Goal: Task Accomplishment & Management: Use online tool/utility

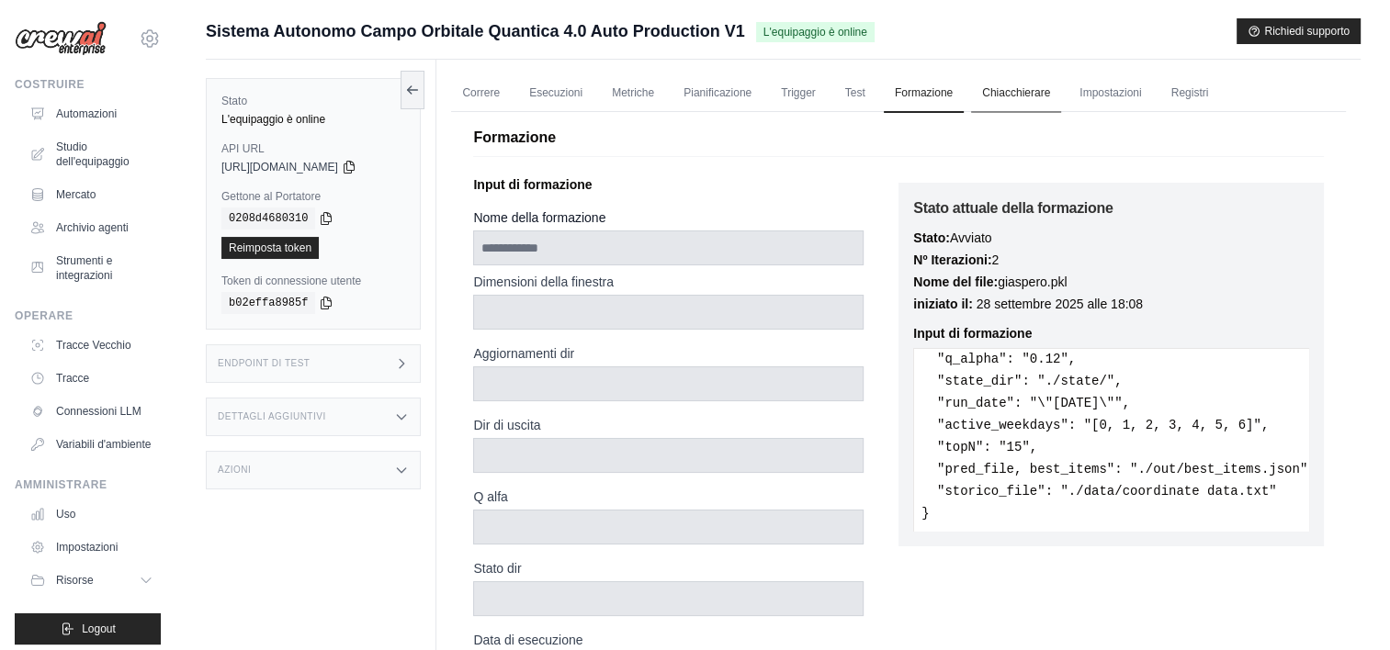
click at [1017, 88] on link "Chiacchierare" at bounding box center [1016, 93] width 90 height 39
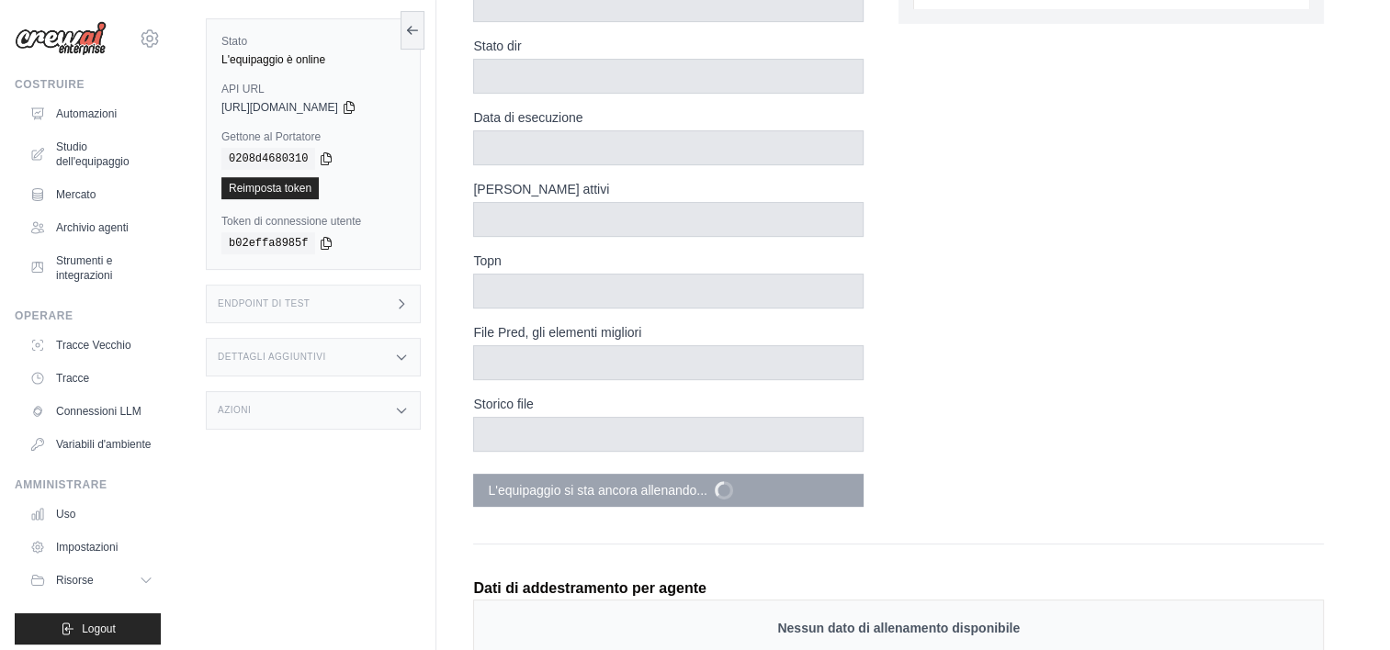
scroll to position [643, 0]
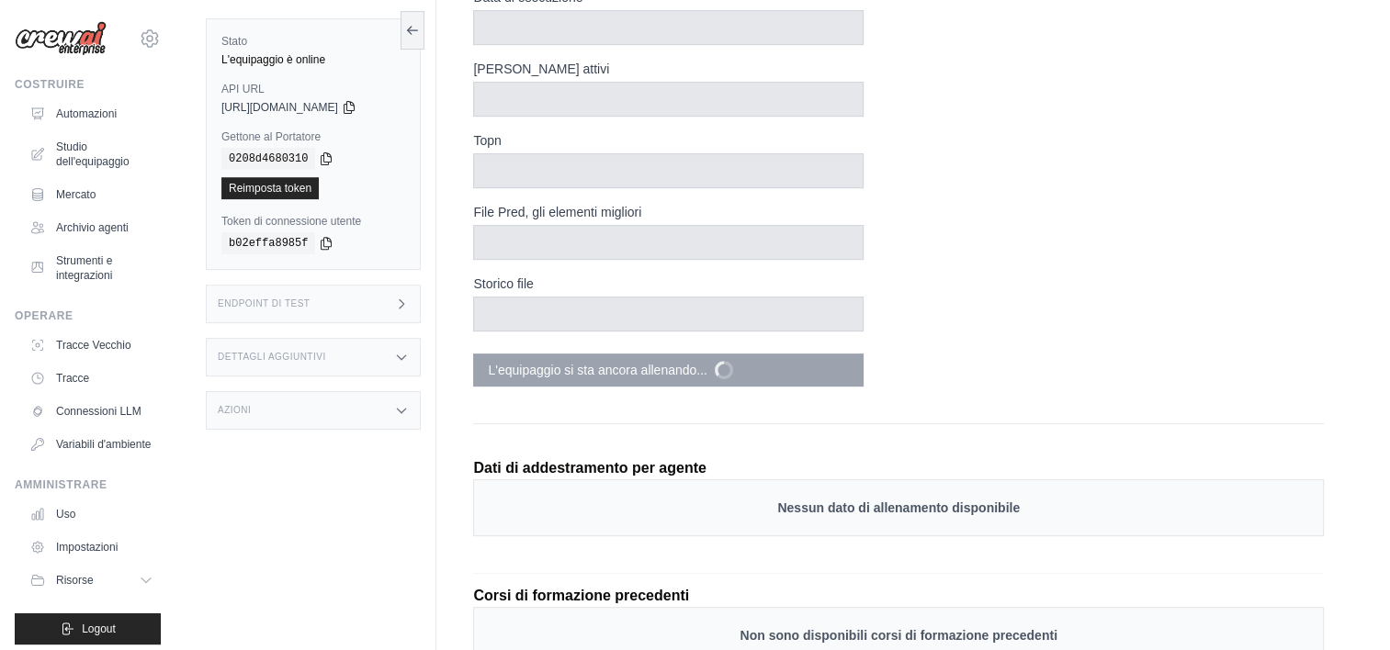
click at [816, 520] on div "Nessun dato di allenamento disponibile" at bounding box center [898, 508] width 851 height 57
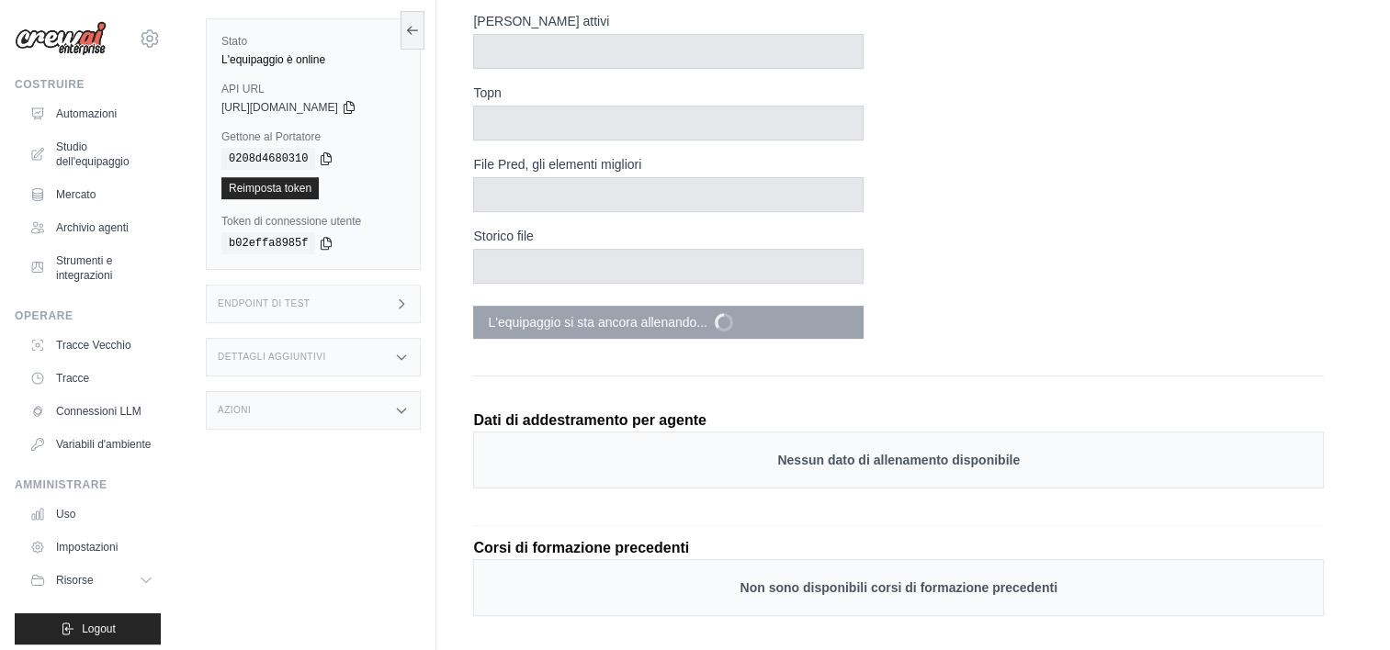
scroll to position [717, 0]
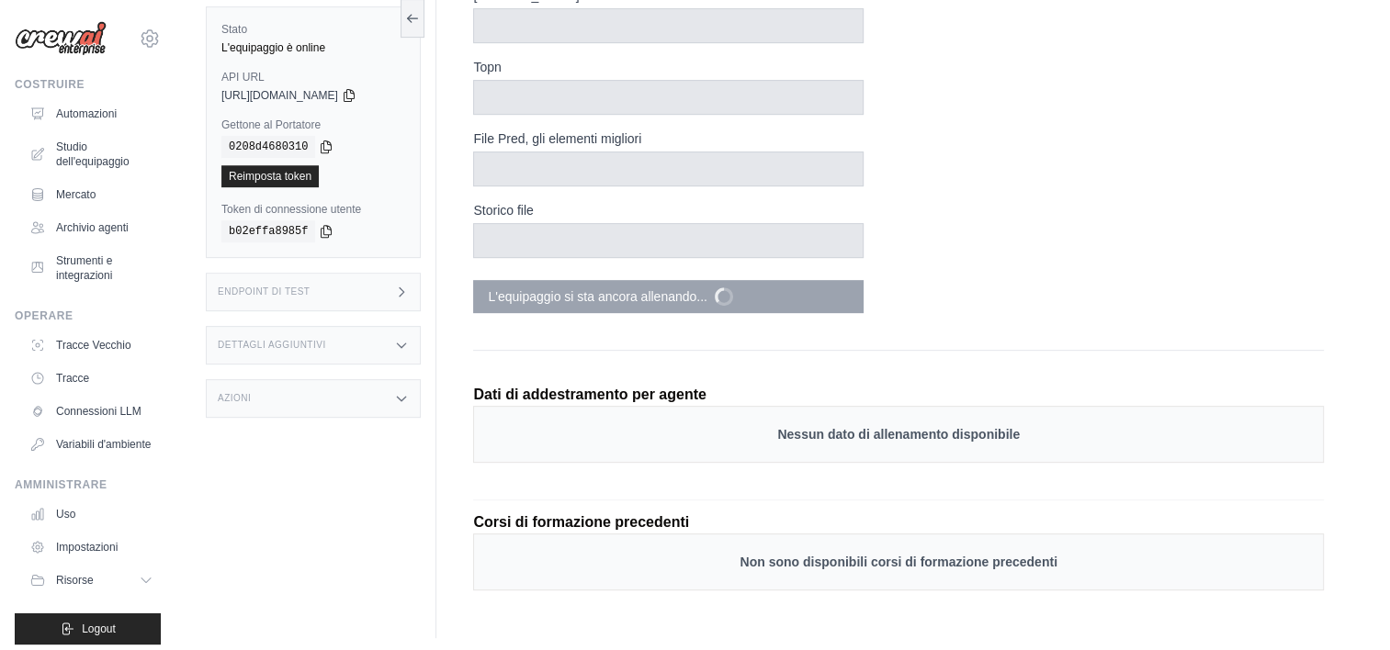
click at [816, 520] on p "Corsi di formazione precedenti" at bounding box center [898, 523] width 851 height 22
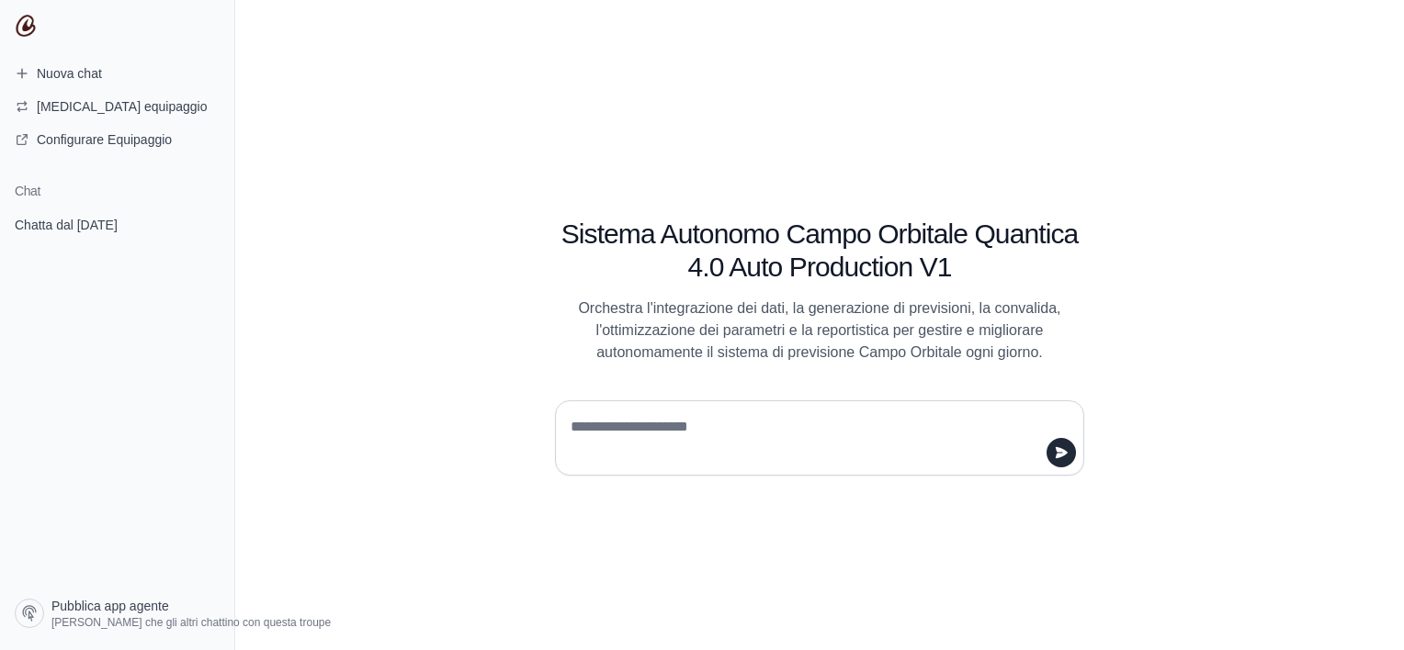
click at [726, 452] on textarea at bounding box center [814, 437] width 494 height 51
type textarea "**********"
click at [1058, 453] on icon "submit" at bounding box center [1062, 451] width 12 height 11
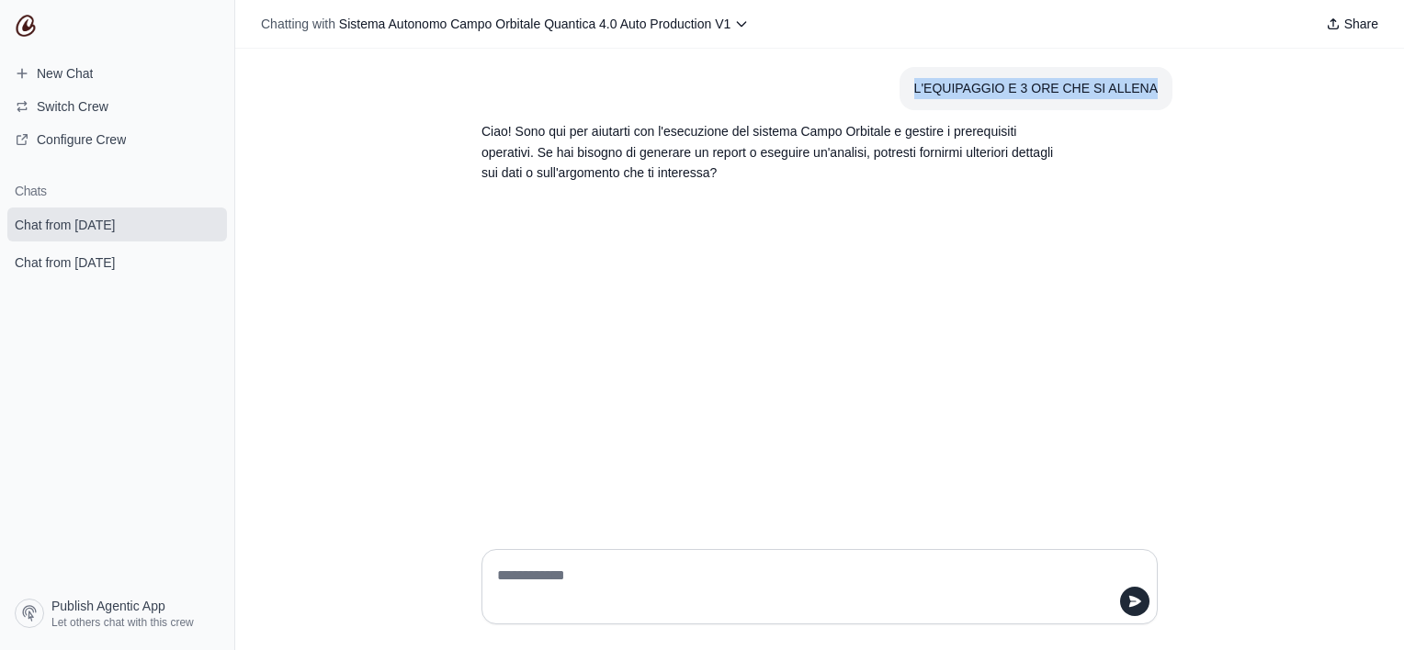
drag, startPoint x: 953, startPoint y: 86, endPoint x: 1176, endPoint y: 107, distance: 224.2
click at [1176, 107] on div "L'EQUIPAGGIO E 3 ORE CHE SI ALLENA Ciao! Sono qui per aiutarti con l'esecuzione…" at bounding box center [819, 292] width 1169 height 486
drag, startPoint x: 1176, startPoint y: 107, endPoint x: 1129, endPoint y: 92, distance: 49.1
copy div "L'EQUIPAGGIO E 3 ORE CHE SI ALLENA"
paste textarea "**********"
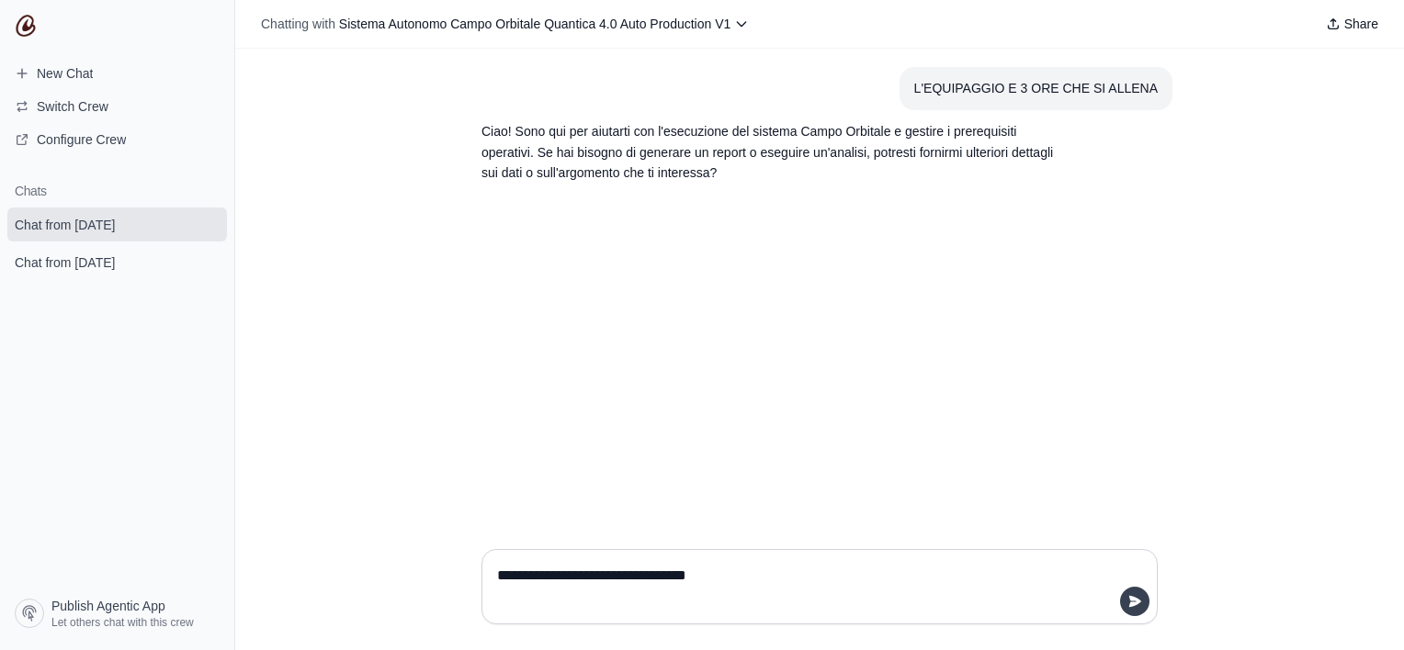
type textarea "**********"
click at [1145, 603] on button "submit" at bounding box center [1134, 601] width 29 height 29
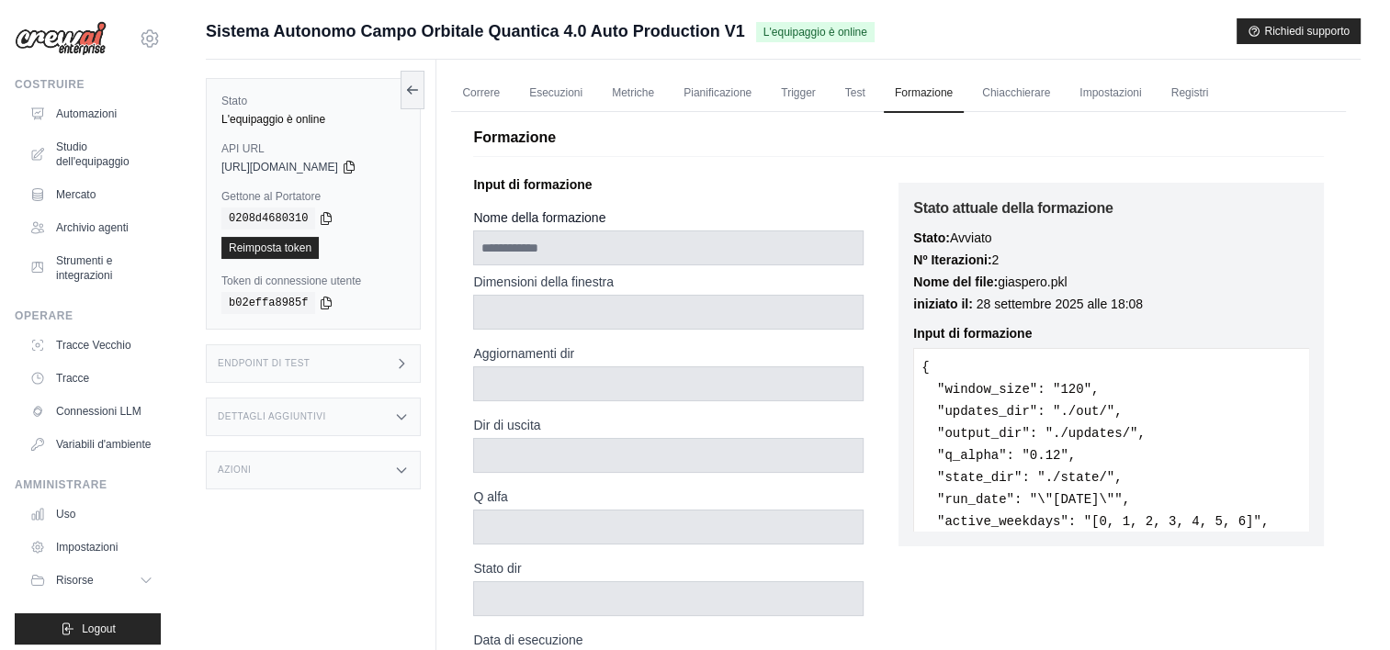
click at [1093, 103] on link "Impostazioni" at bounding box center [1110, 93] width 84 height 39
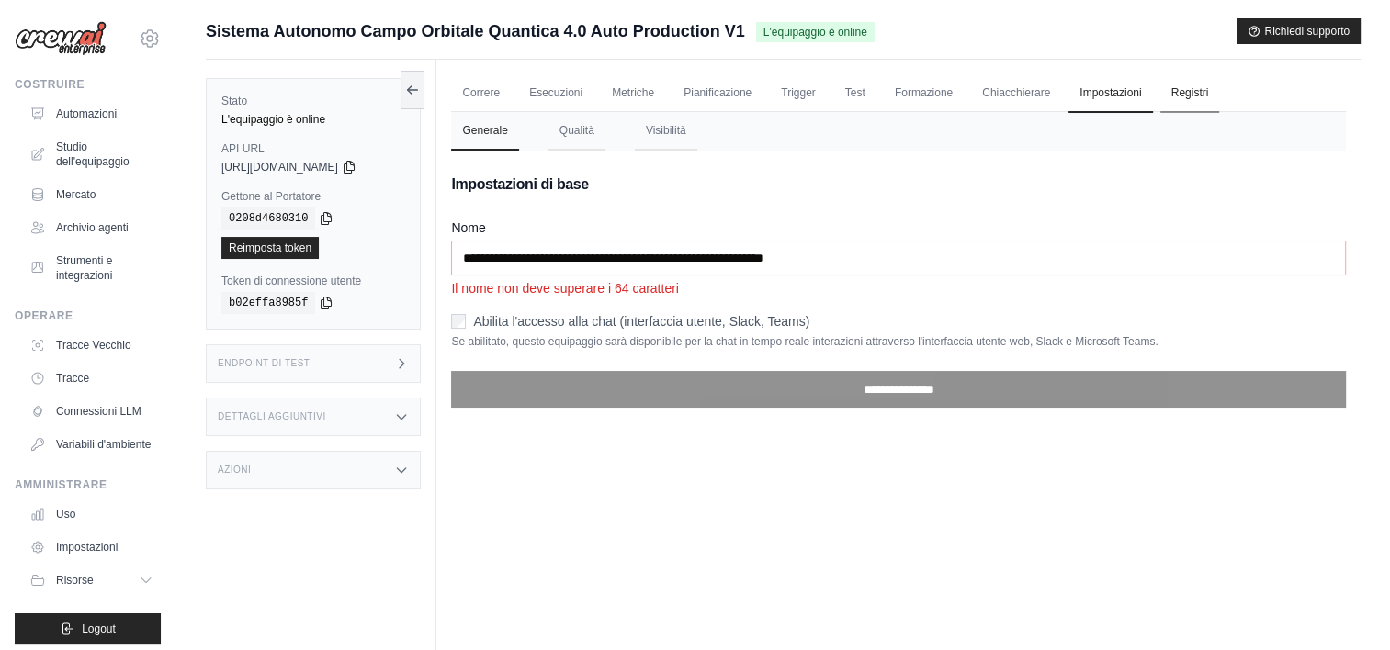
click at [1180, 96] on link "Registri" at bounding box center [1190, 93] width 60 height 39
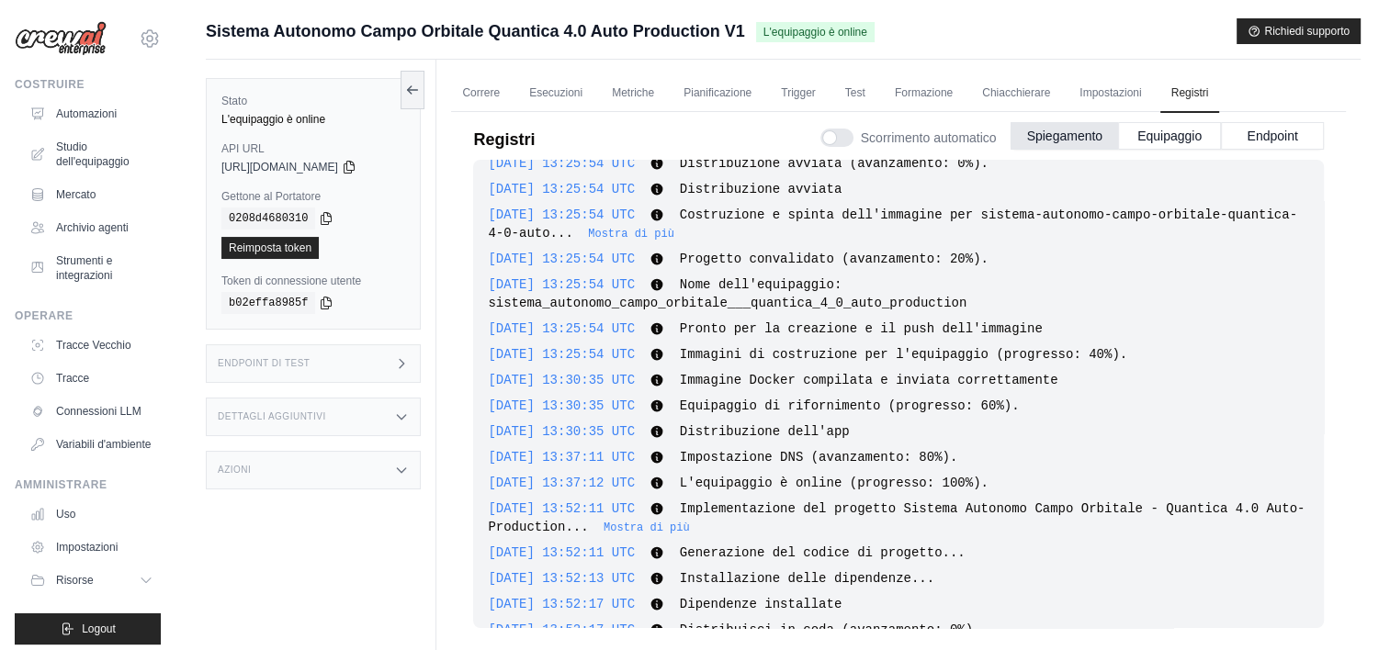
scroll to position [9, 0]
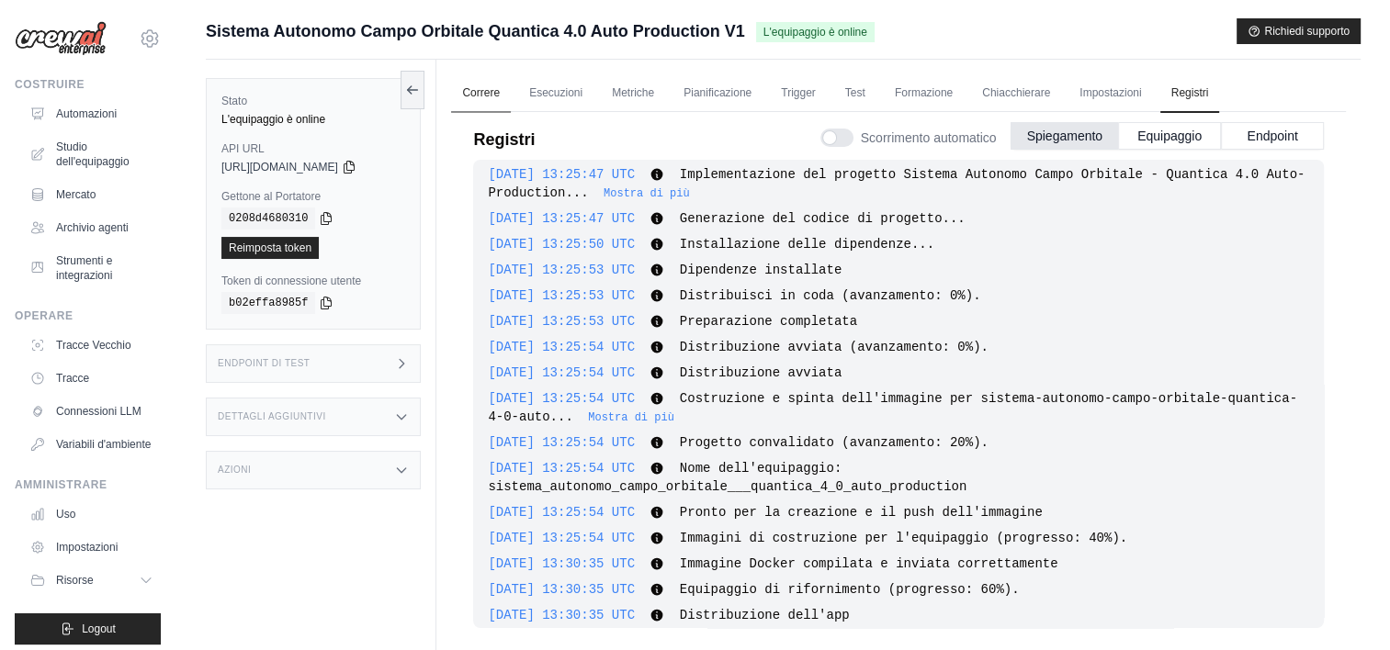
click at [480, 82] on link "Correre" at bounding box center [481, 93] width 60 height 39
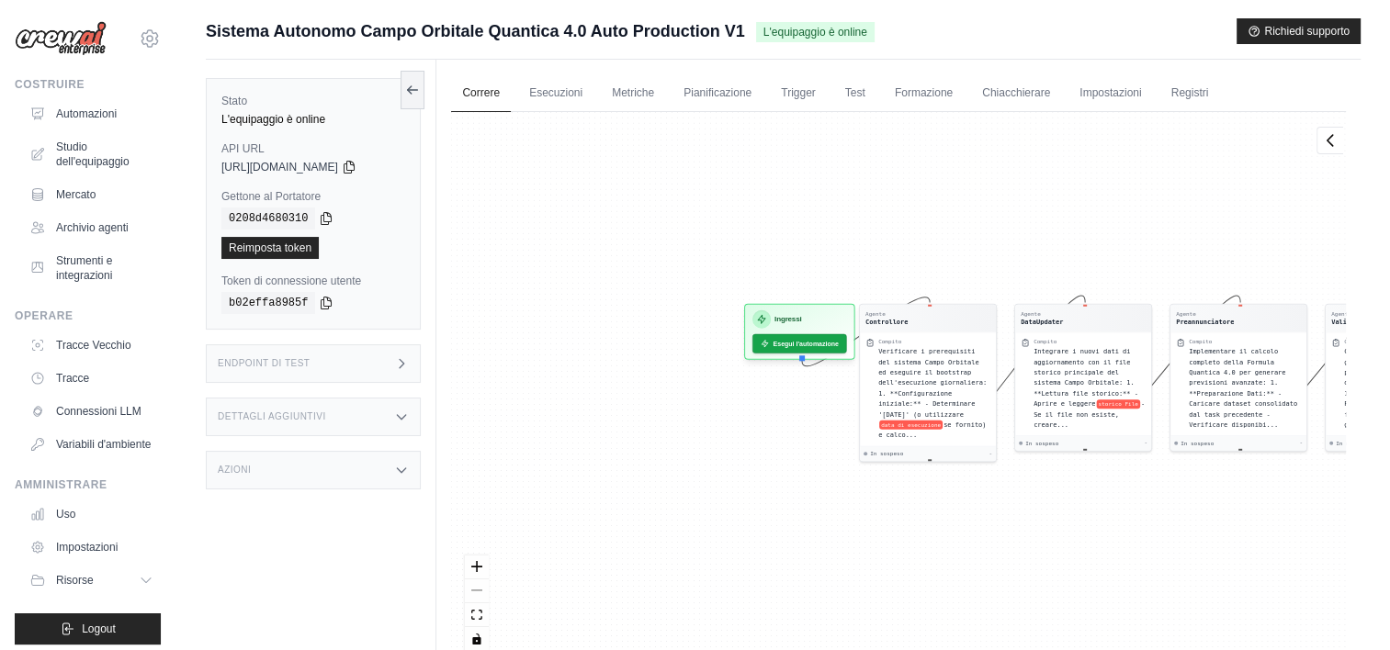
drag, startPoint x: 927, startPoint y: 532, endPoint x: 1066, endPoint y: 532, distance: 138.7
click at [1066, 532] on div "Agente Controllore Compito Verificare i prerequisiti del sistema Campo Orbitale…" at bounding box center [898, 388] width 895 height 553
click at [808, 193] on div "Agente Controllore Compito Verificare i prerequisiti del sistema Campo Orbitale…" at bounding box center [898, 388] width 895 height 553
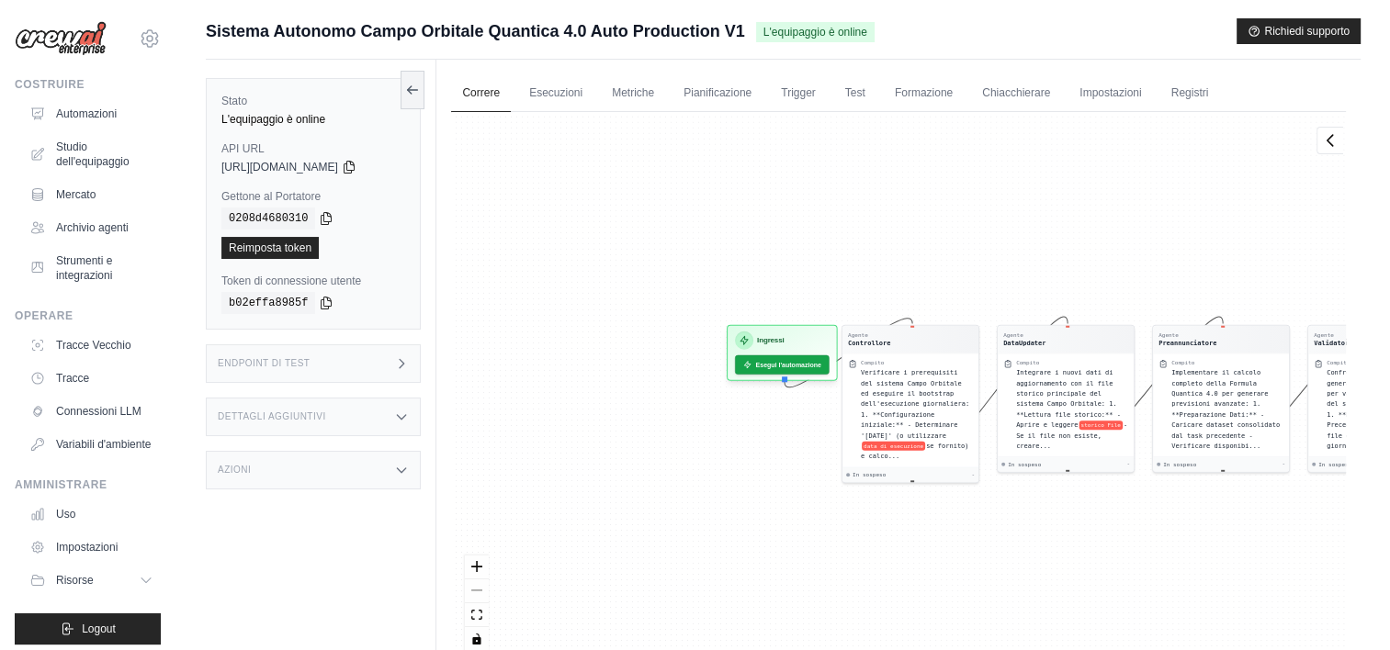
drag, startPoint x: 808, startPoint y: 193, endPoint x: 740, endPoint y: 145, distance: 83.8
click at [808, 194] on div "Agente Controllore Compito Verificare i prerequisiti del sistema Campo Orbitale…" at bounding box center [898, 388] width 895 height 553
click at [547, 94] on link "Esecuzioni" at bounding box center [555, 93] width 75 height 39
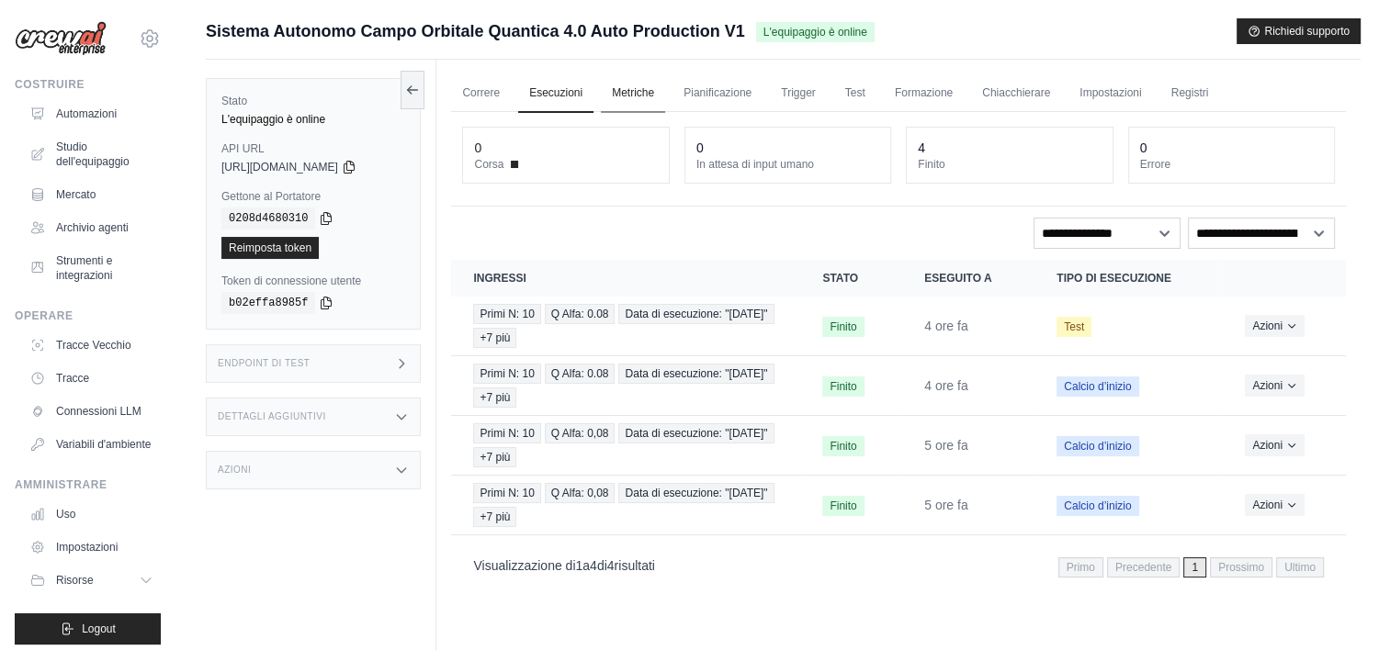
click at [621, 91] on link "Metriche" at bounding box center [633, 93] width 64 height 39
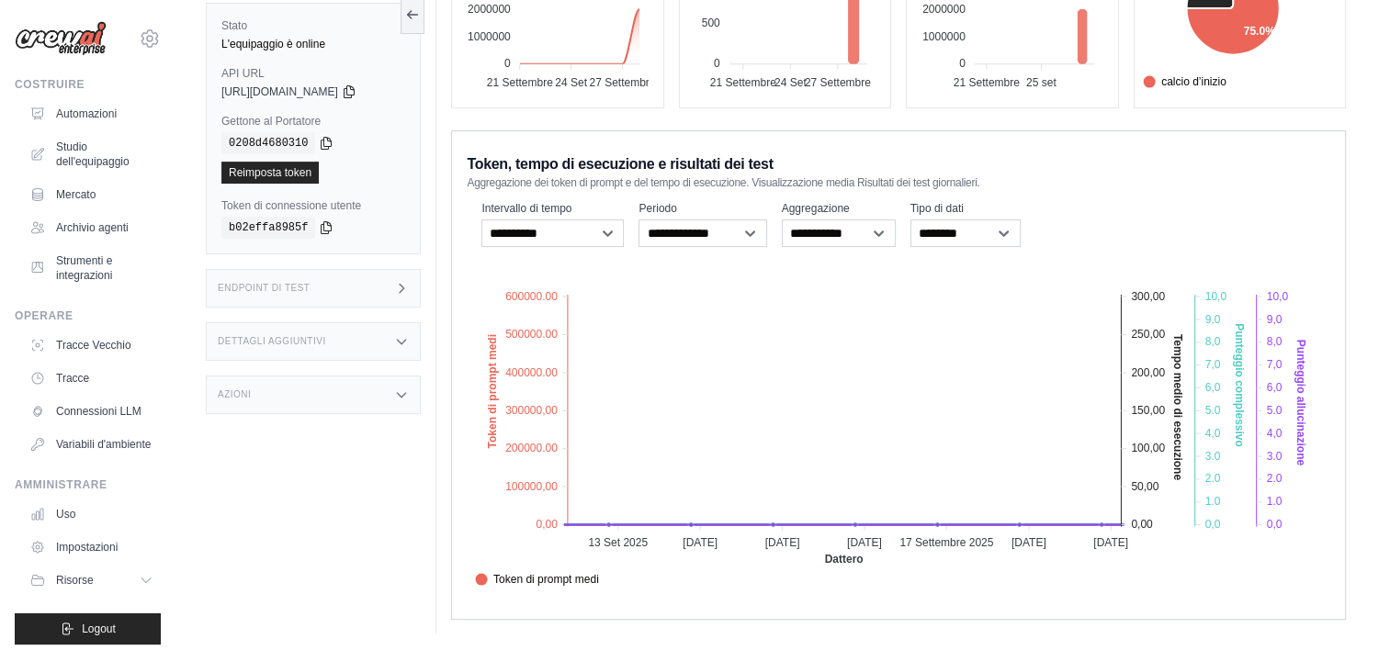
scroll to position [91, 0]
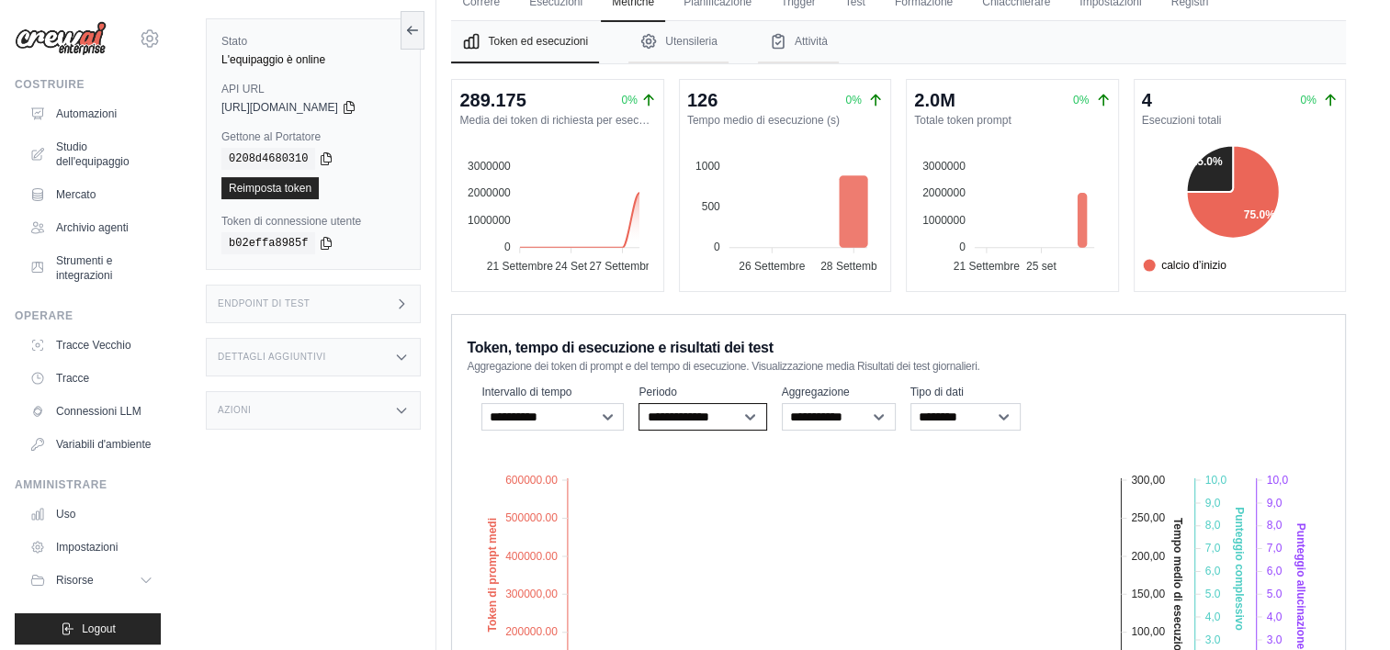
click at [761, 408] on select "**********" at bounding box center [702, 417] width 128 height 28
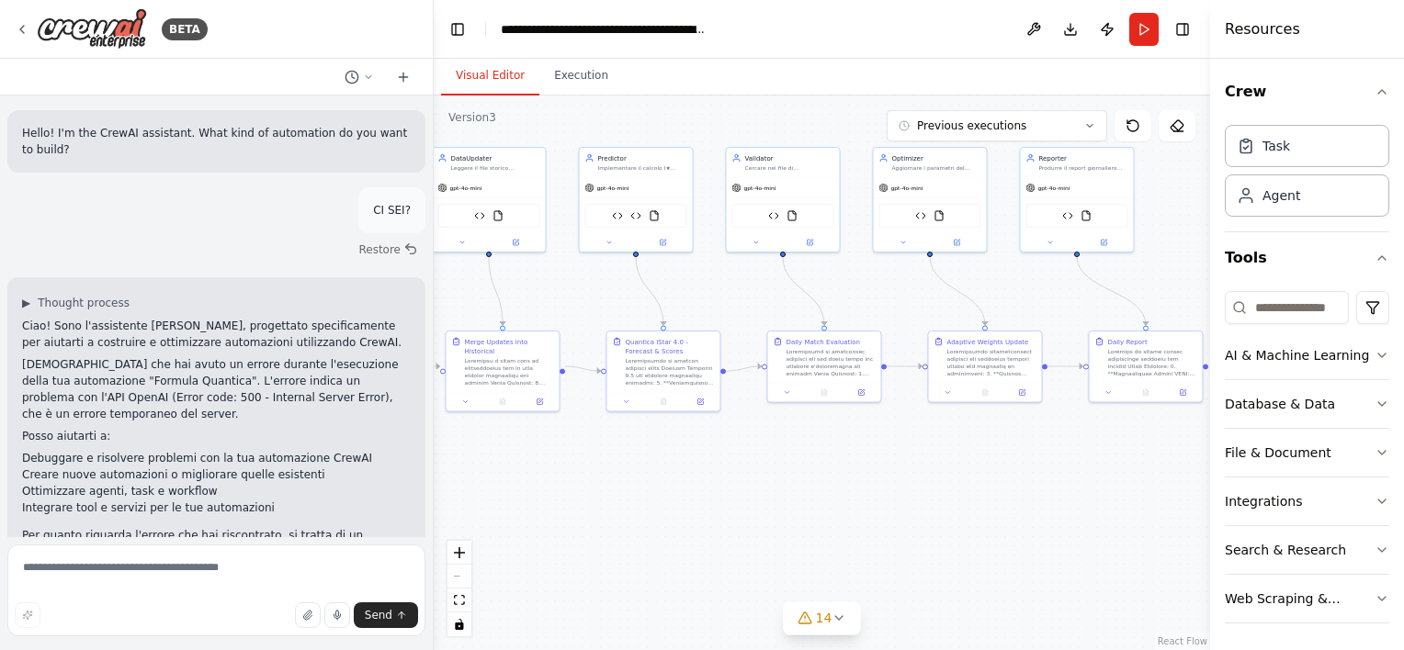
scroll to position [89, 0]
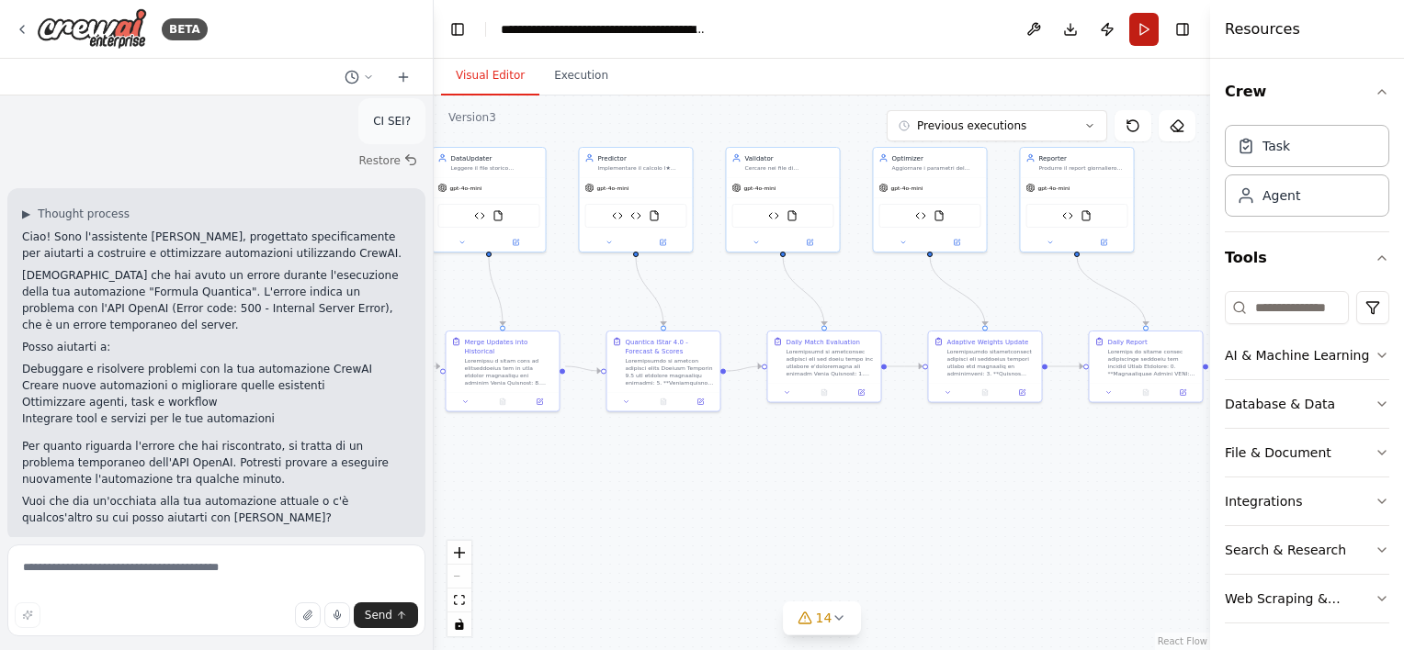
click at [1143, 21] on button "Run" at bounding box center [1143, 29] width 29 height 33
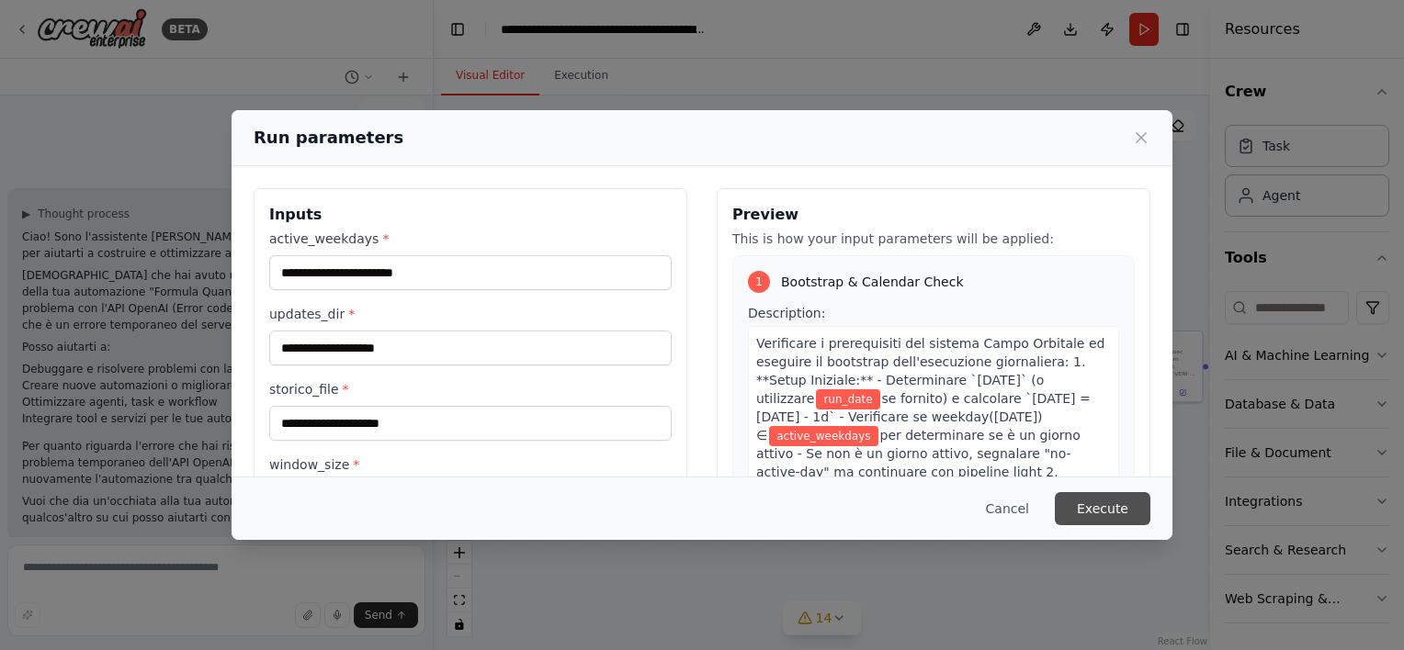
click at [1113, 510] on button "Execute" at bounding box center [1103, 508] width 96 height 33
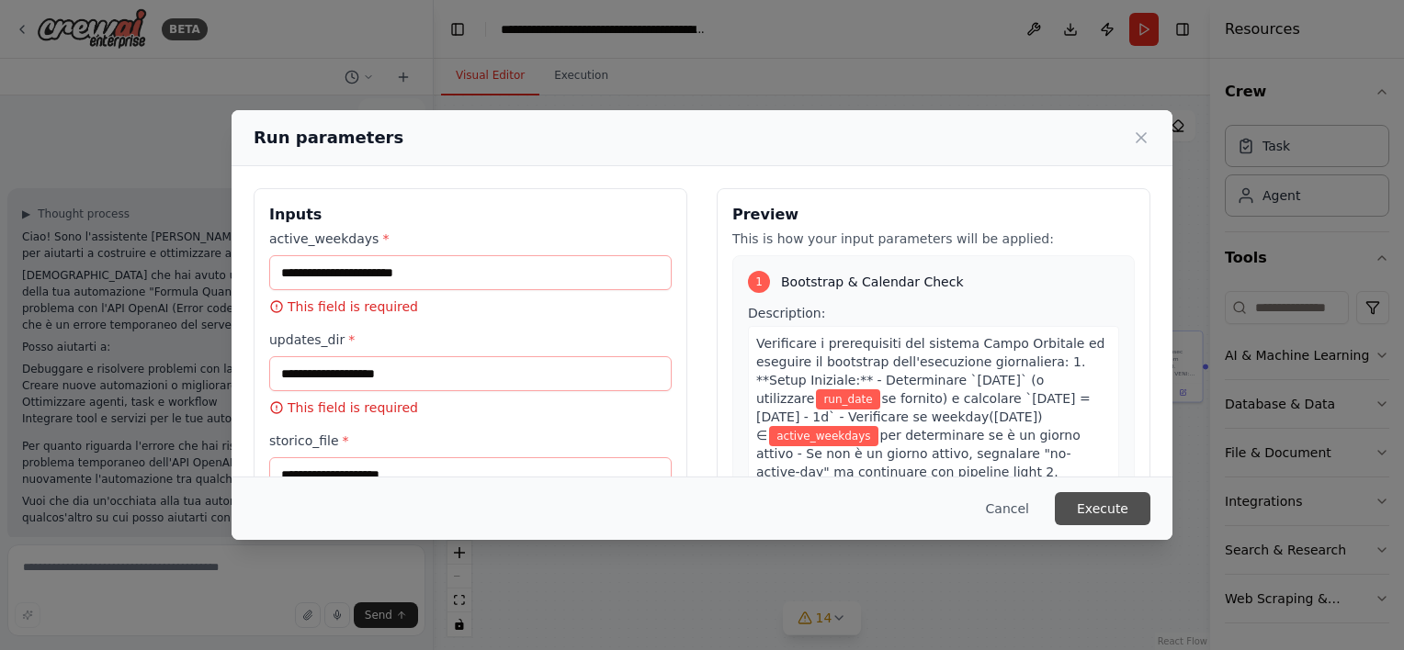
click at [1113, 510] on button "Execute" at bounding box center [1103, 508] width 96 height 33
click at [1096, 511] on button "Execute" at bounding box center [1103, 508] width 96 height 33
click at [1022, 514] on button "Cancel" at bounding box center [1007, 508] width 73 height 33
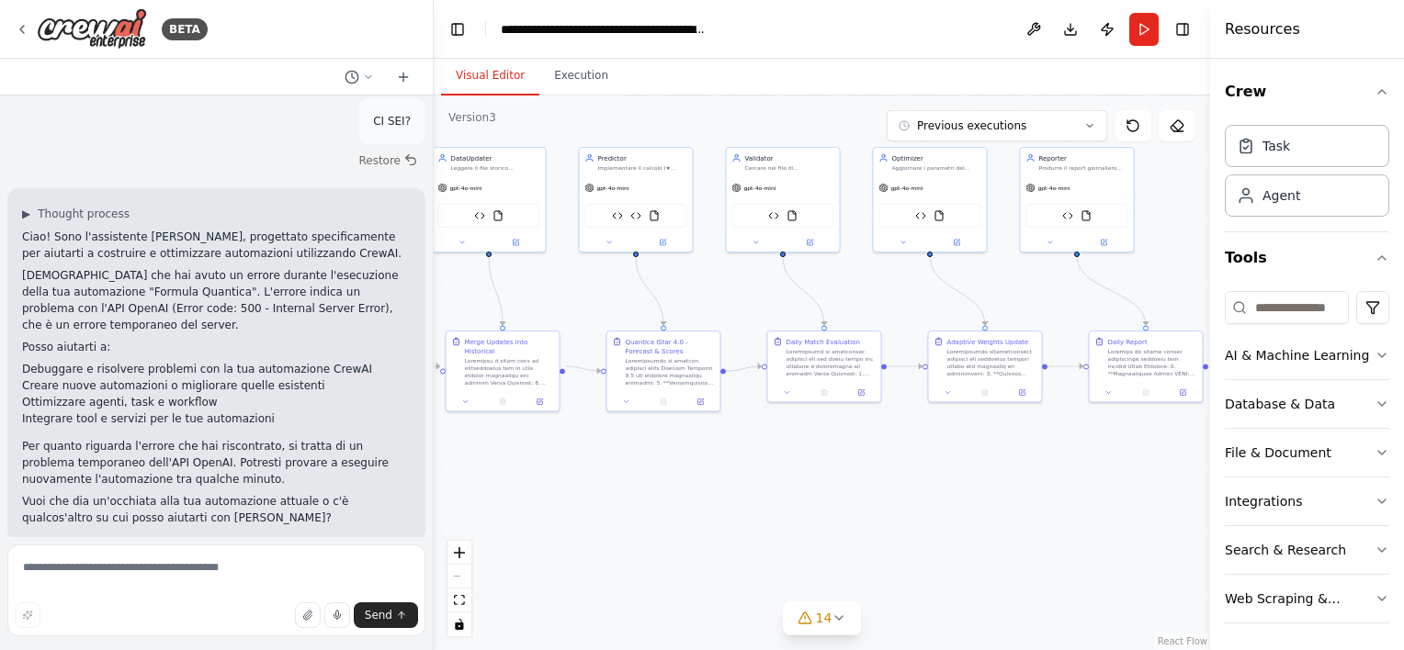
scroll to position [0, 0]
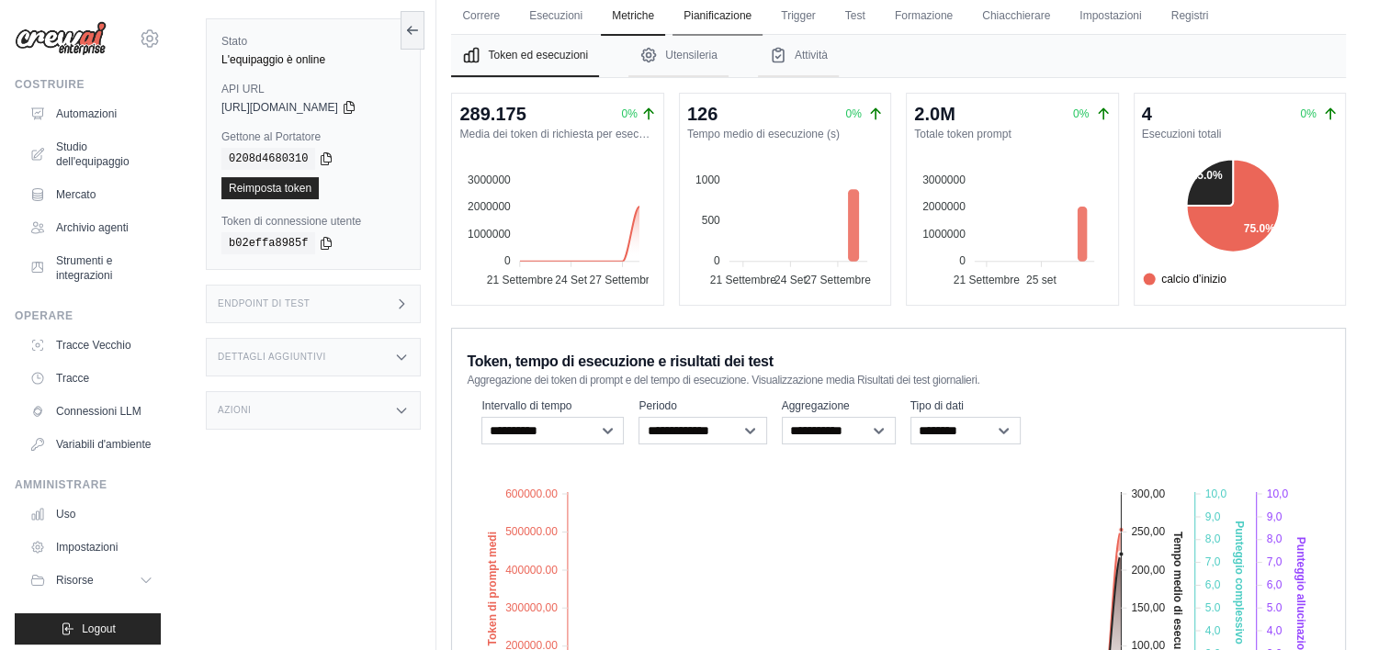
click at [718, 14] on link "Pianificazione" at bounding box center [717, 16] width 90 height 39
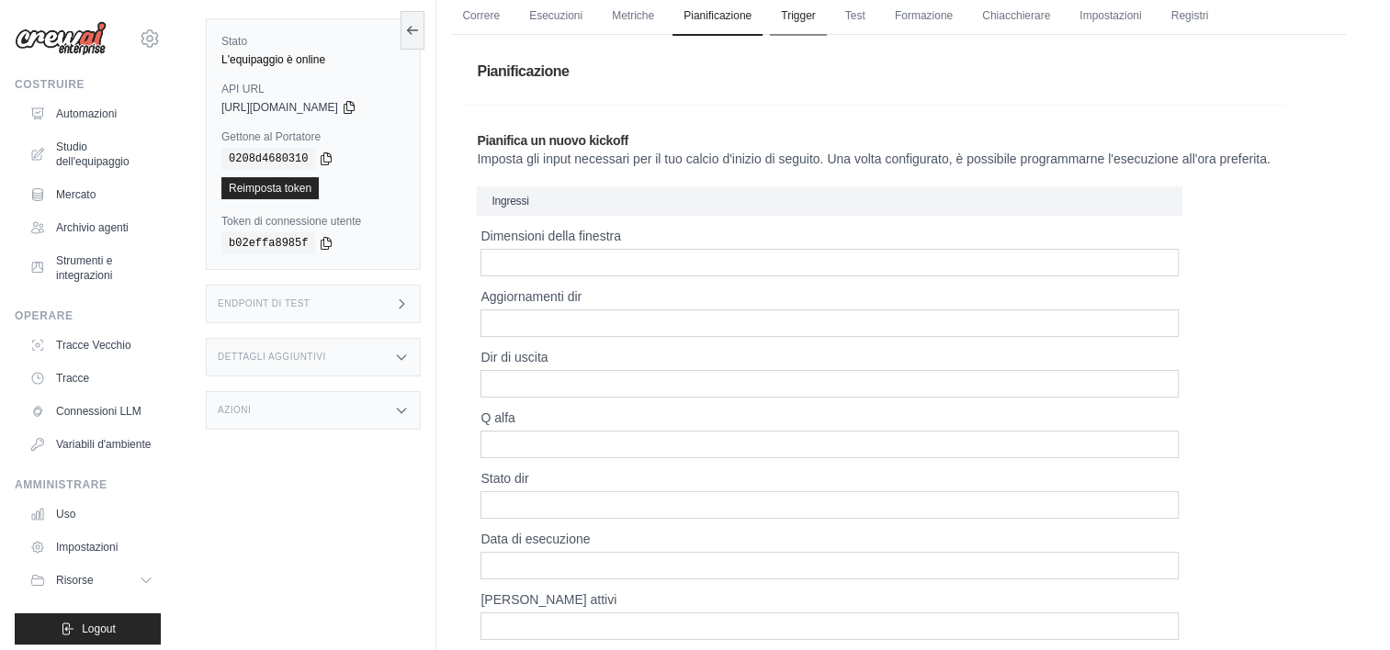
click at [791, 22] on link "Trigger" at bounding box center [798, 16] width 57 height 39
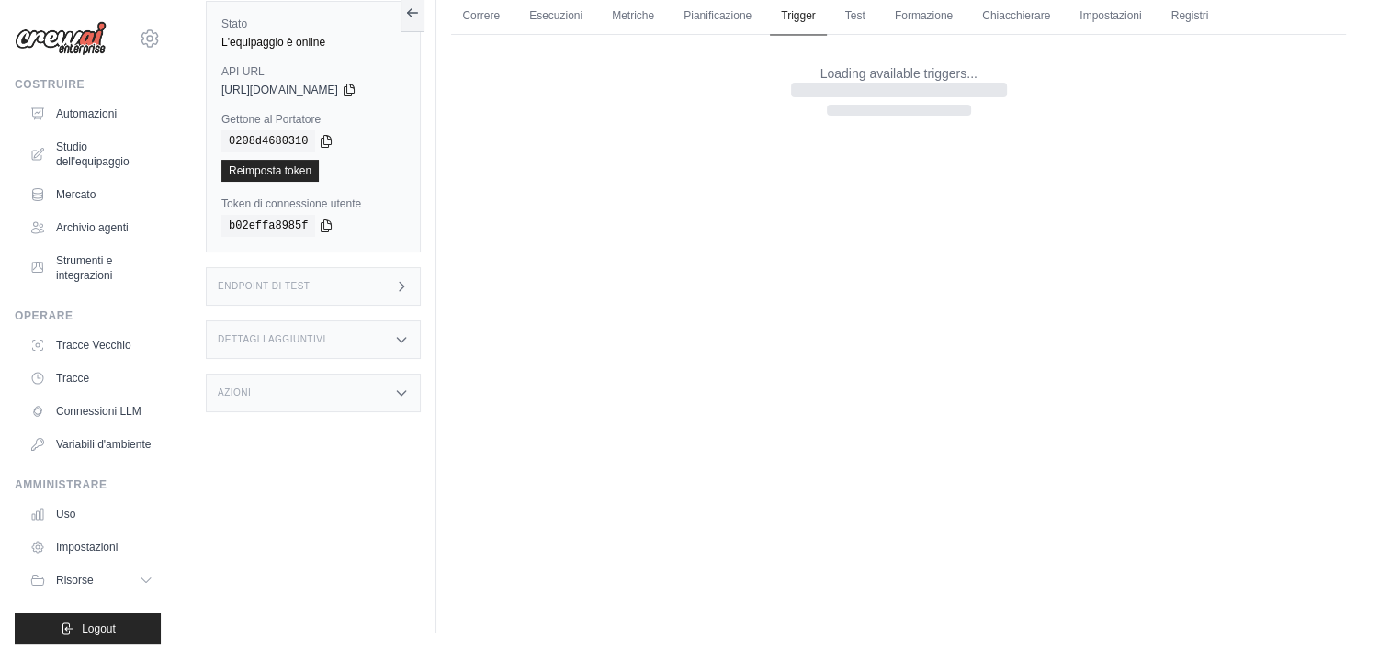
click at [791, 22] on link "Trigger" at bounding box center [798, 16] width 57 height 39
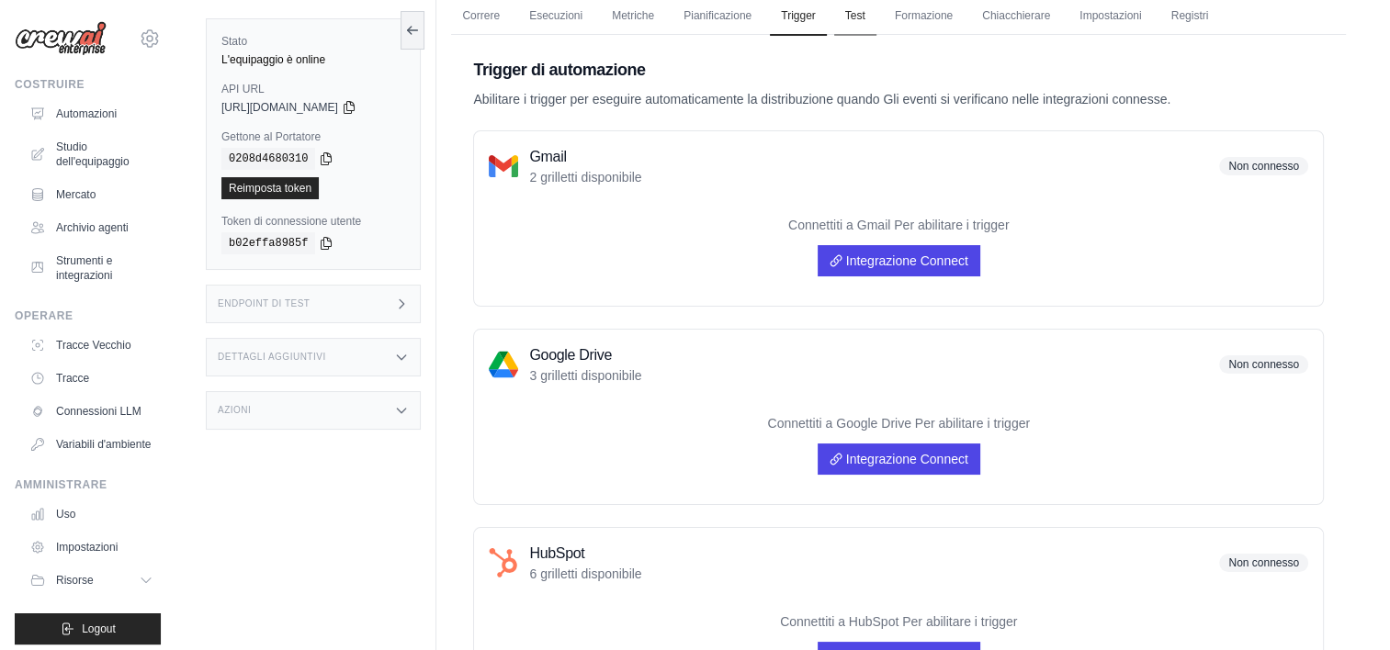
click at [862, 22] on link "Test" at bounding box center [855, 16] width 42 height 39
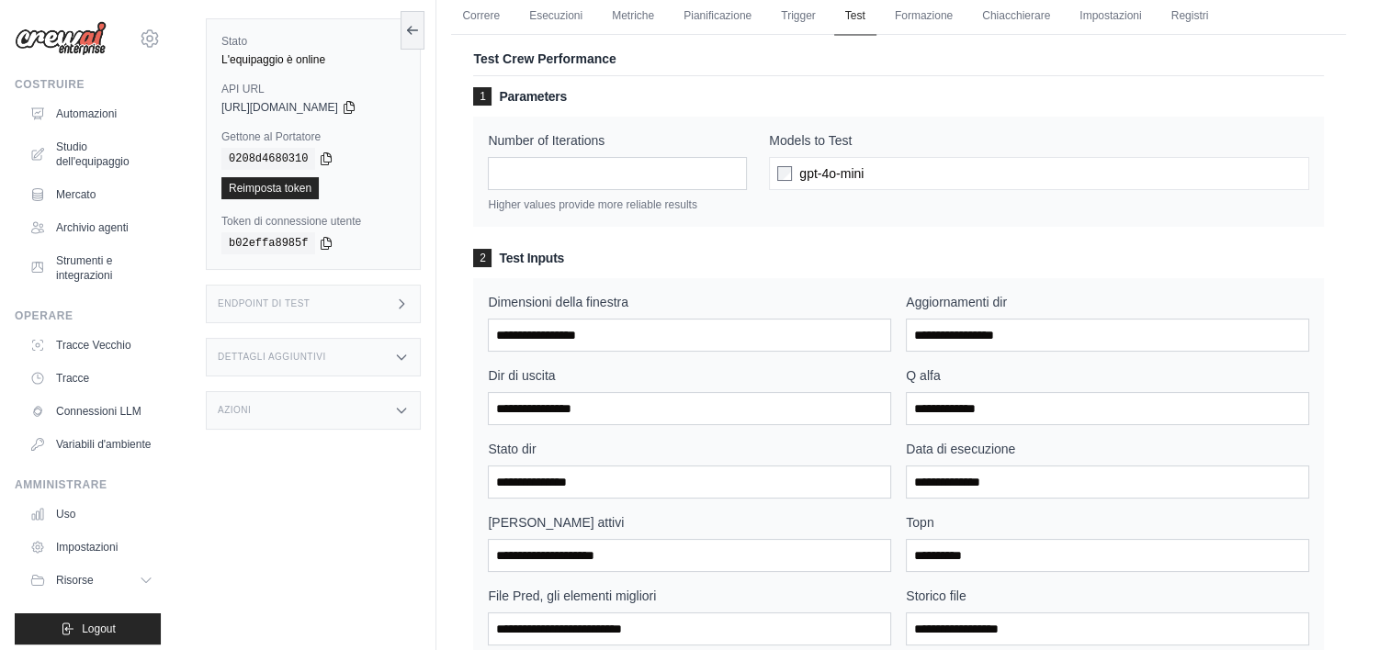
click at [862, 22] on link "Test" at bounding box center [855, 16] width 42 height 39
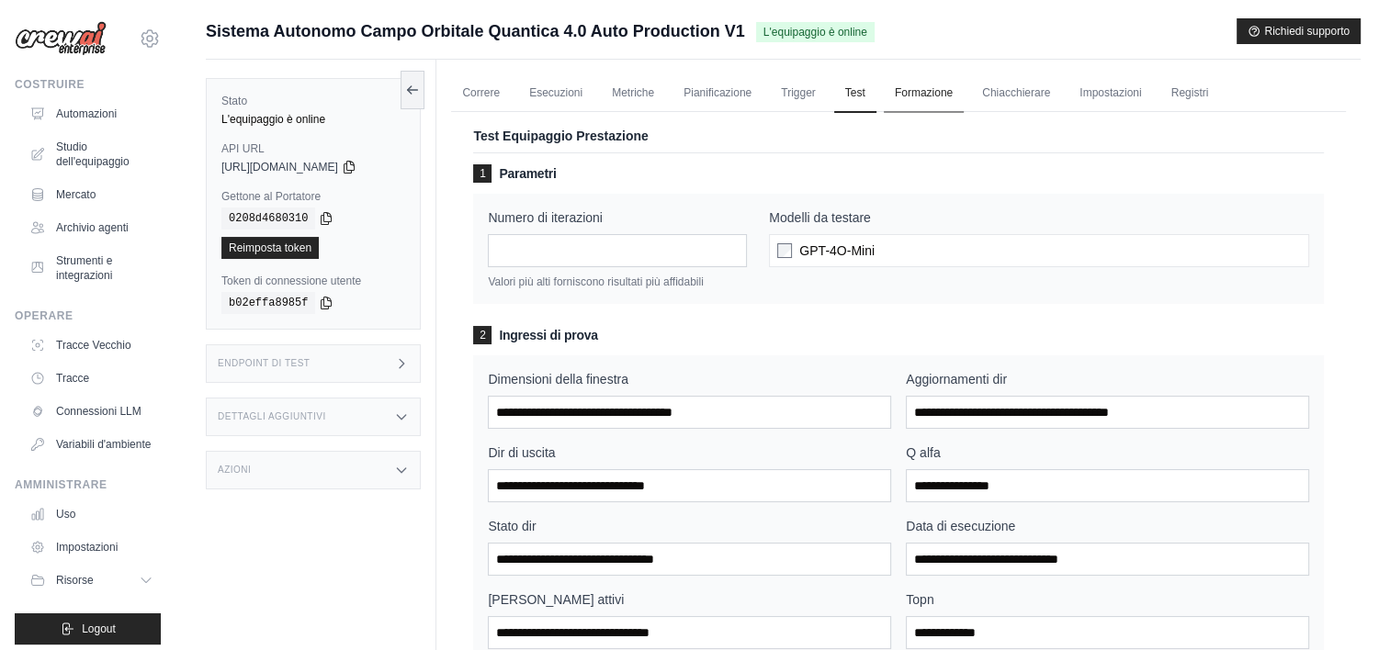
click at [930, 95] on link "Formazione" at bounding box center [924, 93] width 80 height 39
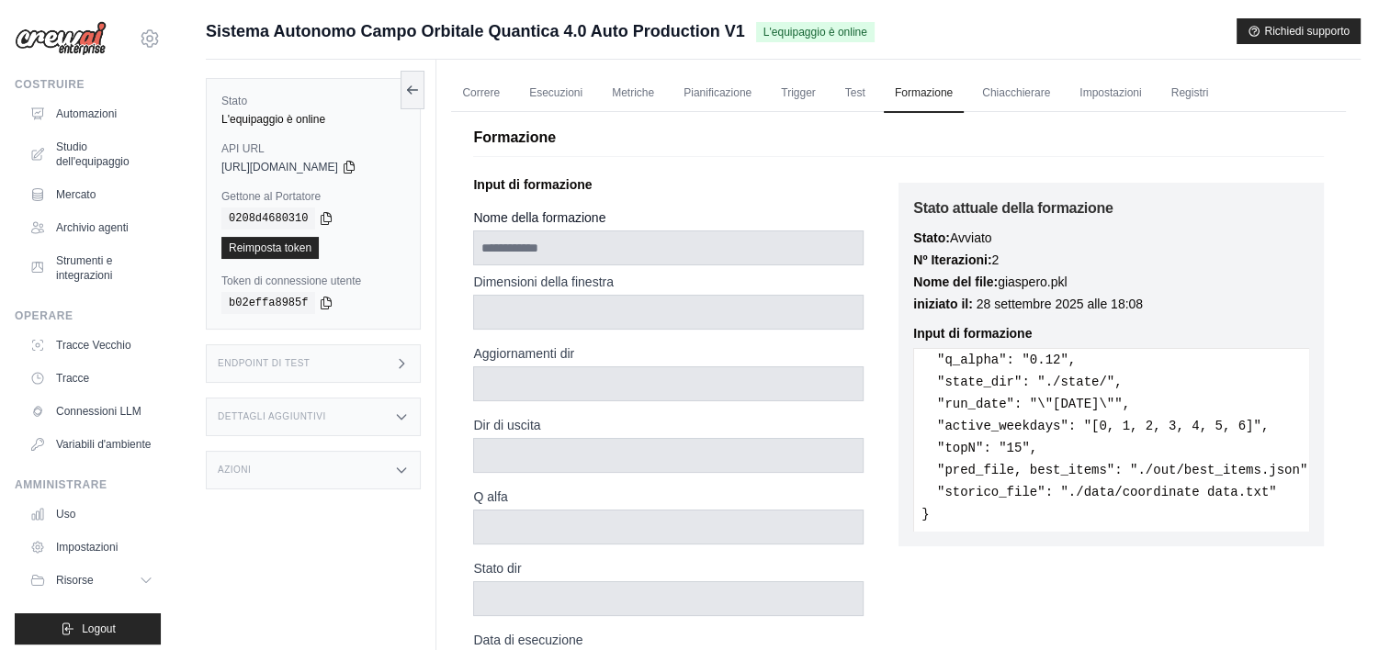
scroll to position [96, 0]
click at [373, 461] on div "Azioni" at bounding box center [313, 470] width 215 height 39
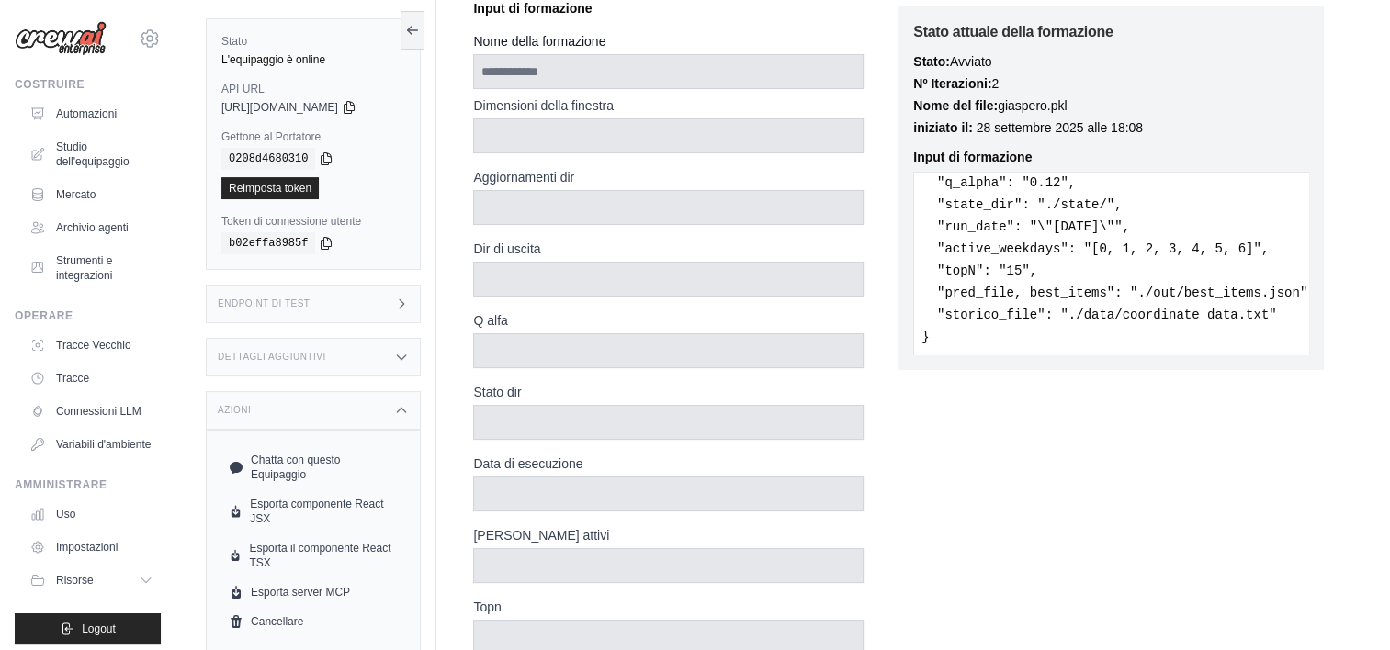
scroll to position [184, 0]
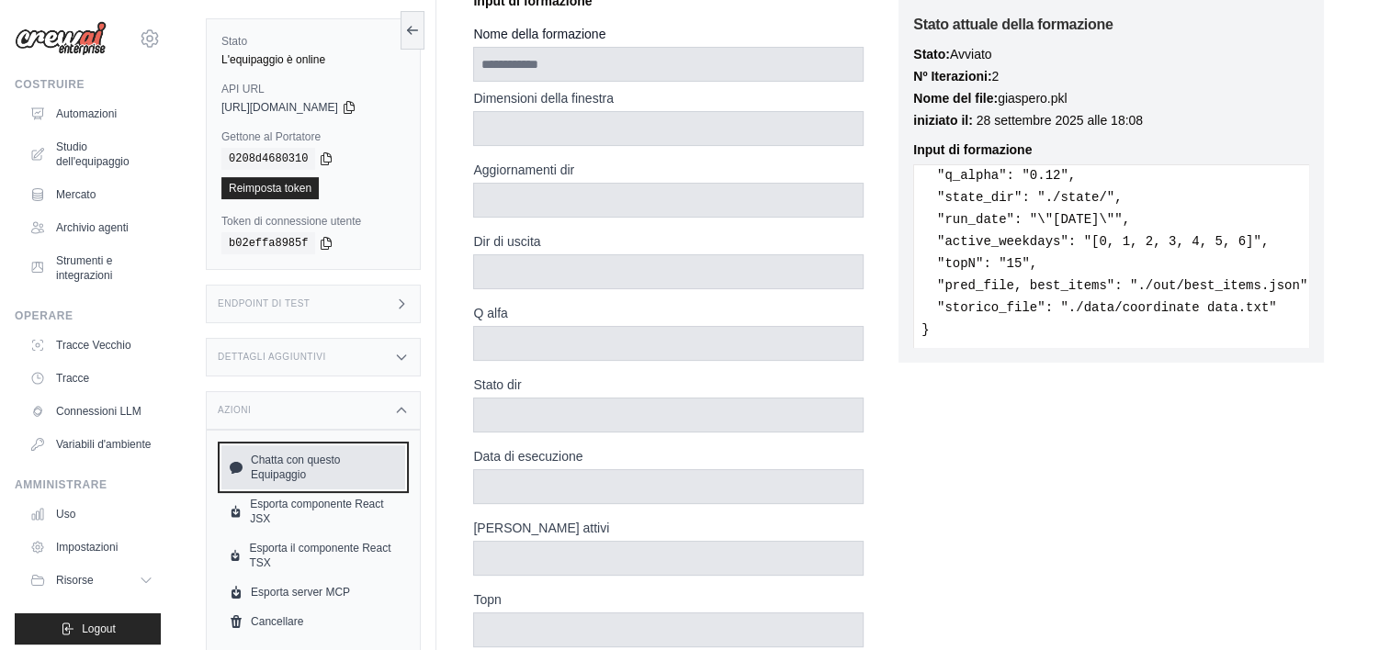
click at [345, 461] on font "Chatta con questo Equipaggio" at bounding box center [324, 467] width 147 height 29
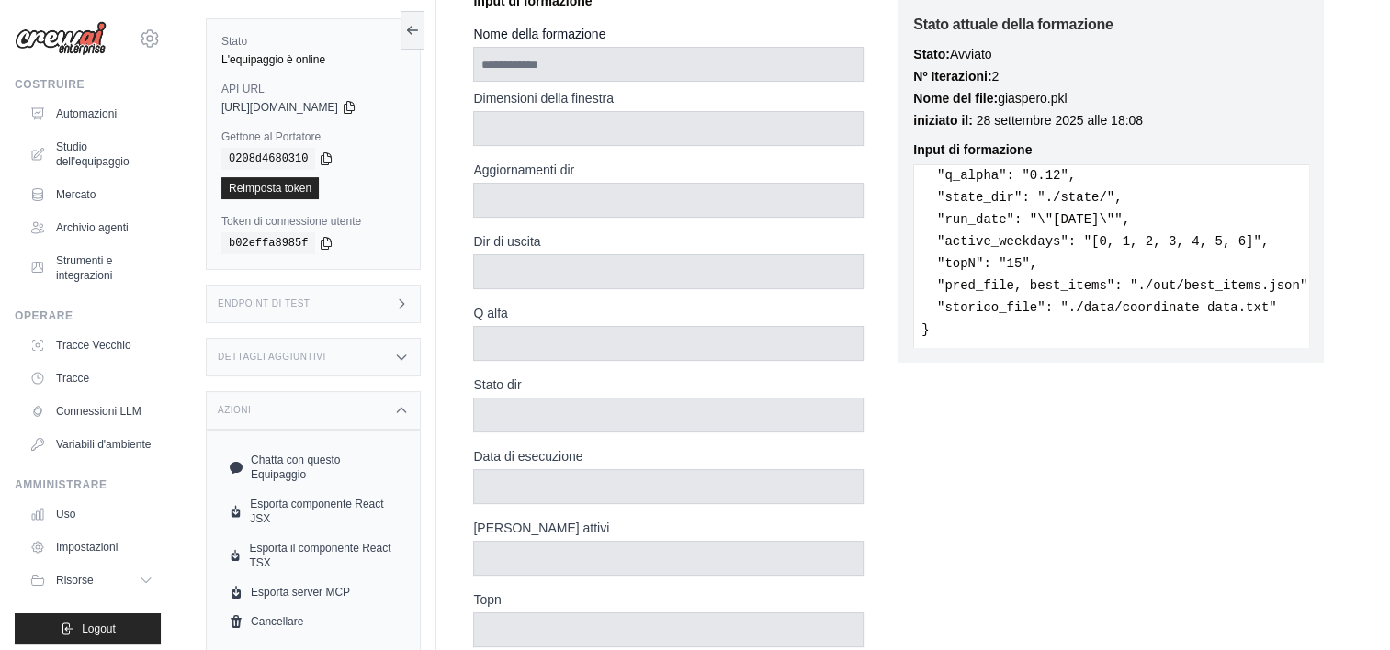
click at [401, 397] on div "Azioni" at bounding box center [313, 410] width 215 height 39
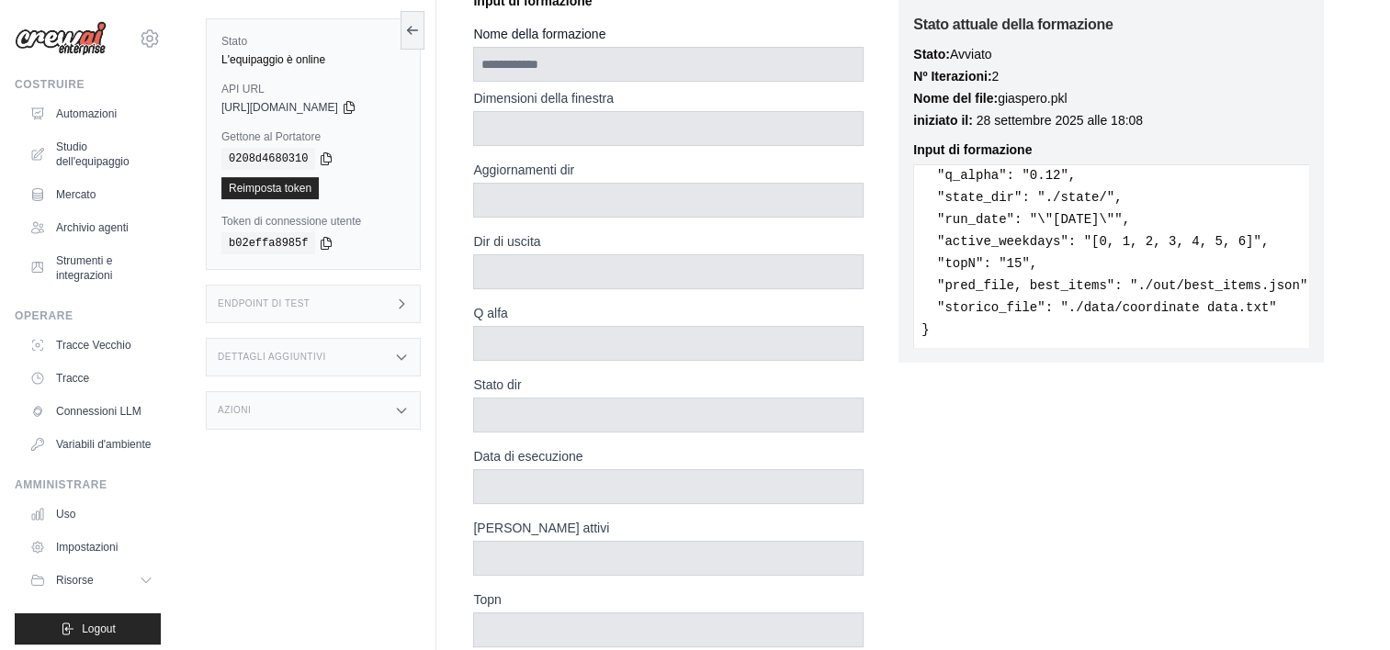
click at [407, 356] on icon at bounding box center [401, 357] width 15 height 15
click at [390, 311] on div "Endpoint di test" at bounding box center [313, 304] width 215 height 39
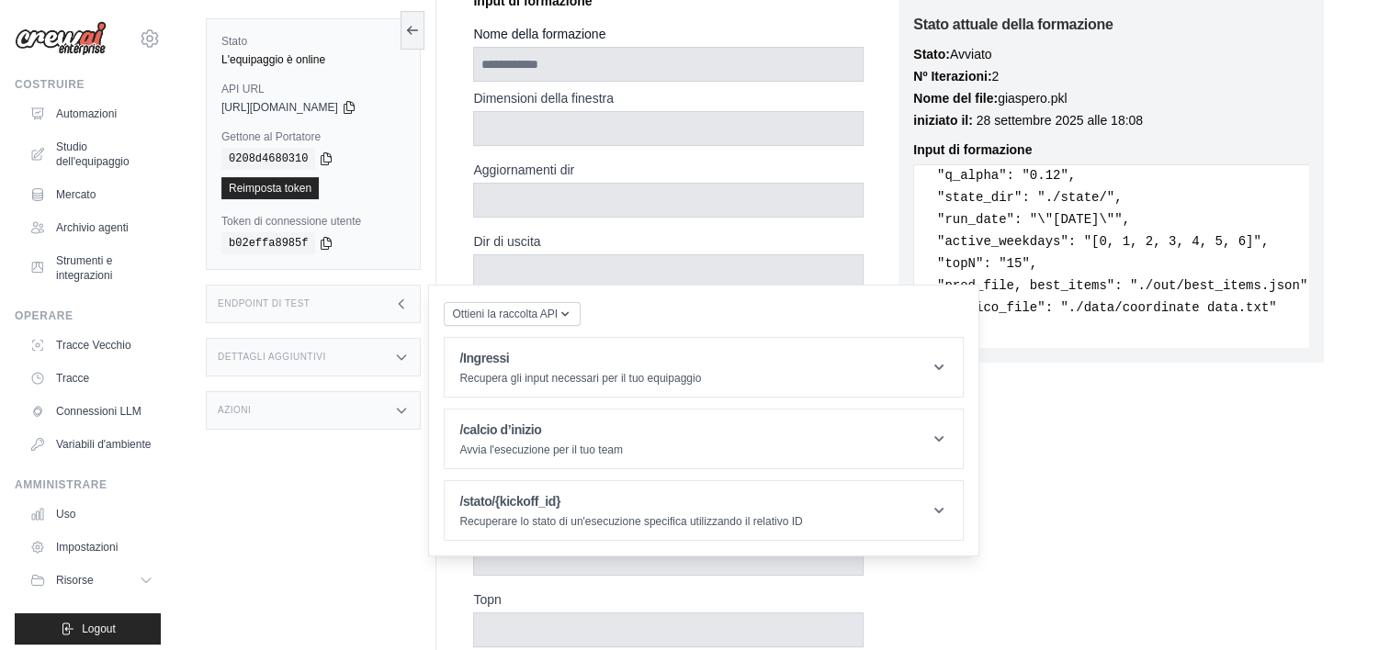
click at [404, 297] on icon at bounding box center [401, 304] width 15 height 15
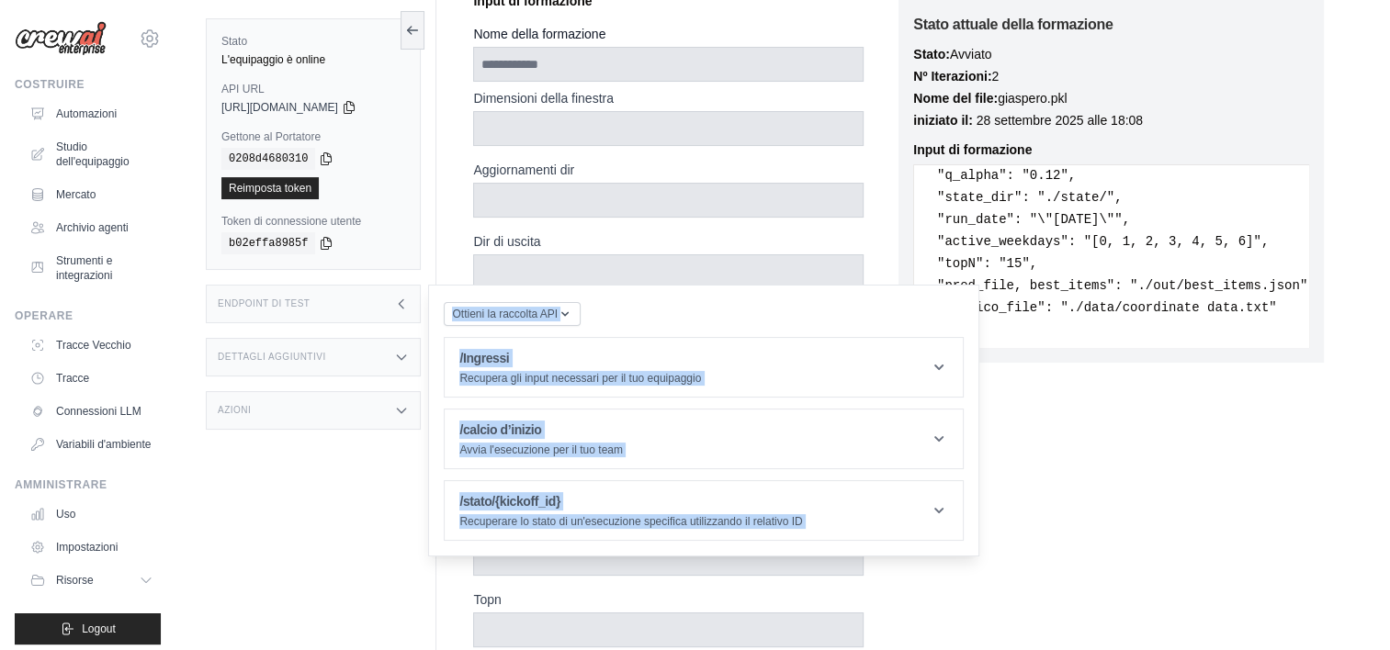
click at [404, 297] on icon at bounding box center [401, 304] width 15 height 15
click at [403, 303] on icon at bounding box center [401, 304] width 15 height 15
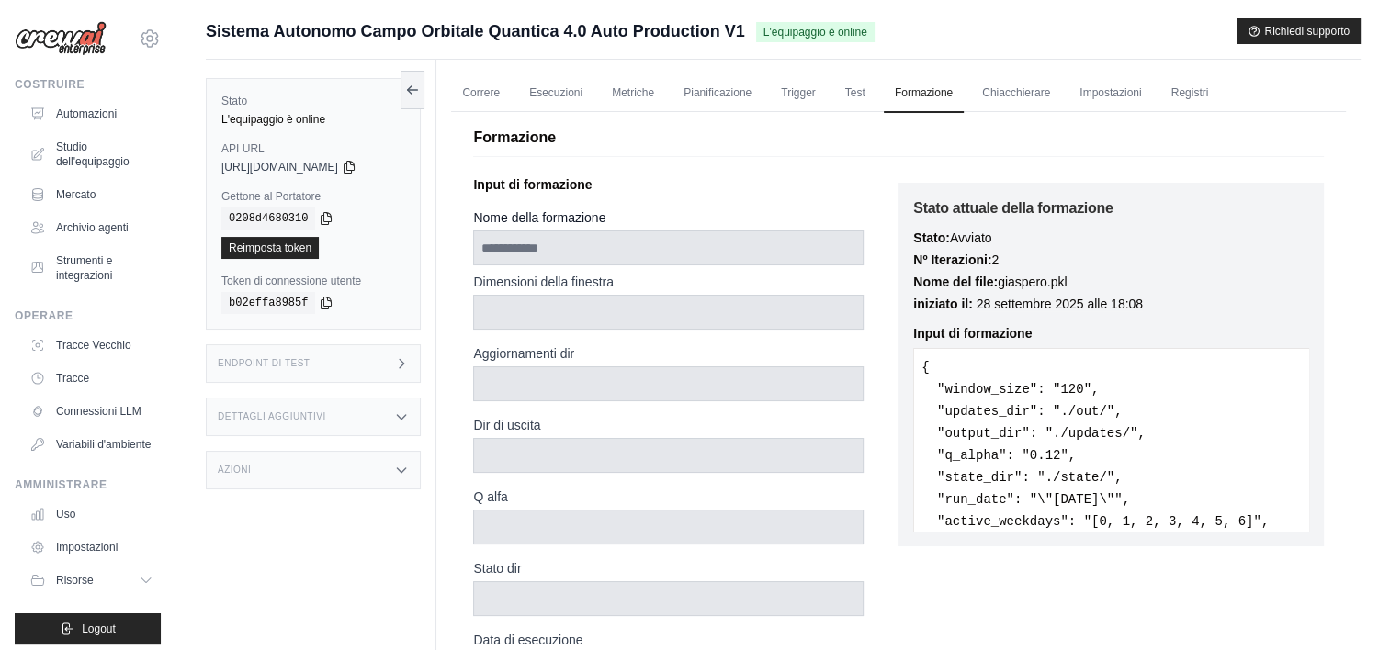
scroll to position [96, 0]
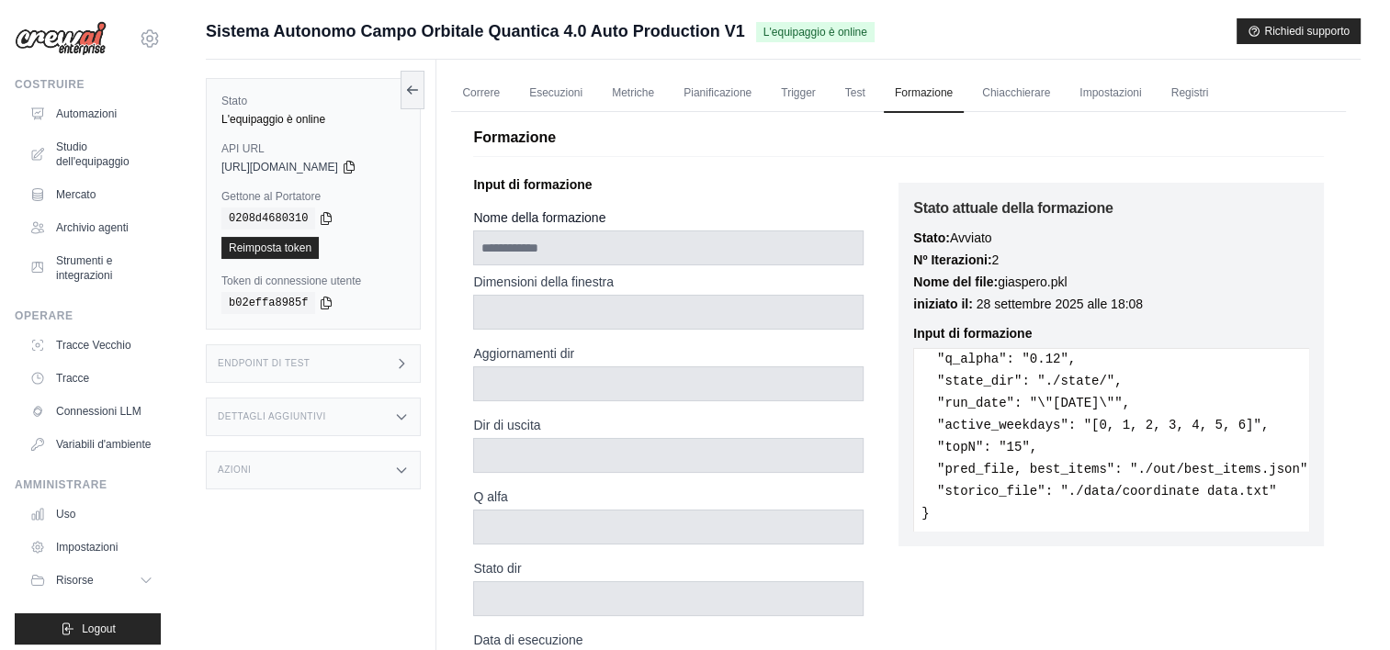
drag, startPoint x: 916, startPoint y: 364, endPoint x: 1169, endPoint y: 566, distance: 324.3
click at [1169, 566] on div "Stato attuale della formazione Stato: Avviato Nº Iterazioni: 2 Nome del file: g…" at bounding box center [1110, 606] width 425 height 876
drag, startPoint x: 1169, startPoint y: 566, endPoint x: 1041, endPoint y: 435, distance: 183.2
copy pre "{ "window_size": "120", "updates_dir": "./out/", "output_dir": "./updates/", "q…"
click at [1000, 172] on div "Stato attuale della formazione Stato: Avviato Nº Iterazioni: 2 Nome del file: g…" at bounding box center [1110, 606] width 425 height 876
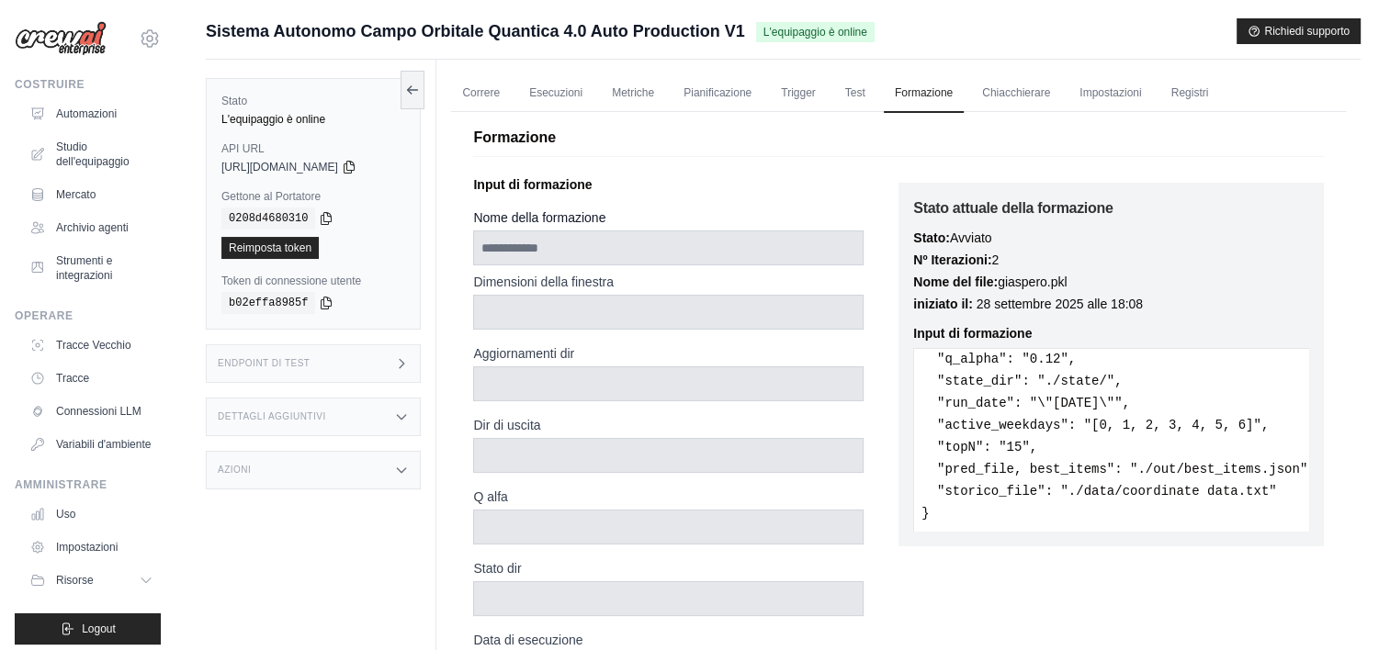
click at [1029, 357] on pre "{ "window_size": "120", "updates_dir": "./out/", "output_dir": "./updates/", "q…" at bounding box center [1111, 440] width 396 height 184
click at [1084, 361] on pre "{ "window_size": "120", "updates_dir": "./out/", "output_dir": "./updates/", "q…" at bounding box center [1111, 440] width 396 height 184
click at [1090, 375] on pre "{ "window_size": "120", "updates_dir": "./out/", "output_dir": "./updates/", "q…" at bounding box center [1111, 440] width 396 height 184
click at [1090, 378] on pre "{ "window_size": "120", "updates_dir": "./out/", "output_dir": "./updates/", "q…" at bounding box center [1111, 440] width 396 height 184
click at [993, 369] on pre "{ "window_size": "120", "updates_dir": "./out/", "output_dir": "./updates/", "q…" at bounding box center [1111, 440] width 396 height 184
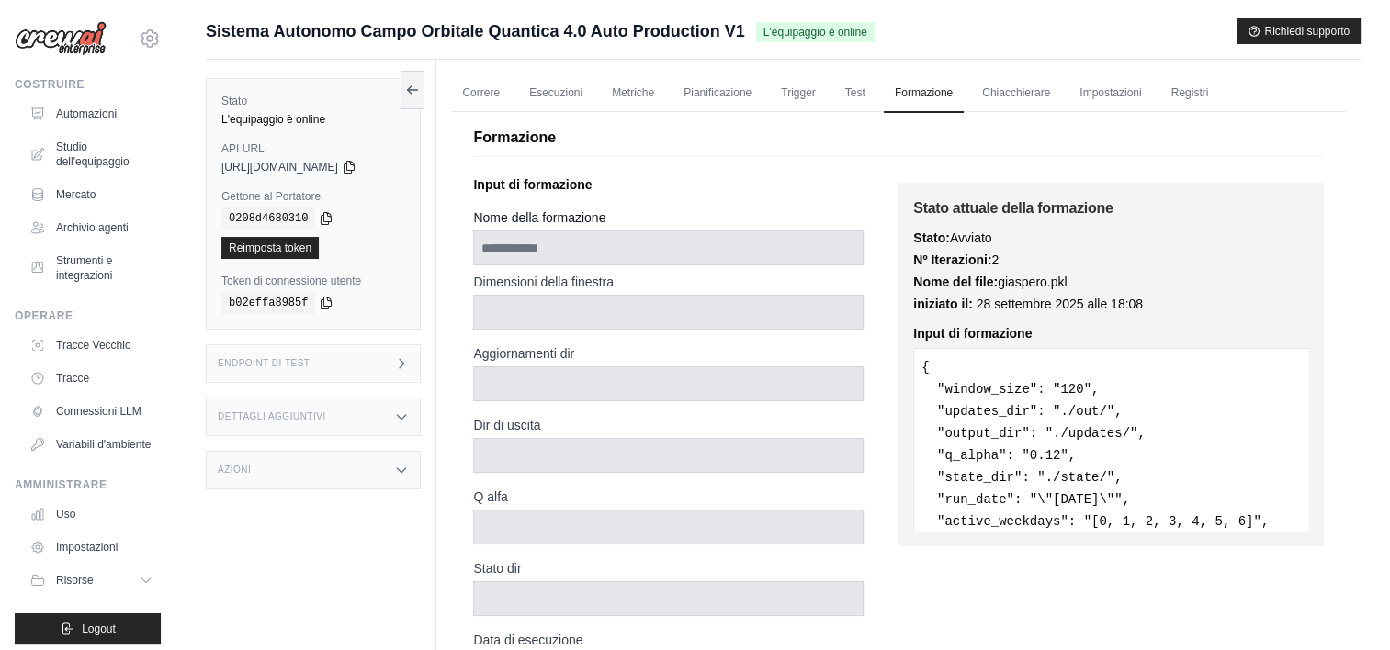
scroll to position [0, 0]
click at [1037, 441] on pre "{ "window_size": "120", "updates_dir": "./out/", "output_dir": "./updates/", "q…" at bounding box center [1111, 440] width 396 height 184
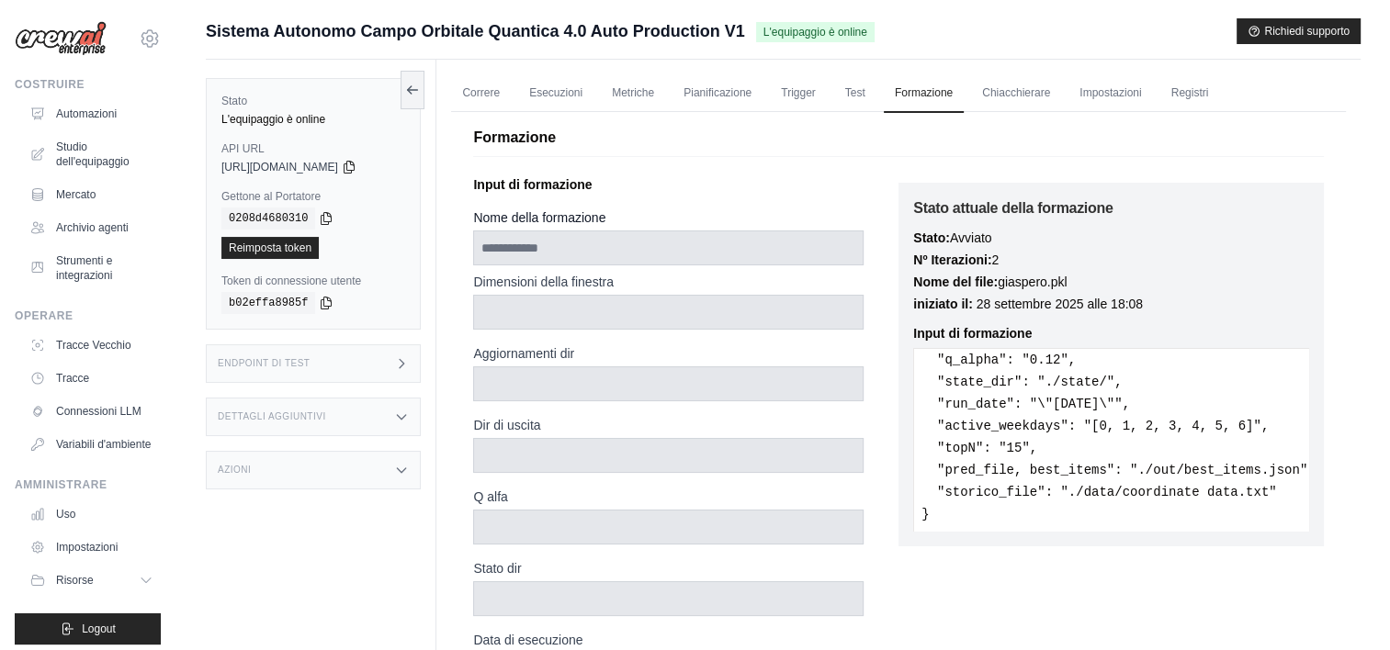
scroll to position [96, 0]
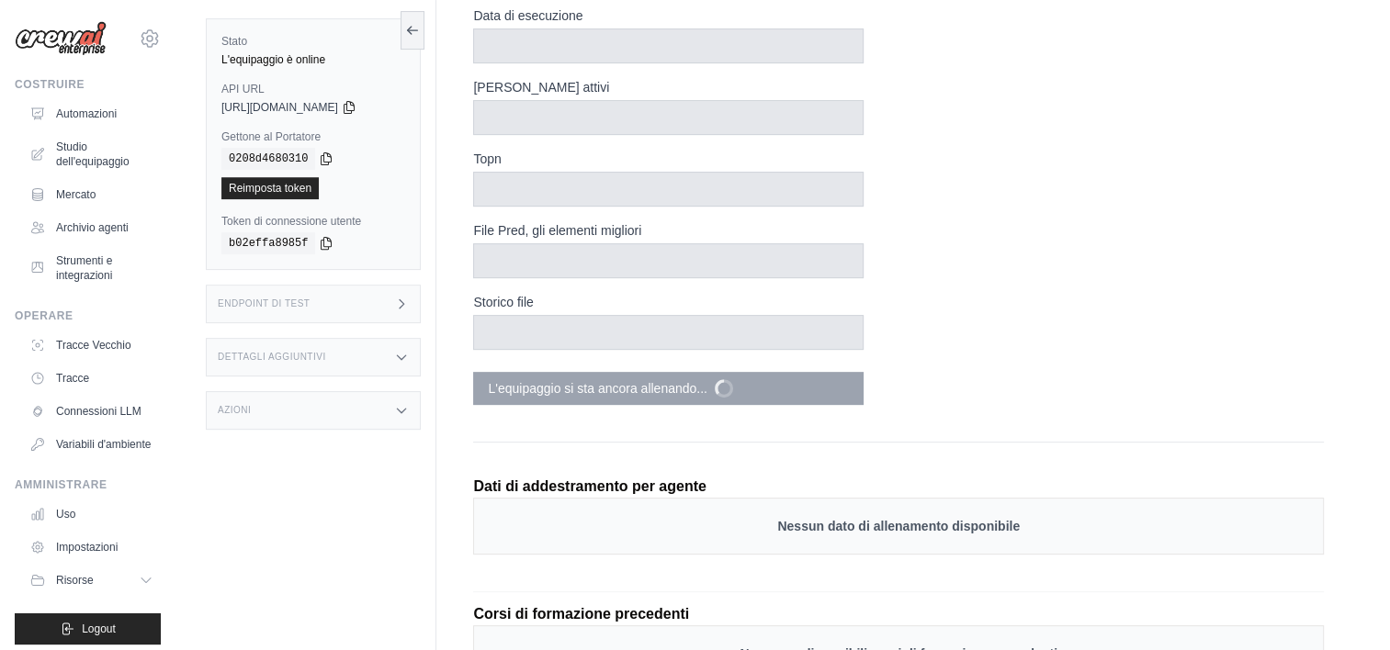
click at [549, 212] on div "Dimensioni della finestra Aggiornamenti dir Dir di uscita Q alfa Stato dir Data…" at bounding box center [685, 2] width 425 height 709
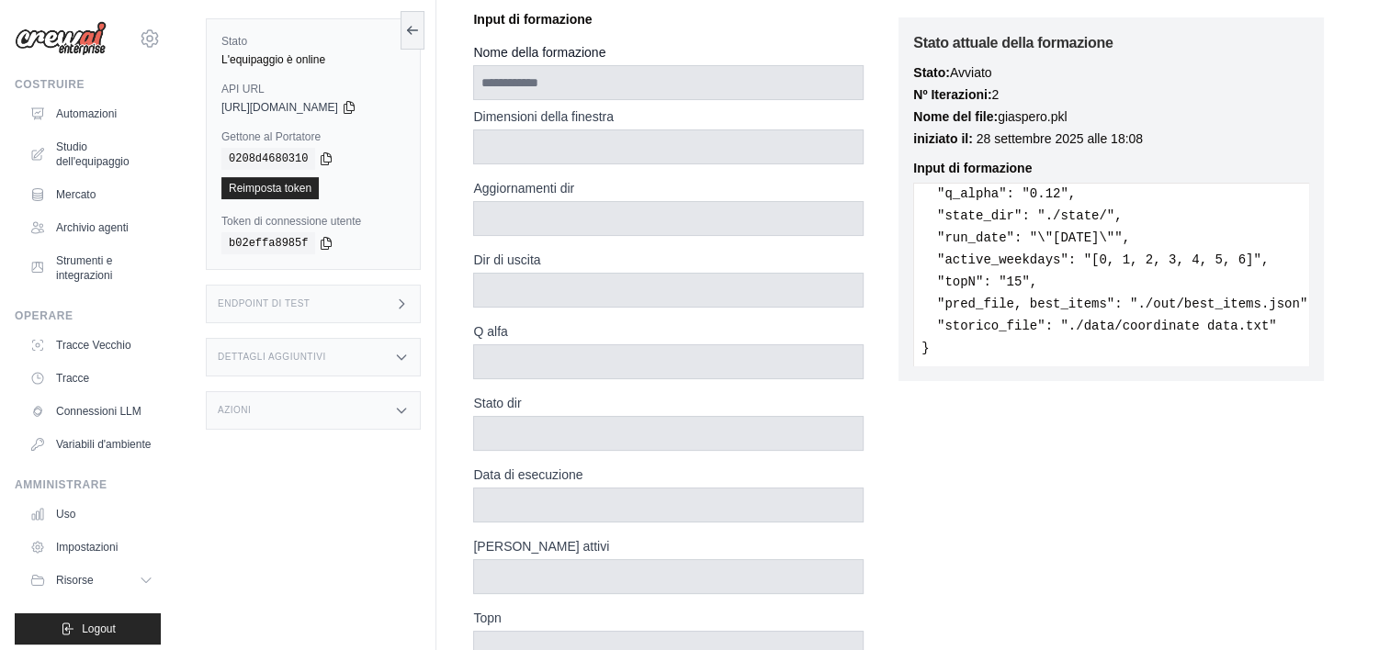
scroll to position [0, 0]
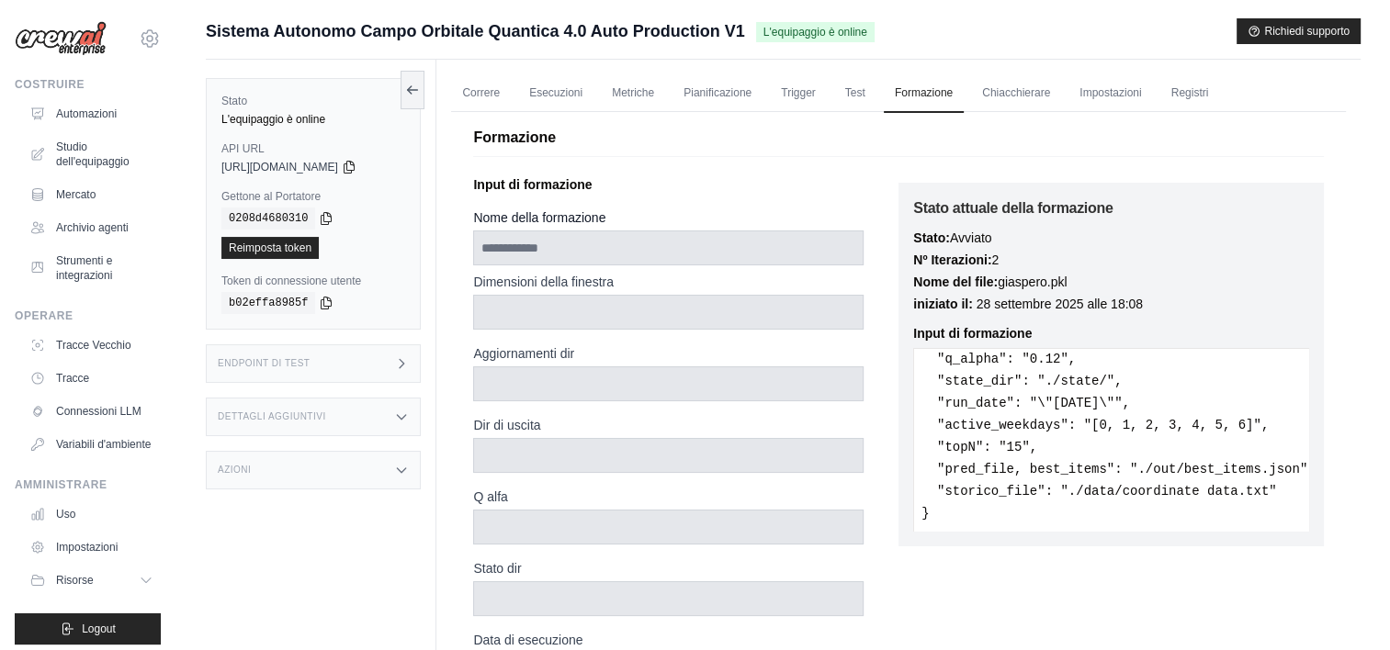
click at [392, 467] on div "Azioni" at bounding box center [313, 470] width 215 height 39
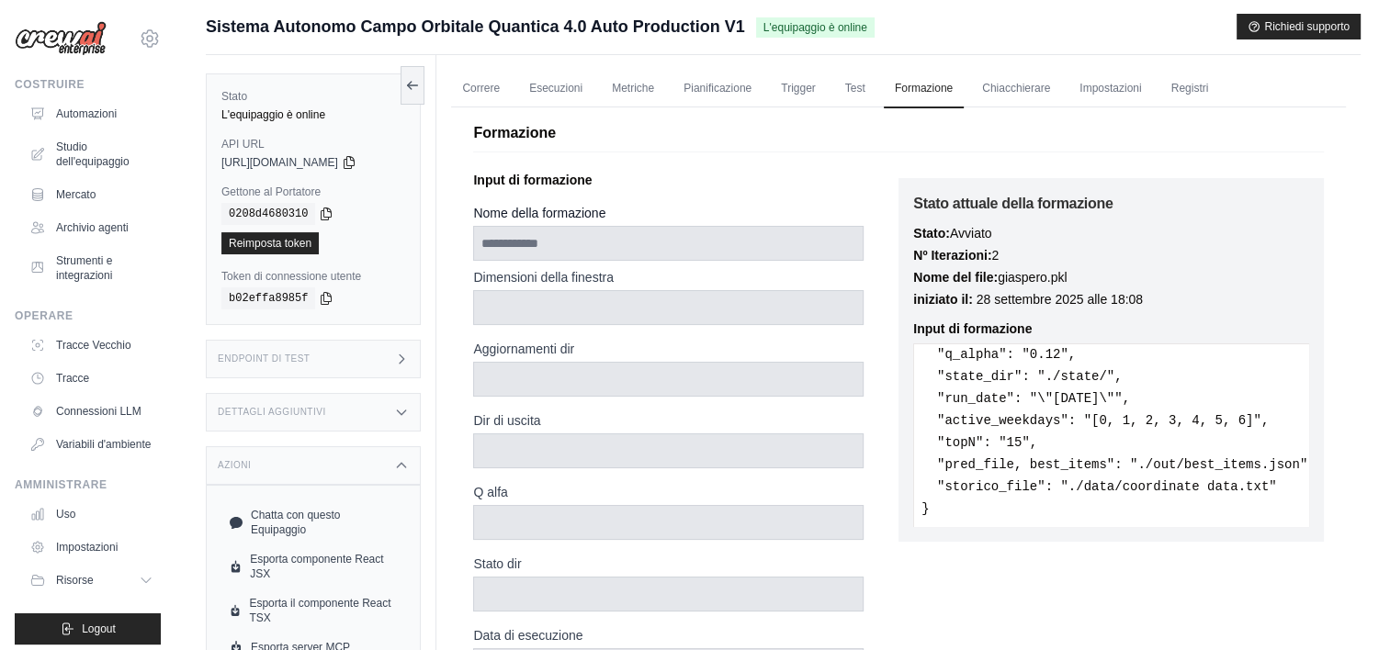
scroll to position [92, 0]
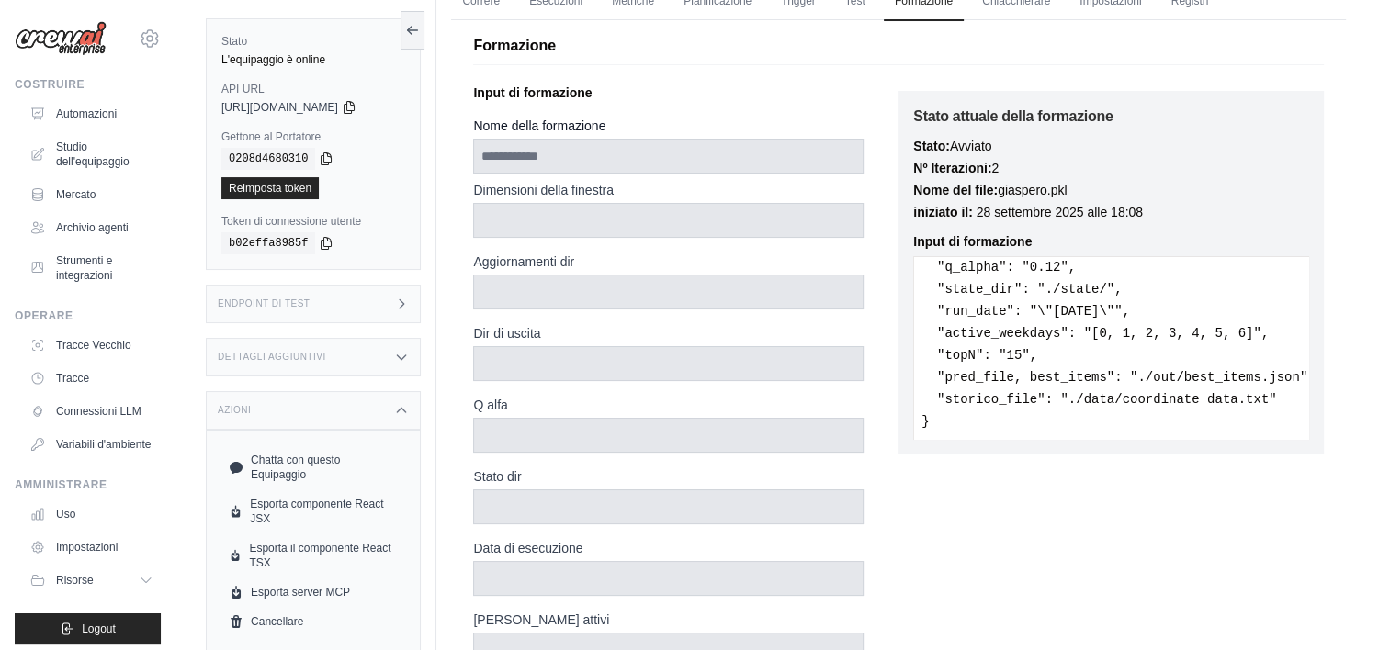
click at [404, 354] on icon at bounding box center [401, 357] width 15 height 15
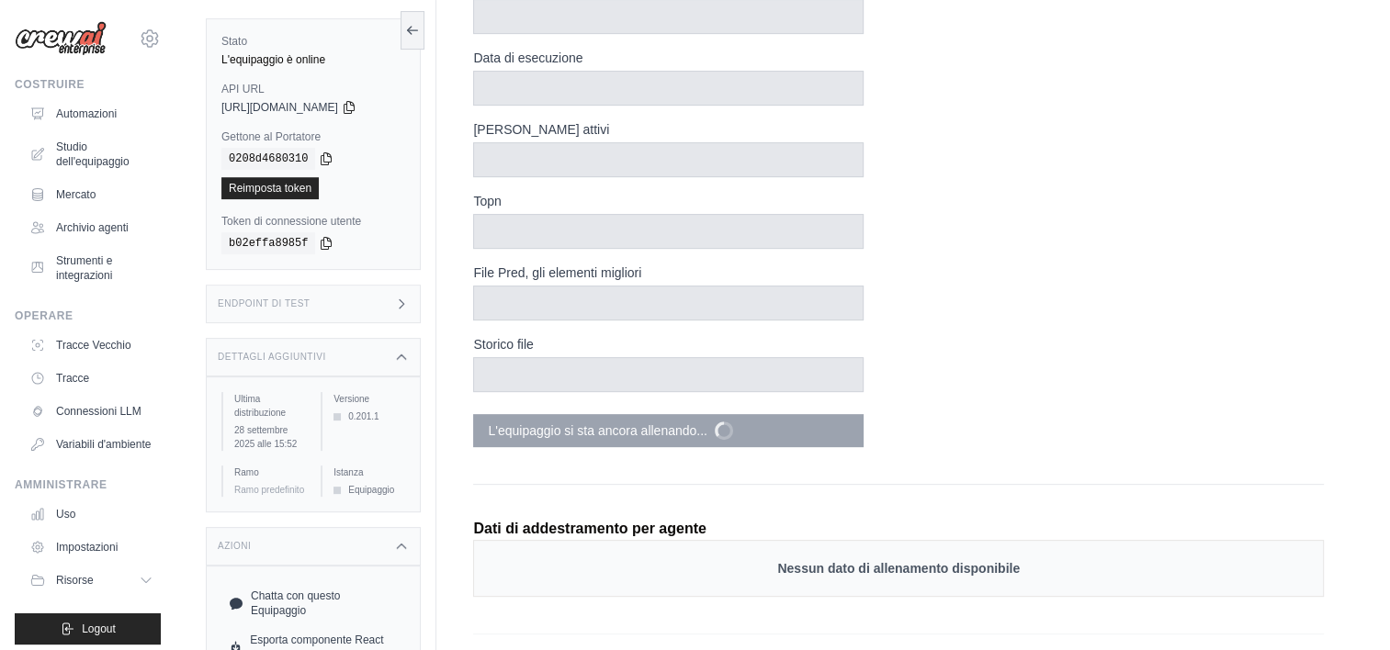
scroll to position [551, 0]
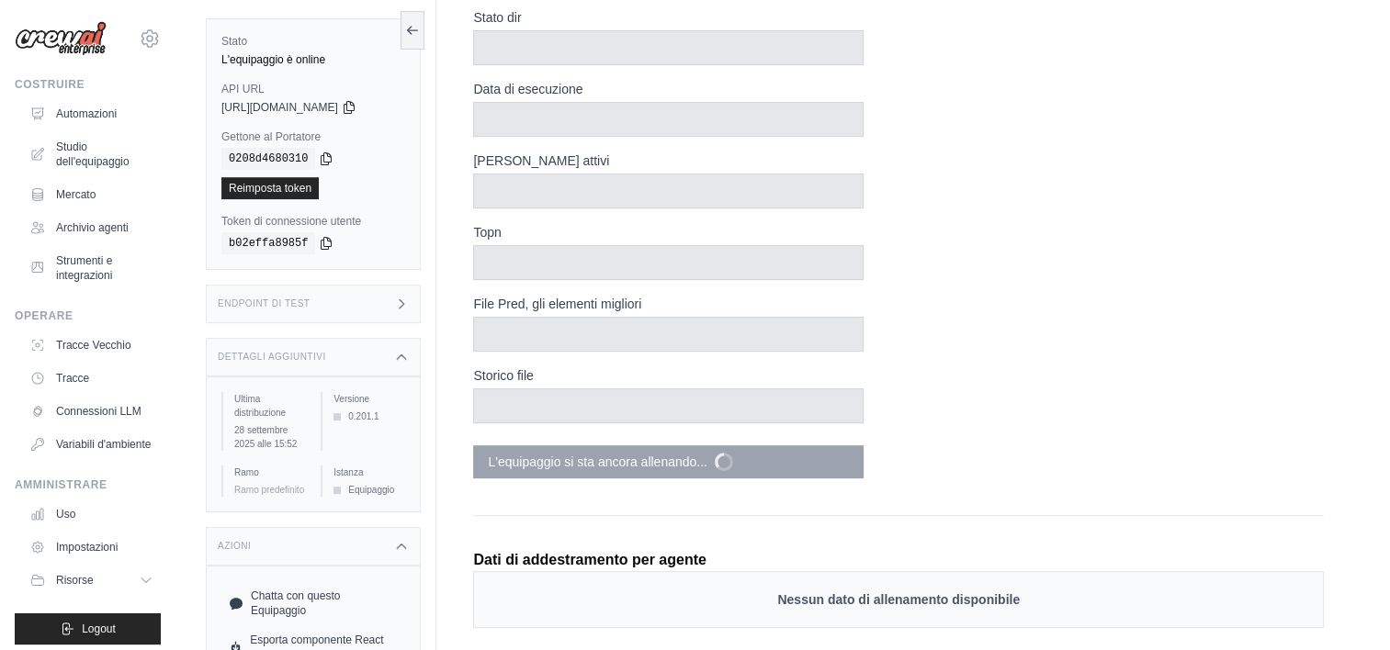
click at [401, 299] on icon at bounding box center [401, 304] width 15 height 15
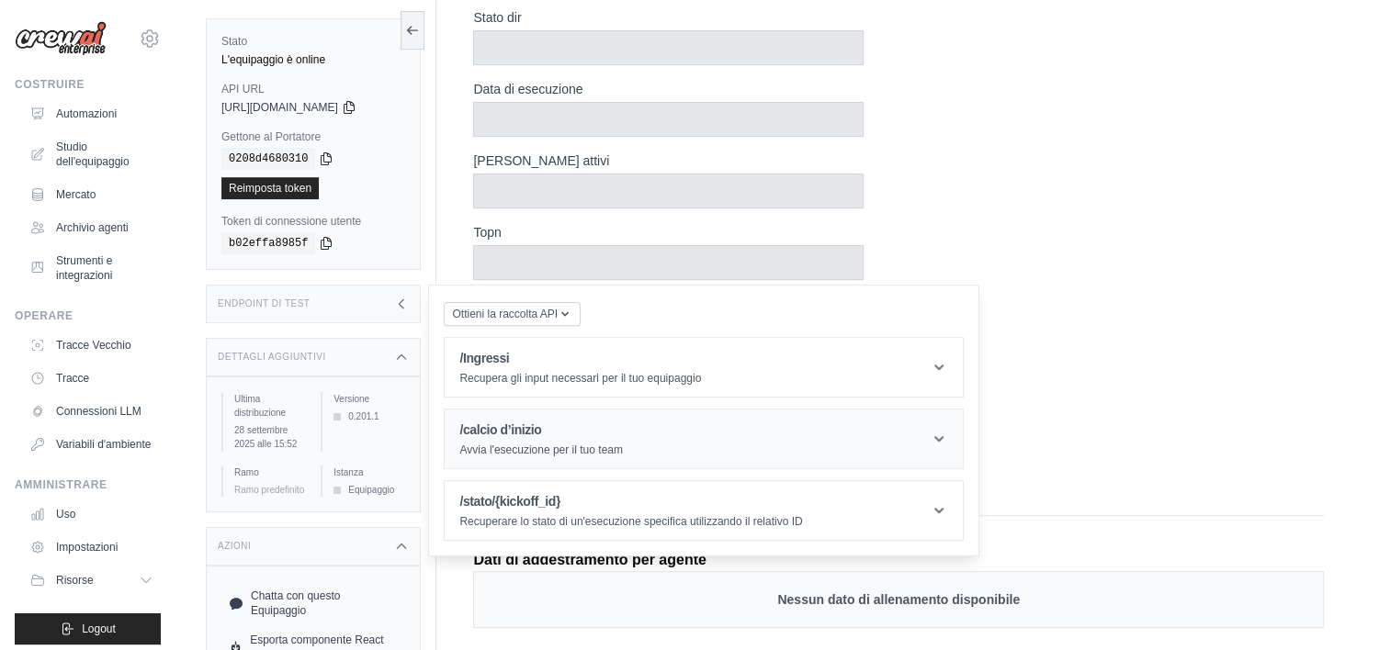
click at [959, 437] on header "/calcio d’inizio Avvia l'esecuzione per il tuo team" at bounding box center [704, 439] width 518 height 59
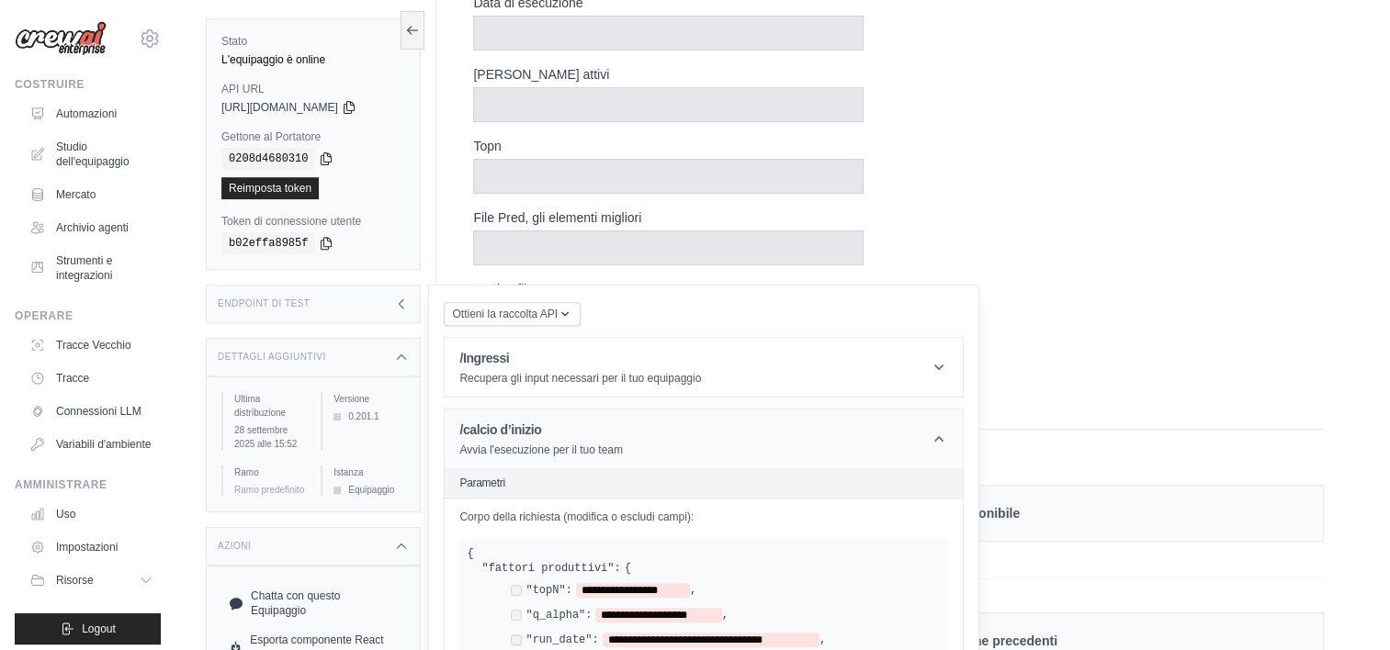
scroll to position [717, 0]
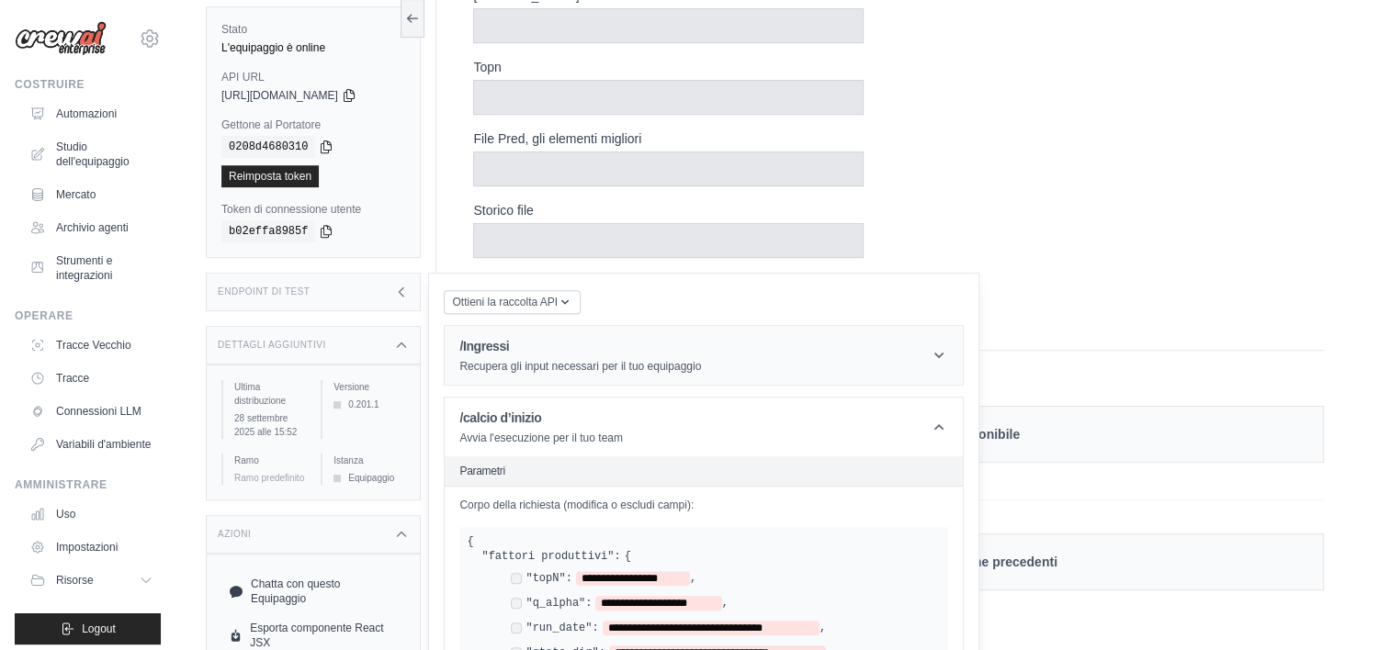
click at [940, 353] on icon at bounding box center [938, 356] width 9 height 6
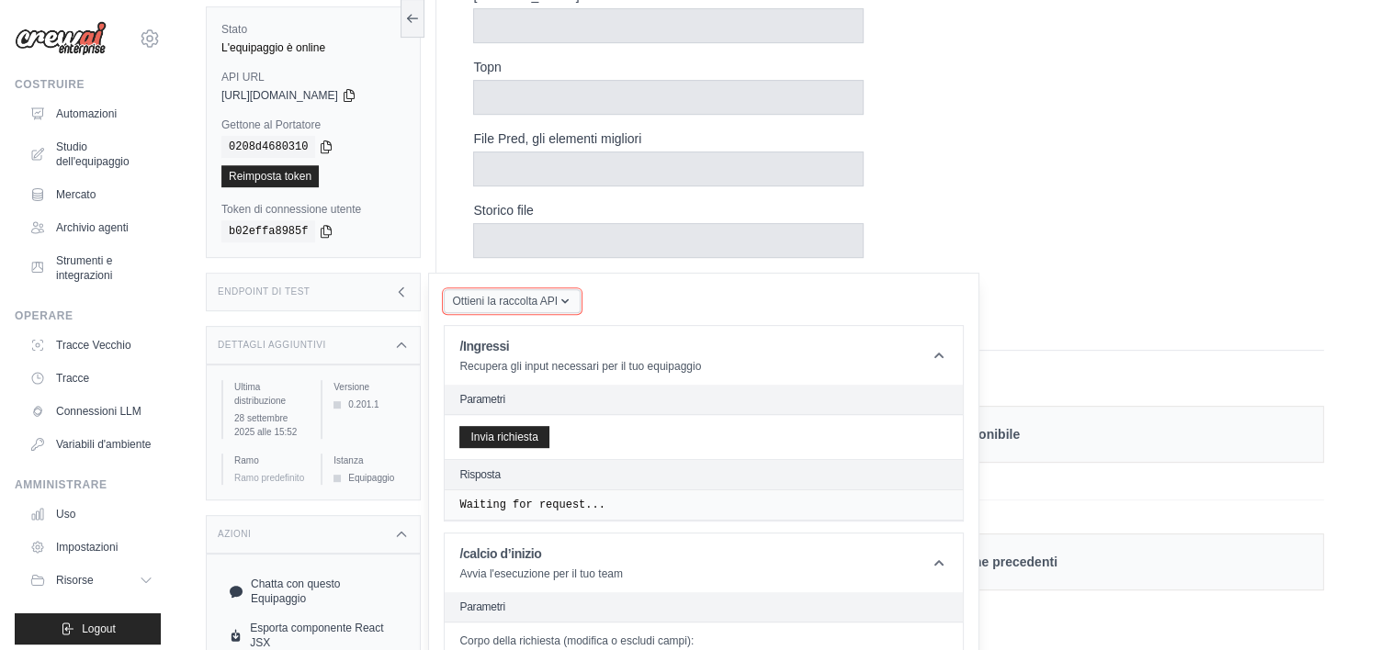
click at [560, 294] on icon "button" at bounding box center [565, 301] width 15 height 15
click at [937, 560] on icon at bounding box center [938, 563] width 9 height 6
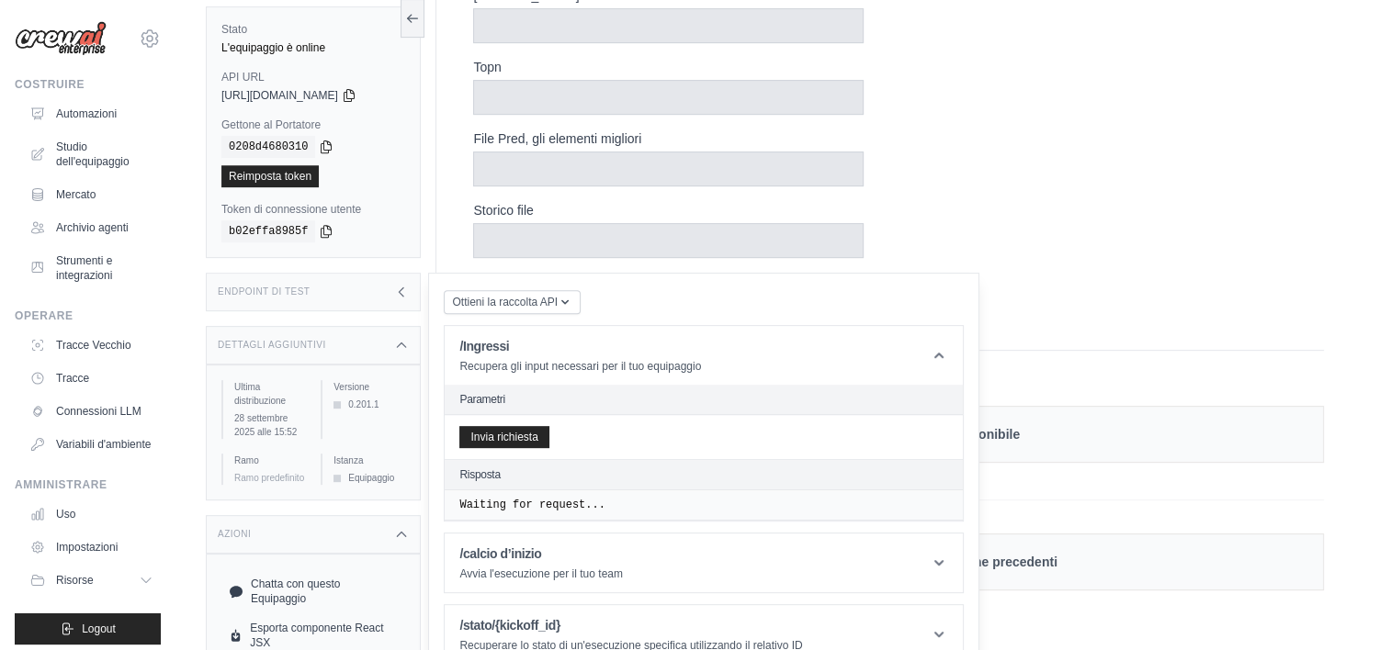
click at [607, 392] on h2 "Parametri" at bounding box center [703, 399] width 489 height 15
click at [550, 423] on div "Invia richiesta" at bounding box center [704, 437] width 518 height 44
click at [538, 425] on button "Invia richiesta" at bounding box center [503, 436] width 89 height 22
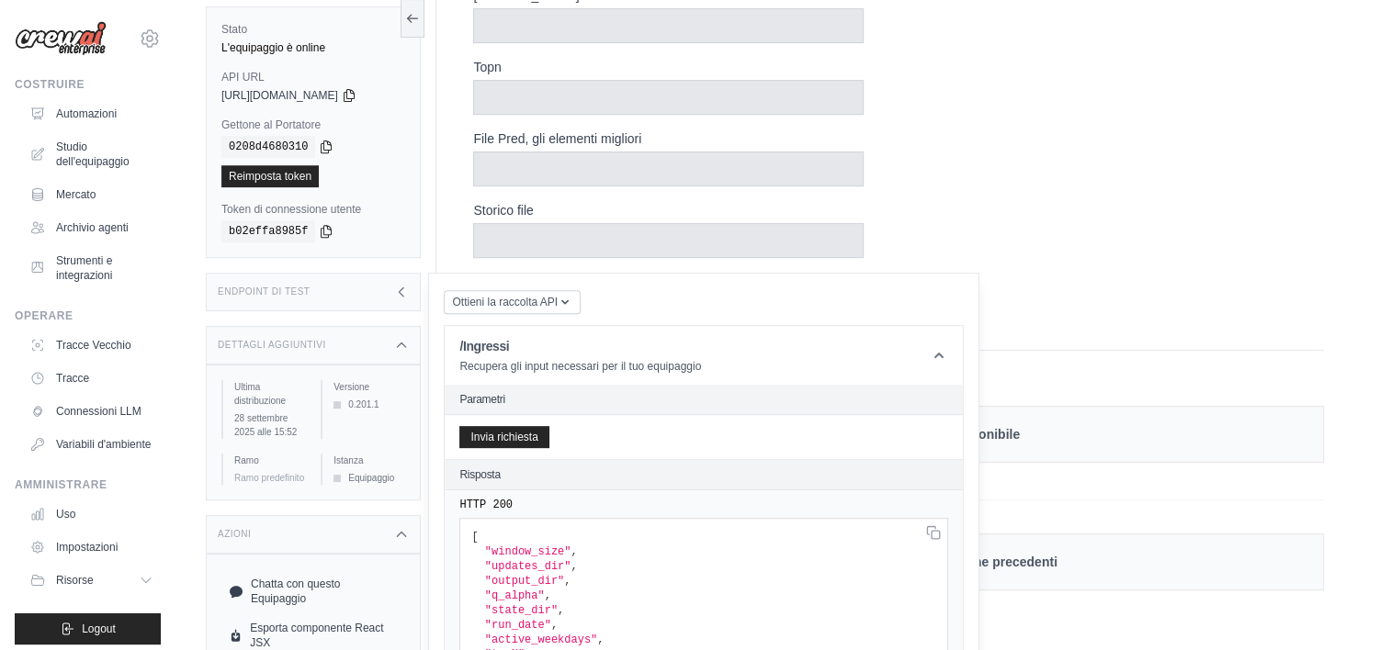
click at [948, 509] on div "HTTP 200 [ "window_size" , "updates_dir" , "output_dir" , "q_alpha" , "state_di…" at bounding box center [704, 612] width 518 height 242
drag, startPoint x: 948, startPoint y: 509, endPoint x: 933, endPoint y: 524, distance: 20.8
click at [944, 511] on div "HTTP 200 [ "window_size" , "updates_dir" , "output_dir" , "q_alpha" , "state_di…" at bounding box center [704, 612] width 518 height 242
click at [932, 530] on rect at bounding box center [936, 534] width 8 height 8
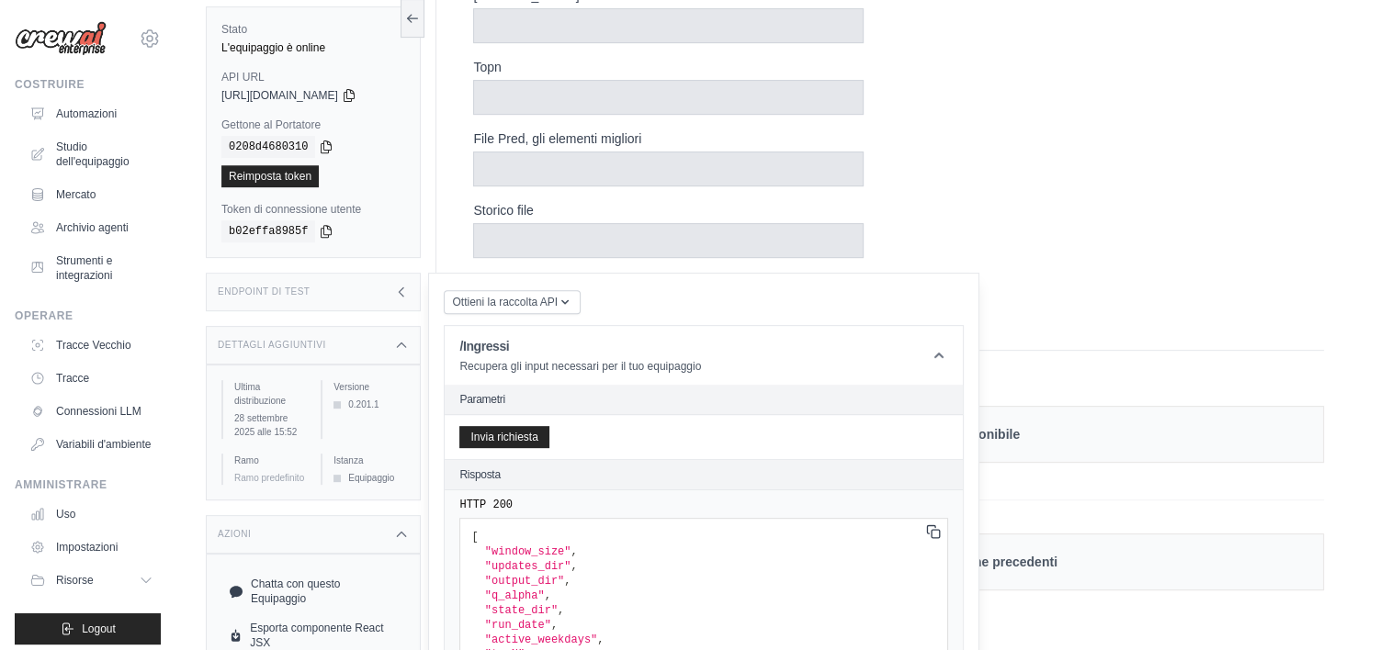
click at [804, 559] on pre "[ "window_size" , "updates_dir" , "output_dir" , "q_alpha" , "state_dir" , "run…" at bounding box center [703, 618] width 489 height 200
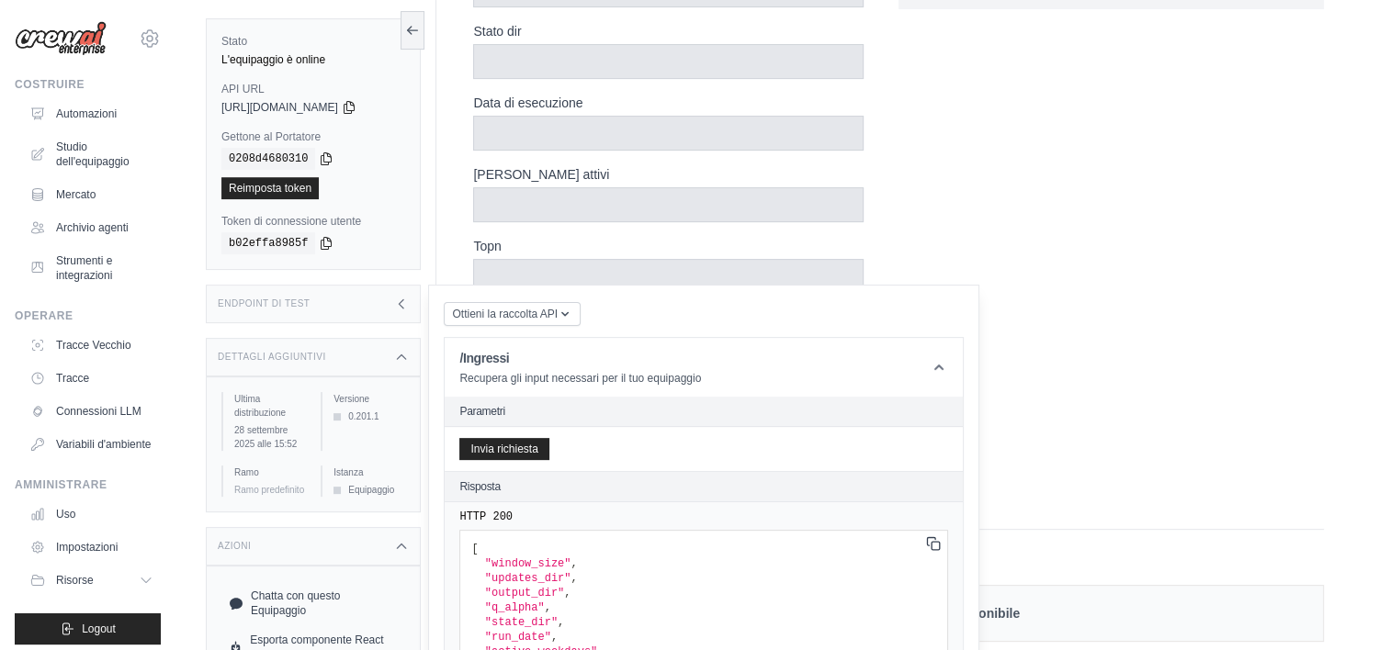
scroll to position [533, 0]
click at [503, 447] on button "Invia richiesta" at bounding box center [503, 448] width 89 height 22
click at [948, 364] on icon at bounding box center [939, 367] width 18 height 18
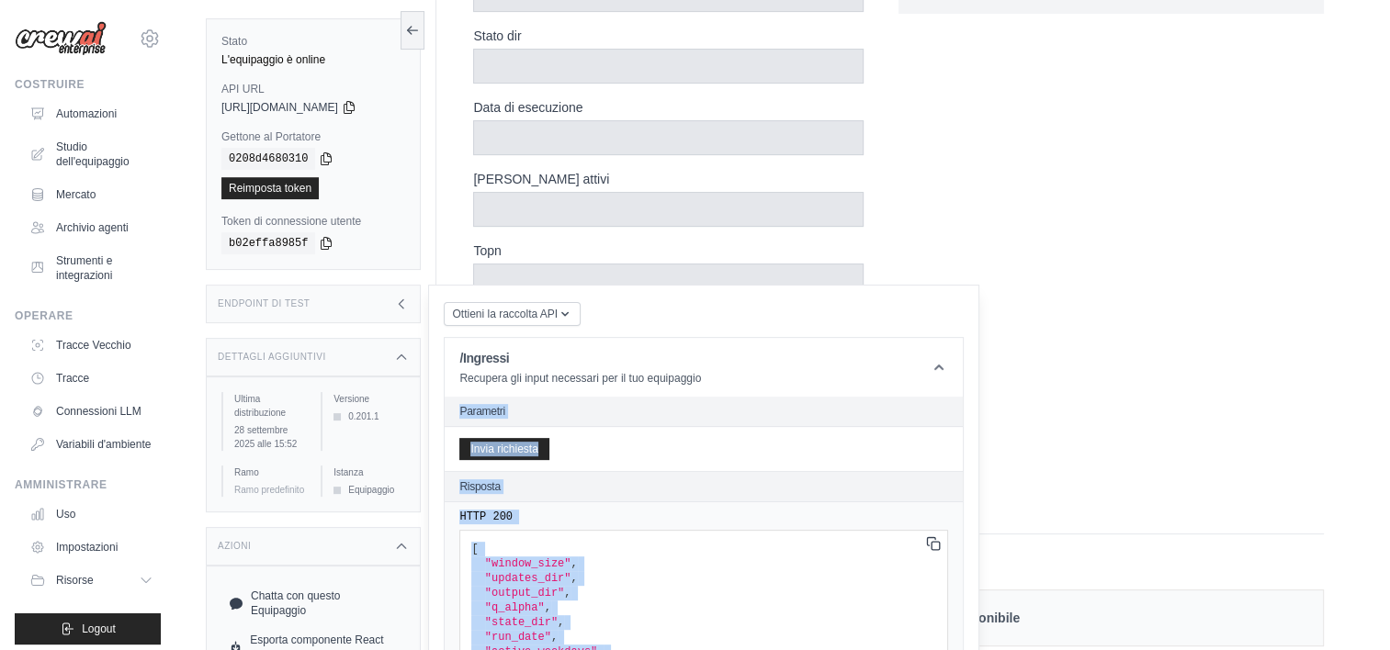
click at [1110, 361] on div "Stato attuale della formazione Stato: Avviato Nº Iterazioni: 2 Nome del file: g…" at bounding box center [1110, 73] width 425 height 876
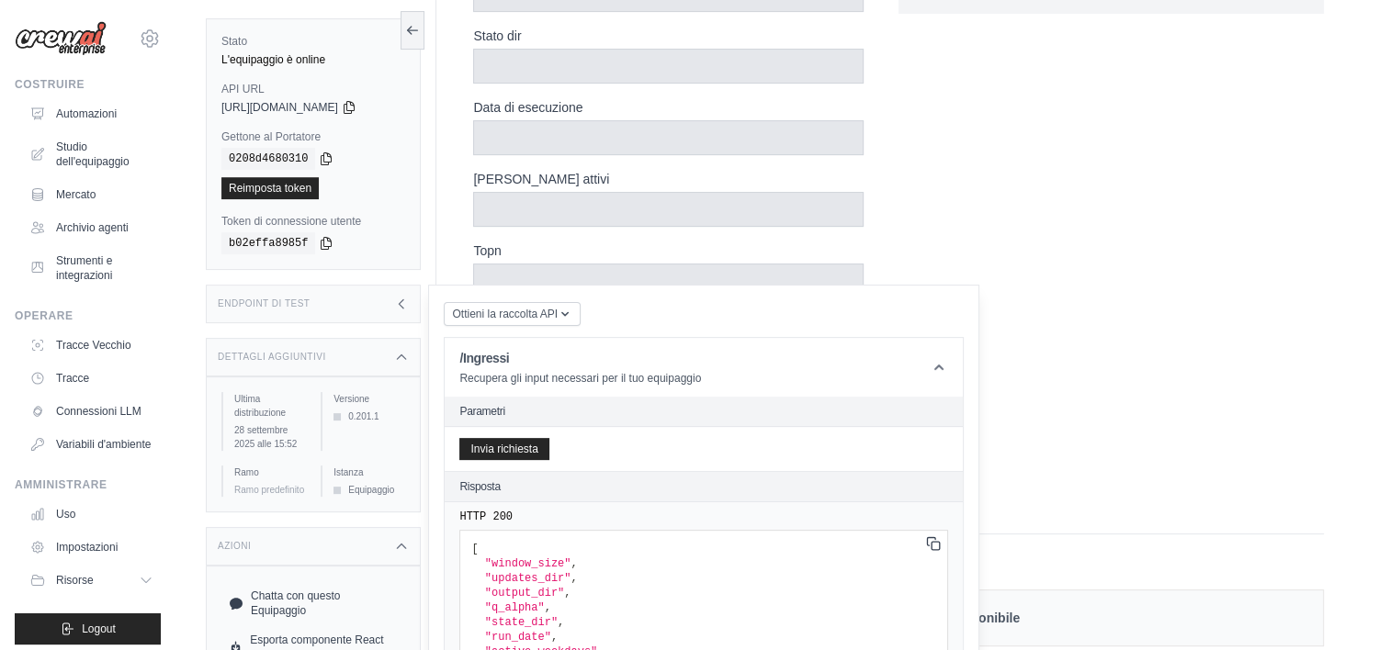
click at [1110, 361] on div "Stato attuale della formazione Stato: Avviato Nº Iterazioni: 2 Nome del file: g…" at bounding box center [1110, 73] width 425 height 876
click at [339, 489] on span at bounding box center [336, 490] width 7 height 7
click at [400, 360] on icon at bounding box center [401, 357] width 15 height 15
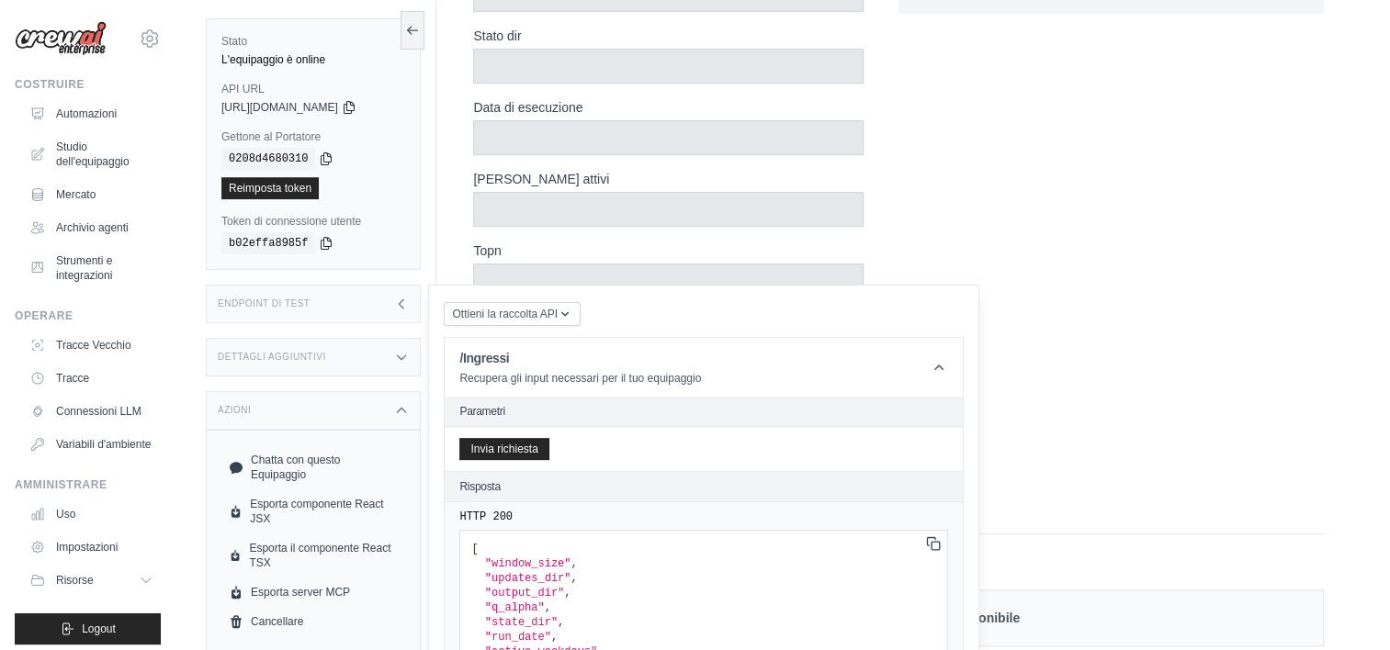
click at [1026, 445] on div "Stato attuale della formazione Stato: Avviato Nº Iterazioni: 2 Nome del file: g…" at bounding box center [1110, 73] width 425 height 876
click at [410, 400] on div "Azioni" at bounding box center [313, 410] width 215 height 39
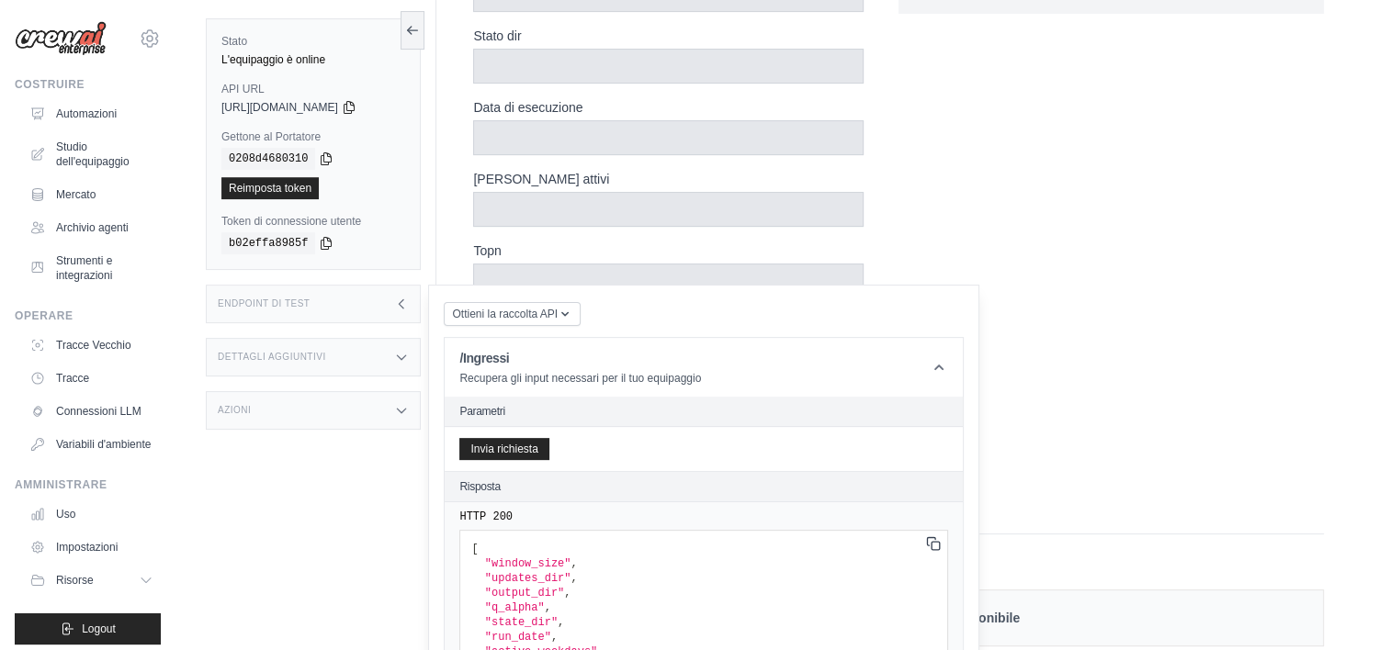
click at [410, 400] on div "Azioni" at bounding box center [313, 410] width 215 height 39
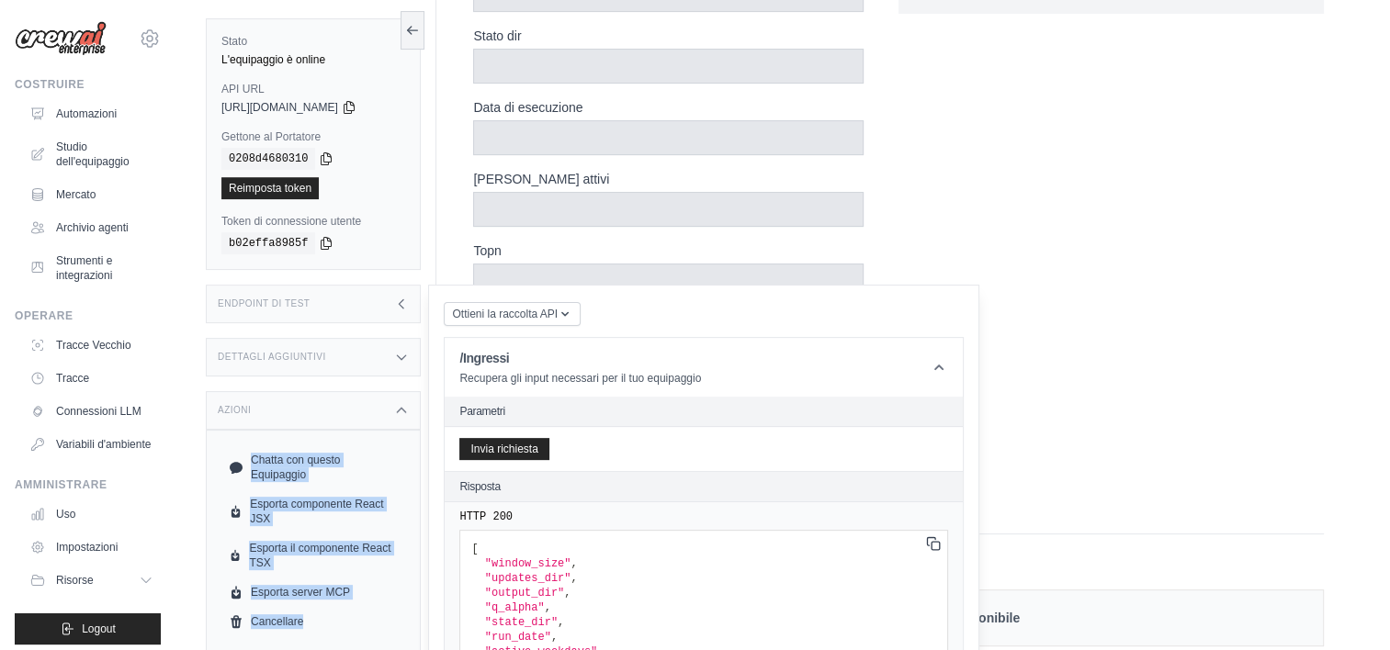
click at [404, 414] on icon at bounding box center [401, 410] width 15 height 15
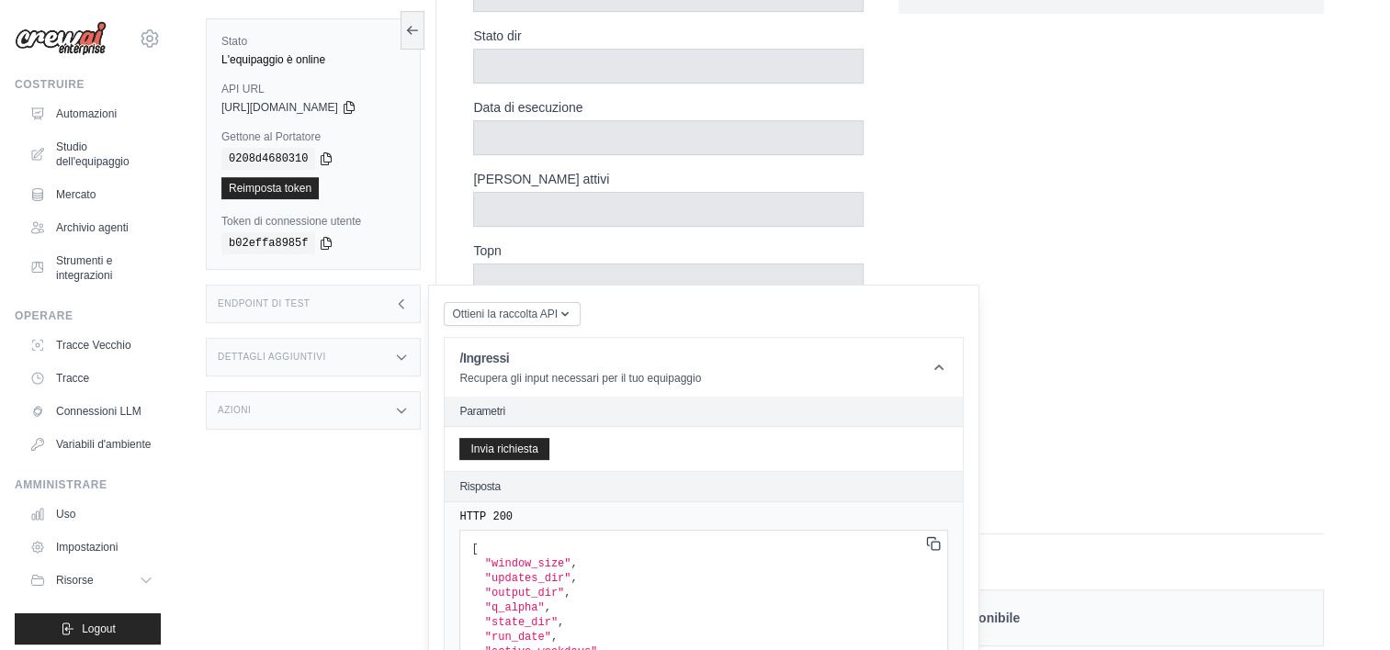
click at [404, 414] on icon at bounding box center [401, 410] width 15 height 15
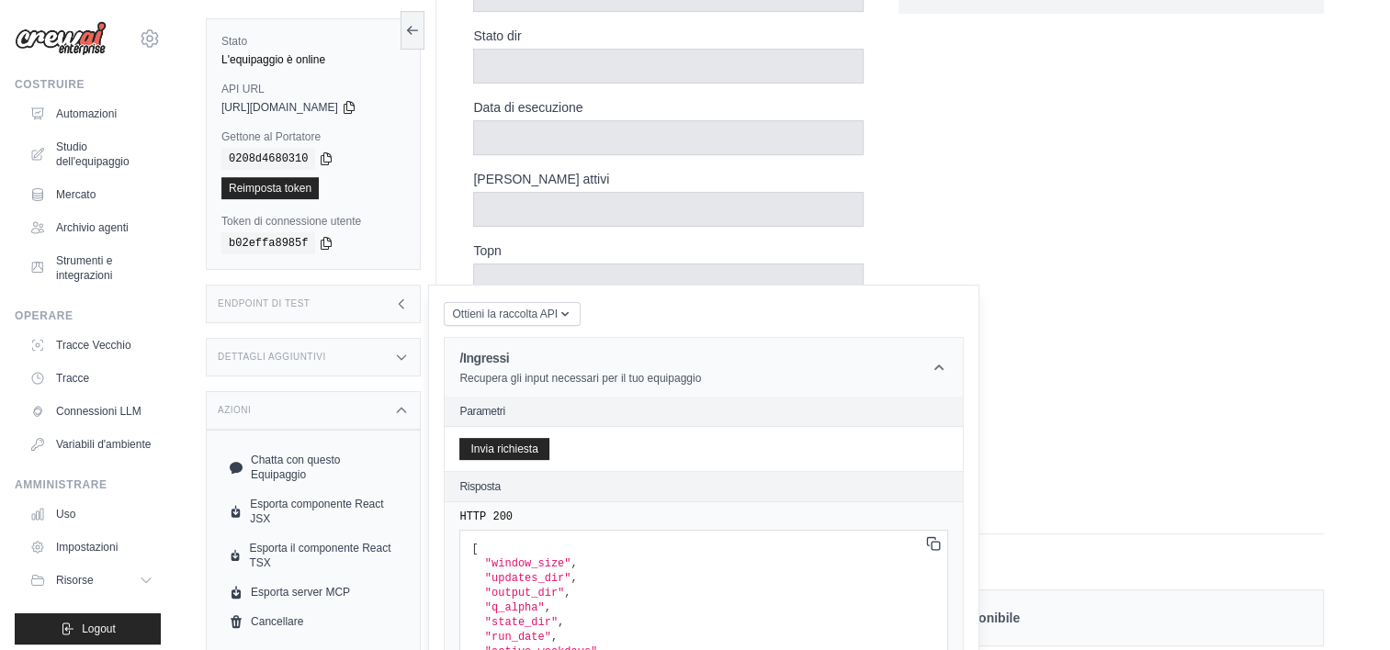
click at [933, 375] on icon at bounding box center [939, 367] width 18 height 18
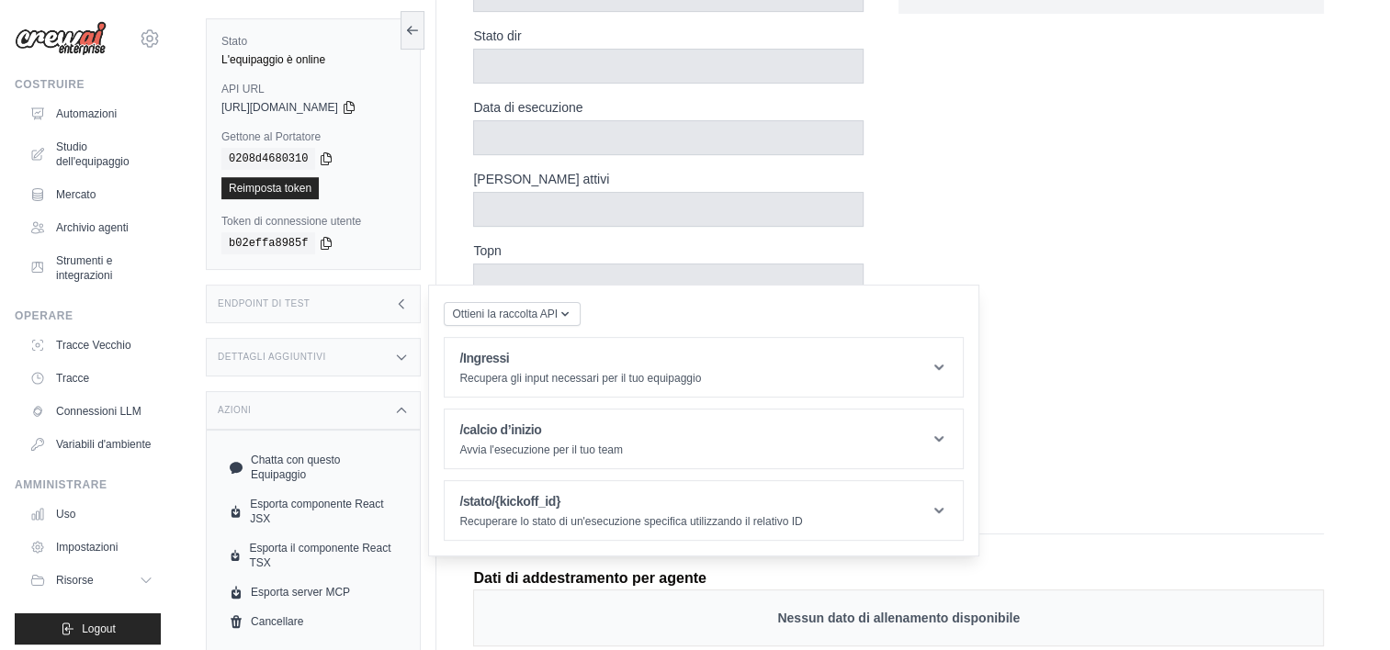
click at [405, 299] on icon at bounding box center [401, 304] width 15 height 15
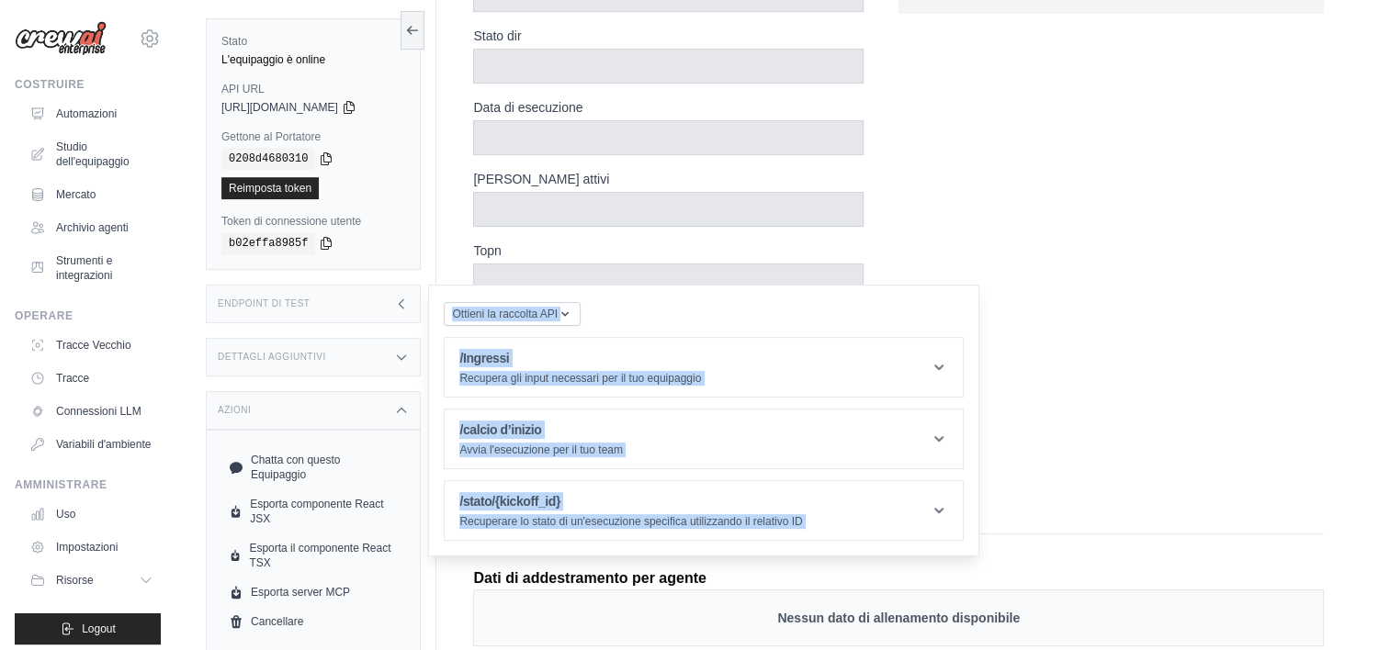
click at [404, 298] on icon at bounding box center [401, 304] width 15 height 15
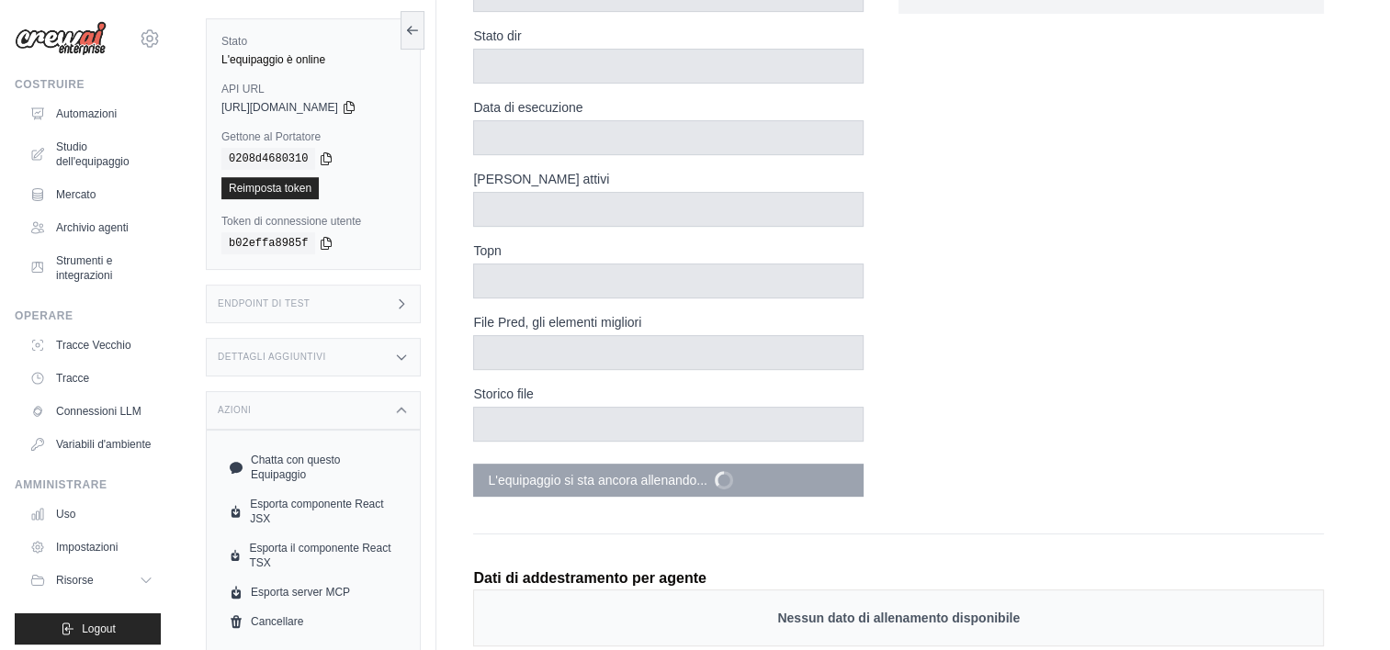
click at [787, 453] on div "**********" at bounding box center [685, 73] width 425 height 876
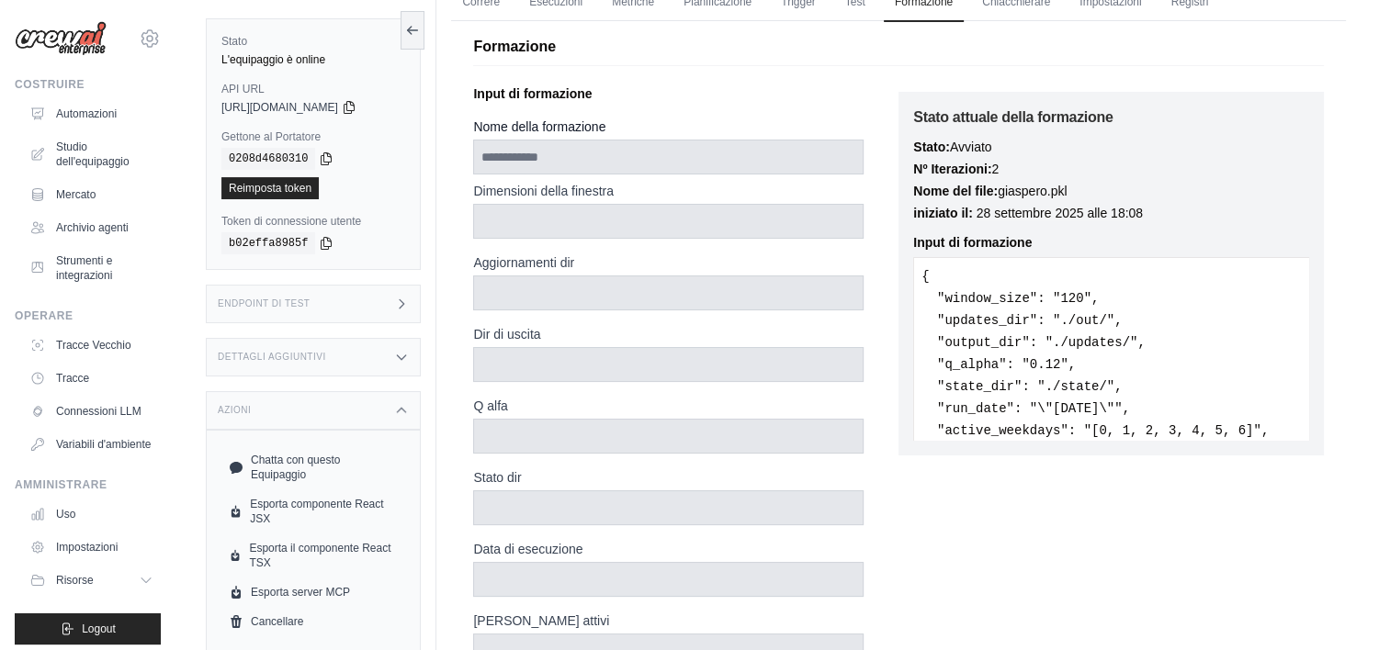
scroll to position [0, 0]
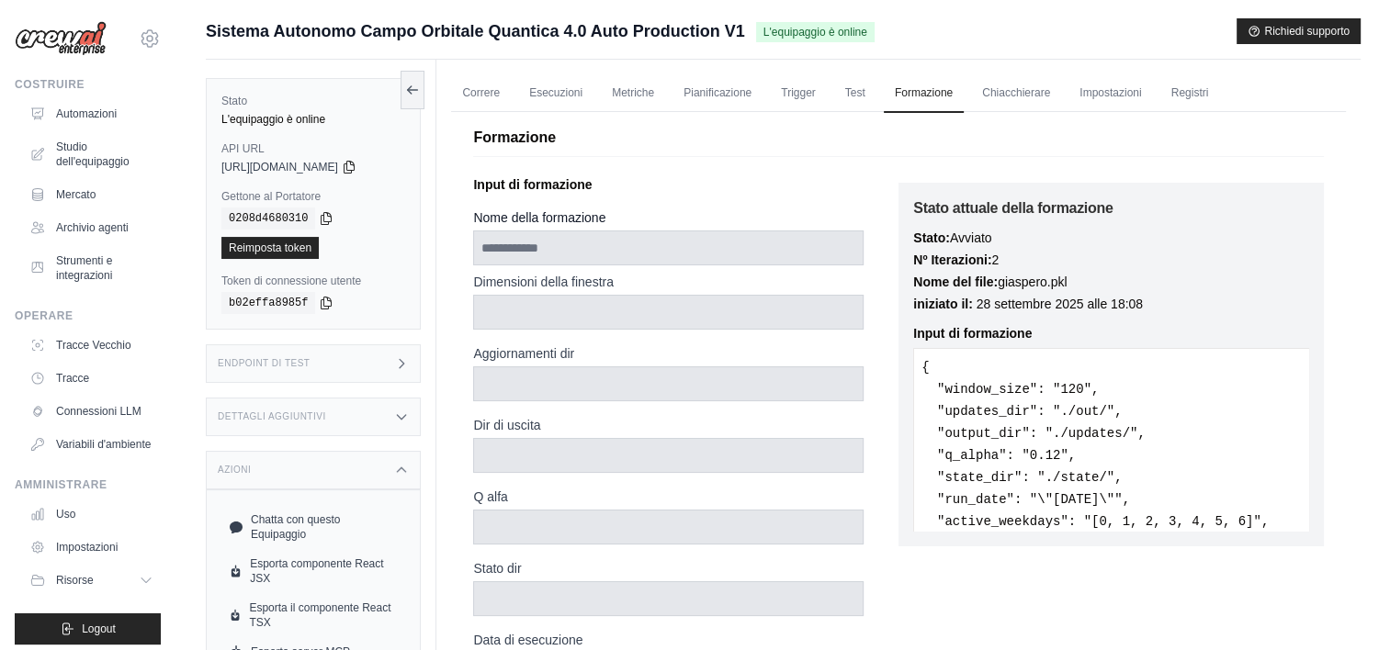
click at [576, 183] on p "Input di formazione" at bounding box center [685, 184] width 425 height 18
click at [532, 198] on div "**********" at bounding box center [685, 606] width 425 height 876
click at [404, 96] on button at bounding box center [413, 89] width 24 height 39
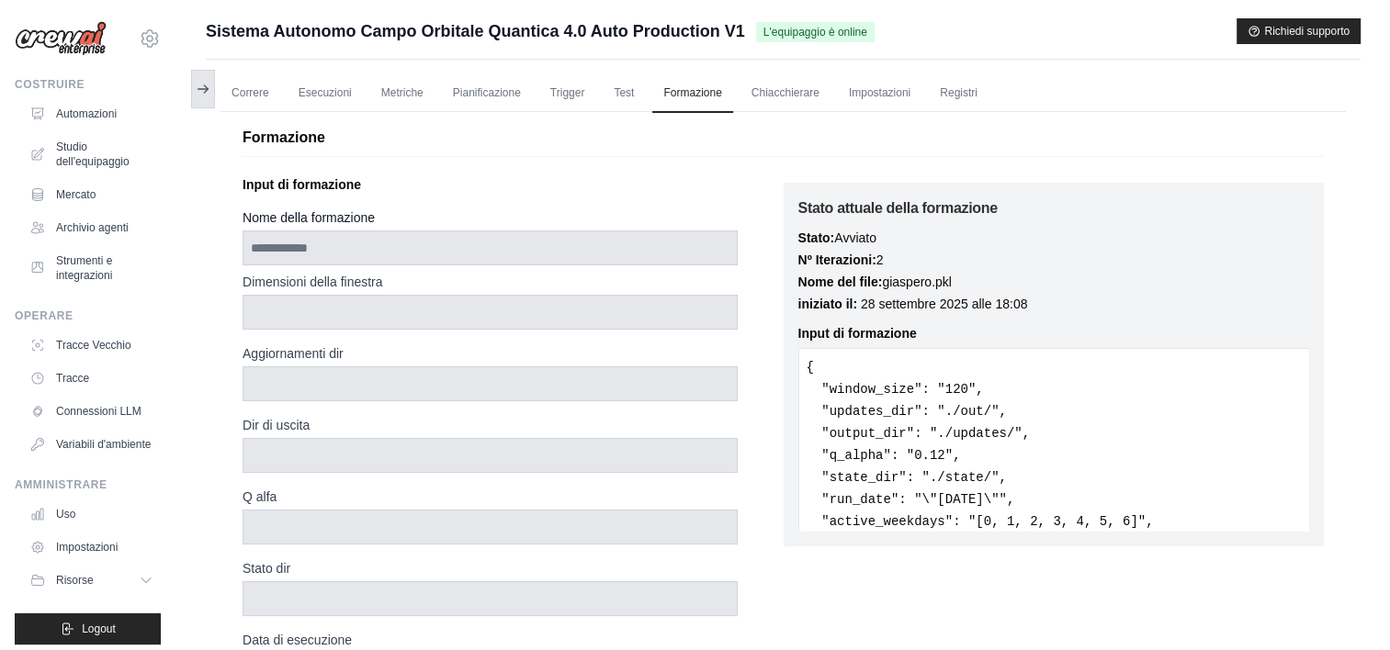
click at [202, 89] on icon at bounding box center [203, 89] width 10 height 0
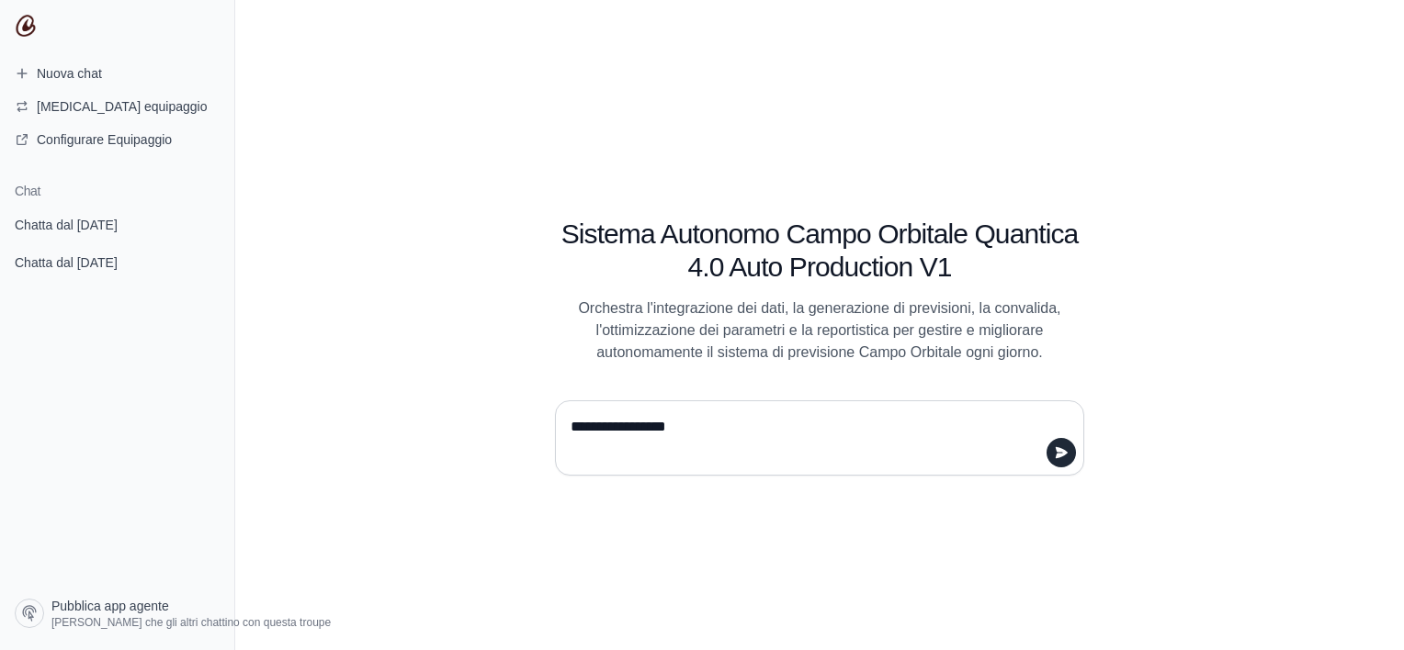
type textarea "**********"
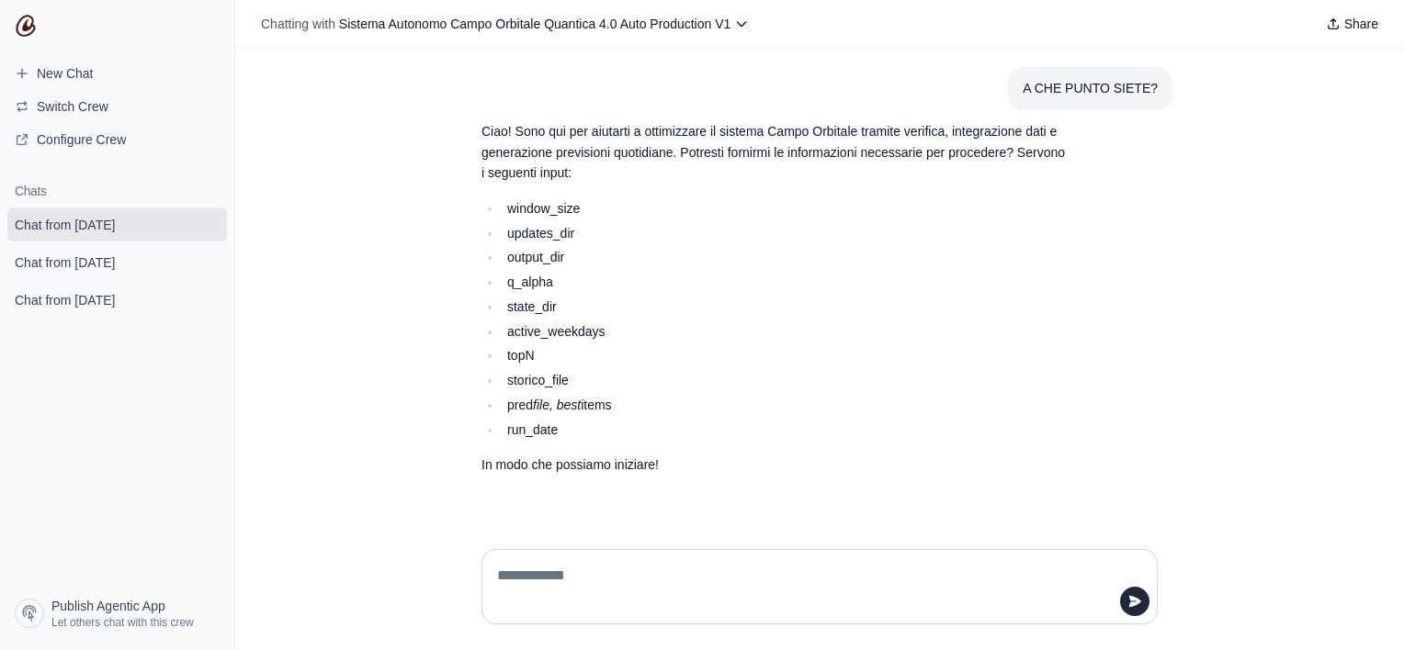
paste textarea "**********"
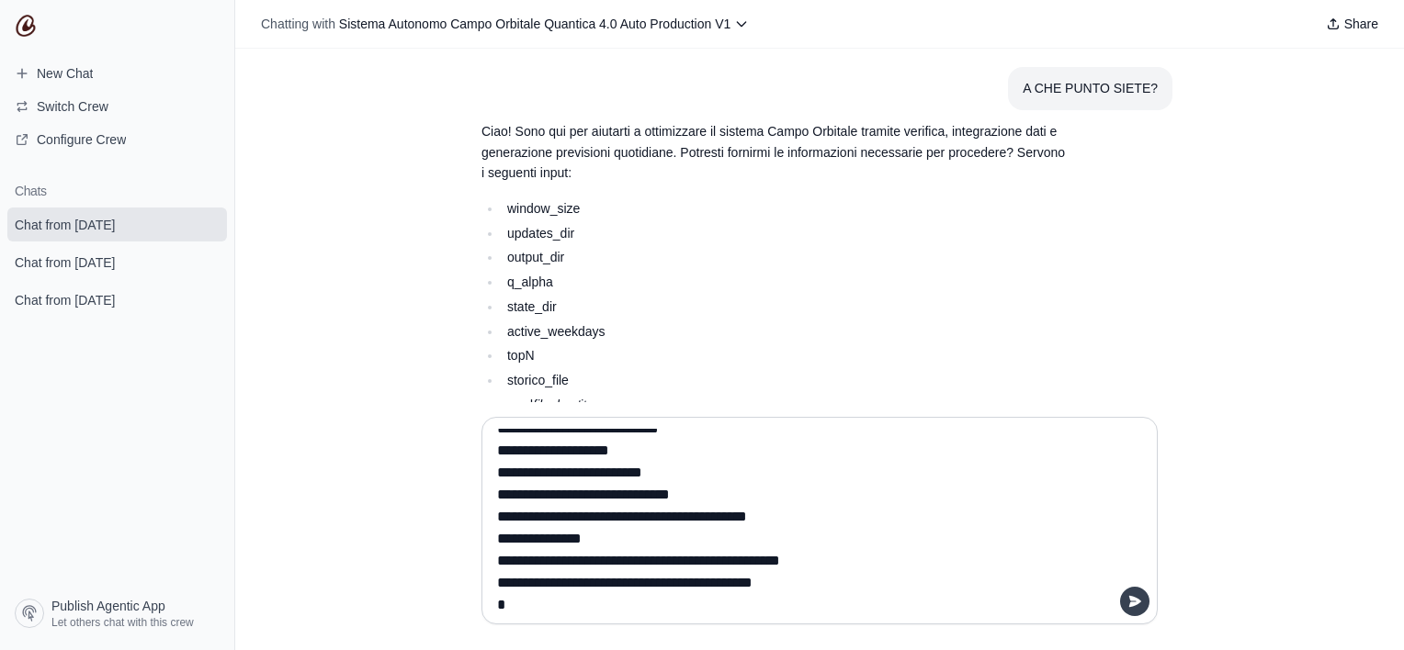
type textarea "**********"
click at [1143, 601] on button "submit" at bounding box center [1134, 601] width 29 height 29
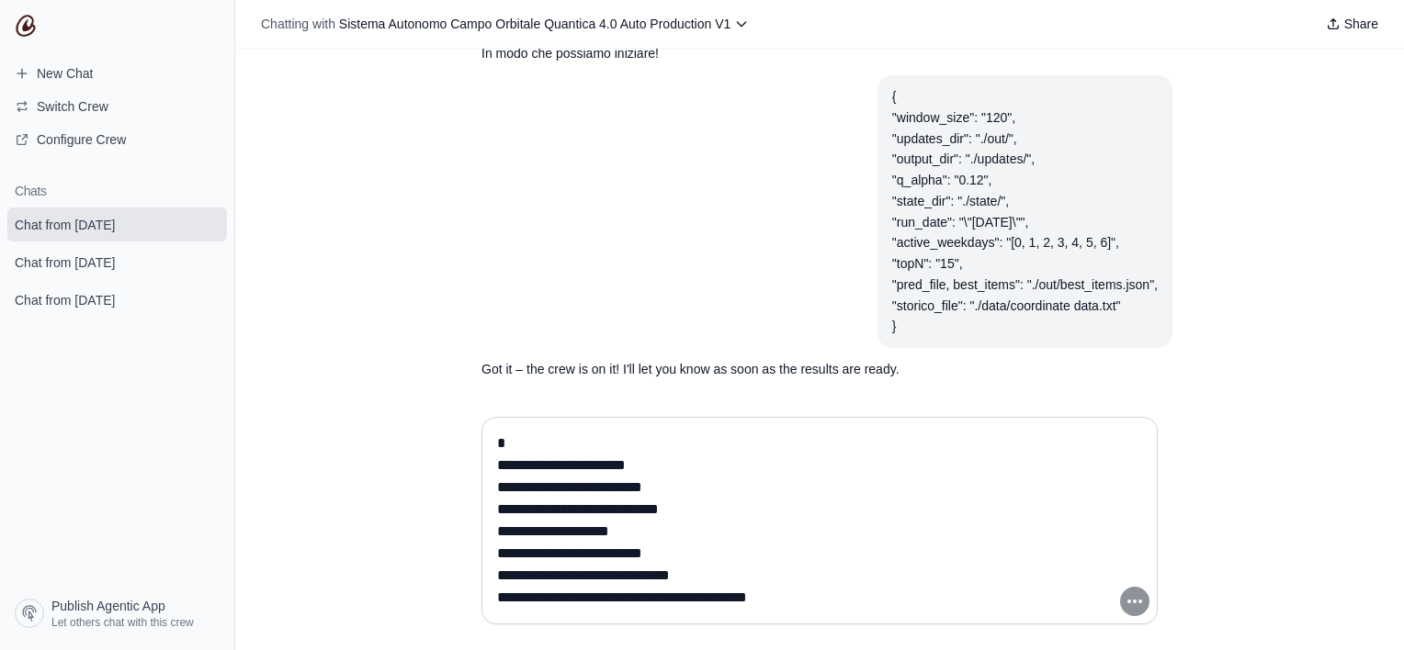
scroll to position [458, 0]
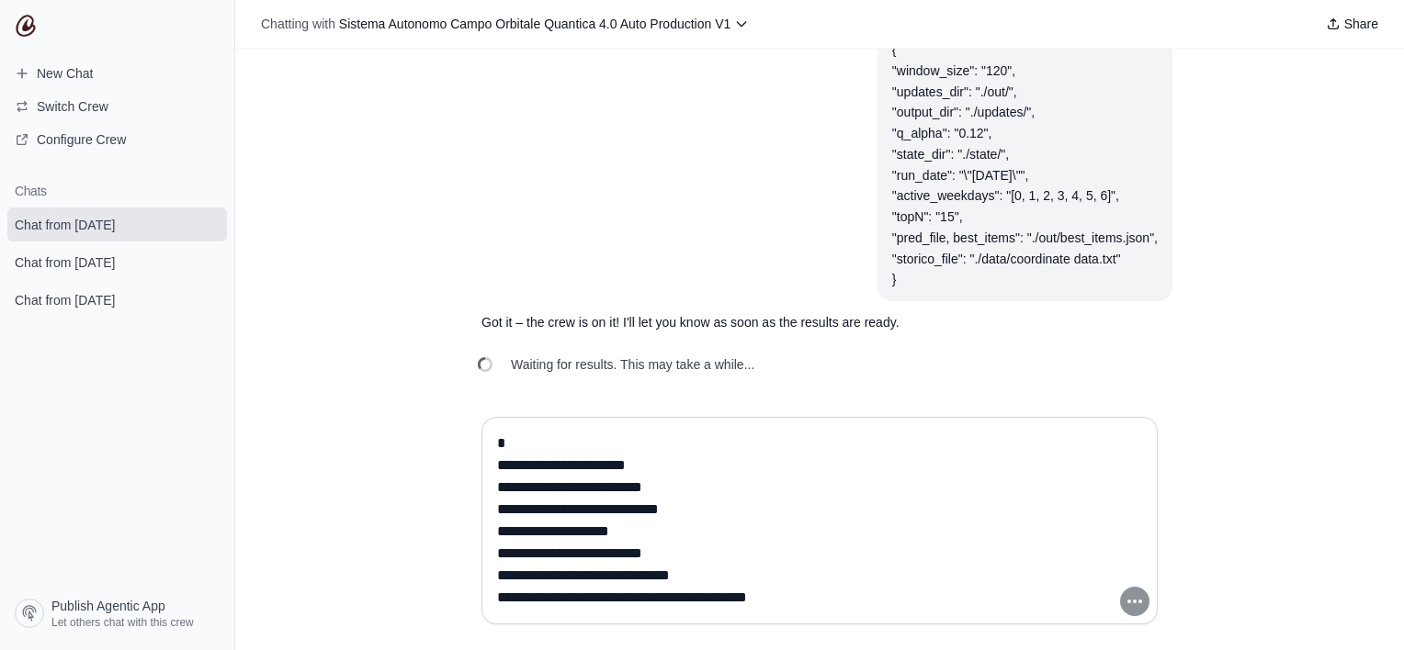
drag, startPoint x: 790, startPoint y: 377, endPoint x: 428, endPoint y: 312, distance: 367.6
click at [428, 312] on div "A CHE PUNTO SIETE? Ciao! Sono qui per aiutarti a ottimizzare il sistema Campo O…" at bounding box center [819, 226] width 1169 height 354
drag, startPoint x: 428, startPoint y: 312, endPoint x: 548, endPoint y: 319, distance: 119.6
copy div "Got it – the crew is on it! I'll let you know as soon as the results are ready.…"
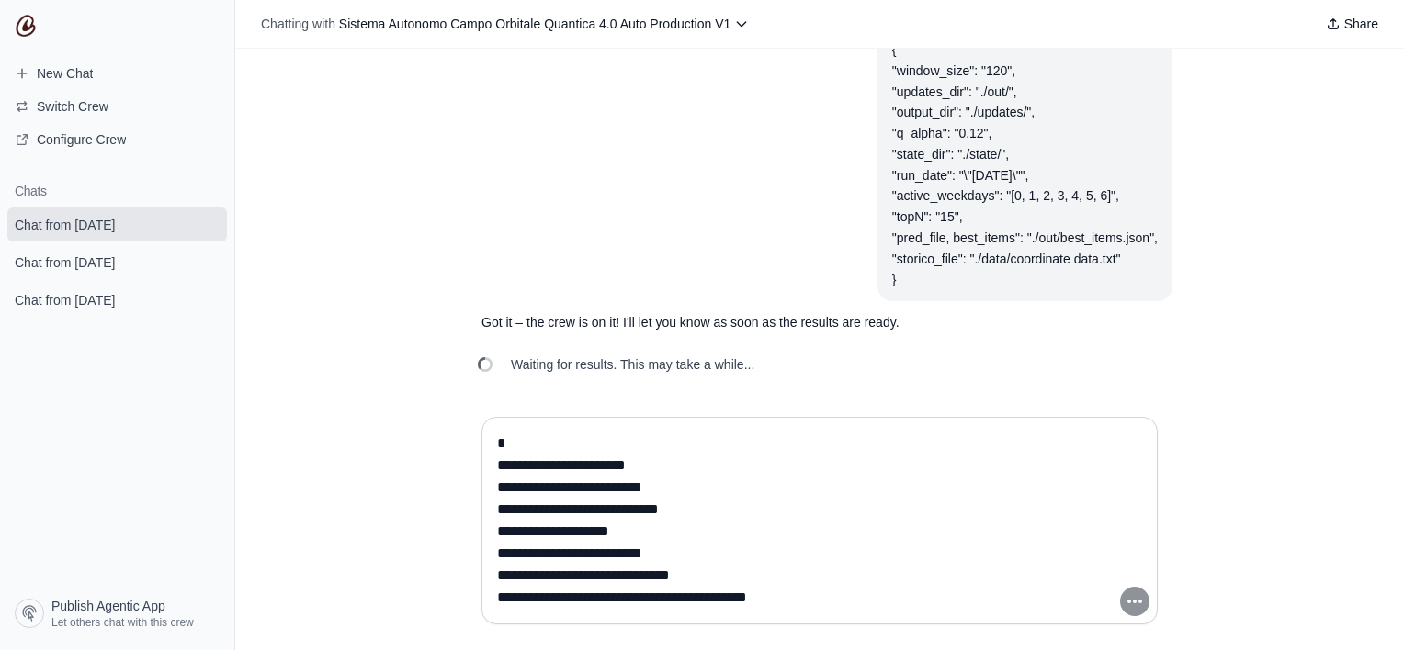
drag, startPoint x: 692, startPoint y: 330, endPoint x: 734, endPoint y: 349, distance: 46.5
click at [734, 349] on div "Waiting for results. This may take a while..." at bounding box center [618, 365] width 302 height 40
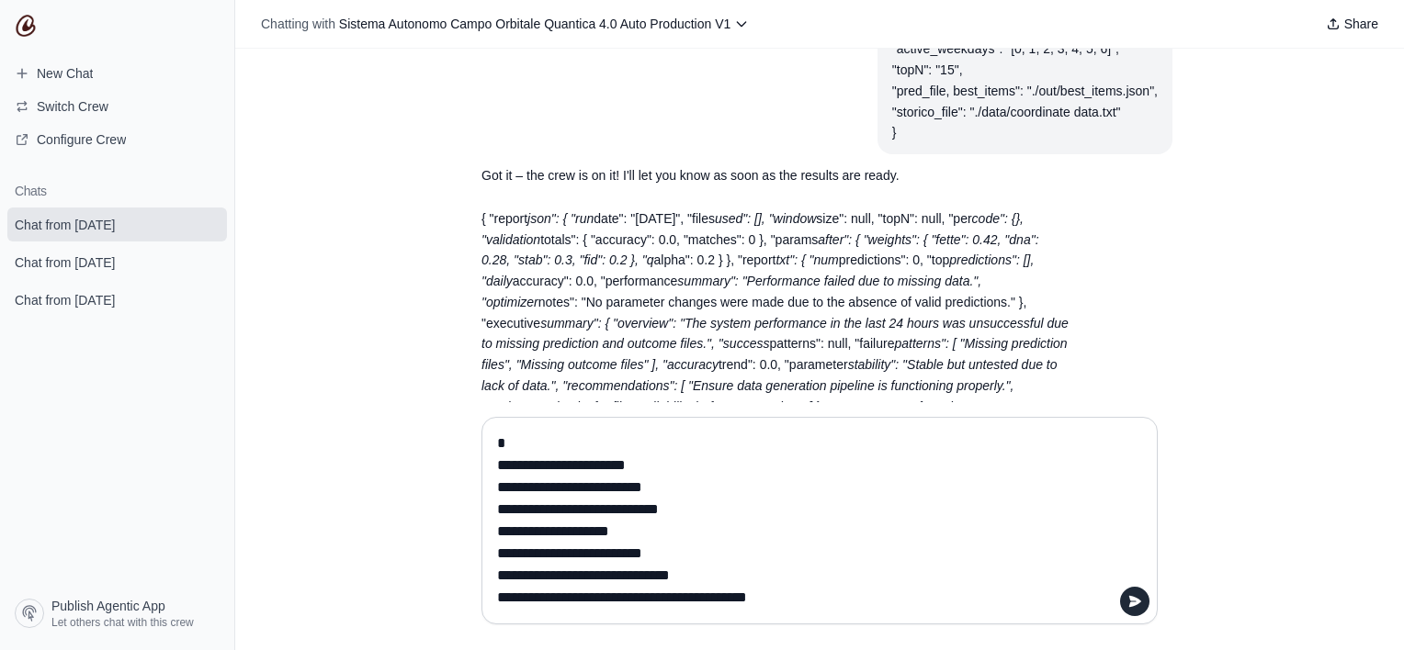
scroll to position [712, 0]
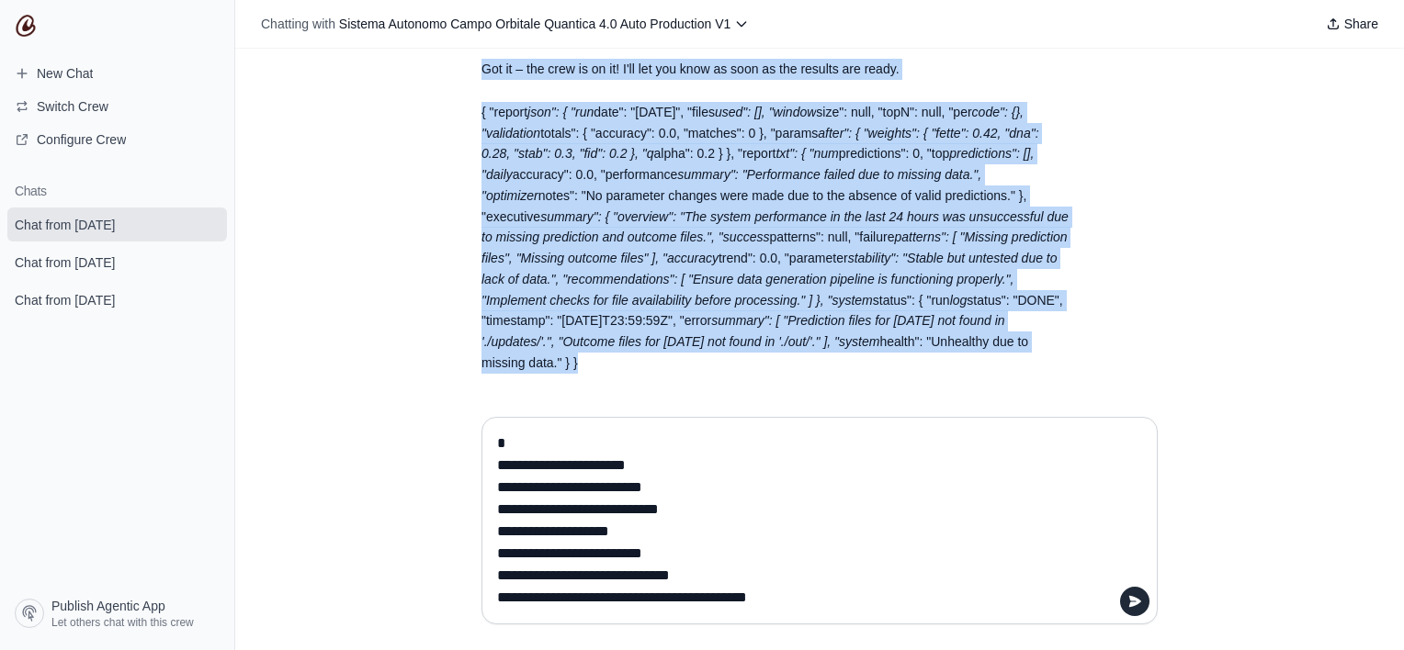
drag, startPoint x: 462, startPoint y: 60, endPoint x: 1132, endPoint y: 356, distance: 732.5
copy div "Lor ip – dol sita co ad el! S'do eiu tem inci ut labo et dol magnaal eni admin.…"
click at [414, 374] on div "A CHE PUNTO SIETE? Ciao! Sono qui per aiutarti a ottimizzare il sistema Campo O…" at bounding box center [819, 226] width 1169 height 354
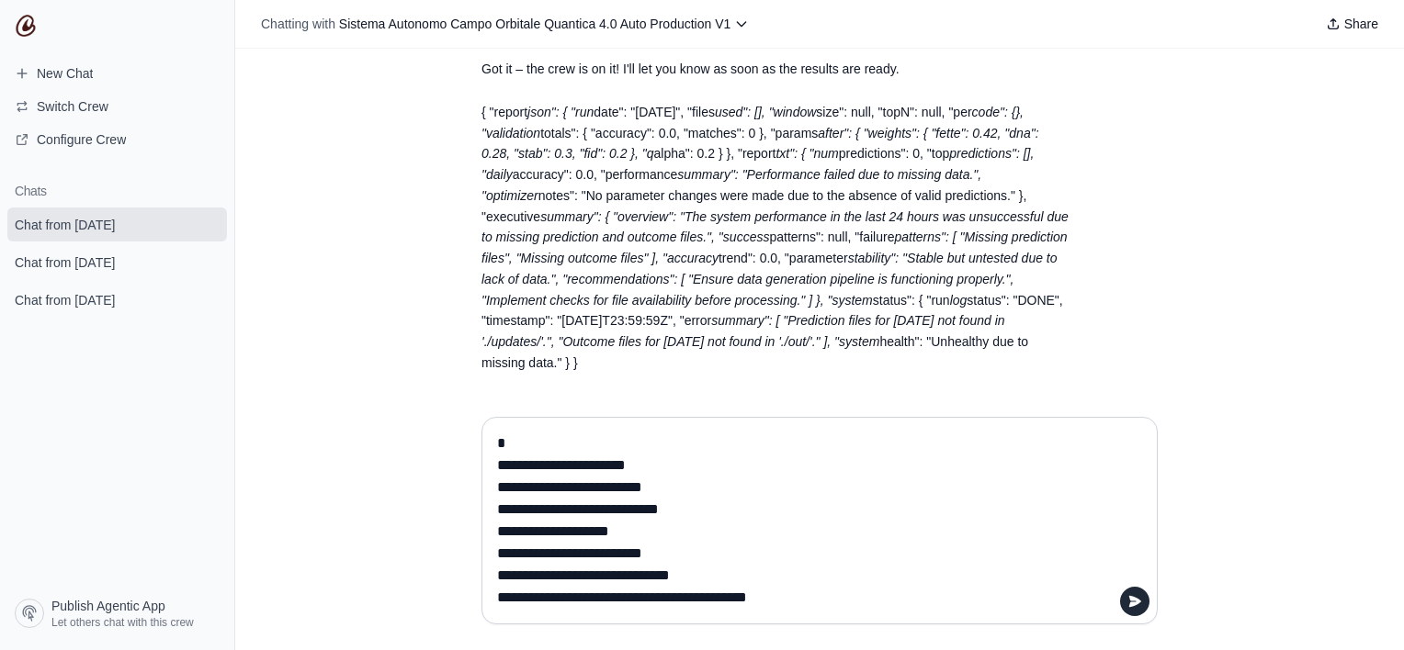
click at [593, 461] on textarea "**********" at bounding box center [819, 521] width 652 height 184
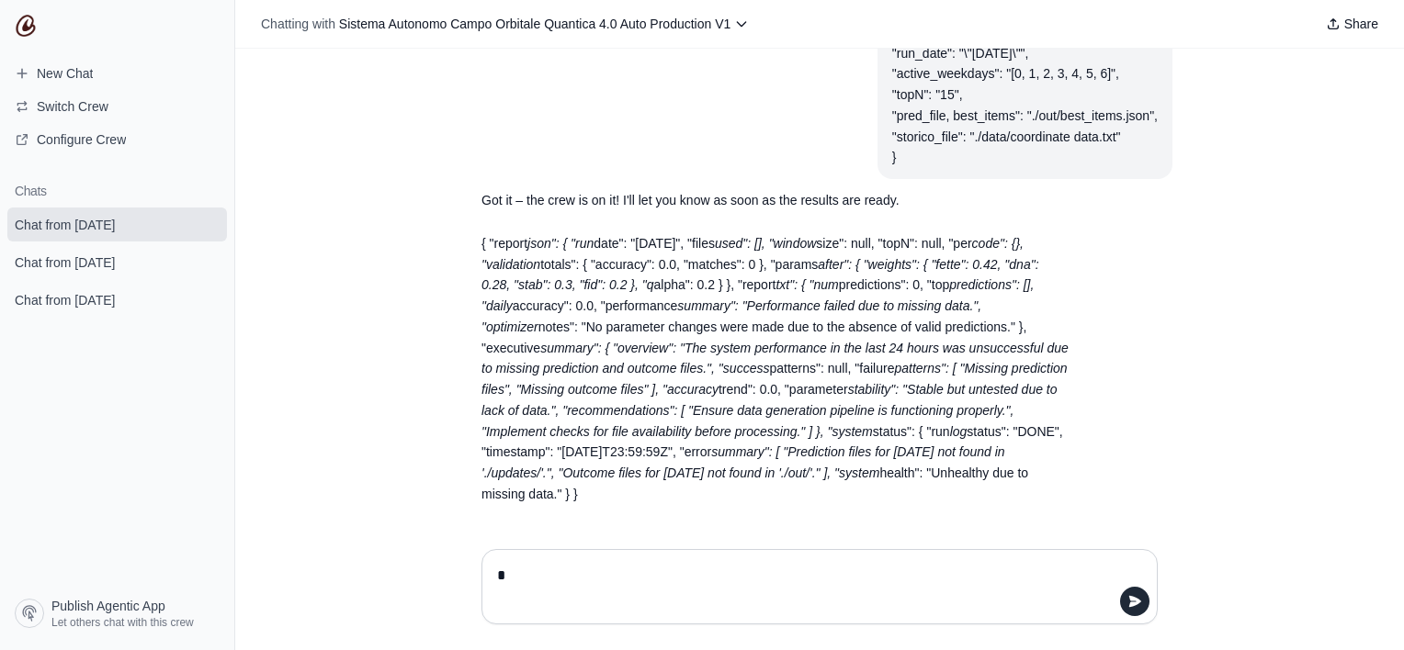
scroll to position [580, 0]
type textarea "**********"
click at [1136, 605] on icon "submit" at bounding box center [1135, 601] width 12 height 11
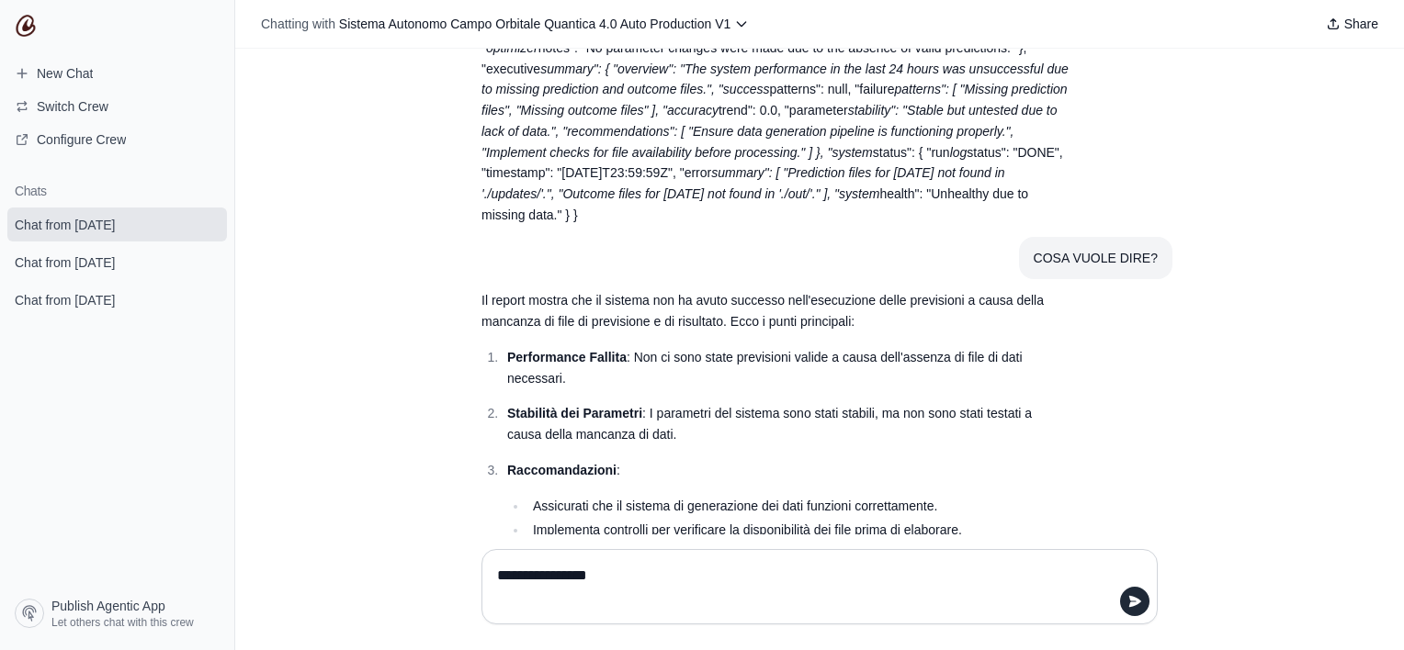
scroll to position [952, 0]
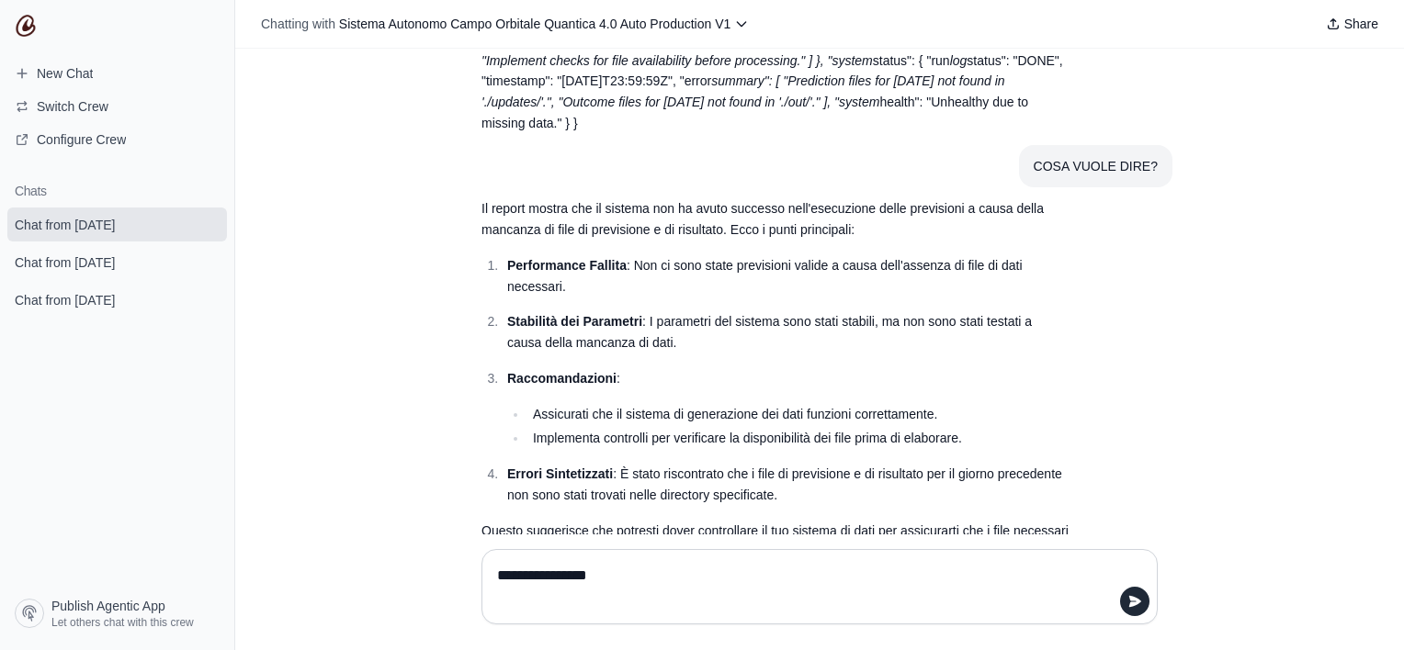
click at [619, 566] on textarea "**********" at bounding box center [819, 586] width 652 height 51
type textarea "**********"
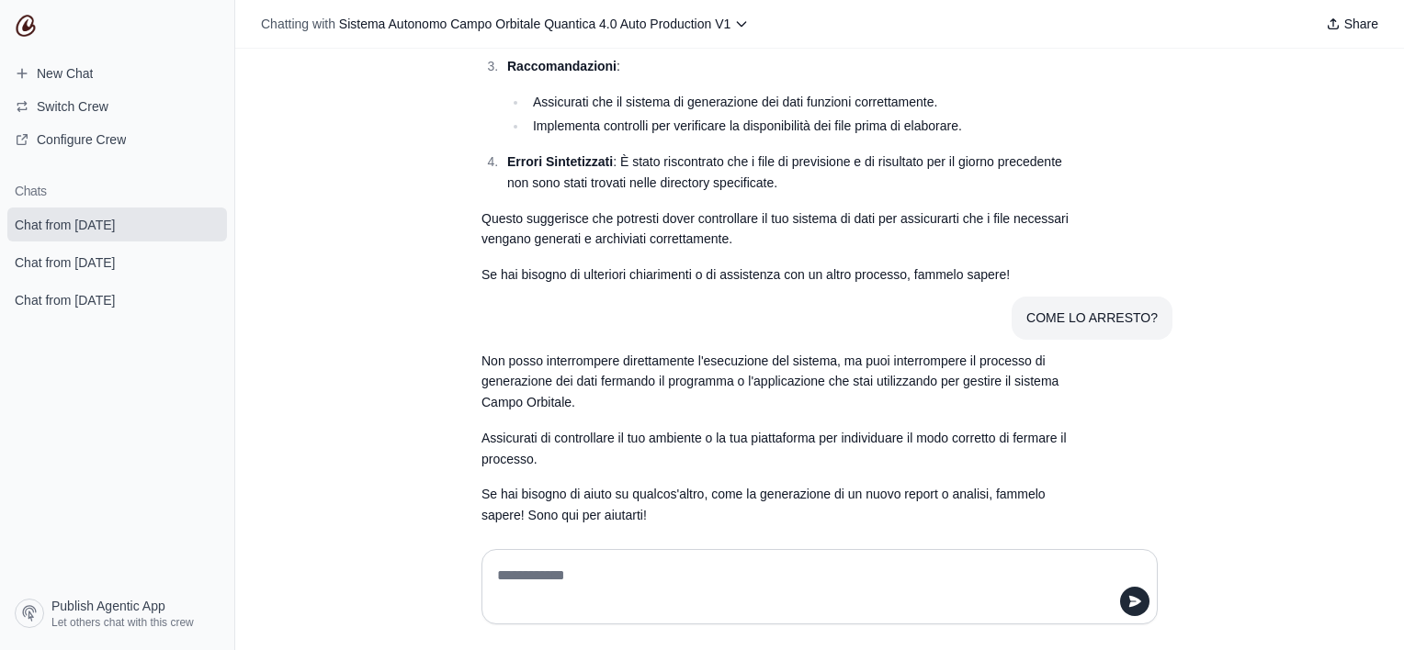
scroll to position [1284, 0]
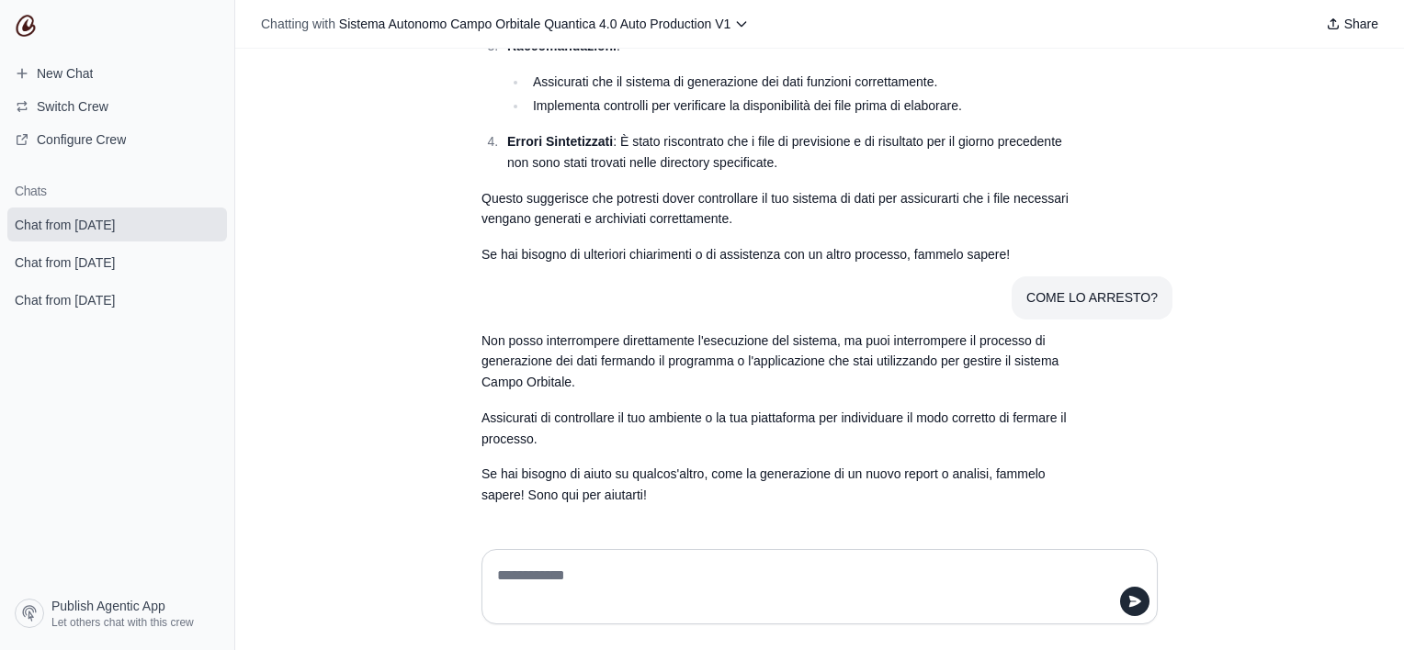
click at [713, 592] on textarea at bounding box center [819, 586] width 652 height 51
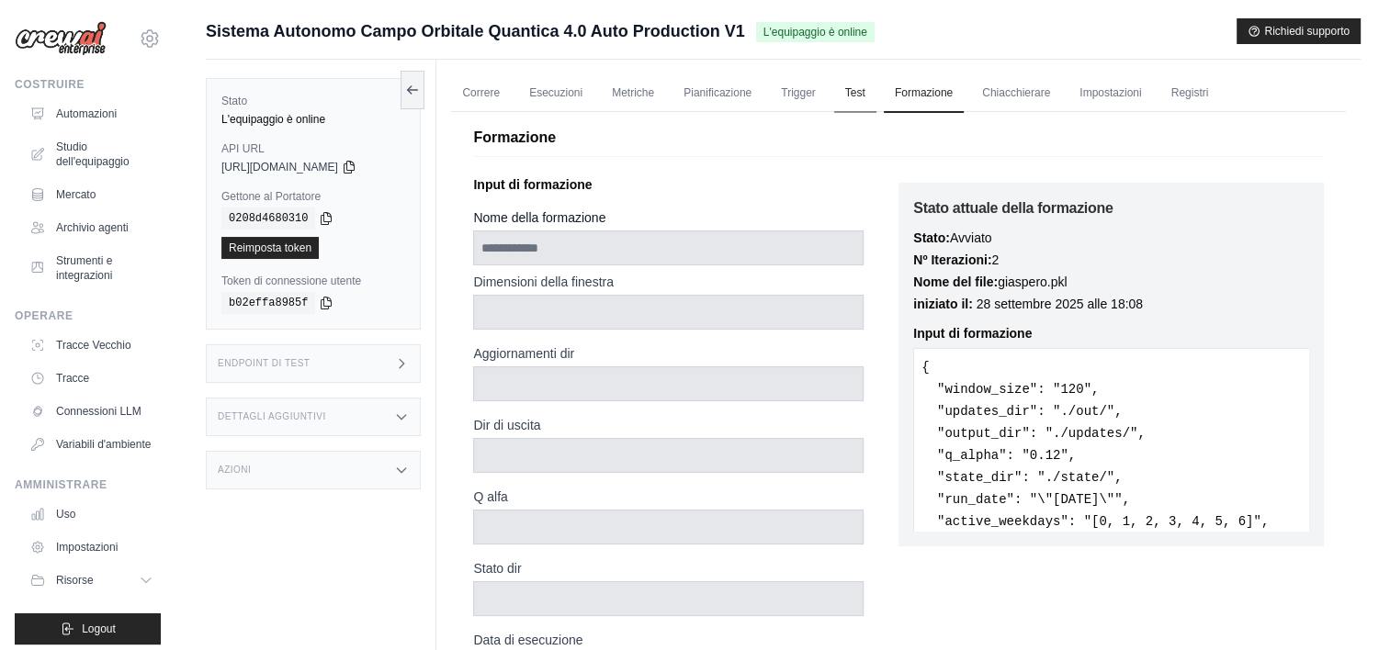
click at [852, 96] on link "Test" at bounding box center [855, 93] width 42 height 39
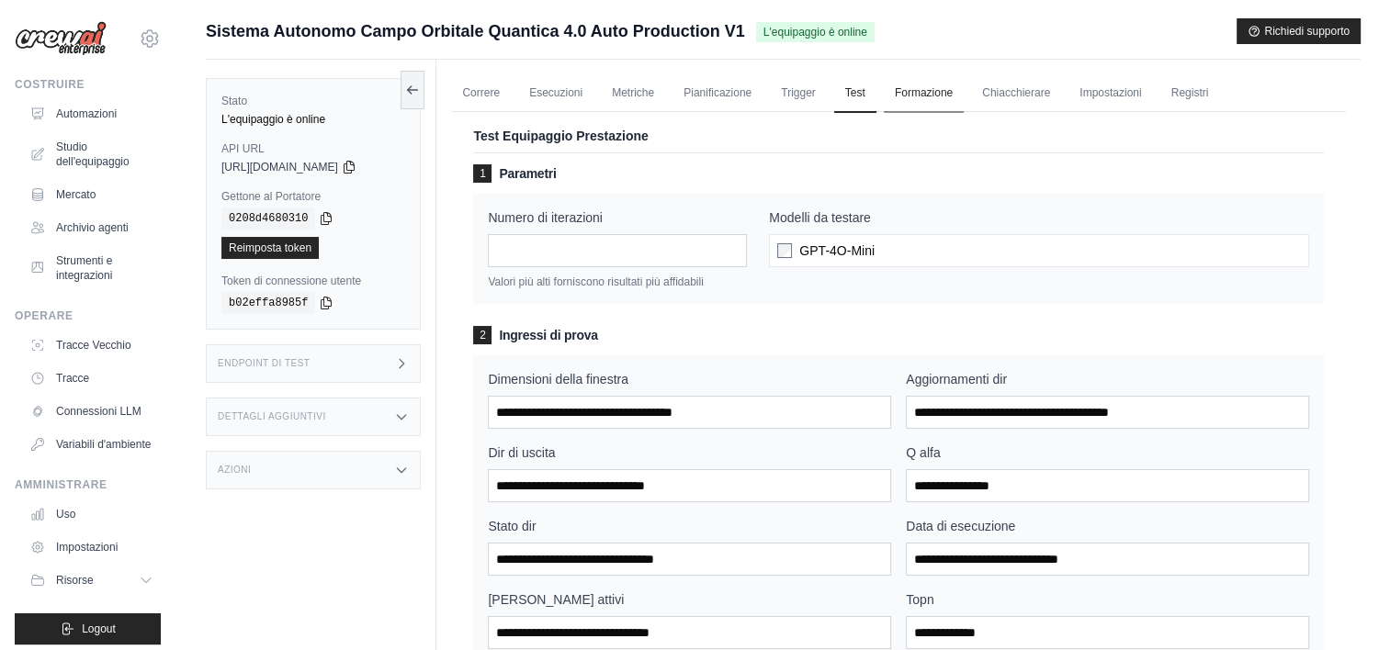
click at [923, 96] on link "Formazione" at bounding box center [924, 93] width 80 height 39
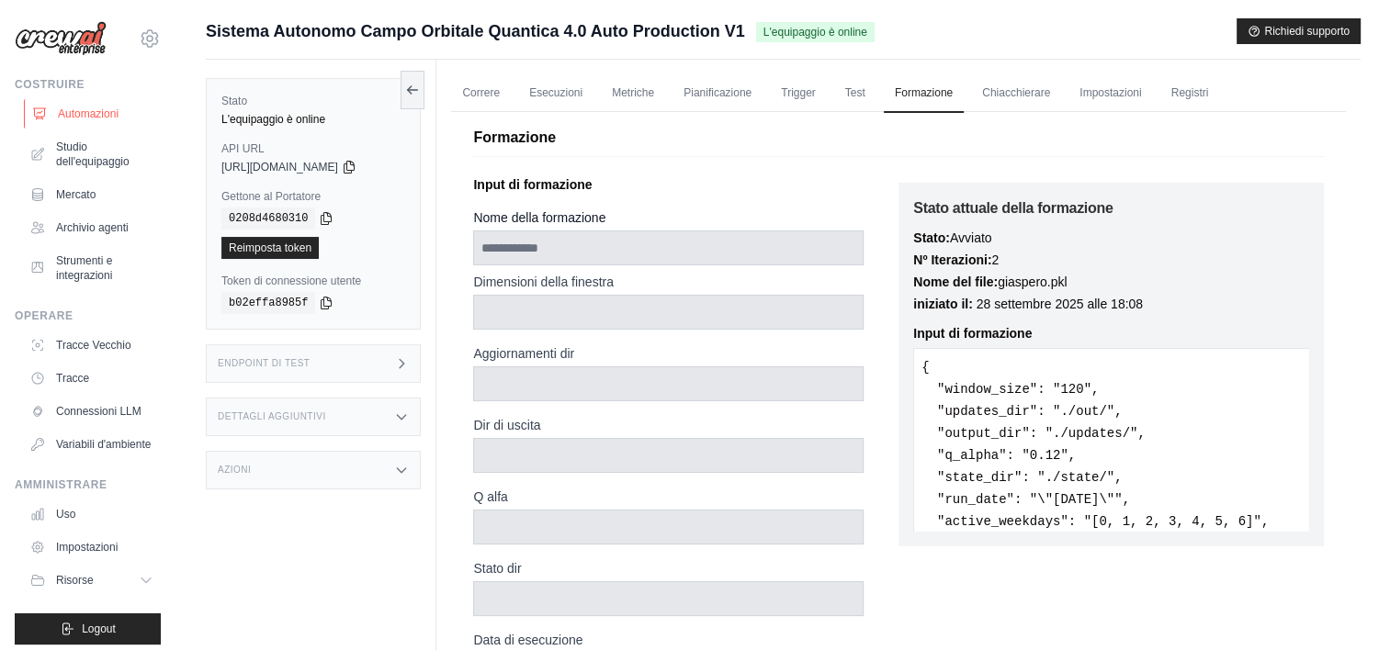
click at [59, 118] on font "Automazioni" at bounding box center [88, 114] width 61 height 15
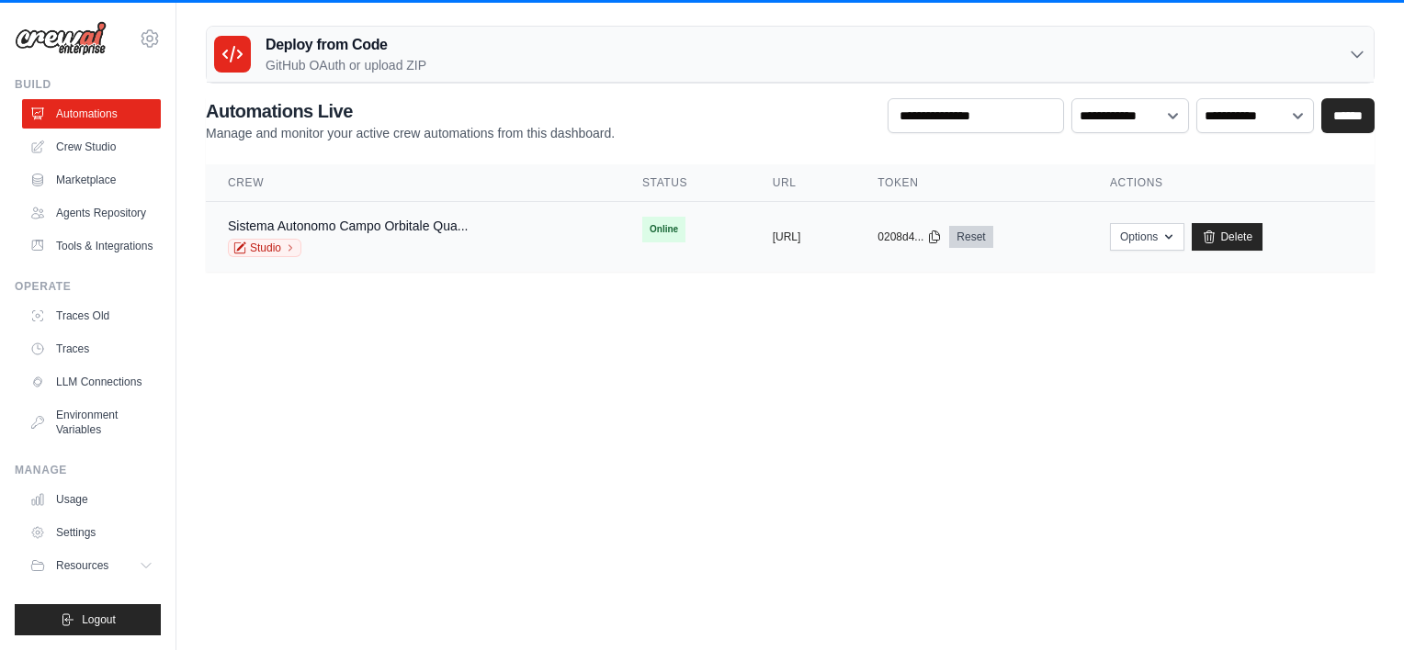
click at [992, 234] on link "Reset" at bounding box center [970, 237] width 43 height 22
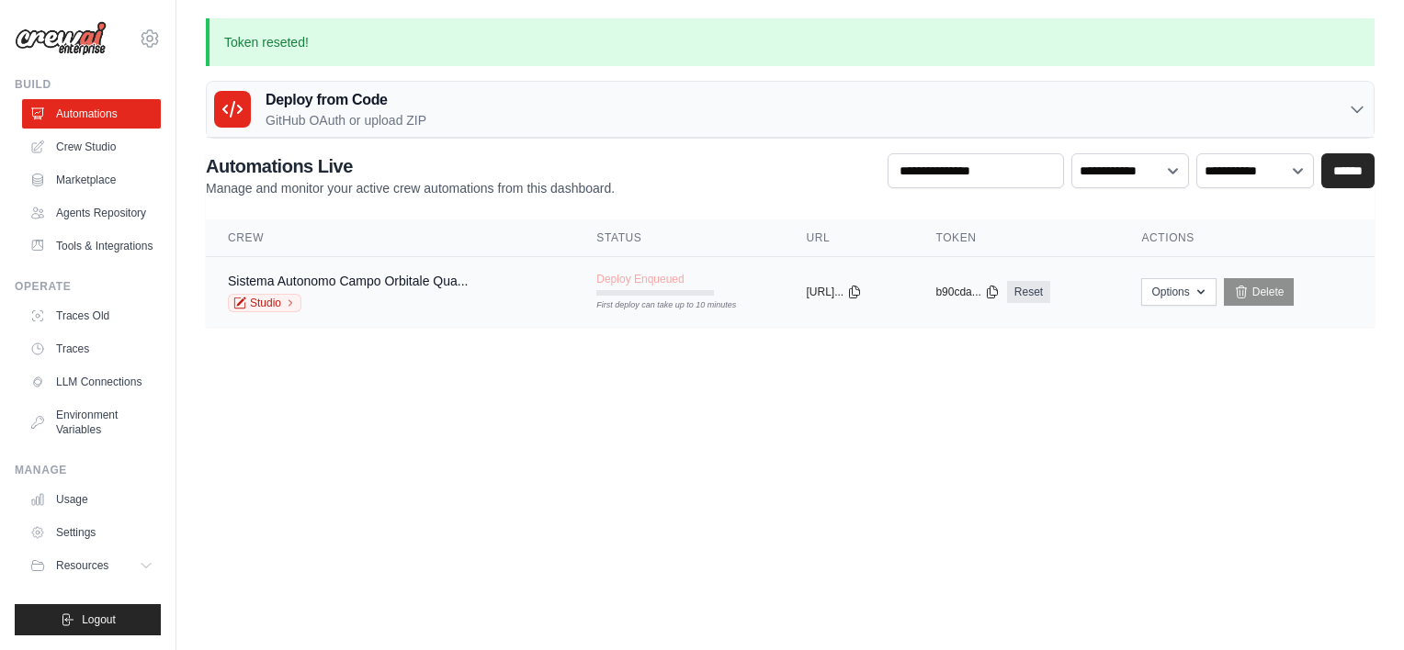
click at [666, 297] on td "Deploy Enqueued First deploy can take up to 10 minutes" at bounding box center [678, 283] width 209 height 53
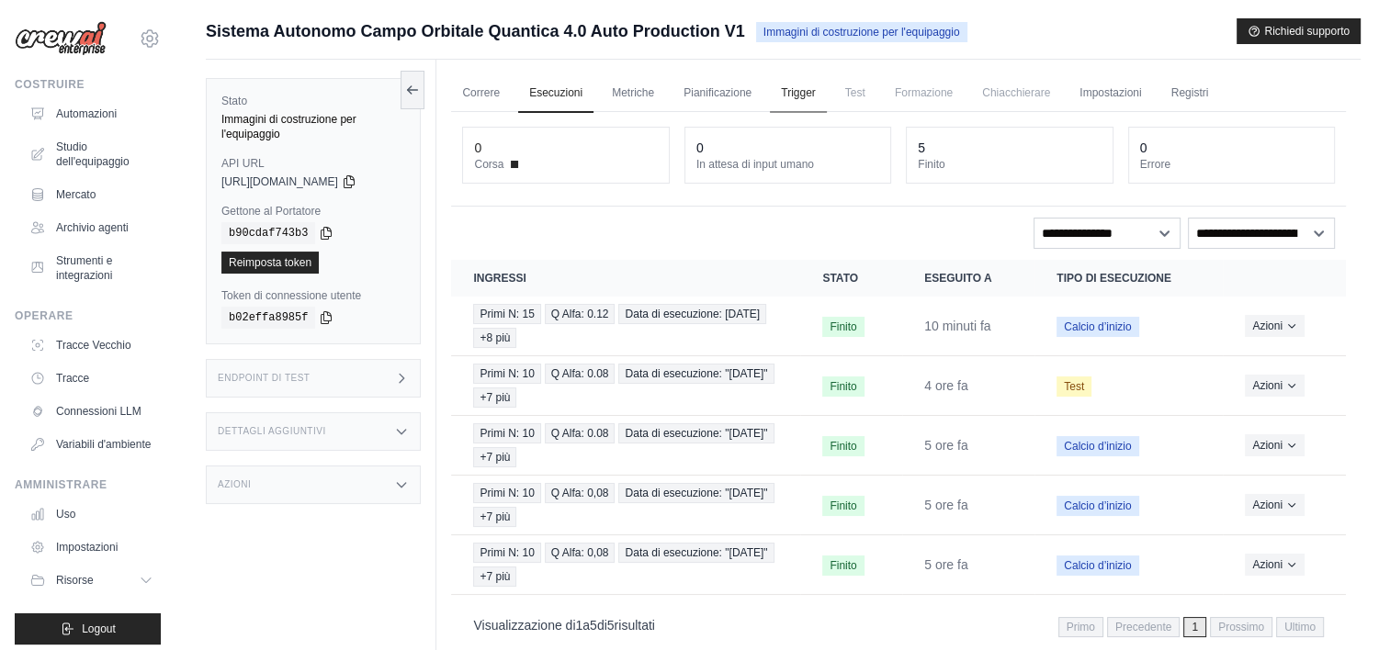
click at [800, 88] on link "Trigger" at bounding box center [798, 93] width 57 height 39
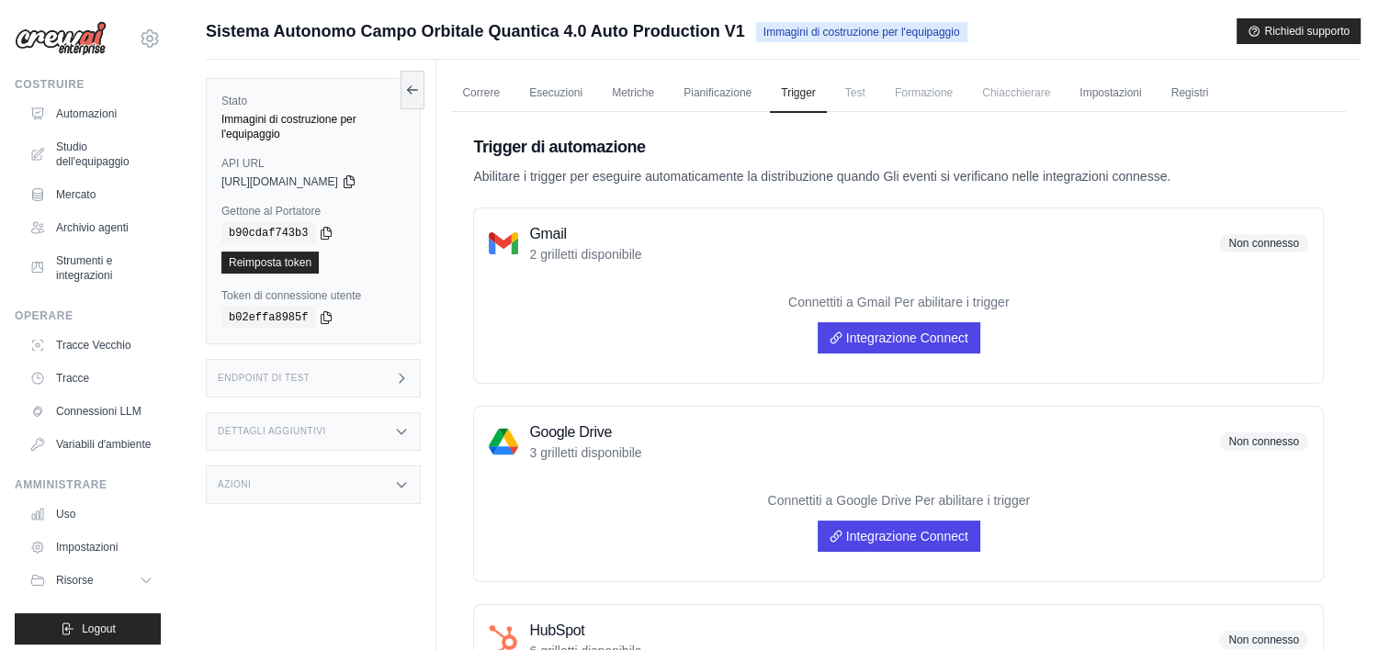
click at [844, 89] on span "Test" at bounding box center [855, 92] width 42 height 37
click at [1170, 94] on link "Registri" at bounding box center [1190, 93] width 60 height 39
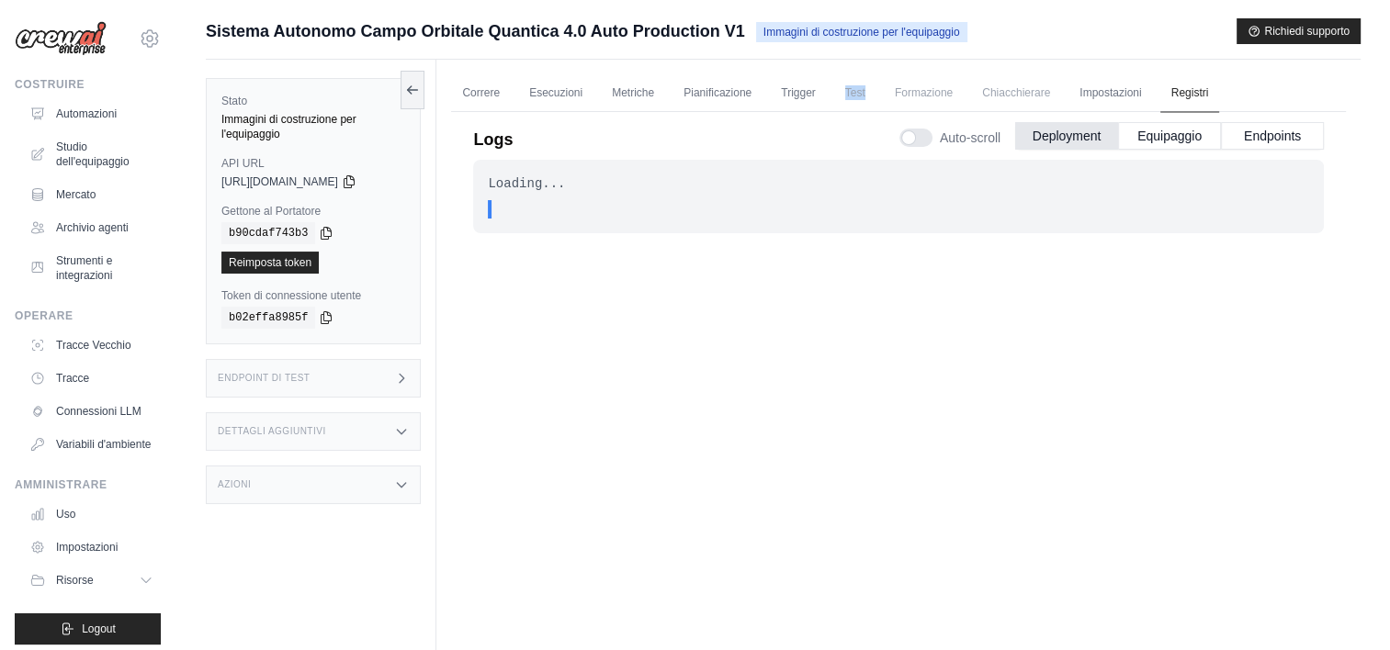
click at [1170, 94] on link "Registri" at bounding box center [1190, 93] width 60 height 39
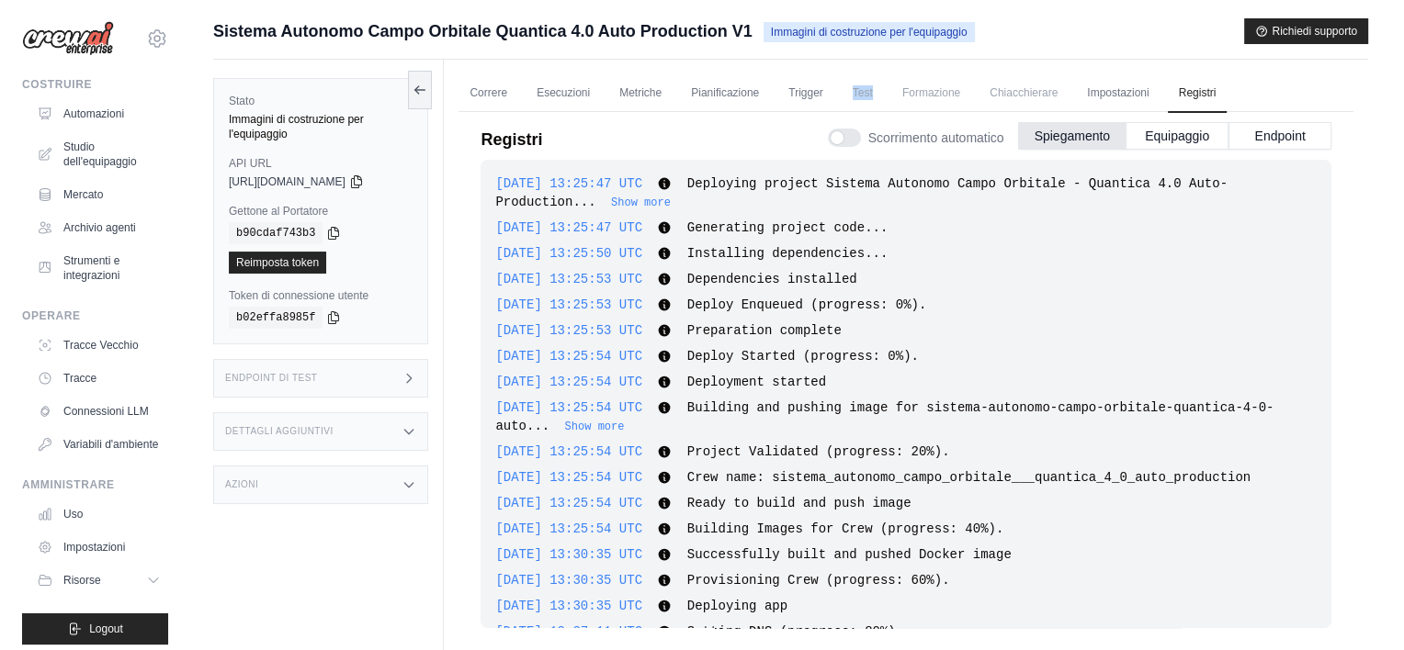
scroll to position [803, 0]
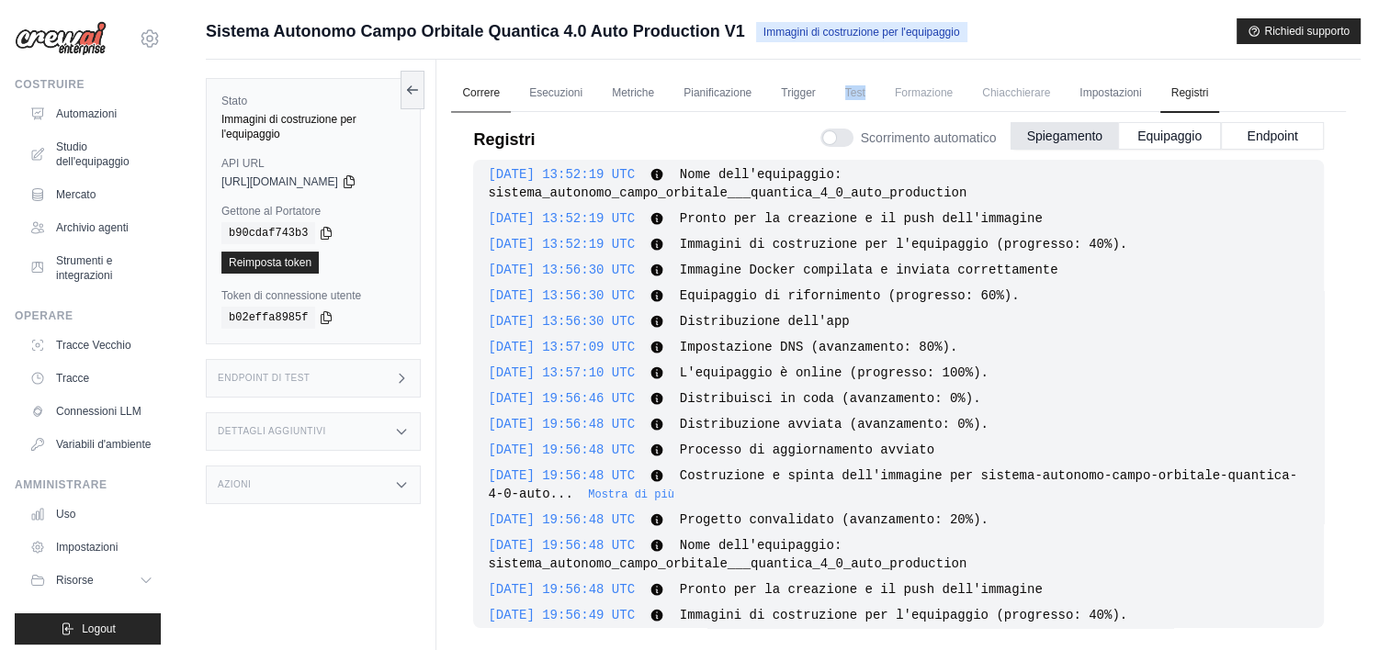
click at [479, 90] on link "Correre" at bounding box center [481, 93] width 60 height 39
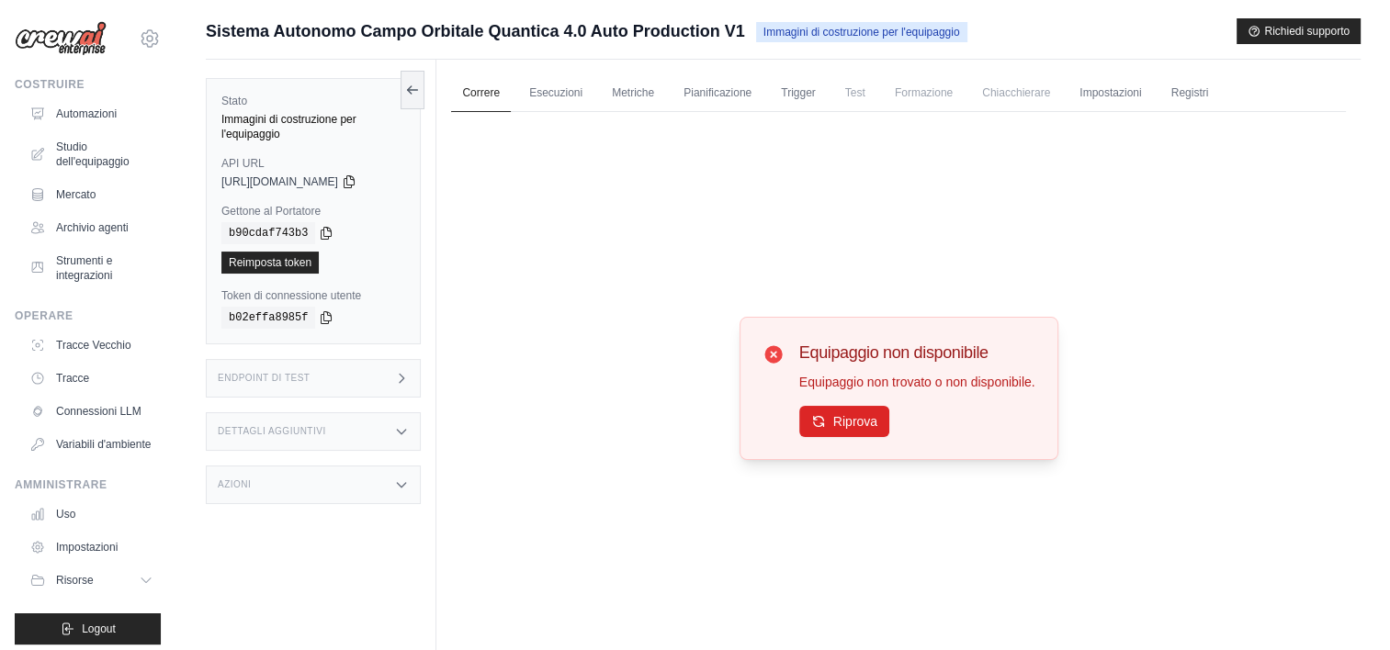
click at [875, 437] on div "Equipaggio non disponibile Equipaggio non [PERSON_NAME] o non disponibile. Ripr…" at bounding box center [899, 388] width 319 height 143
click at [870, 413] on font "Riprova" at bounding box center [855, 420] width 44 height 15
click at [817, 406] on button "Riprova" at bounding box center [844, 420] width 90 height 31
click at [541, 85] on link "Esecuzioni" at bounding box center [555, 93] width 75 height 39
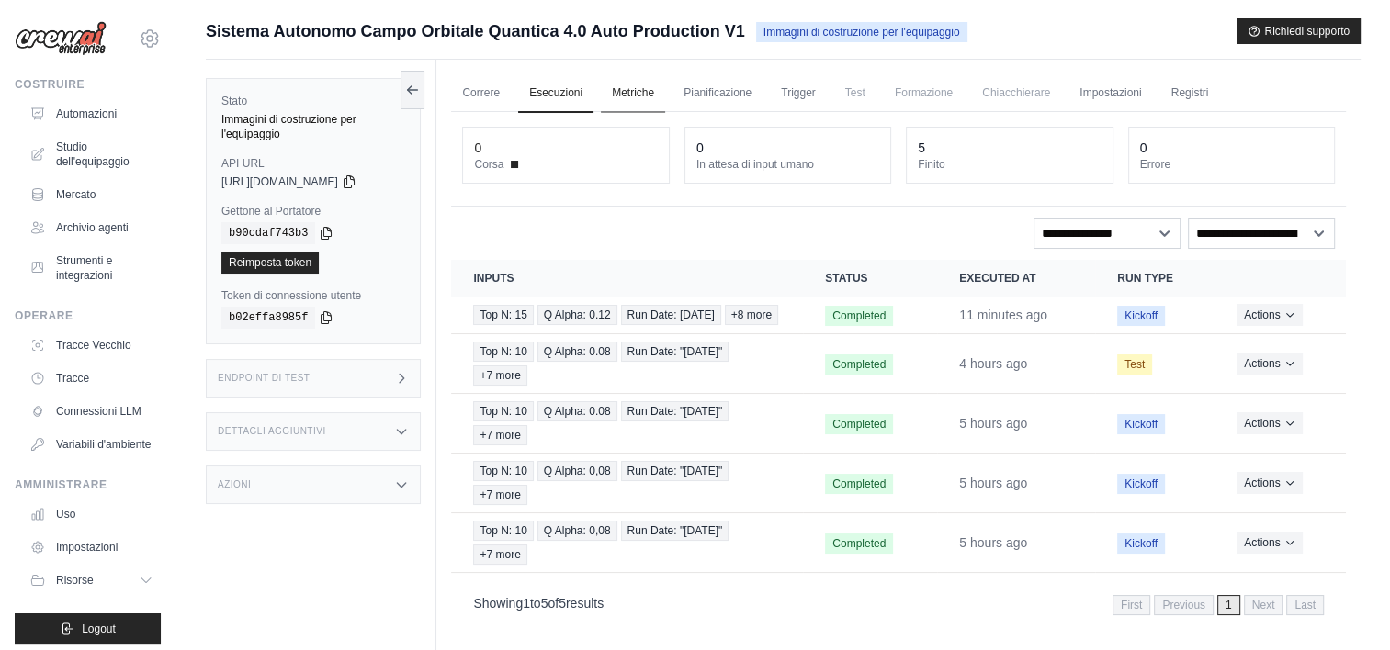
click at [614, 94] on link "Metriche" at bounding box center [633, 93] width 64 height 39
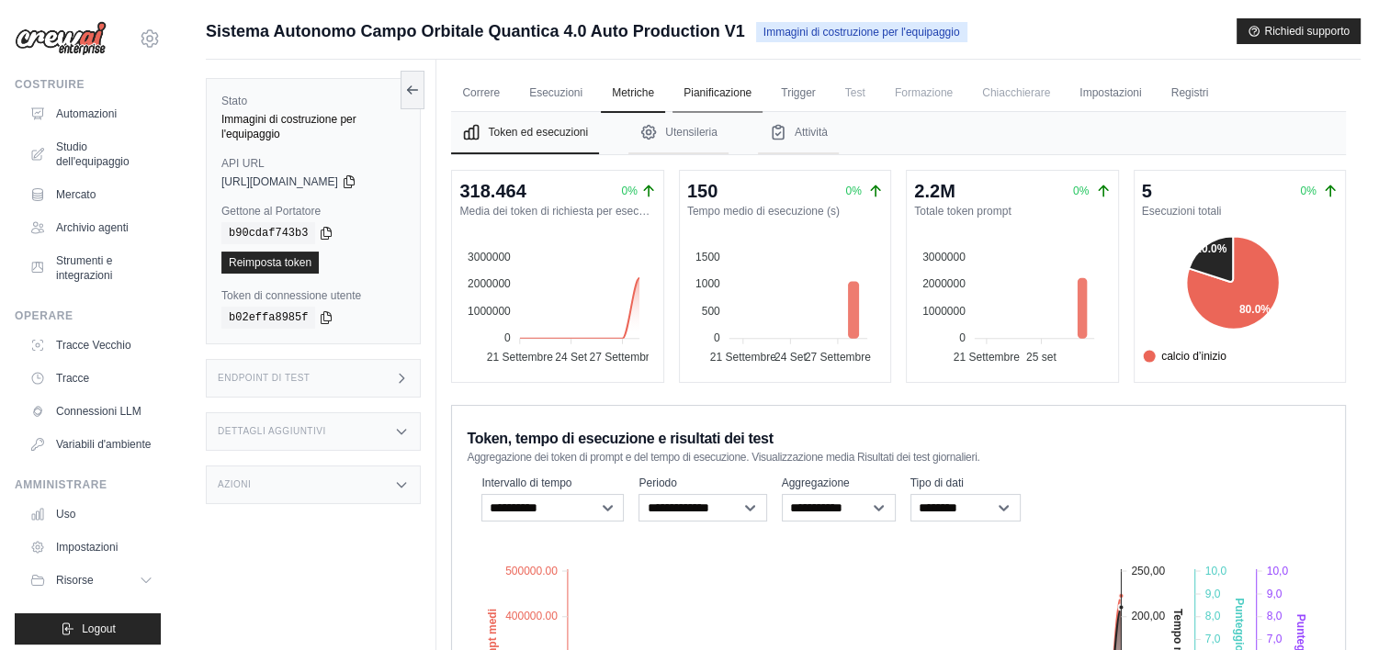
click at [709, 98] on link "Pianificazione" at bounding box center [717, 93] width 90 height 39
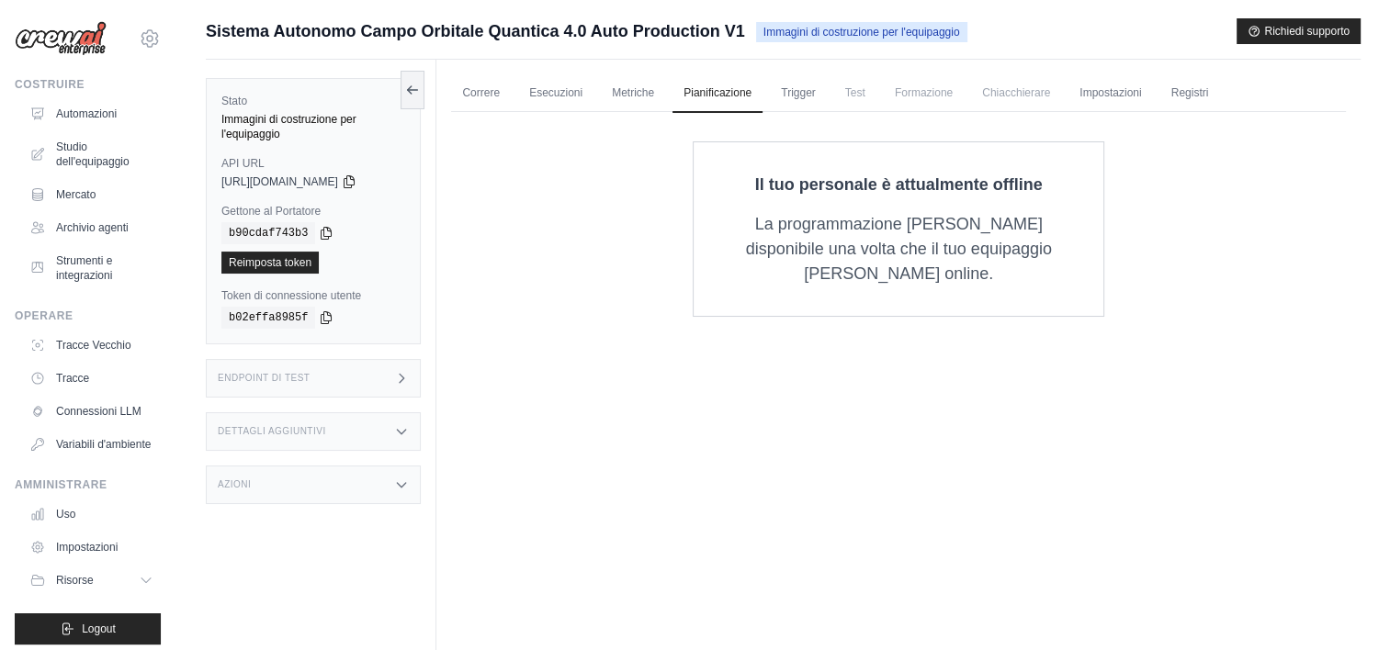
click at [836, 36] on span "Immagini di costruzione per l'equipaggio" at bounding box center [861, 32] width 211 height 20
click at [72, 109] on font "Automazioni" at bounding box center [88, 114] width 61 height 15
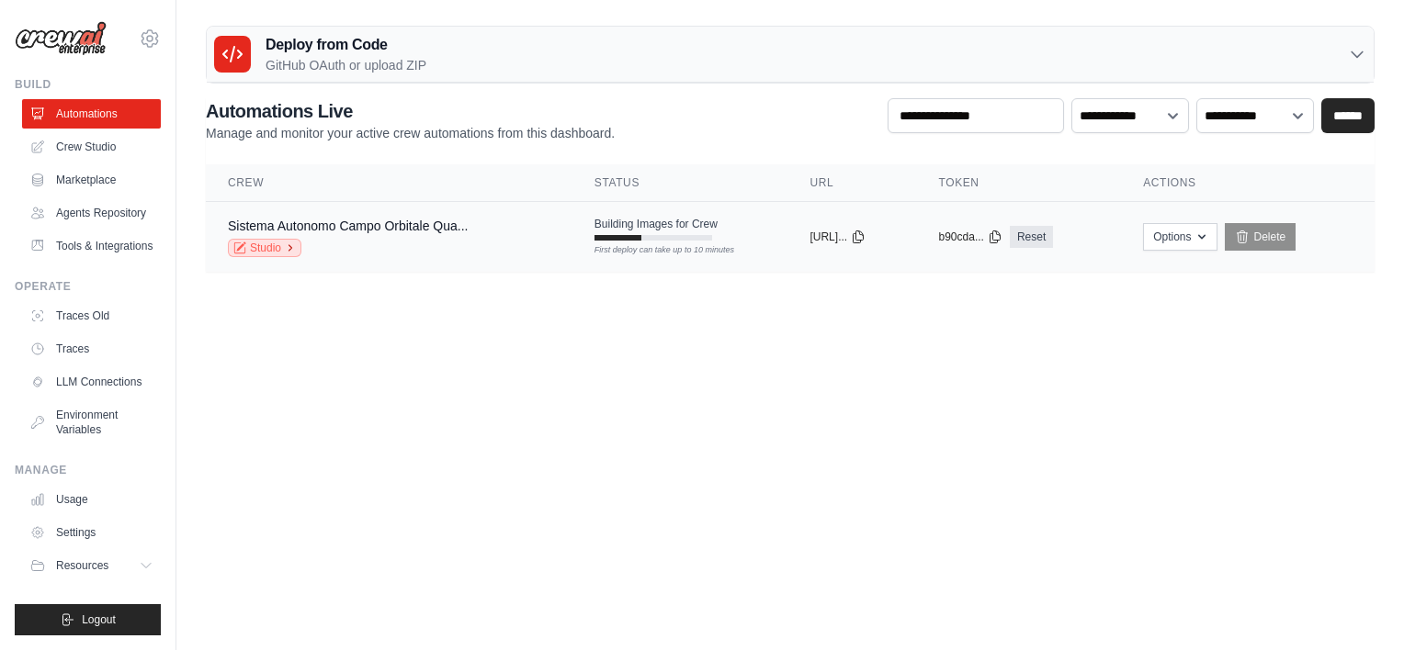
click at [293, 246] on icon at bounding box center [290, 248] width 11 height 11
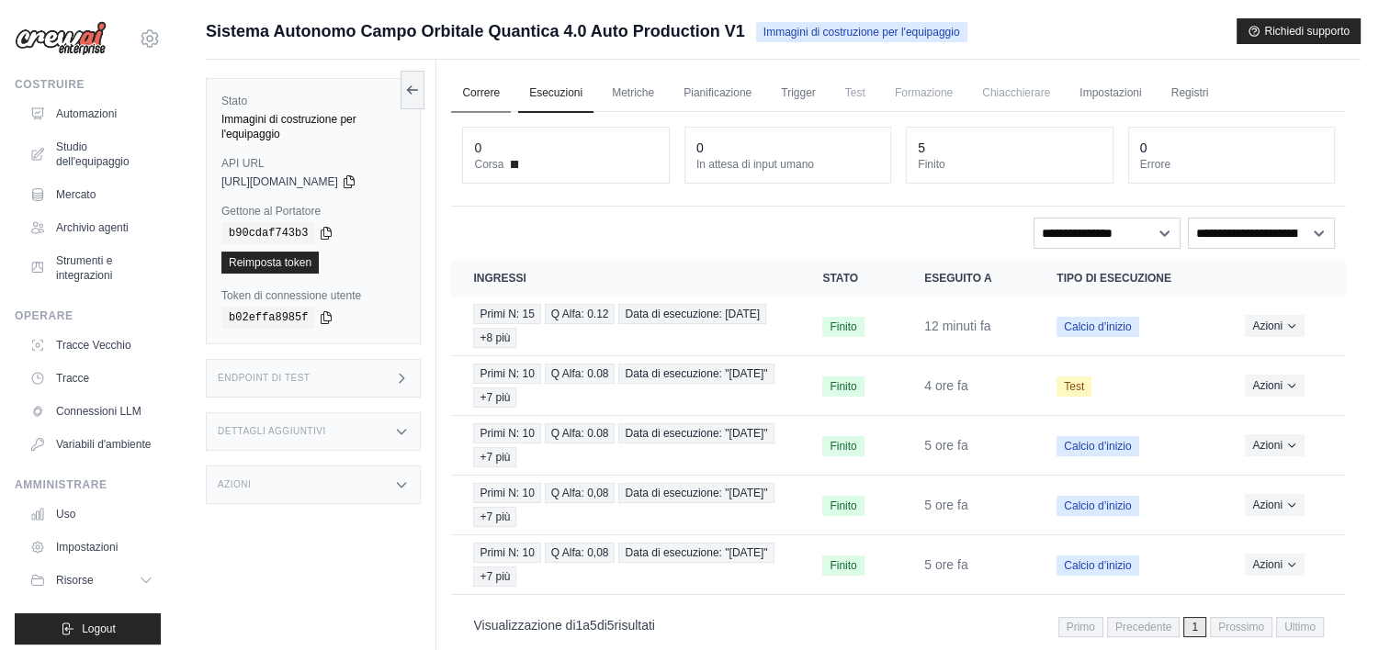
click at [466, 93] on link "Correre" at bounding box center [481, 93] width 60 height 39
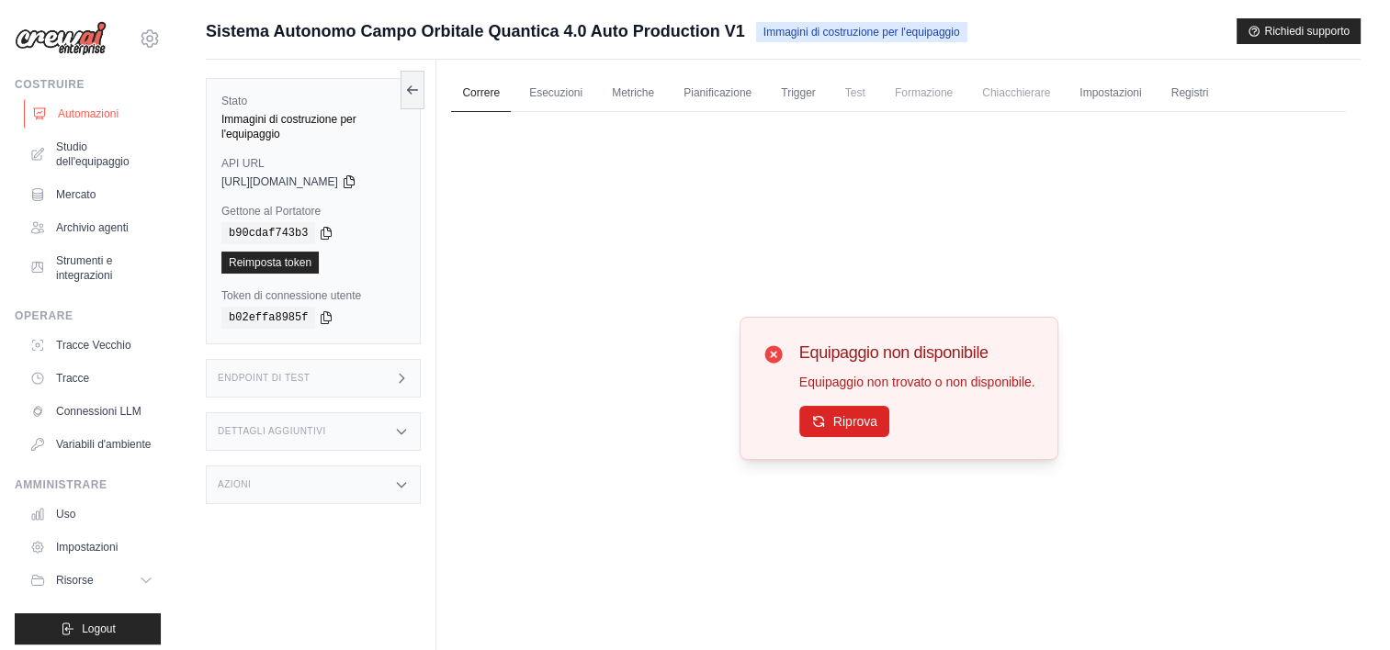
click at [77, 117] on font "Automazioni" at bounding box center [88, 114] width 61 height 15
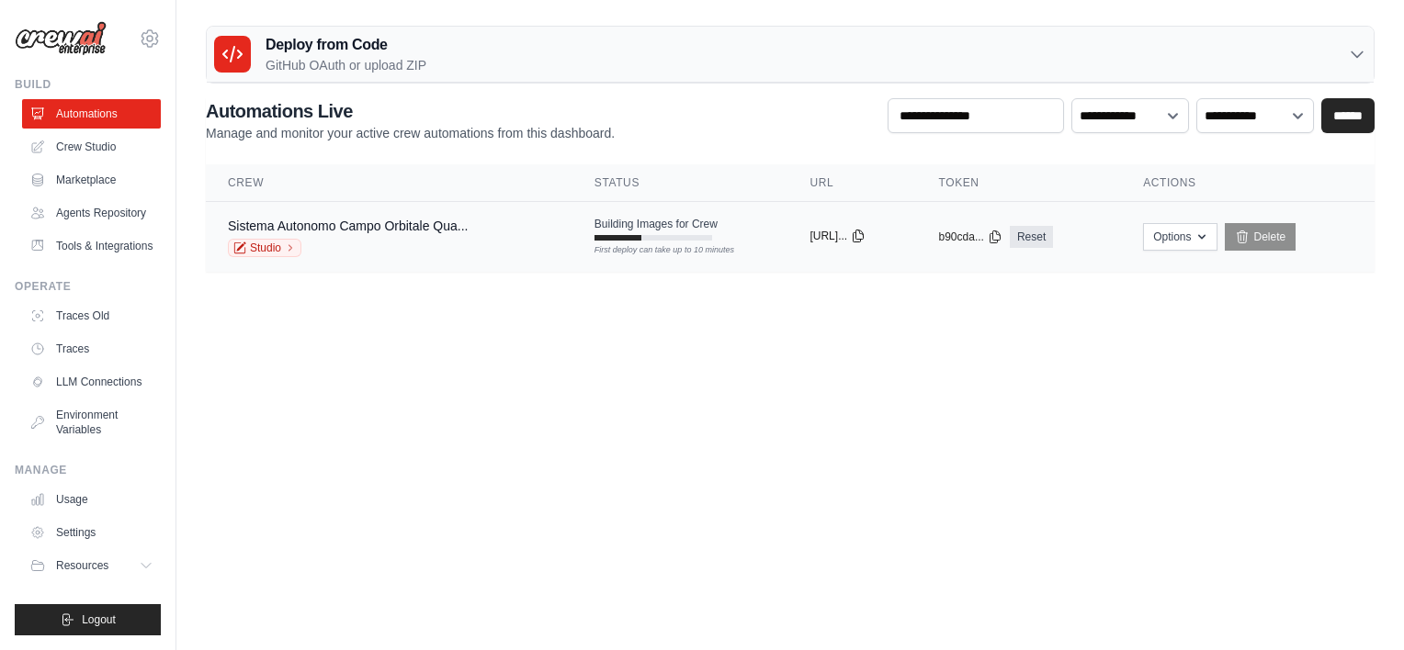
click at [856, 243] on button "https://sistema-..." at bounding box center [837, 236] width 56 height 15
click at [865, 236] on icon at bounding box center [858, 236] width 15 height 15
click at [974, 237] on button "b90cda..." at bounding box center [970, 236] width 63 height 15
click at [1217, 240] on button "Options" at bounding box center [1180, 236] width 74 height 28
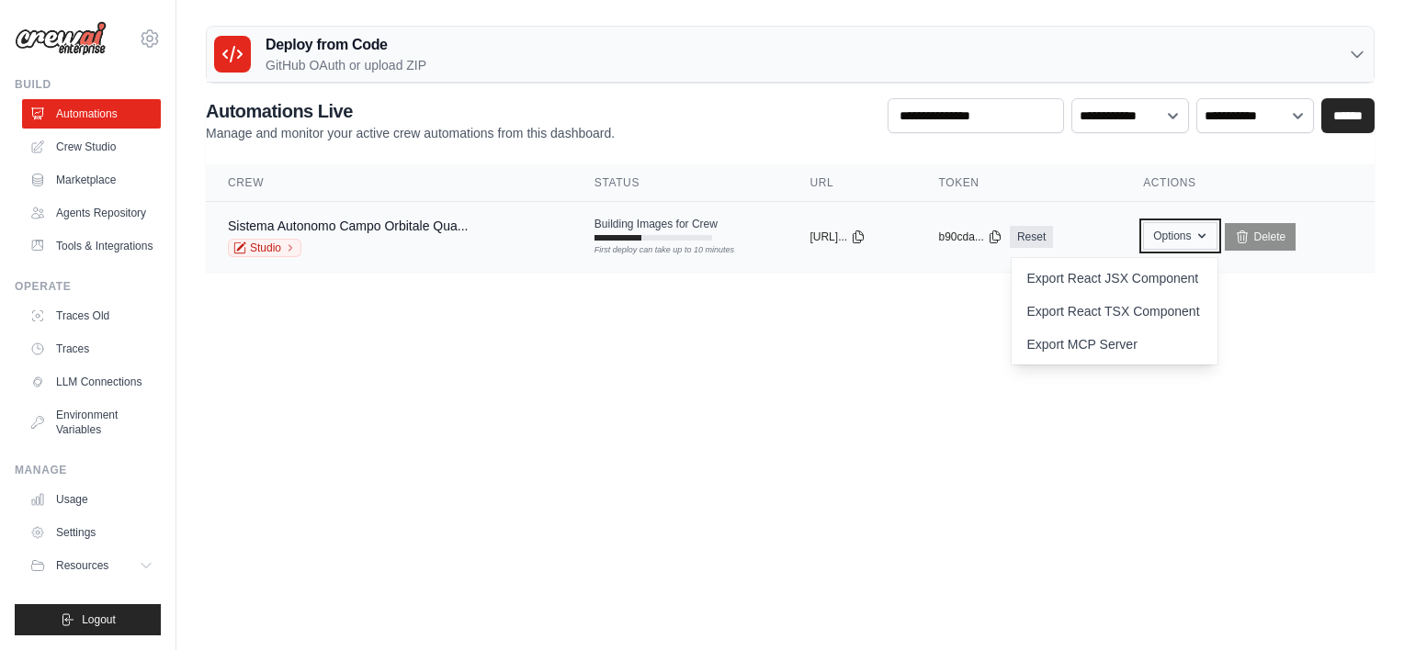
click at [1217, 240] on button "Options" at bounding box center [1180, 236] width 74 height 28
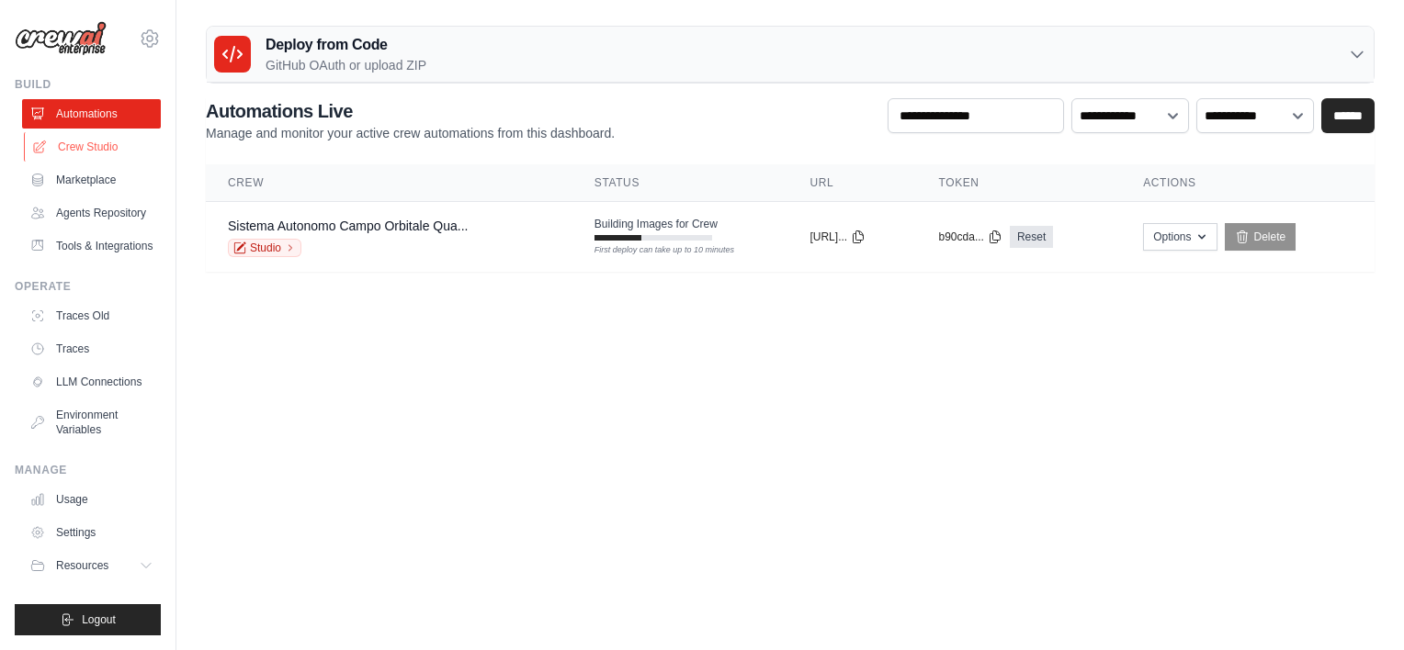
click at [86, 140] on link "Crew Studio" at bounding box center [93, 146] width 139 height 29
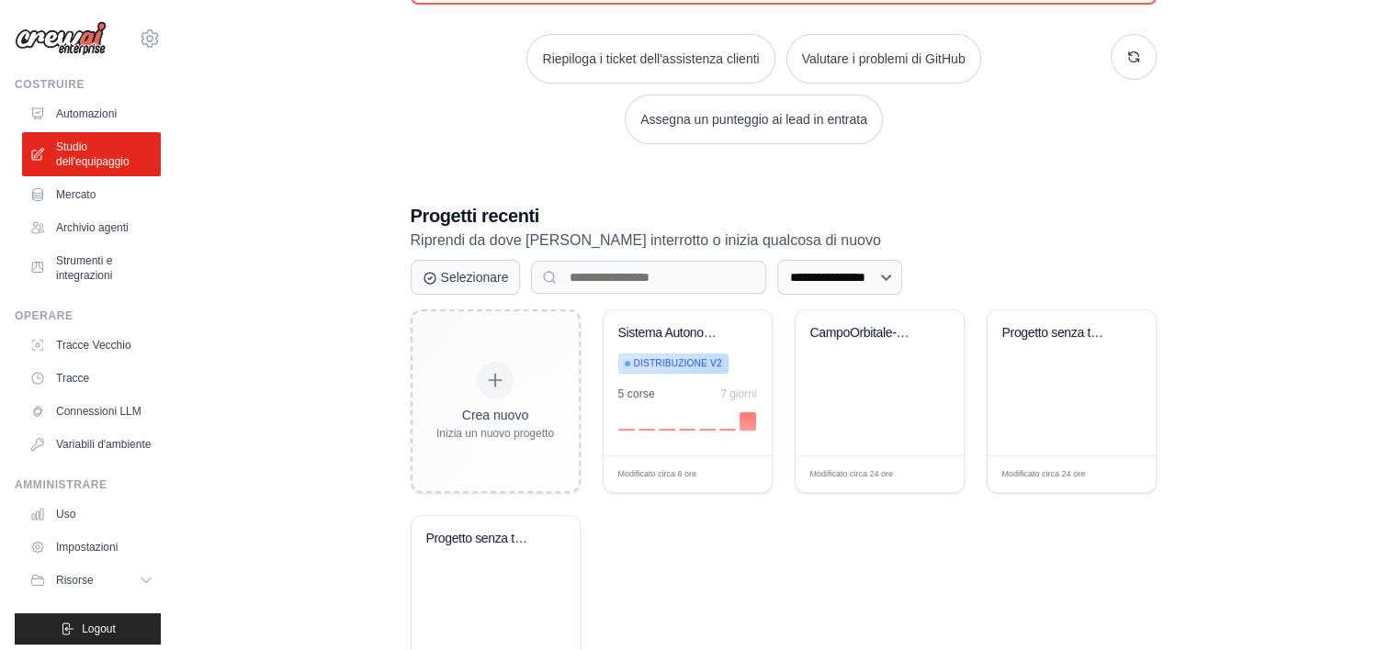
scroll to position [79, 0]
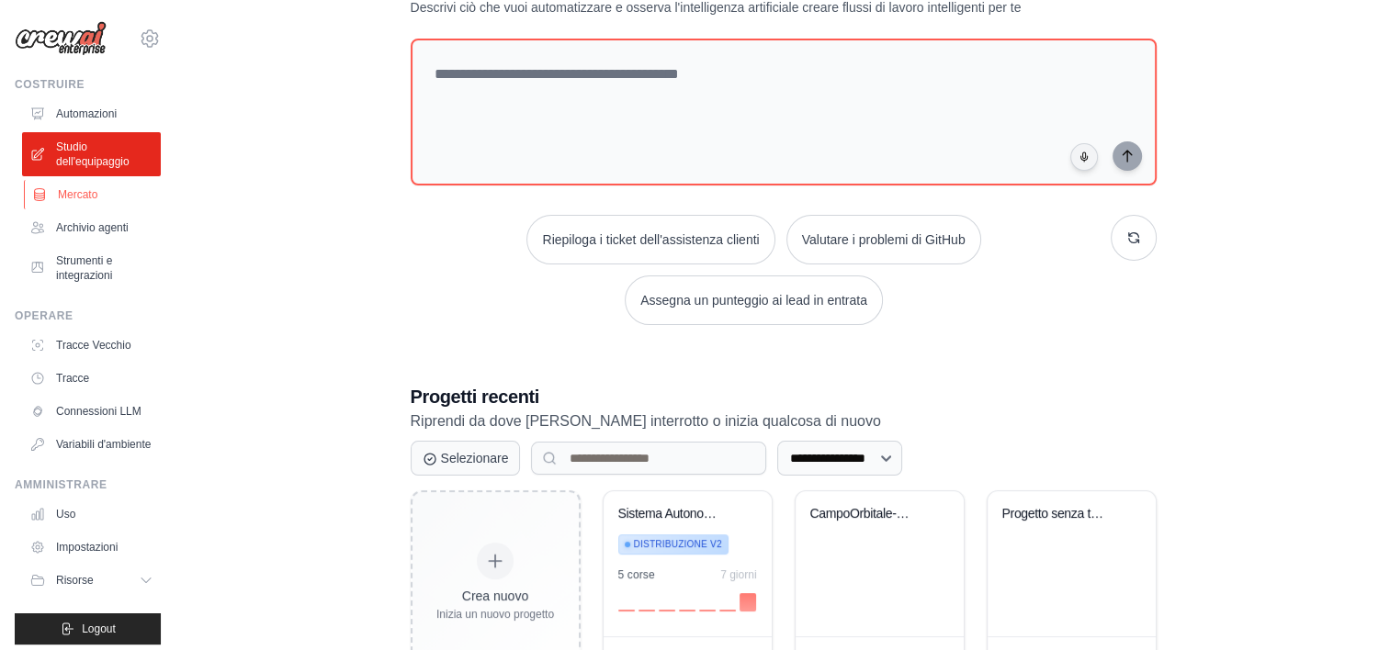
click at [55, 192] on link "Mercato" at bounding box center [93, 194] width 139 height 29
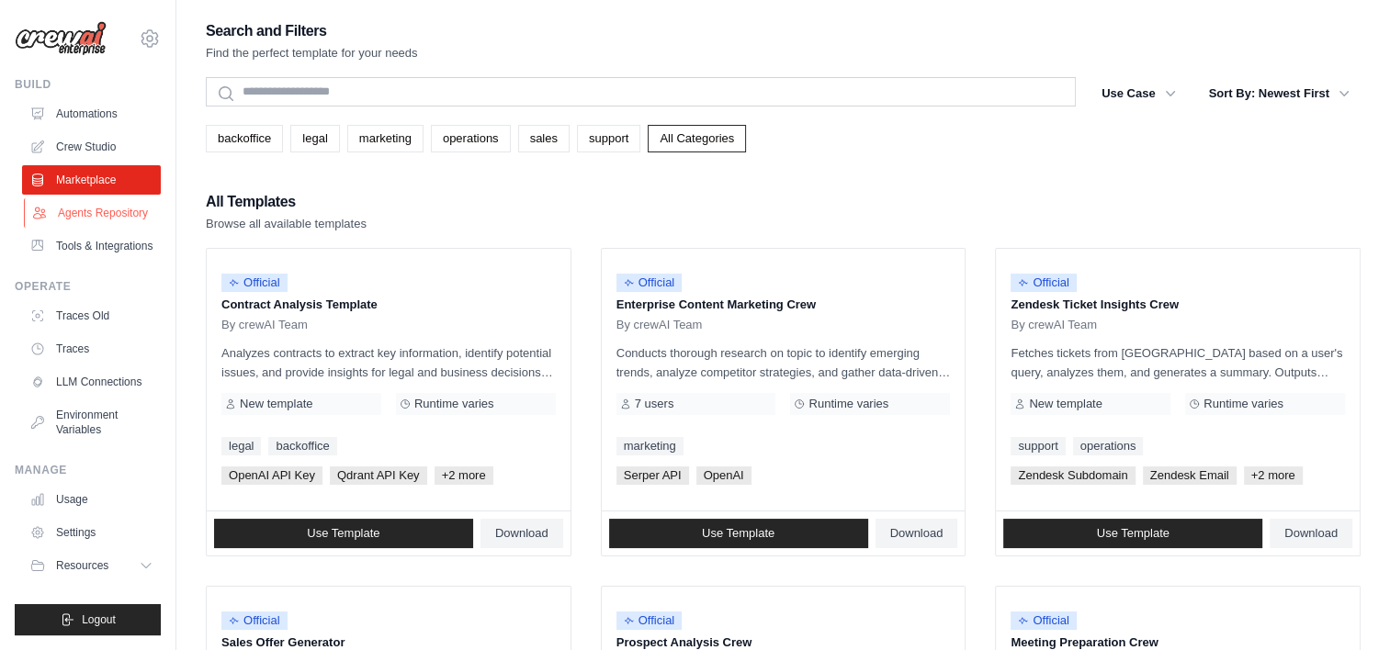
click at [94, 217] on link "Agents Repository" at bounding box center [93, 212] width 139 height 29
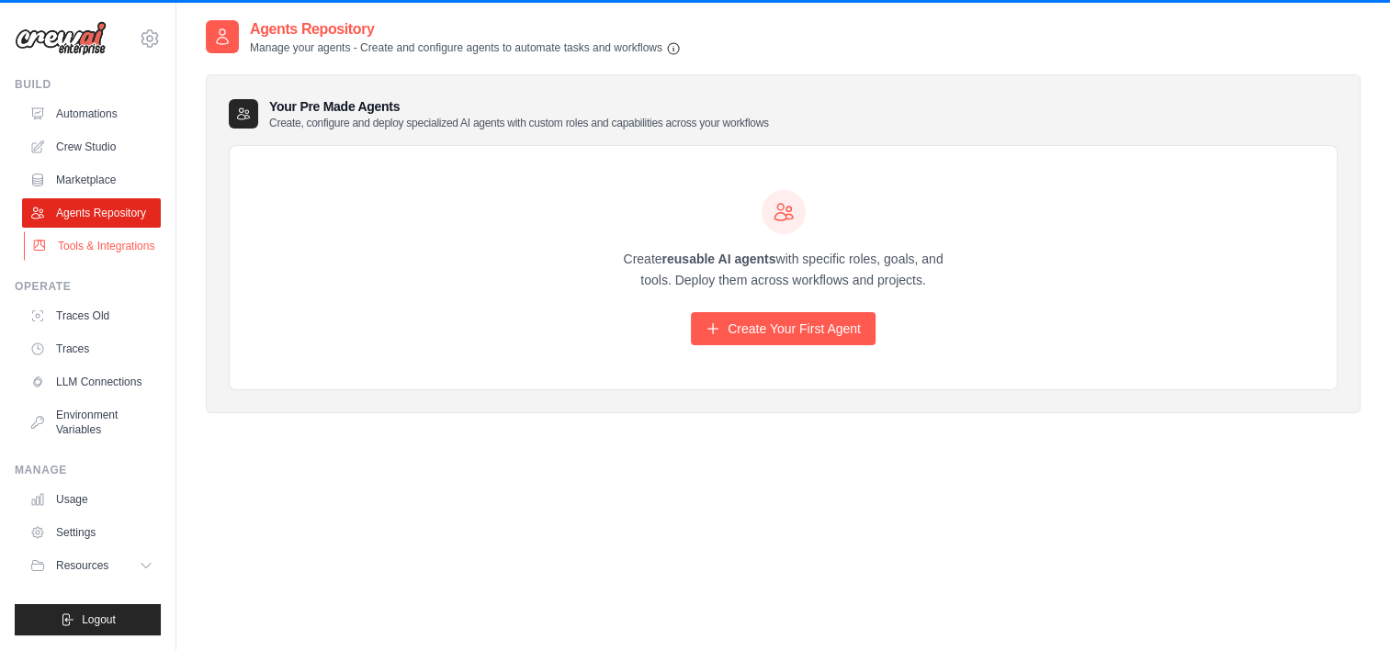
click at [99, 251] on link "Tools & Integrations" at bounding box center [93, 246] width 139 height 29
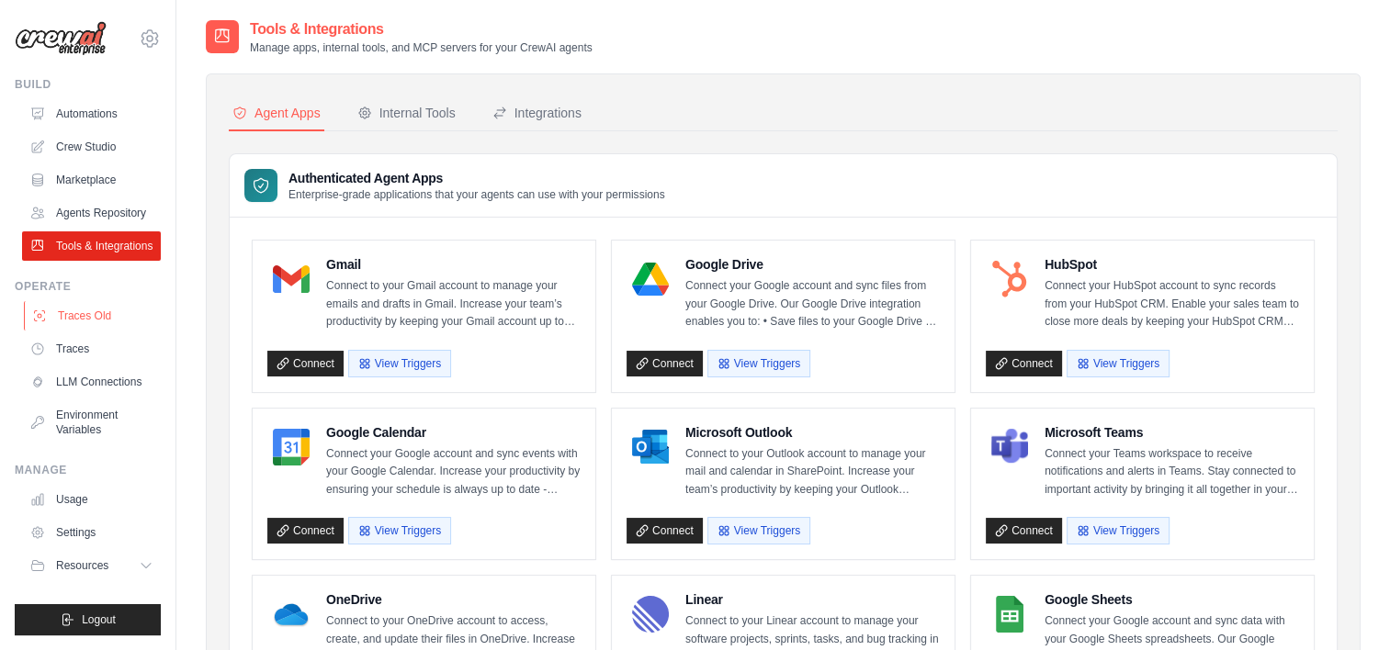
click at [77, 321] on link "Traces Old" at bounding box center [93, 315] width 139 height 29
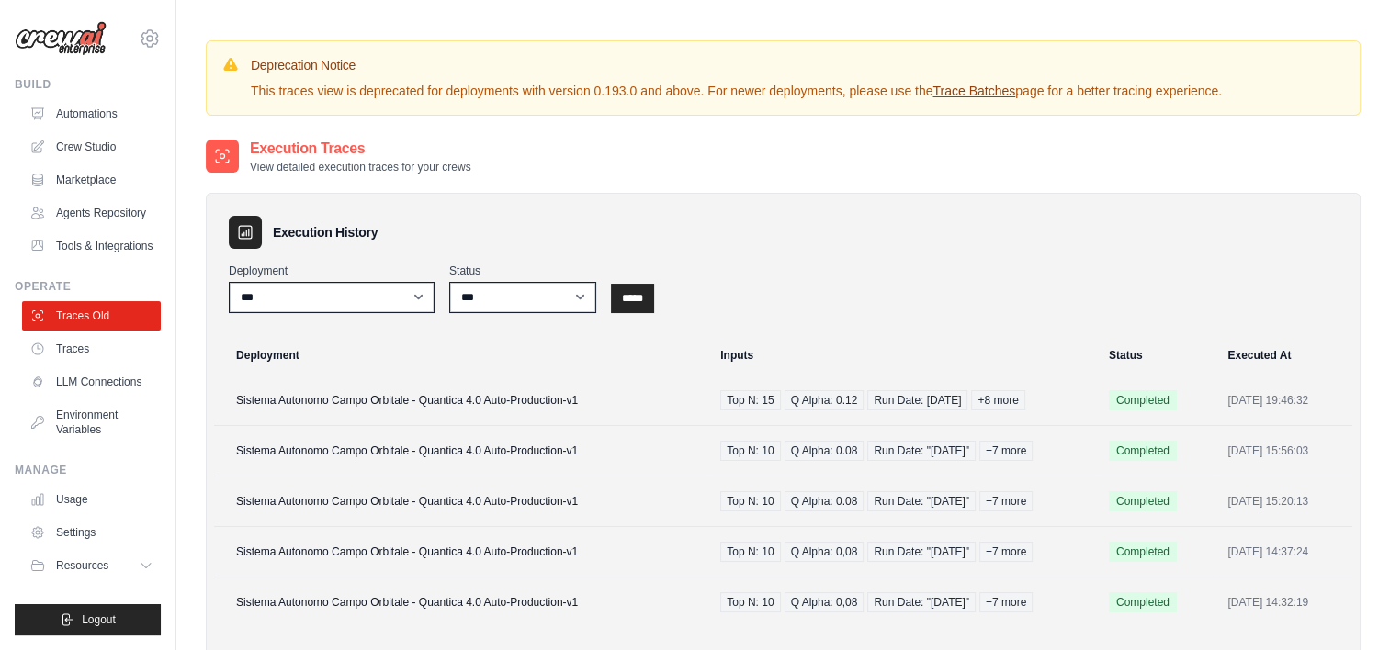
click at [64, 366] on ul "Traces Old Traces LLM Connections Environment Variables" at bounding box center [91, 372] width 139 height 143
click at [73, 357] on link "Traces" at bounding box center [93, 348] width 139 height 29
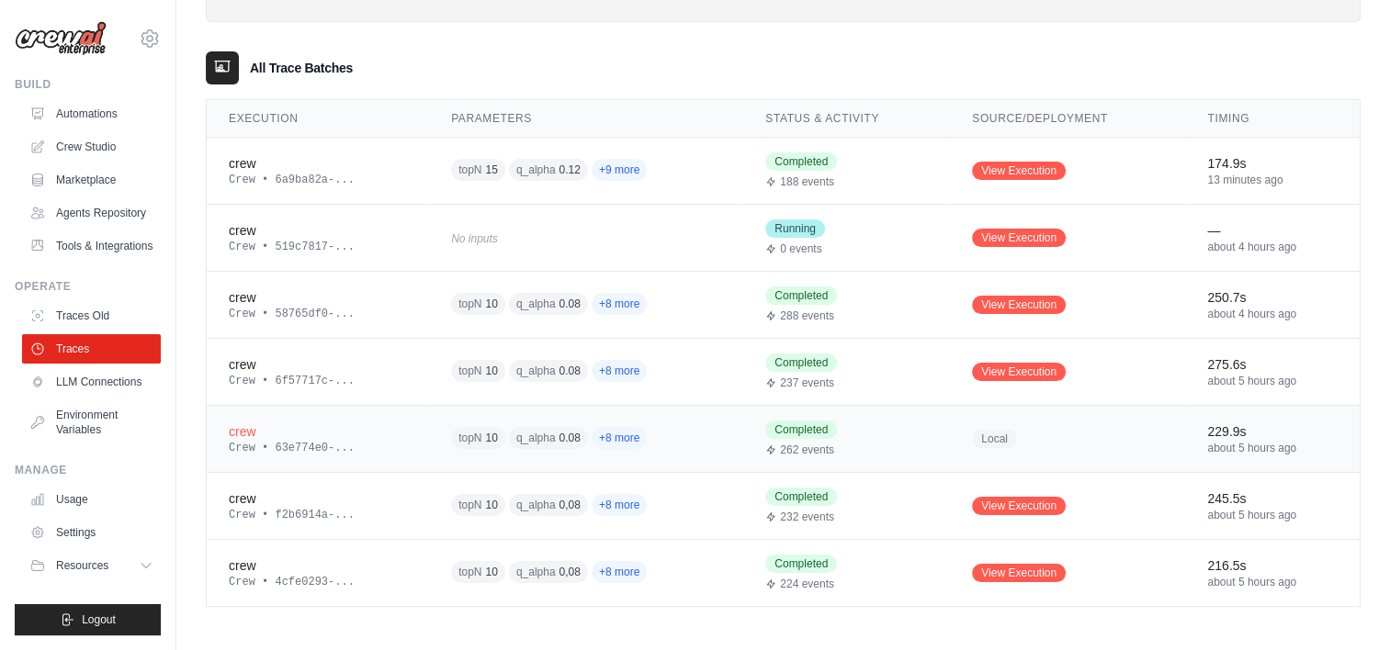
scroll to position [204, 0]
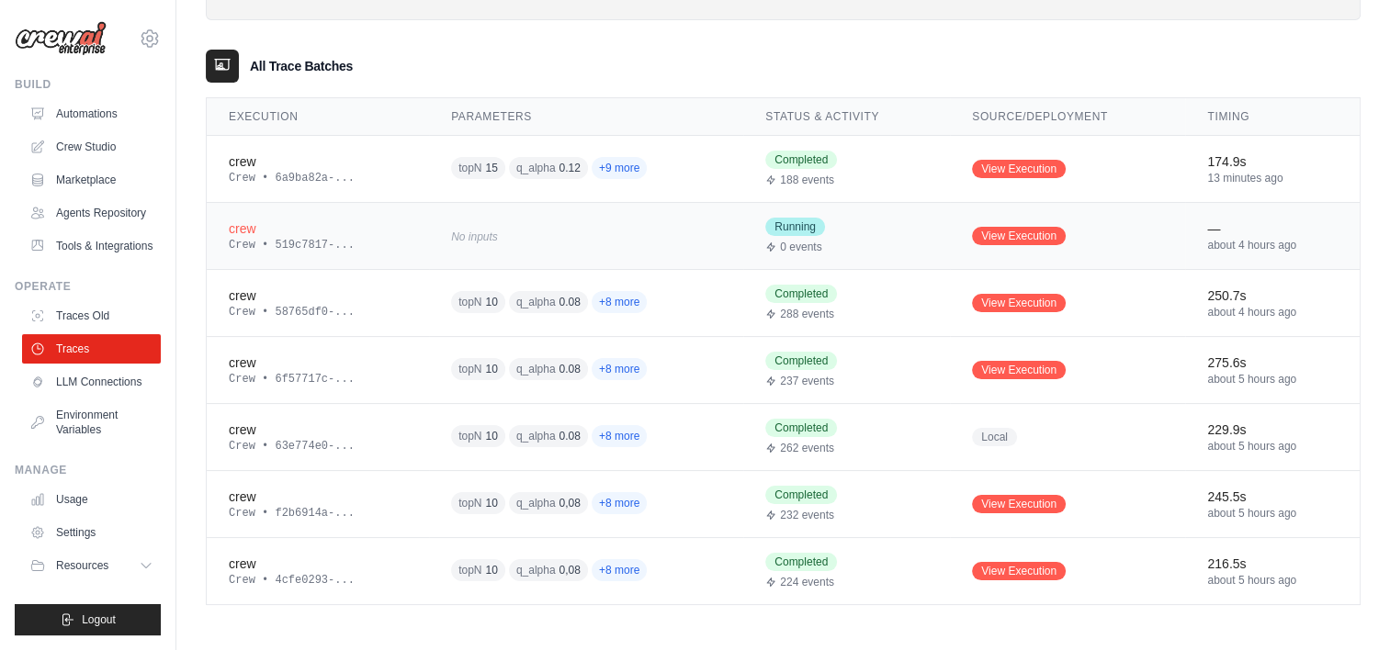
click at [486, 234] on div "No inputs" at bounding box center [586, 235] width 270 height 25
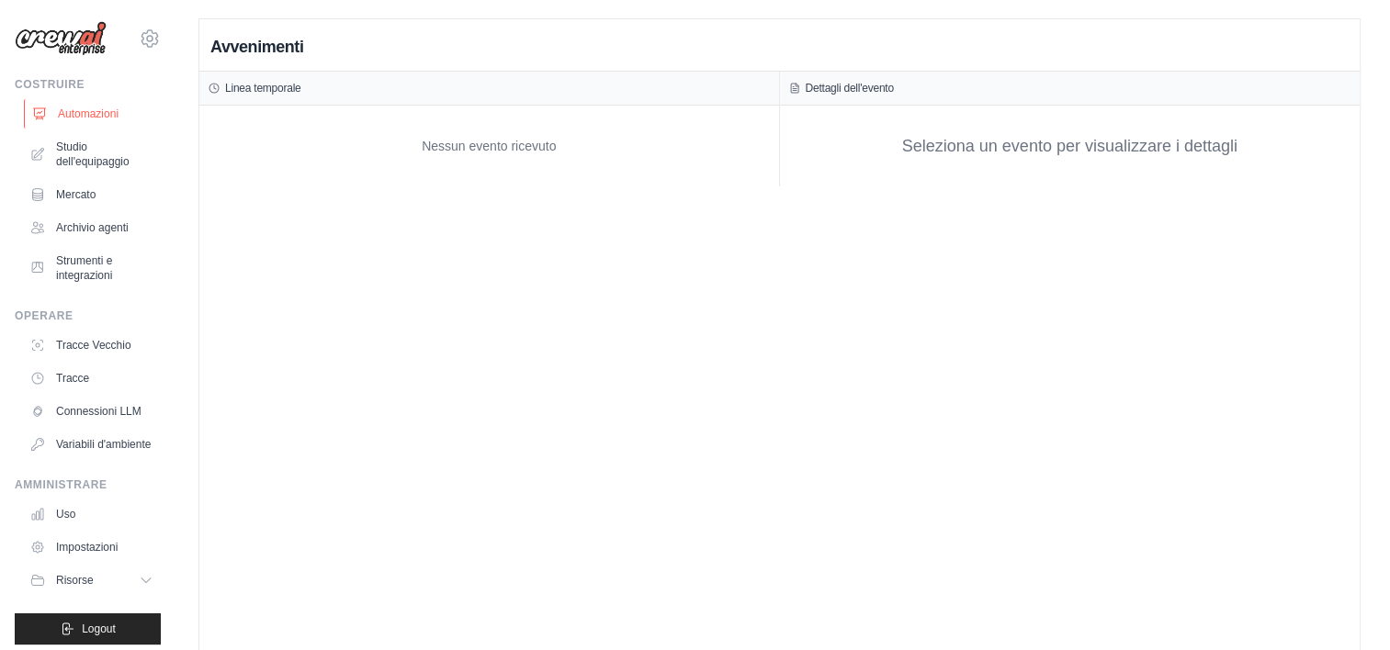
click at [93, 121] on link "Automazioni" at bounding box center [93, 113] width 139 height 29
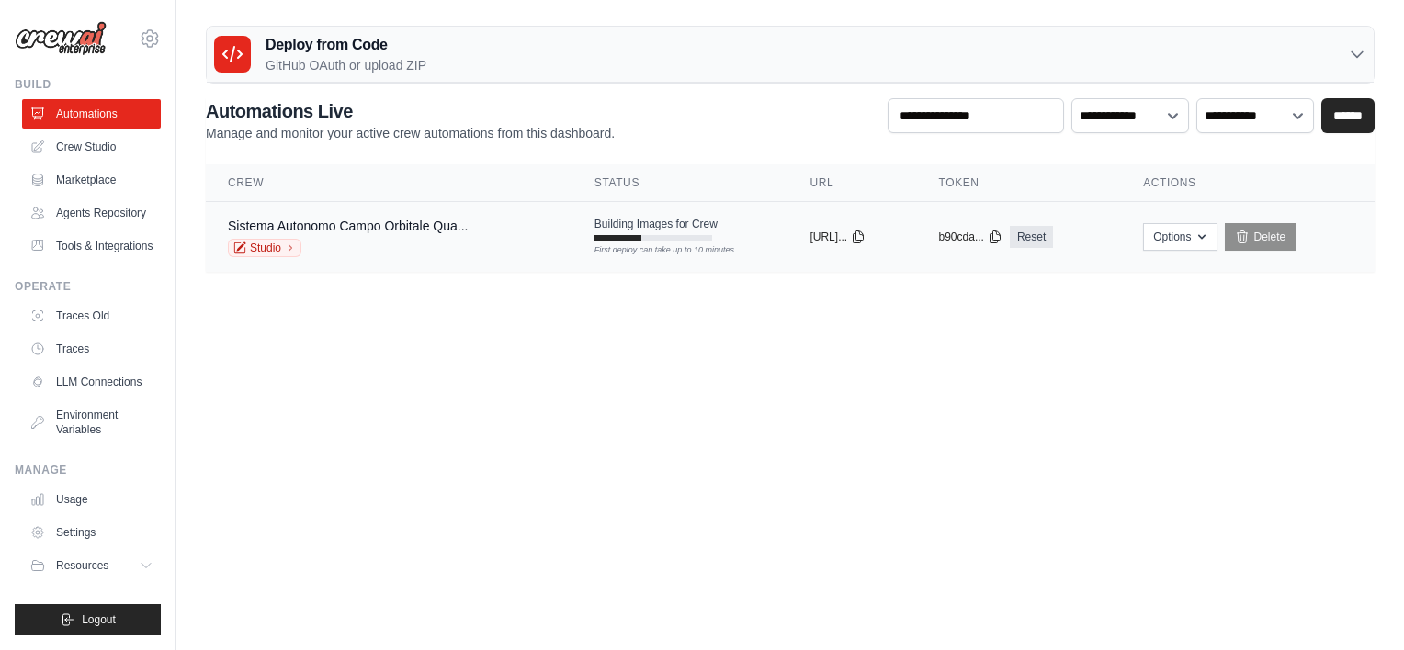
click at [663, 235] on div "First deploy can take up to 10 minutes" at bounding box center [653, 238] width 118 height 6
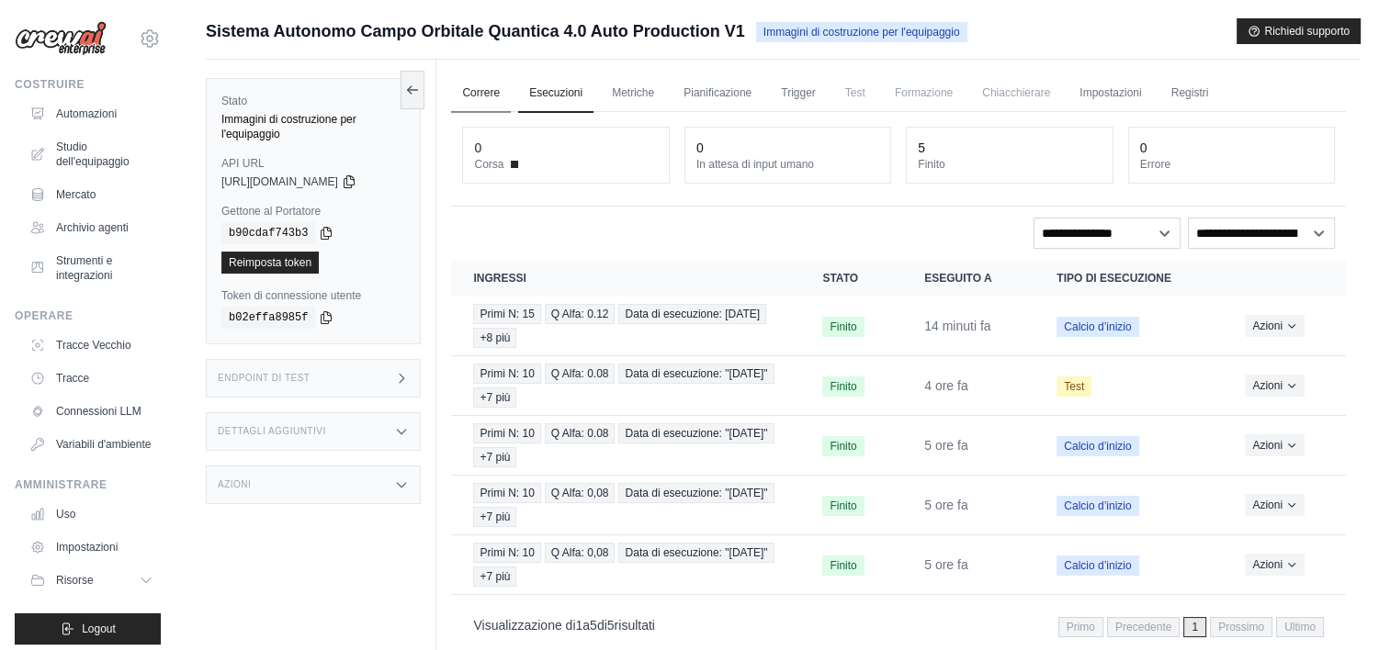
click at [481, 93] on link "Correre" at bounding box center [481, 93] width 60 height 39
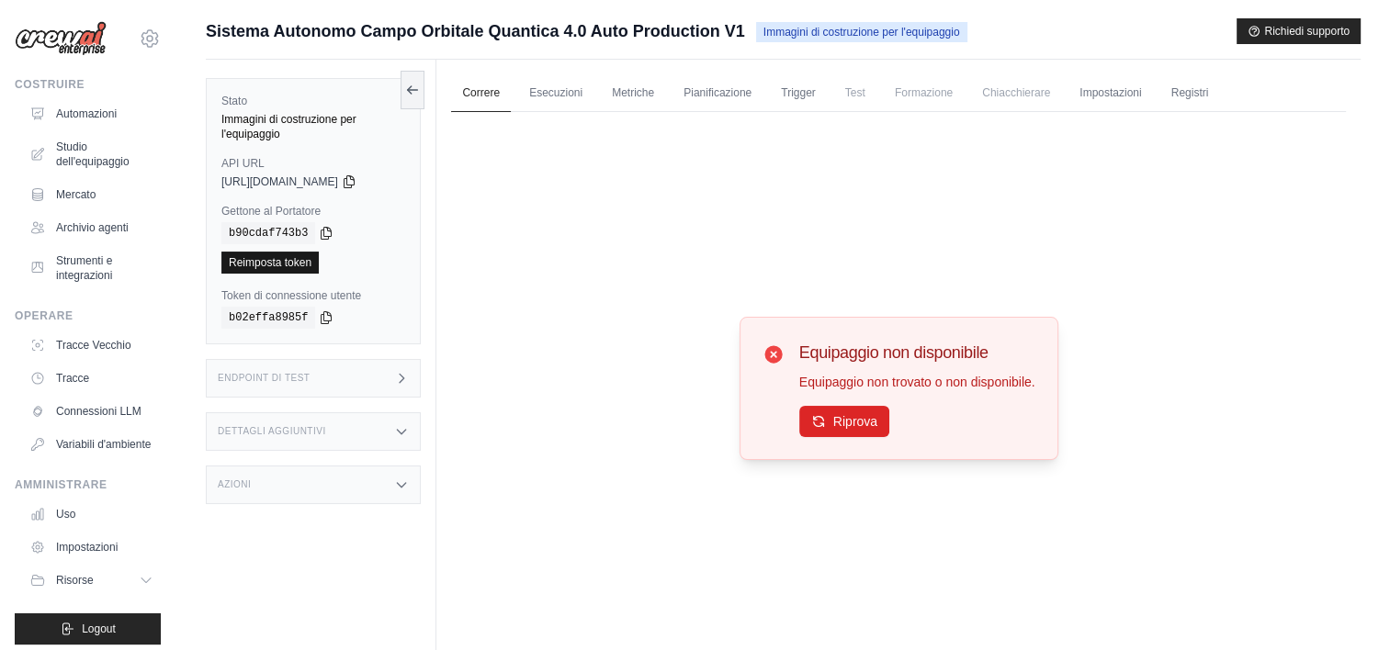
click at [291, 265] on link "Reimposta token" at bounding box center [269, 263] width 97 height 22
click at [48, 121] on link "Automazioni" at bounding box center [93, 113] width 139 height 29
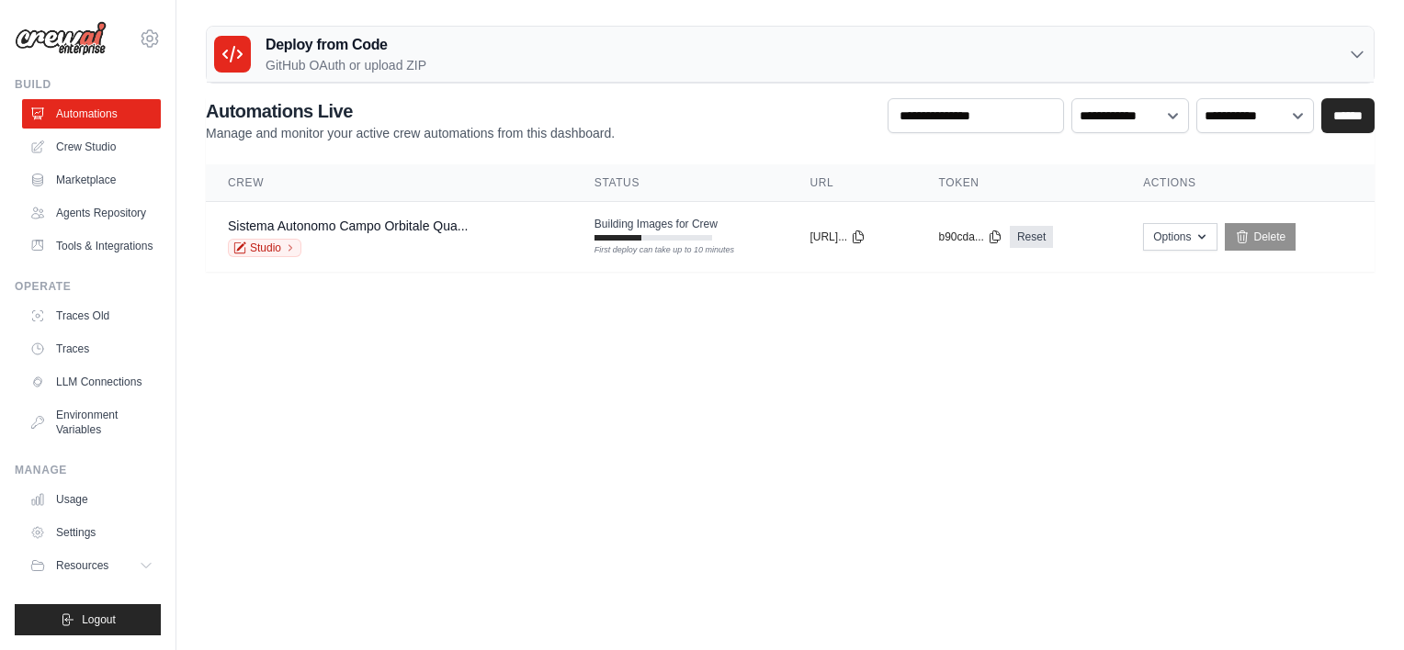
click at [243, 58] on div at bounding box center [232, 54] width 37 height 37
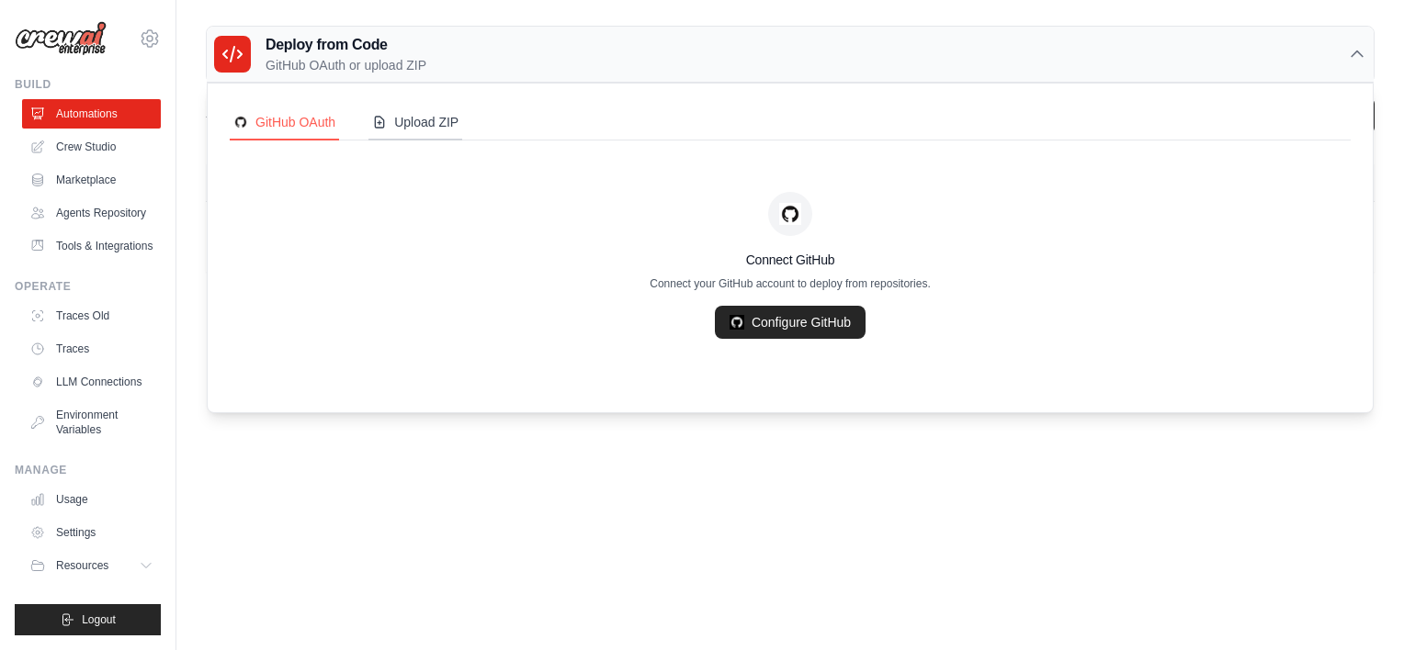
click at [419, 127] on div "Upload ZIP" at bounding box center [415, 122] width 86 height 18
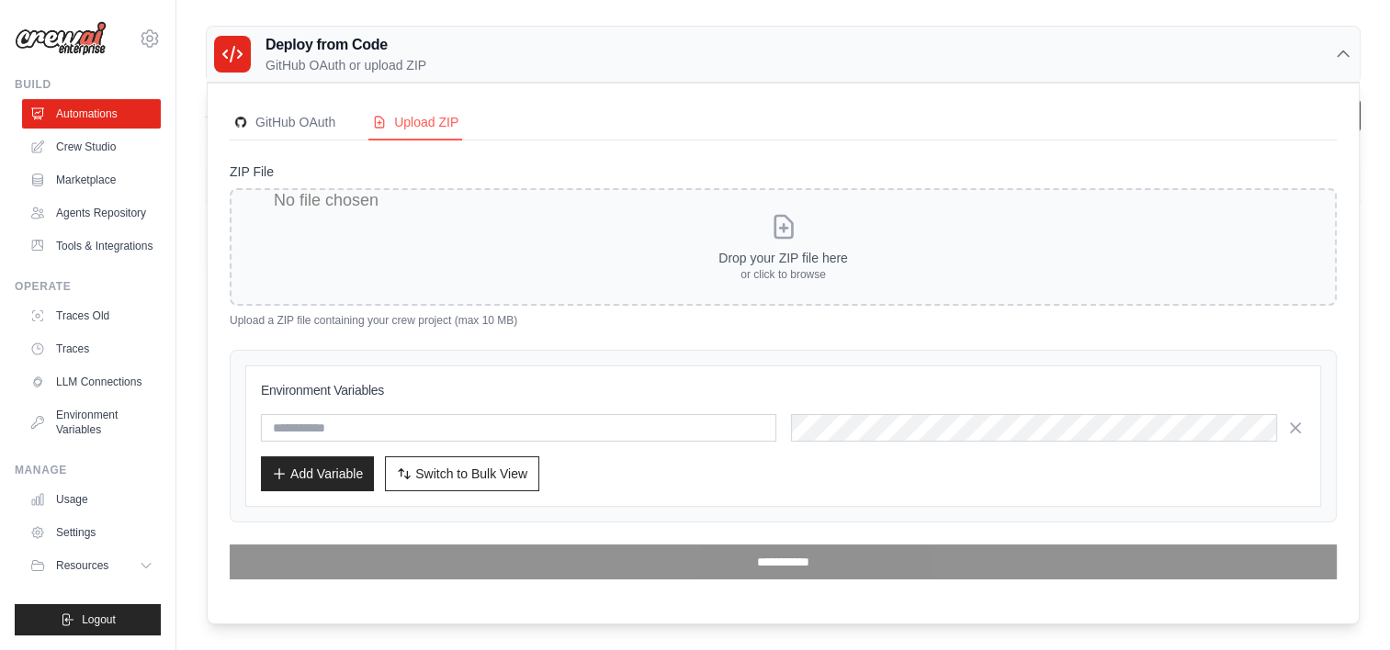
click at [221, 55] on icon at bounding box center [232, 54] width 22 height 22
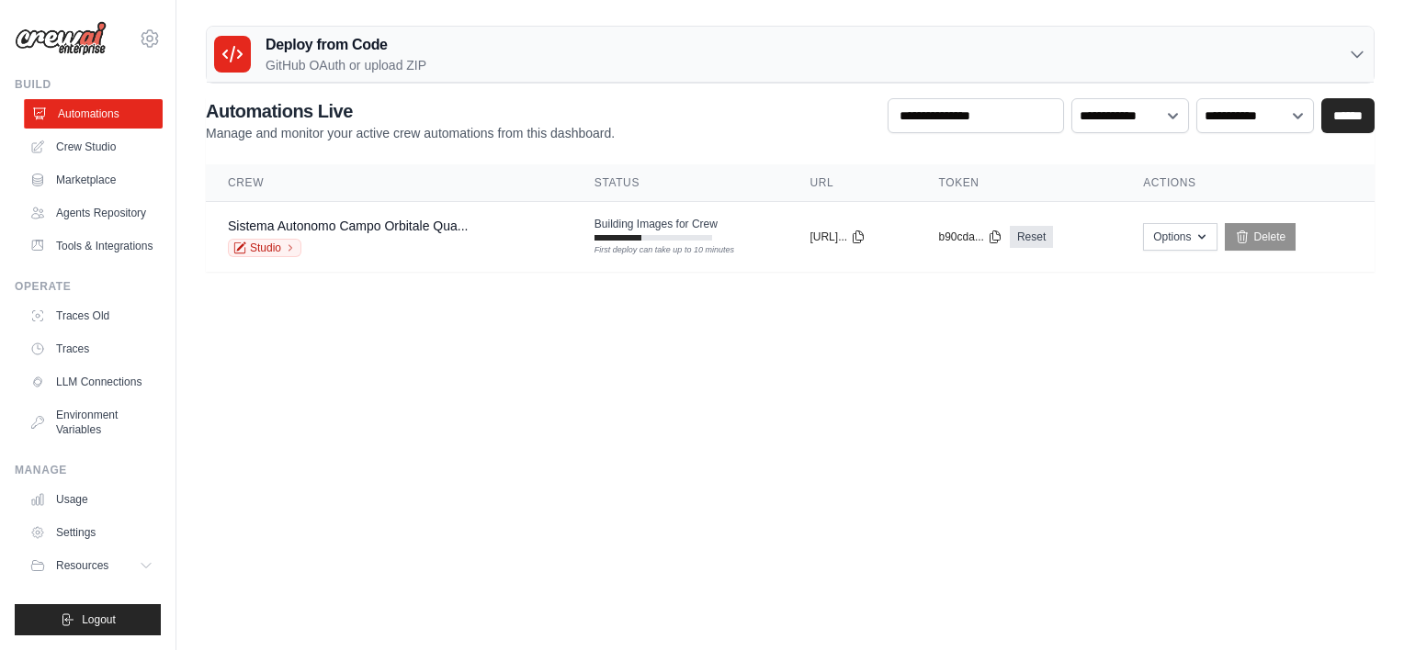
click at [103, 107] on link "Automations" at bounding box center [93, 113] width 139 height 29
click at [78, 500] on link "Usage" at bounding box center [93, 499] width 139 height 29
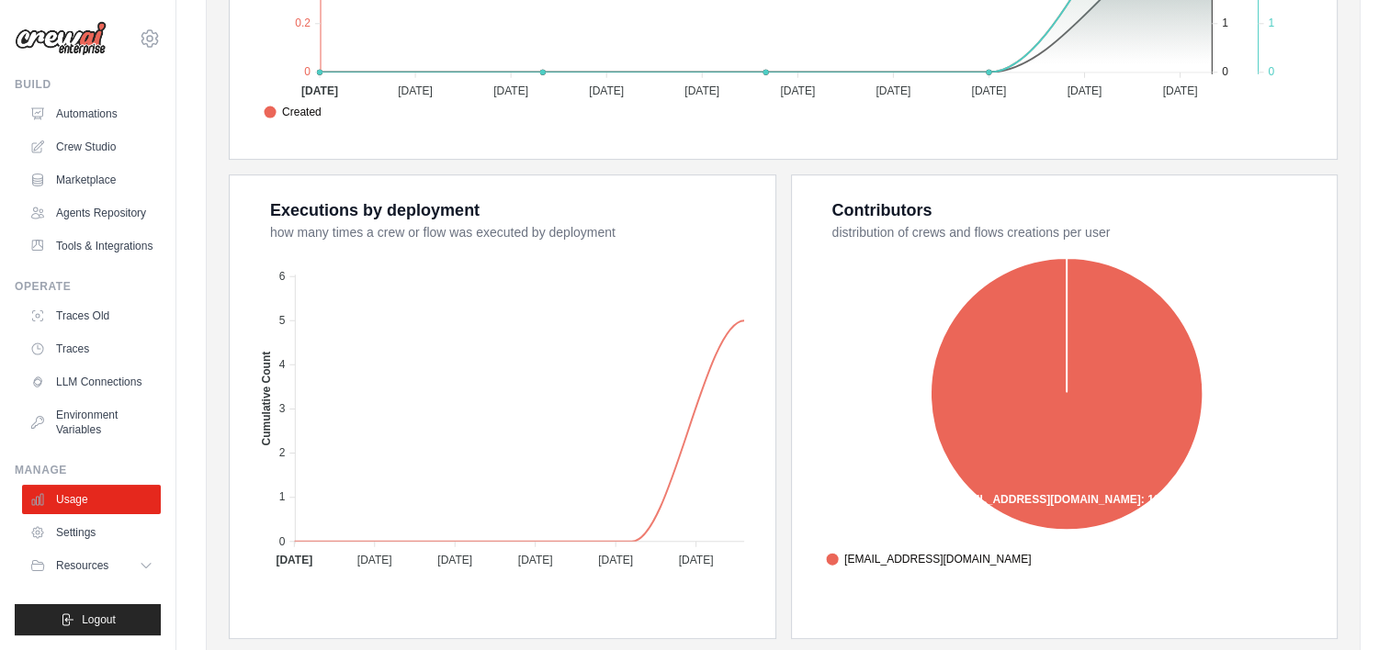
scroll to position [679, 0]
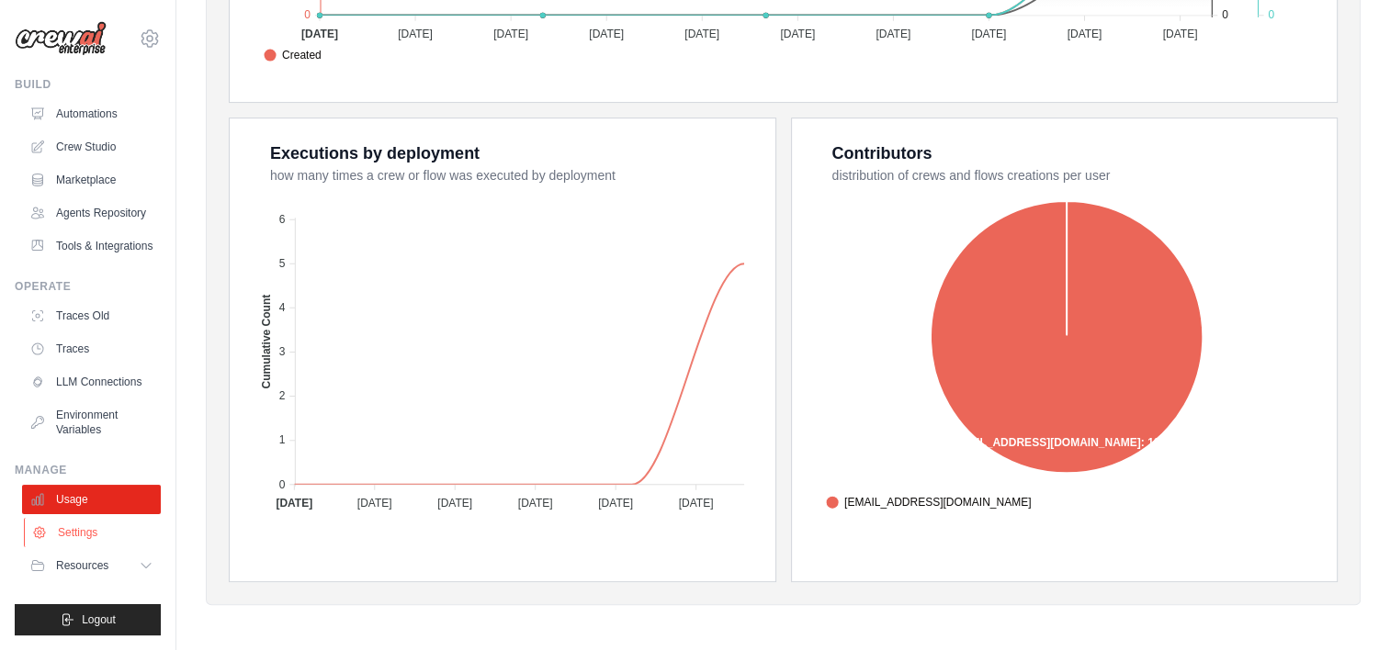
click at [68, 537] on link "Settings" at bounding box center [93, 532] width 139 height 29
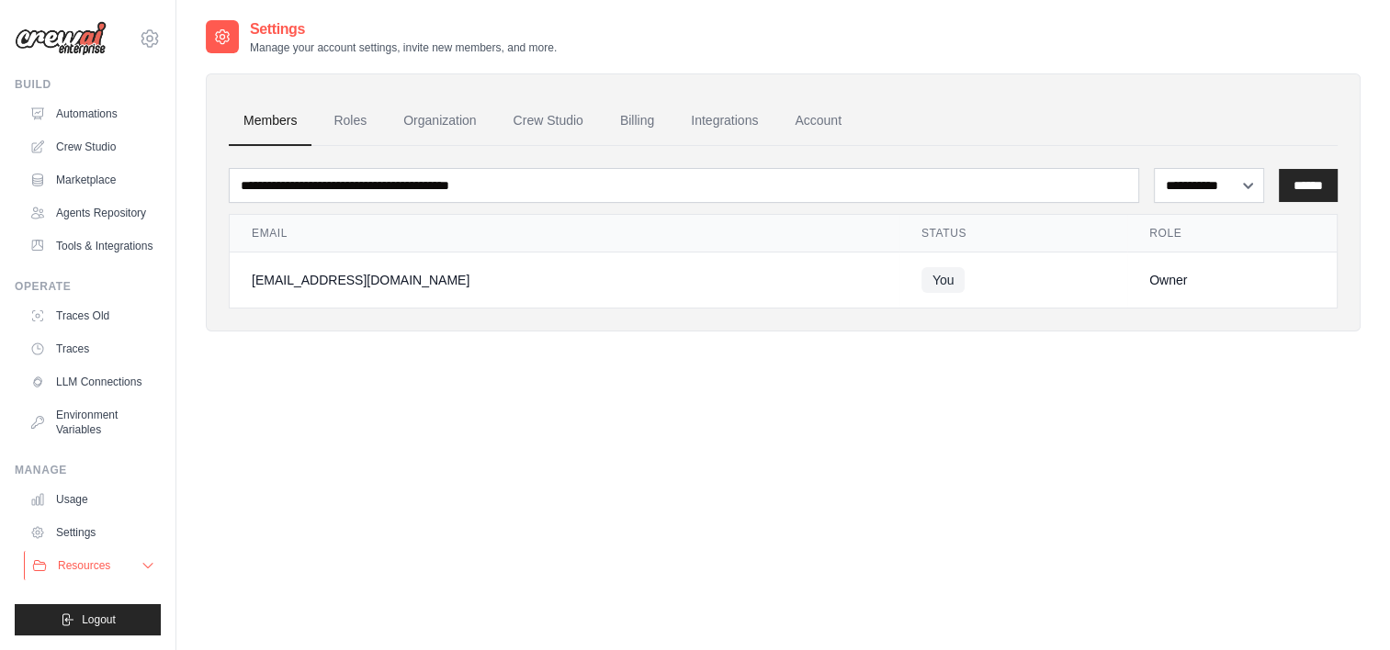
click at [69, 570] on span "Resources" at bounding box center [84, 566] width 52 height 15
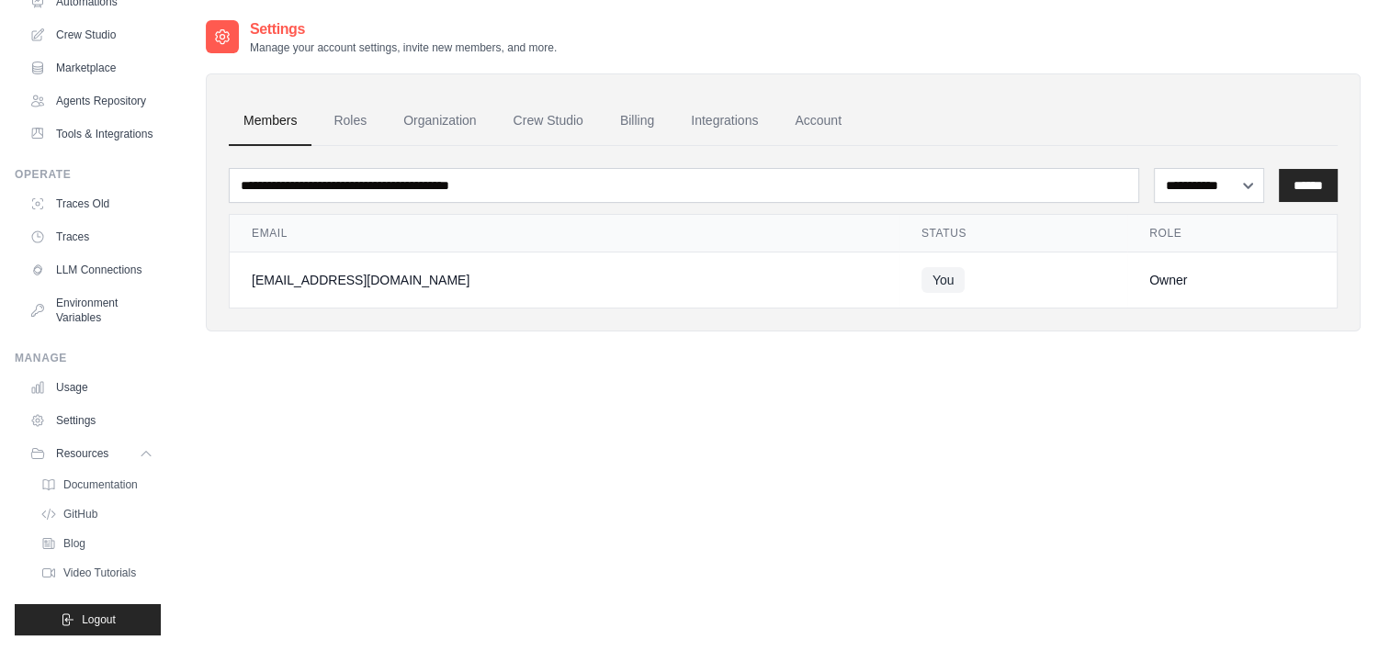
scroll to position [155, 0]
click at [100, 575] on span "Video Tutorials" at bounding box center [101, 573] width 73 height 15
click at [107, 261] on link "LLM Connections" at bounding box center [93, 269] width 139 height 29
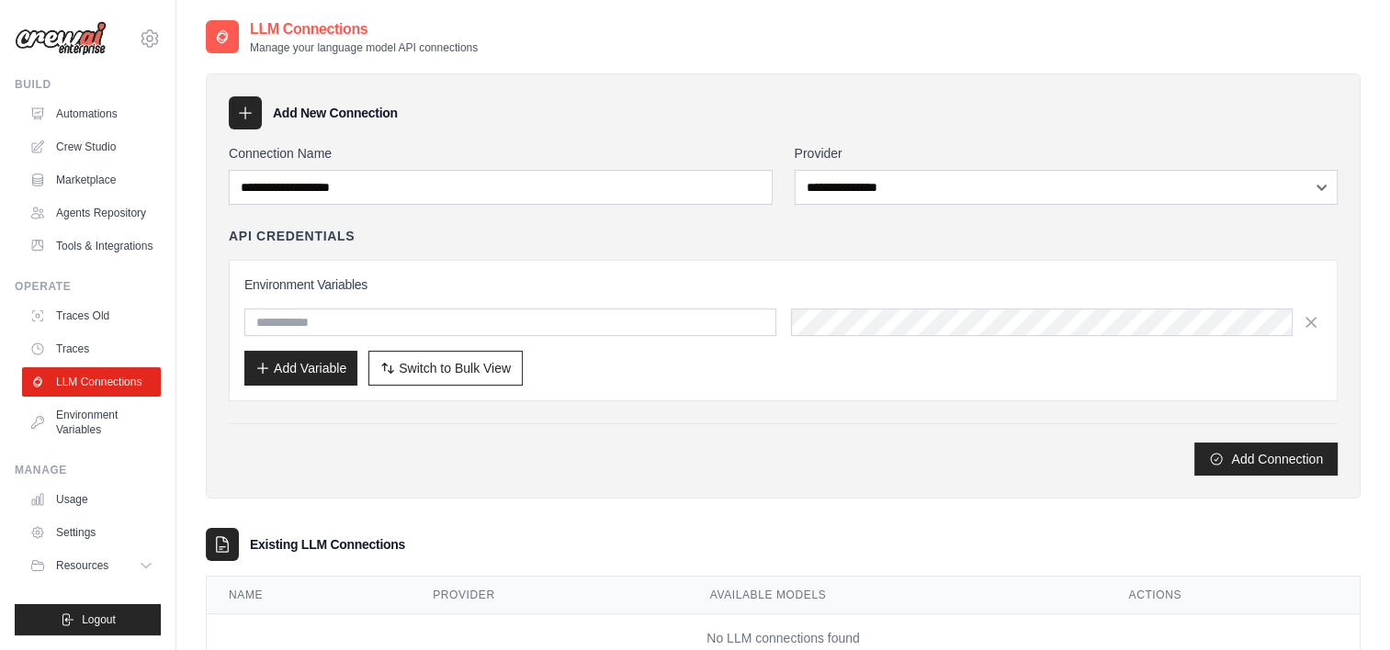
click at [1088, 162] on div "**********" at bounding box center [1067, 174] width 544 height 61
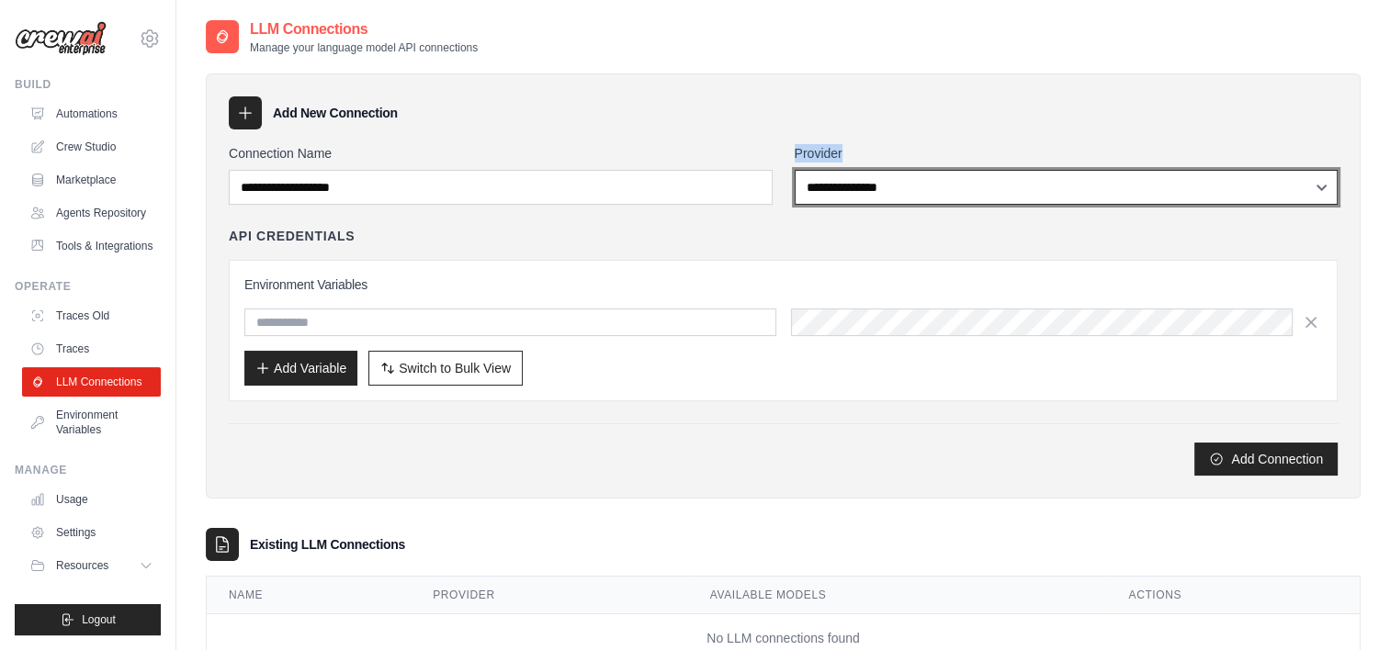
drag, startPoint x: 1088, startPoint y: 162, endPoint x: 1106, endPoint y: 183, distance: 28.0
click at [1106, 183] on select "**********" at bounding box center [1067, 187] width 544 height 35
click at [1109, 183] on select "**********" at bounding box center [1067, 187] width 544 height 35
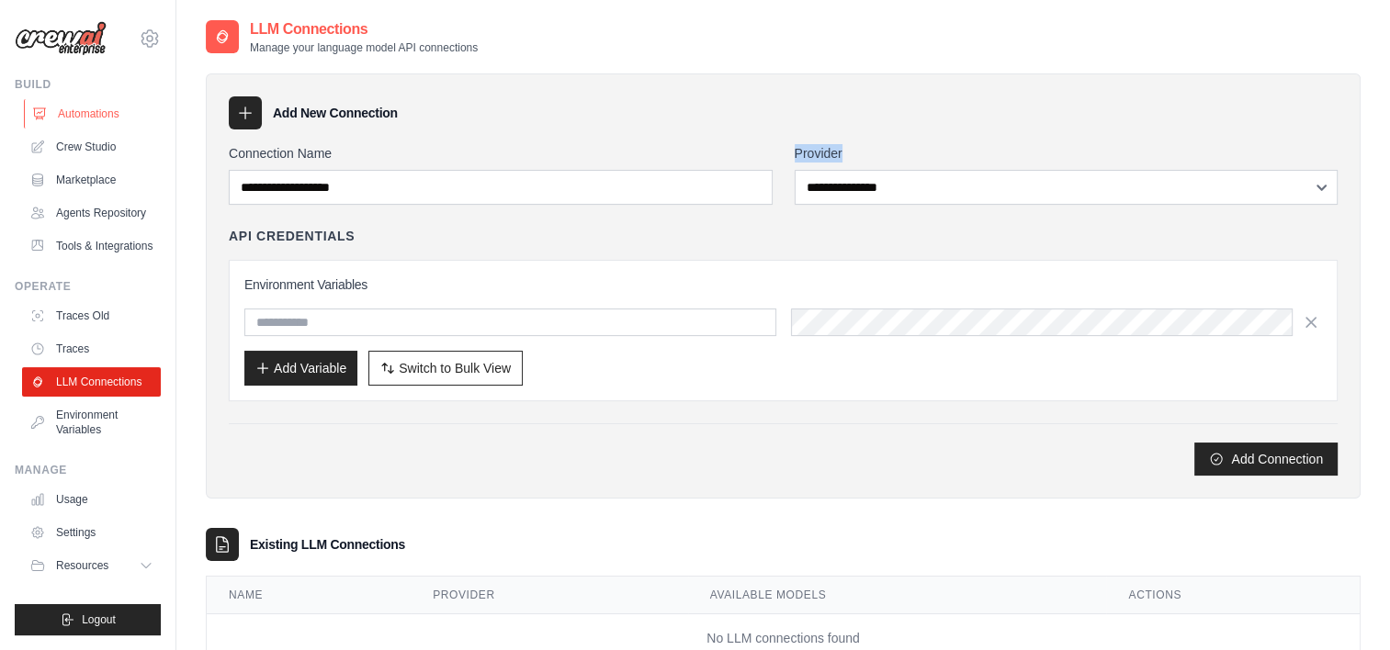
click at [92, 100] on link "Automations" at bounding box center [93, 113] width 139 height 29
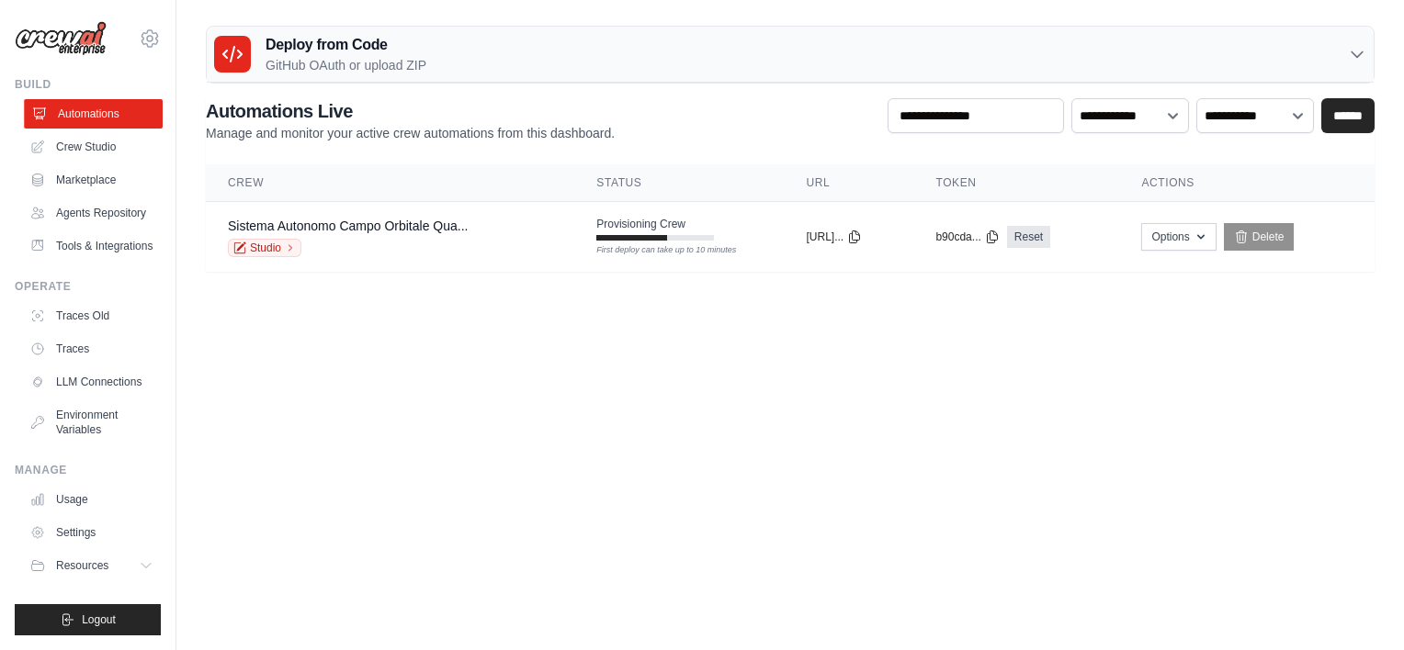
click at [116, 114] on link "Automations" at bounding box center [93, 113] width 139 height 29
click at [103, 140] on link "Crew Studio" at bounding box center [93, 146] width 139 height 29
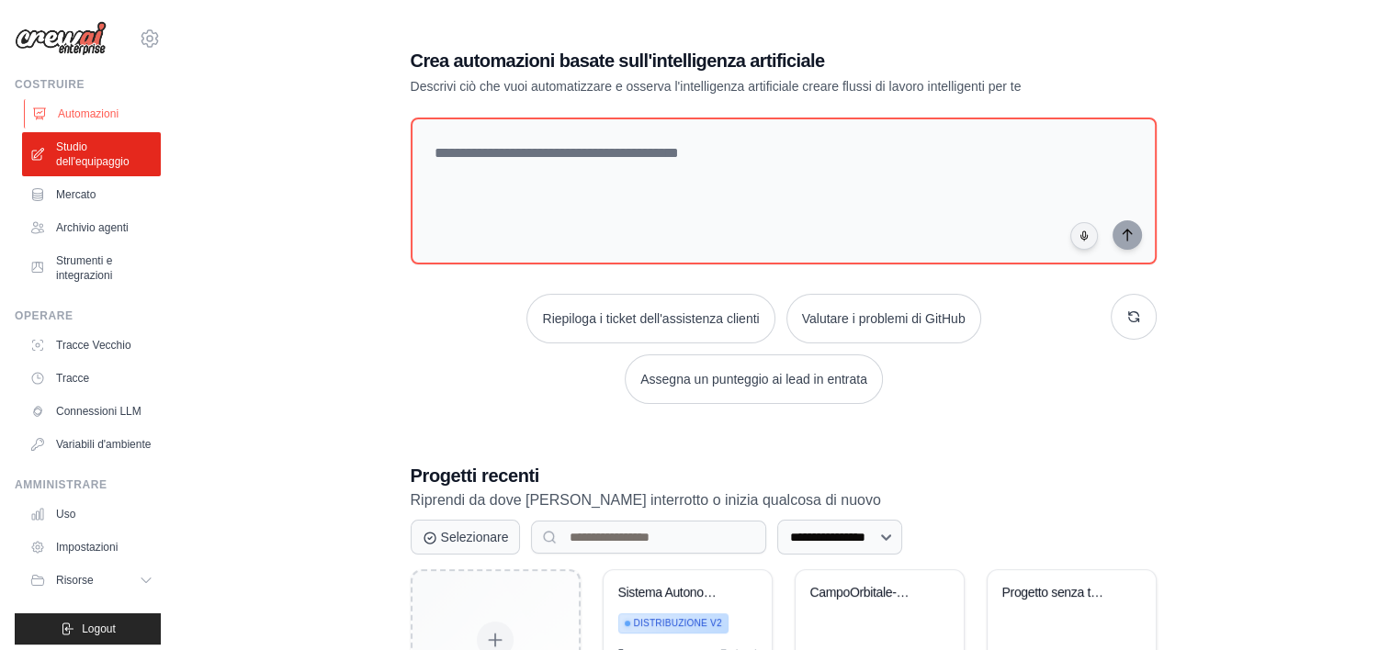
click at [100, 119] on font "Automazioni" at bounding box center [88, 114] width 61 height 15
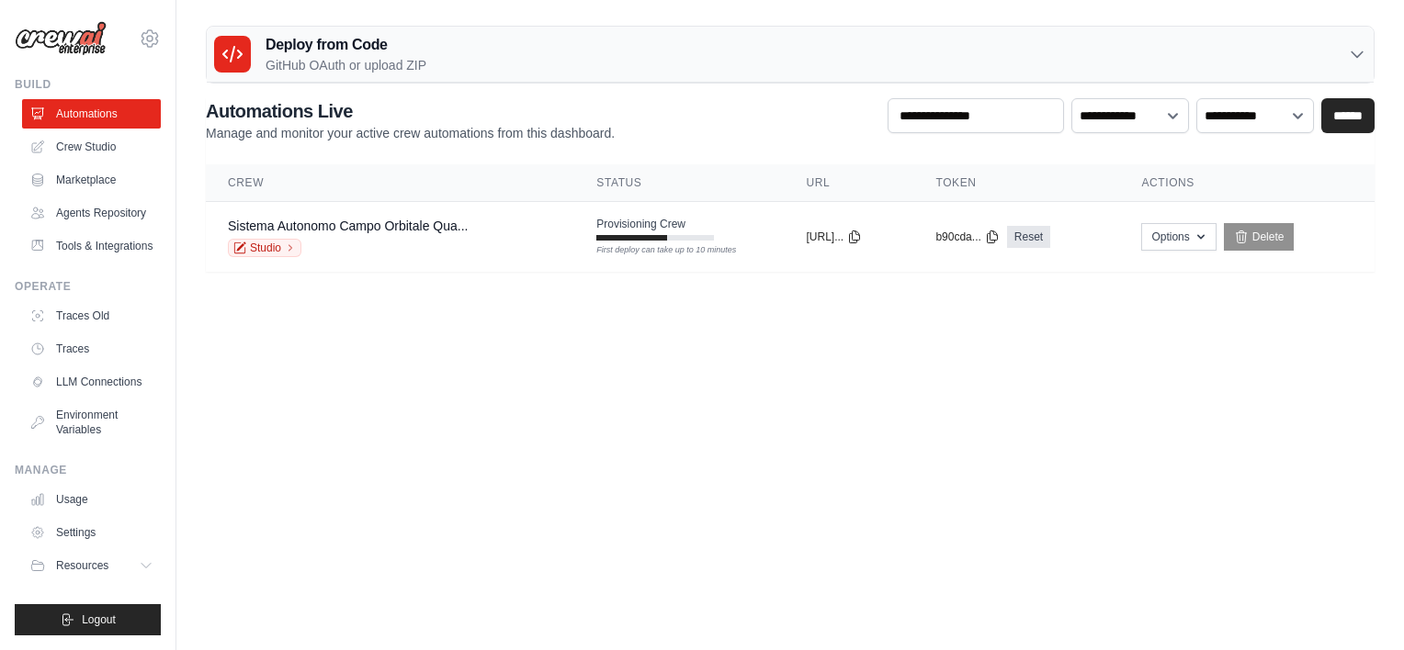
click at [464, 51] on div "Deploy from Code GitHub OAuth or upload ZIP" at bounding box center [790, 55] width 1167 height 56
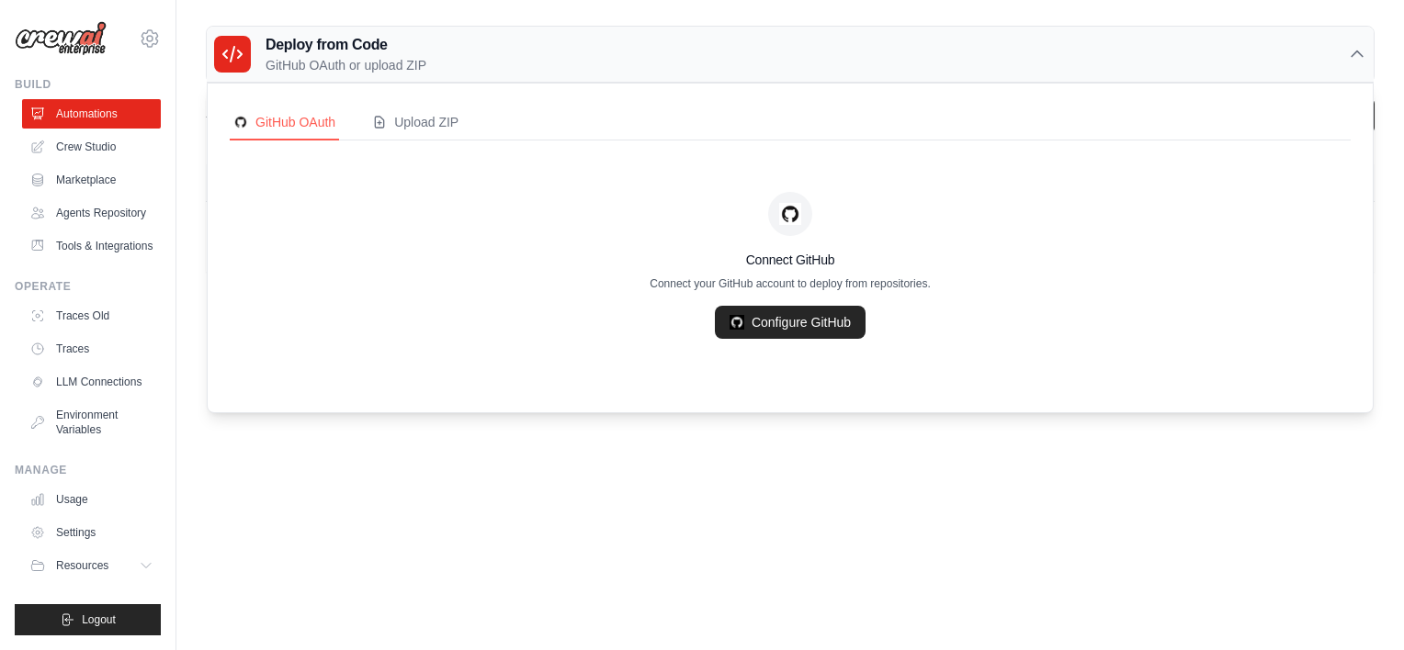
click at [464, 51] on div "Deploy from Code GitHub OAuth or upload ZIP" at bounding box center [790, 55] width 1167 height 56
click at [880, 526] on body "[EMAIL_ADDRESS][DOMAIN_NAME] Settings Build Automations" at bounding box center [702, 325] width 1404 height 650
click at [1342, 55] on div "Deploy from Code GitHub OAuth or upload ZIP" at bounding box center [790, 55] width 1167 height 56
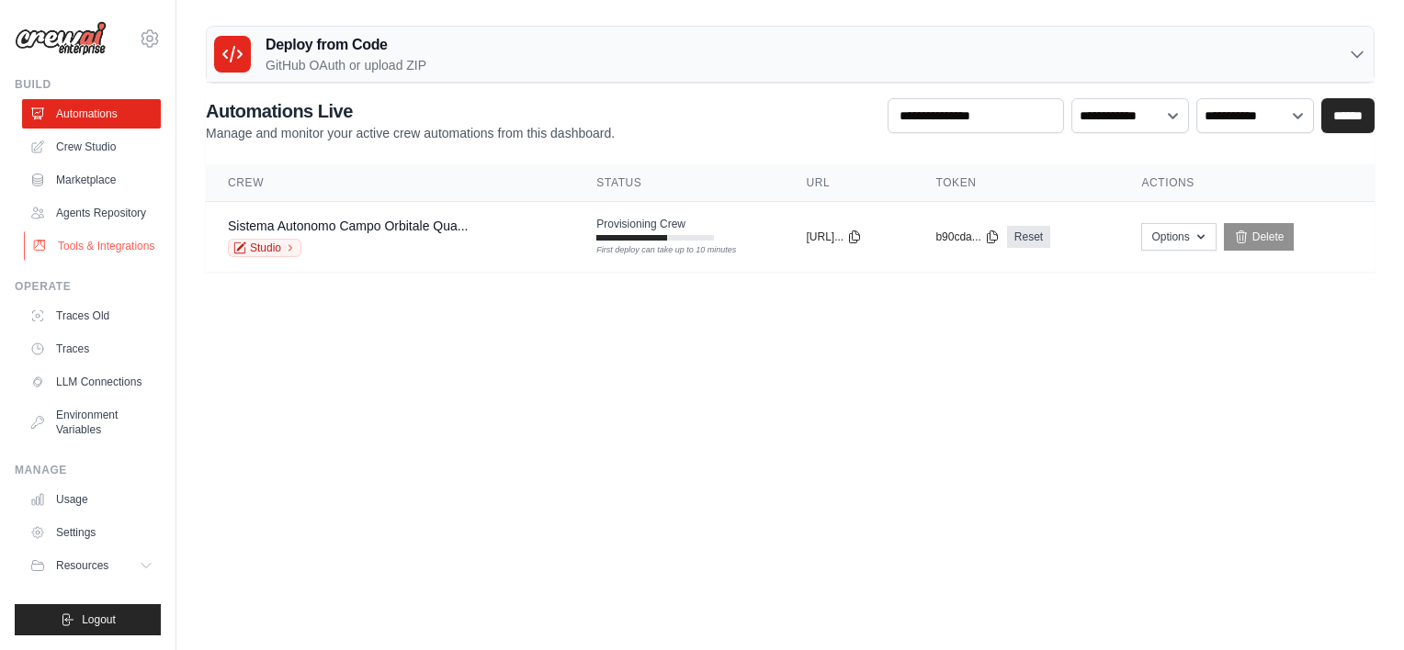
click at [85, 246] on link "Tools & Integrations" at bounding box center [93, 246] width 139 height 29
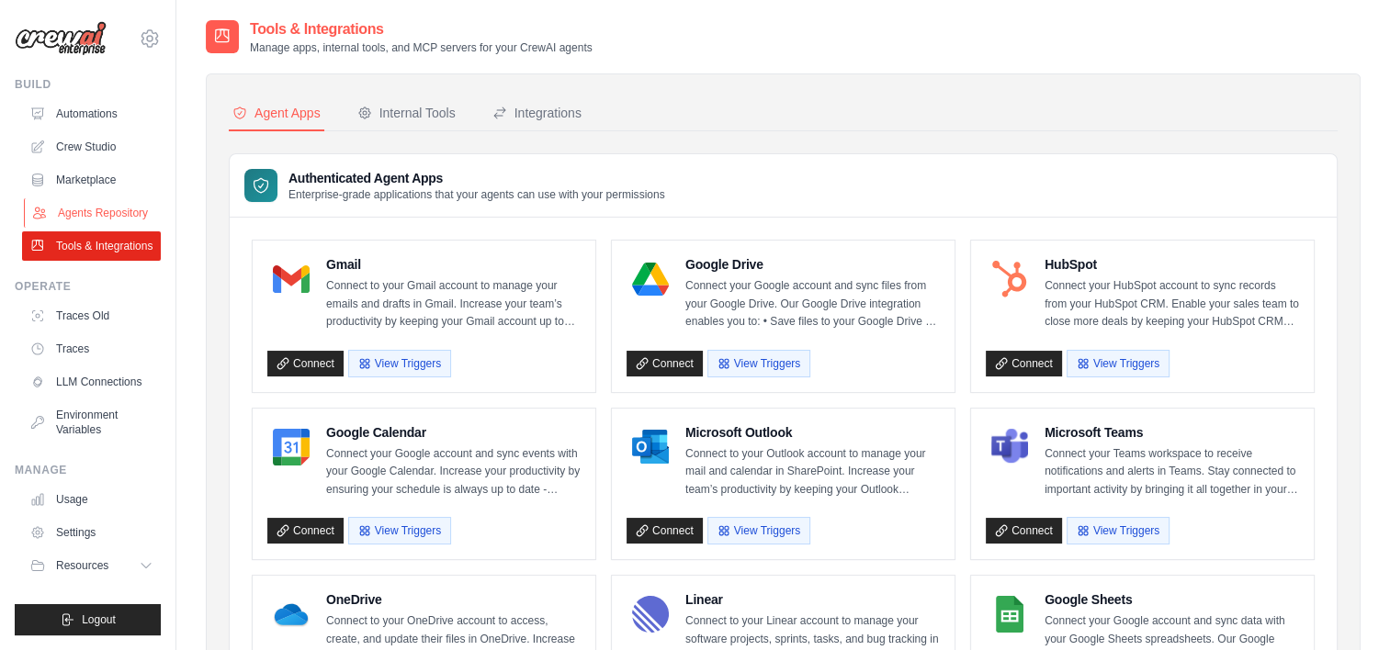
click at [97, 207] on link "Agents Repository" at bounding box center [93, 212] width 139 height 29
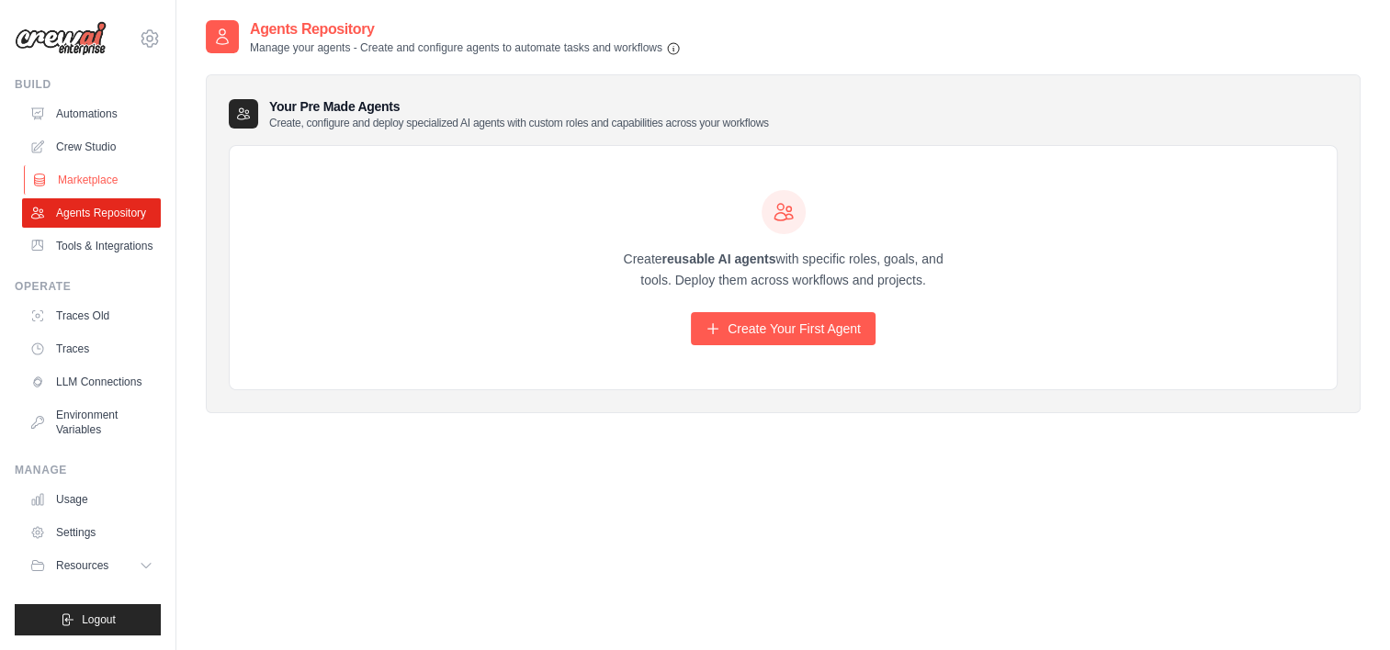
click at [107, 173] on link "Marketplace" at bounding box center [93, 179] width 139 height 29
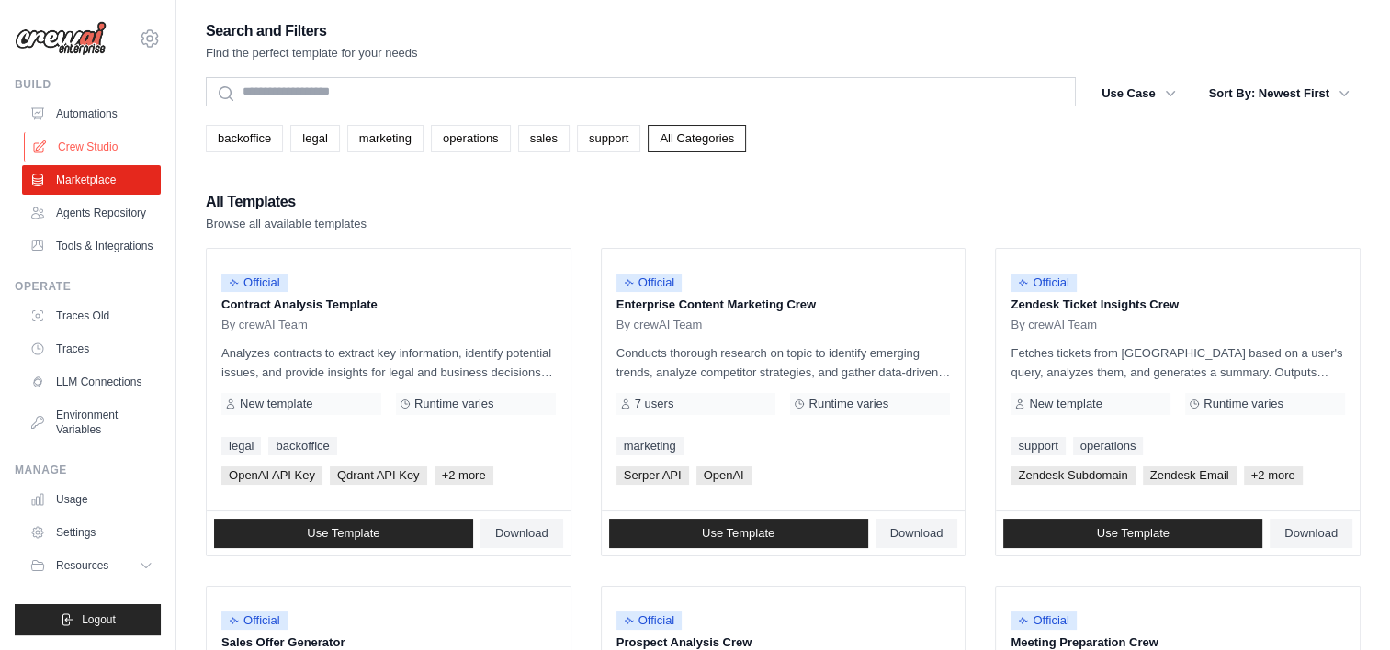
click at [114, 134] on link "Crew Studio" at bounding box center [93, 146] width 139 height 29
click at [107, 144] on link "Crew Studio" at bounding box center [93, 146] width 139 height 29
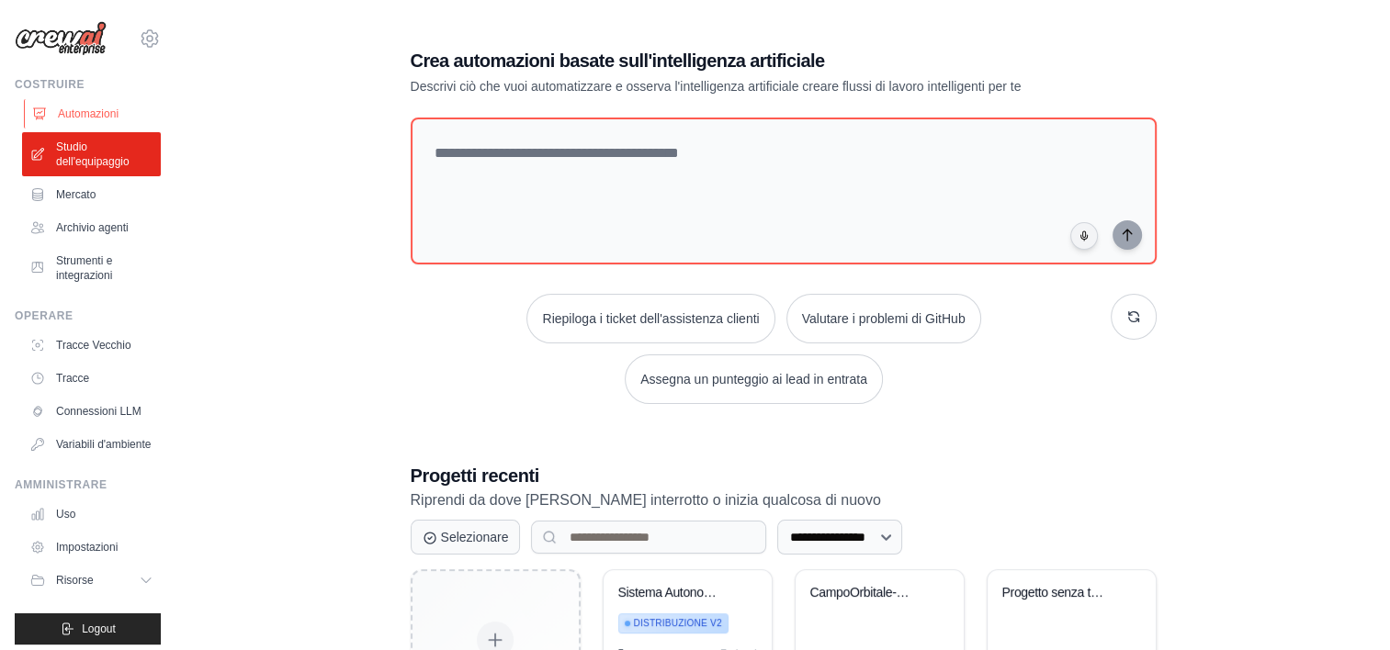
click at [97, 107] on font "Automazioni" at bounding box center [88, 114] width 61 height 15
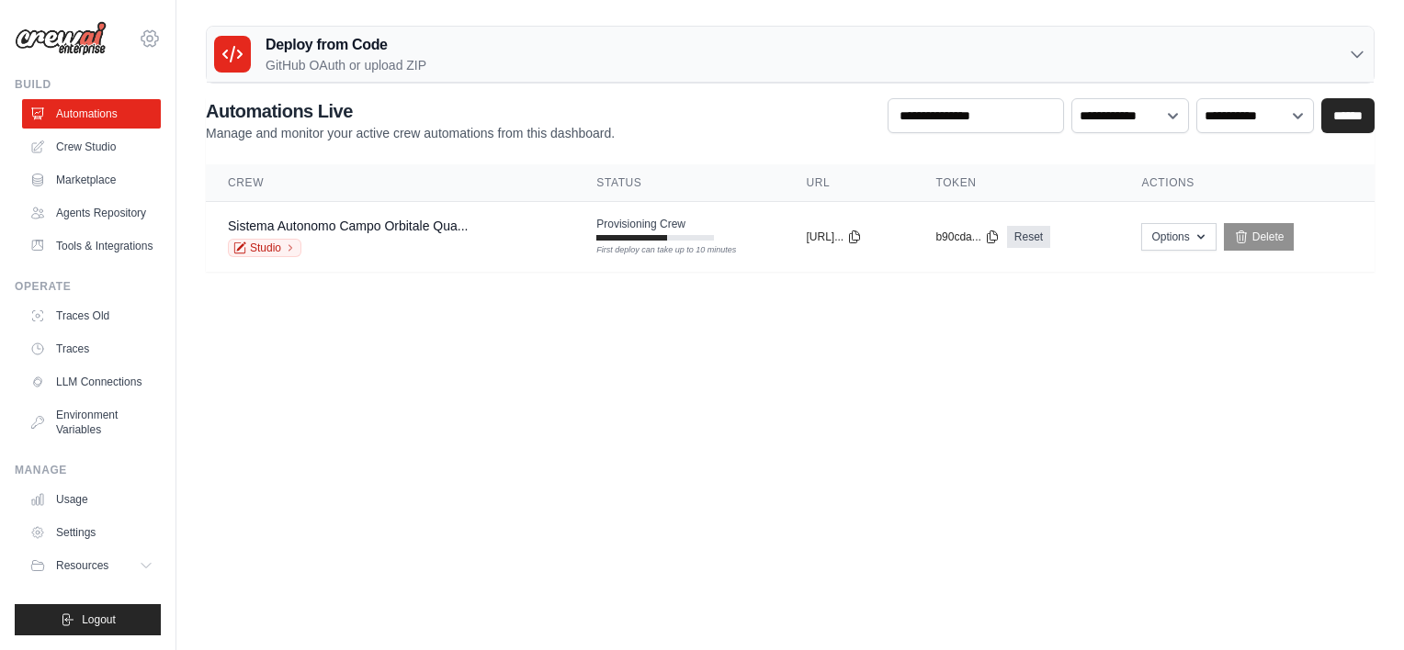
click at [132, 36] on div "arredoroggio@hotmail.it Settings" at bounding box center [88, 29] width 146 height 59
click at [149, 37] on icon at bounding box center [150, 39] width 22 height 22
click at [1160, 456] on body "[EMAIL_ADDRESS][DOMAIN_NAME] Settings Build Automations" at bounding box center [702, 325] width 1404 height 650
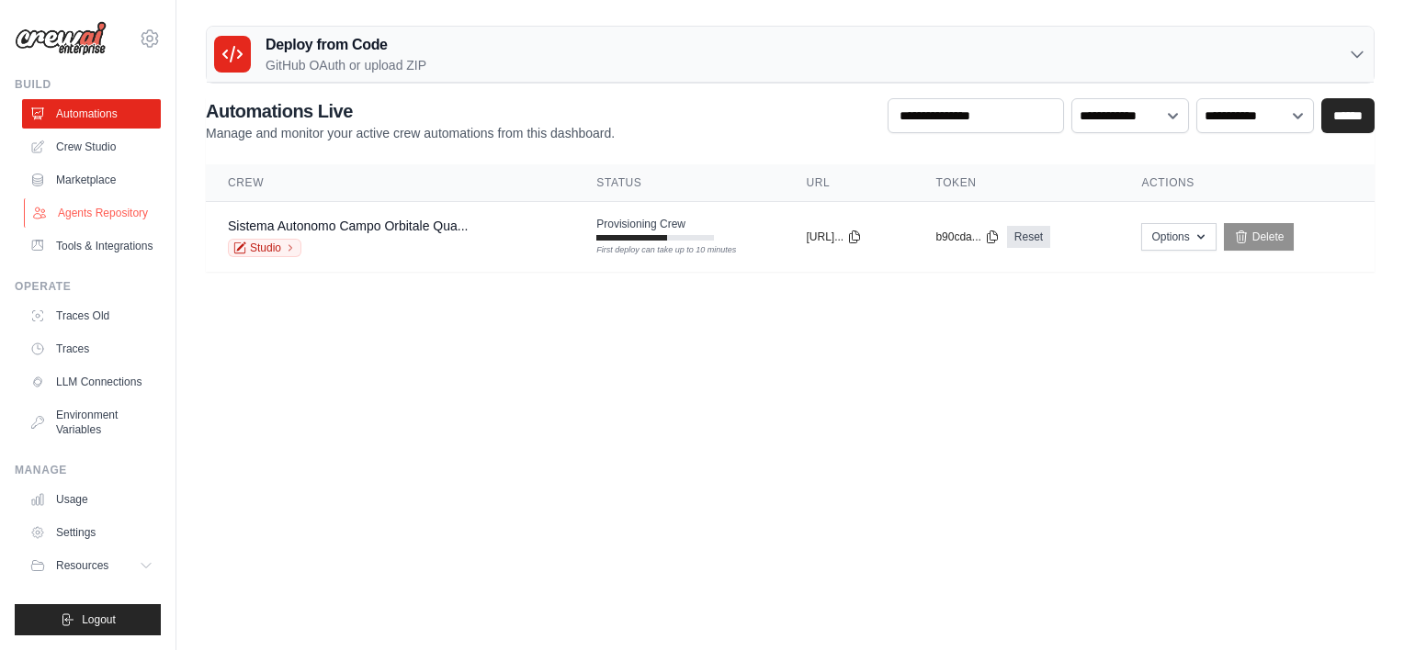
click at [118, 216] on link "Agents Repository" at bounding box center [93, 212] width 139 height 29
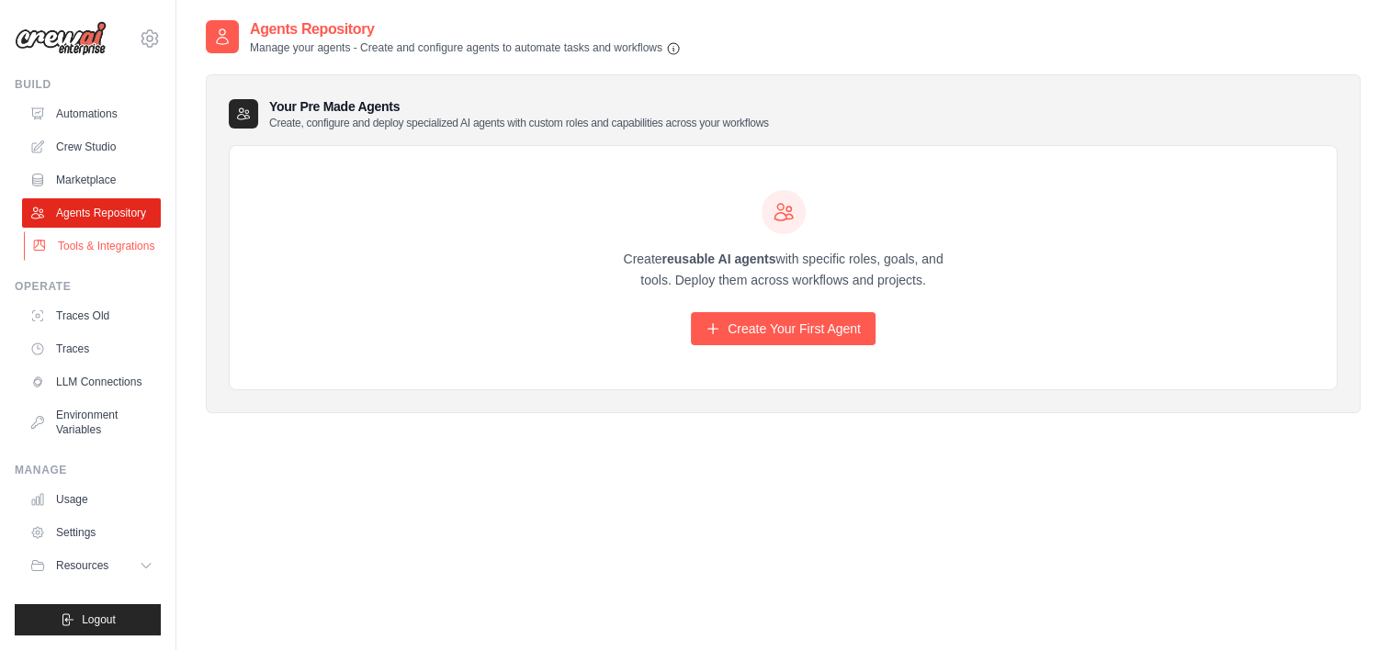
click at [115, 253] on link "Tools & Integrations" at bounding box center [93, 246] width 139 height 29
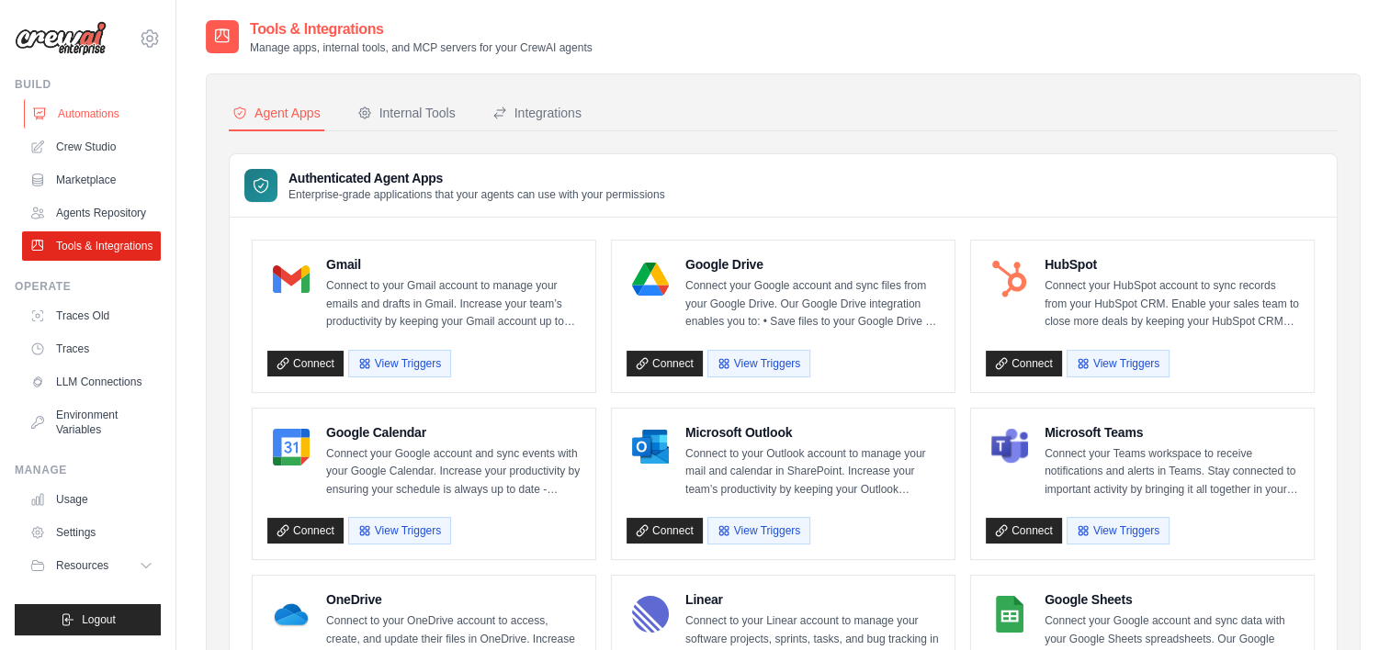
click at [84, 110] on link "Automations" at bounding box center [93, 113] width 139 height 29
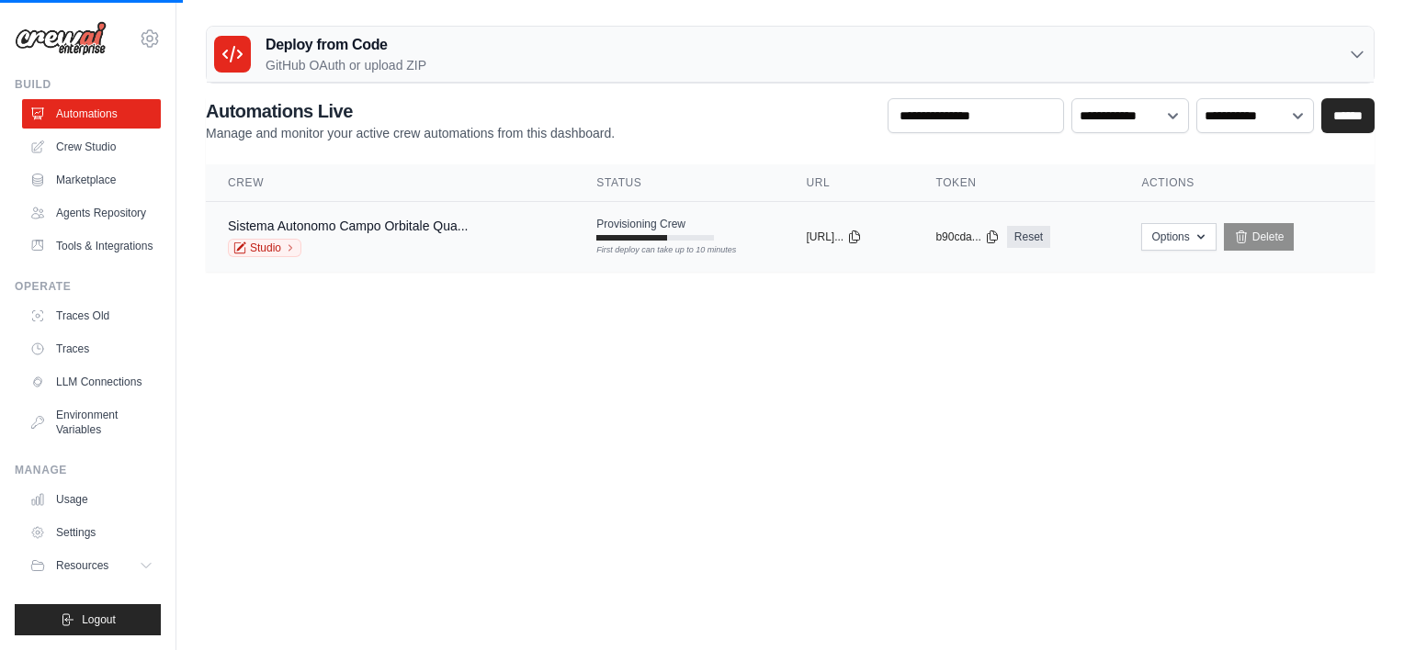
click at [647, 254] on div "First deploy can take up to 10 minutes" at bounding box center [655, 250] width 118 height 13
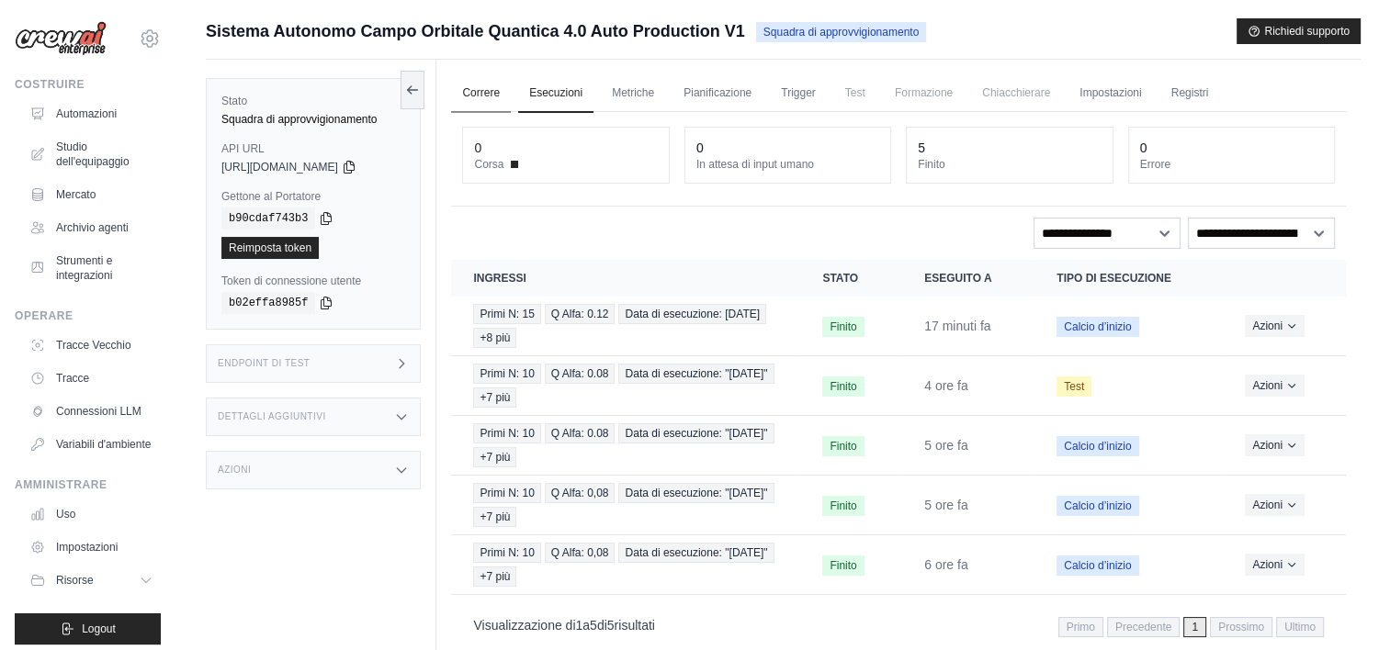
click at [474, 88] on link "Correre" at bounding box center [481, 93] width 60 height 39
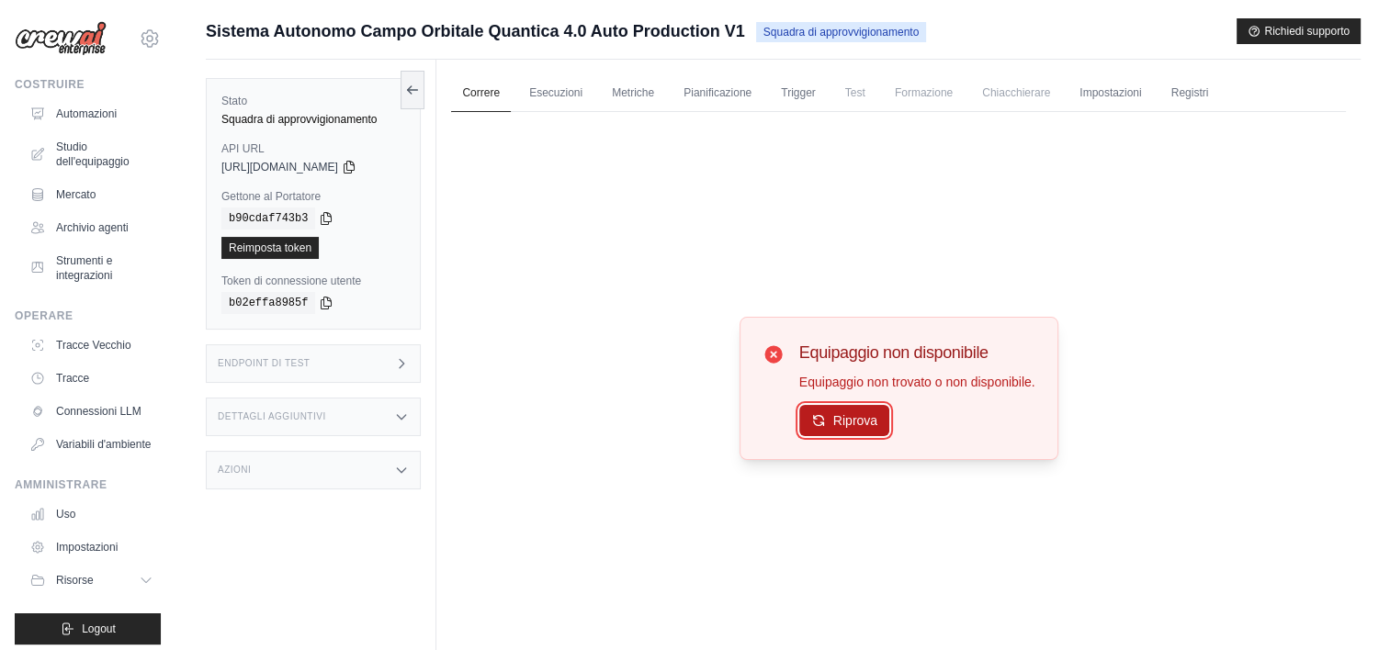
click at [831, 420] on button "Riprova" at bounding box center [844, 420] width 90 height 31
click at [817, 428] on button "Riprova" at bounding box center [844, 420] width 90 height 31
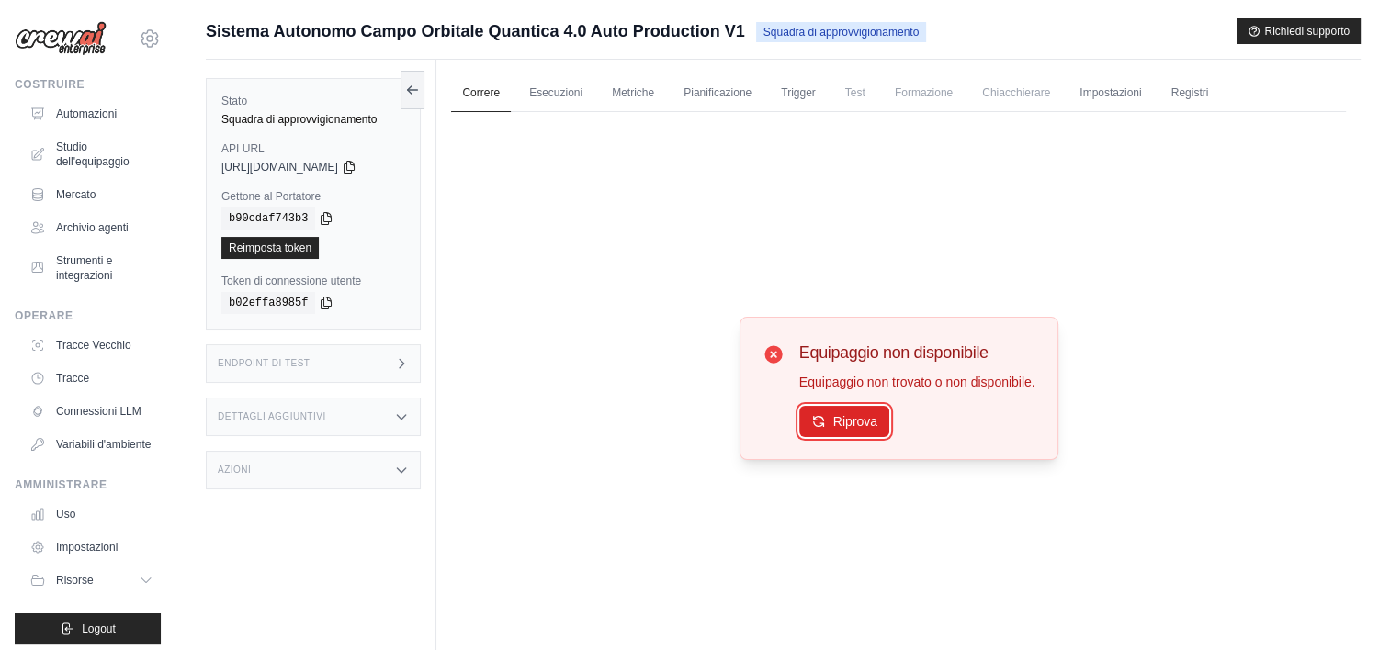
click at [817, 428] on button "Riprova" at bounding box center [844, 421] width 90 height 31
drag, startPoint x: 817, startPoint y: 428, endPoint x: 843, endPoint y: 432, distance: 26.9
click at [843, 432] on button "Riprova" at bounding box center [844, 420] width 90 height 31
drag, startPoint x: 843, startPoint y: 432, endPoint x: 819, endPoint y: 422, distance: 25.9
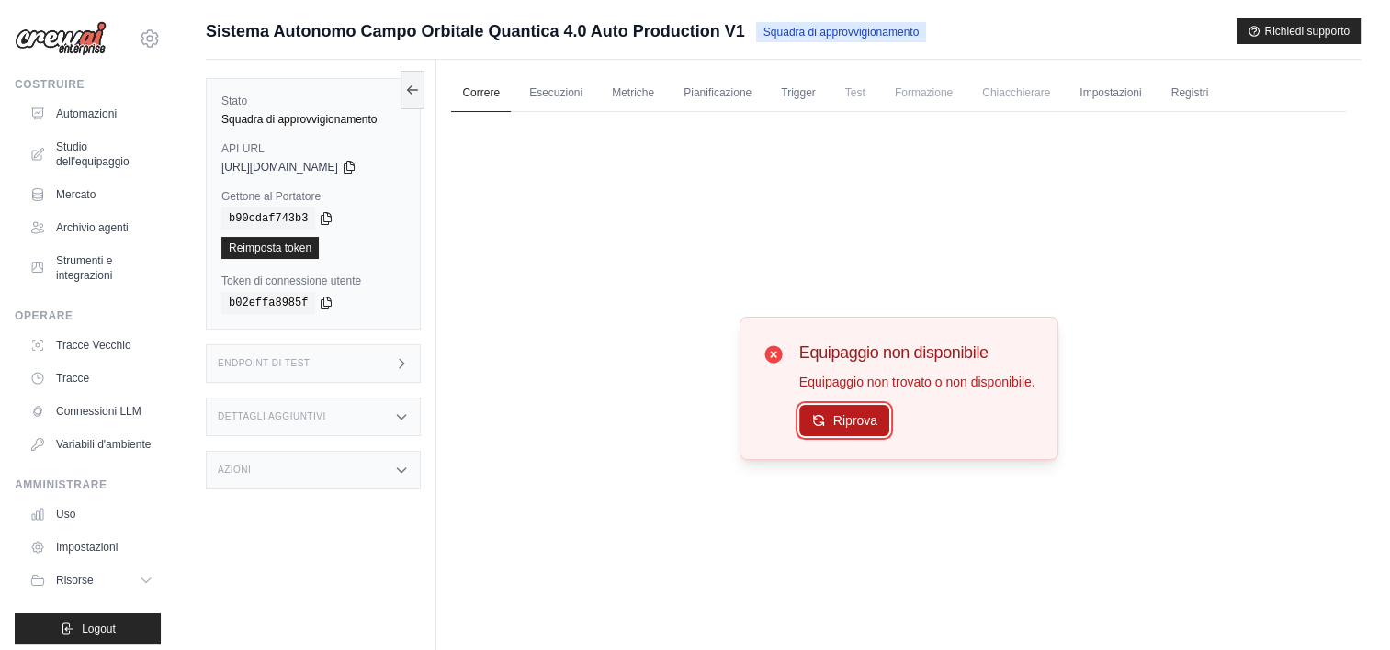
click at [819, 422] on icon at bounding box center [818, 420] width 15 height 15
drag, startPoint x: 819, startPoint y: 422, endPoint x: 687, endPoint y: 215, distance: 245.4
click at [687, 215] on div "Equipaggio non disponibile Equipaggio non trovato o non disponibile. Riprova" at bounding box center [898, 388] width 895 height 553
drag, startPoint x: 687, startPoint y: 215, endPoint x: 617, endPoint y: 275, distance: 91.9
click at [621, 276] on div "Equipaggio non disponibile Equipaggio non trovato o non disponibile. Riprova" at bounding box center [898, 388] width 895 height 553
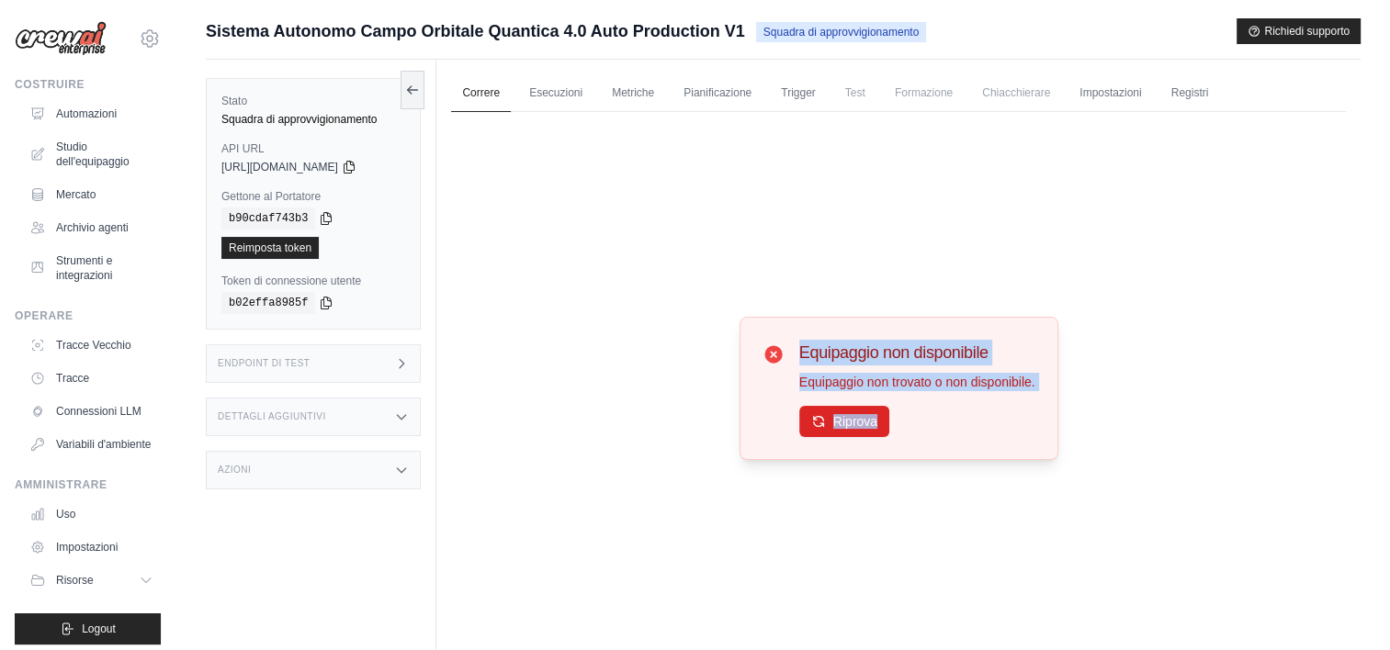
drag, startPoint x: 854, startPoint y: 415, endPoint x: 710, endPoint y: 321, distance: 172.5
click at [710, 321] on div "Equipaggio non disponibile Equipaggio non trovato o non disponibile. Riprova" at bounding box center [898, 388] width 895 height 553
drag, startPoint x: 1005, startPoint y: 379, endPoint x: 797, endPoint y: 333, distance: 213.3
click at [797, 333] on div "Equipaggio non disponibile Equipaggio non trovato o non disponibile. Riprova" at bounding box center [899, 388] width 319 height 143
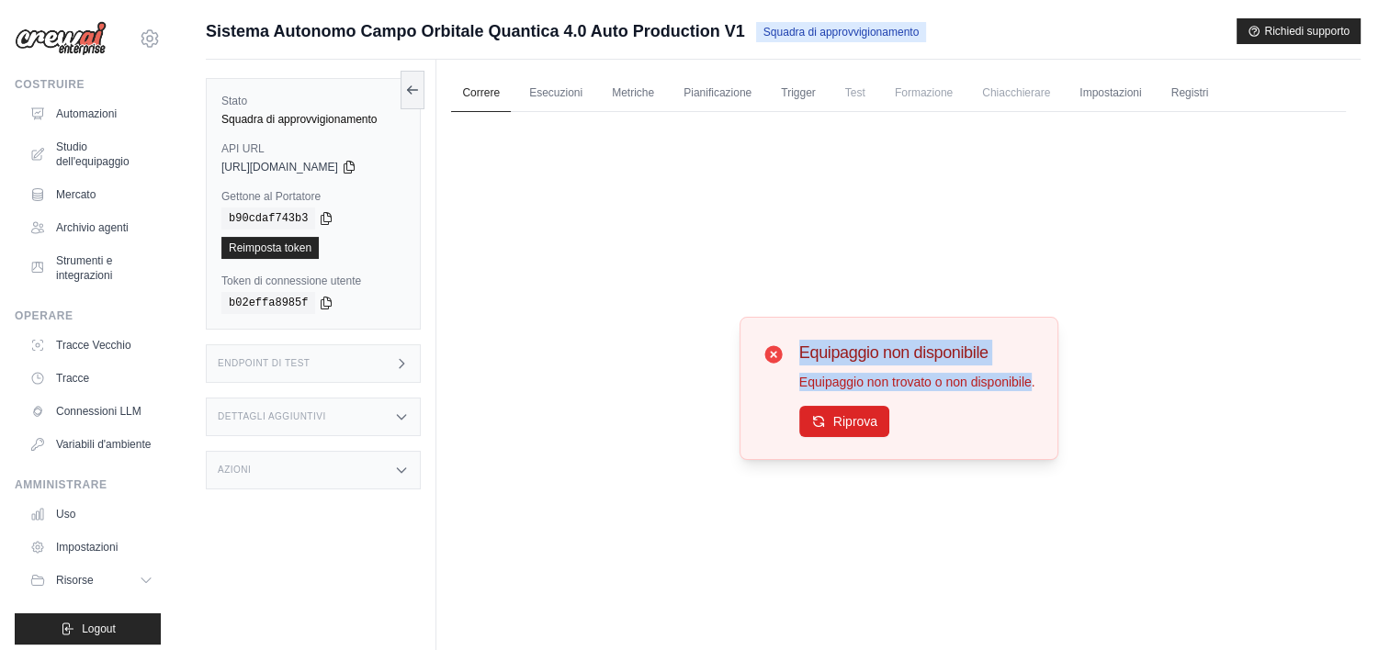
drag, startPoint x: 797, startPoint y: 333, endPoint x: 833, endPoint y: 351, distance: 40.7
copy div "Equipaggio non disponibile Equipaggio non trovato o non disponibile"
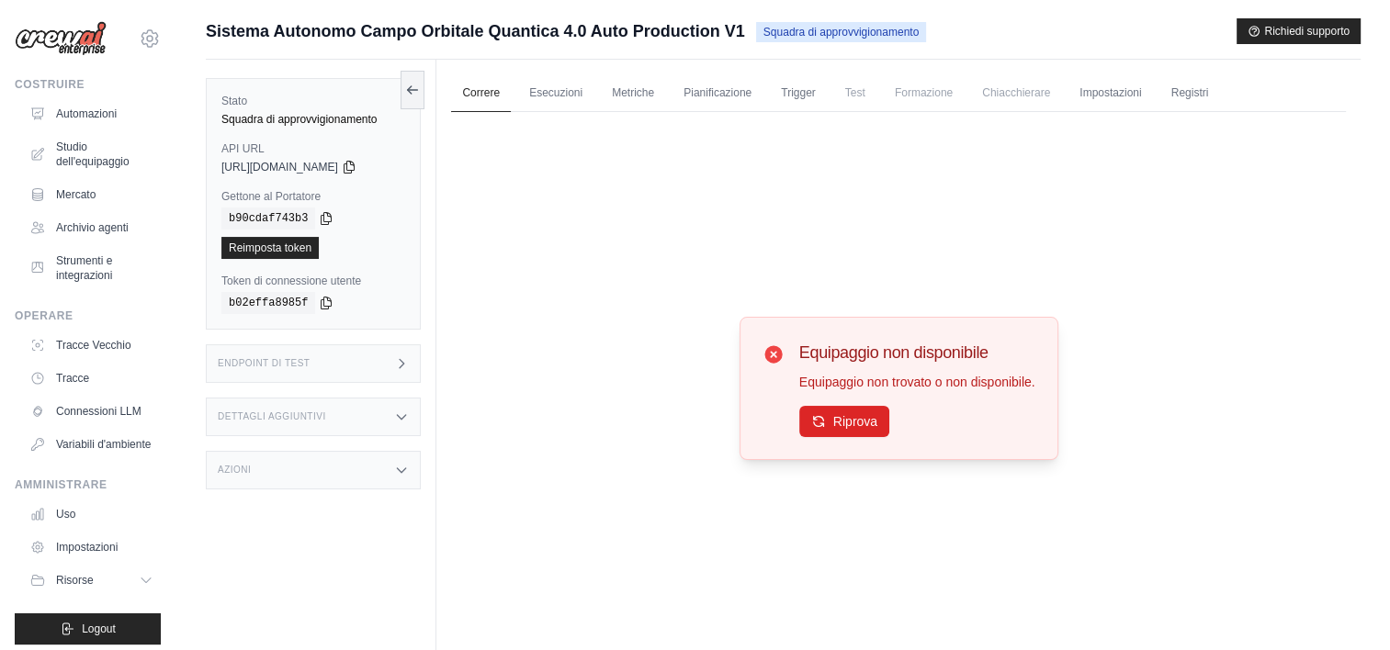
click at [408, 370] on div "Endpoint di test" at bounding box center [313, 364] width 215 height 39
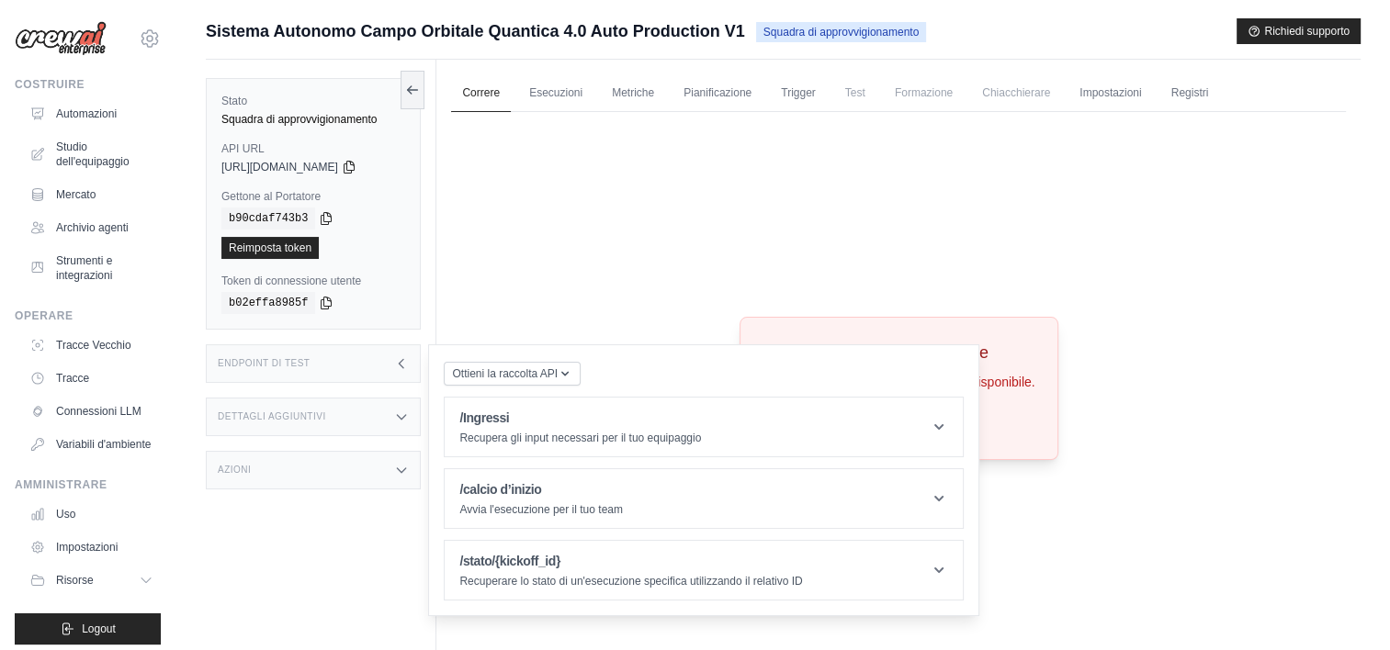
click at [408, 370] on div "Endpoint di test" at bounding box center [313, 364] width 215 height 39
click at [401, 402] on div "Dettagli aggiuntivi" at bounding box center [313, 417] width 215 height 39
click at [397, 358] on icon at bounding box center [401, 363] width 15 height 15
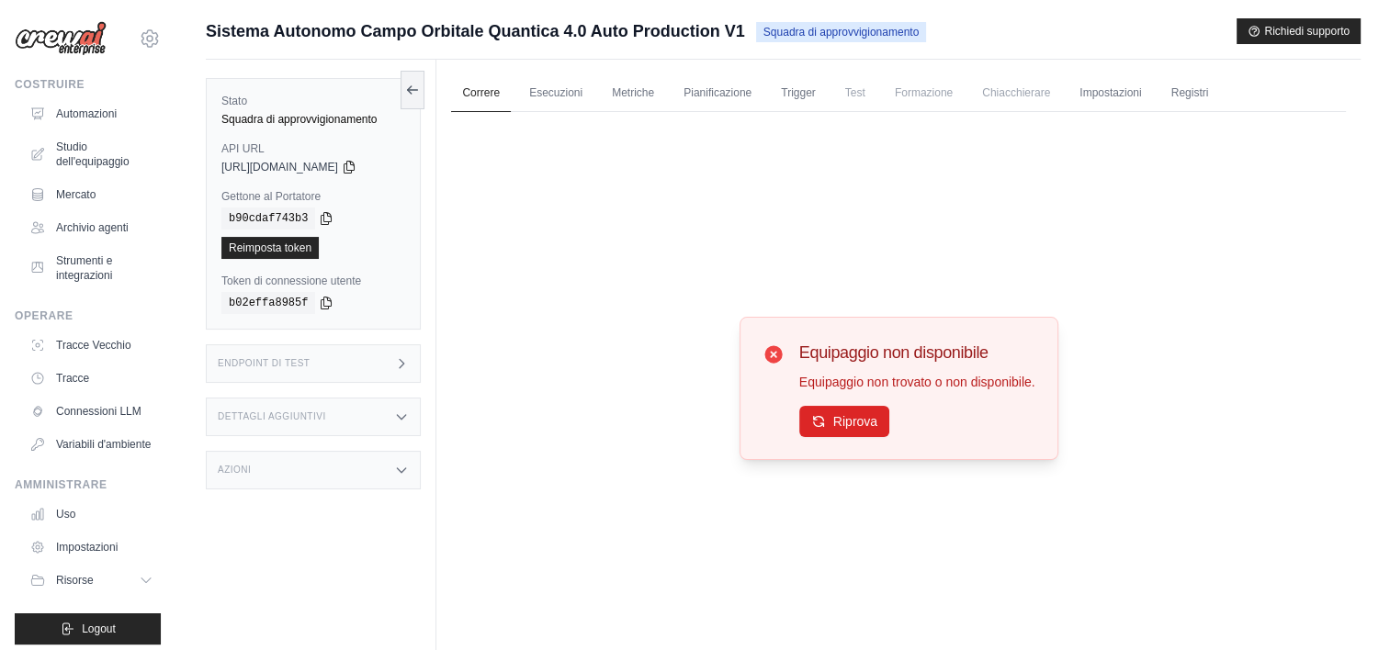
click at [406, 469] on icon at bounding box center [401, 470] width 15 height 15
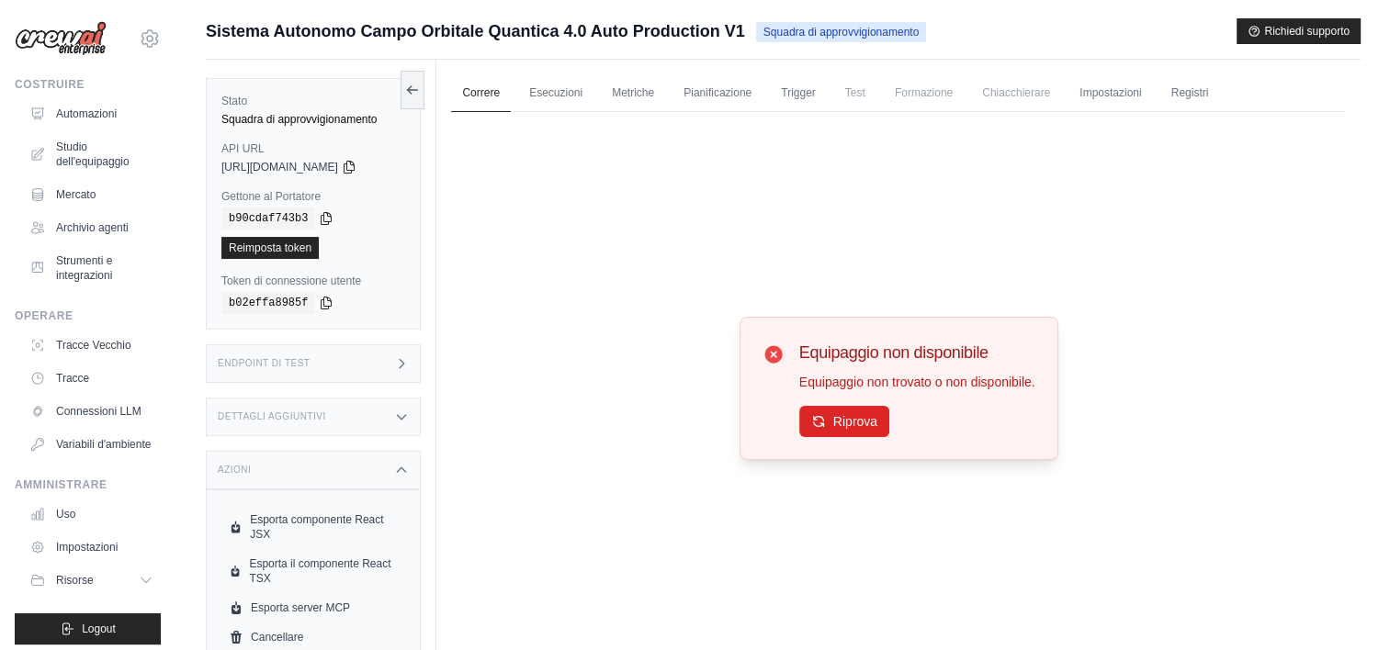
click at [494, 495] on div "Equipaggio non disponibile Equipaggio non trovato o non disponibile. Riprova" at bounding box center [898, 388] width 895 height 553
click at [401, 412] on icon at bounding box center [401, 417] width 15 height 15
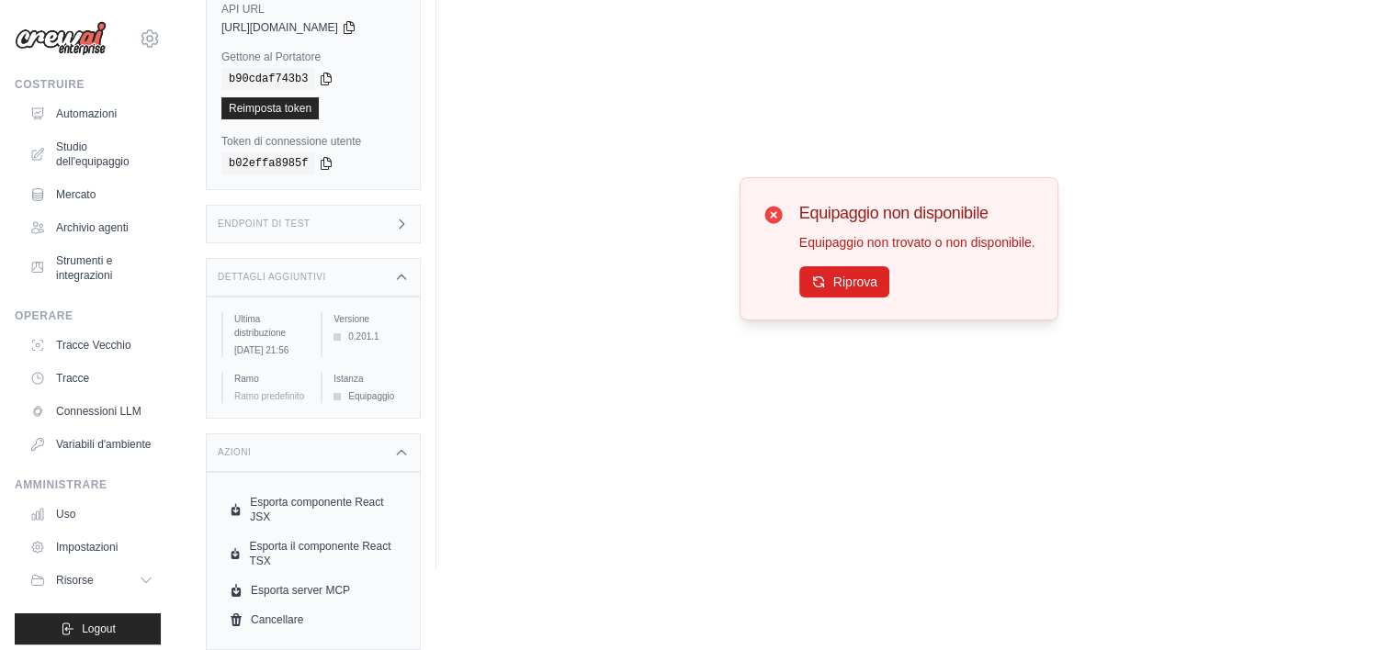
scroll to position [151, 0]
click at [404, 454] on icon at bounding box center [402, 452] width 8 height 5
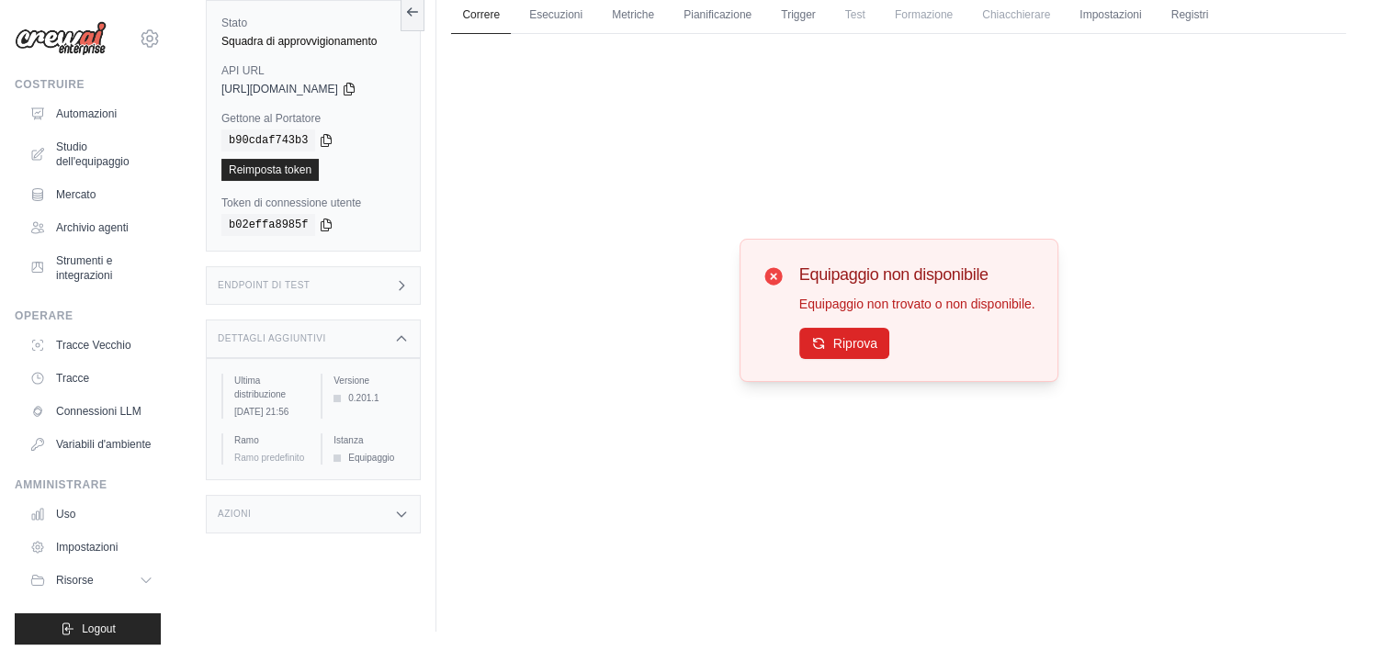
scroll to position [77, 0]
click at [394, 285] on icon at bounding box center [401, 286] width 15 height 15
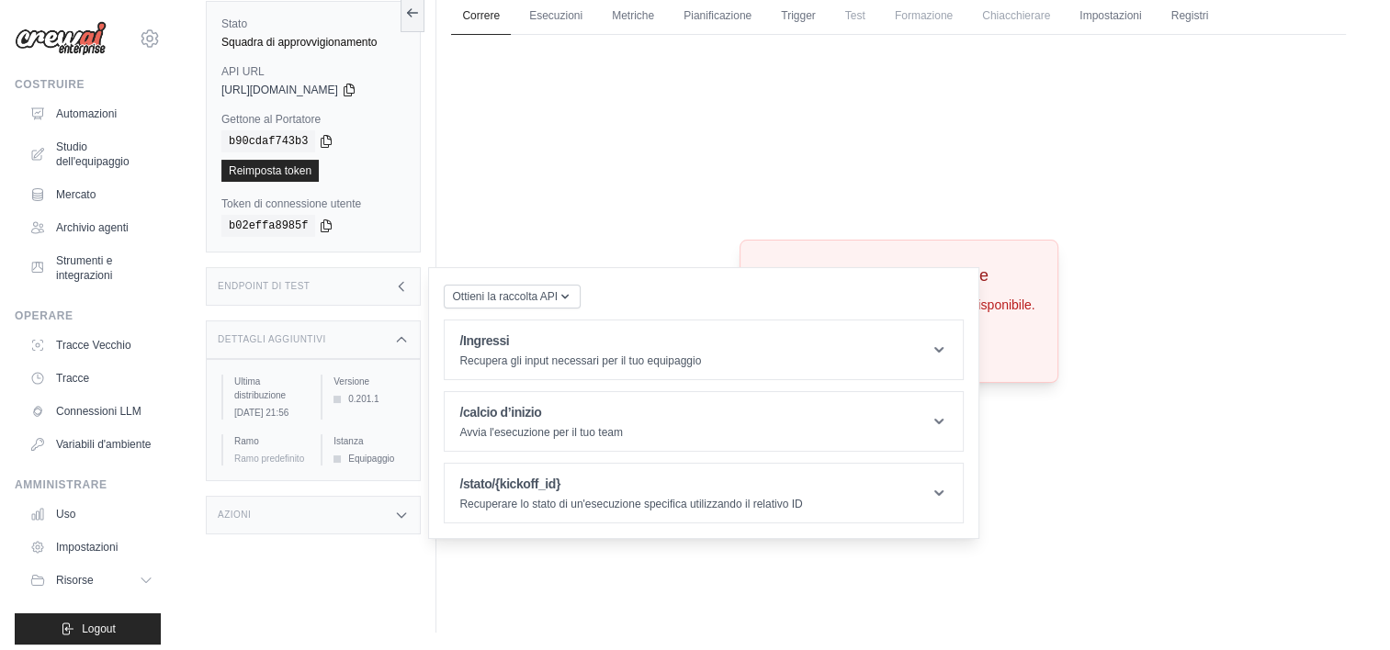
click at [605, 176] on div "Equipaggio non disponibile Equipaggio non trovato o non disponibile. Riprova" at bounding box center [898, 311] width 895 height 553
click at [404, 283] on icon at bounding box center [401, 286] width 15 height 15
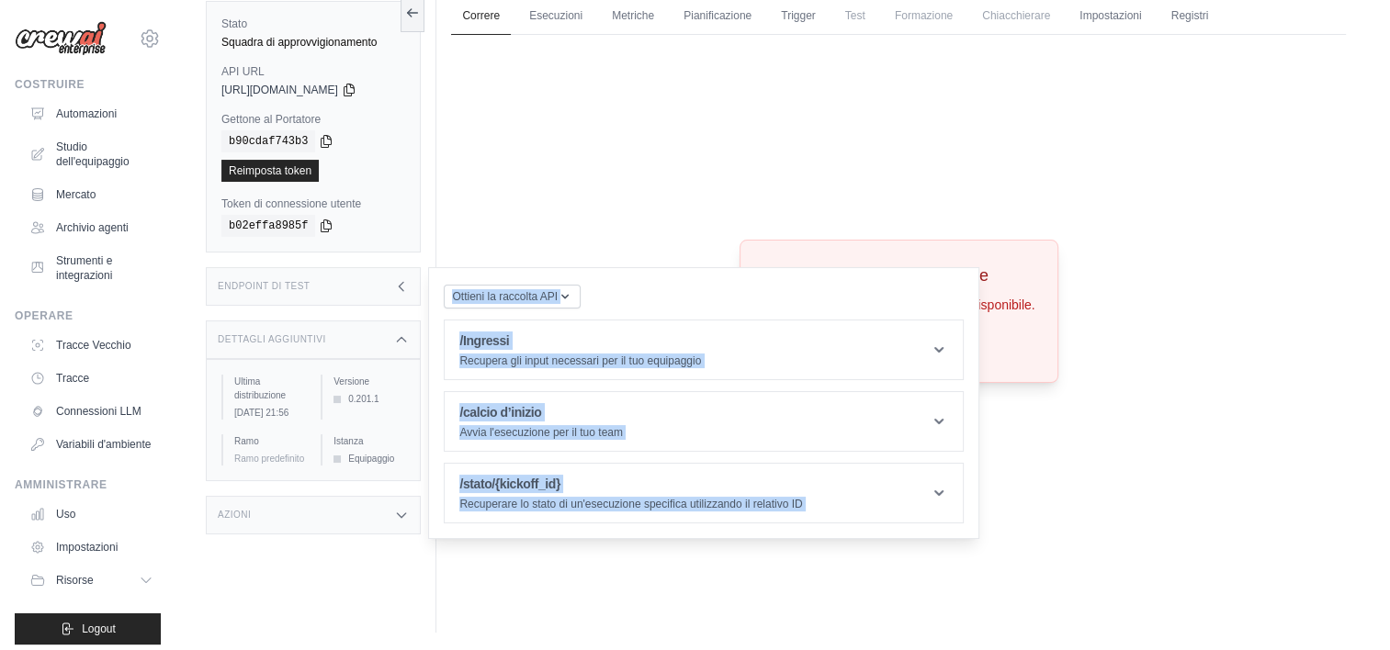
click at [404, 283] on icon at bounding box center [401, 286] width 15 height 15
click at [401, 286] on icon at bounding box center [401, 286] width 15 height 15
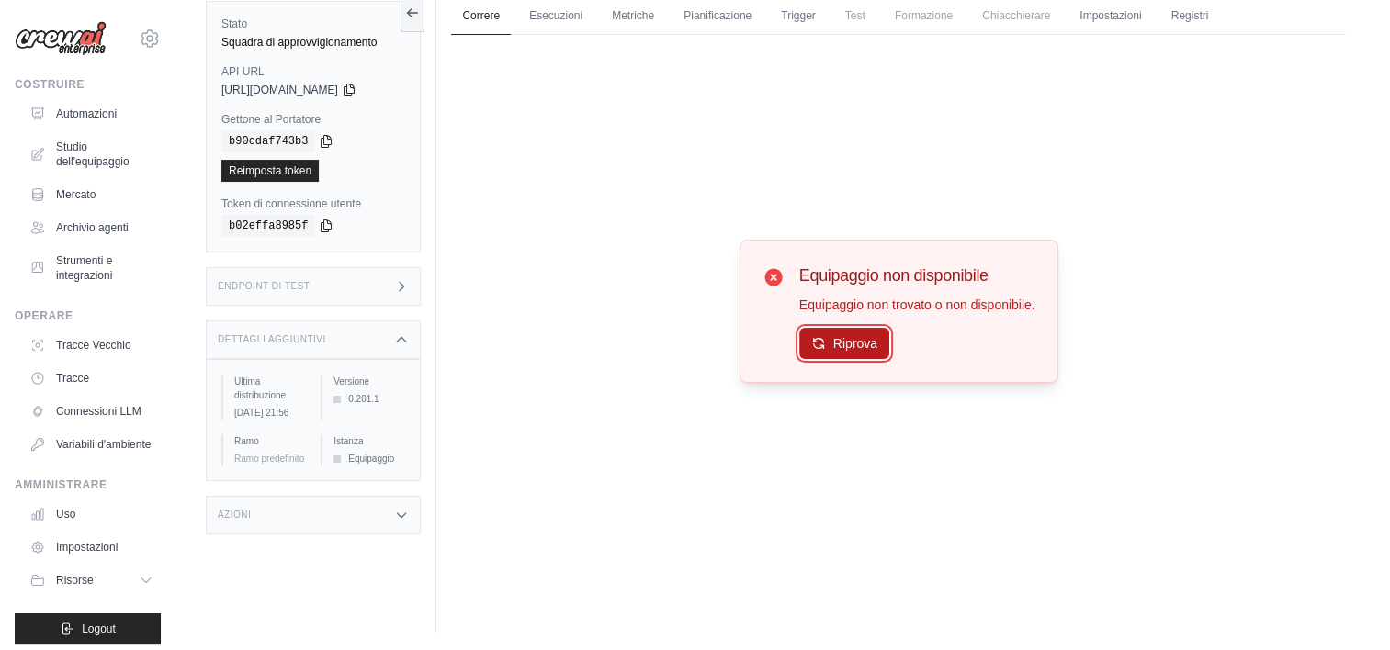
click at [838, 348] on font "Riprova" at bounding box center [855, 343] width 44 height 15
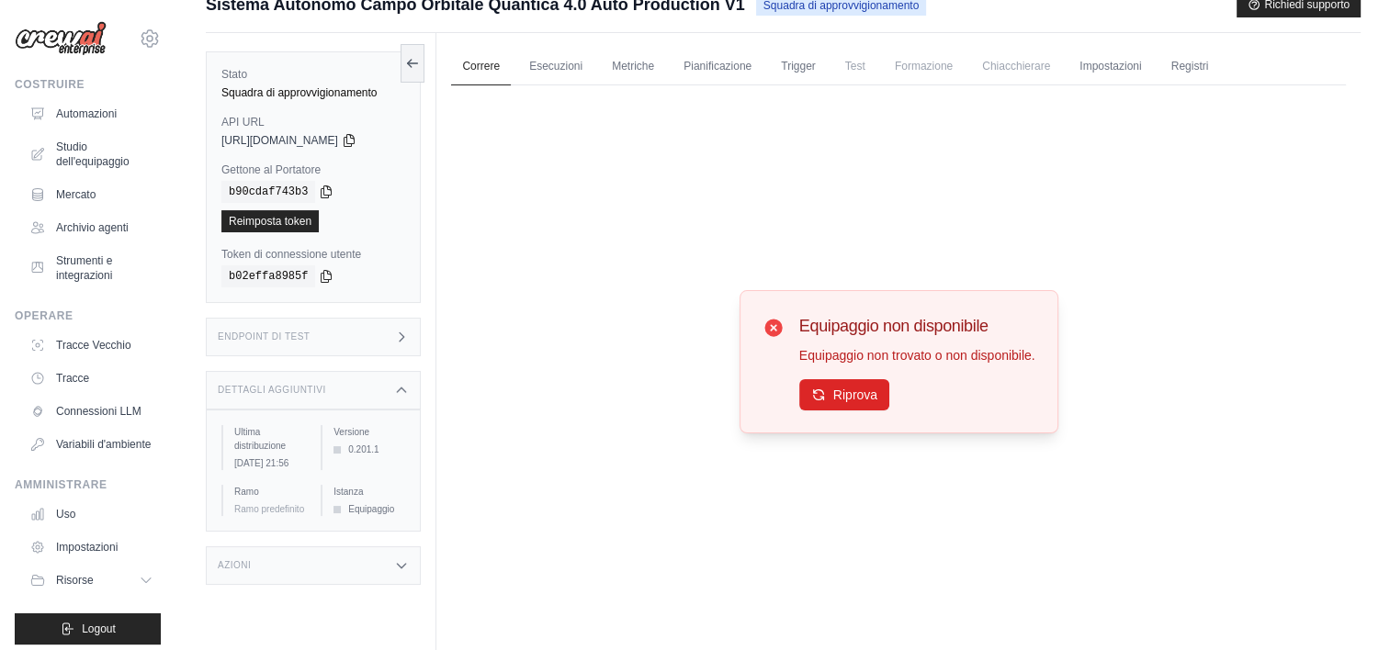
scroll to position [0, 0]
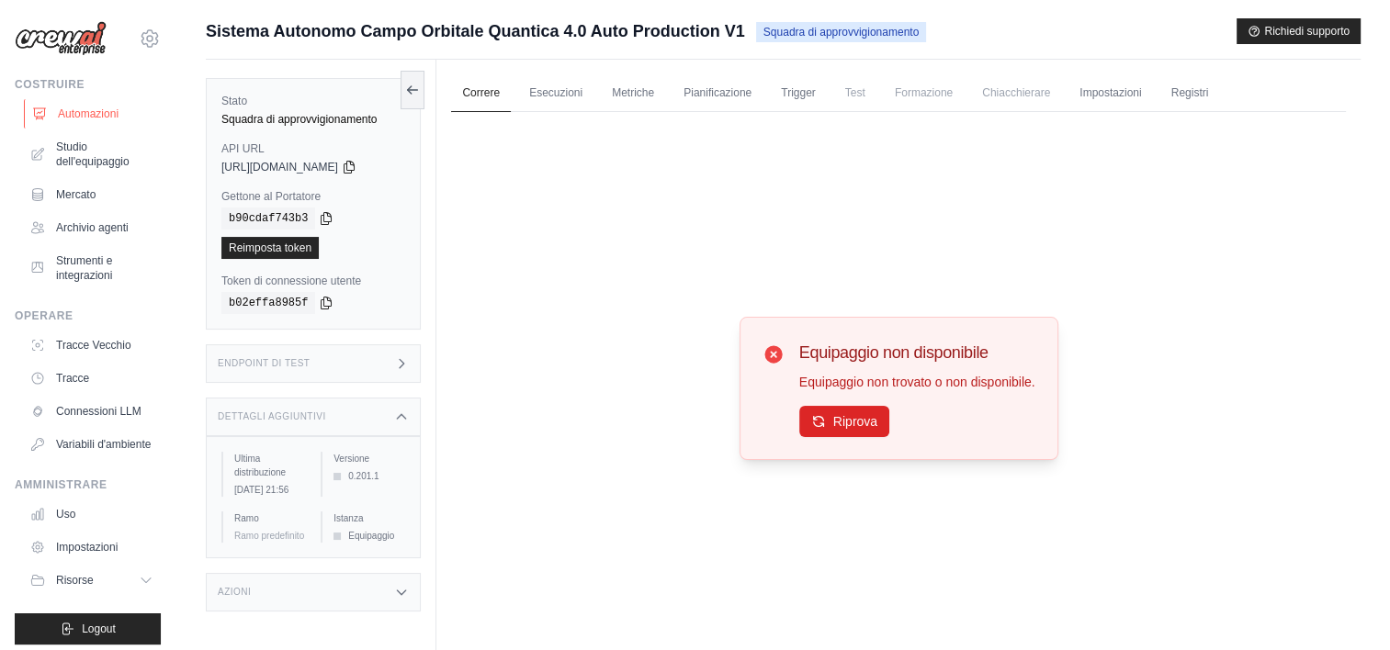
click at [61, 118] on font "Automazioni" at bounding box center [88, 114] width 61 height 15
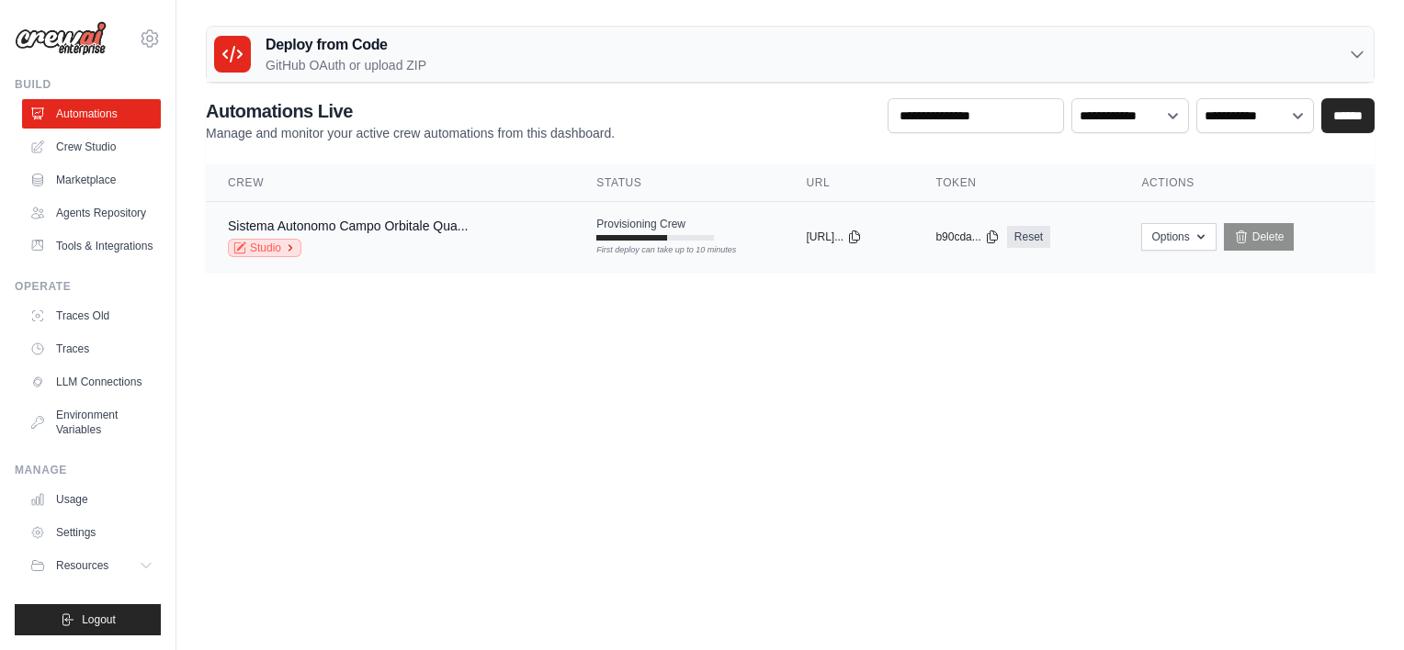
click at [295, 253] on link "Studio" at bounding box center [264, 248] width 73 height 18
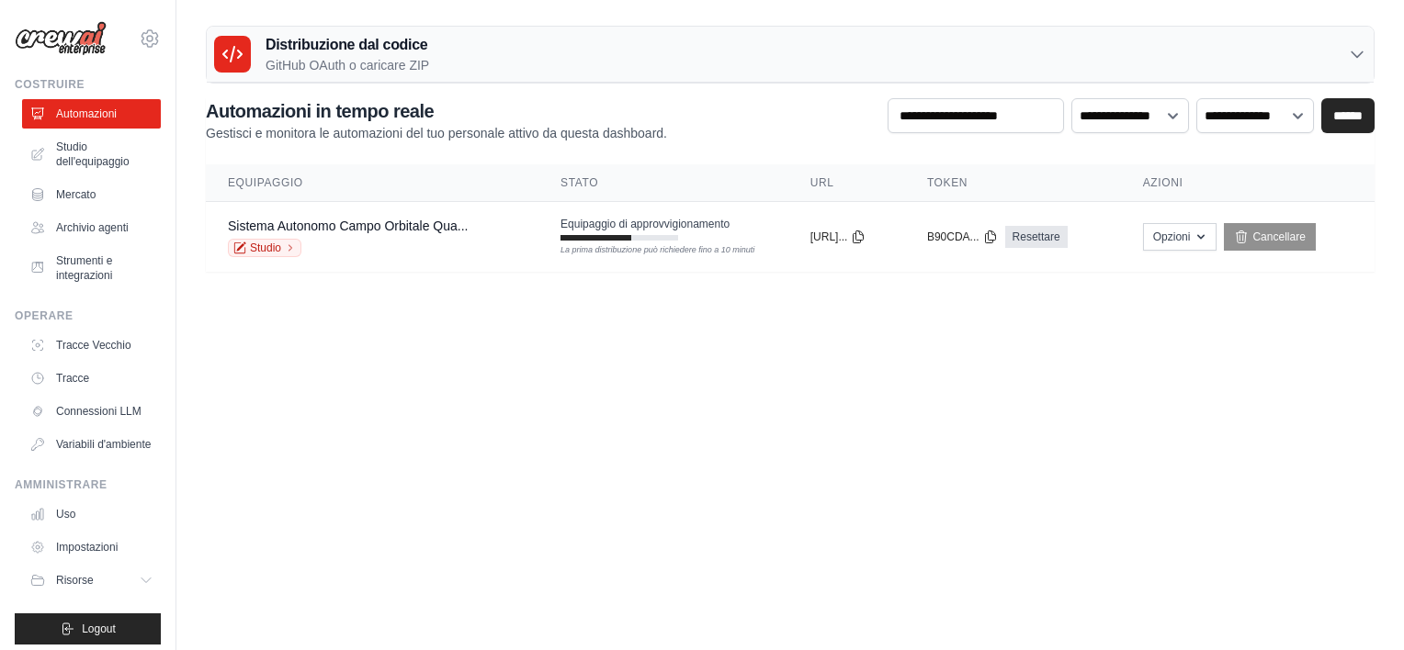
click at [16, 26] on img at bounding box center [61, 38] width 92 height 35
click at [1167, 115] on select "**********" at bounding box center [1130, 115] width 118 height 35
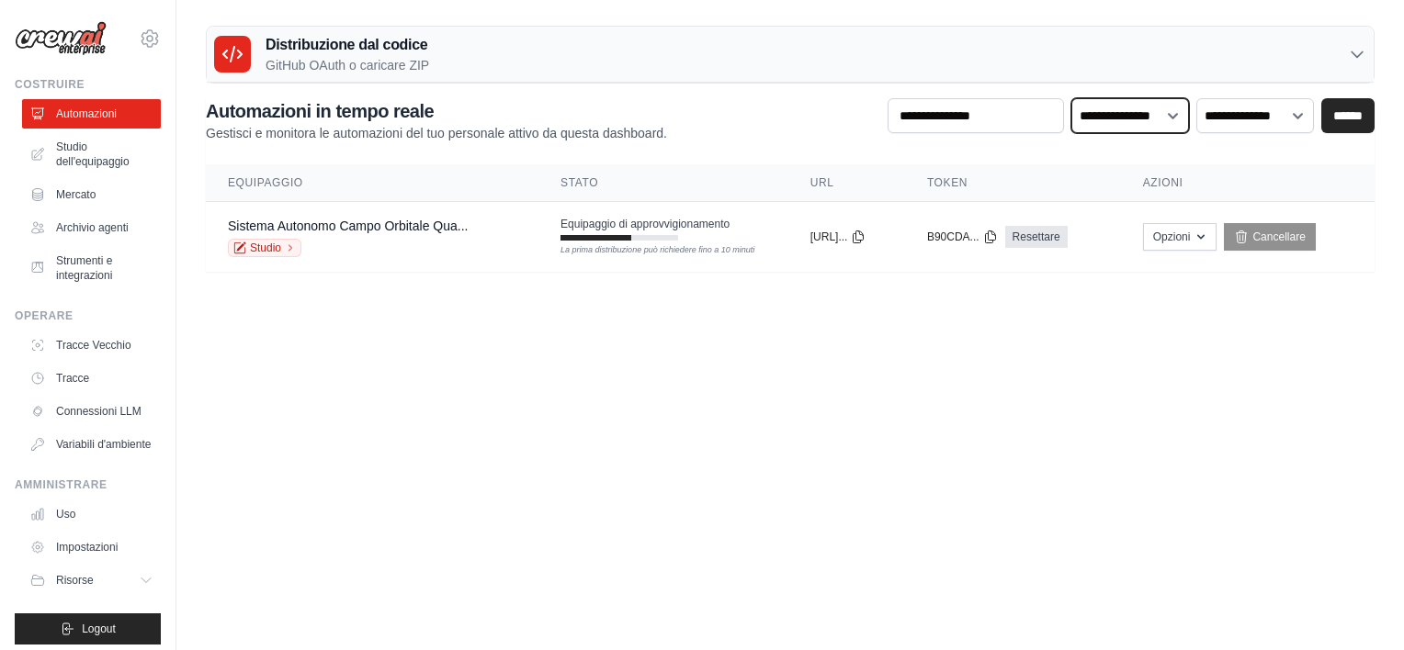
click at [1167, 115] on select "**********" at bounding box center [1130, 115] width 118 height 35
click at [1175, 123] on select "**********" at bounding box center [1130, 115] width 118 height 35
click at [1306, 119] on select "**********" at bounding box center [1255, 115] width 118 height 35
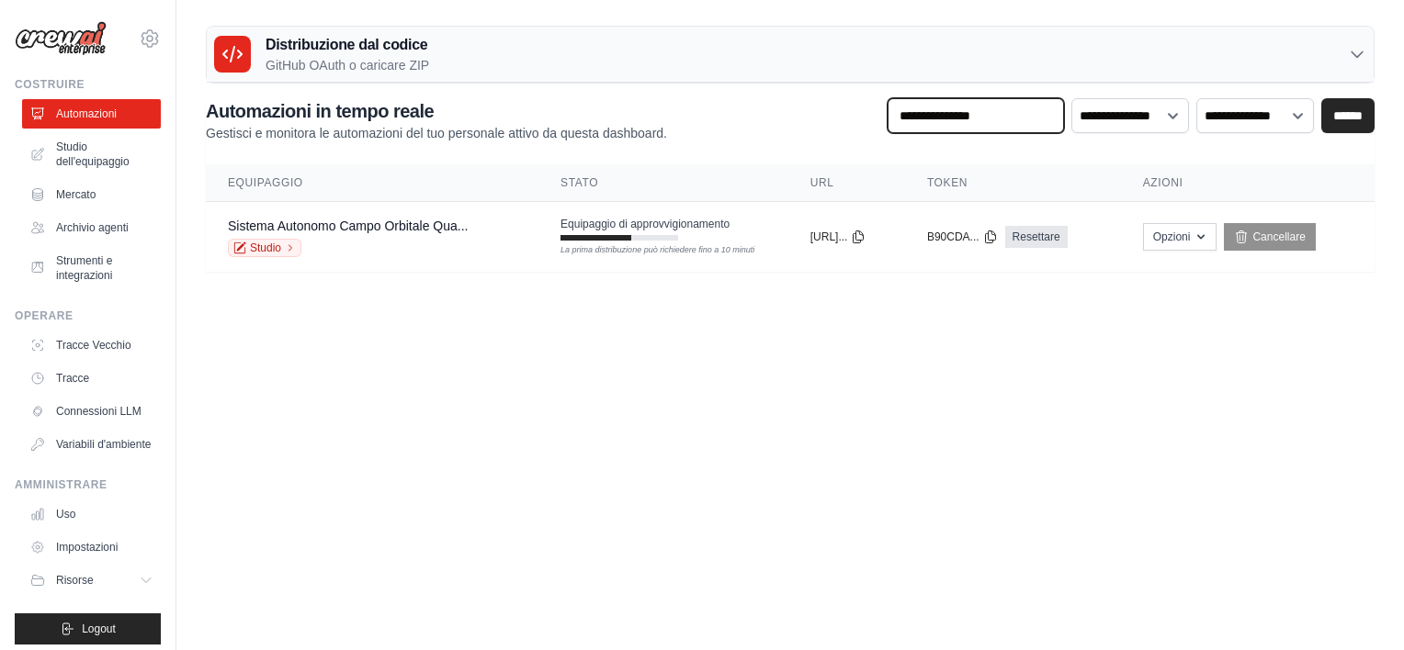
click at [1034, 122] on input "text" at bounding box center [975, 115] width 176 height 35
click at [1069, 367] on body "[EMAIL_ADDRESS][DOMAIN_NAME] Settings Costruire Automazioni Mercato Tracce" at bounding box center [702, 325] width 1404 height 650
click at [68, 218] on link "Archivio agenti" at bounding box center [93, 227] width 139 height 29
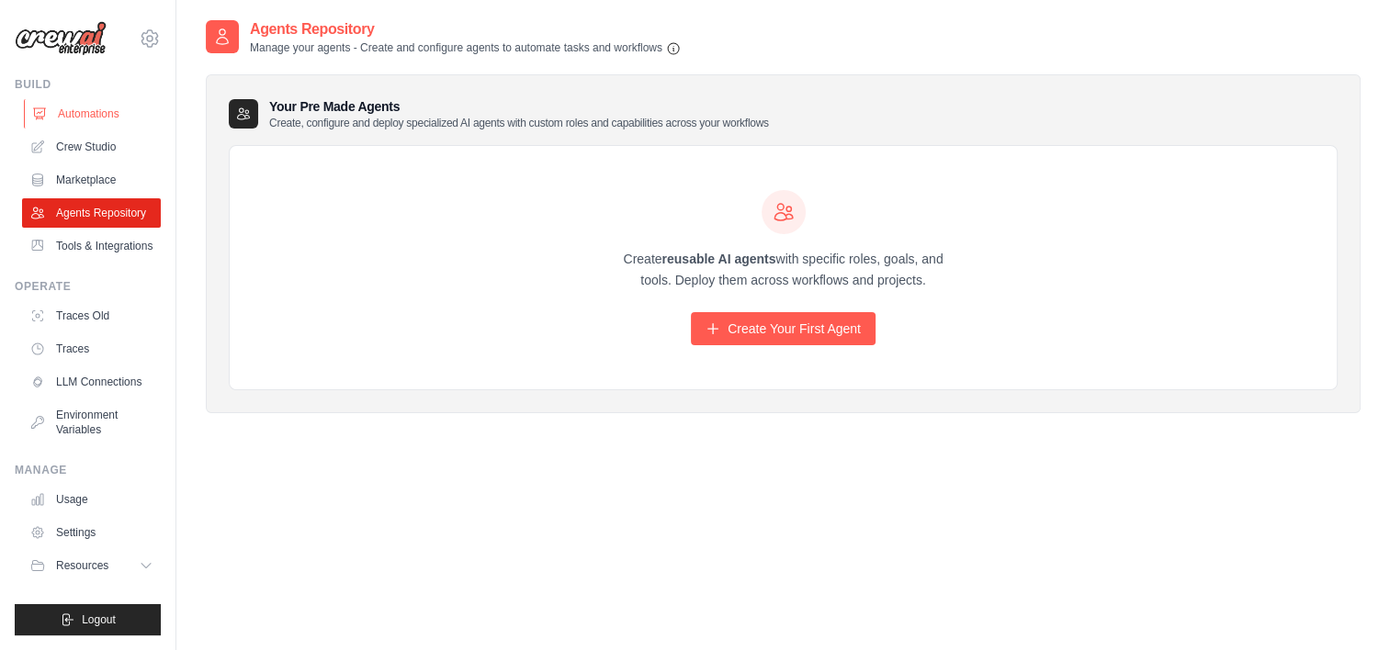
click at [88, 110] on link "Automations" at bounding box center [93, 113] width 139 height 29
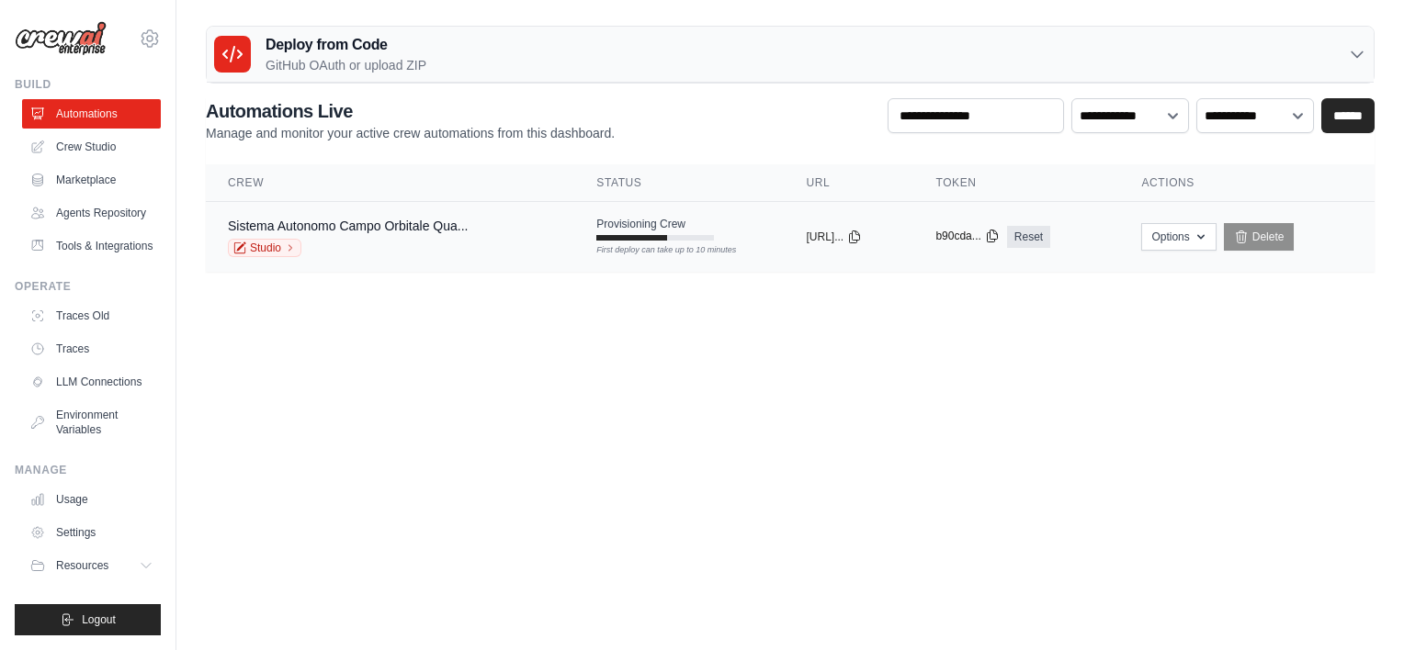
click at [996, 242] on button "b90cda..." at bounding box center [966, 236] width 63 height 15
click at [985, 242] on button "b90cda..." at bounding box center [966, 236] width 63 height 15
click at [1208, 236] on icon "button" at bounding box center [1200, 236] width 15 height 15
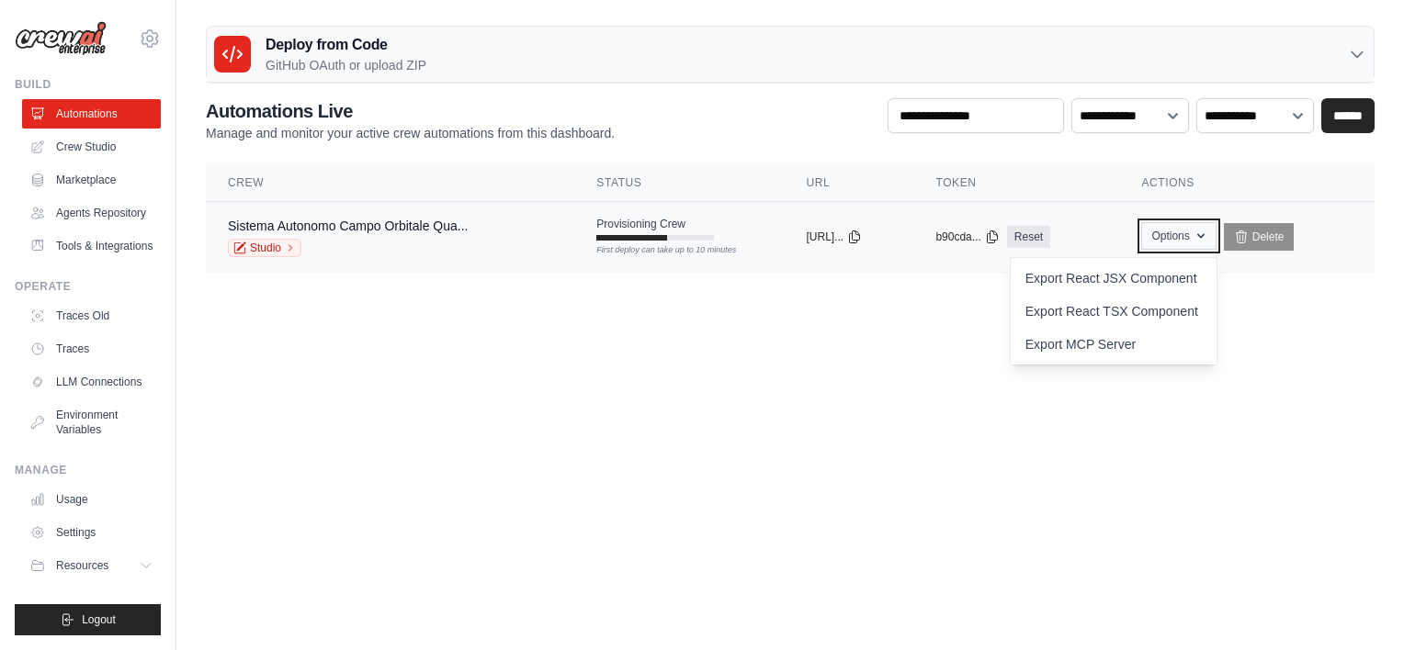
click at [1208, 236] on icon "button" at bounding box center [1200, 236] width 15 height 15
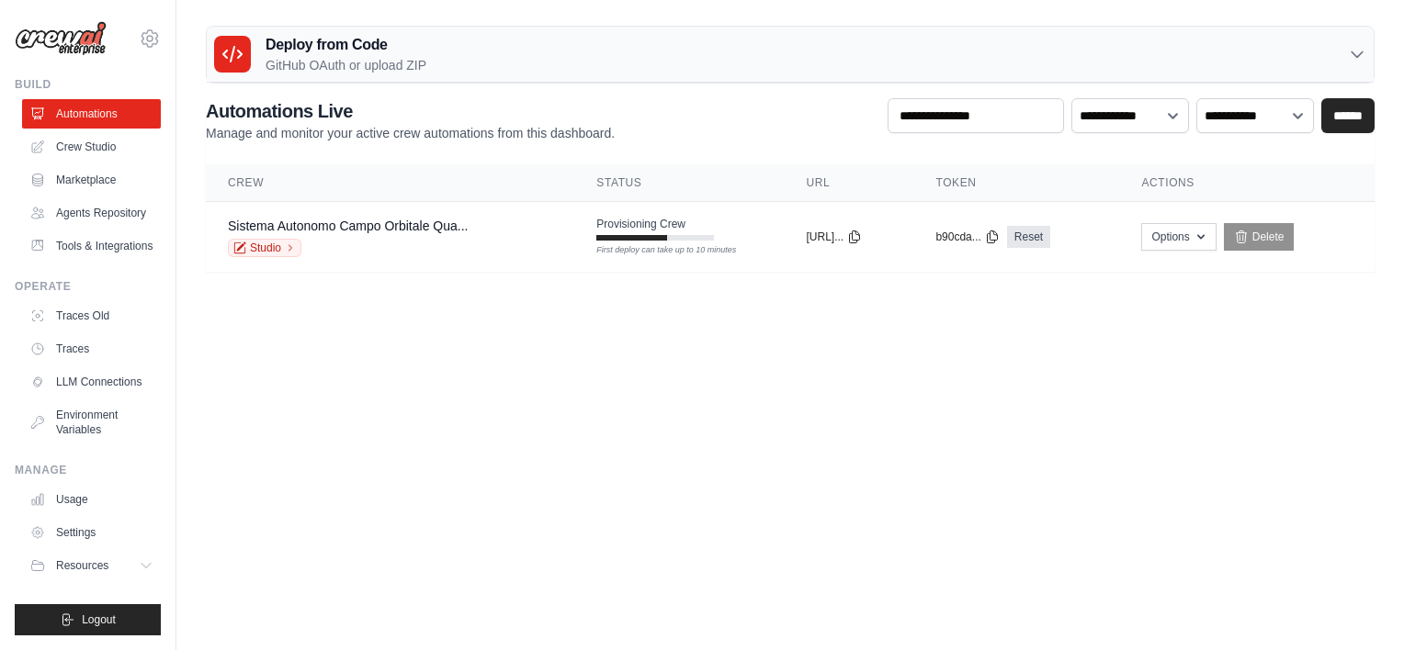
click at [1031, 437] on body "[EMAIL_ADDRESS][DOMAIN_NAME] Settings Build Automations" at bounding box center [702, 325] width 1404 height 650
click at [349, 225] on link "Sistema Autonomo Campo Orbitale Qua..." at bounding box center [348, 226] width 240 height 15
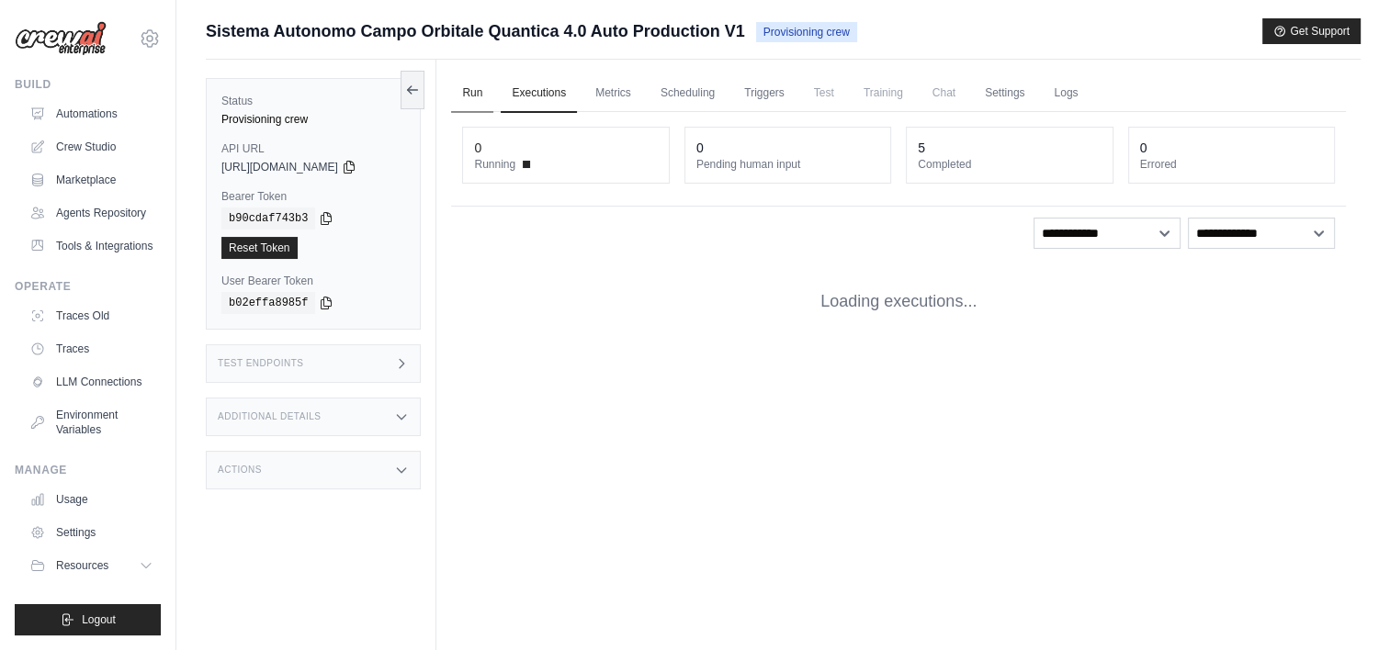
click at [452, 85] on link "Run" at bounding box center [472, 93] width 42 height 39
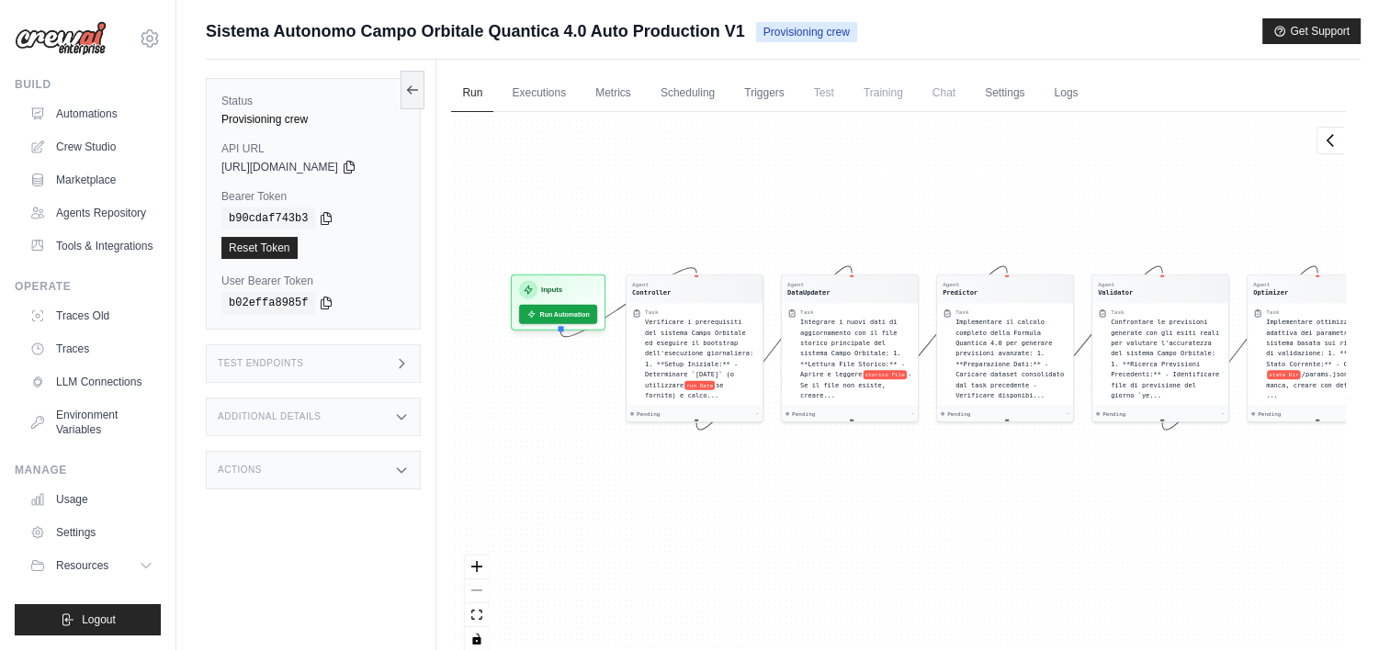
drag, startPoint x: 865, startPoint y: 543, endPoint x: 1055, endPoint y: 503, distance: 193.5
click at [1055, 503] on div "Agent Controller Task Verificare i prerequisiti del sistema Campo Orbitale ed e…" at bounding box center [898, 388] width 895 height 553
click at [463, 92] on link "Run" at bounding box center [472, 93] width 42 height 39
click at [555, 304] on button "Run Automation" at bounding box center [558, 310] width 82 height 20
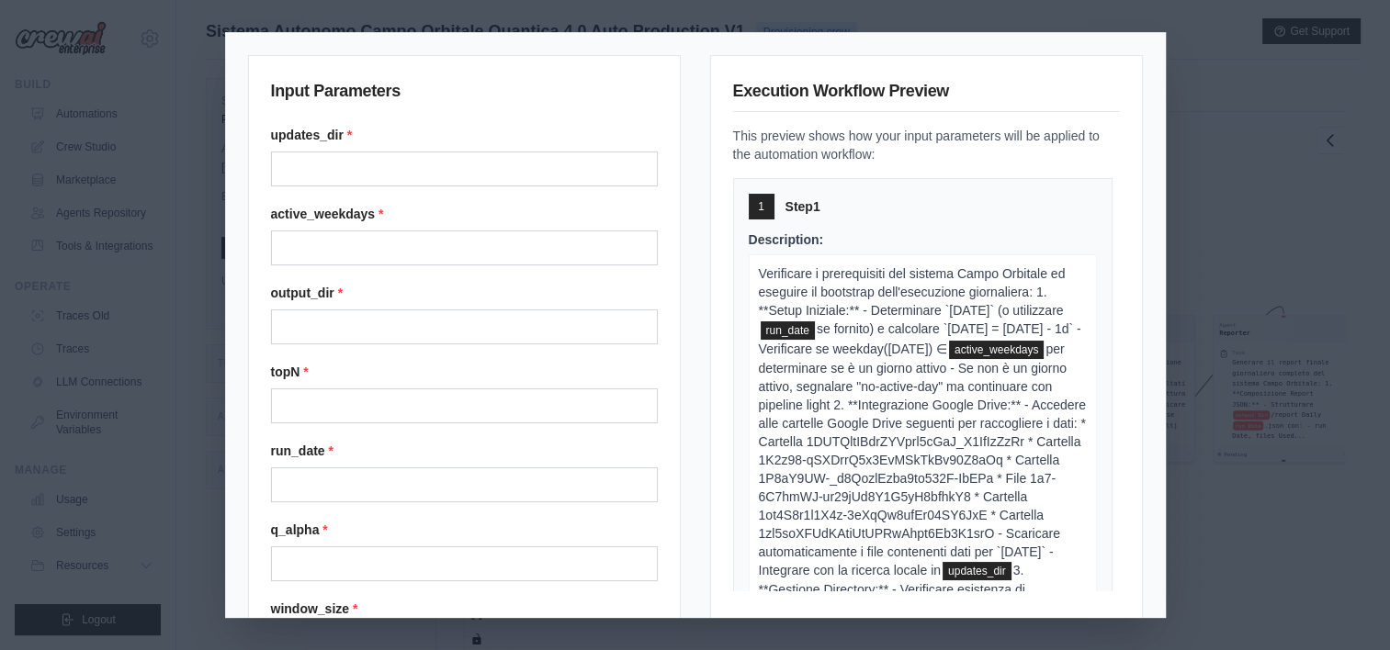
click at [1224, 175] on div "Input Parameters updates_dir * active_weekdays * output_dir * topN * run_date *…" at bounding box center [695, 325] width 1390 height 650
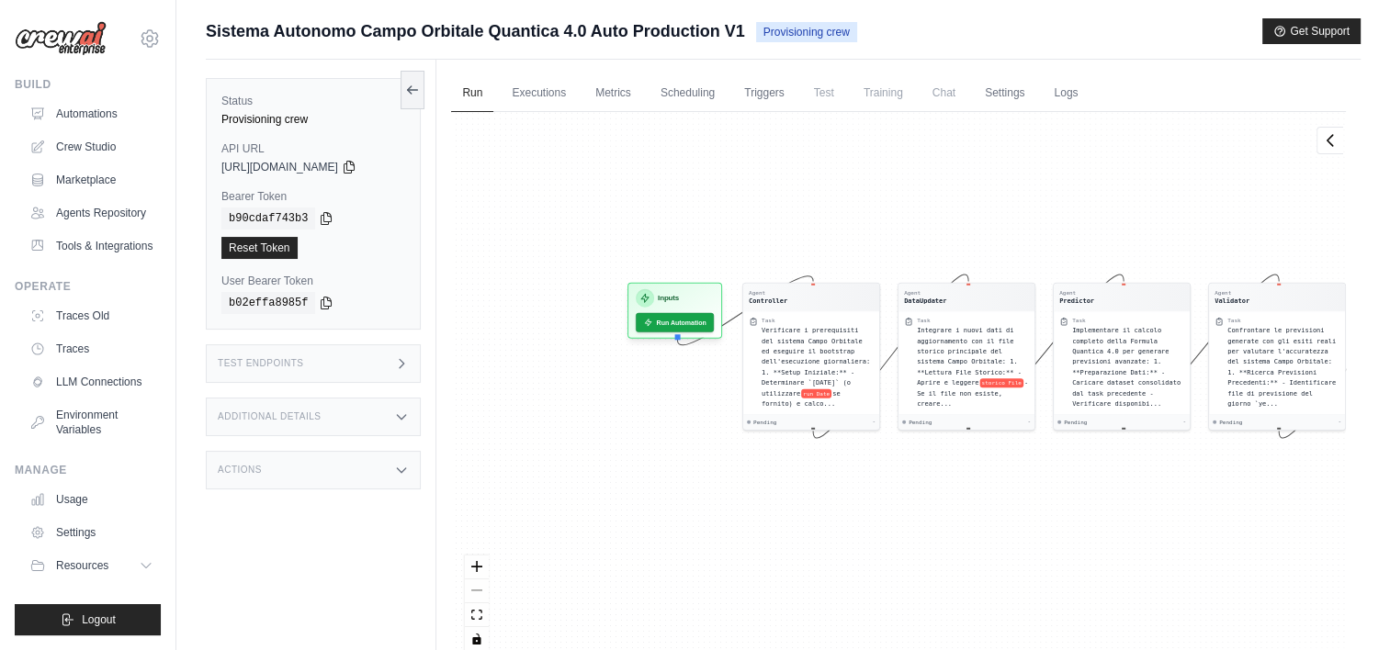
drag, startPoint x: 555, startPoint y: 525, endPoint x: 867, endPoint y: 488, distance: 314.5
click at [867, 488] on div "Agent Controller Task Verificare i prerequisiti del sistema Campo Orbitale ed e…" at bounding box center [898, 388] width 895 height 553
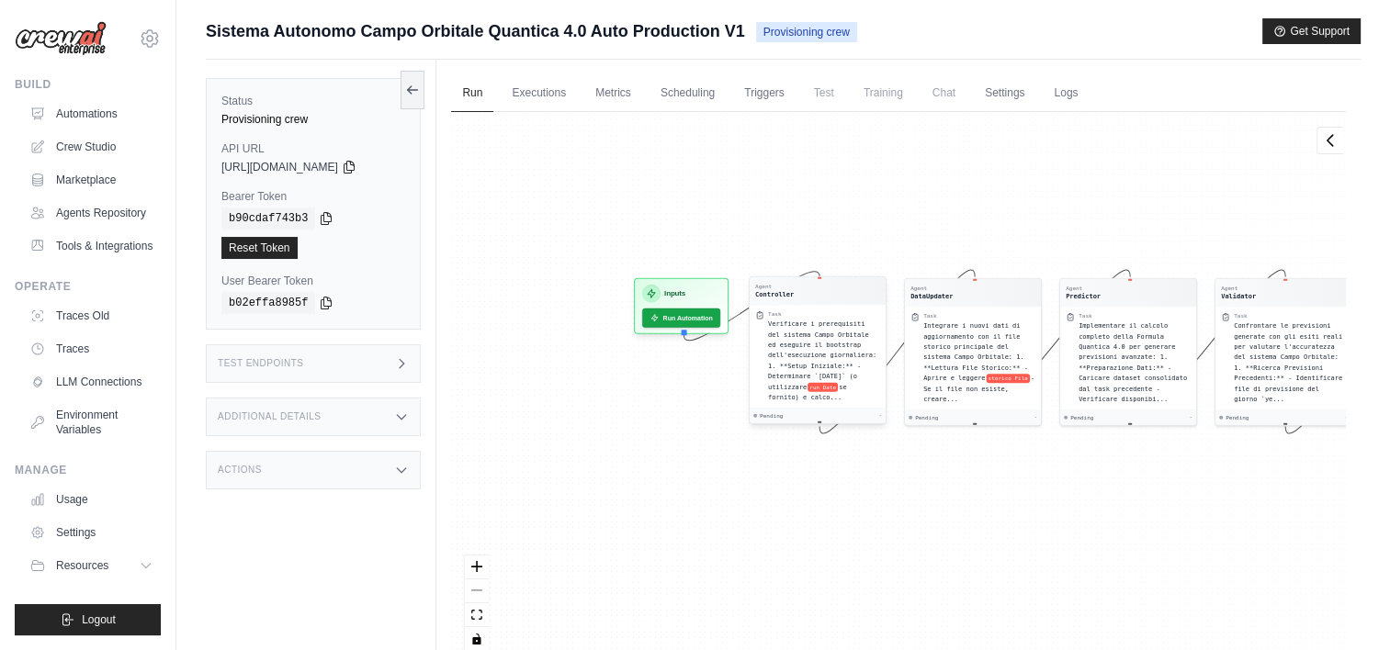
click at [834, 334] on span "Verificare i prerequisiti del sistema Campo Orbitale ed eseguire il bootstrap d…" at bounding box center [822, 356] width 108 height 70
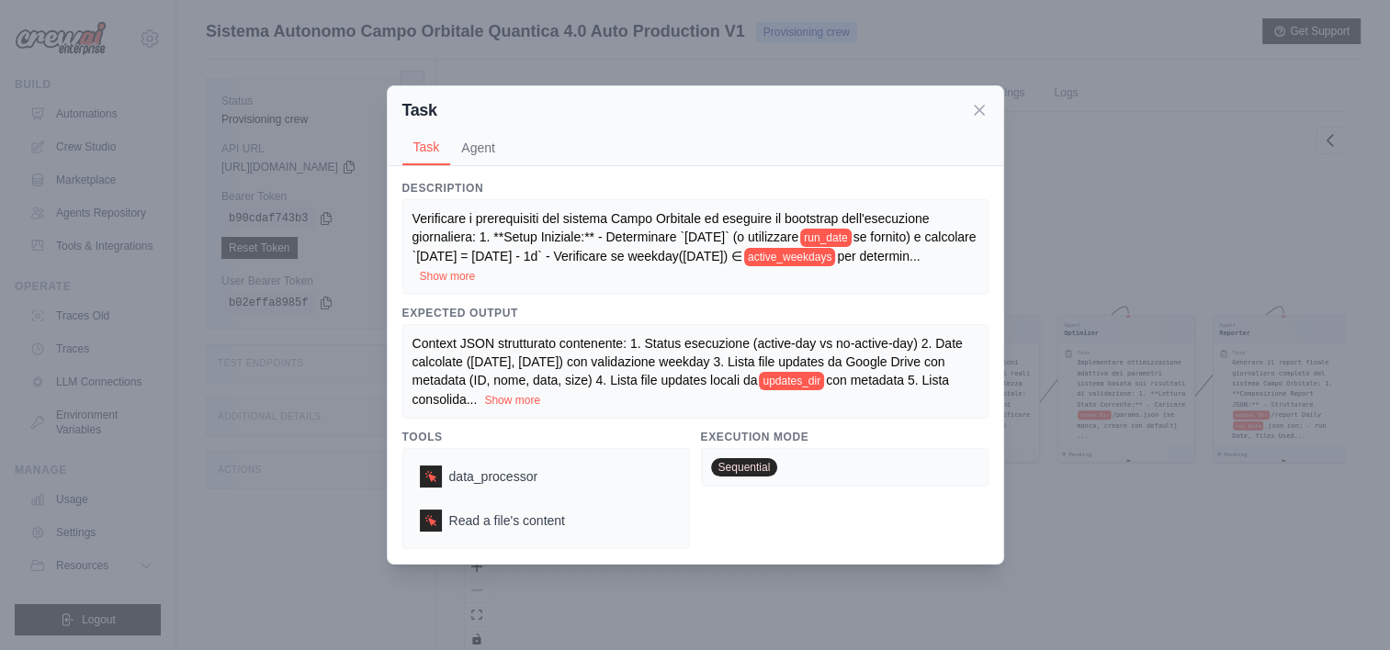
click at [1055, 204] on div "Task Task Agent Description Verificare i prerequisiti del sistema Campo Orbital…" at bounding box center [695, 325] width 1390 height 650
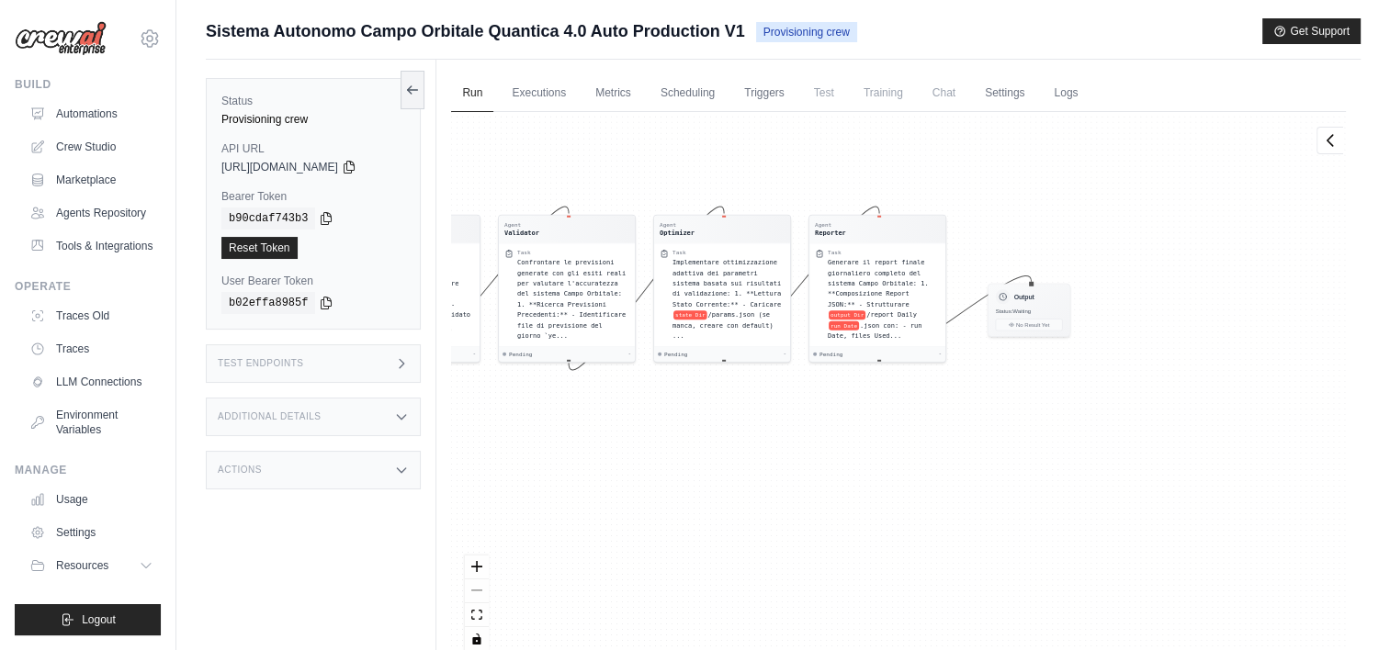
drag, startPoint x: 1205, startPoint y: 518, endPoint x: 665, endPoint y: 394, distance: 554.2
click at [665, 394] on div "Agent Controller Task Verificare i prerequisiti del sistema Campo Orbitale ed e…" at bounding box center [898, 388] width 895 height 553
click at [664, 394] on div "Agent Controller Task Verificare i prerequisiti del sistema Campo Orbitale ed e…" at bounding box center [898, 388] width 895 height 553
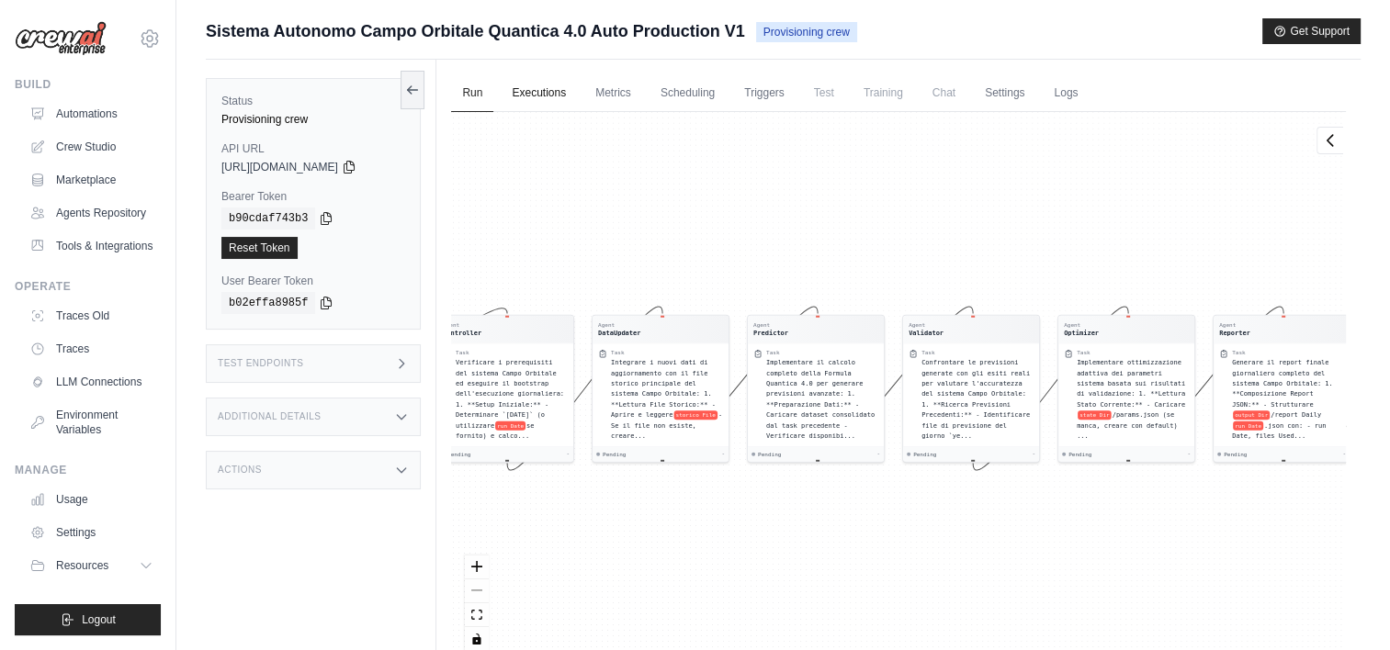
click at [536, 88] on link "Executions" at bounding box center [539, 93] width 76 height 39
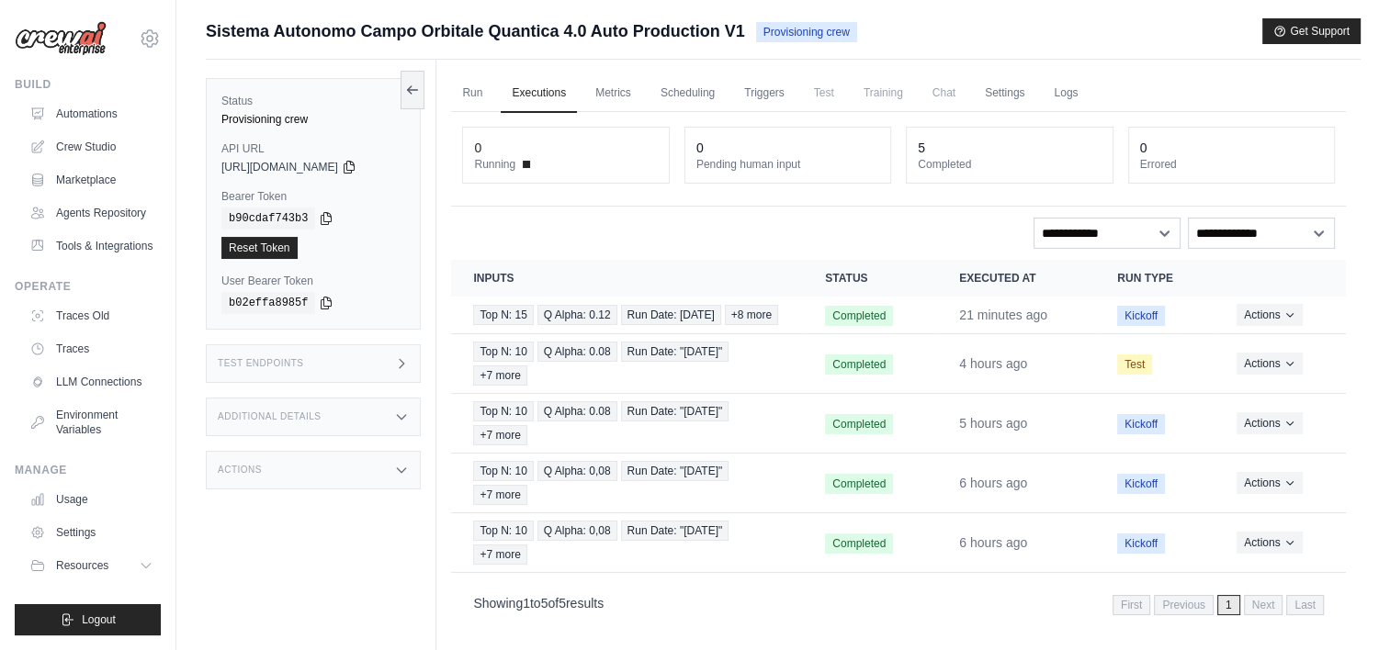
drag, startPoint x: 706, startPoint y: 228, endPoint x: 830, endPoint y: 221, distance: 124.2
click at [830, 221] on div "**********" at bounding box center [898, 233] width 873 height 31
click at [466, 94] on link "Run" at bounding box center [472, 93] width 42 height 39
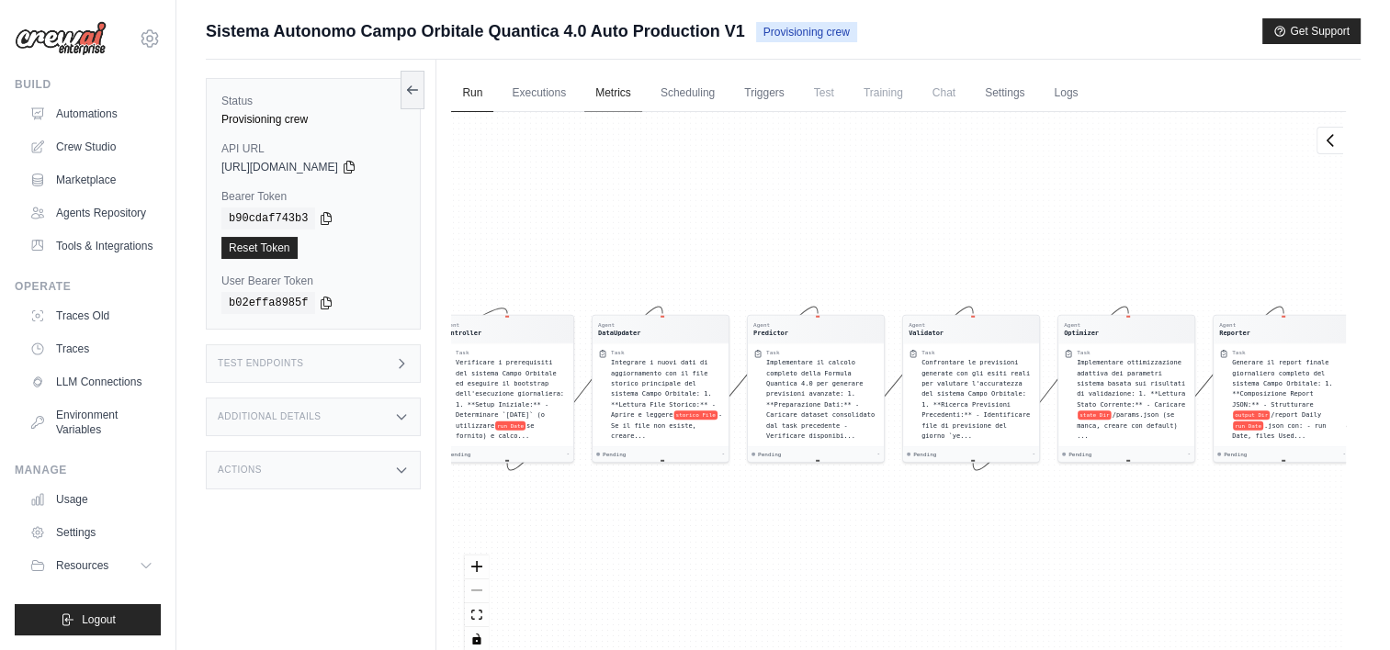
click at [626, 92] on link "Metrics" at bounding box center [613, 93] width 58 height 39
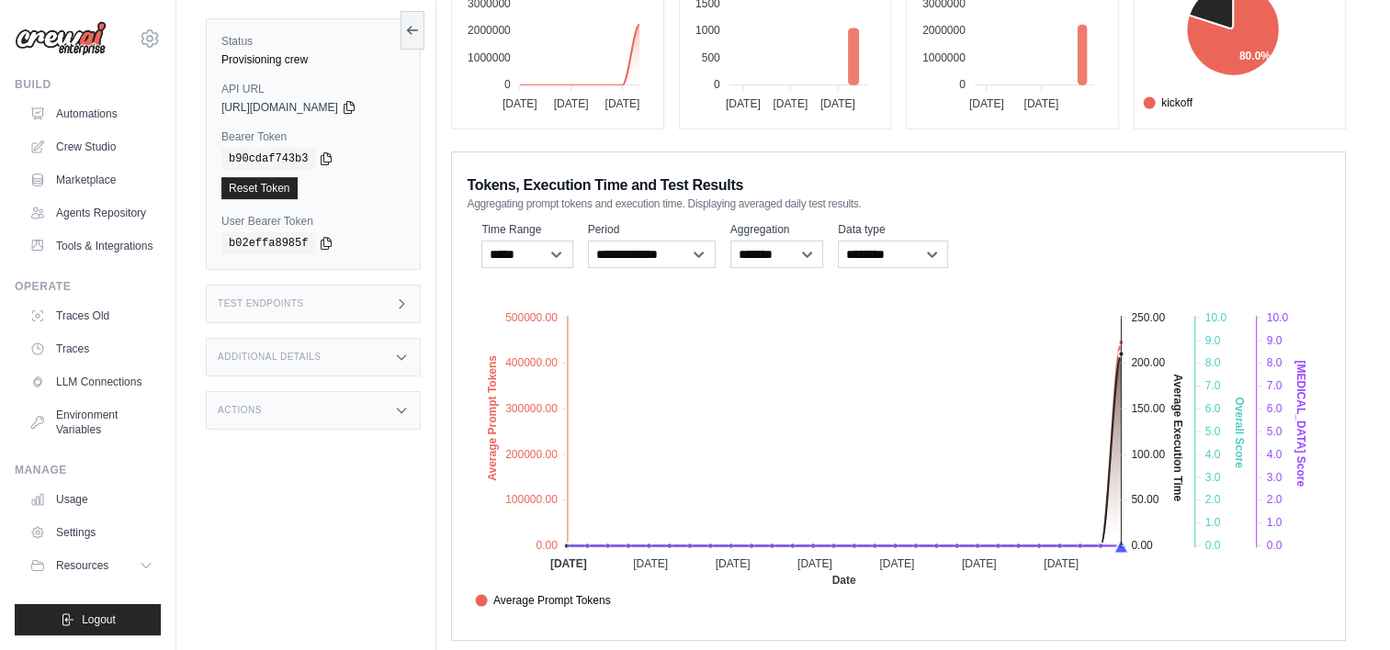
scroll to position [275, 0]
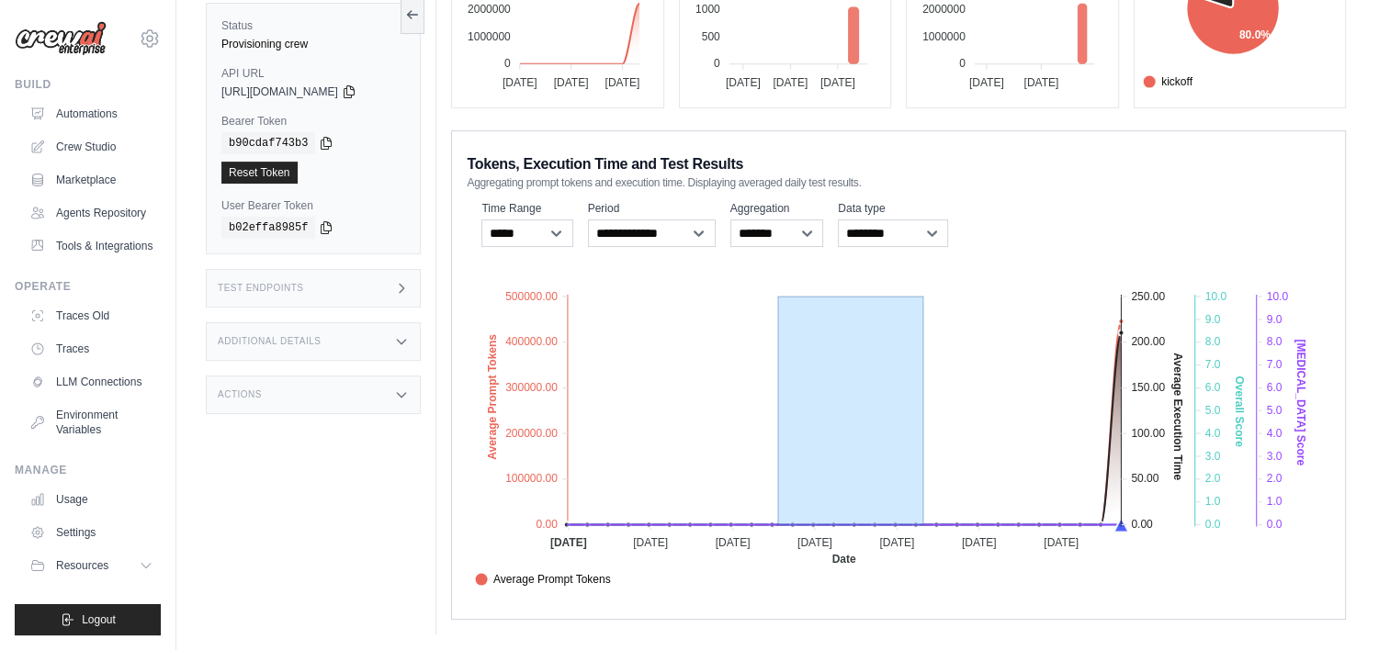
drag, startPoint x: 779, startPoint y: 361, endPoint x: 926, endPoint y: 464, distance: 179.4
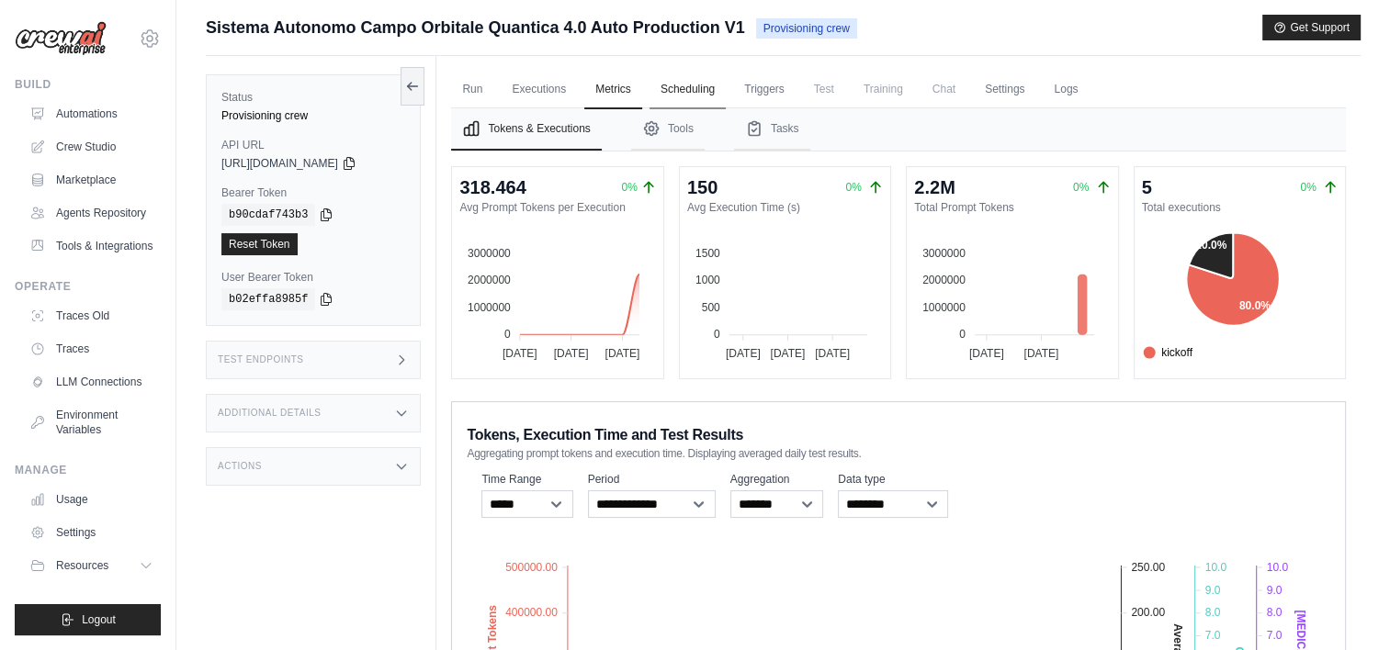
scroll to position [0, 0]
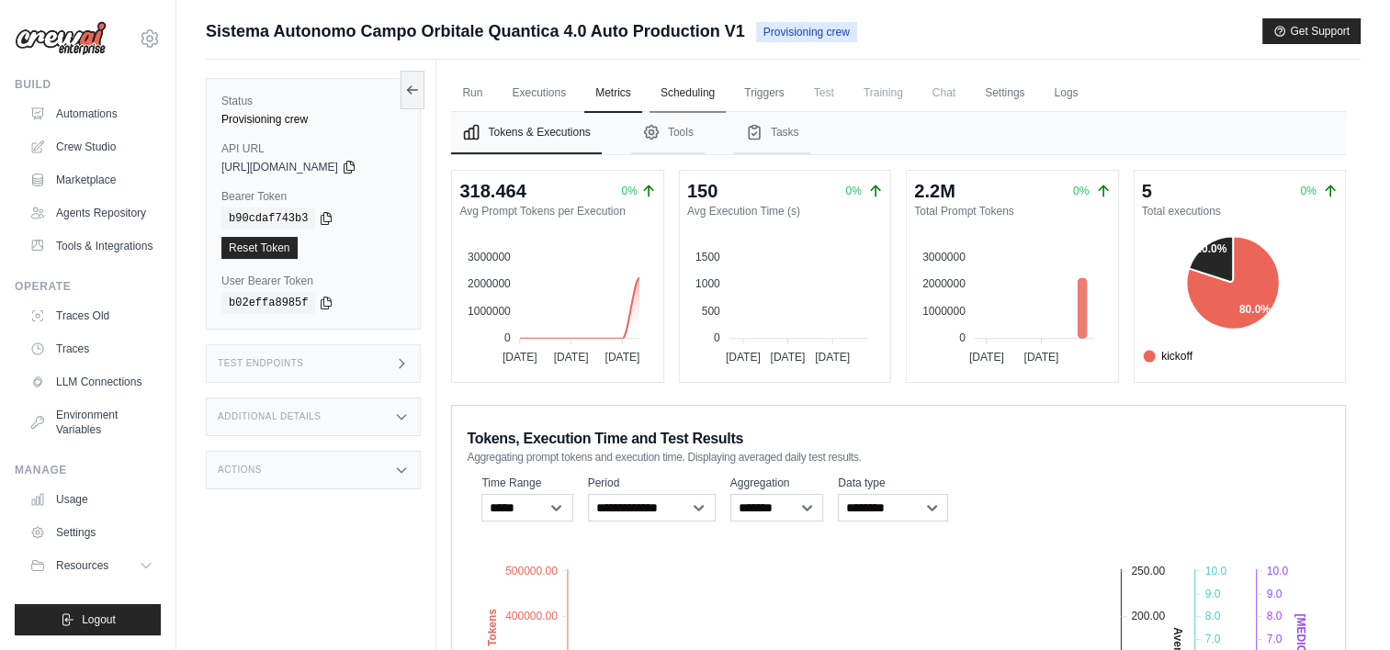
click at [692, 97] on link "Scheduling" at bounding box center [688, 93] width 76 height 39
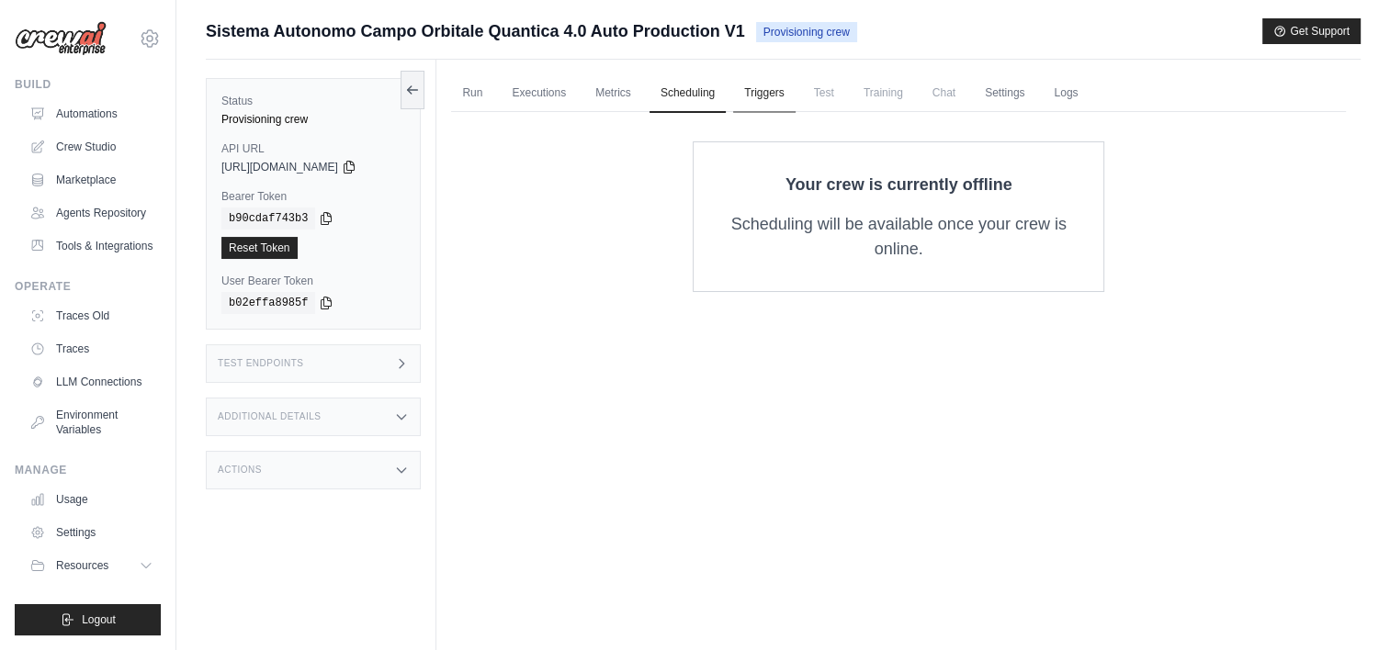
click at [769, 90] on link "Triggers" at bounding box center [764, 93] width 62 height 39
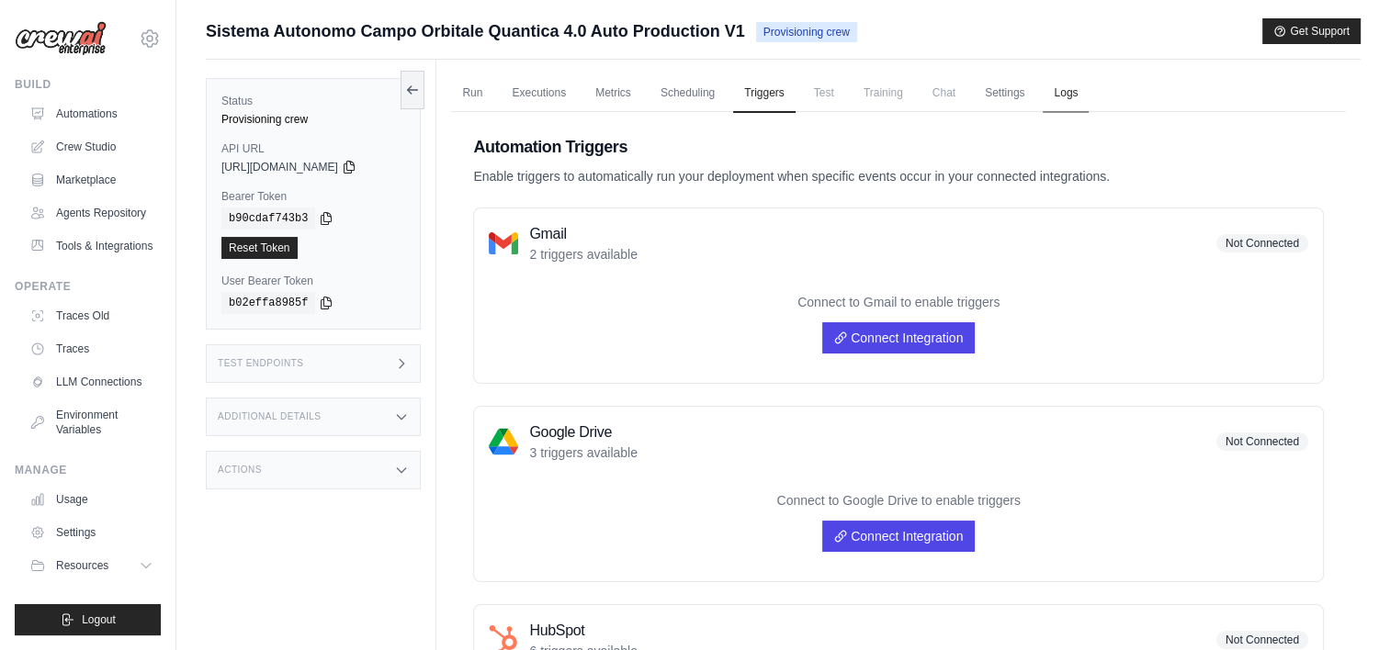
click at [1062, 96] on link "Logs" at bounding box center [1066, 93] width 46 height 39
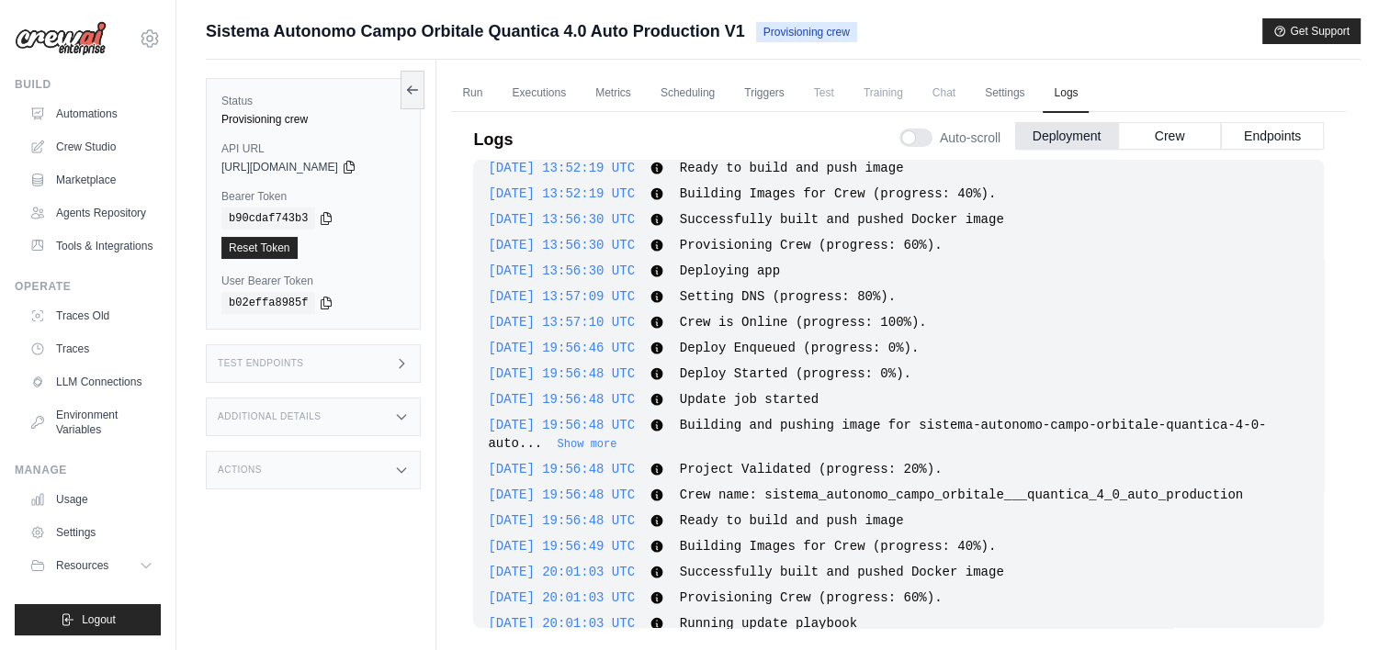
scroll to position [913, 0]
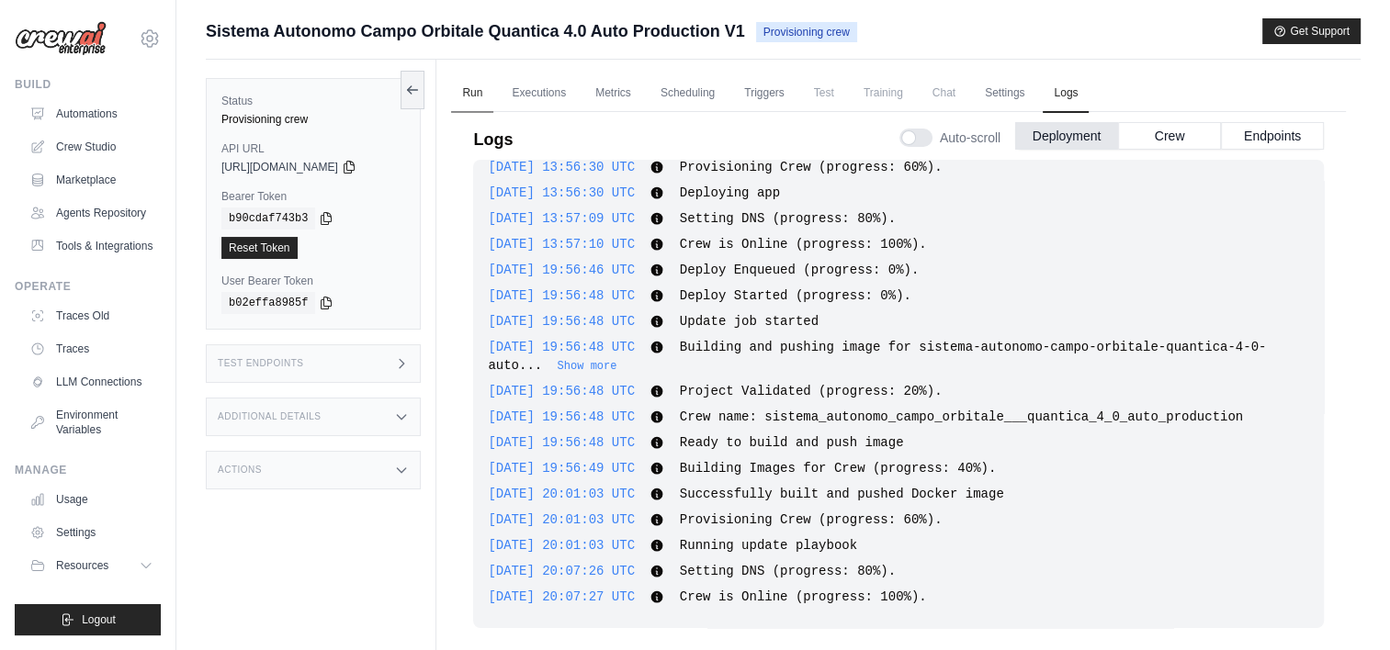
click at [474, 95] on link "Run" at bounding box center [472, 93] width 42 height 39
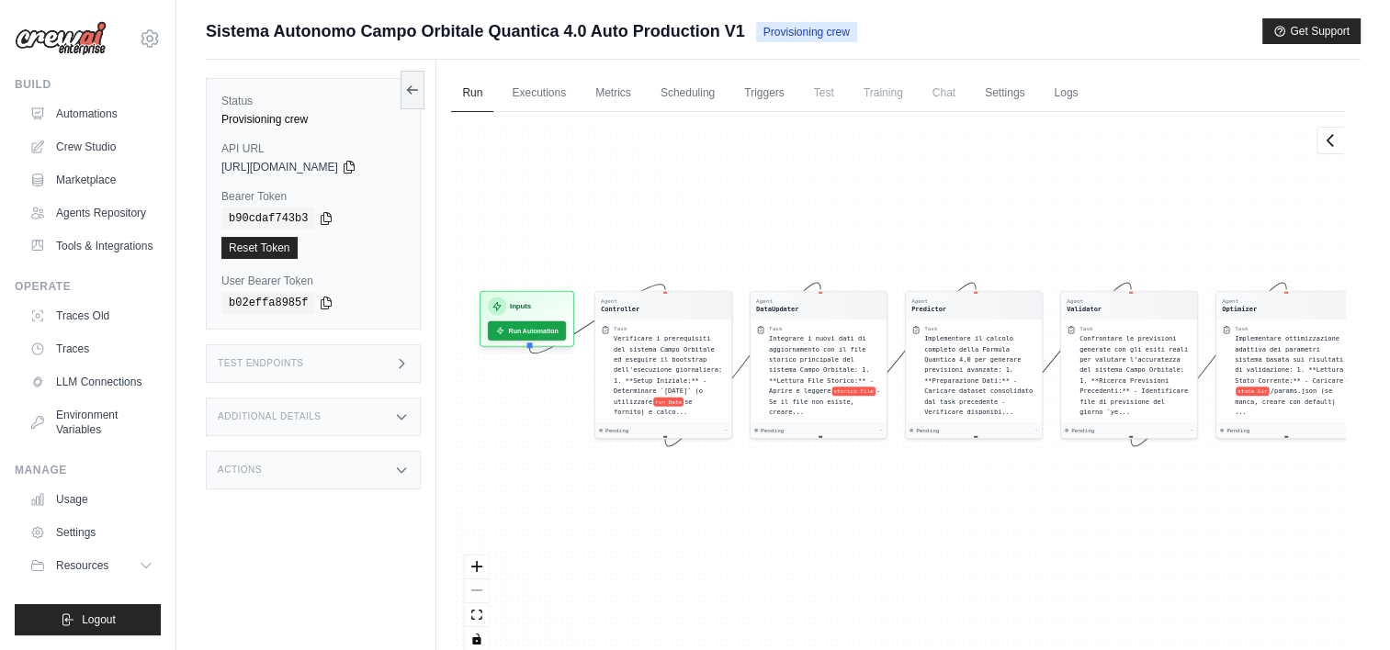
drag, startPoint x: 908, startPoint y: 553, endPoint x: 952, endPoint y: 553, distance: 44.1
click at [952, 553] on div "Agent Controller Task Verificare i prerequisiti del sistema Campo Orbitale ed e…" at bounding box center [898, 388] width 895 height 553
click at [528, 305] on h3 "Inputs" at bounding box center [520, 303] width 21 height 11
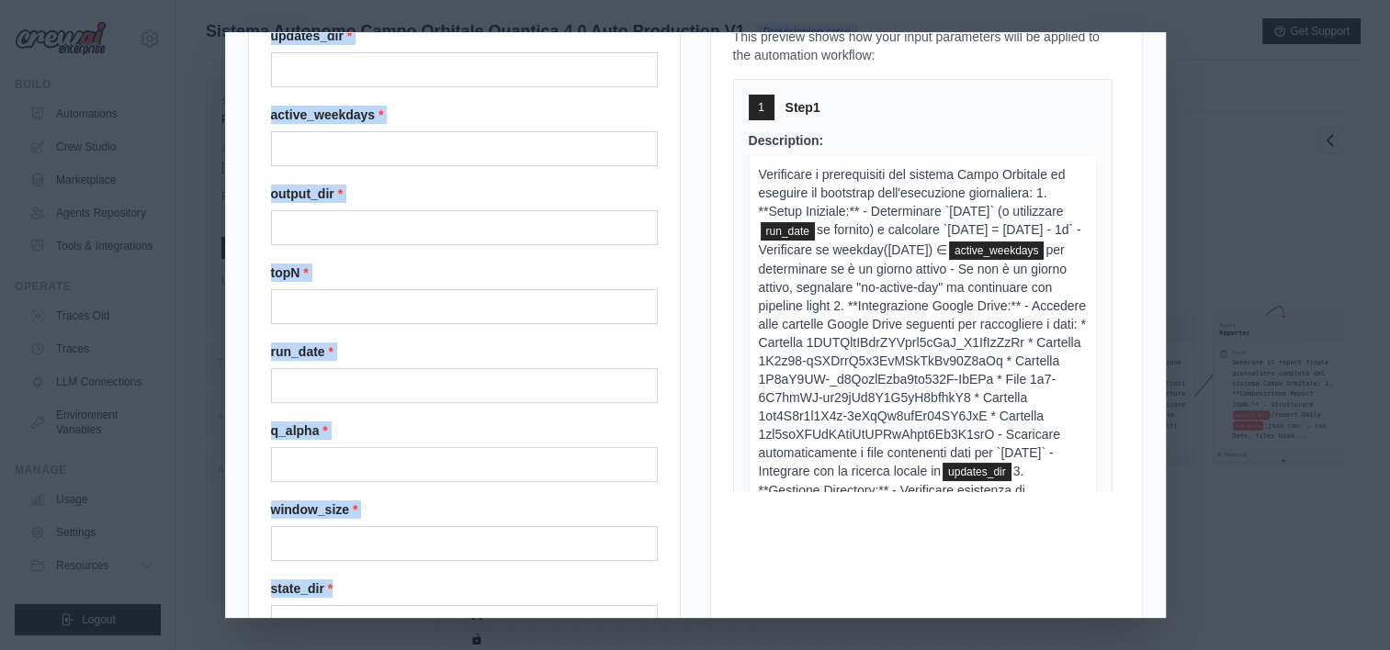
scroll to position [408, 0]
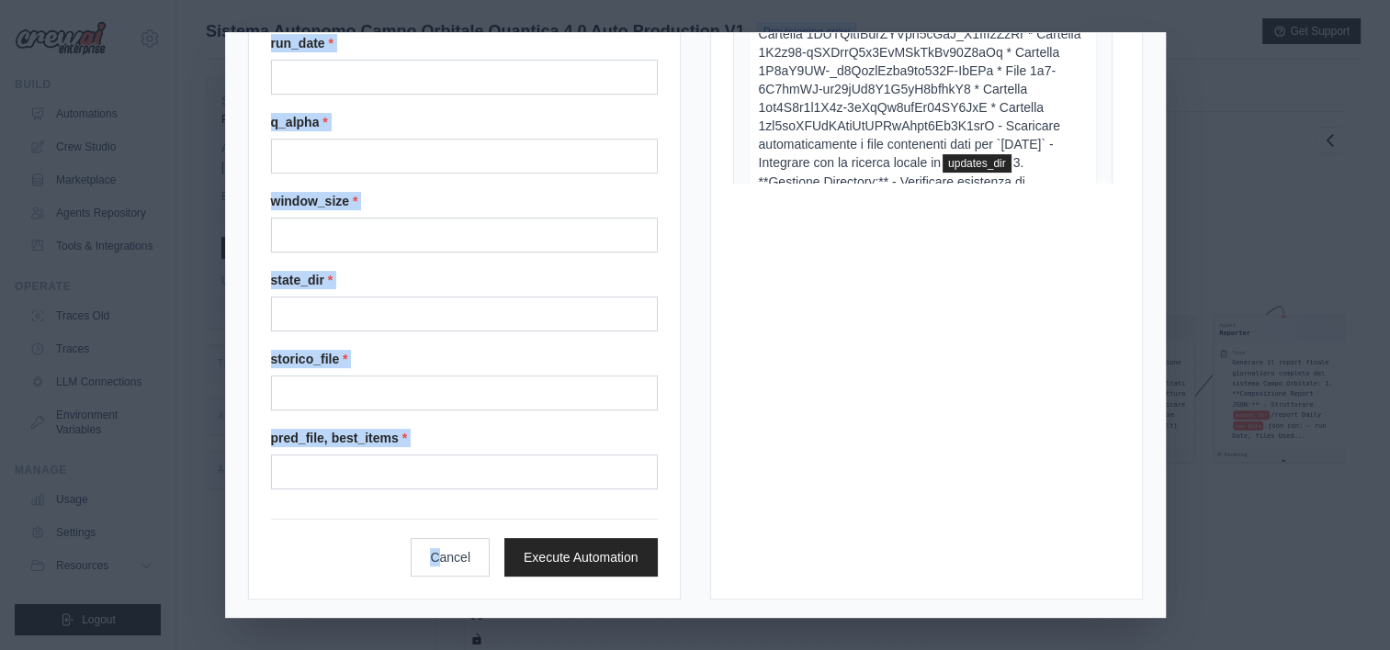
drag, startPoint x: 265, startPoint y: 120, endPoint x: 435, endPoint y: 613, distance: 520.9
click at [435, 613] on div "Input Parameters updates_dir * active_weekdays * output_dir * topN * run_date *…" at bounding box center [695, 324] width 939 height 583
copy form "updates_dir * active_weekdays * output_dir * topN * run_date * q_alpha * window…"
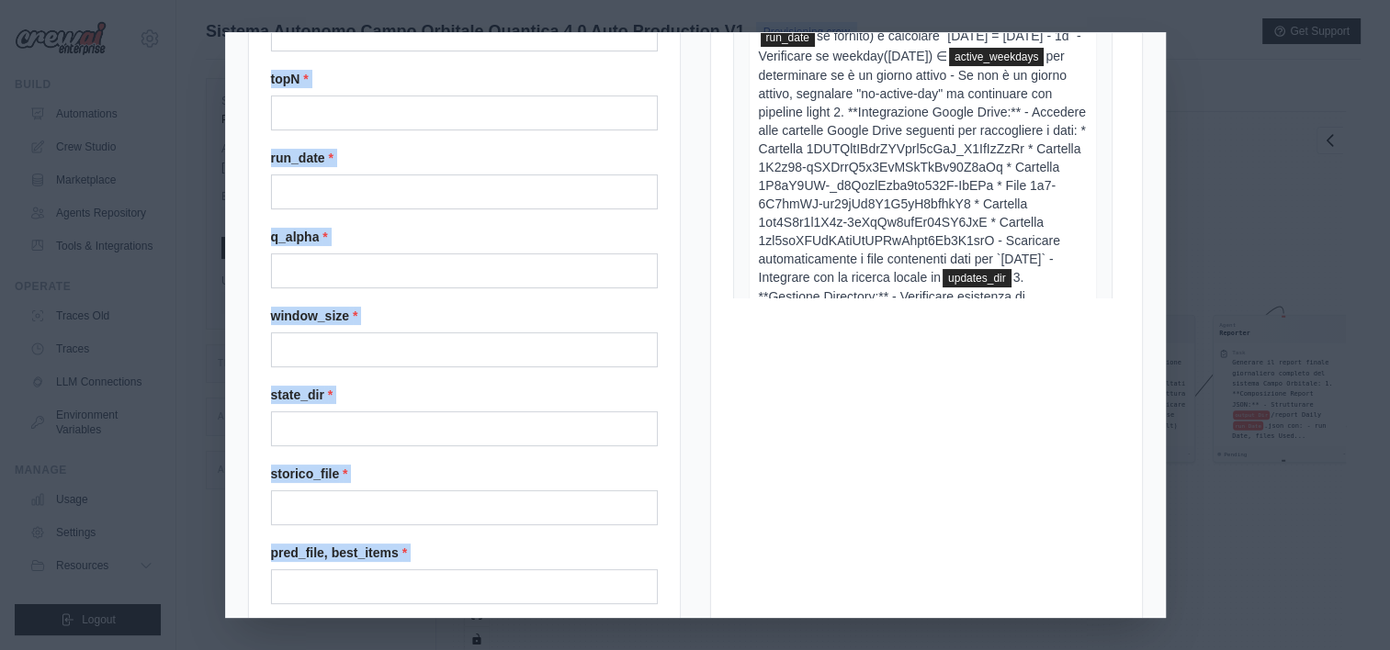
scroll to position [40, 0]
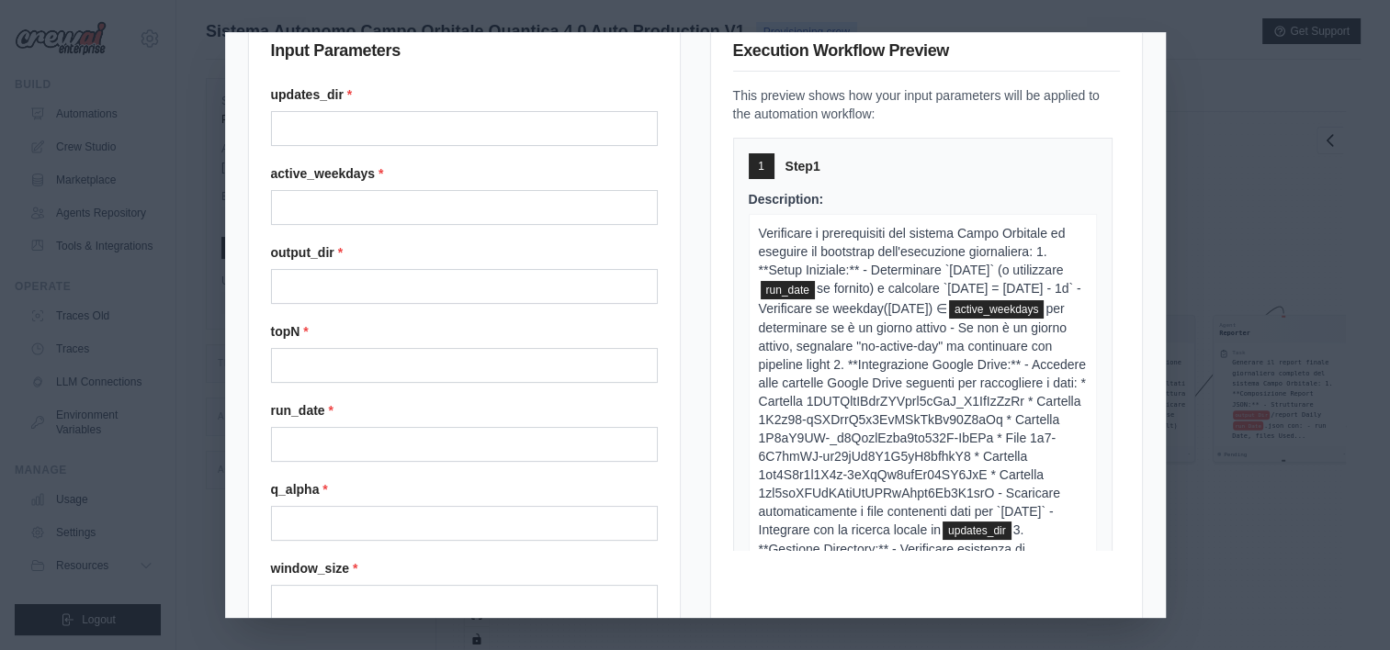
click at [510, 66] on h3 "Input Parameters" at bounding box center [464, 54] width 387 height 33
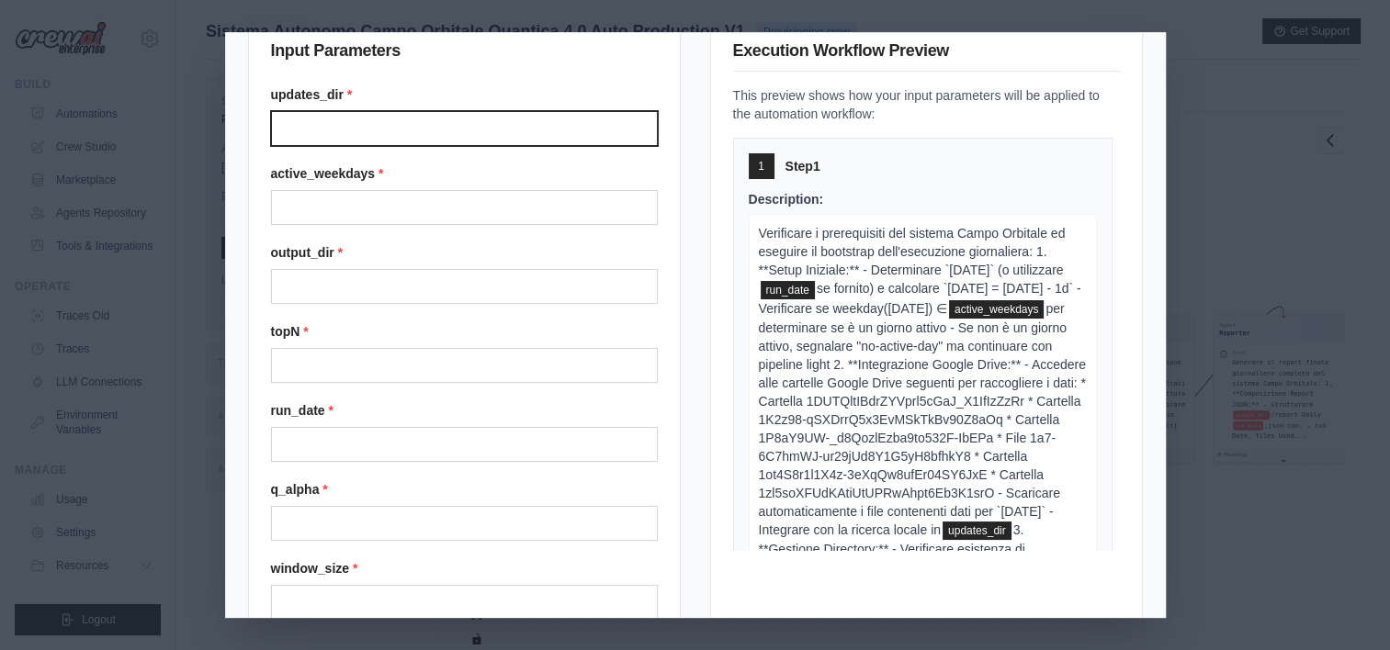
paste input "******"
type input "*"
paste input "******"
type input "******"
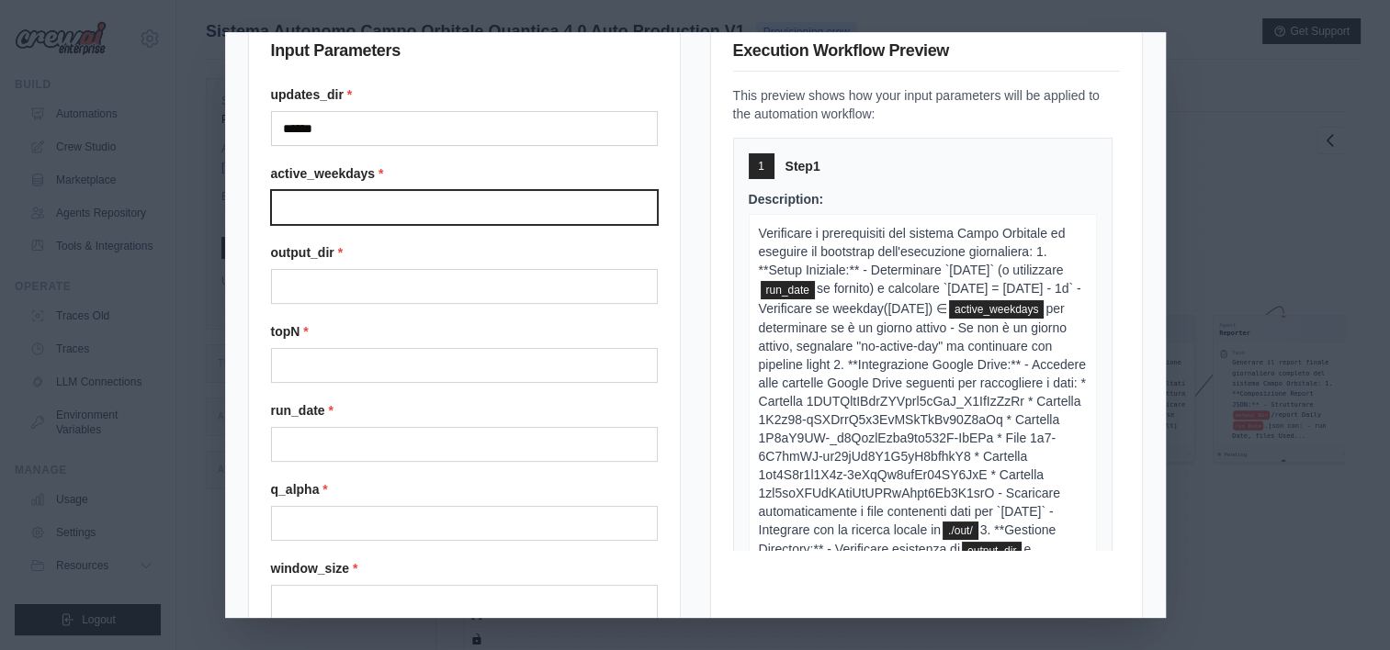
paste input "**********"
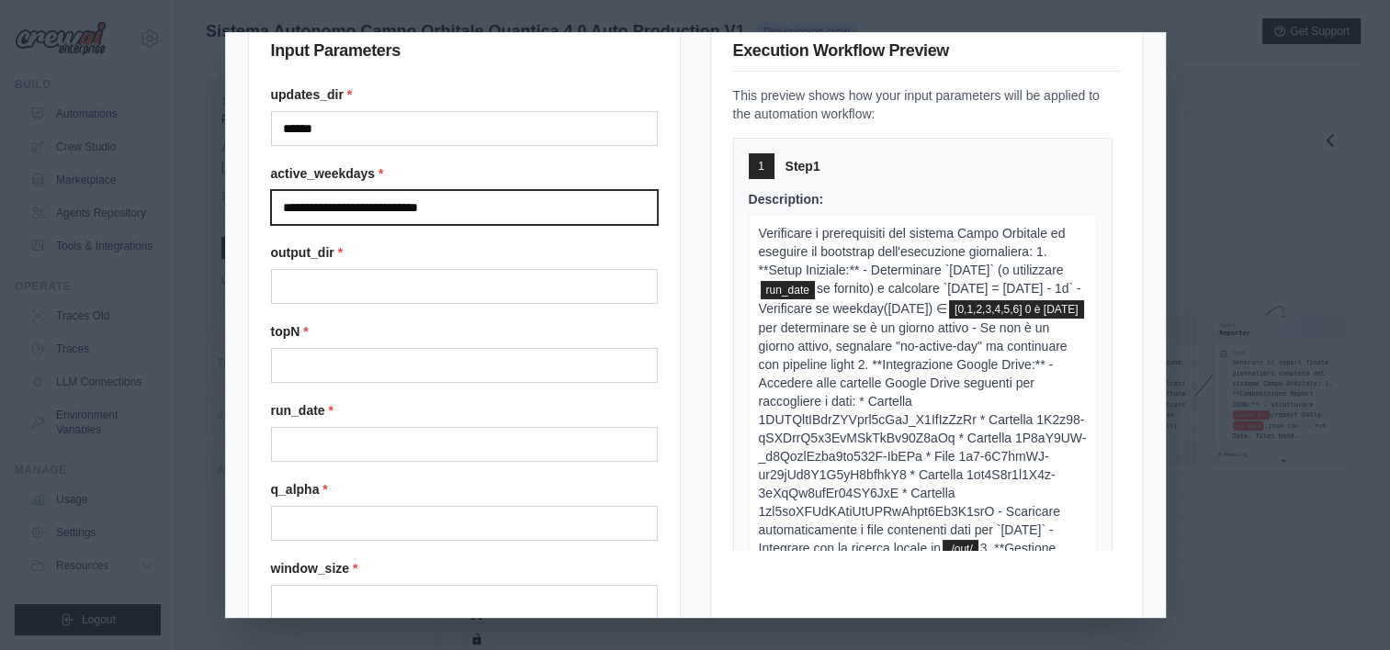
type input "**********"
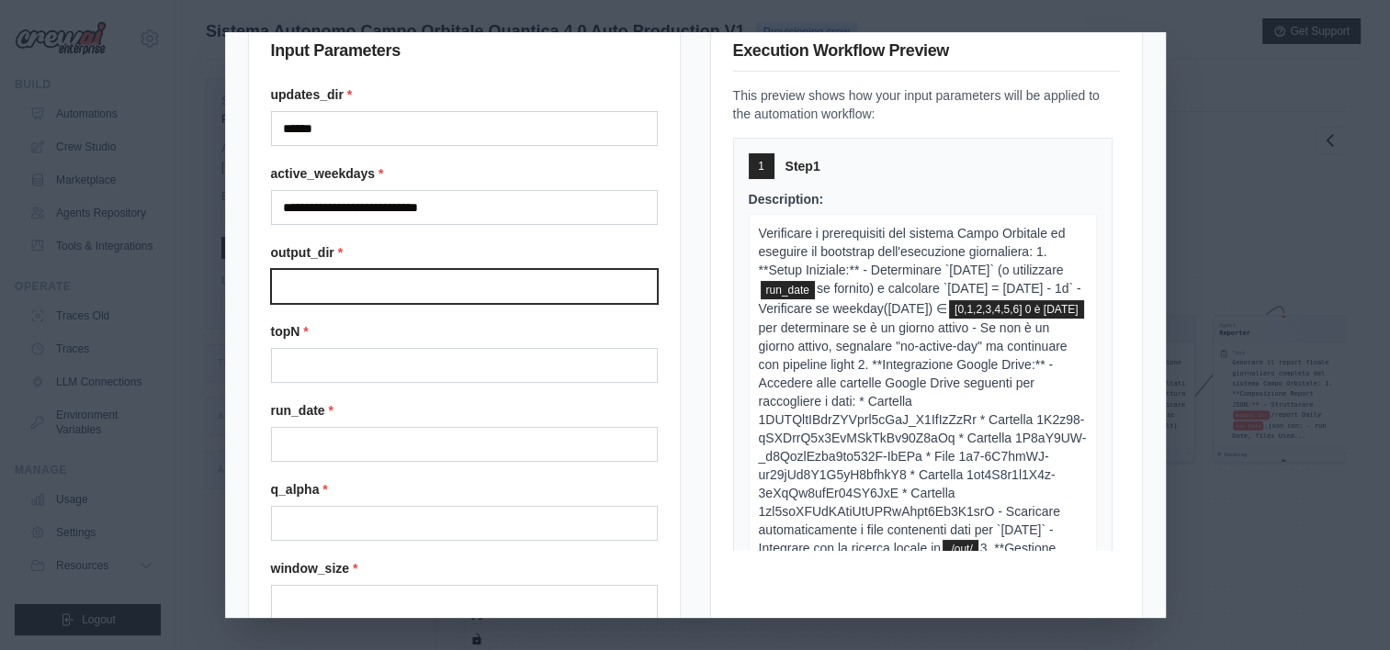
paste input "**********"
type input "**********"
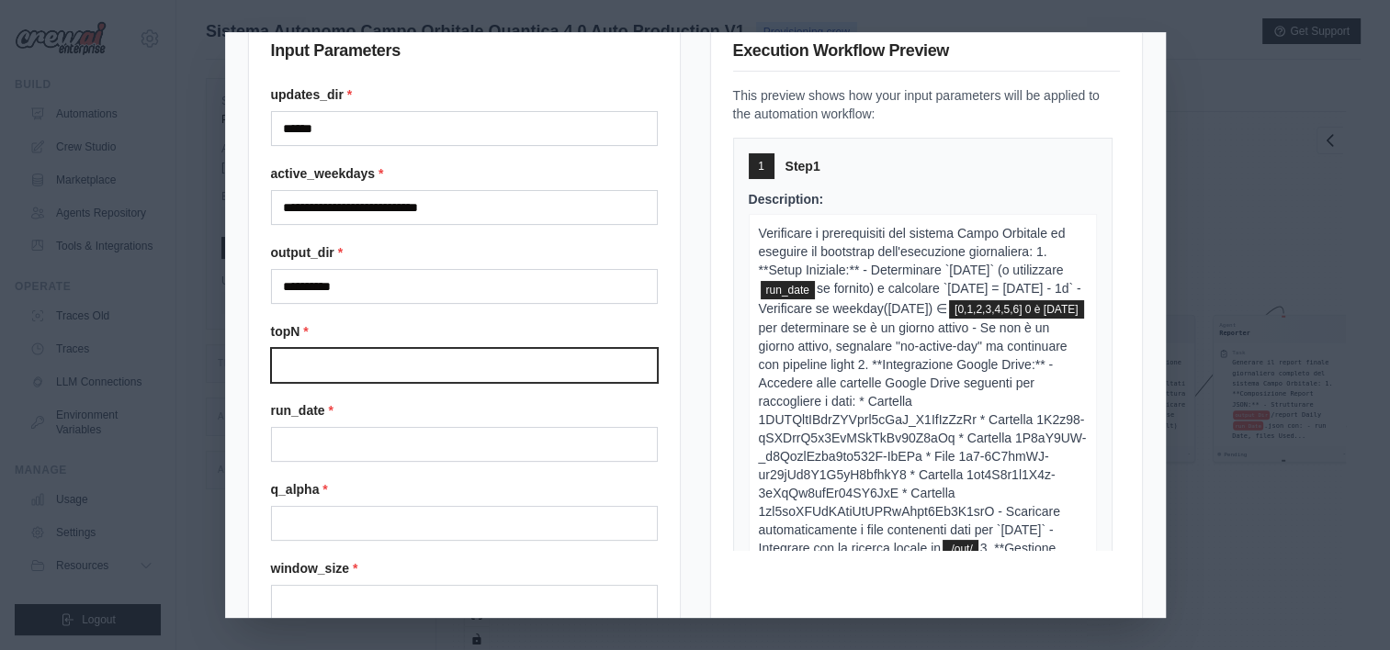
paste input "**"
type input "**"
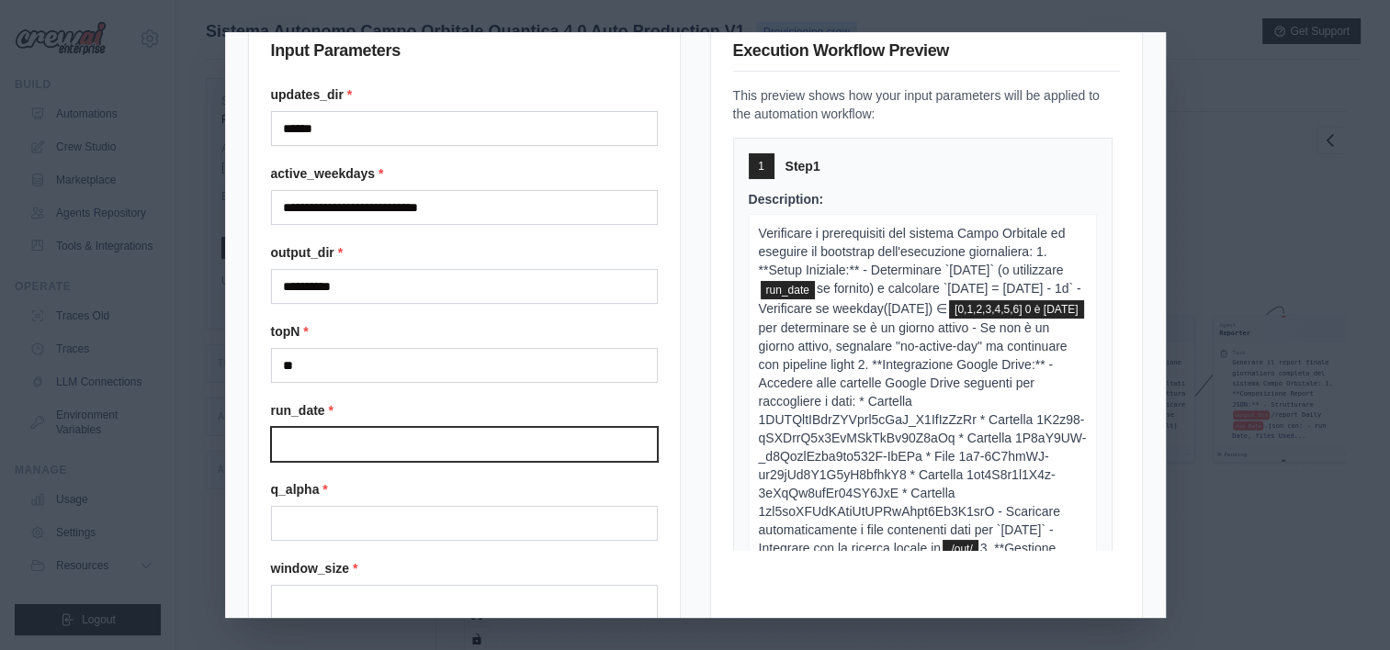
paste input "**********"
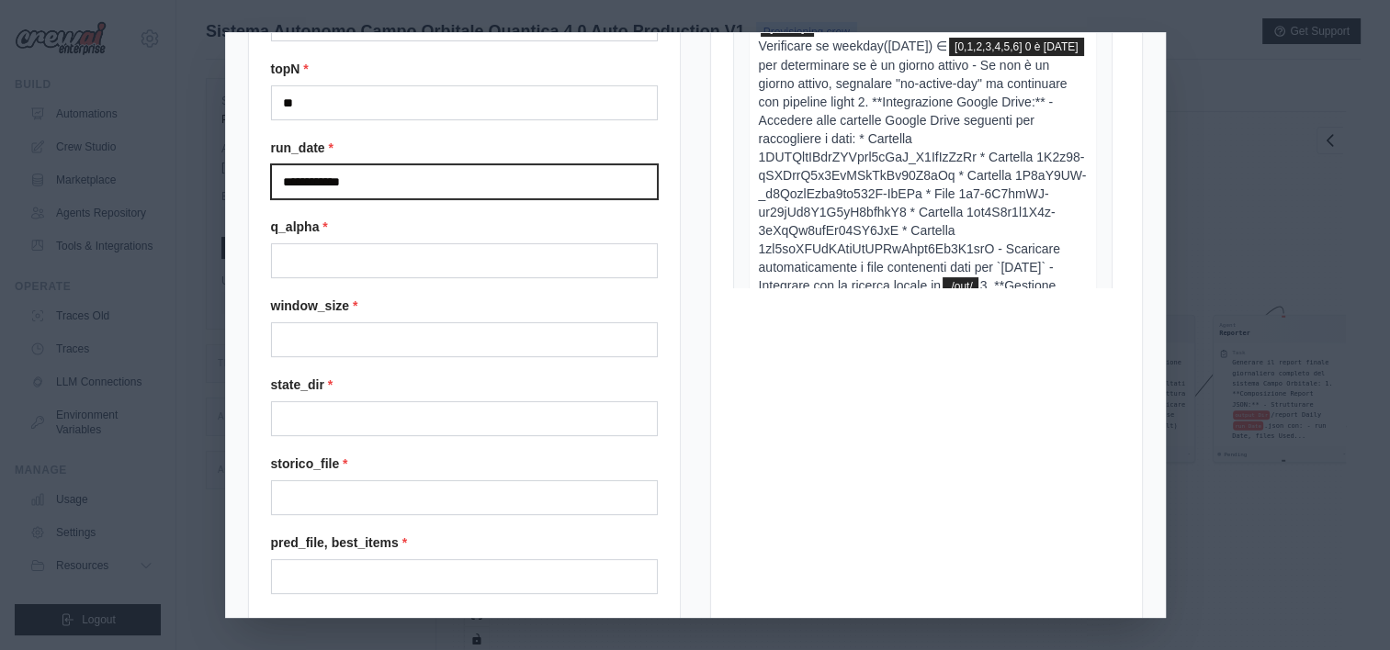
scroll to position [316, 0]
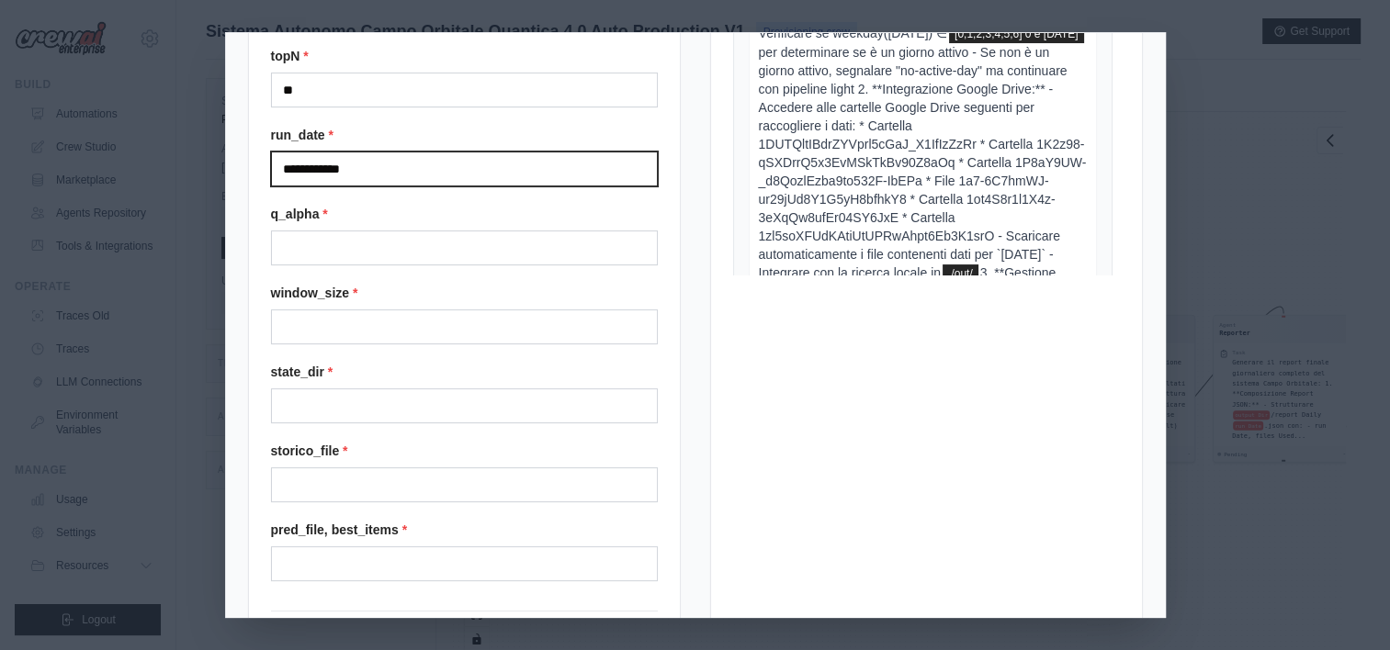
type input "**********"
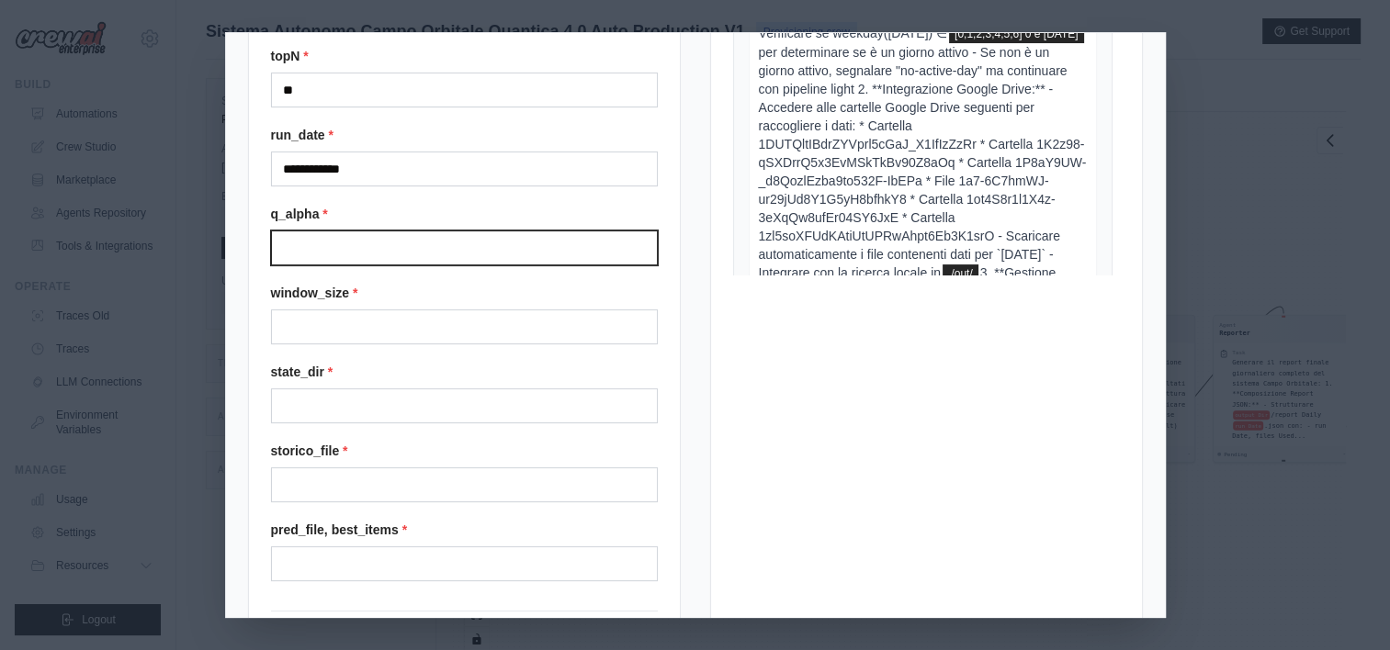
paste input "****"
type input "****"
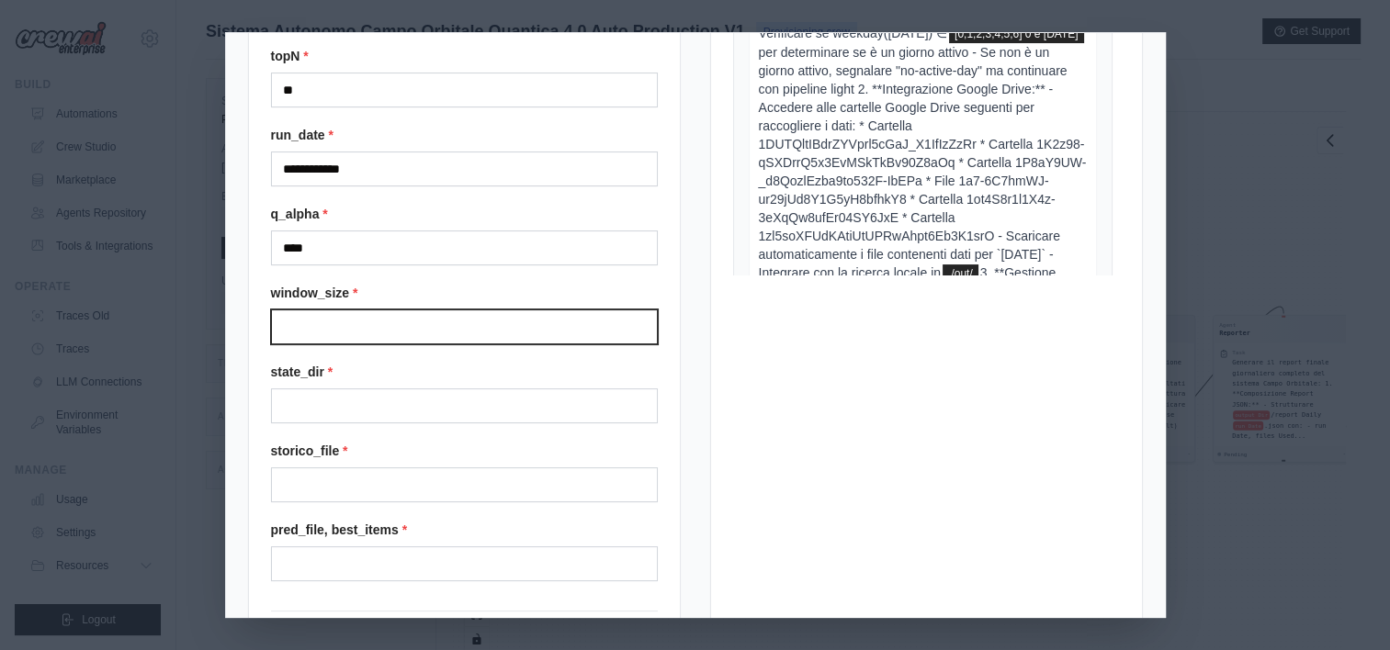
paste input "**"
type input "**"
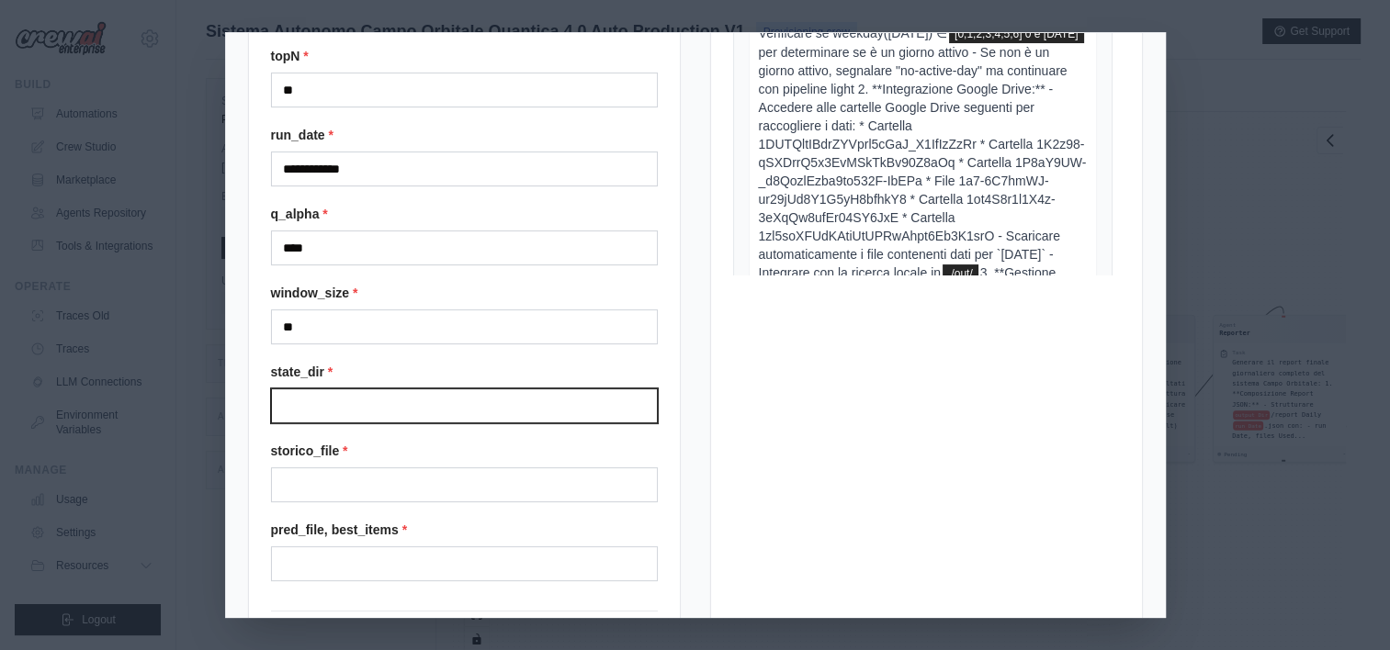
drag, startPoint x: 356, startPoint y: 385, endPoint x: 326, endPoint y: 405, distance: 36.4
paste input "********"
type input "********"
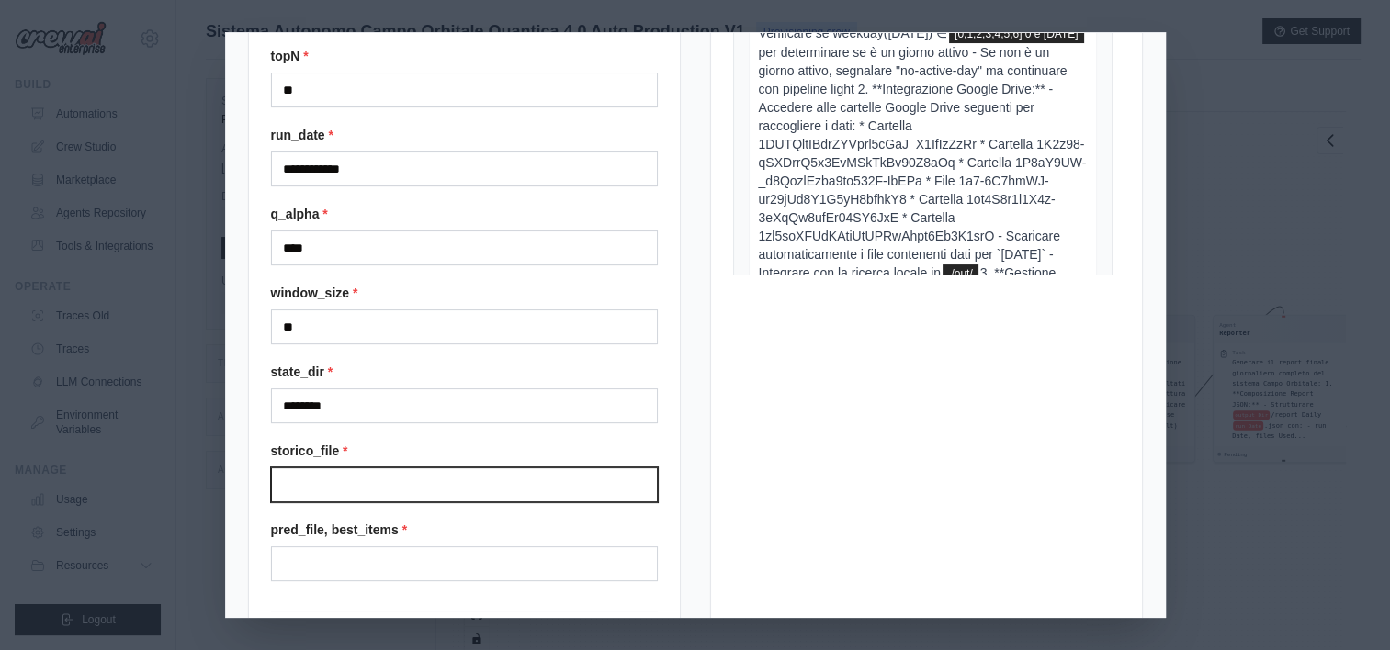
paste input "**********"
type input "**********"
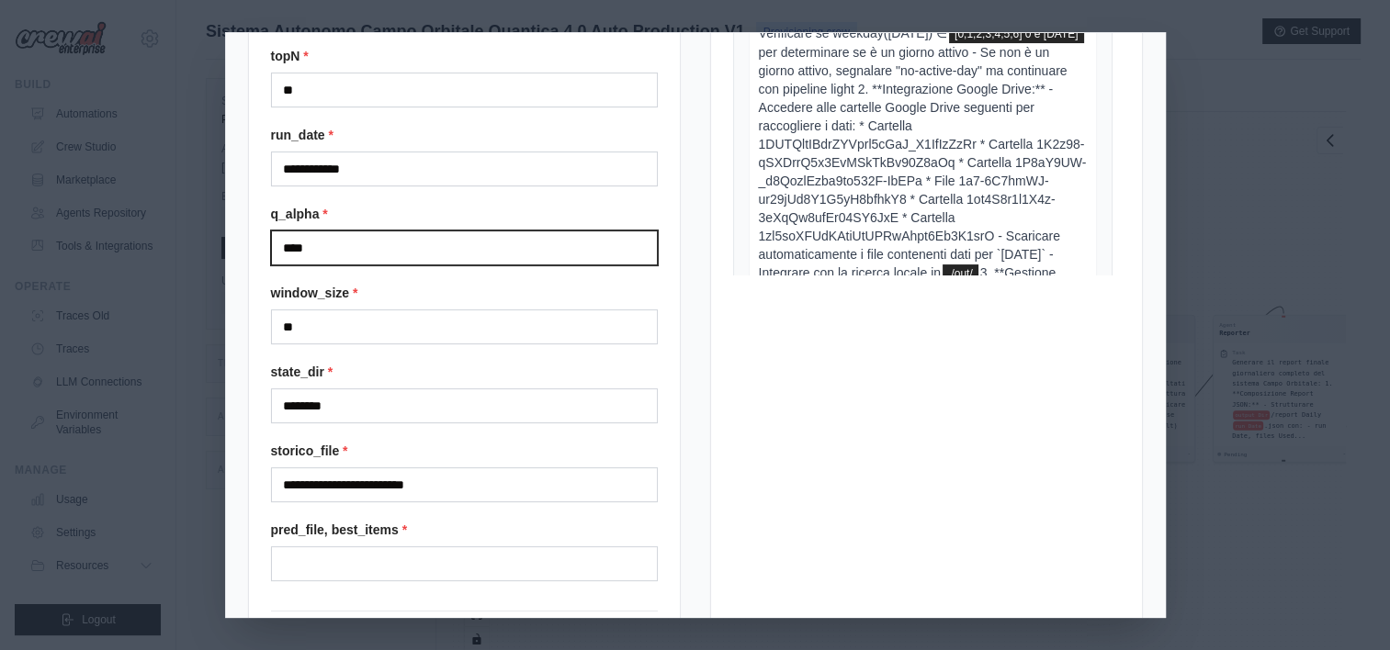
click at [423, 260] on input "****" at bounding box center [464, 248] width 387 height 35
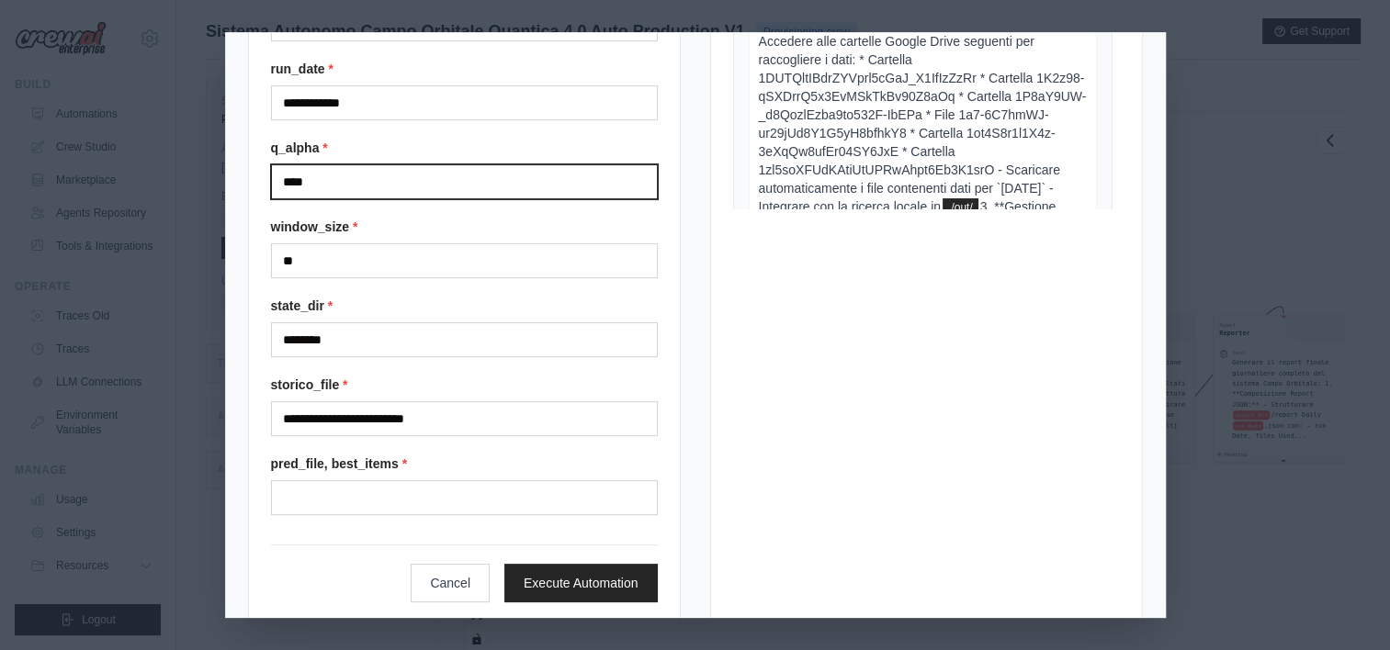
scroll to position [408, 0]
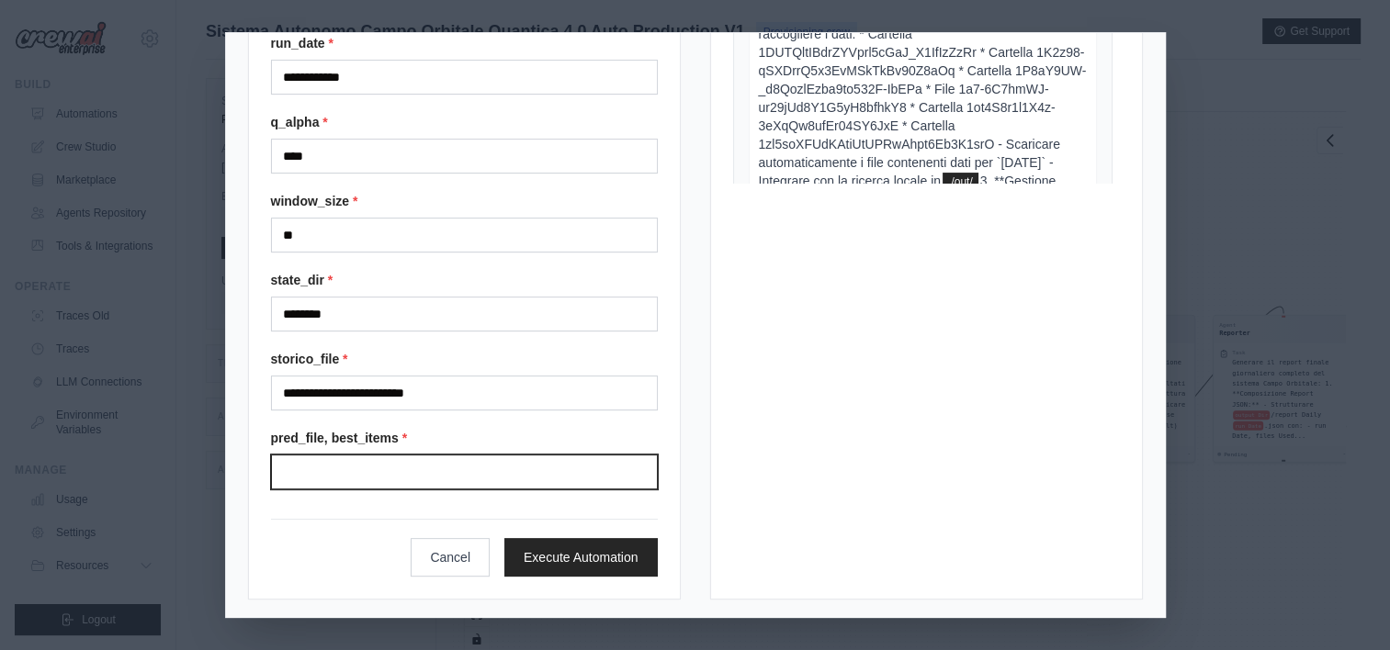
paste best_items "**********"
type best_items "**********"
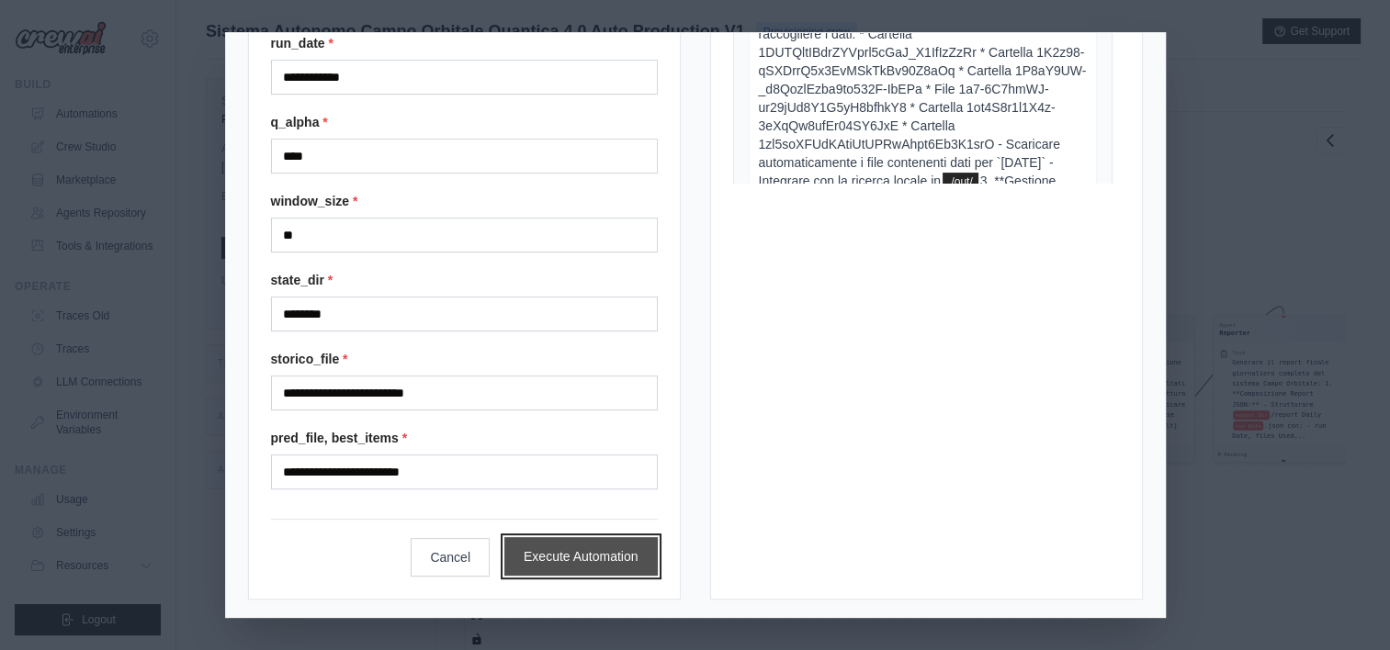
click at [616, 555] on button "Execute Automation" at bounding box center [580, 556] width 153 height 39
click at [616, 555] on div "Agent Controller Task Verificare i prerequisiti del sistema Campo Orbitale ed e…" at bounding box center [898, 388] width 895 height 553
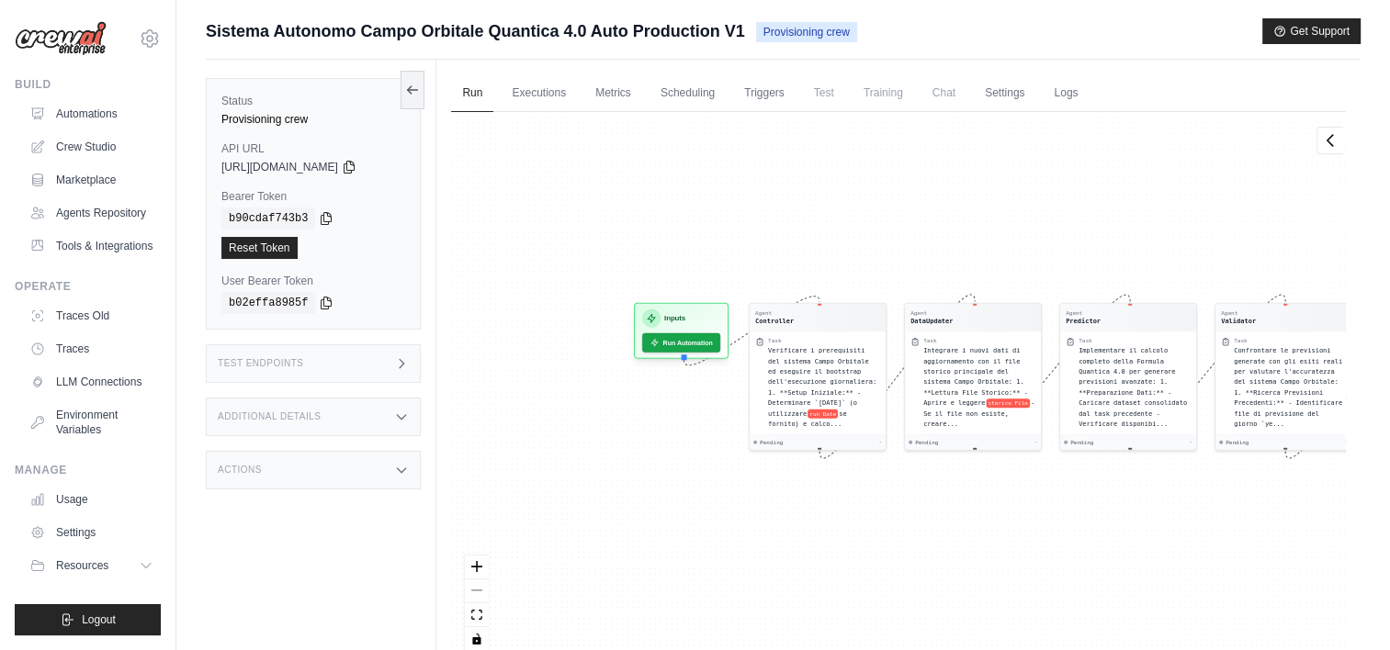
drag, startPoint x: 650, startPoint y: 562, endPoint x: 963, endPoint y: 550, distance: 312.6
click at [963, 550] on div "Agent Controller Task Verificare i prerequisiti del sistema Campo Orbitale ed e…" at bounding box center [898, 388] width 895 height 553
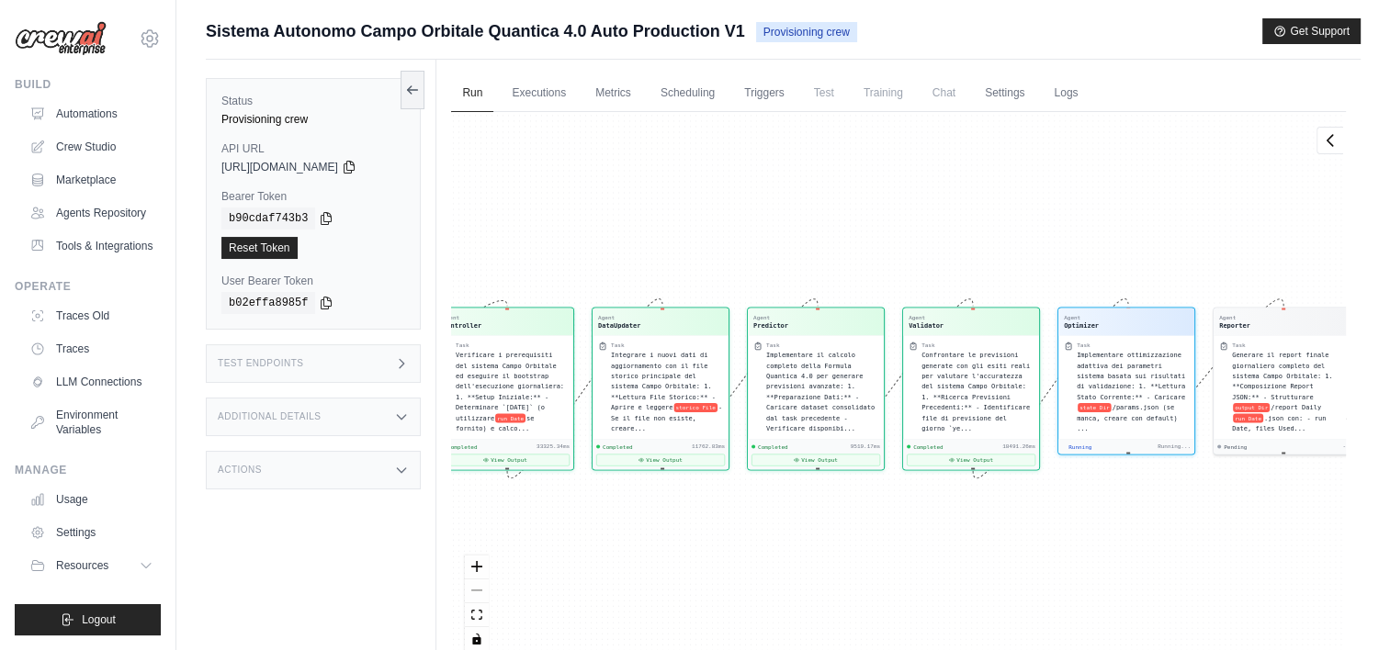
scroll to position [856, 0]
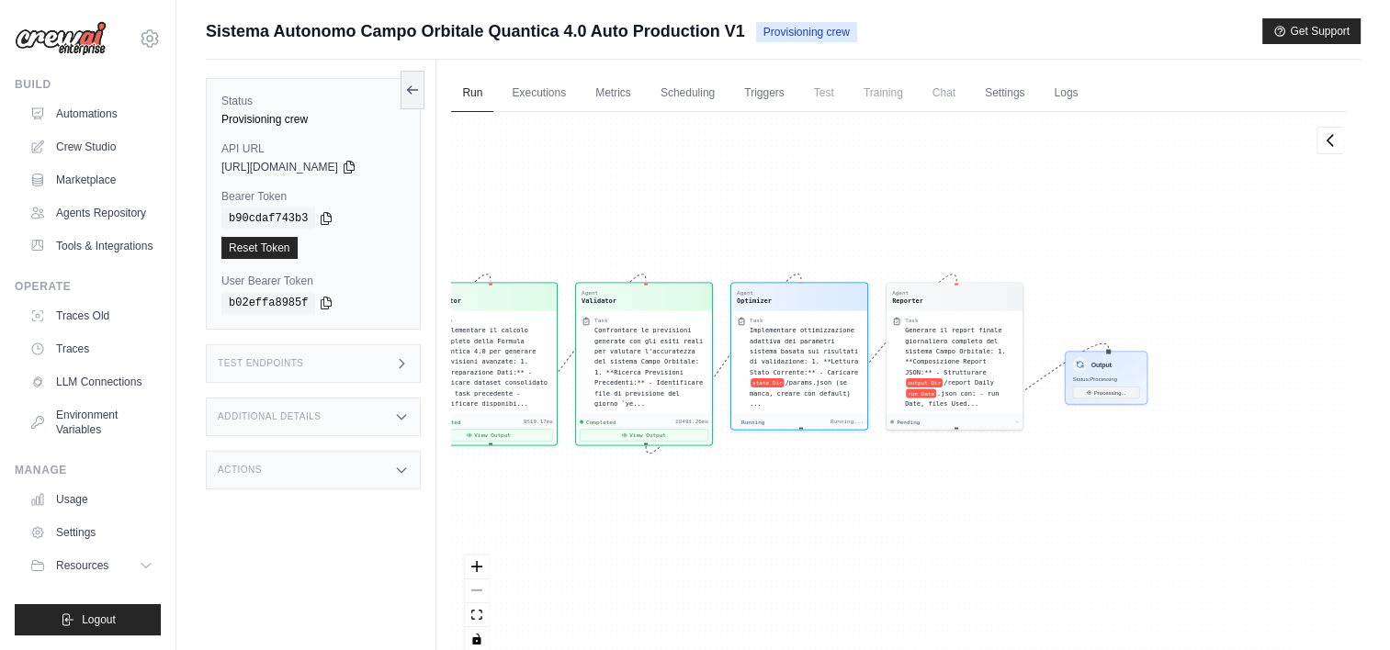
drag, startPoint x: 1012, startPoint y: 253, endPoint x: 588, endPoint y: 223, distance: 425.5
click at [588, 223] on div "Agent Controller Task Verificare i prerequisiti del sistema Campo Orbitale ed e…" at bounding box center [898, 388] width 895 height 553
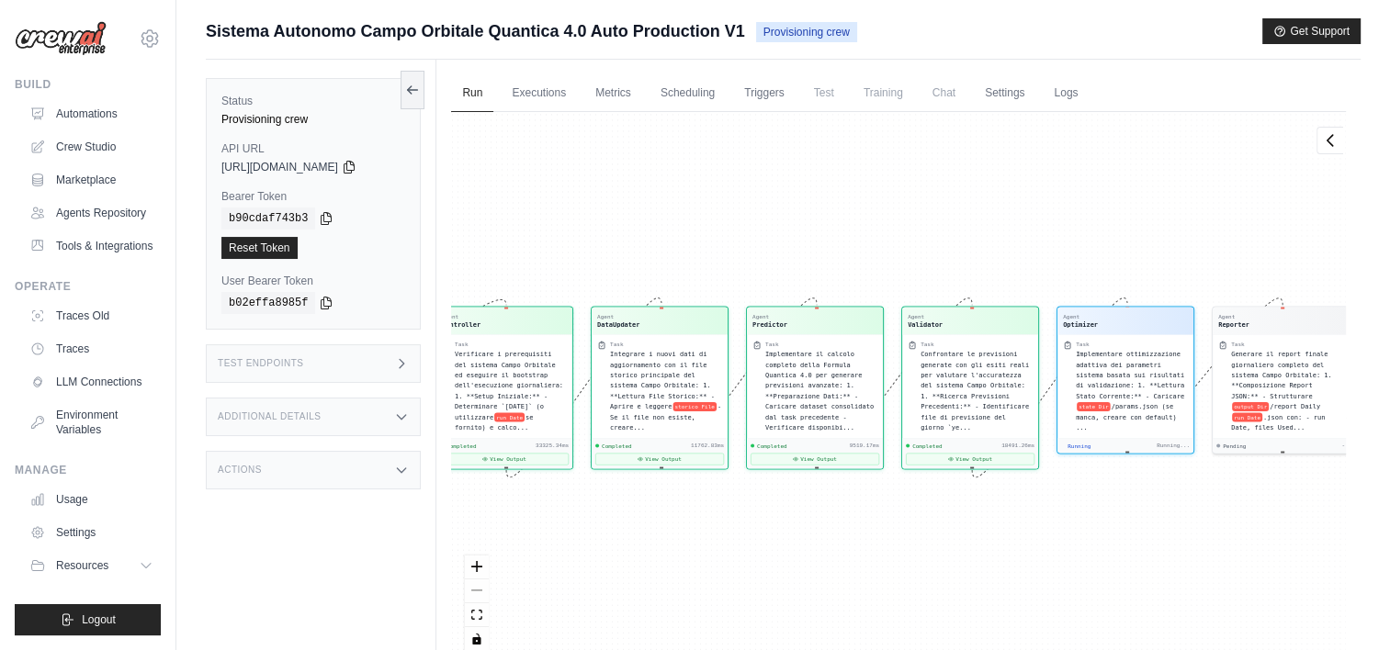
drag, startPoint x: 1068, startPoint y: 508, endPoint x: 948, endPoint y: 480, distance: 122.8
click at [948, 480] on div "Agent Controller Task Verificare i prerequisiti del sistema Campo Orbitale ed e…" at bounding box center [898, 388] width 895 height 553
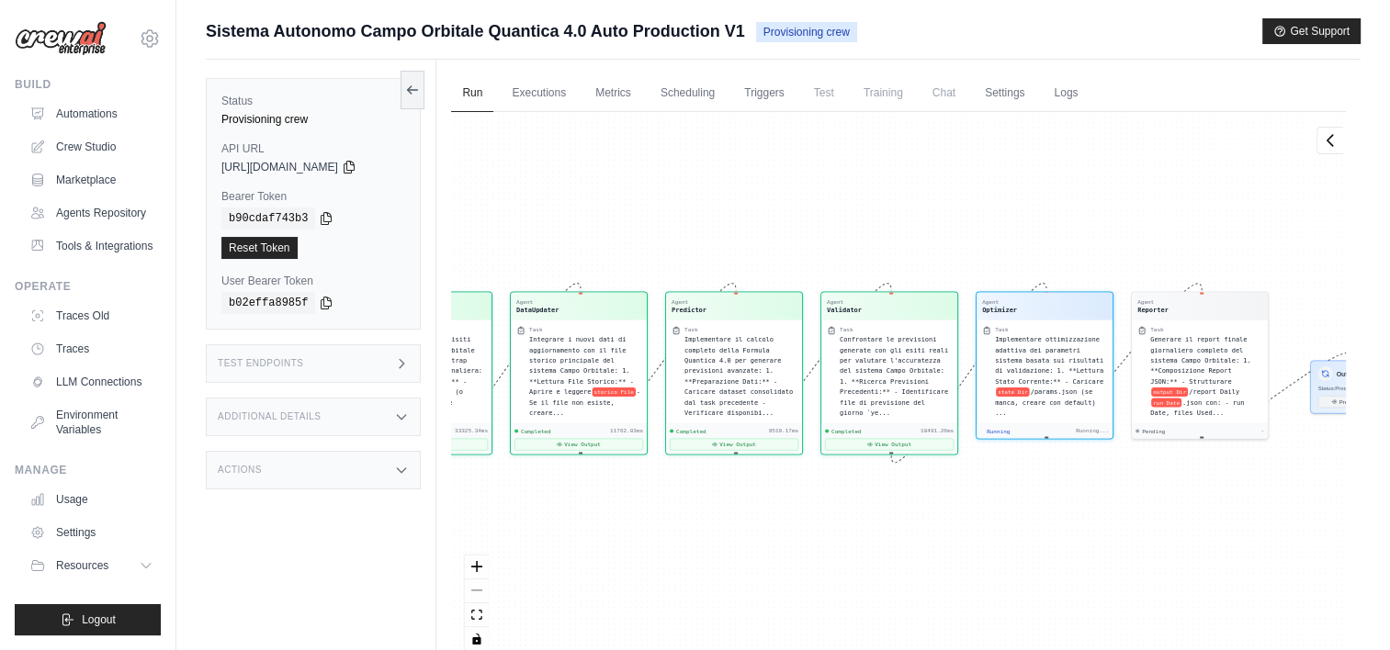
drag, startPoint x: 824, startPoint y: 552, endPoint x: 732, endPoint y: 533, distance: 93.9
click at [732, 533] on div "Agent Controller Task Verificare i prerequisiti del sistema Campo Orbitale ed e…" at bounding box center [898, 388] width 895 height 553
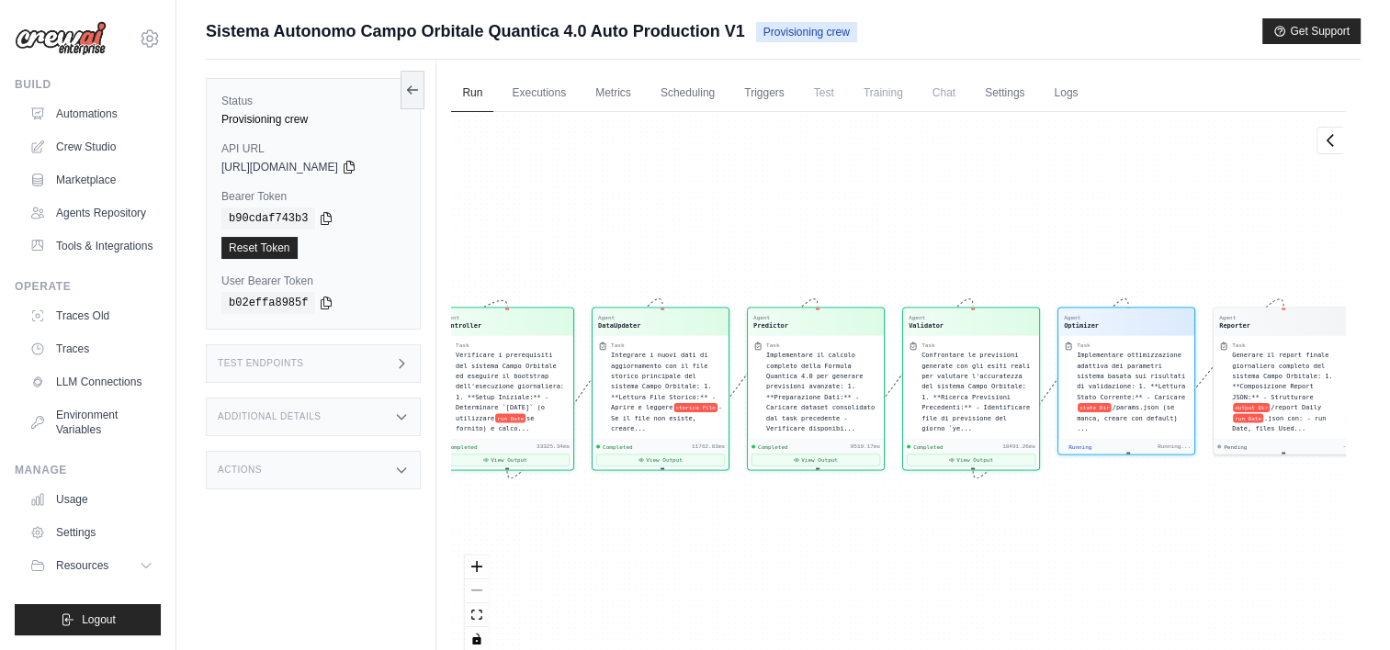
click at [732, 533] on div "Agent Controller Task Verificare i prerequisiti del sistema Campo Orbitale ed e…" at bounding box center [898, 388] width 895 height 553
drag, startPoint x: 820, startPoint y: 579, endPoint x: 721, endPoint y: 524, distance: 113.5
click at [721, 524] on div "Agent Controller Task Verificare i prerequisiti del sistema Campo Orbitale ed e…" at bounding box center [898, 388] width 895 height 553
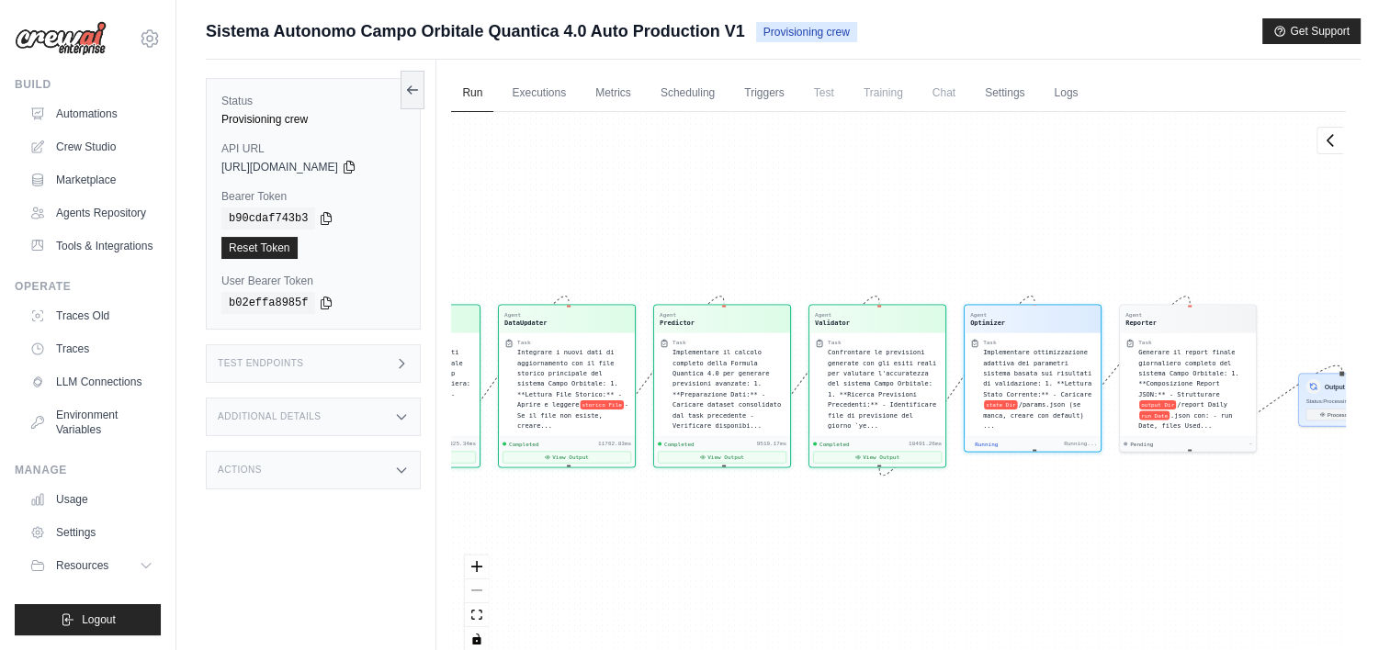
click at [721, 524] on div "Agent Controller Task Verificare i prerequisiti del sistema Campo Orbitale ed e…" at bounding box center [898, 388] width 895 height 553
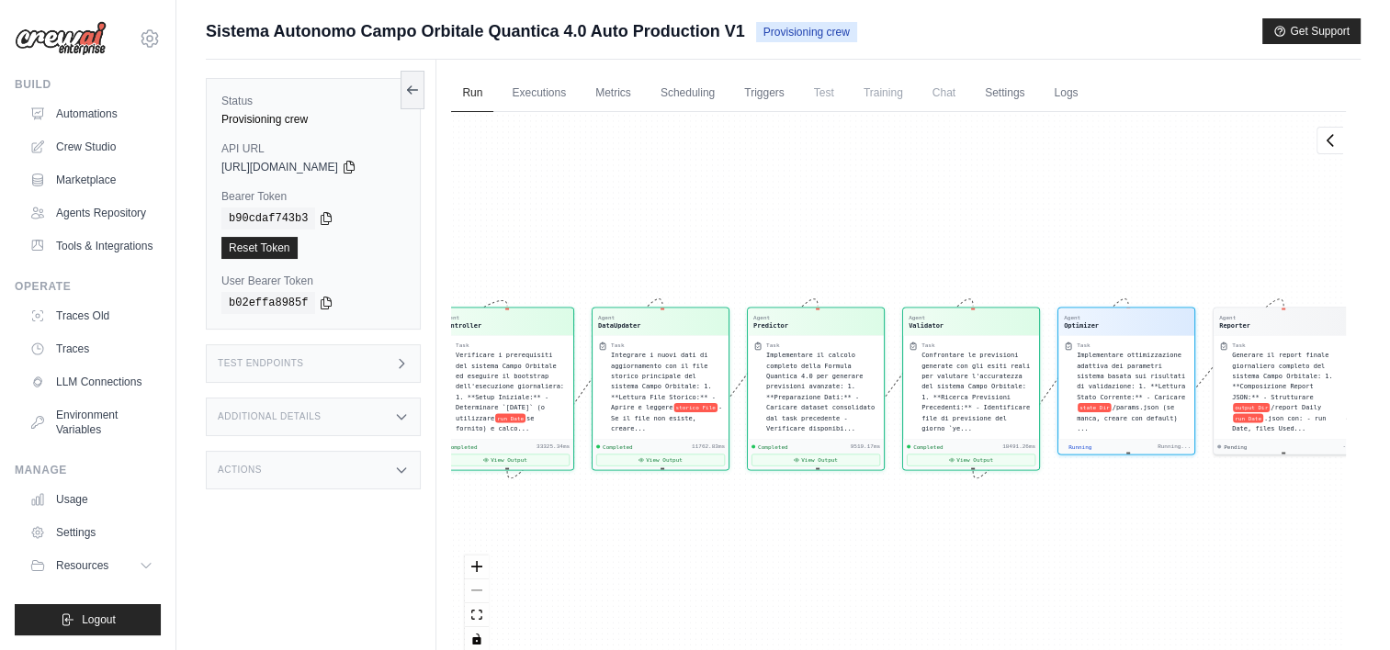
scroll to position [919, 0]
drag, startPoint x: 1147, startPoint y: 546, endPoint x: 1047, endPoint y: 566, distance: 102.2
click at [1047, 566] on div "Agent Controller Task Verificare i prerequisiti del sistema Campo Orbitale ed e…" at bounding box center [898, 388] width 895 height 553
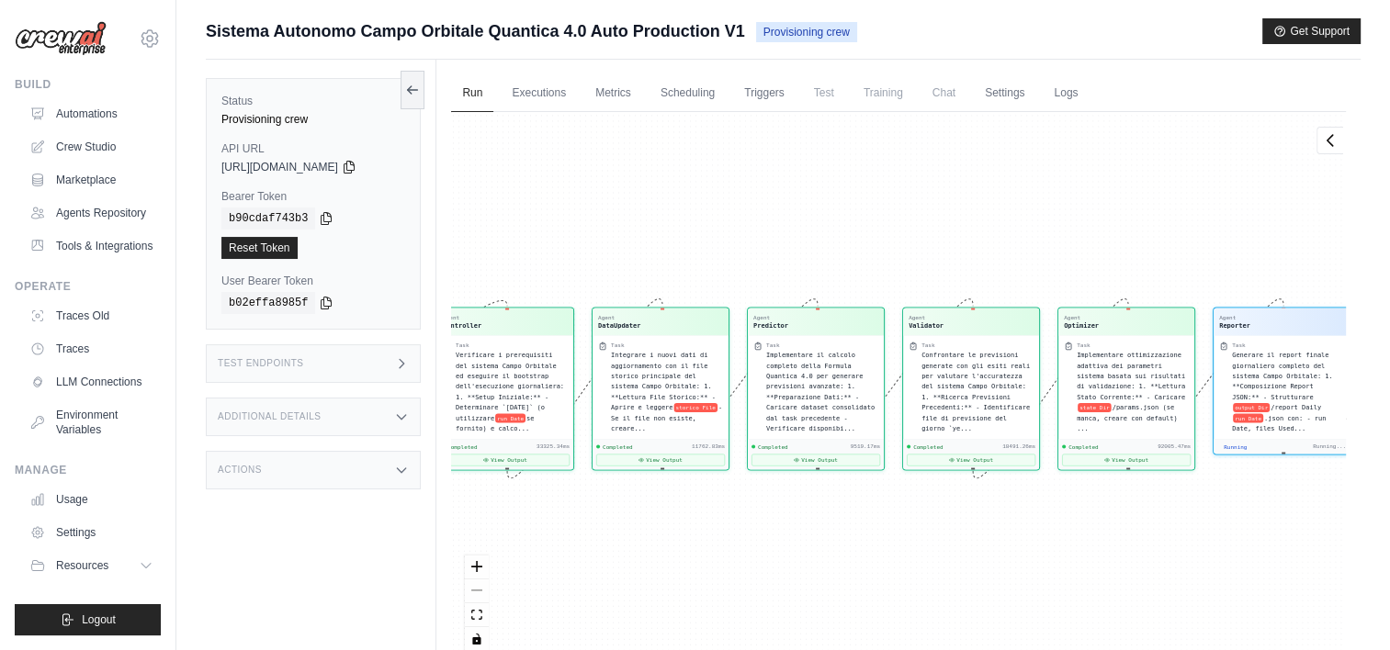
scroll to position [1100, 0]
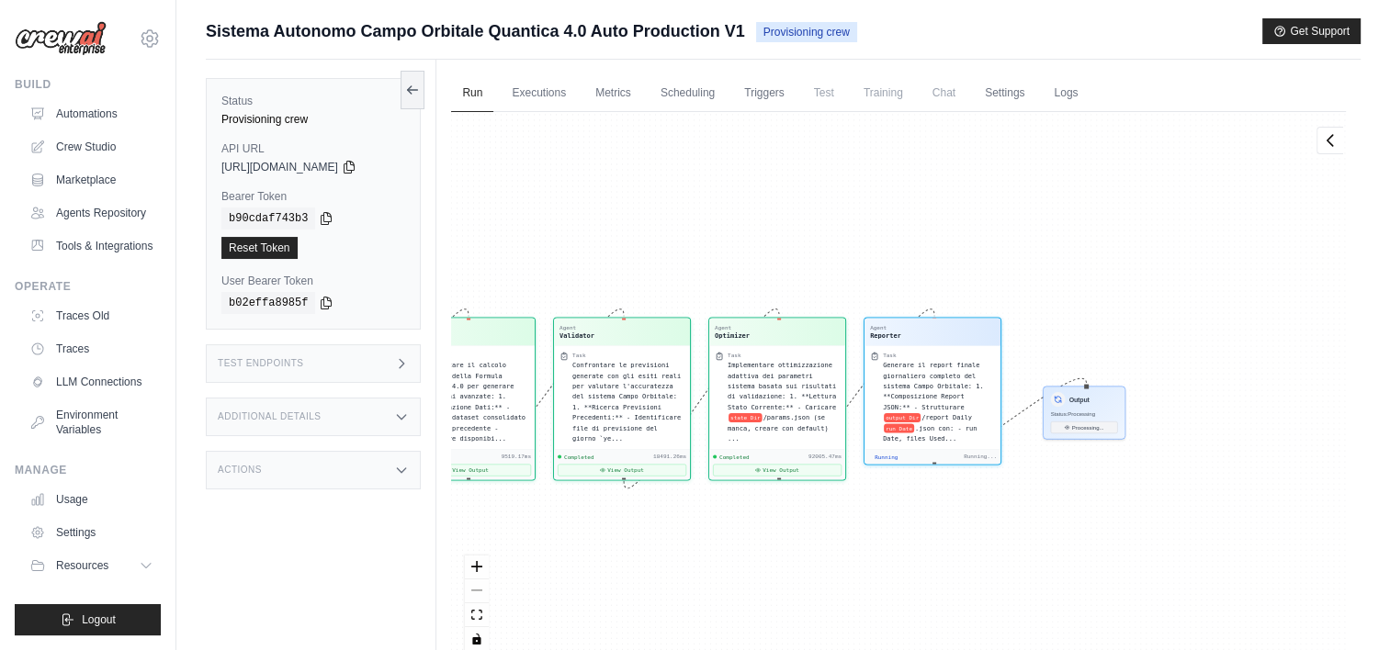
drag, startPoint x: 1249, startPoint y: 545, endPoint x: 900, endPoint y: 555, distance: 349.3
click at [900, 555] on div "Agent Controller Task Verificare i prerequisiti del sistema Campo Orbitale ed e…" at bounding box center [898, 388] width 895 height 553
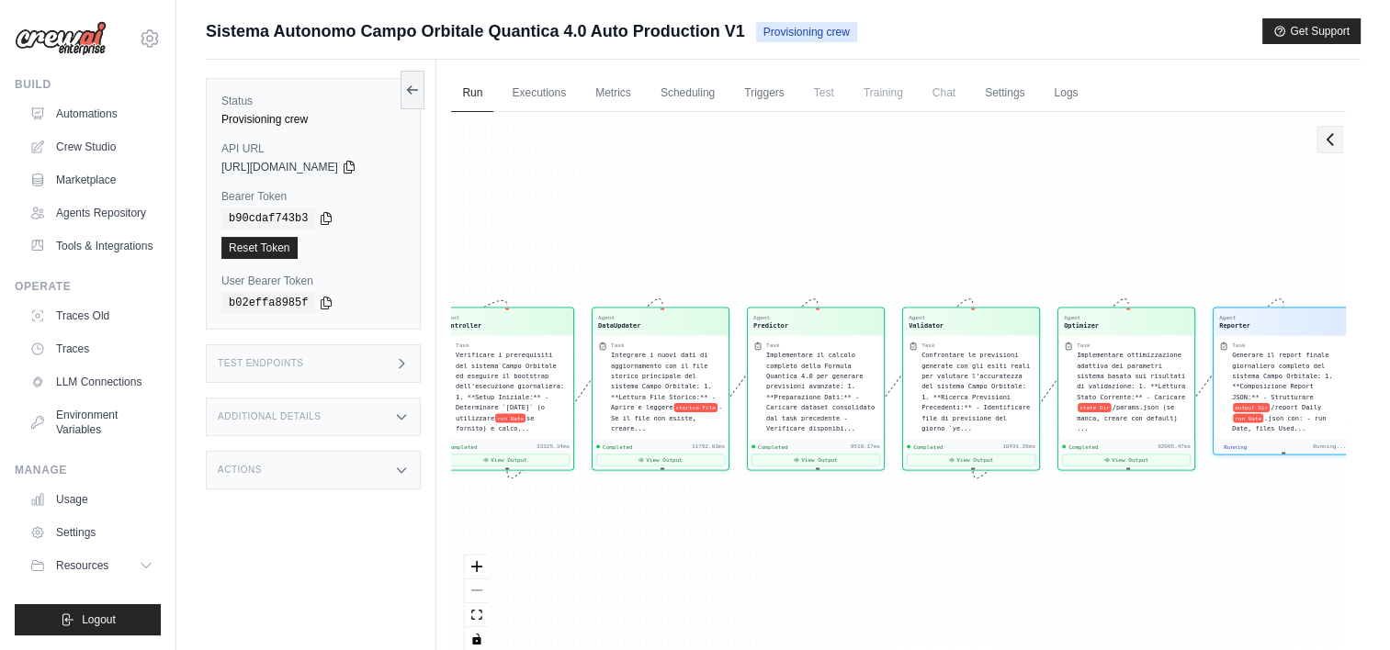
click at [1336, 141] on icon at bounding box center [1330, 139] width 18 height 18
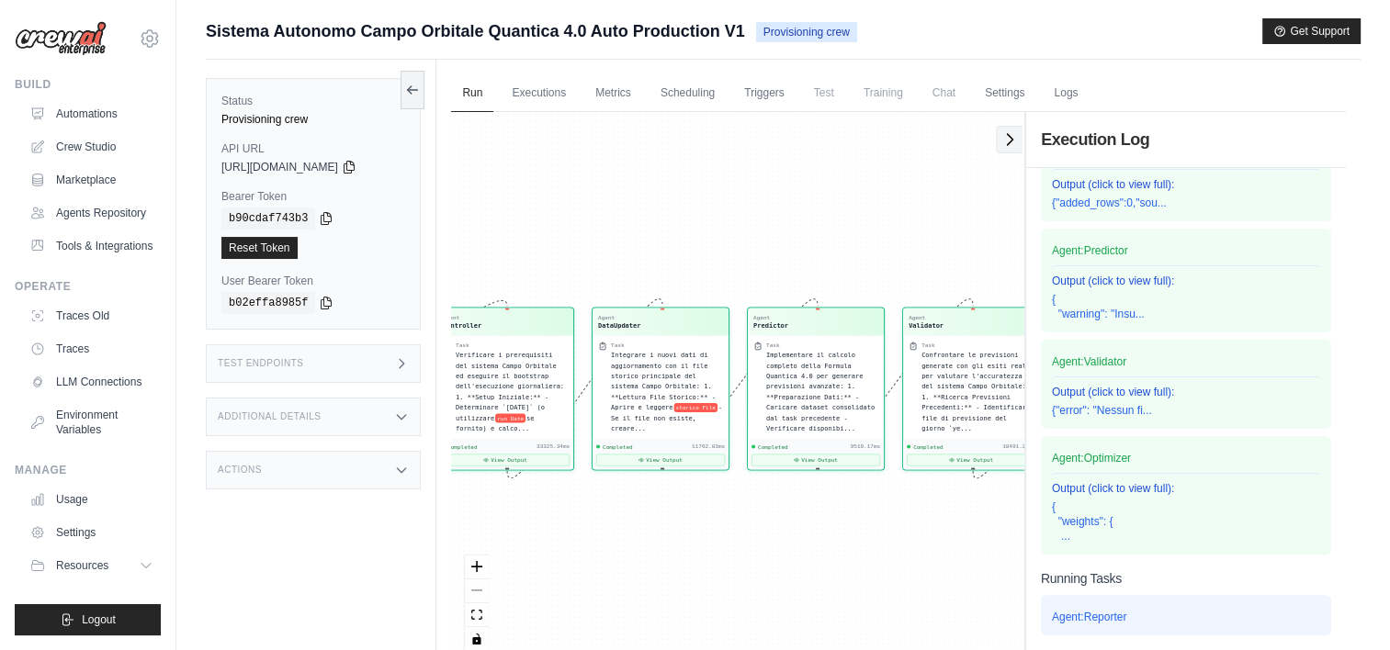
scroll to position [487, 0]
click at [932, 218] on div "Agent Controller Task Verificare i prerequisiti del sistema Campo Orbitale ed e…" at bounding box center [737, 388] width 573 height 553
click at [1000, 140] on icon at bounding box center [1009, 139] width 18 height 18
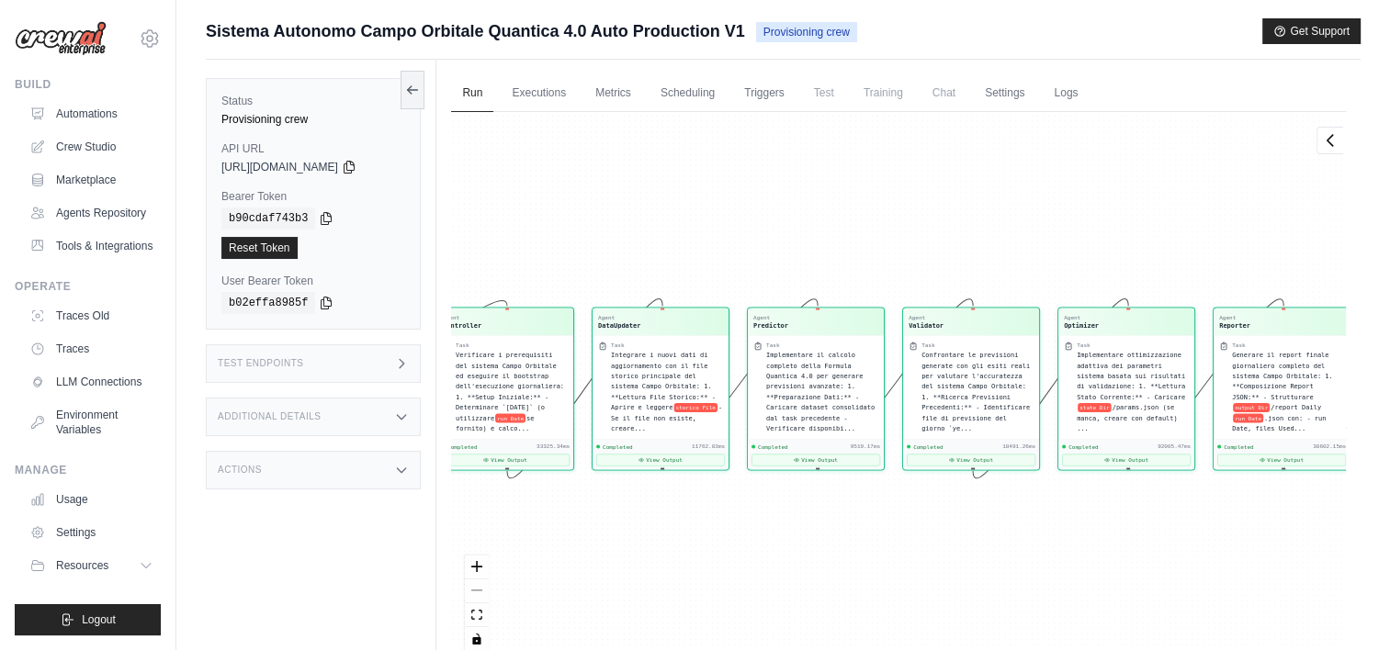
scroll to position [1181, 0]
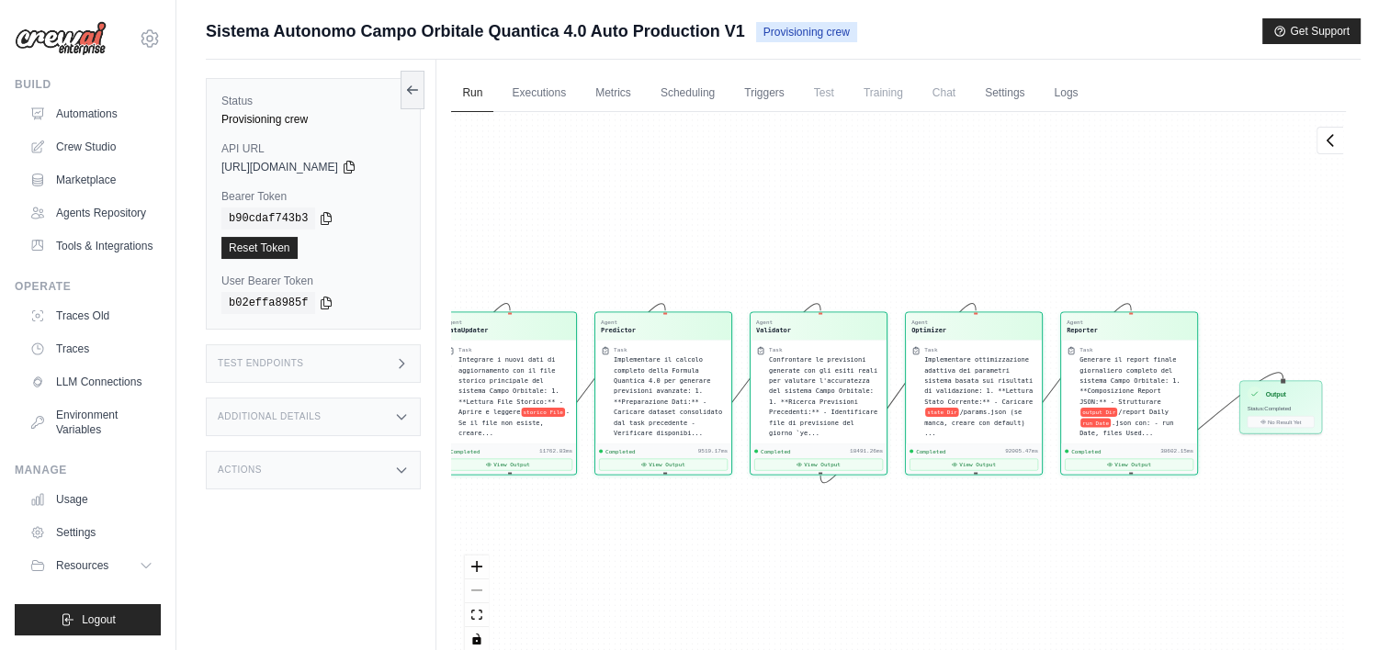
drag, startPoint x: 1277, startPoint y: 522, endPoint x: 1124, endPoint y: 526, distance: 152.6
click at [1124, 526] on div "Agent Controller Task Verificare i prerequisiti del sistema Campo Orbitale ed e…" at bounding box center [898, 388] width 895 height 553
click at [1276, 407] on span "Status: Completed" at bounding box center [1270, 407] width 44 height 6
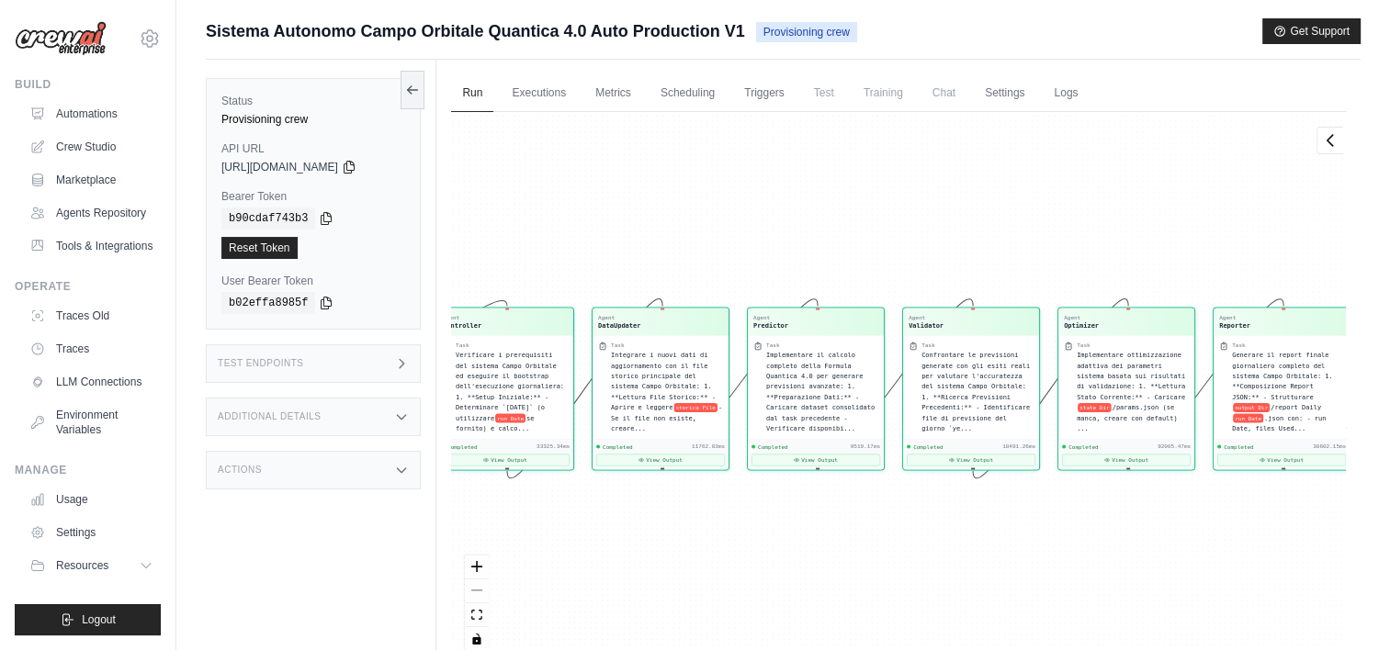
click at [1263, 413] on span "run Date" at bounding box center [1248, 417] width 30 height 9
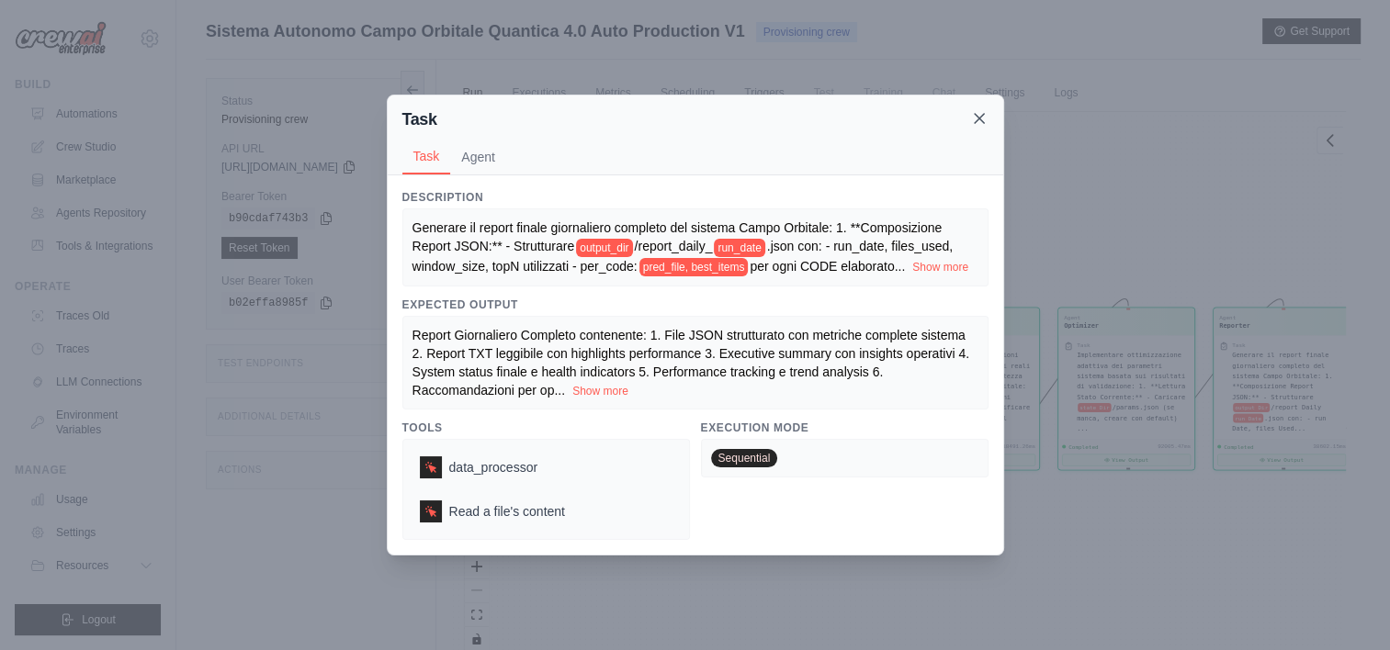
click at [986, 111] on icon at bounding box center [979, 118] width 18 height 18
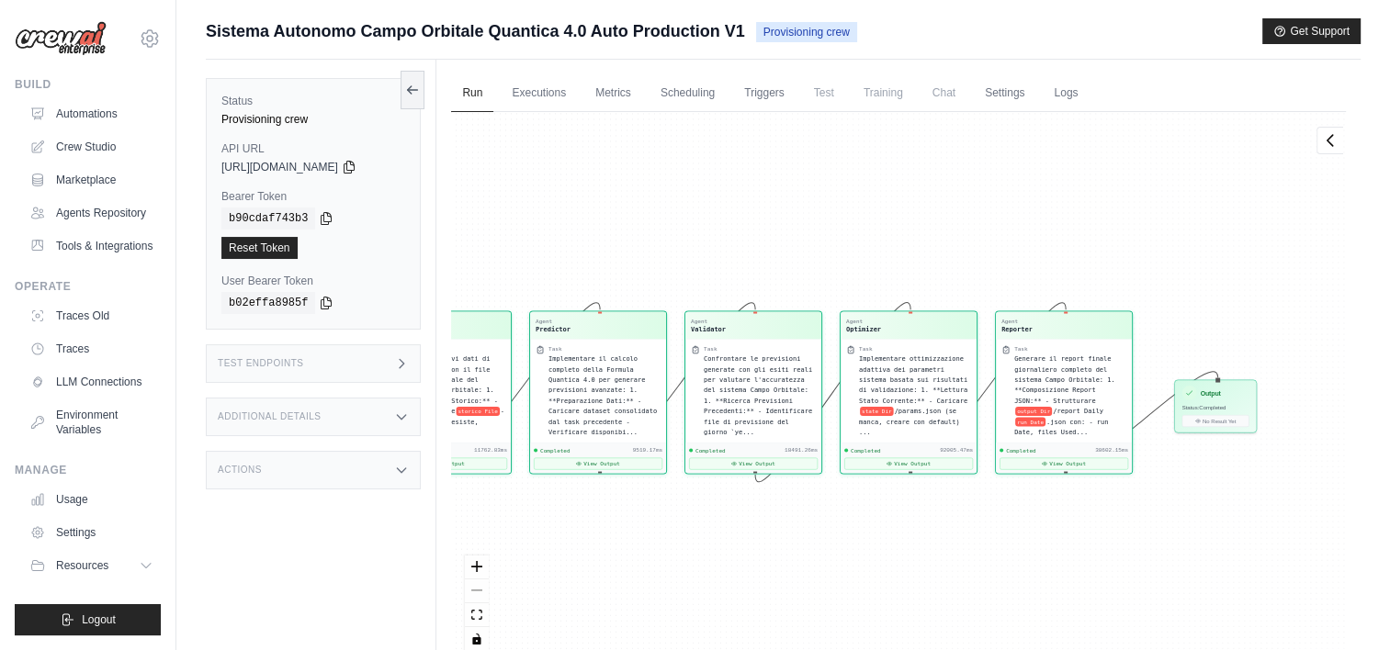
drag, startPoint x: 1088, startPoint y: 542, endPoint x: 1036, endPoint y: 542, distance: 51.4
click at [1036, 542] on div "Agent Controller Task Verificare i prerequisiti del sistema Campo Orbitale ed e…" at bounding box center [898, 388] width 895 height 553
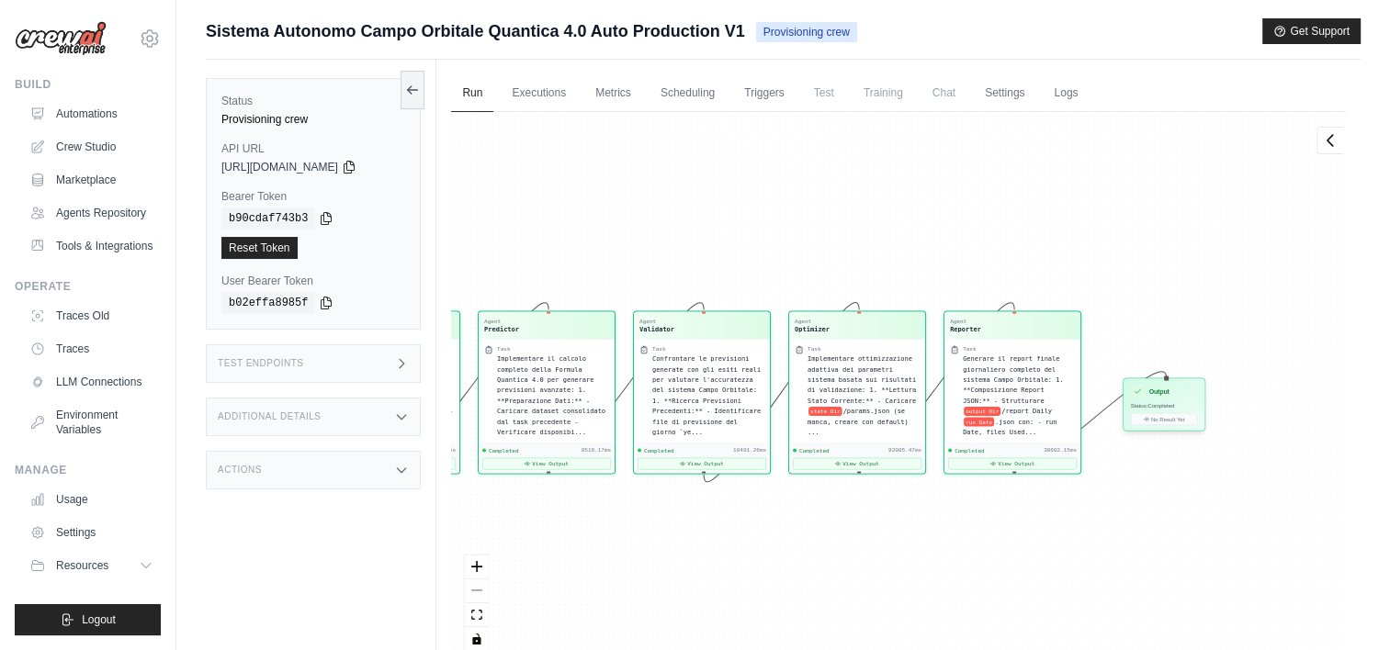
click at [1183, 427] on div "Output Status: Completed No Result Yet" at bounding box center [1164, 405] width 83 height 53
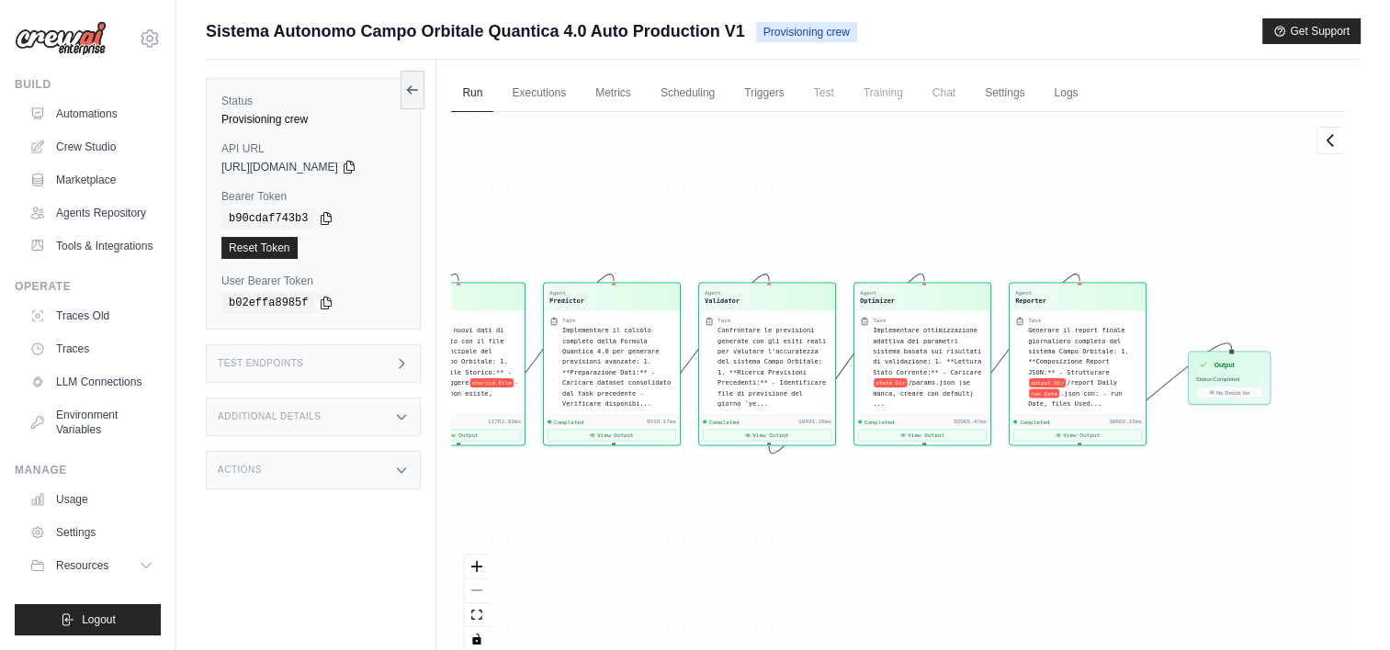
drag, startPoint x: 1152, startPoint y: 550, endPoint x: 1016, endPoint y: 366, distance: 229.3
click at [687, 540] on div "Agent Controller Task Verificare i prerequisiti del sistema Campo Orbitale ed e…" at bounding box center [898, 388] width 895 height 553
click at [686, 541] on div "Agent Controller Task Verificare i prerequisiti del sistema Campo Orbitale ed e…" at bounding box center [898, 388] width 895 height 553
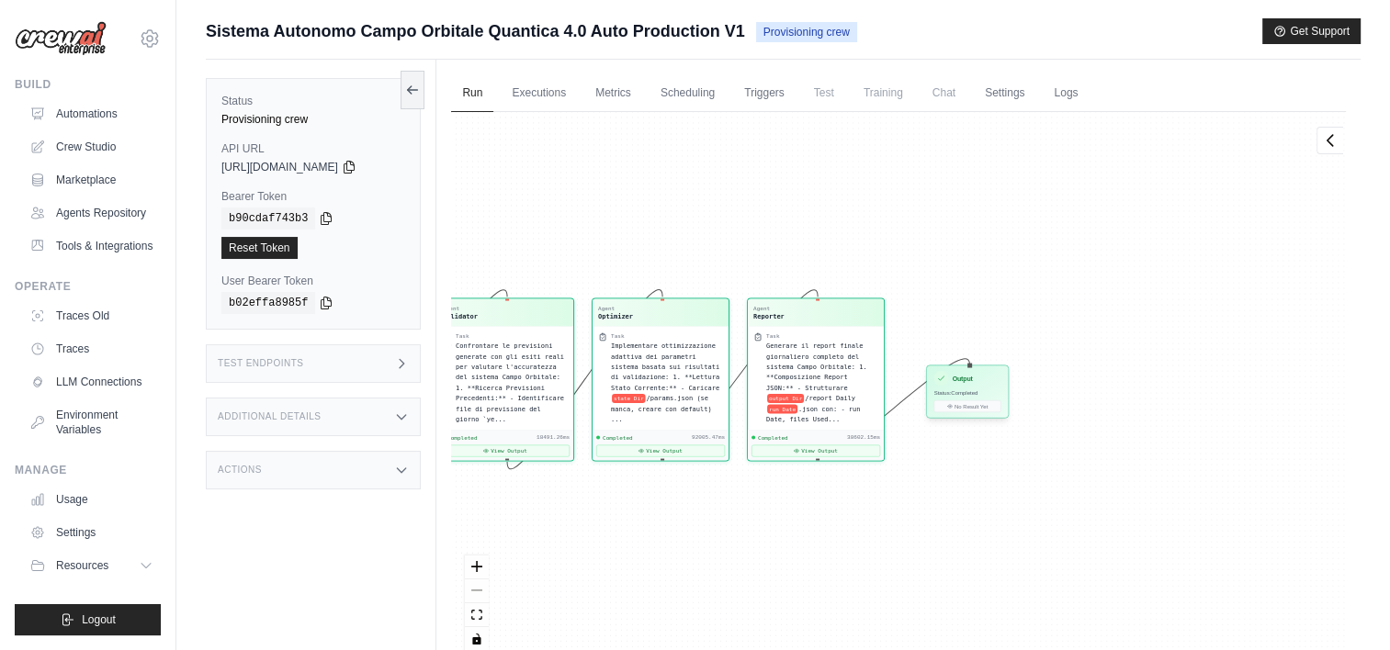
click at [961, 390] on span "Status: Completed" at bounding box center [956, 393] width 44 height 6
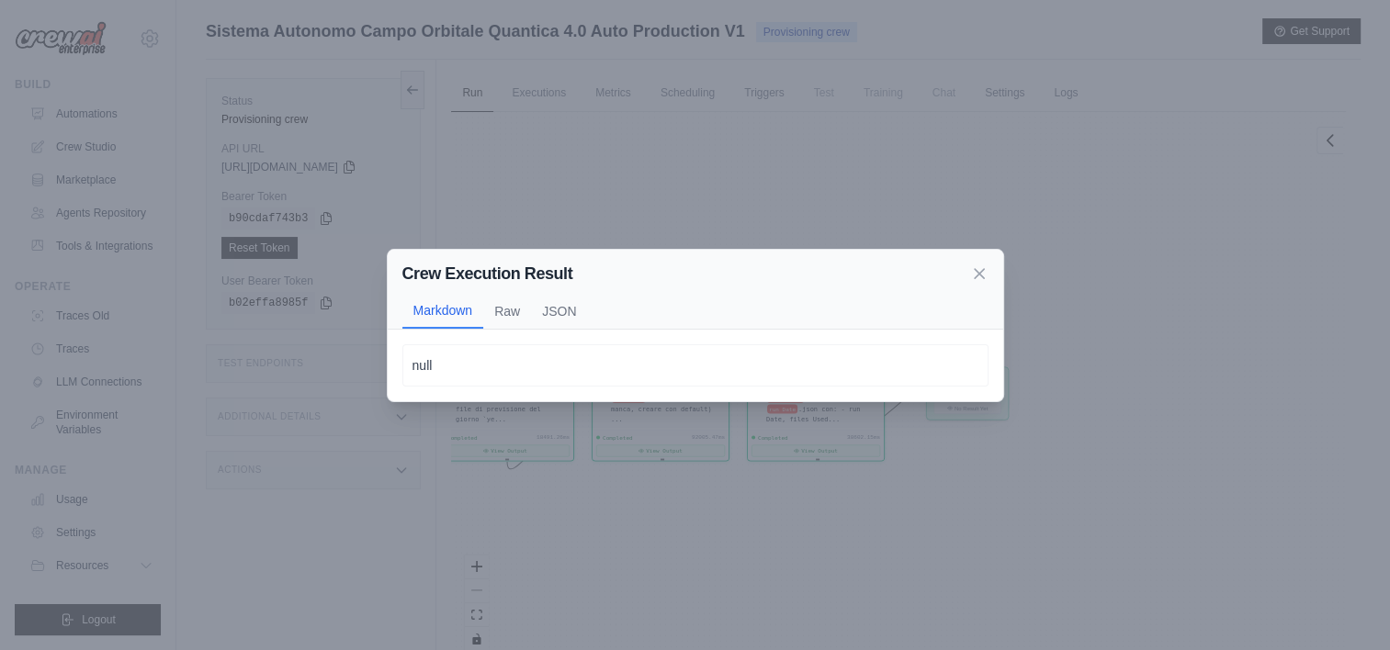
click at [664, 363] on p "null" at bounding box center [695, 366] width 566 height 22
click at [978, 272] on icon at bounding box center [979, 272] width 9 height 9
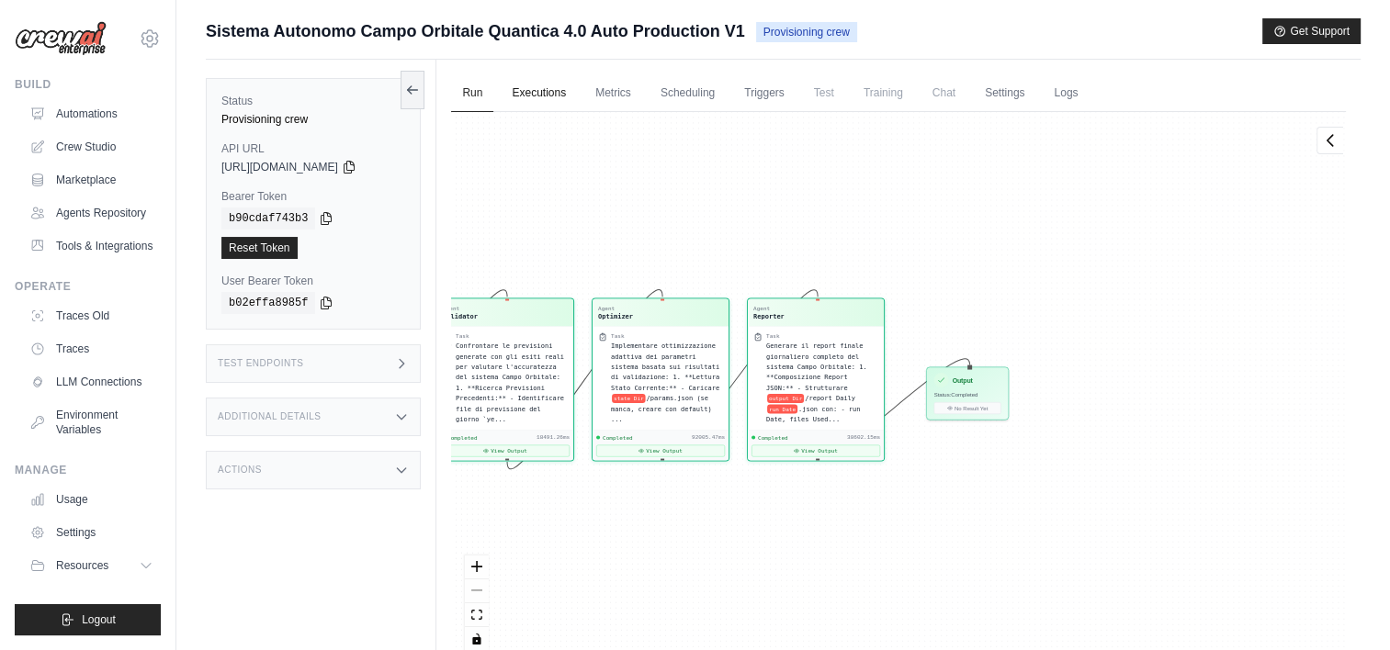
click at [538, 96] on link "Executions" at bounding box center [539, 93] width 76 height 39
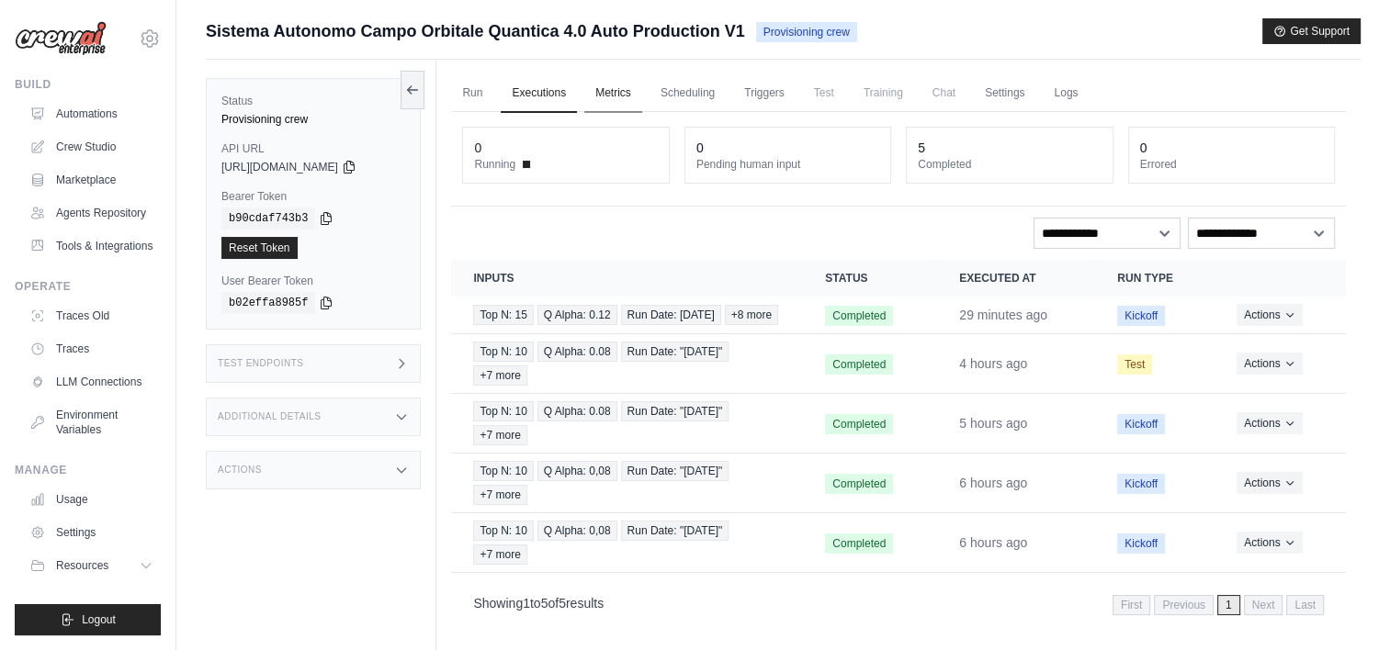
click at [621, 98] on link "Metrics" at bounding box center [613, 93] width 58 height 39
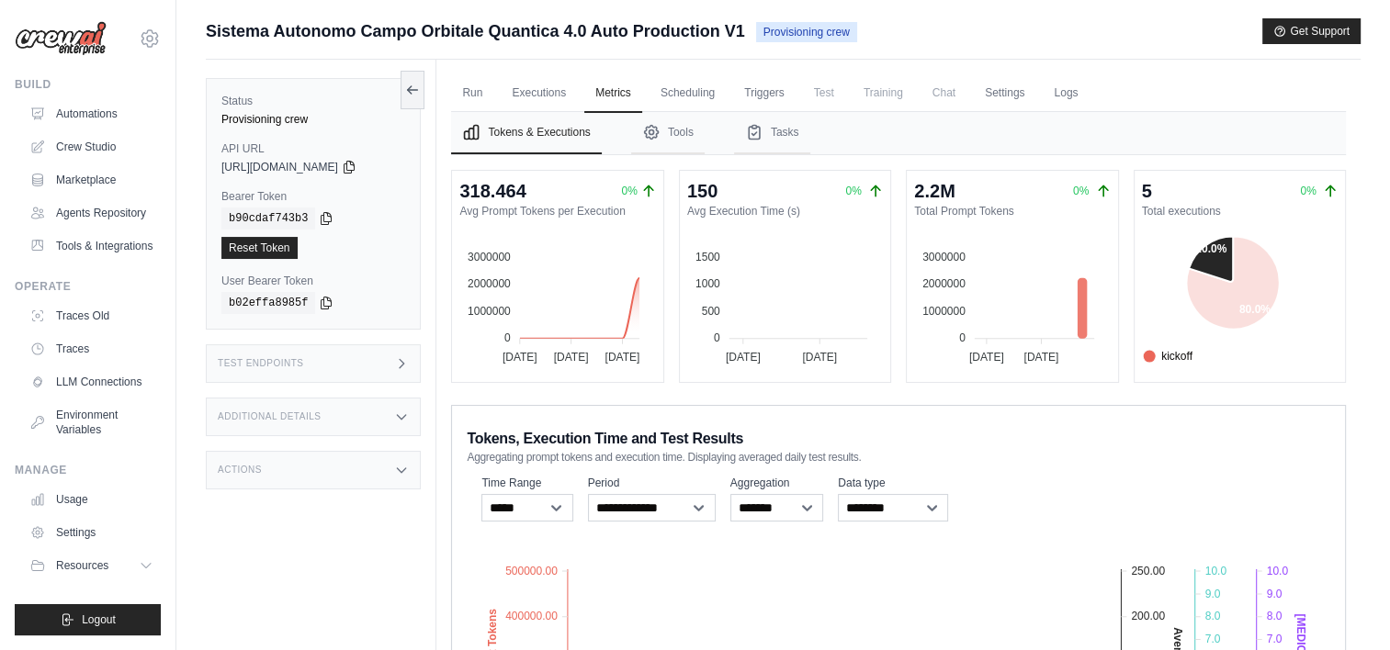
click at [1179, 368] on span "test" at bounding box center [1161, 376] width 36 height 17
click at [1202, 364] on div "kickoff test" at bounding box center [1233, 367] width 197 height 44
click at [1192, 360] on span "kickoff" at bounding box center [1168, 356] width 50 height 17
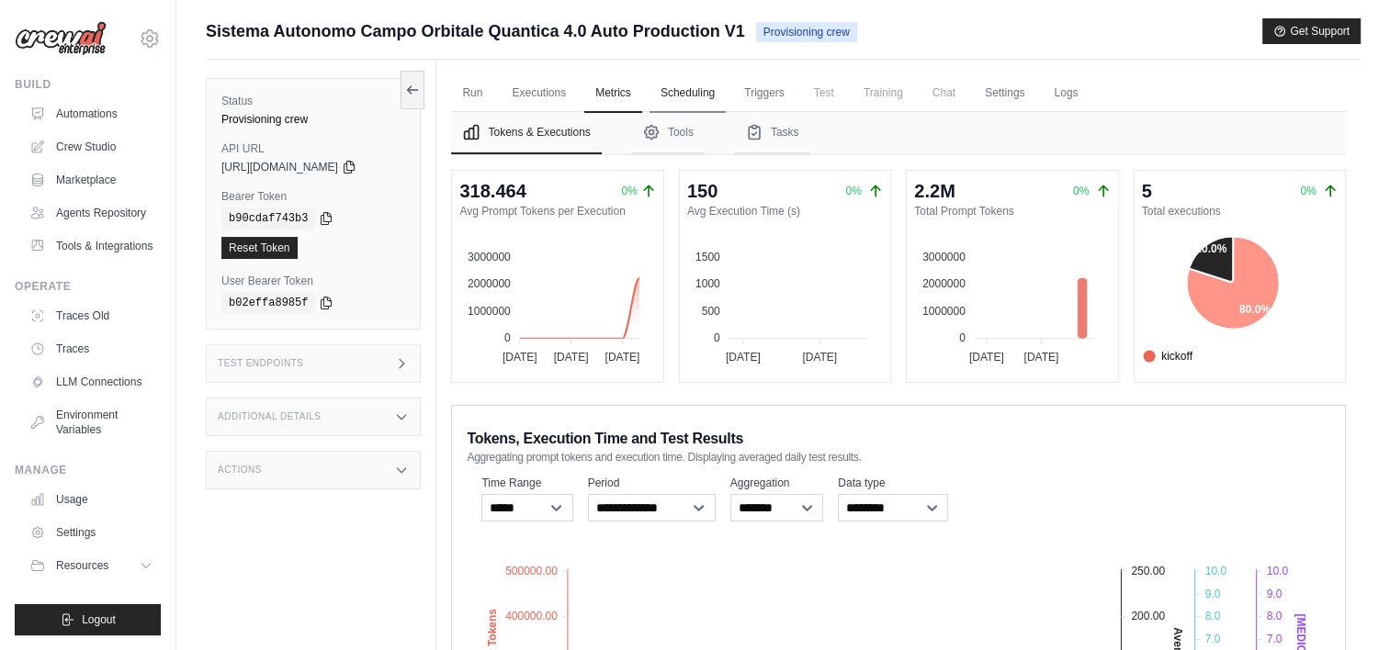
click at [680, 89] on link "Scheduling" at bounding box center [688, 93] width 76 height 39
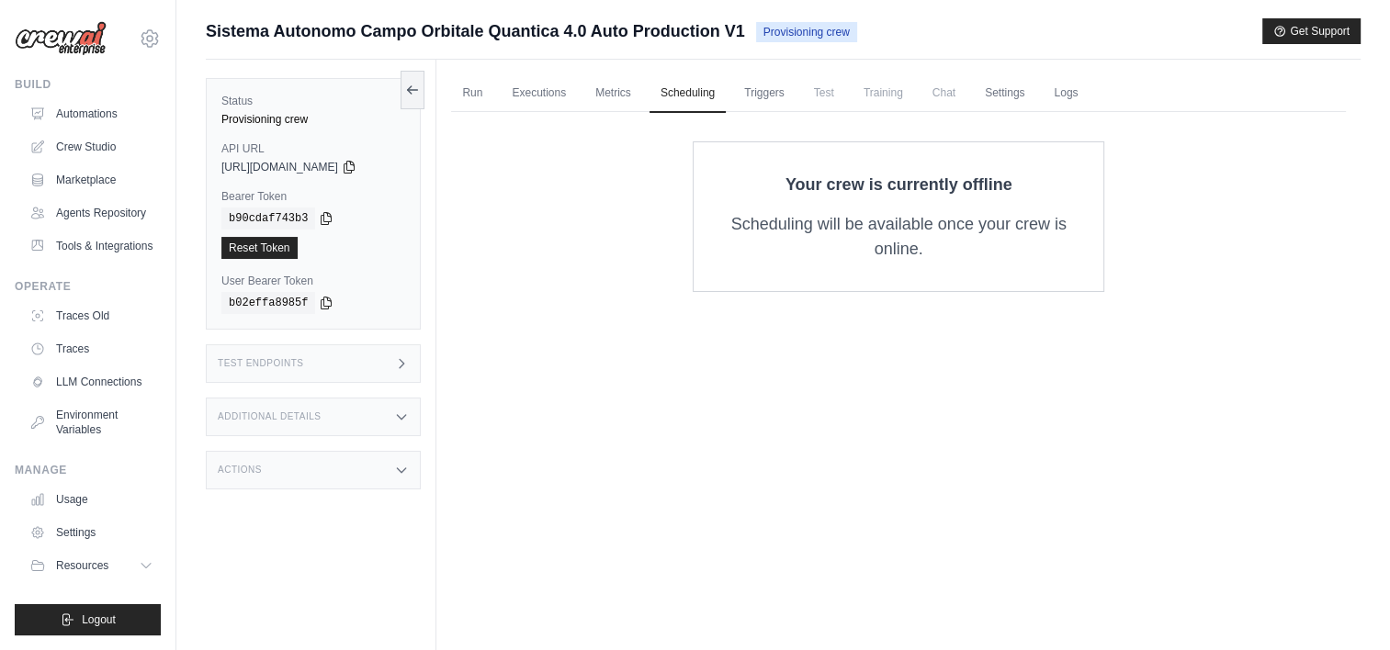
click at [842, 198] on div "Your crew is currently offline Scheduling will be available once your crew is o…" at bounding box center [899, 216] width 412 height 151
click at [955, 360] on div "Run Executions Metrics Scheduling Triggers Test Training Chat Settings Logs 0 R…" at bounding box center [898, 385] width 924 height 650
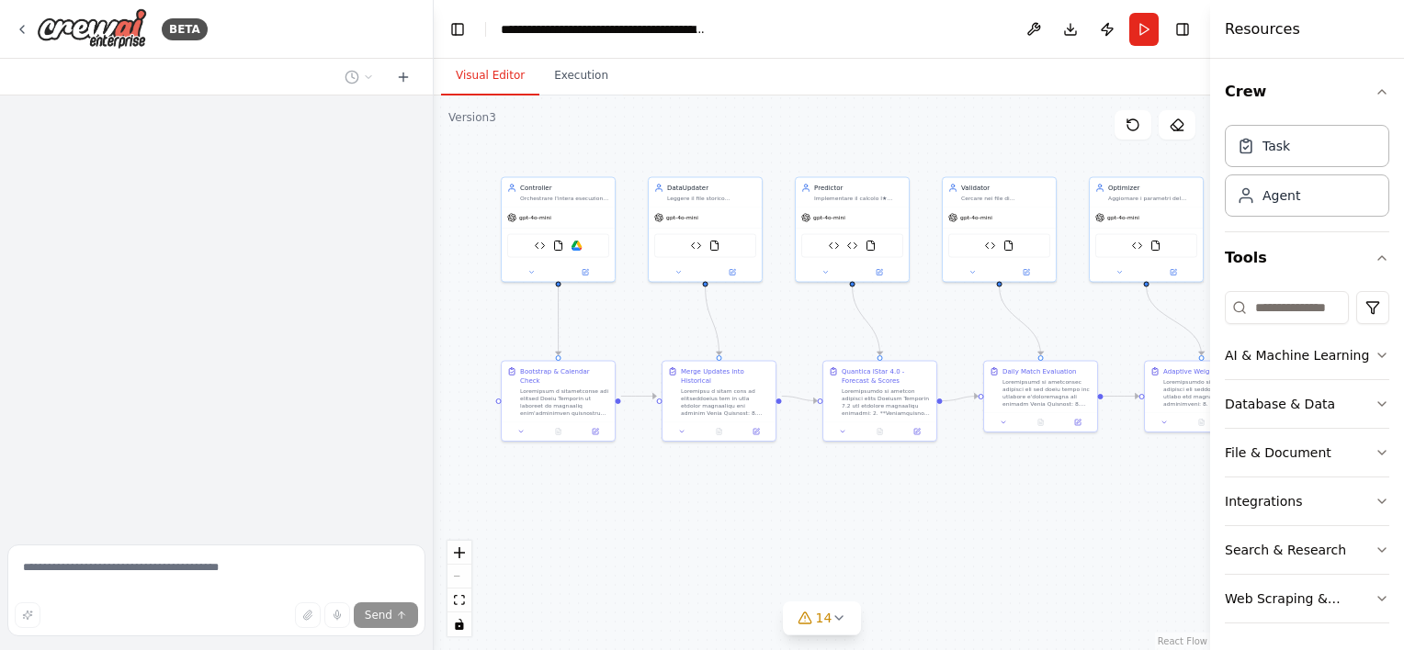
drag, startPoint x: 1071, startPoint y: 551, endPoint x: 827, endPoint y: 445, distance: 266.6
click at [827, 445] on div ".deletable-edge-delete-btn { width: 20px; height: 20px; border: 0px solid #ffff…" at bounding box center [822, 373] width 776 height 555
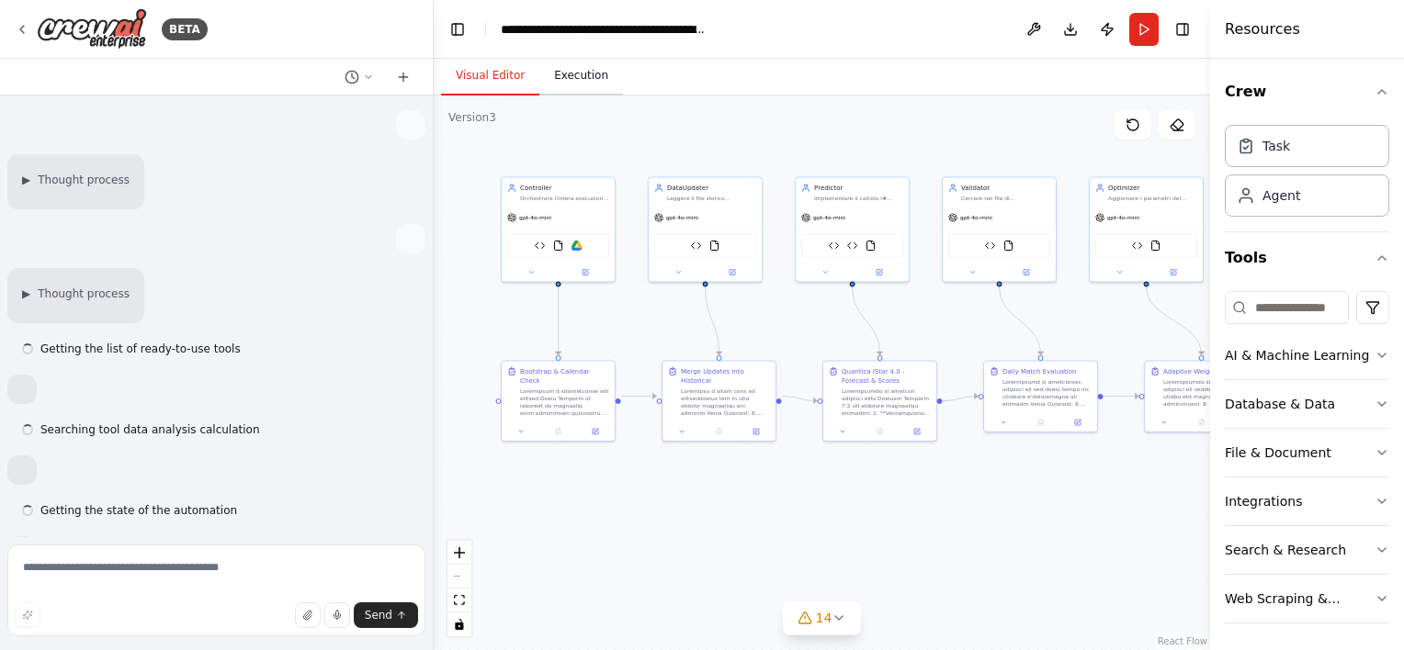
click at [577, 77] on button "Execution" at bounding box center [581, 76] width 84 height 39
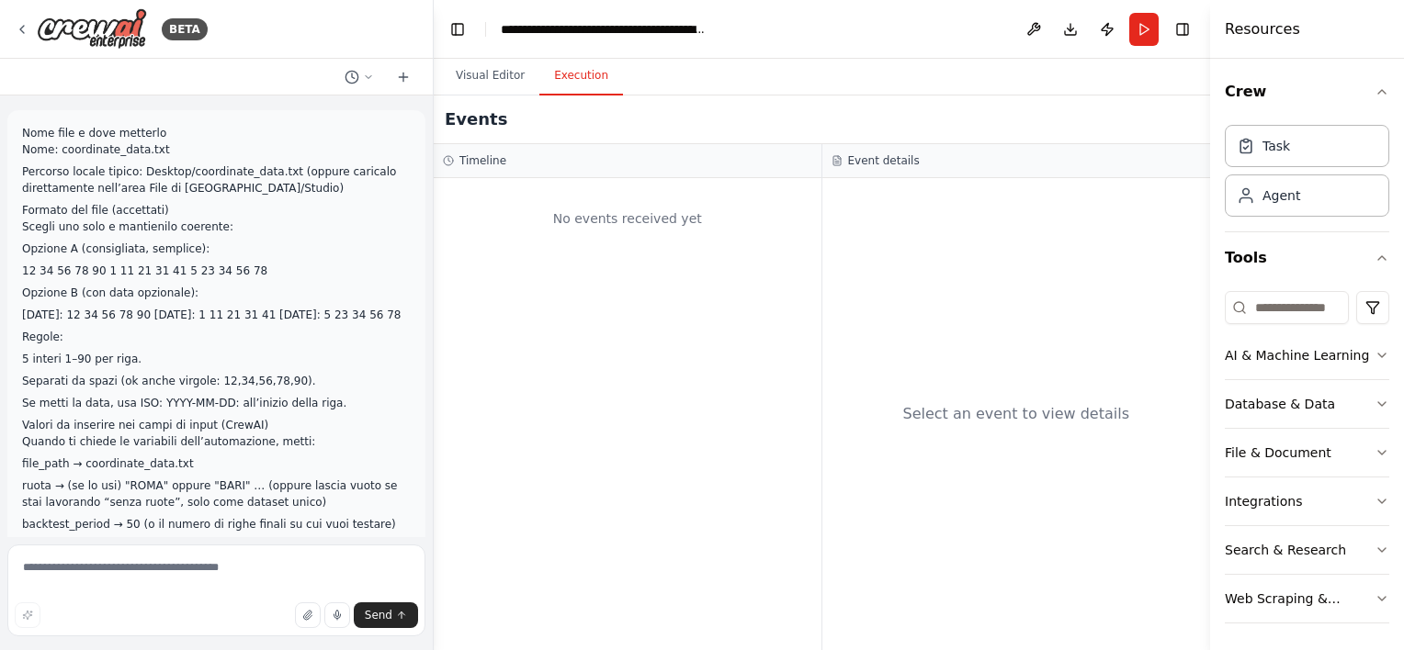
scroll to position [164261, 0]
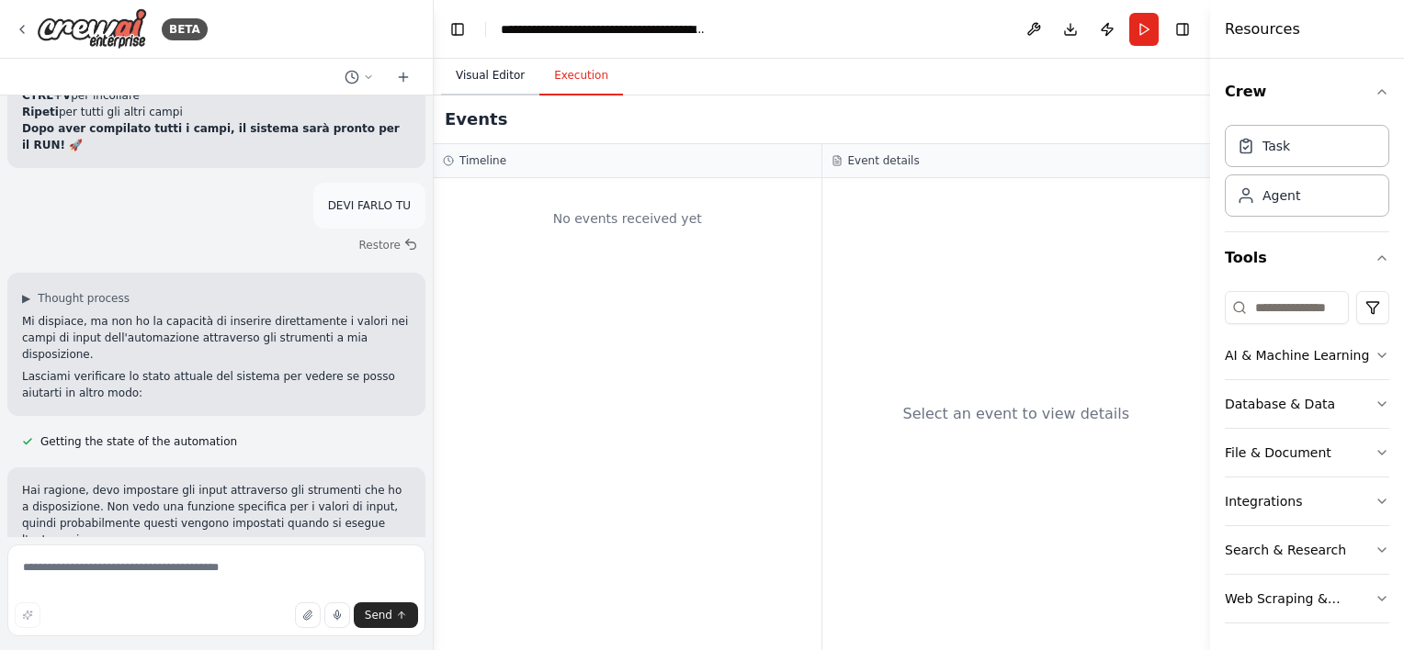
click at [493, 79] on button "Visual Editor" at bounding box center [490, 76] width 98 height 39
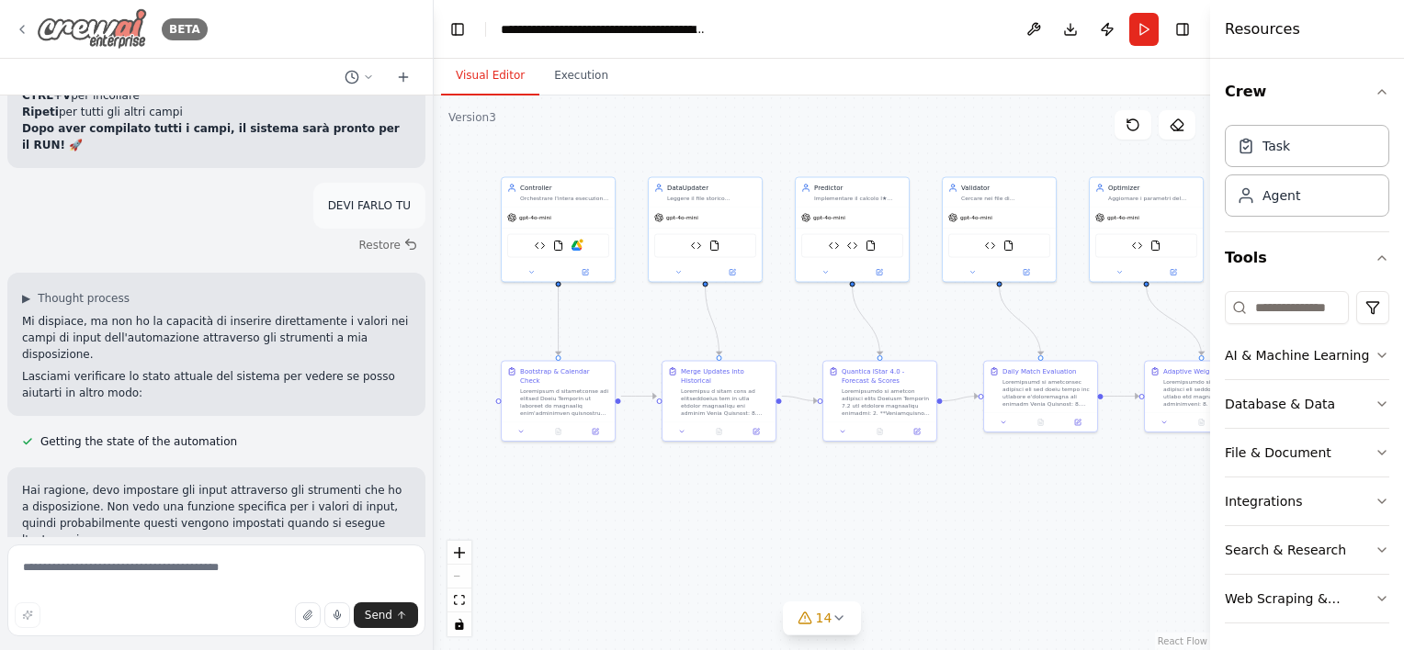
click at [20, 32] on icon at bounding box center [22, 29] width 15 height 15
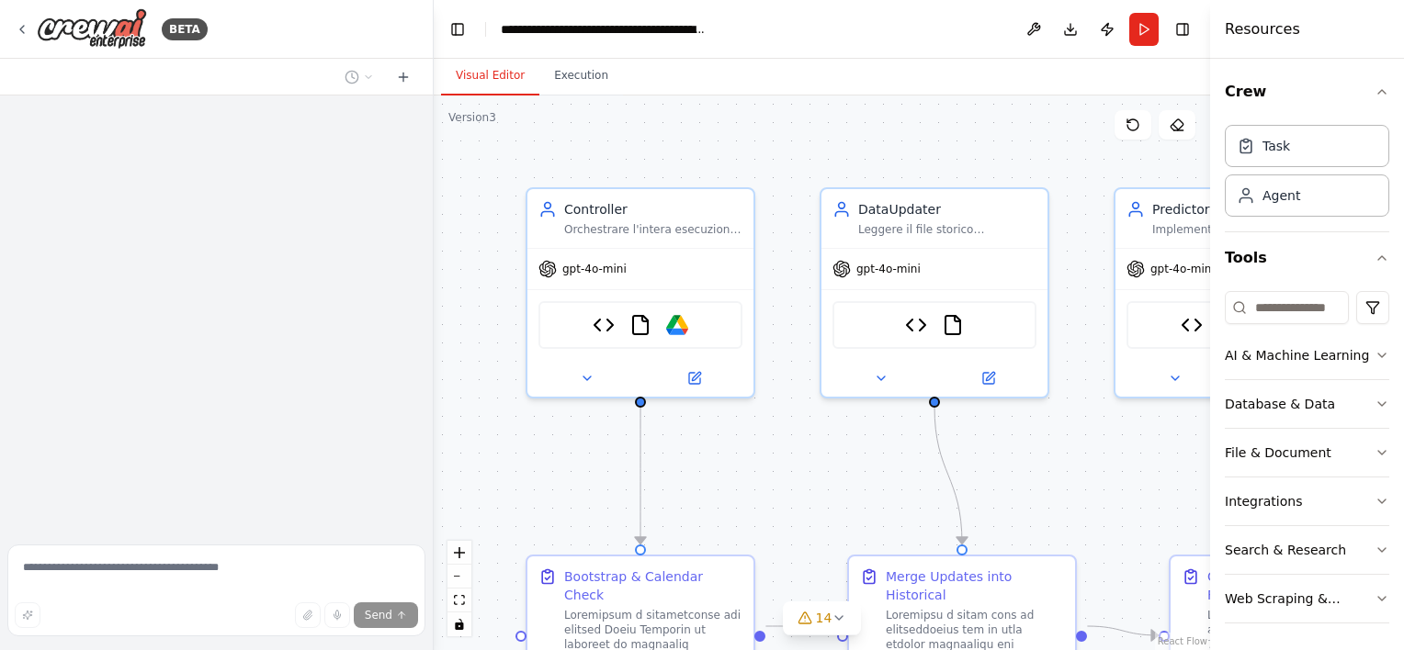
click at [12, 23] on div "BETA" at bounding box center [216, 29] width 433 height 59
click at [571, 142] on div ".deletable-edge-delete-btn { width: 20px; height: 20px; border: 0px solid #ffff…" at bounding box center [822, 373] width 776 height 555
click at [16, 26] on icon at bounding box center [22, 29] width 15 height 15
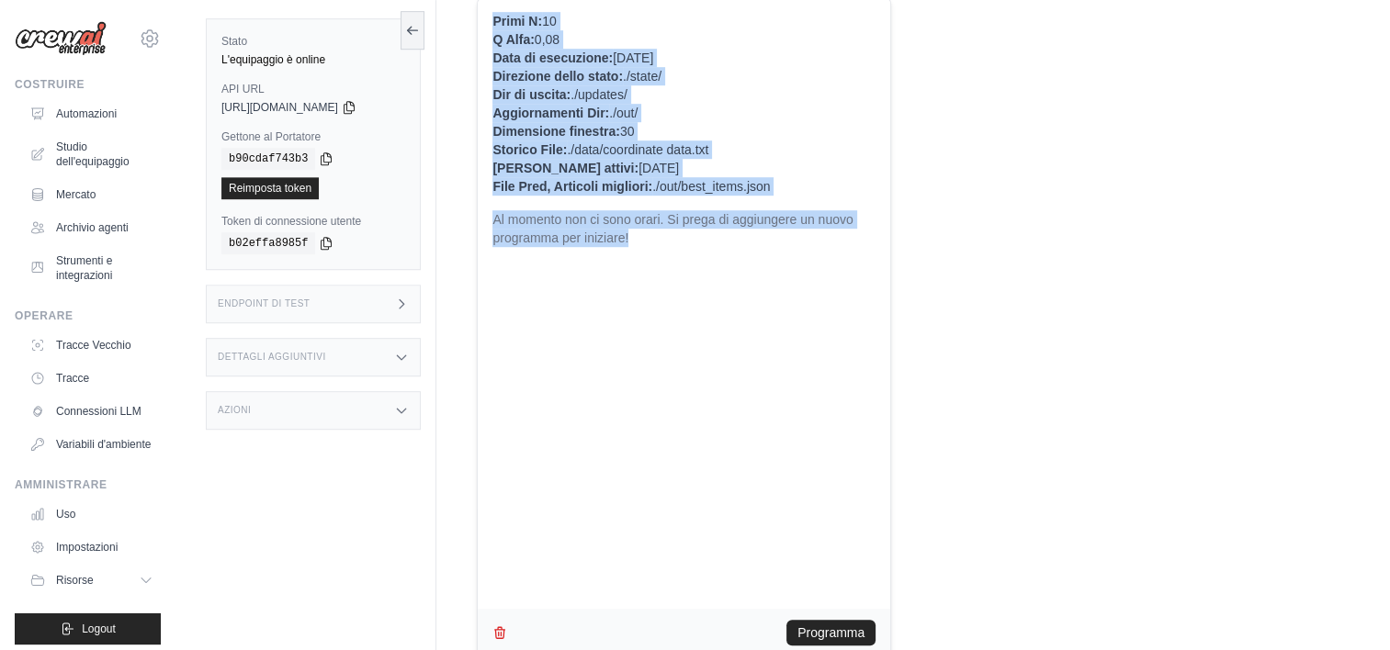
scroll to position [1145, 0]
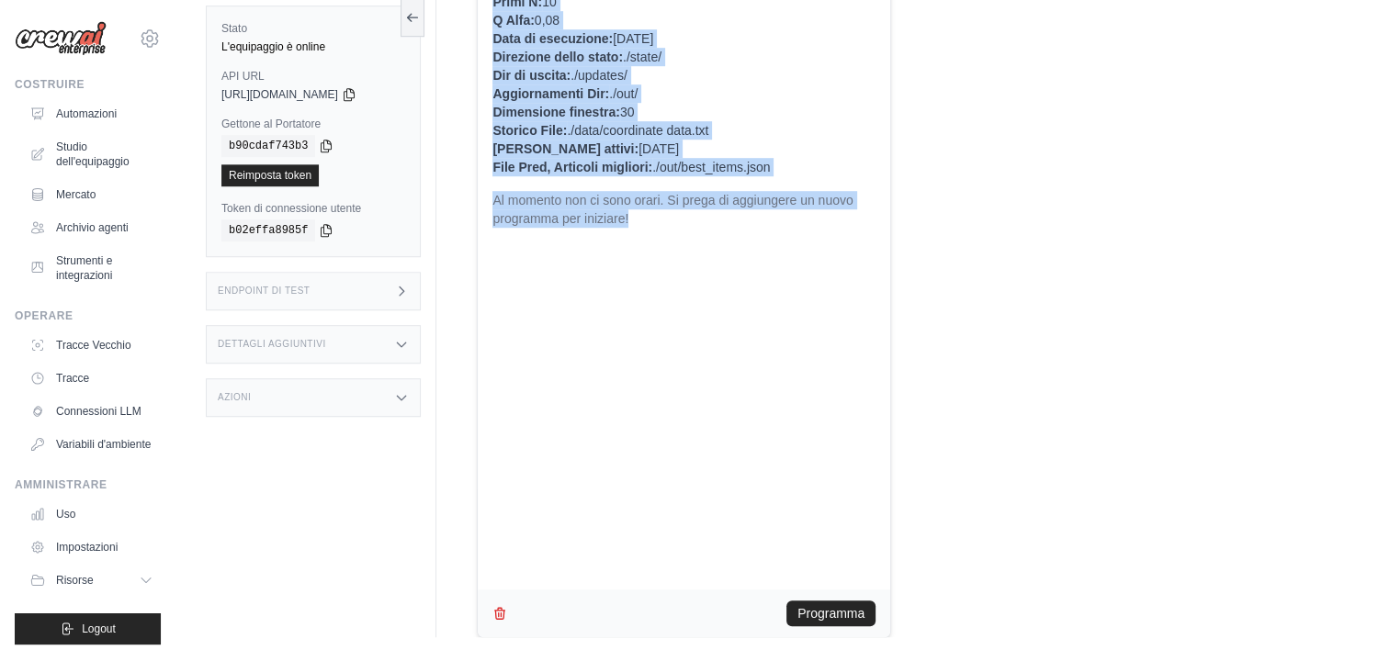
drag, startPoint x: 475, startPoint y: 216, endPoint x: 1044, endPoint y: 507, distance: 638.9
click at [808, 435] on div "Primi N: 10 Q Alfa: 0,08 Data di esecuzione: [DATE] Direzione dello stato: ./st…" at bounding box center [684, 284] width 412 height 612
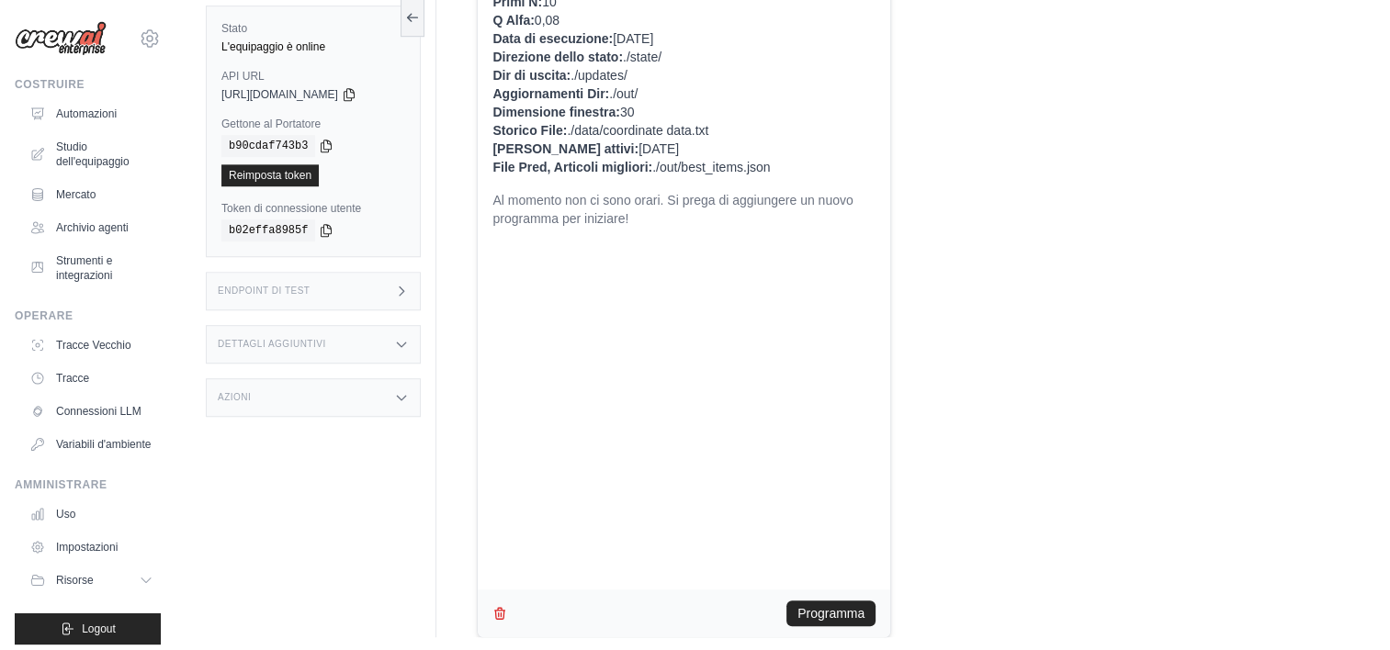
click at [808, 435] on div "Primi N: 10 Q Alfa: 0,08 Data di esecuzione: [DATE] Direzione dello stato: ./st…" at bounding box center [684, 284] width 412 height 612
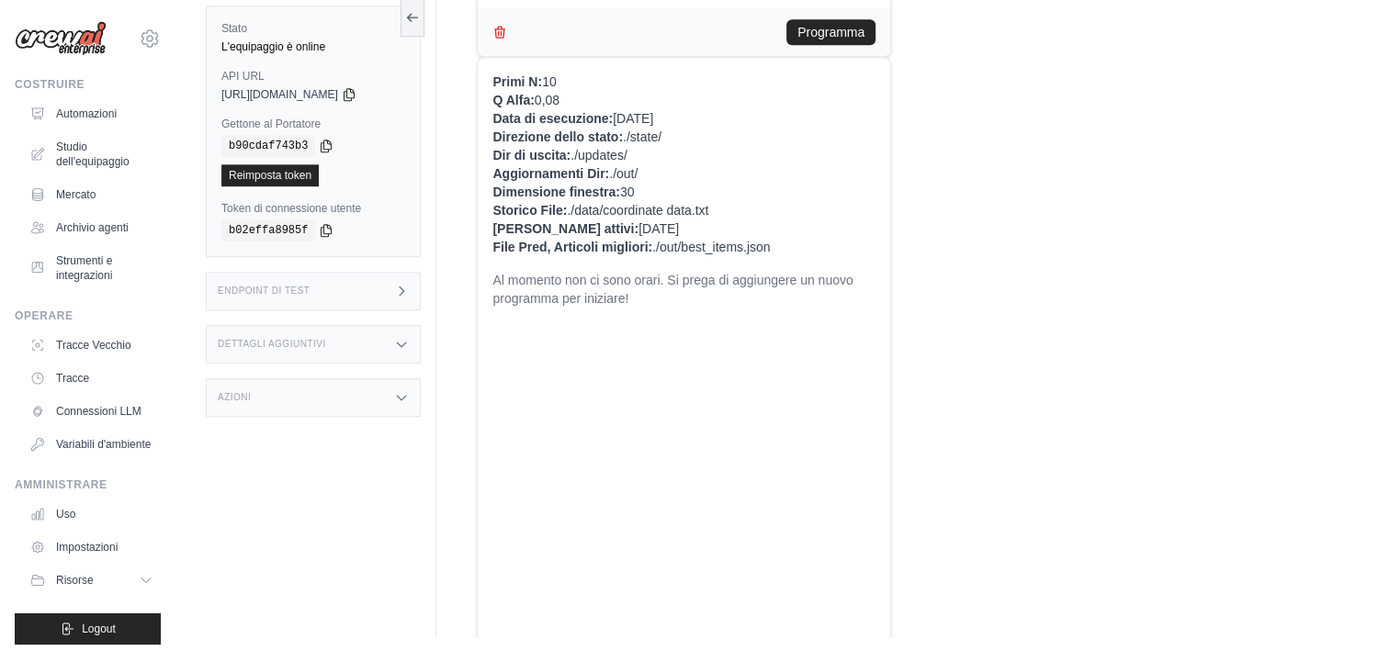
scroll to position [609, 0]
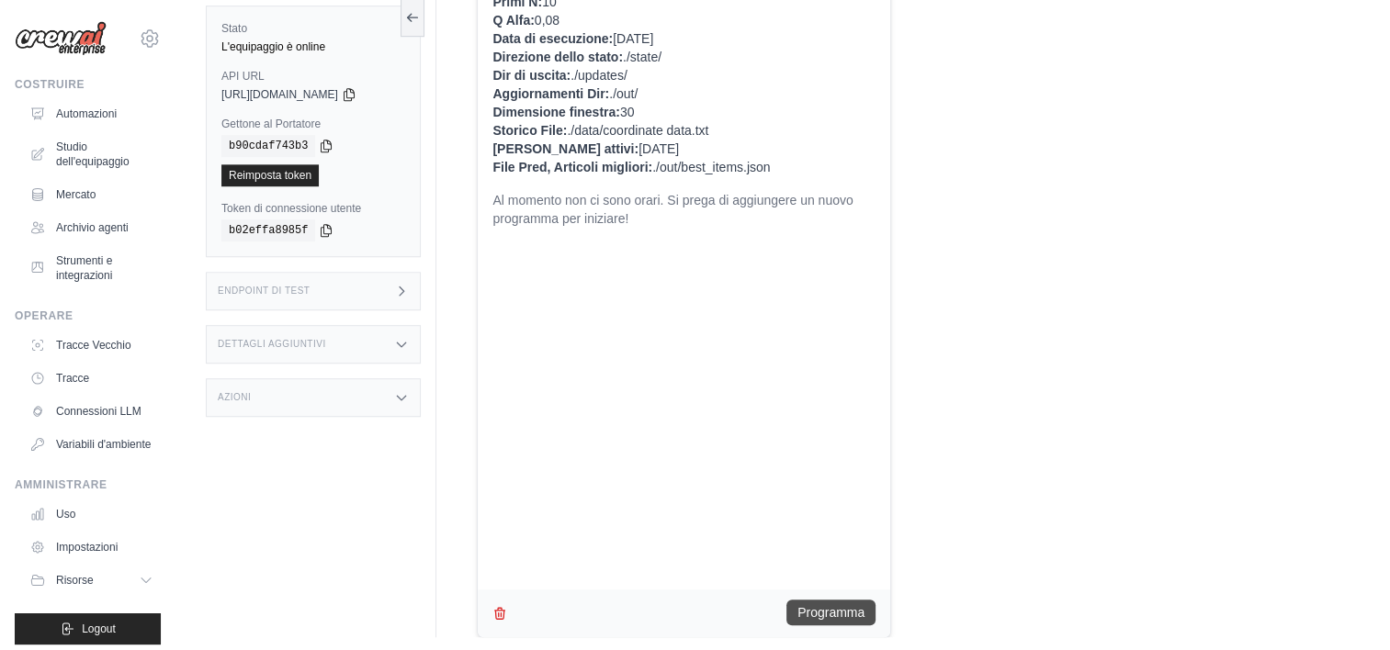
click at [810, 615] on button "Programma" at bounding box center [830, 613] width 89 height 26
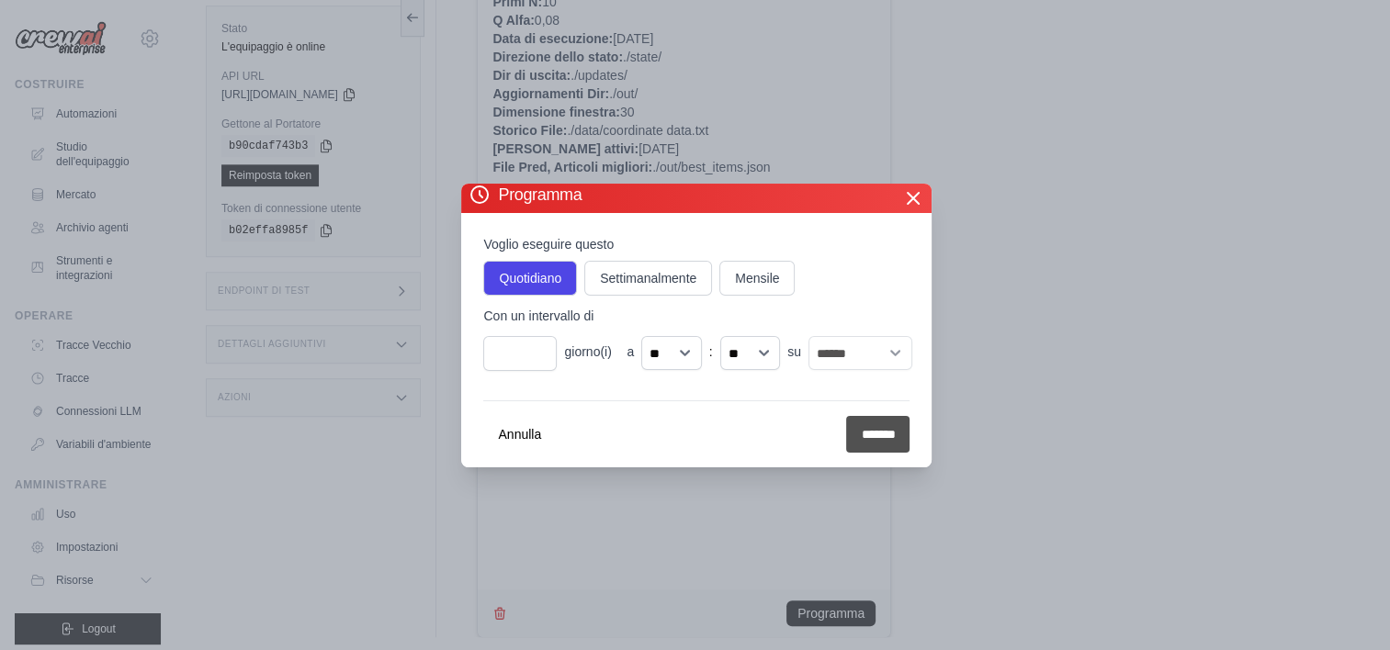
click at [856, 436] on input "****" at bounding box center [877, 434] width 63 height 37
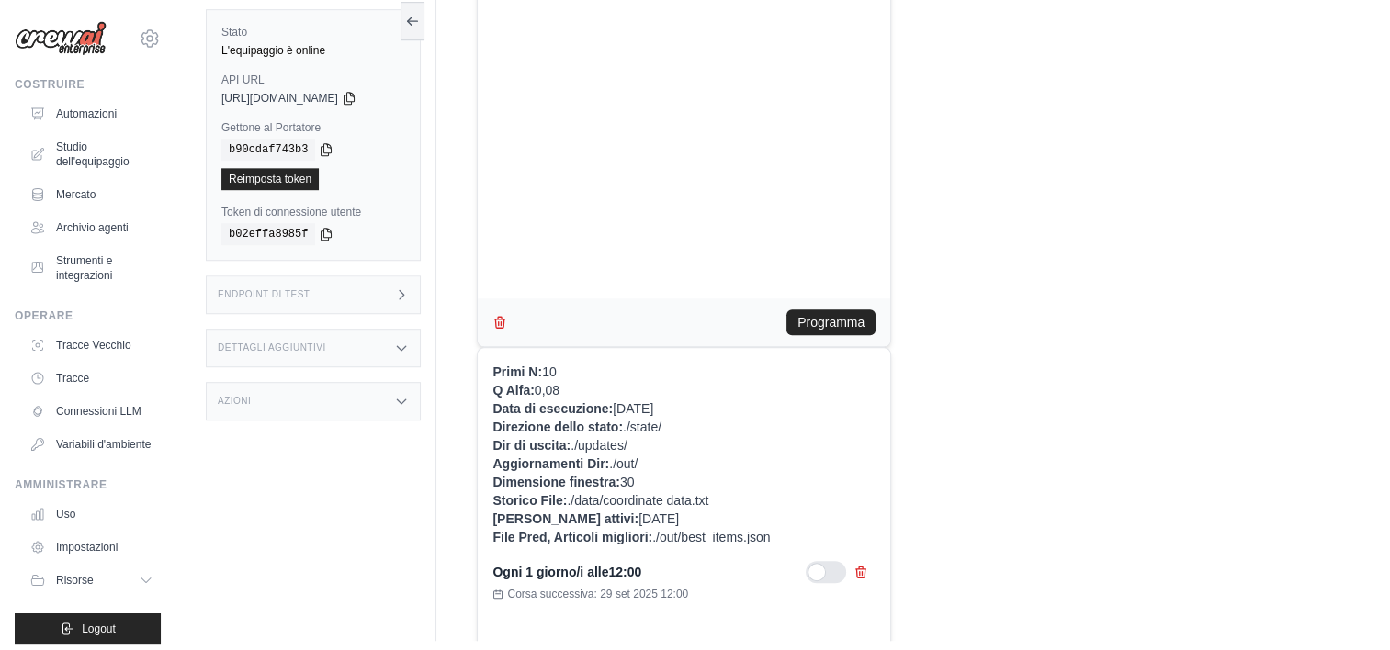
scroll to position [242, 0]
click at [808, 324] on button "Programma" at bounding box center [830, 323] width 89 height 26
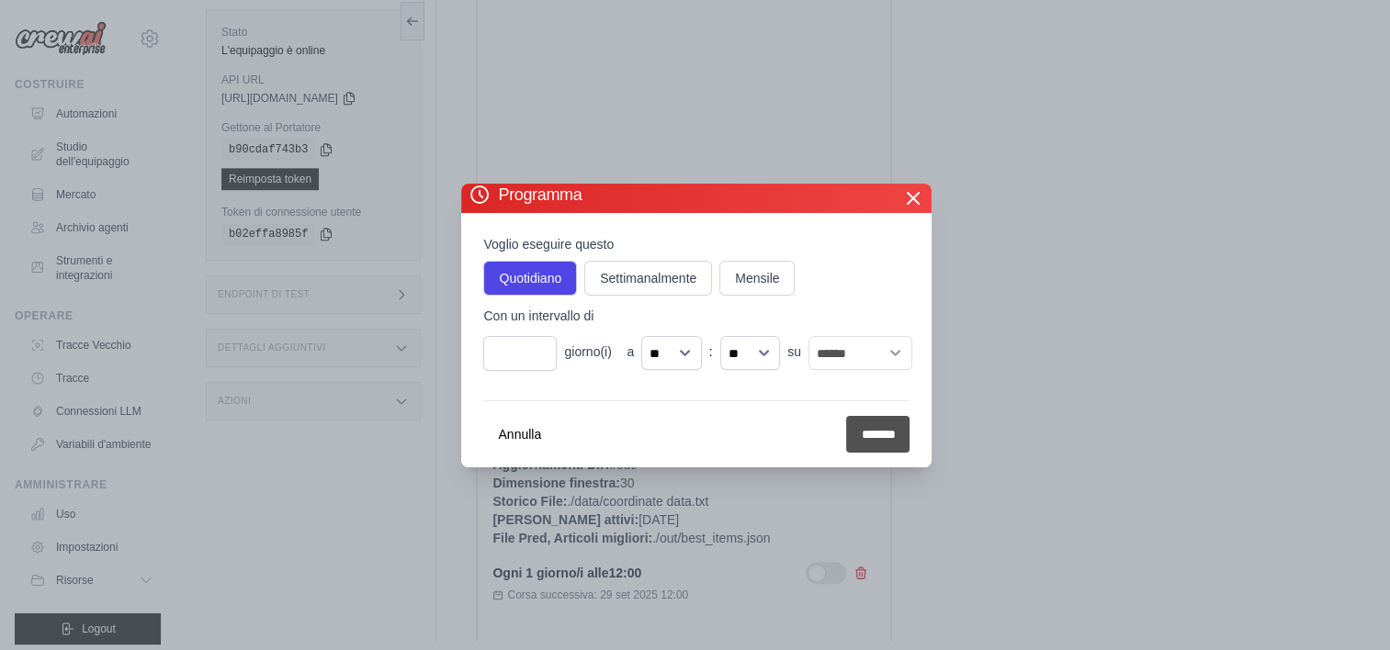
click at [860, 435] on input "*******" at bounding box center [877, 434] width 63 height 37
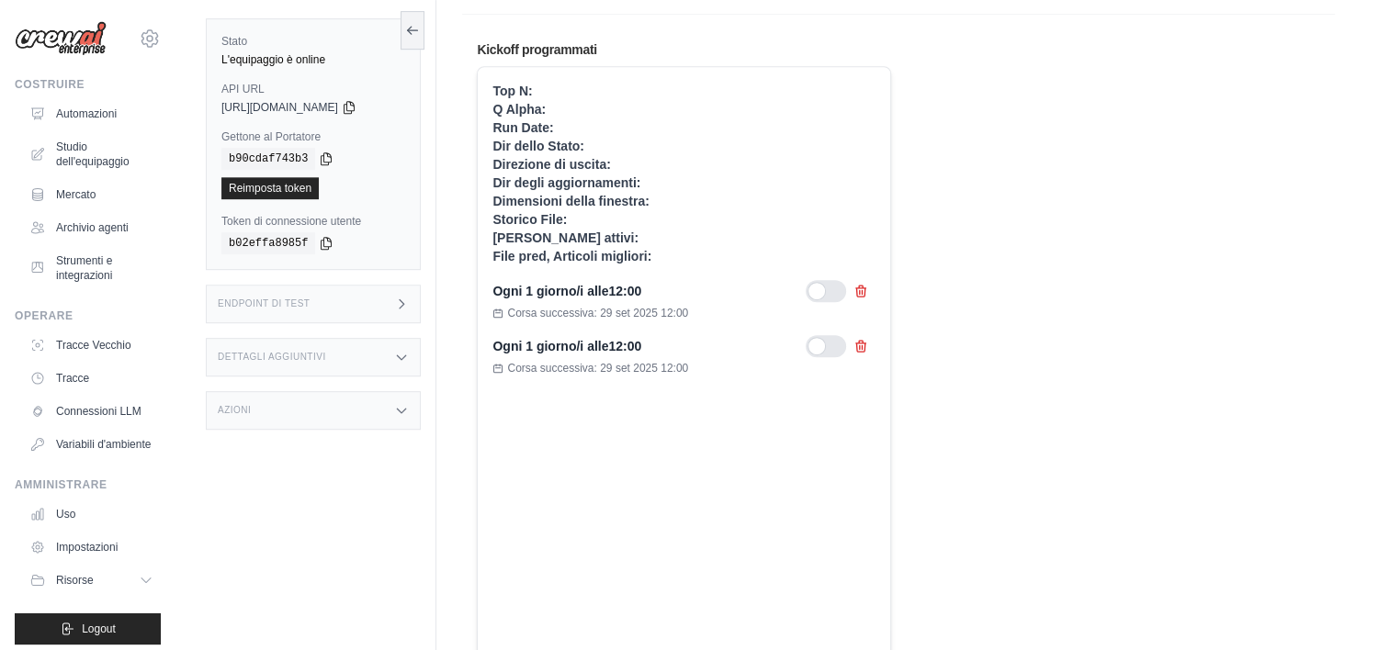
scroll to position [869, 0]
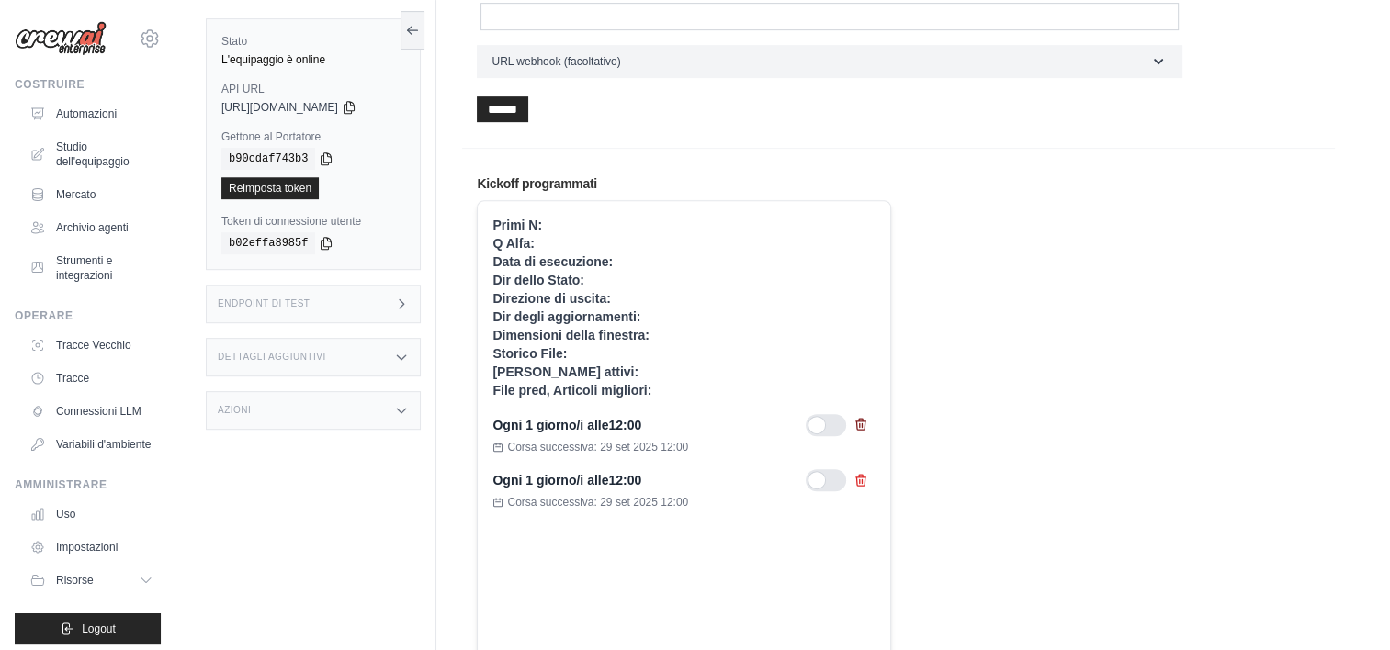
click at [860, 423] on icon at bounding box center [860, 424] width 15 height 15
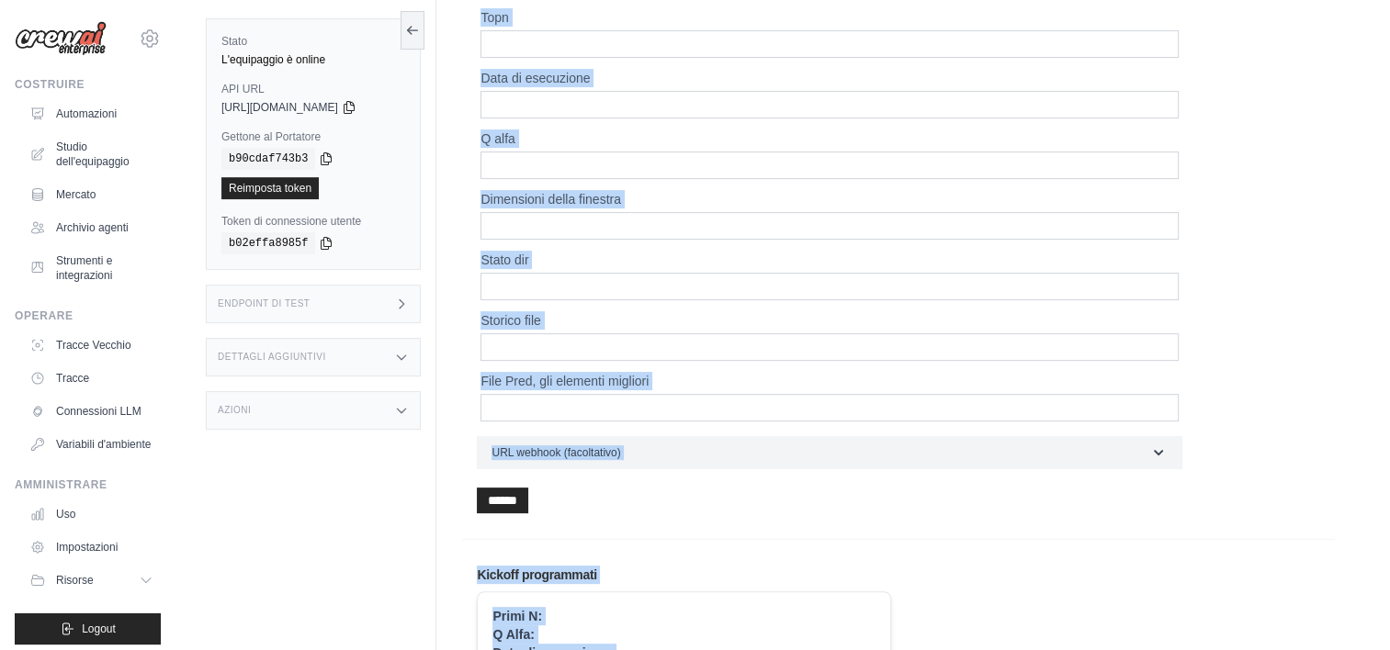
scroll to position [687, 0]
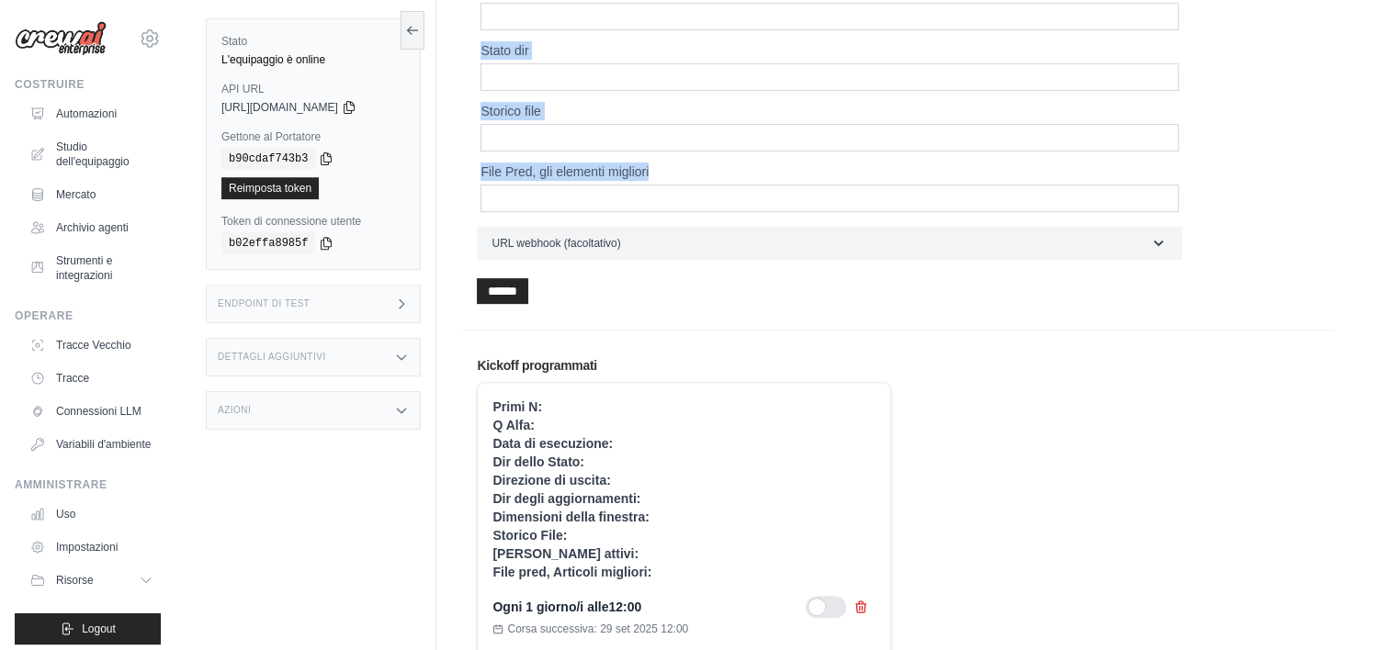
drag, startPoint x: 470, startPoint y: 173, endPoint x: 774, endPoint y: 191, distance: 303.7
copy div "Aggiornamenti dir Giorni feriali attivi Dir di uscita Topn Data di esecuzione Q…"
click at [635, 174] on label "File Pred, gli elementi migliori" at bounding box center [829, 172] width 698 height 18
click at [635, 185] on best_items "File Pred, gli elementi migliori" at bounding box center [829, 199] width 698 height 28
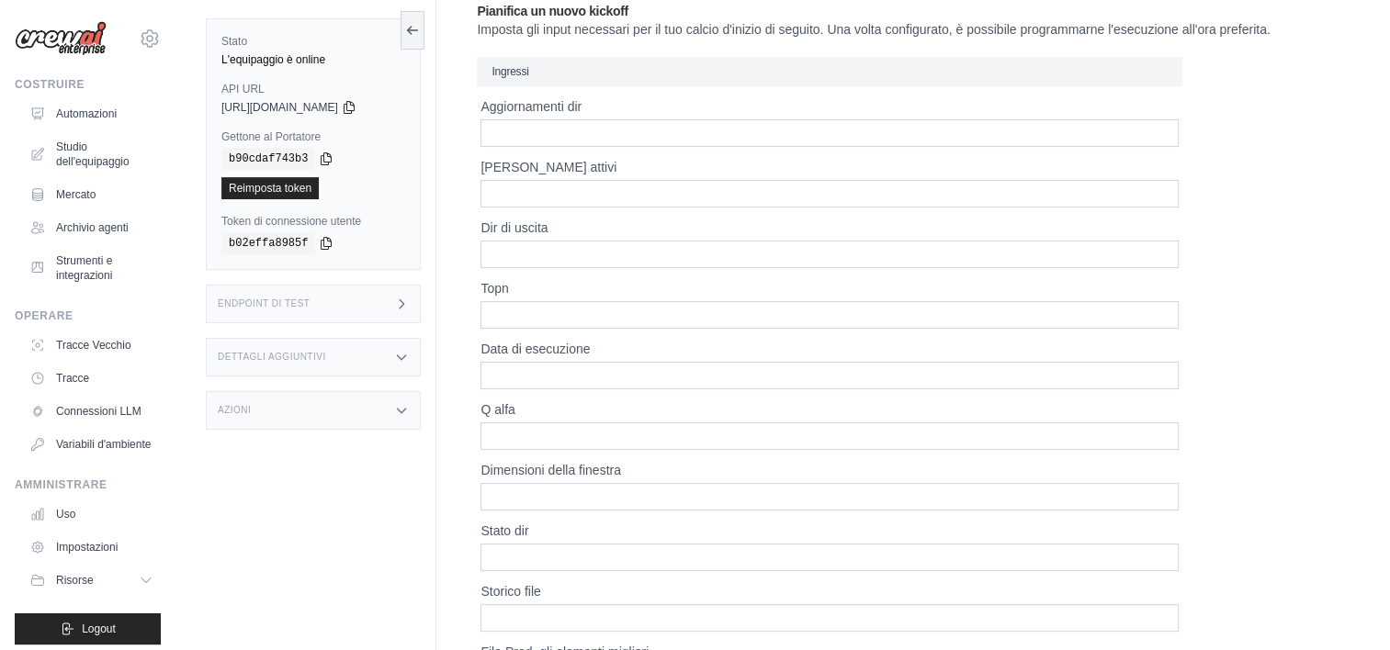
scroll to position [0, 0]
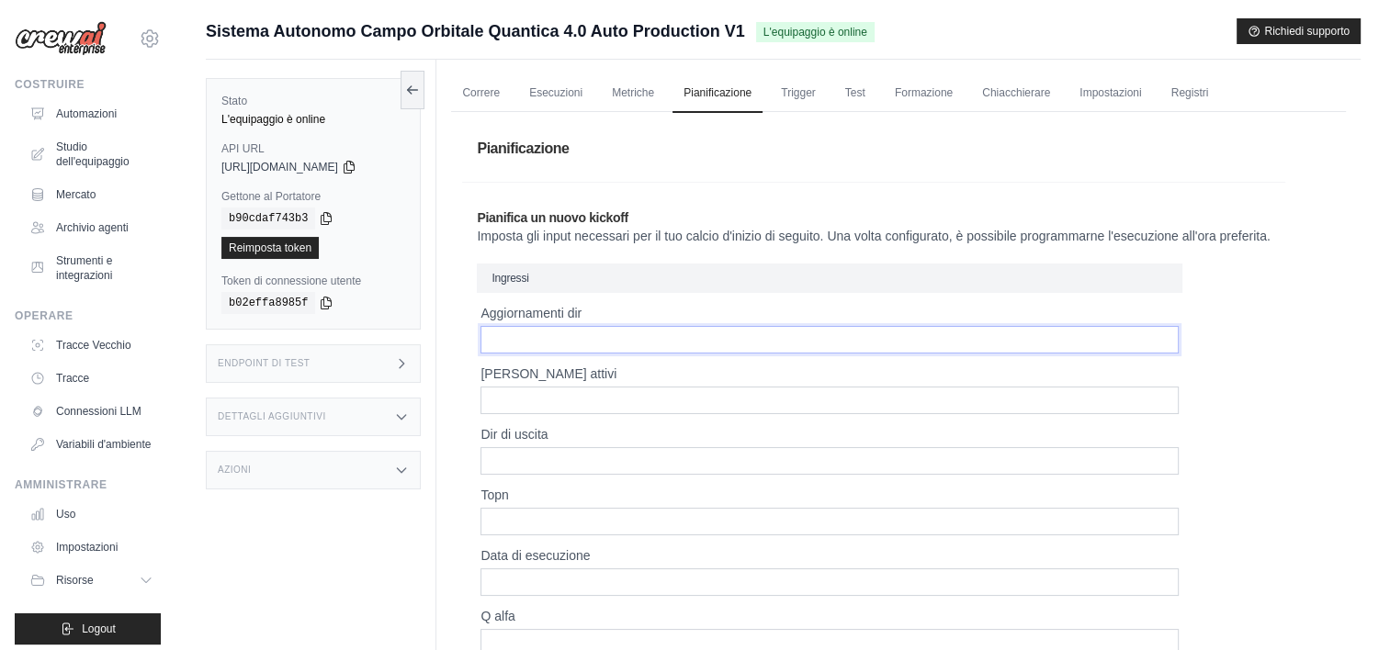
paste input "******"
type input "******"
click at [571, 404] on input "[PERSON_NAME] attivi" at bounding box center [829, 401] width 698 height 28
drag, startPoint x: 571, startPoint y: 404, endPoint x: 514, endPoint y: 398, distance: 58.2
drag, startPoint x: 514, startPoint y: 398, endPoint x: 516, endPoint y: 421, distance: 23.1
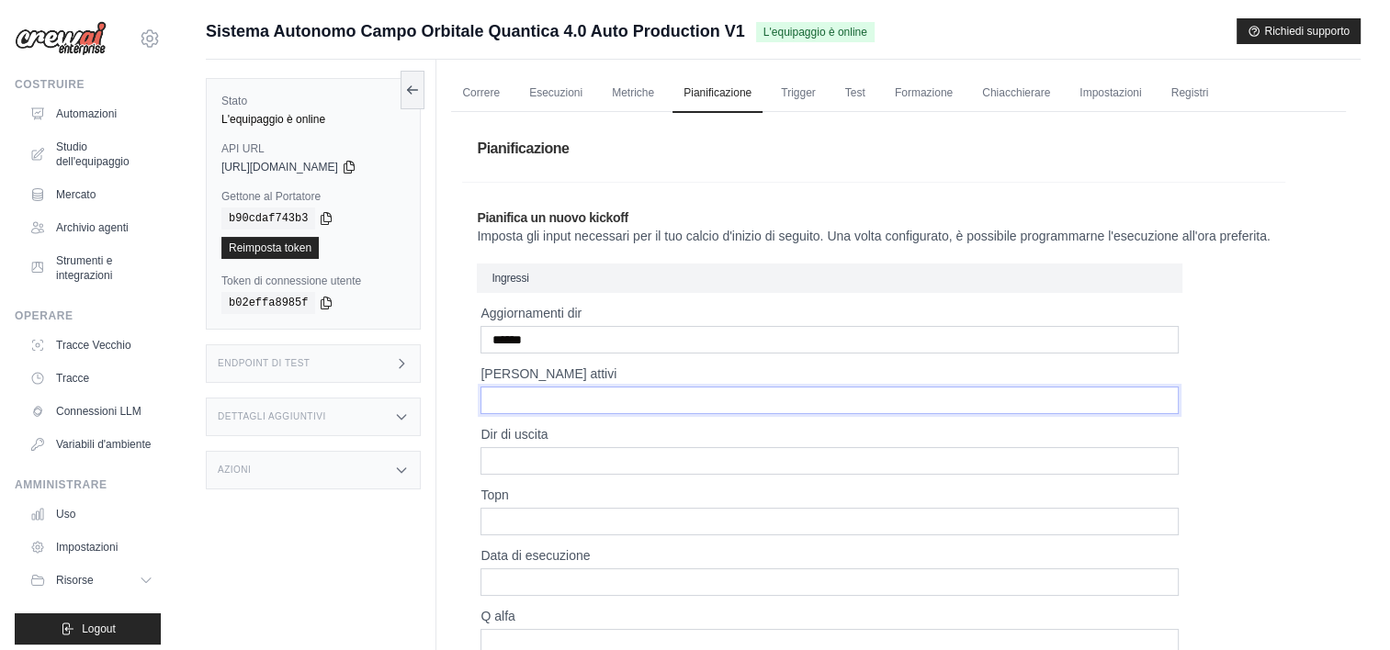
drag, startPoint x: 516, startPoint y: 421, endPoint x: 483, endPoint y: 408, distance: 35.5
click at [483, 408] on input "[PERSON_NAME] attivi" at bounding box center [829, 401] width 698 height 28
type input "**********"
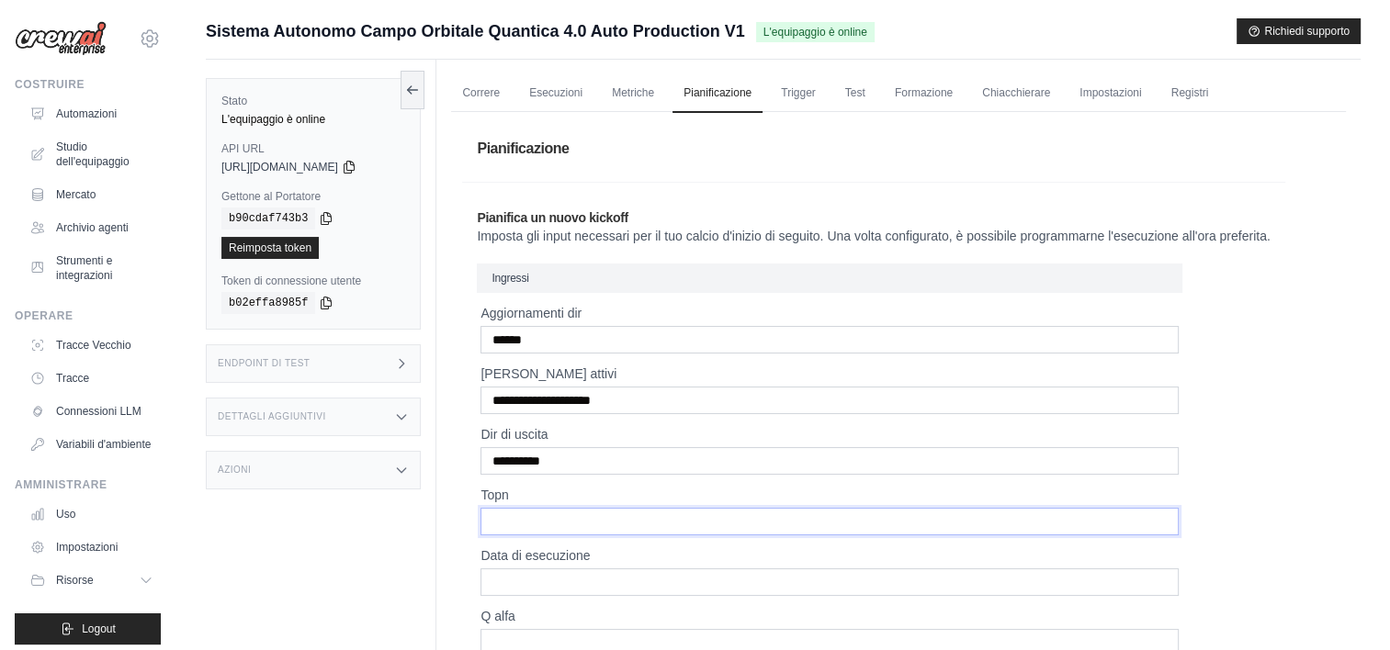
type input "**"
type input "**********"
type input "****"
type input "***"
type input "********"
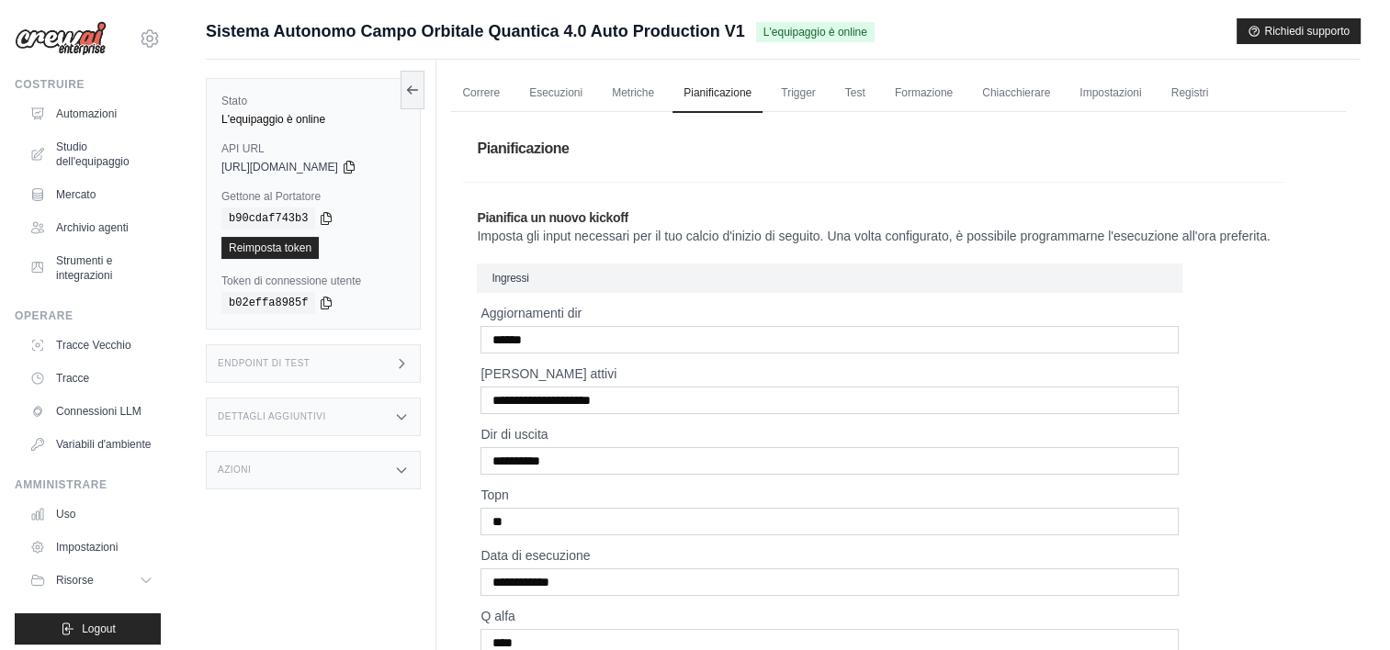
type input "**********"
type best_items "**********"
click at [639, 404] on input "**********" at bounding box center [829, 401] width 698 height 28
click at [675, 402] on input "**********" at bounding box center [829, 401] width 698 height 28
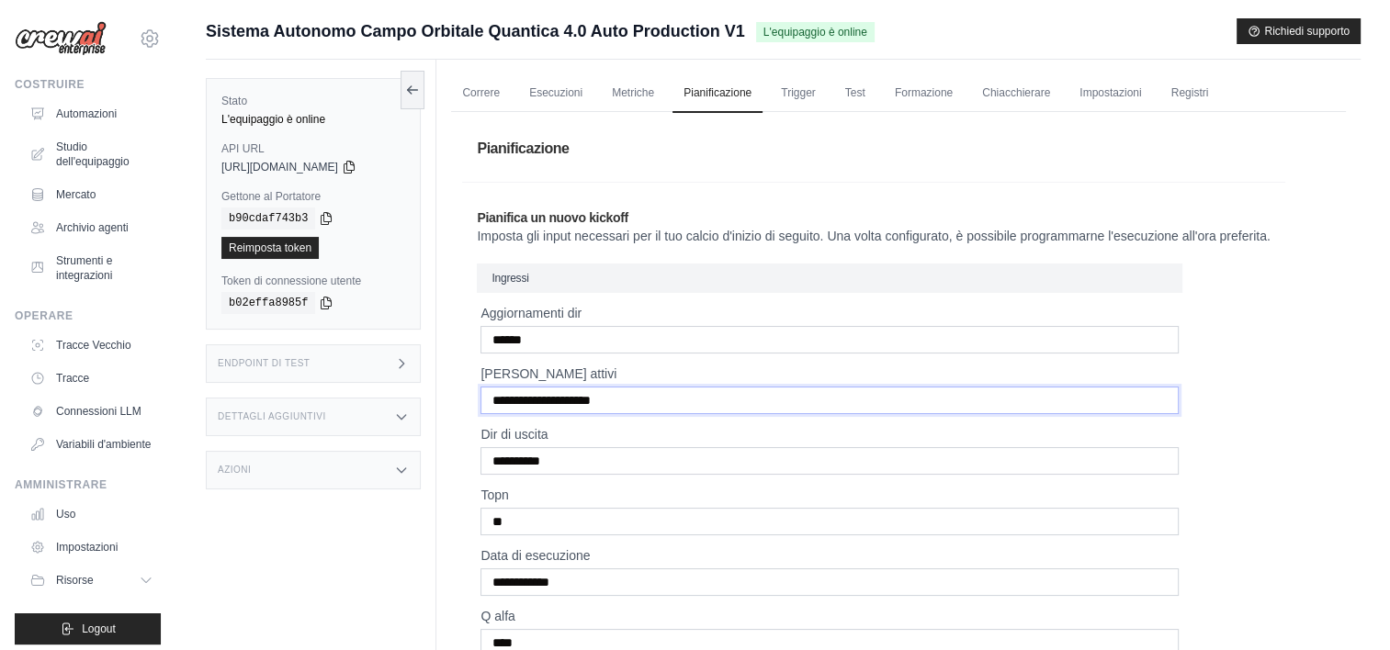
click at [697, 400] on input "**********" at bounding box center [829, 401] width 698 height 28
click at [854, 338] on input "******" at bounding box center [829, 340] width 698 height 28
click at [703, 397] on input "**********" at bounding box center [829, 401] width 698 height 28
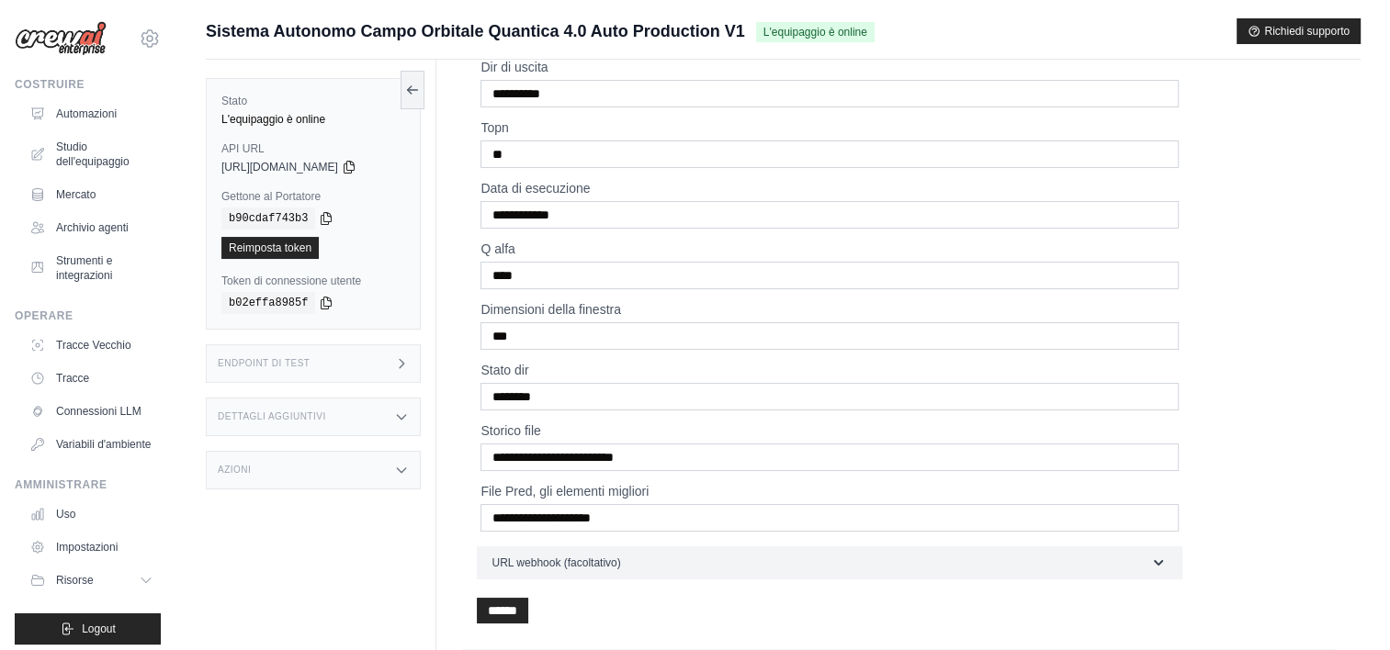
scroll to position [459, 0]
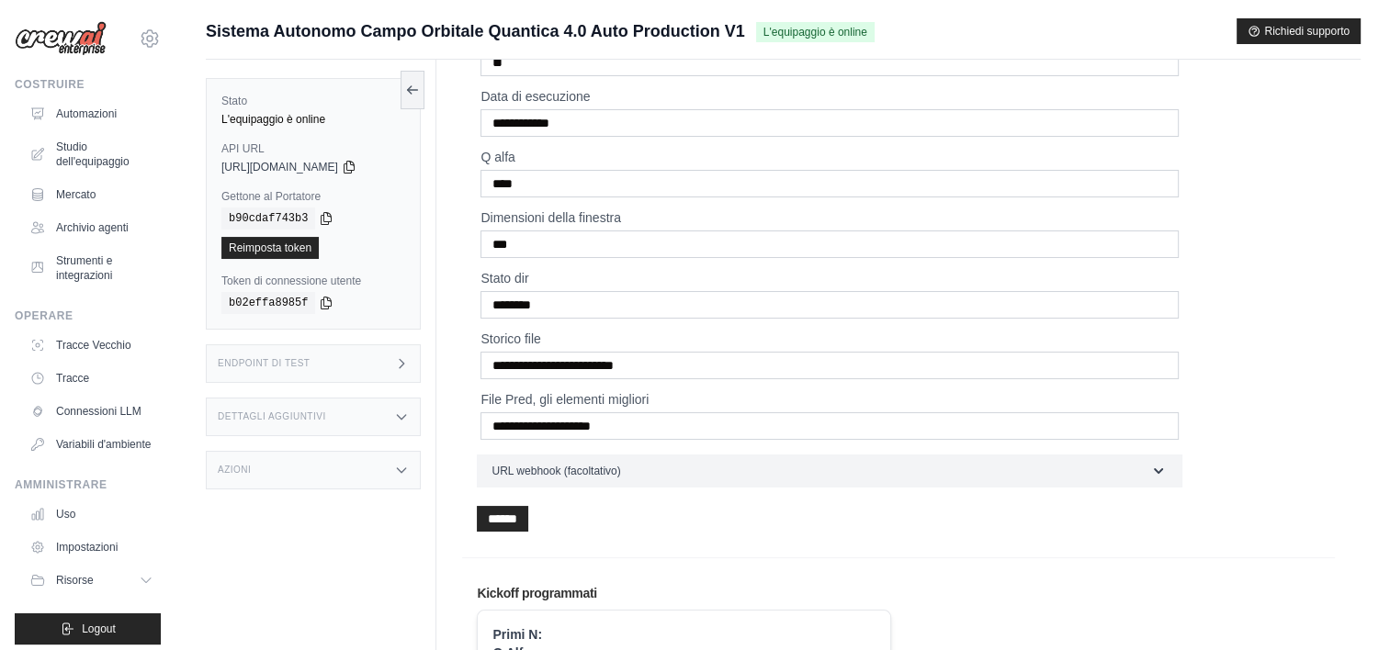
type input "**********"
click at [532, 245] on input "***" at bounding box center [829, 245] width 698 height 28
type input "*"
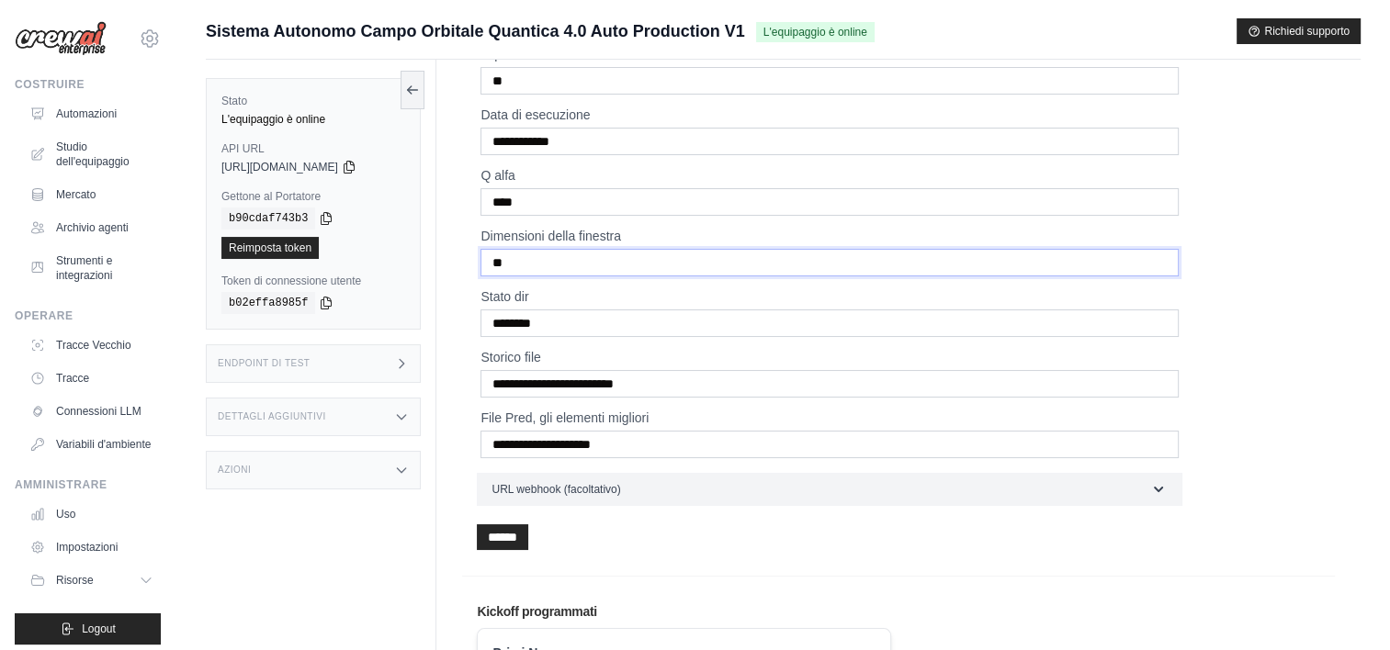
scroll to position [429, 0]
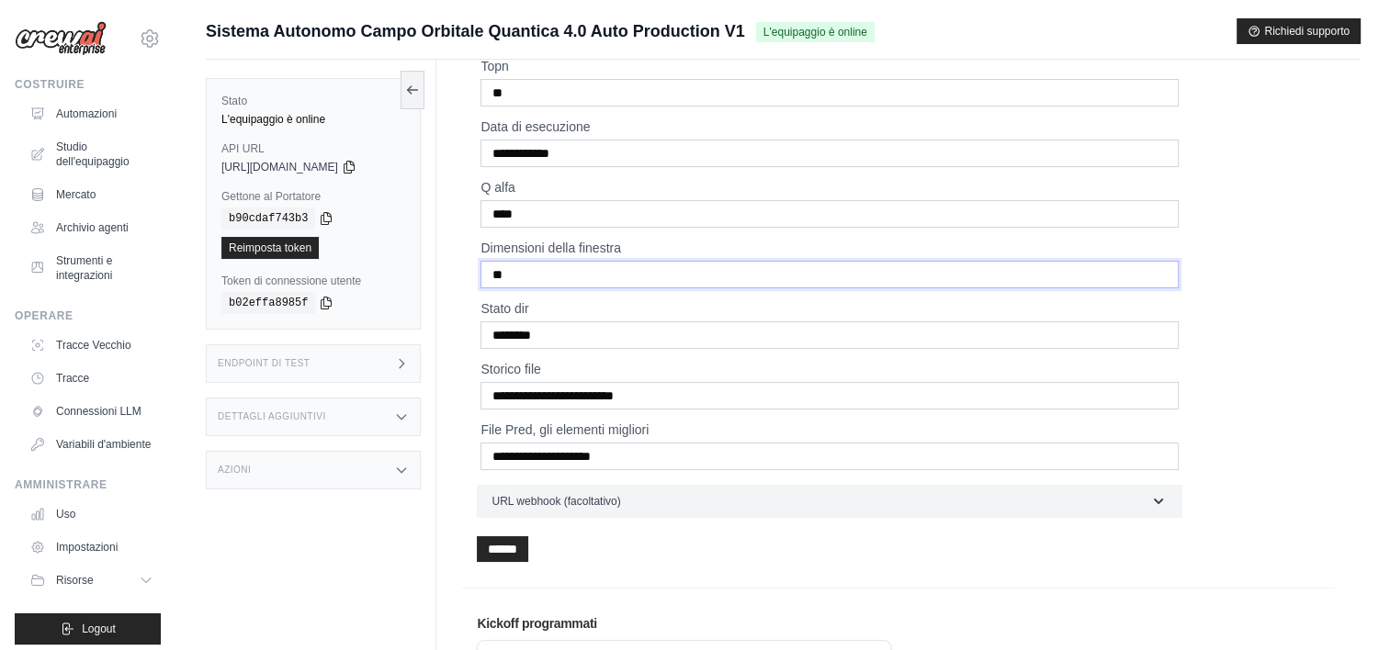
type input "**"
click at [522, 537] on input "******" at bounding box center [502, 550] width 51 height 26
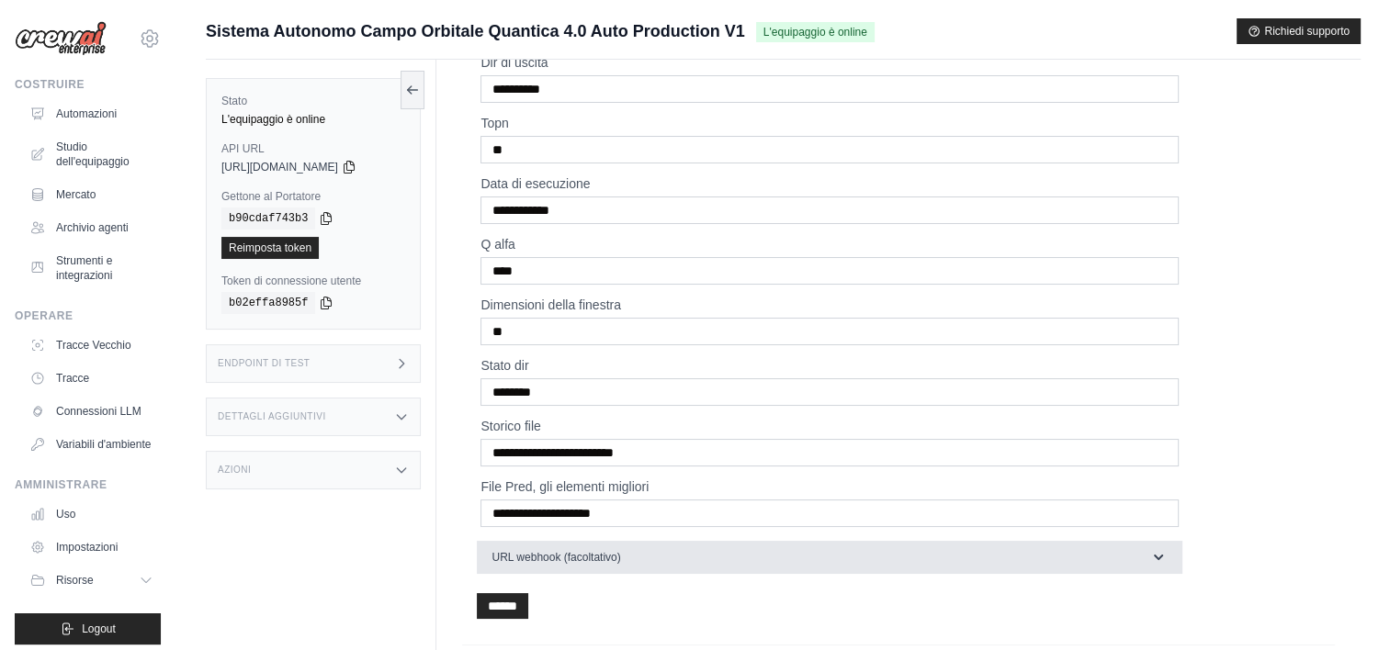
scroll to position [464, 0]
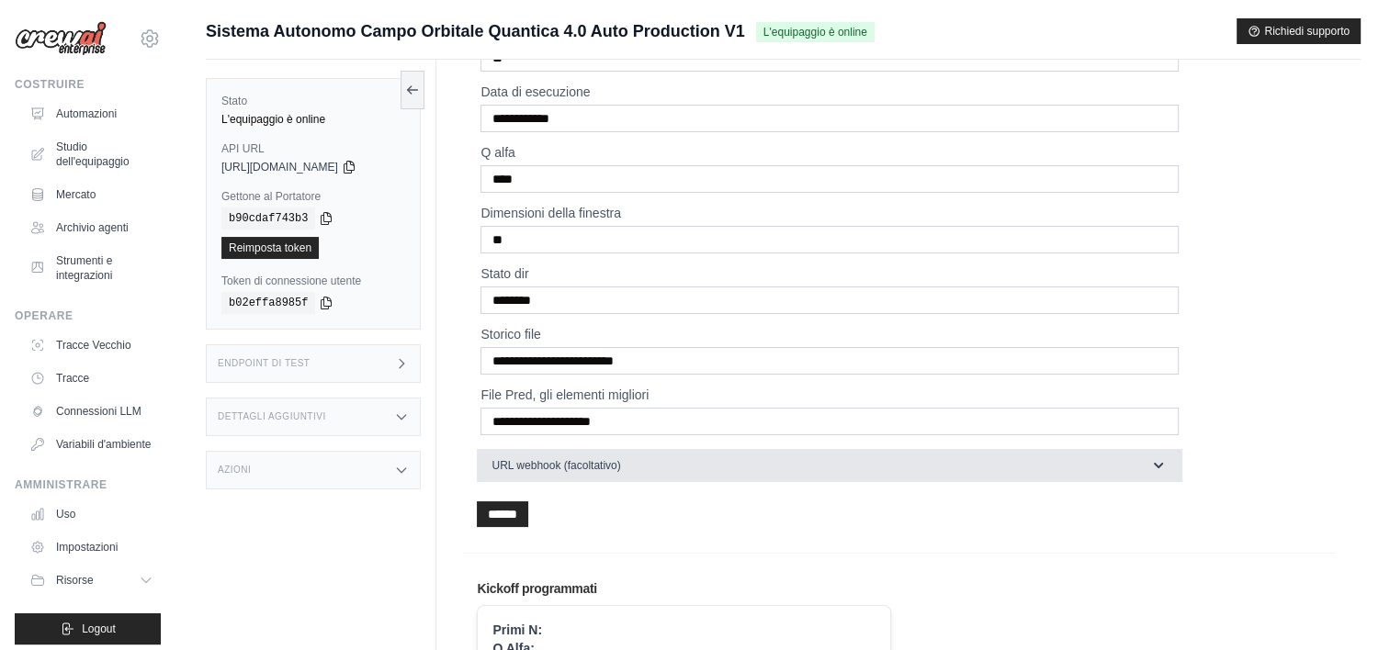
click at [1155, 466] on icon "button" at bounding box center [1158, 466] width 18 height 18
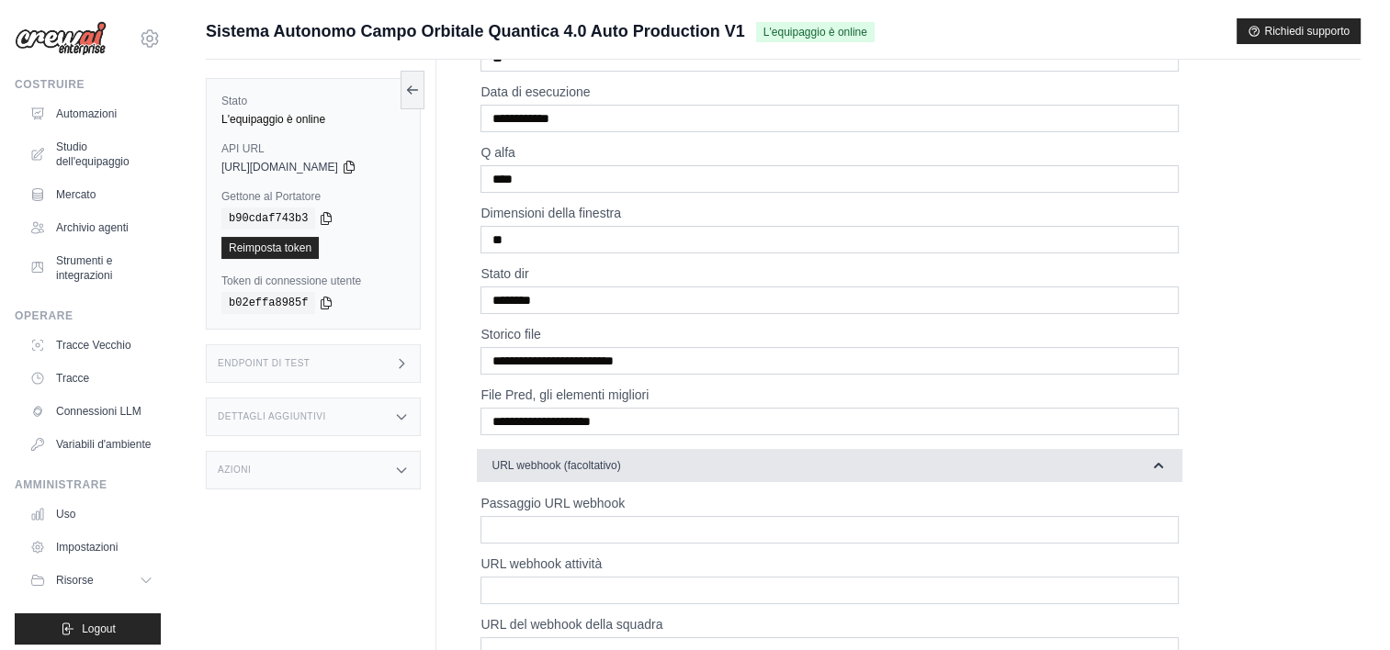
click at [1155, 466] on icon "button" at bounding box center [1158, 466] width 18 height 18
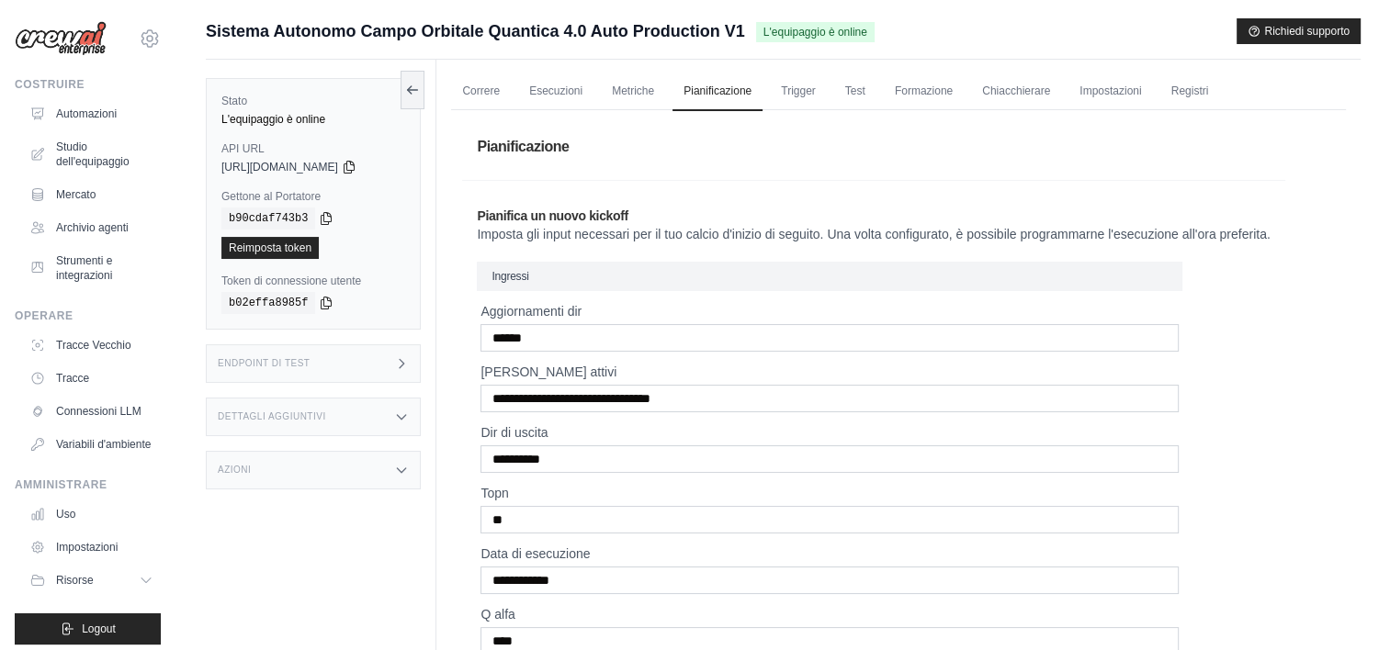
scroll to position [0, 0]
click at [818, 86] on link "Trigger" at bounding box center [798, 93] width 57 height 39
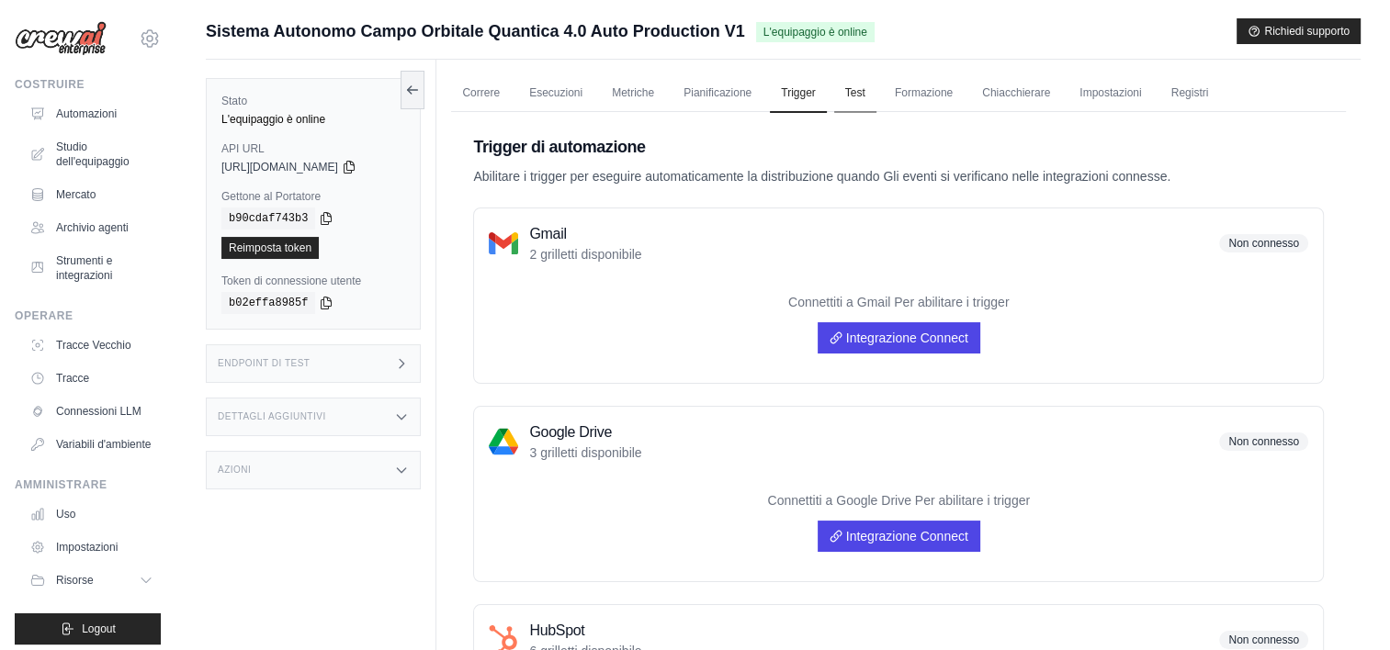
click at [843, 92] on link "Test" at bounding box center [855, 93] width 42 height 39
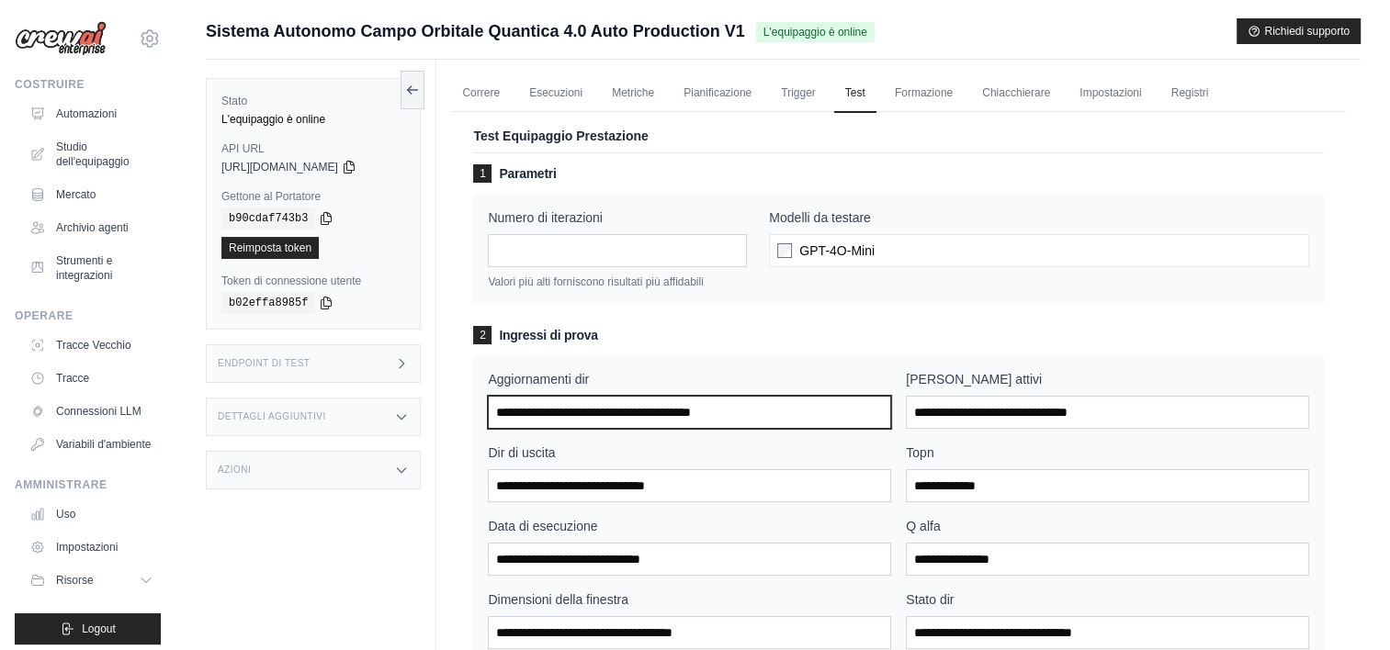
click at [770, 420] on input "Aggiornamenti dir" at bounding box center [689, 412] width 403 height 33
type input "******"
type input "**********"
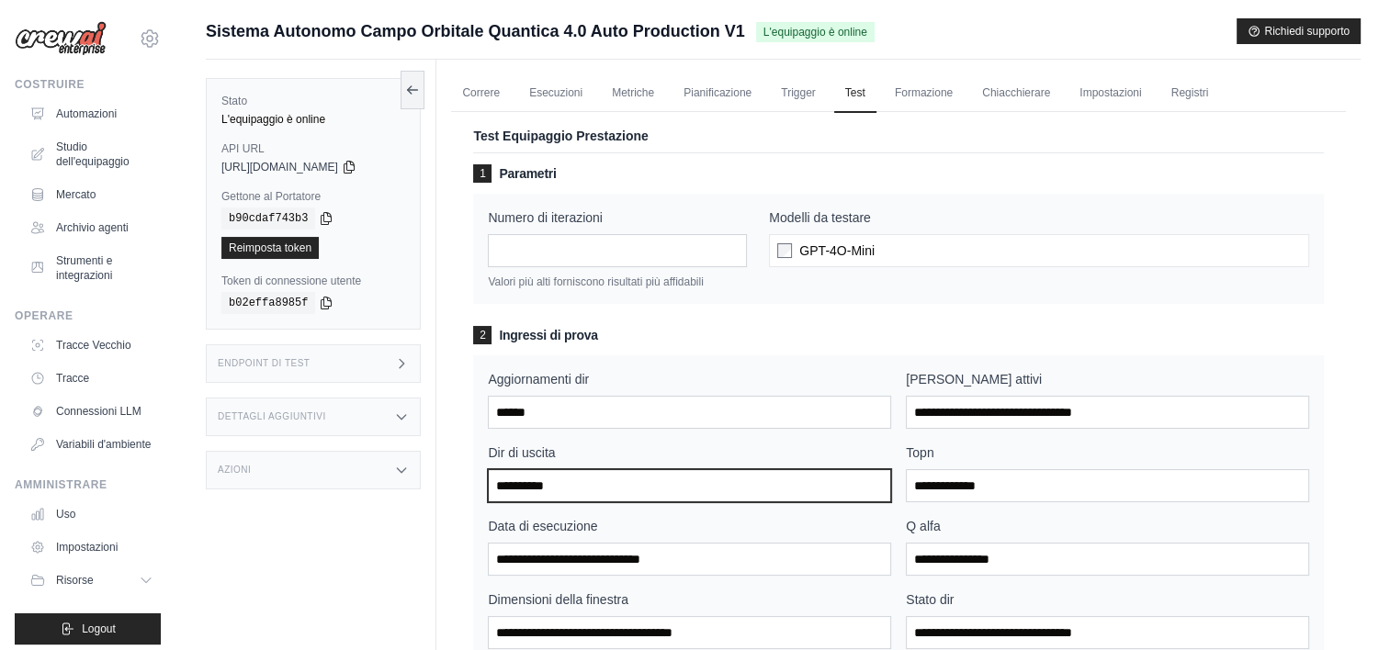
type input "**"
type input "**********"
type input "****"
type input "**"
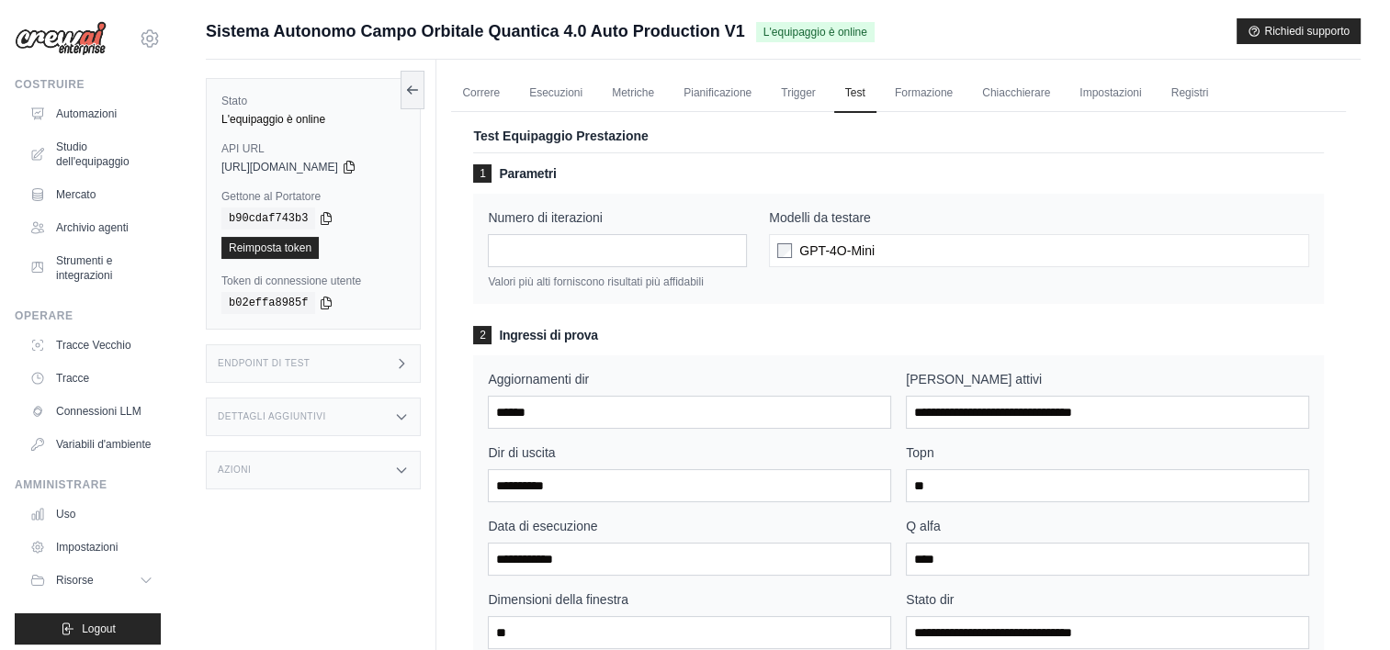
type input "********"
type input "**********"
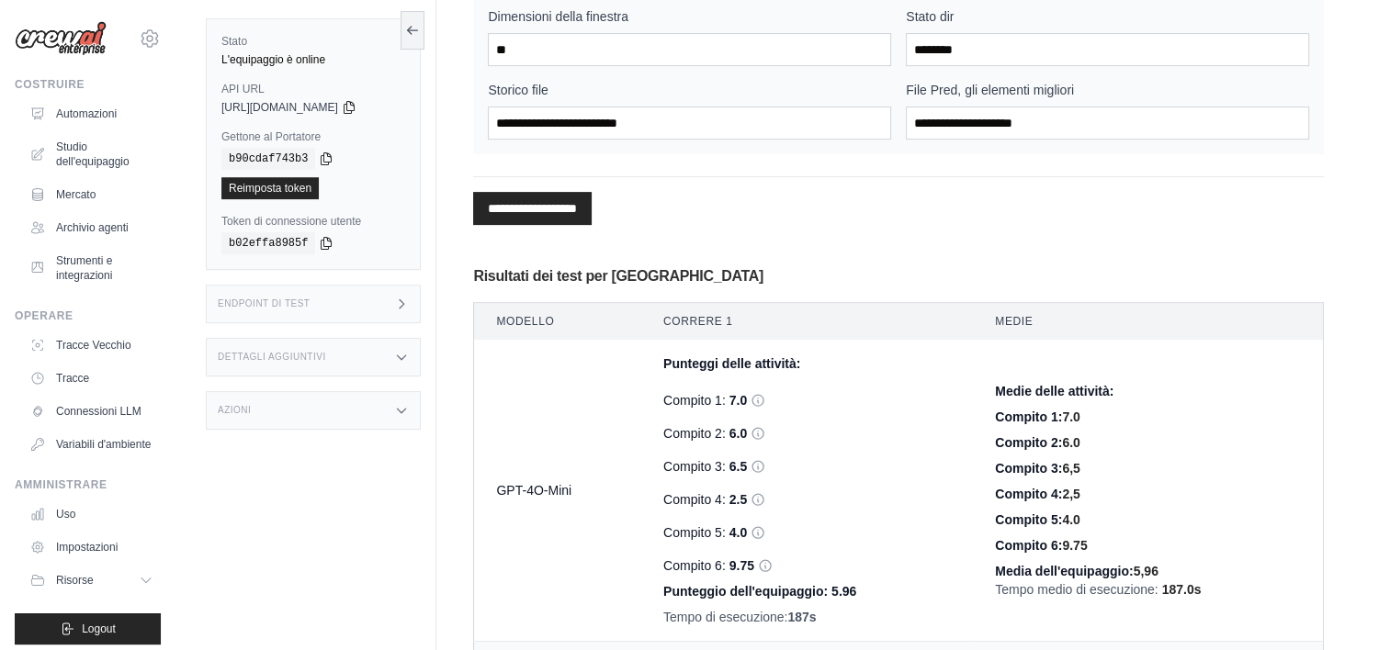
scroll to position [459, 0]
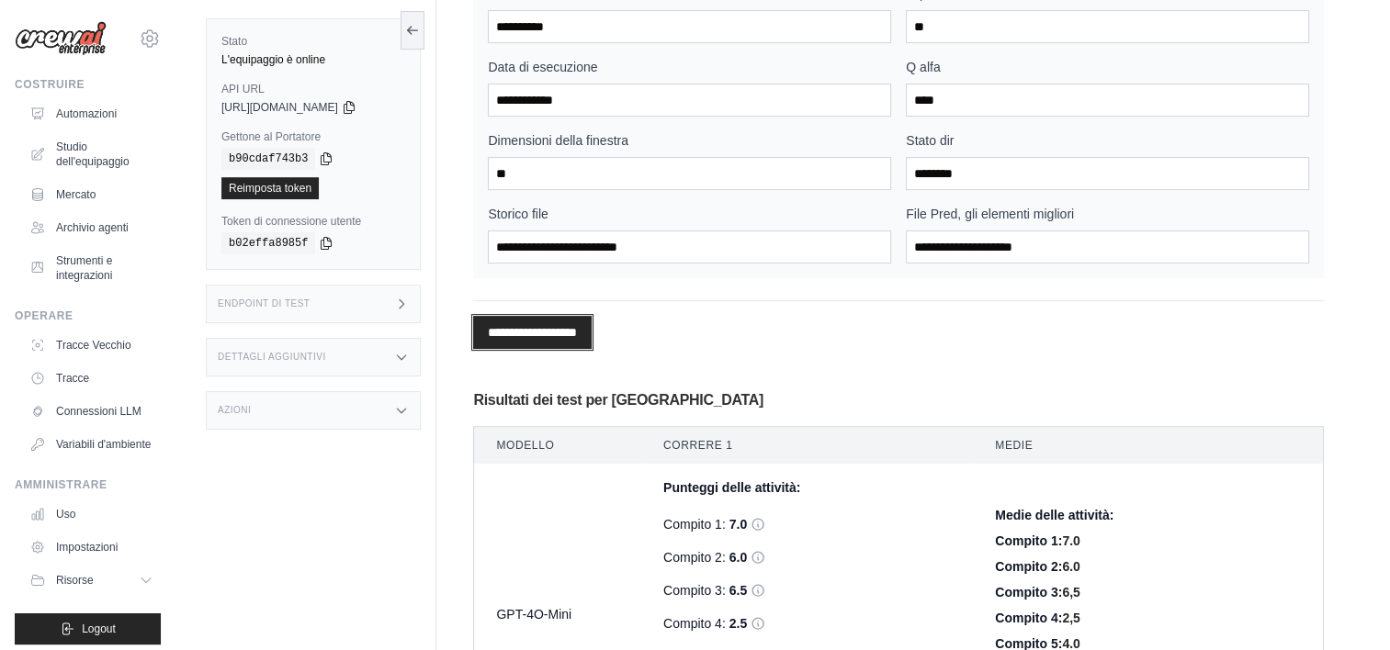
click at [592, 347] on input "*********" at bounding box center [532, 332] width 119 height 33
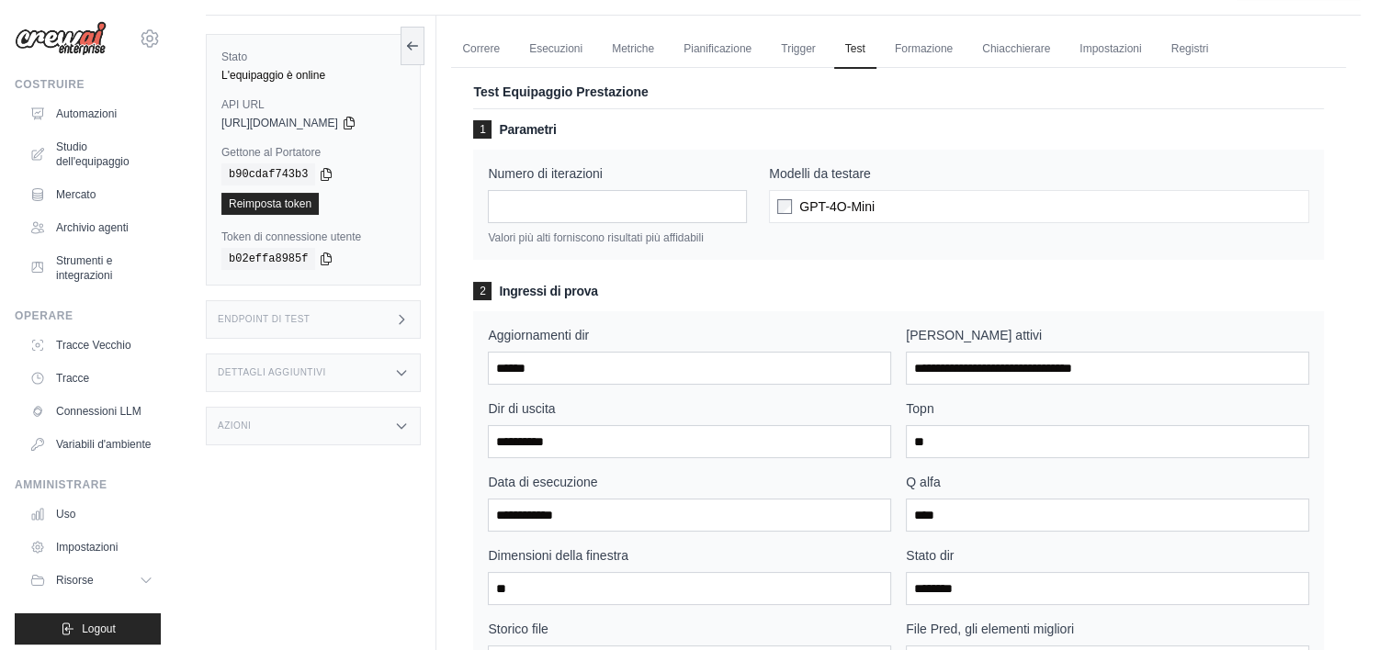
scroll to position [0, 0]
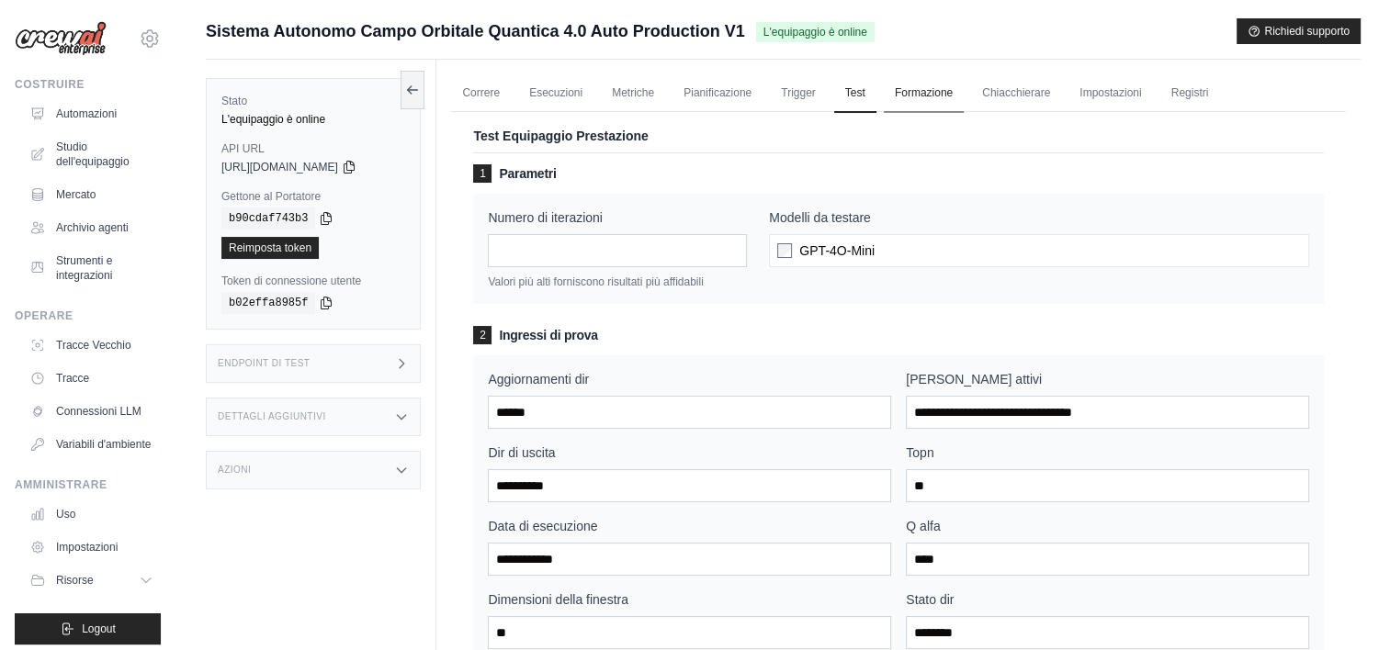
click at [947, 85] on link "Formazione" at bounding box center [924, 93] width 80 height 39
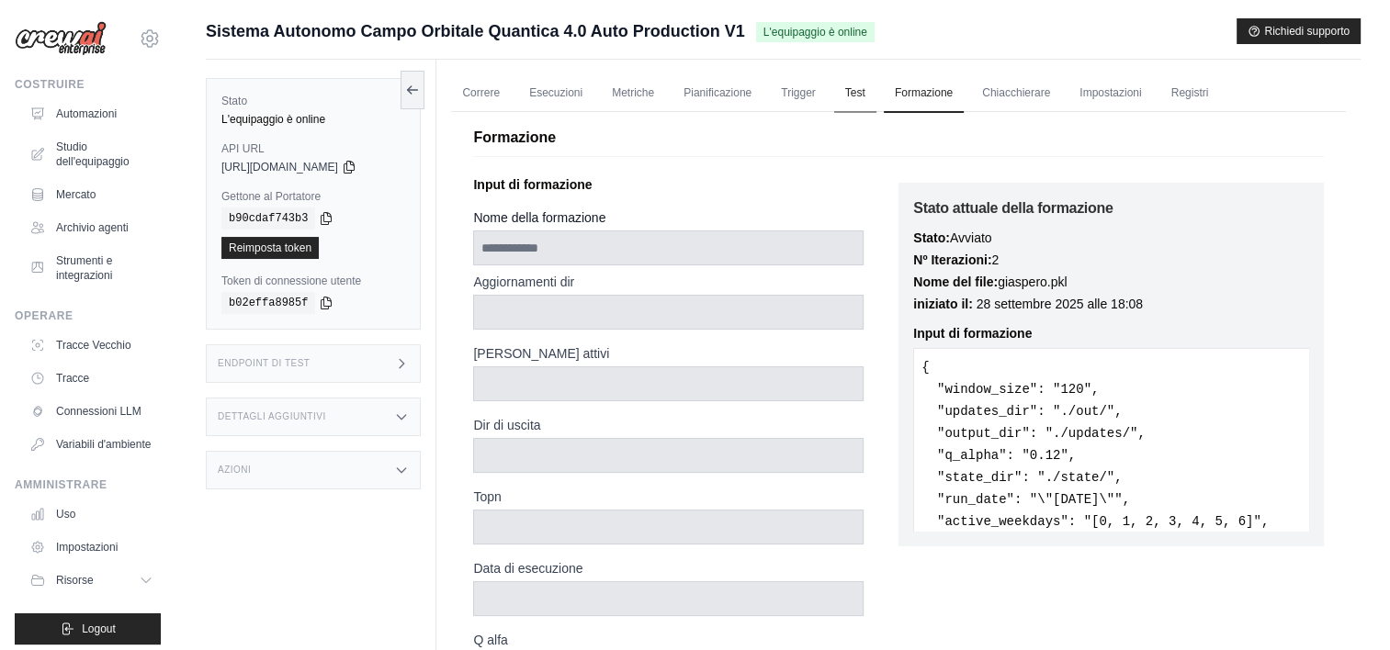
click at [849, 92] on link "Test" at bounding box center [855, 93] width 42 height 39
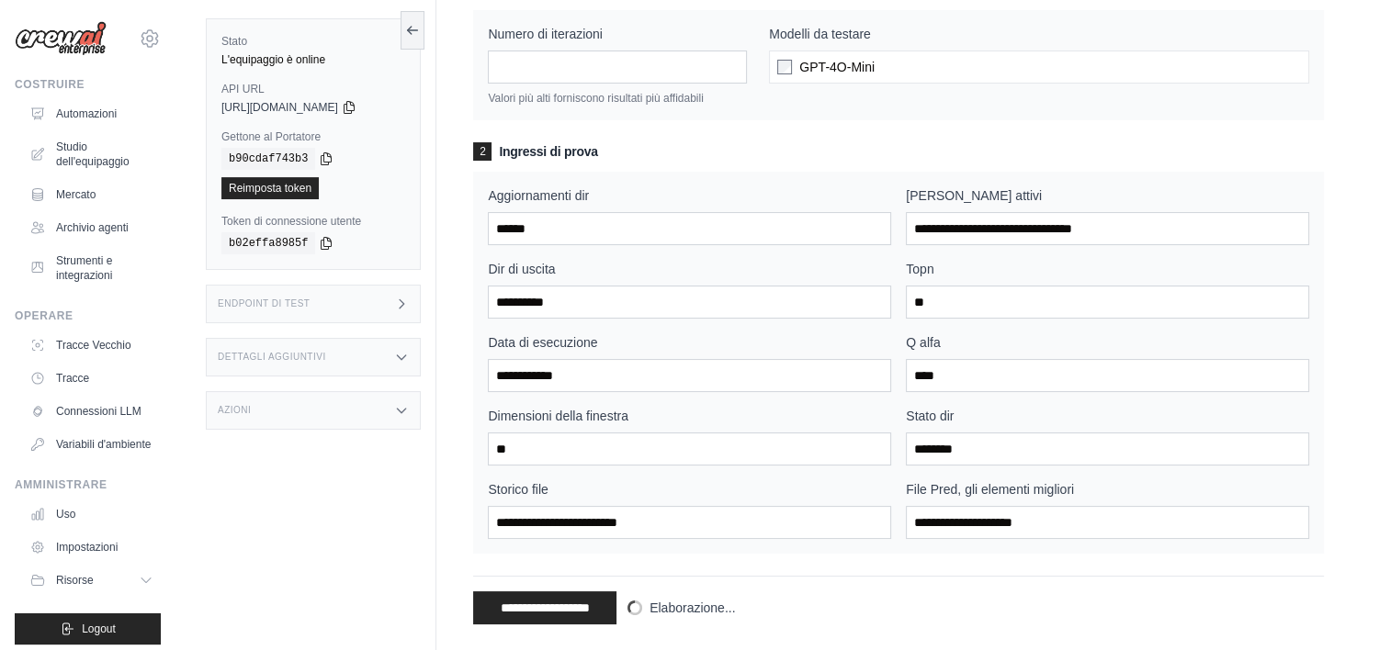
scroll to position [367, 0]
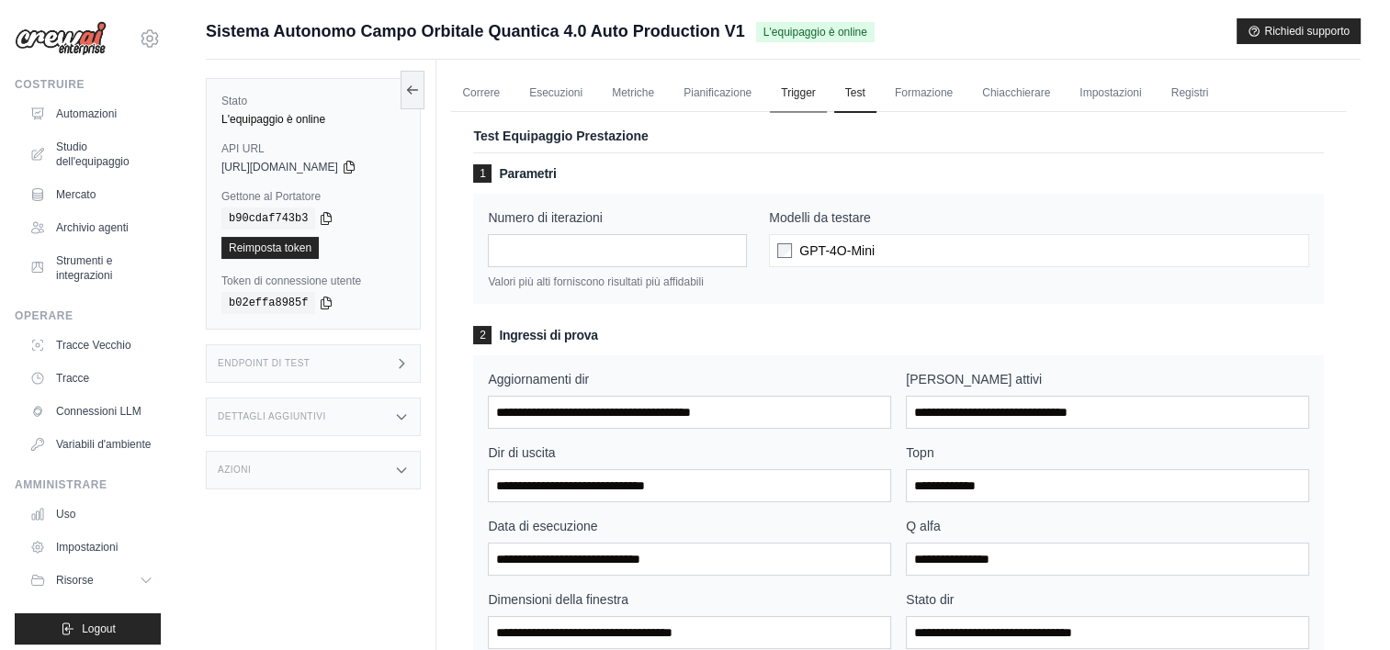
click at [797, 90] on link "Trigger" at bounding box center [798, 93] width 57 height 39
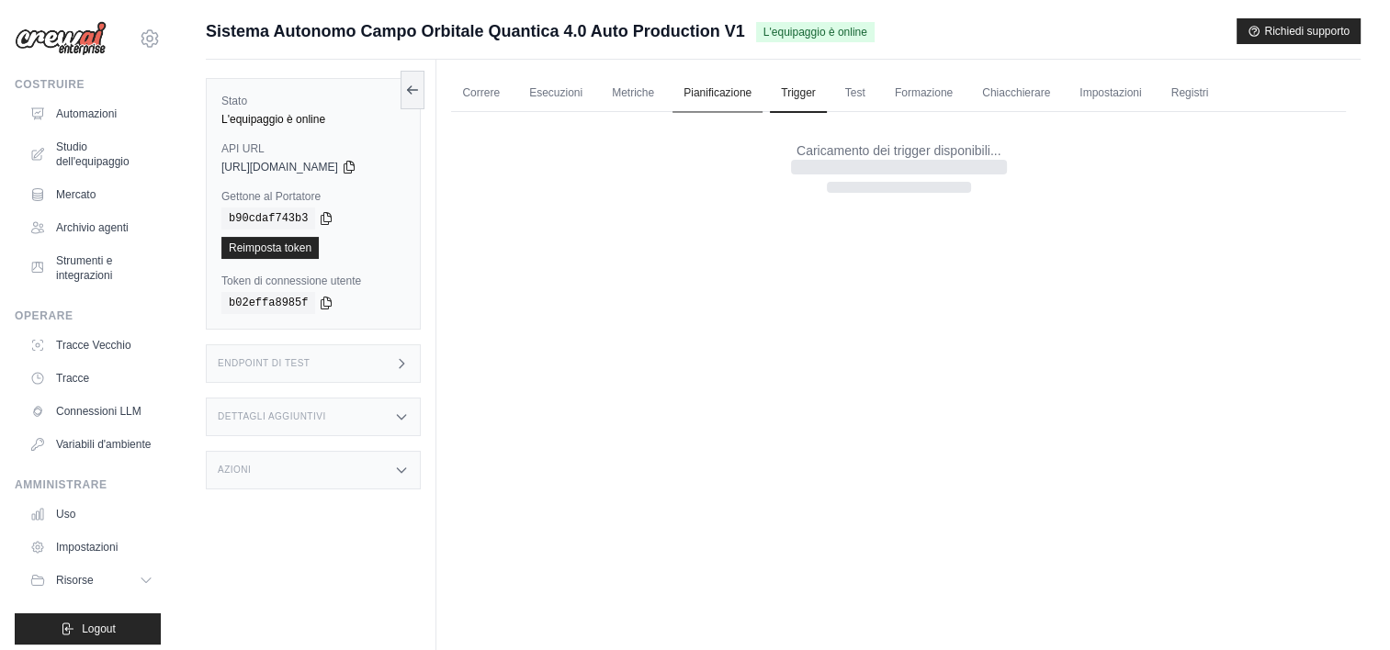
click at [740, 97] on link "Pianificazione" at bounding box center [717, 93] width 90 height 39
click at [739, 97] on link "Pianificazione" at bounding box center [717, 93] width 90 height 39
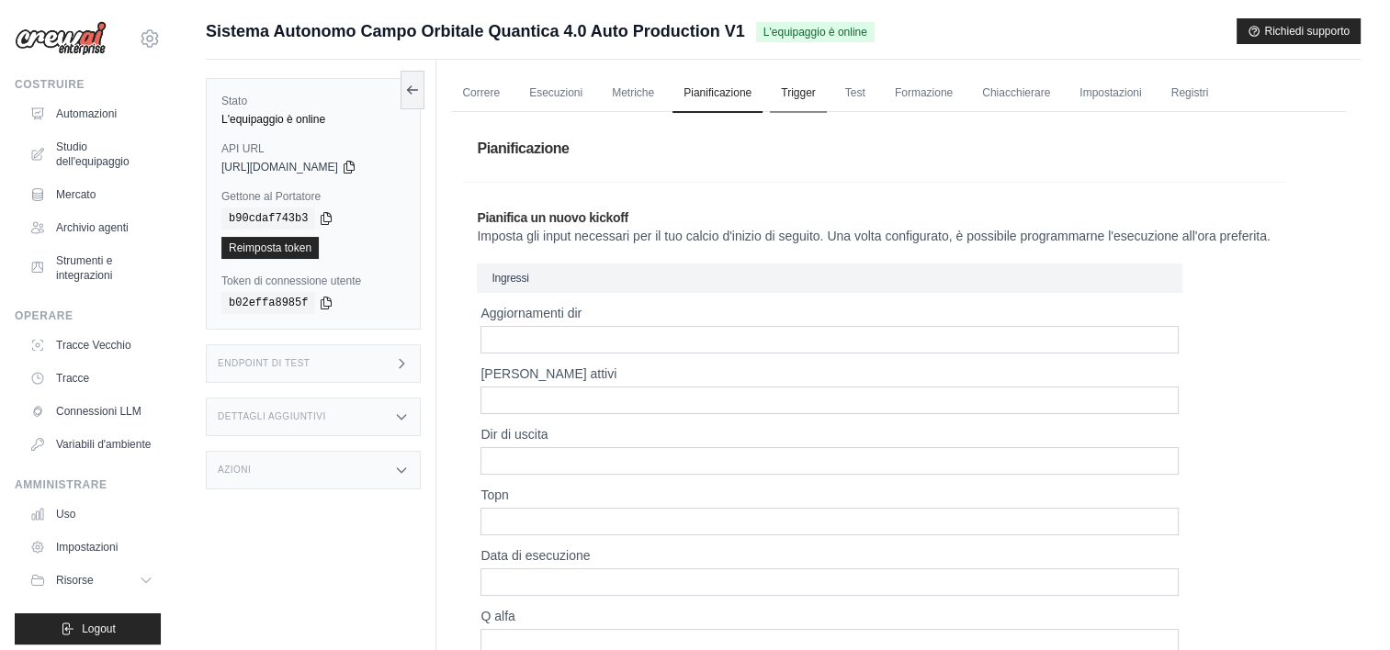
click at [805, 85] on link "Trigger" at bounding box center [798, 93] width 57 height 39
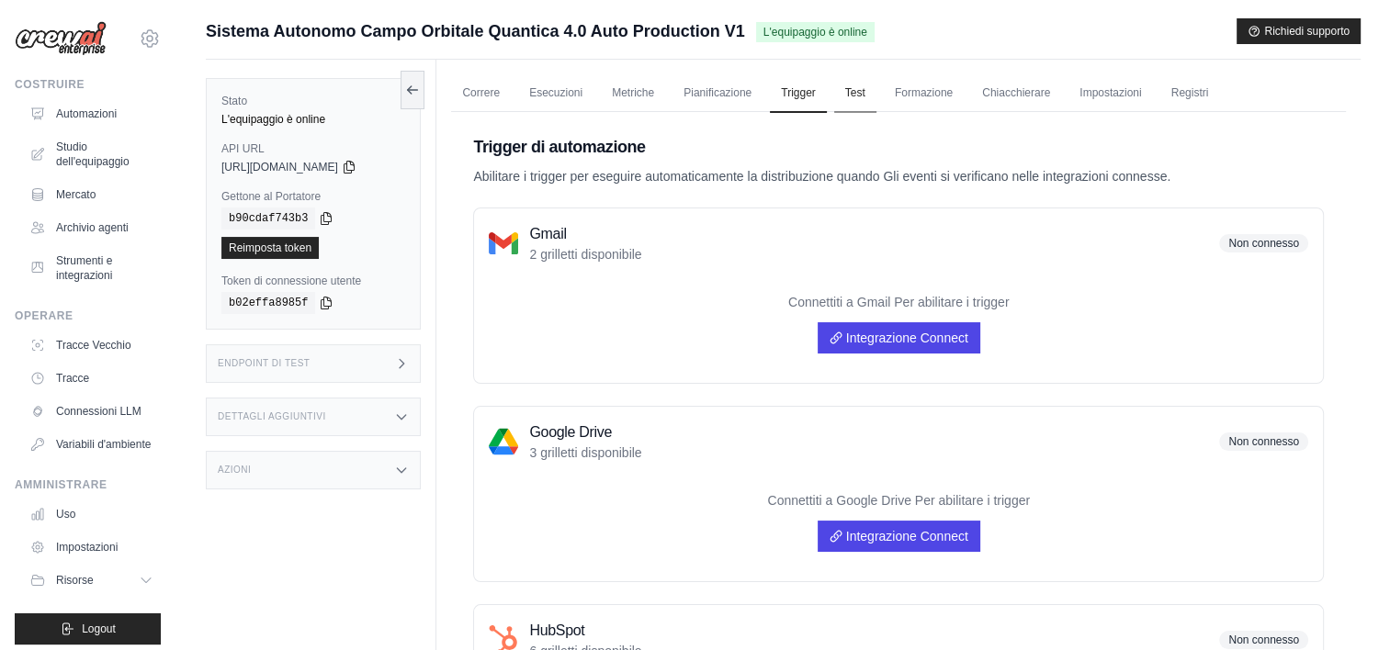
click at [852, 92] on link "Test" at bounding box center [855, 93] width 42 height 39
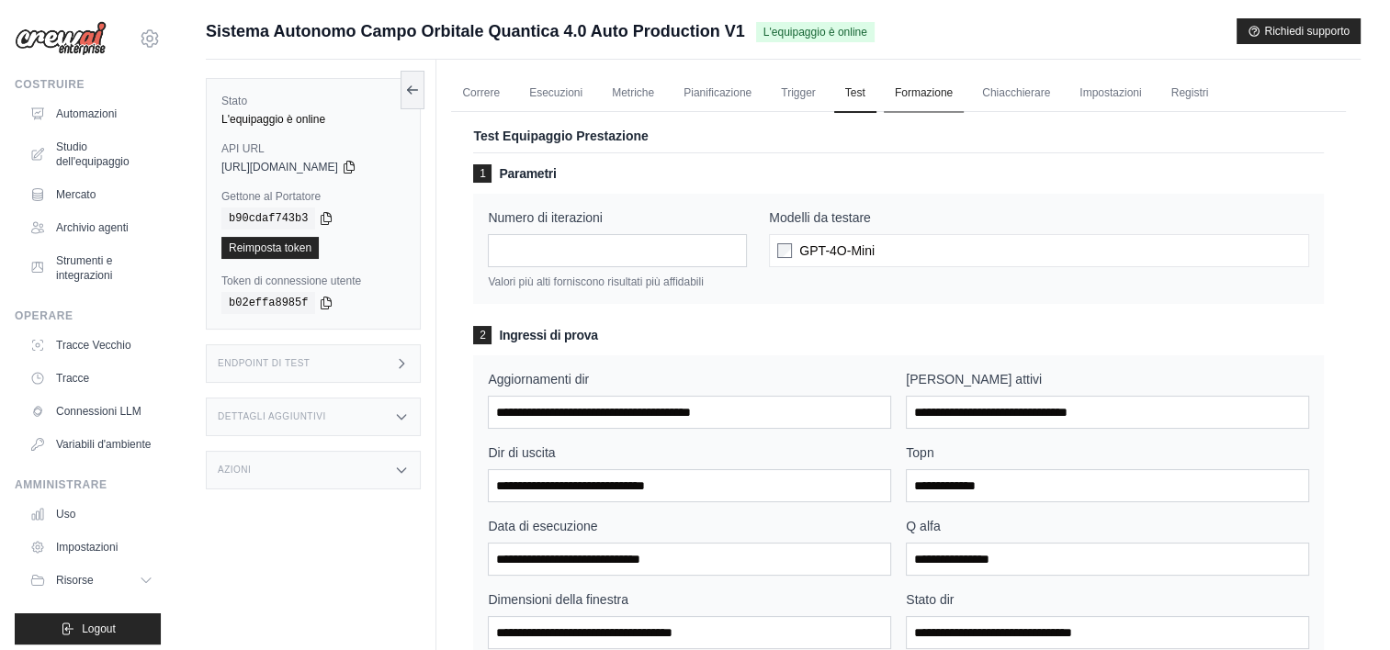
click at [921, 96] on link "Formazione" at bounding box center [924, 93] width 80 height 39
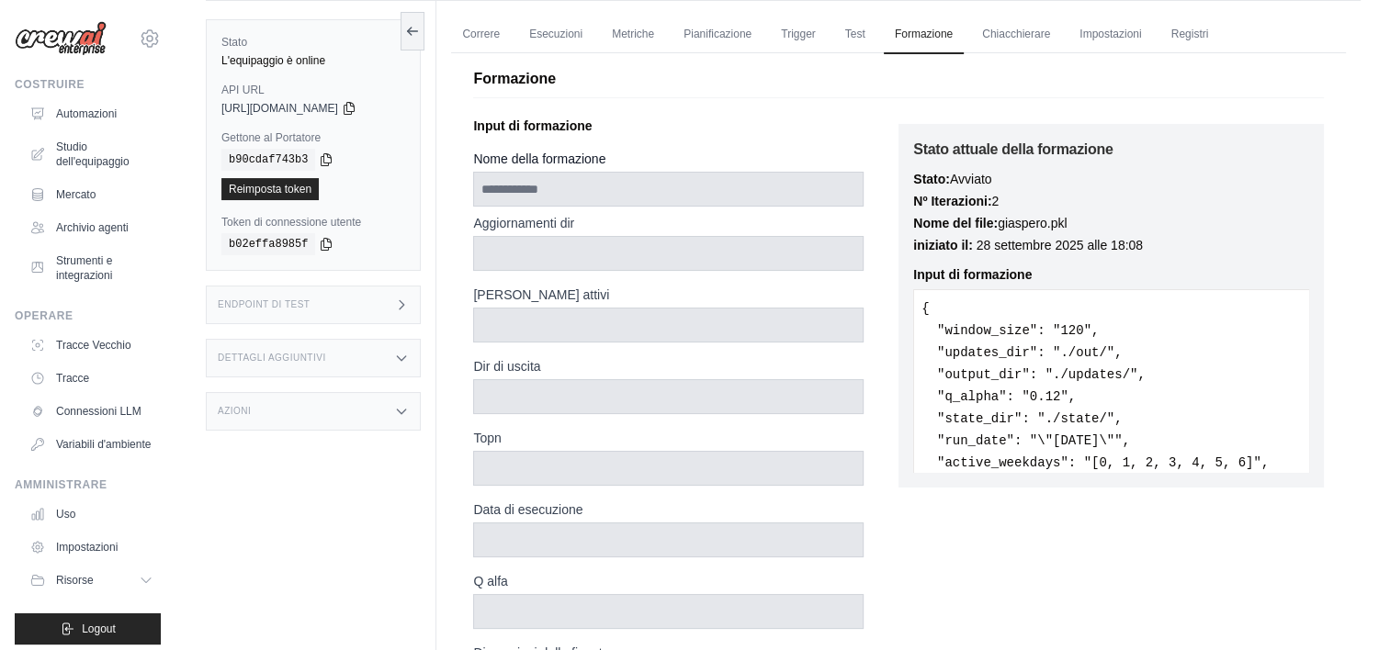
scroll to position [92, 0]
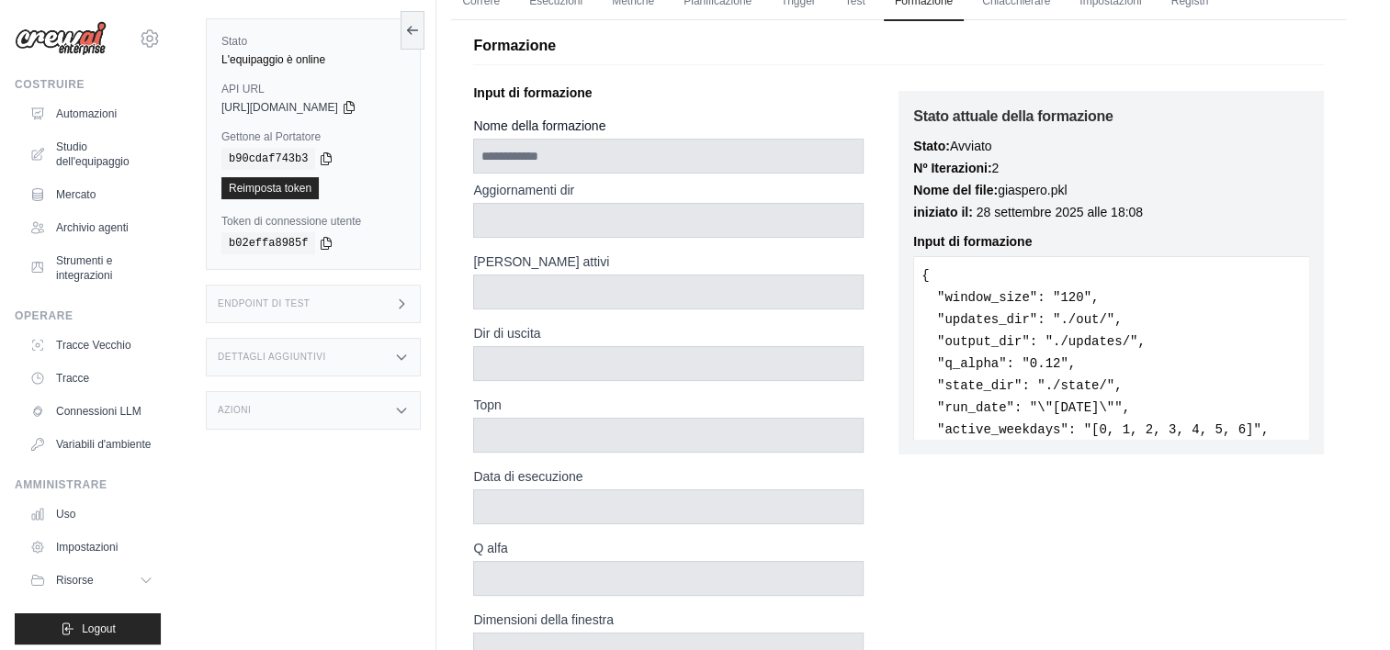
click at [525, 342] on div "Dir di uscita" at bounding box center [668, 352] width 390 height 57
click at [525, 331] on label "Dir di uscita" at bounding box center [668, 333] width 390 height 18
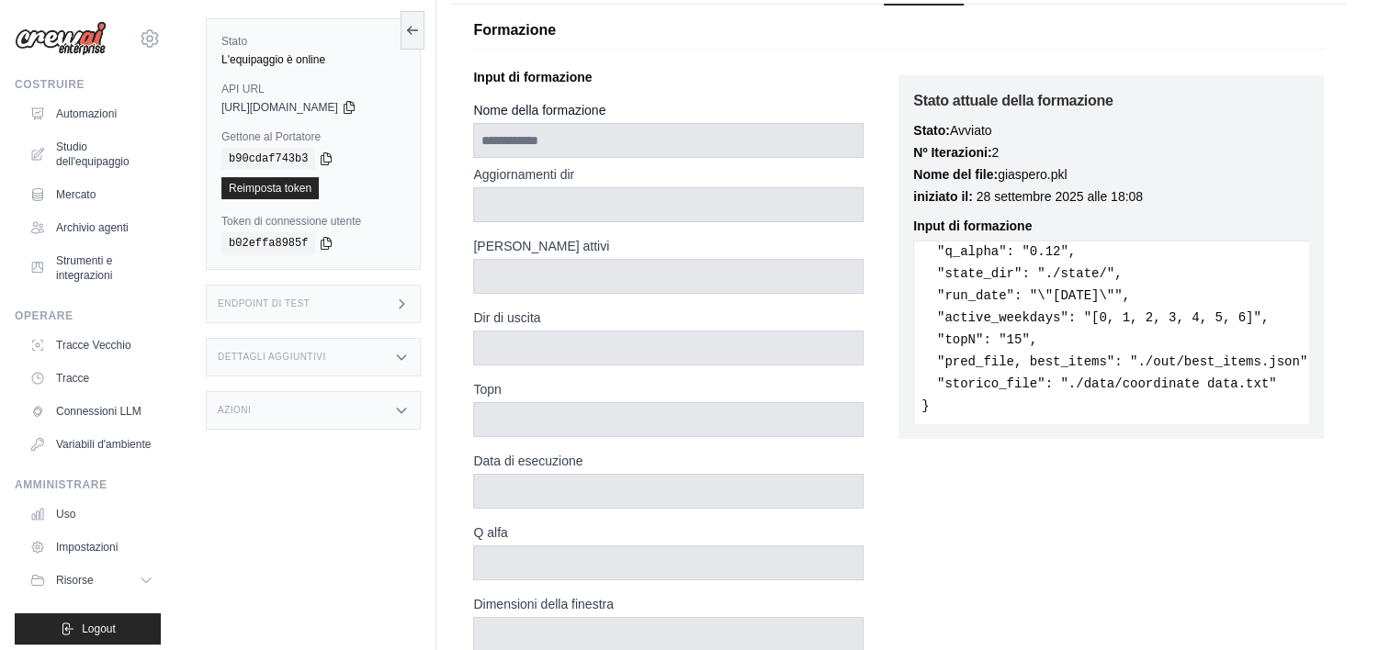
scroll to position [73, 0]
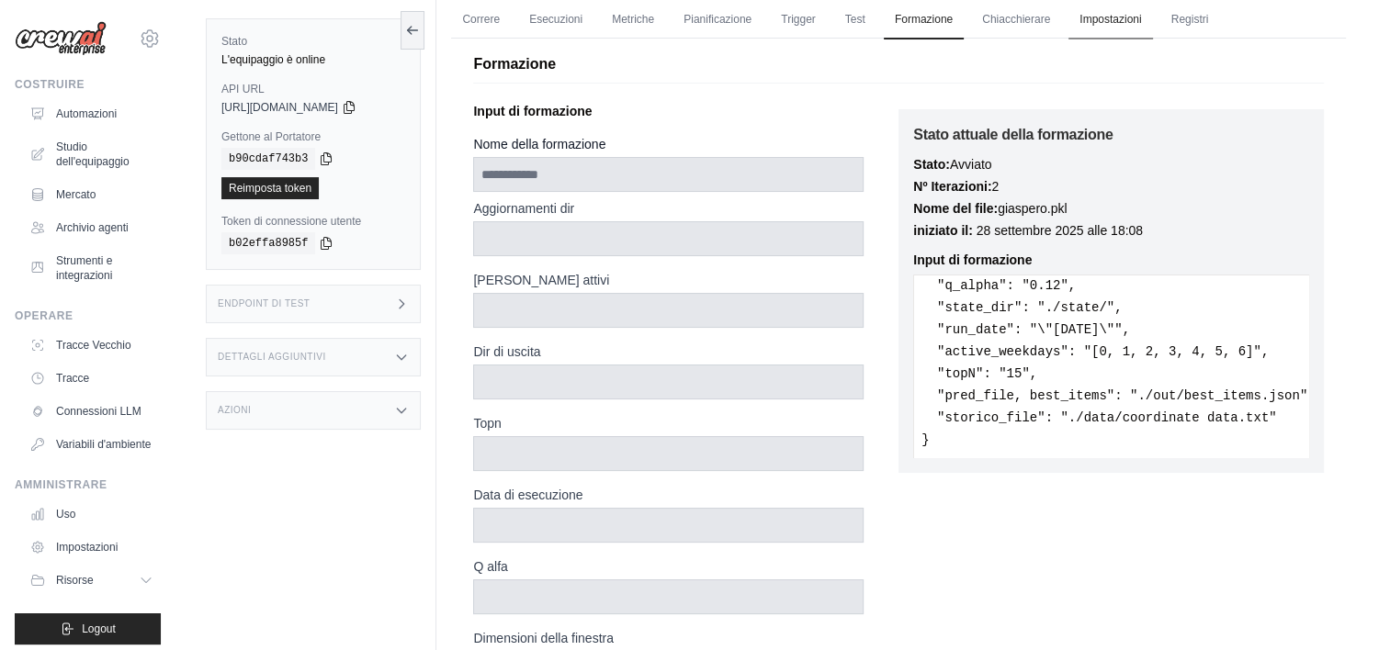
click at [1095, 18] on link "Impostazioni" at bounding box center [1110, 20] width 84 height 39
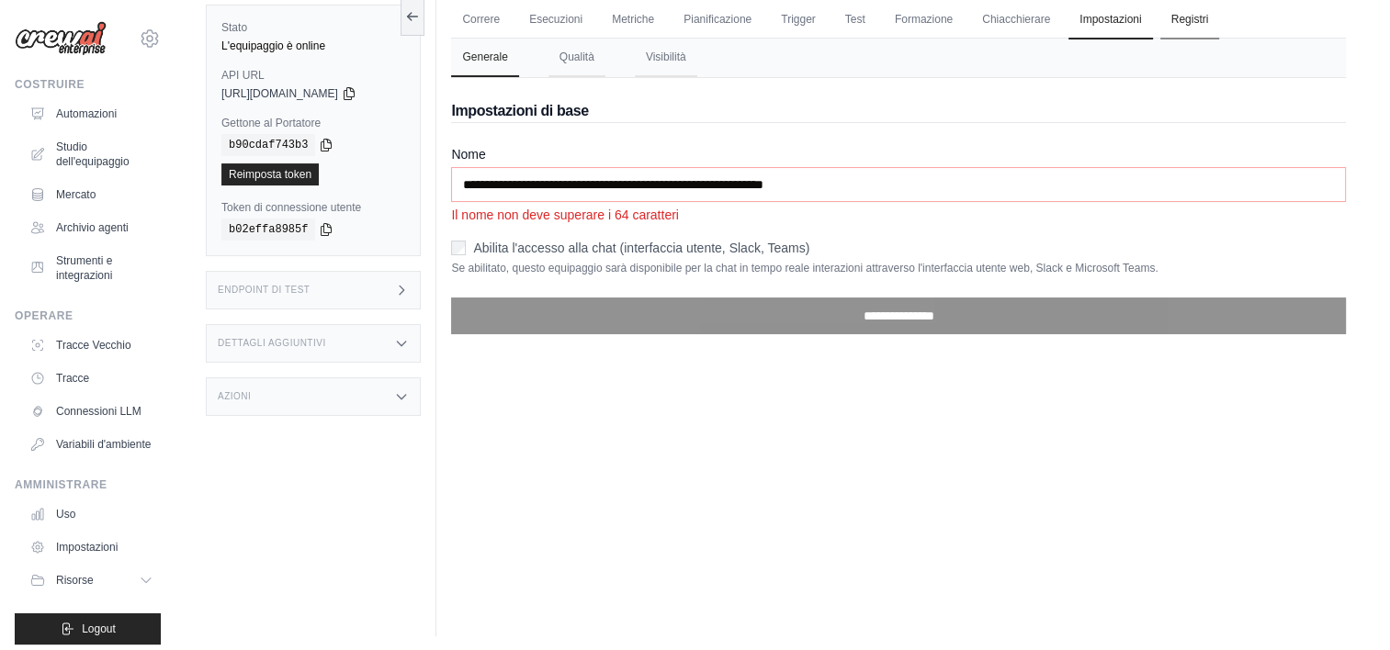
click at [1191, 20] on link "Registri" at bounding box center [1190, 20] width 60 height 39
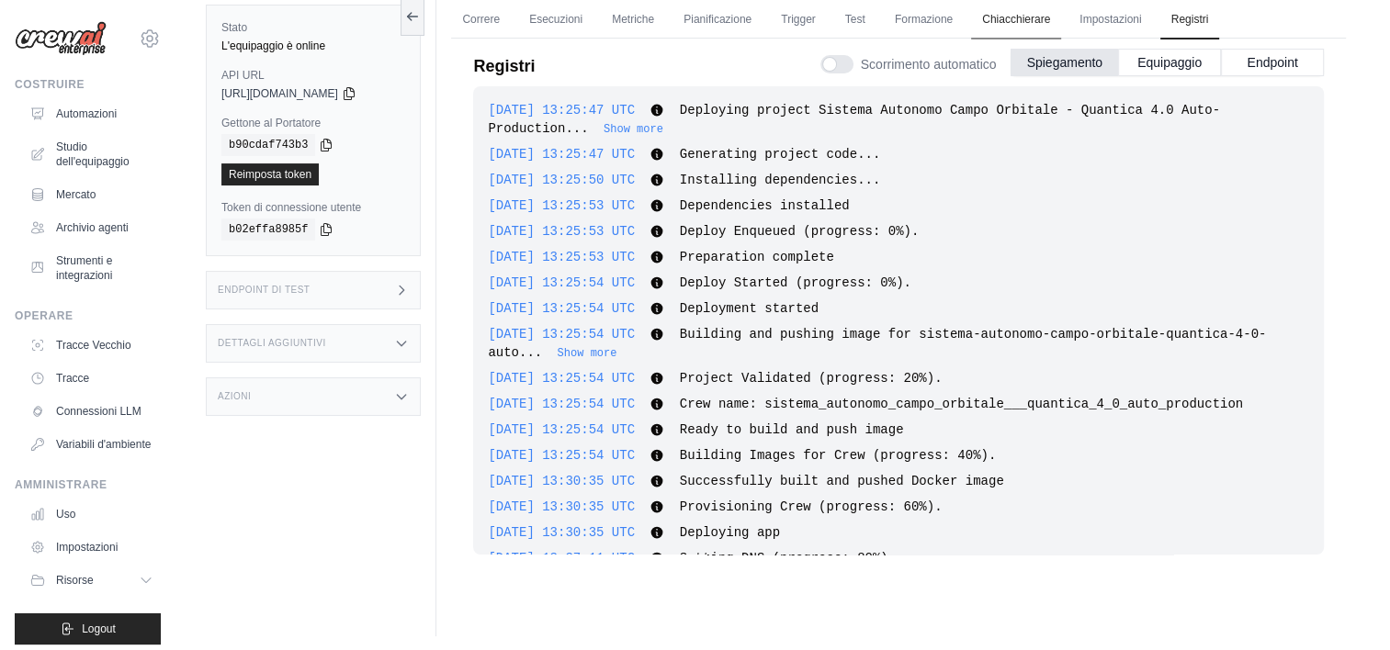
scroll to position [913, 0]
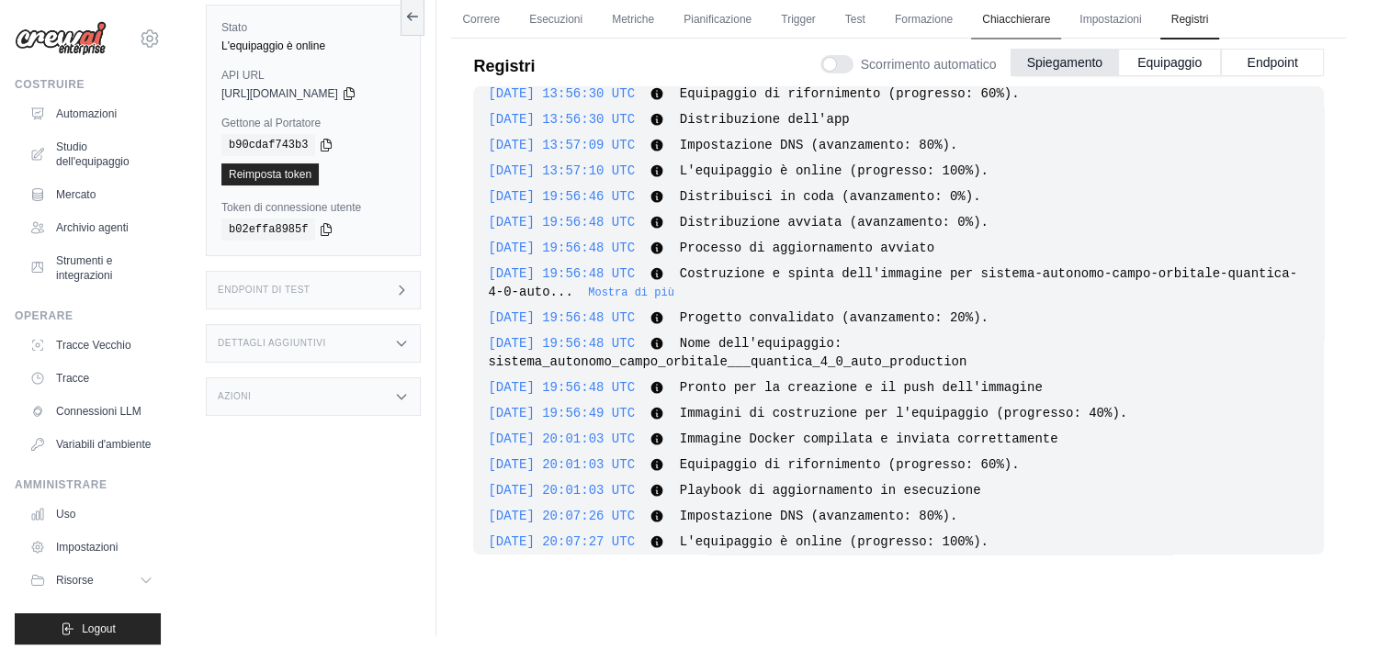
click at [1007, 17] on link "Chiacchierare" at bounding box center [1016, 20] width 90 height 39
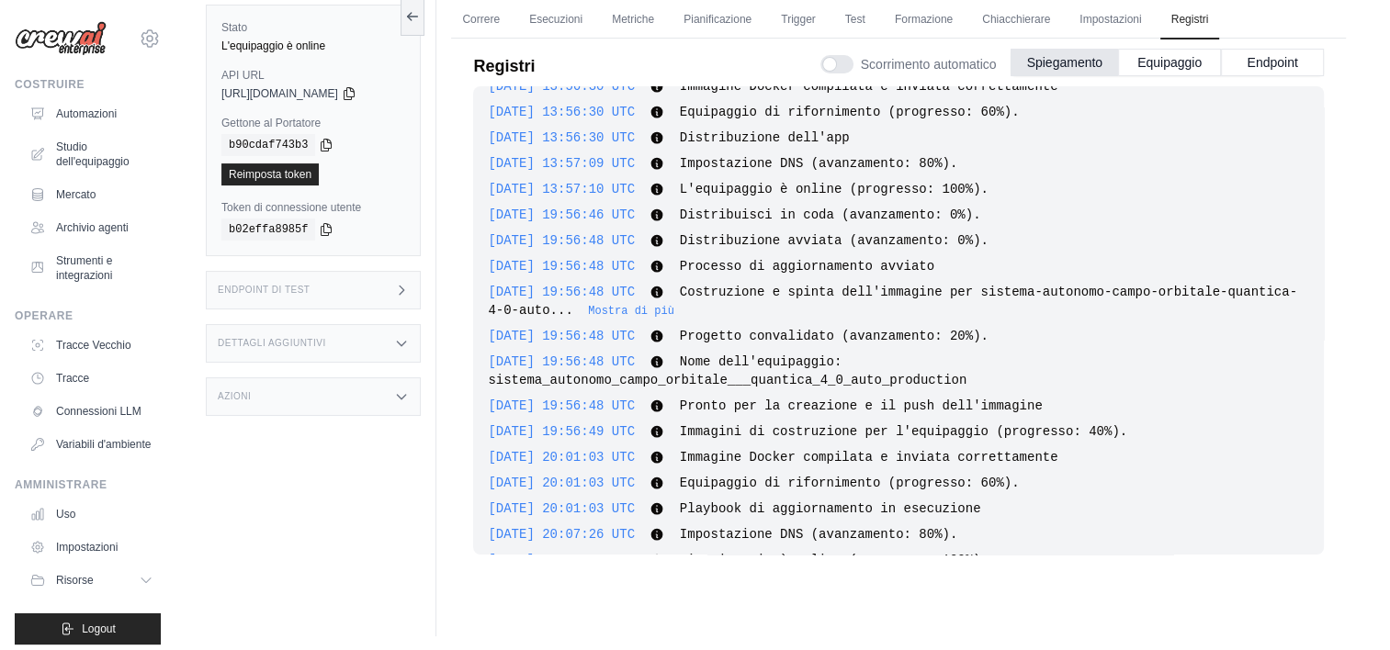
scroll to position [0, 0]
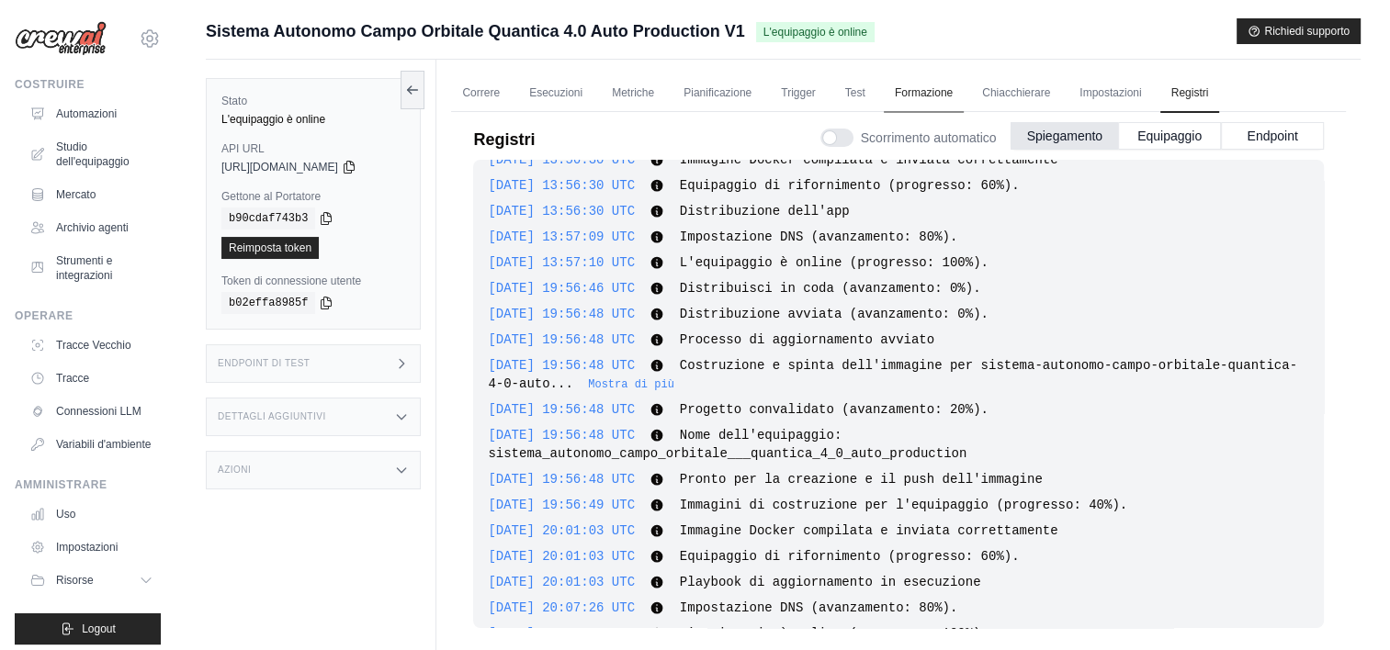
click at [939, 96] on link "Formazione" at bounding box center [924, 93] width 80 height 39
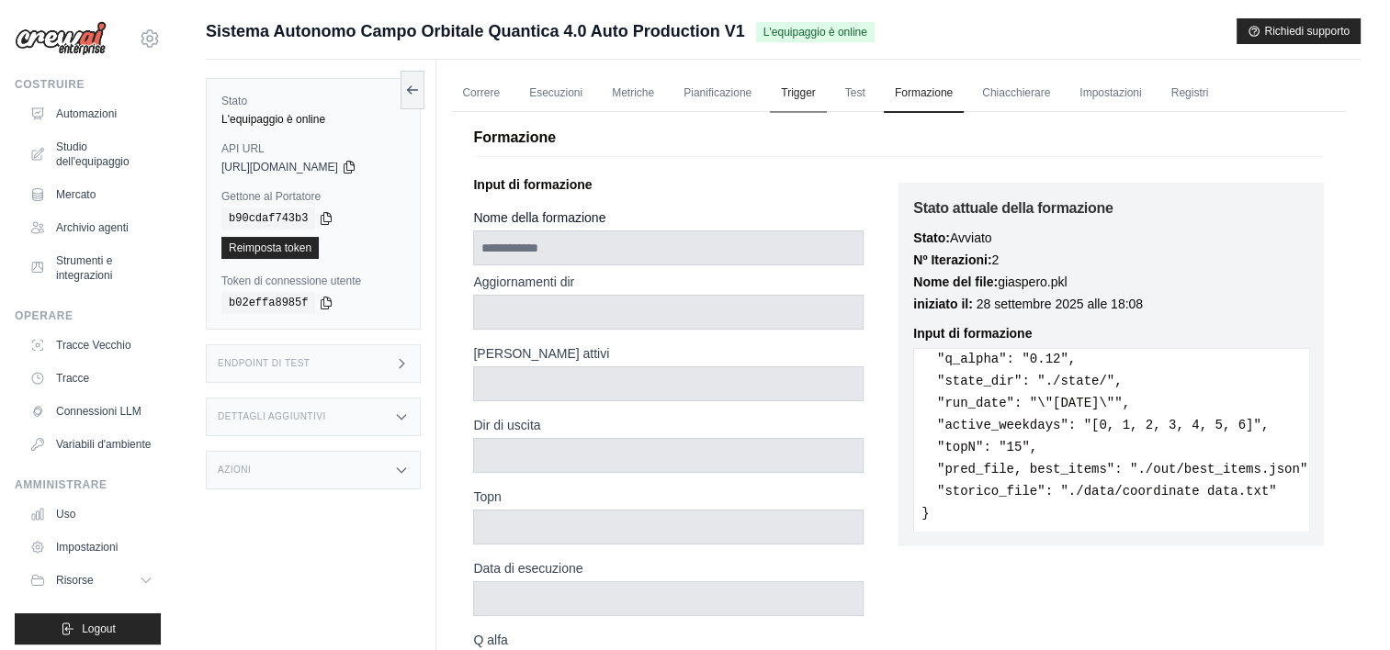
click at [802, 94] on link "Trigger" at bounding box center [798, 93] width 57 height 39
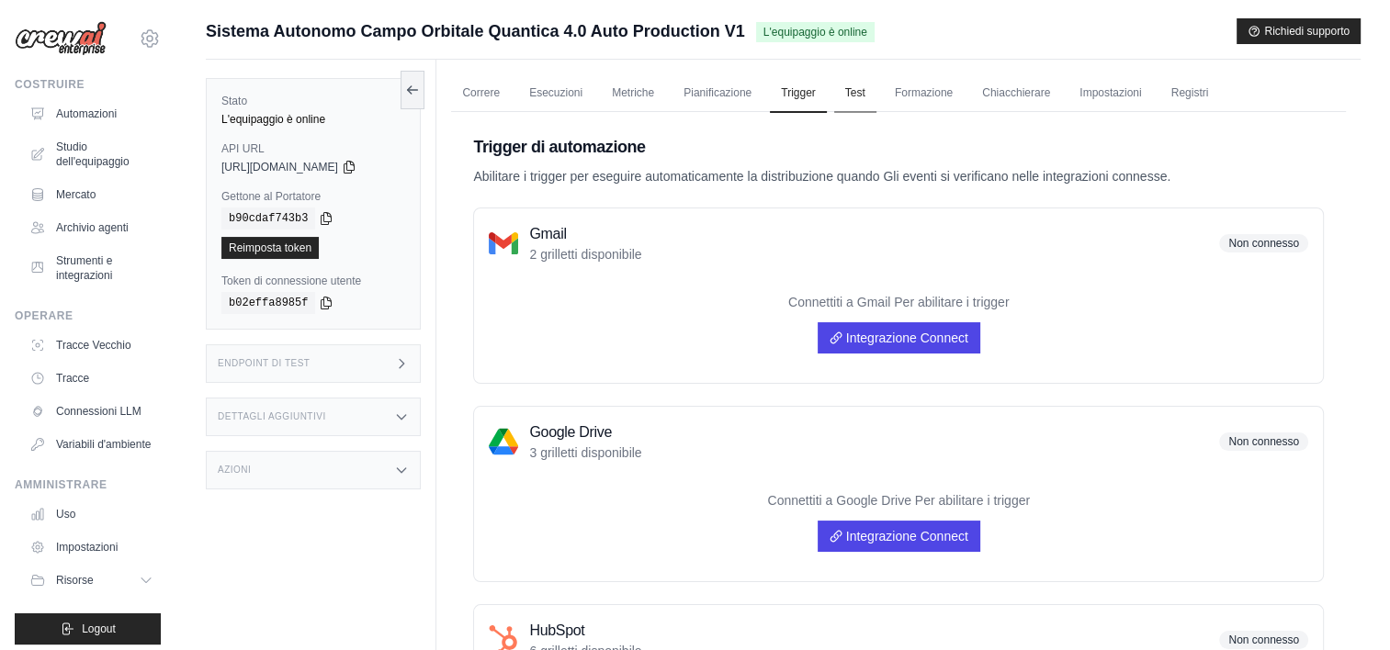
click at [866, 91] on link "Test" at bounding box center [855, 93] width 42 height 39
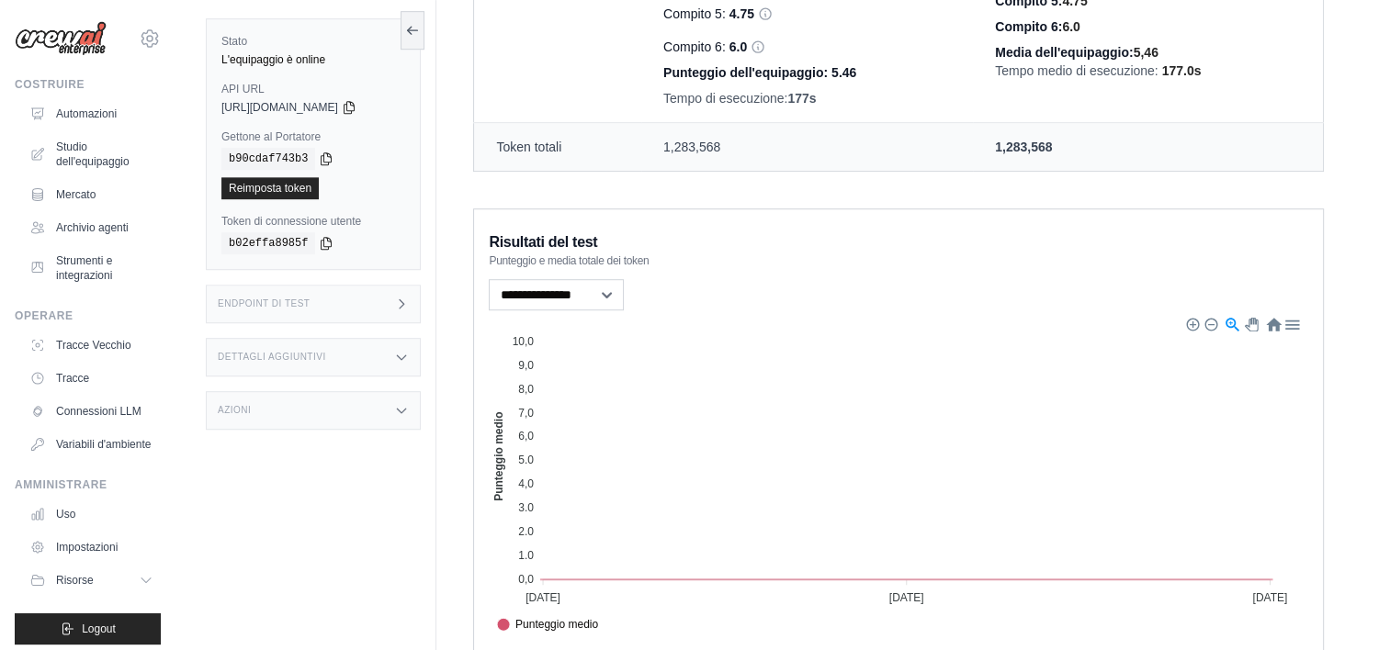
scroll to position [1169, 0]
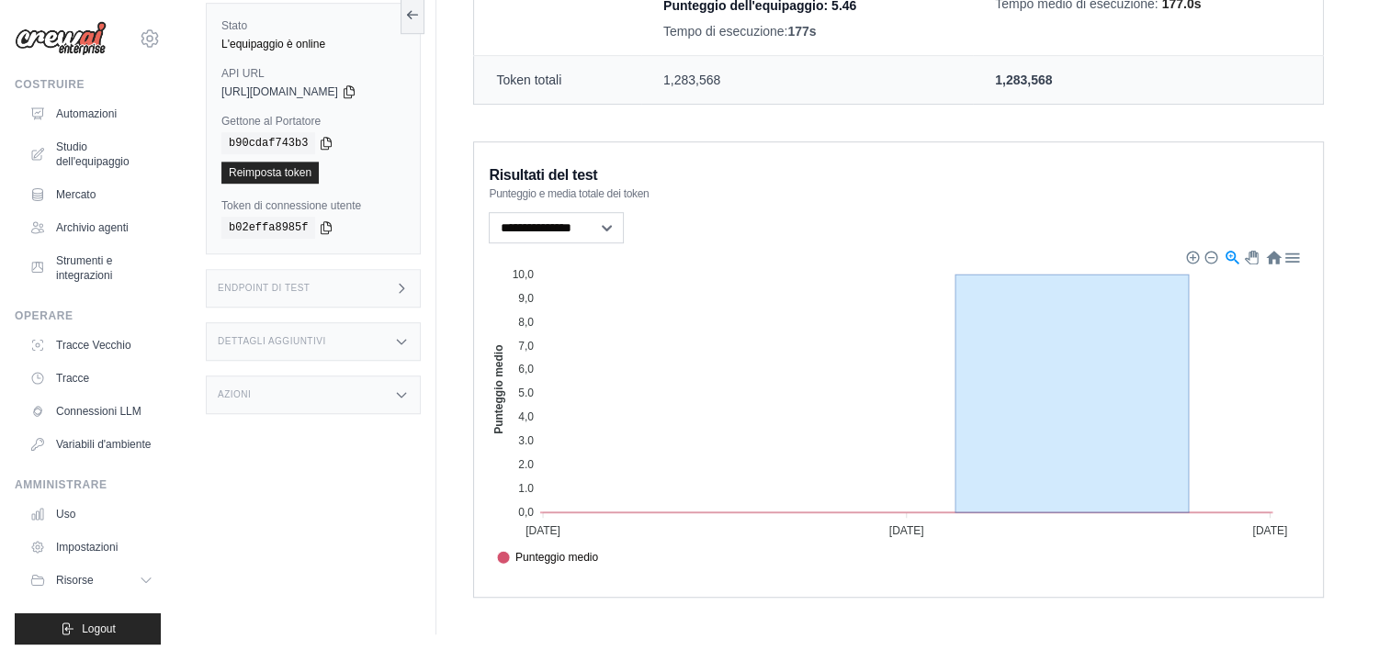
drag, startPoint x: 1190, startPoint y: 436, endPoint x: 919, endPoint y: 461, distance: 272.1
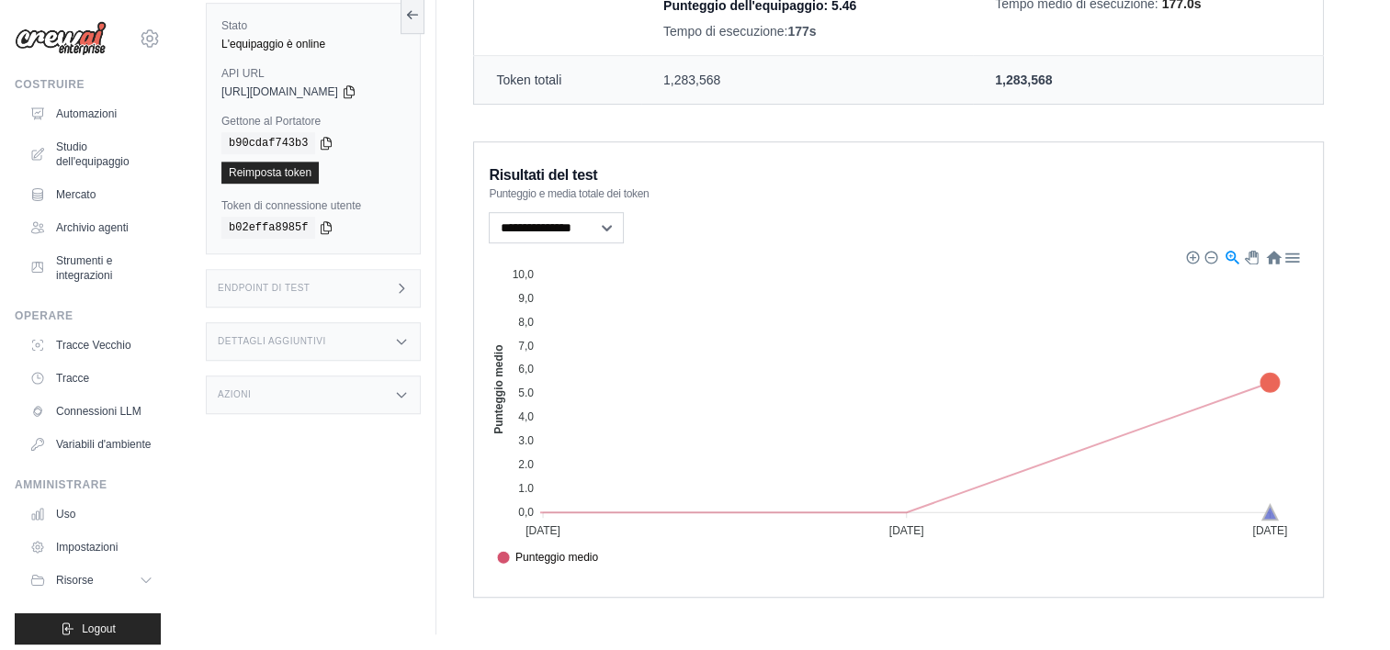
click at [1268, 513] on icon at bounding box center [1270, 512] width 15 height 15
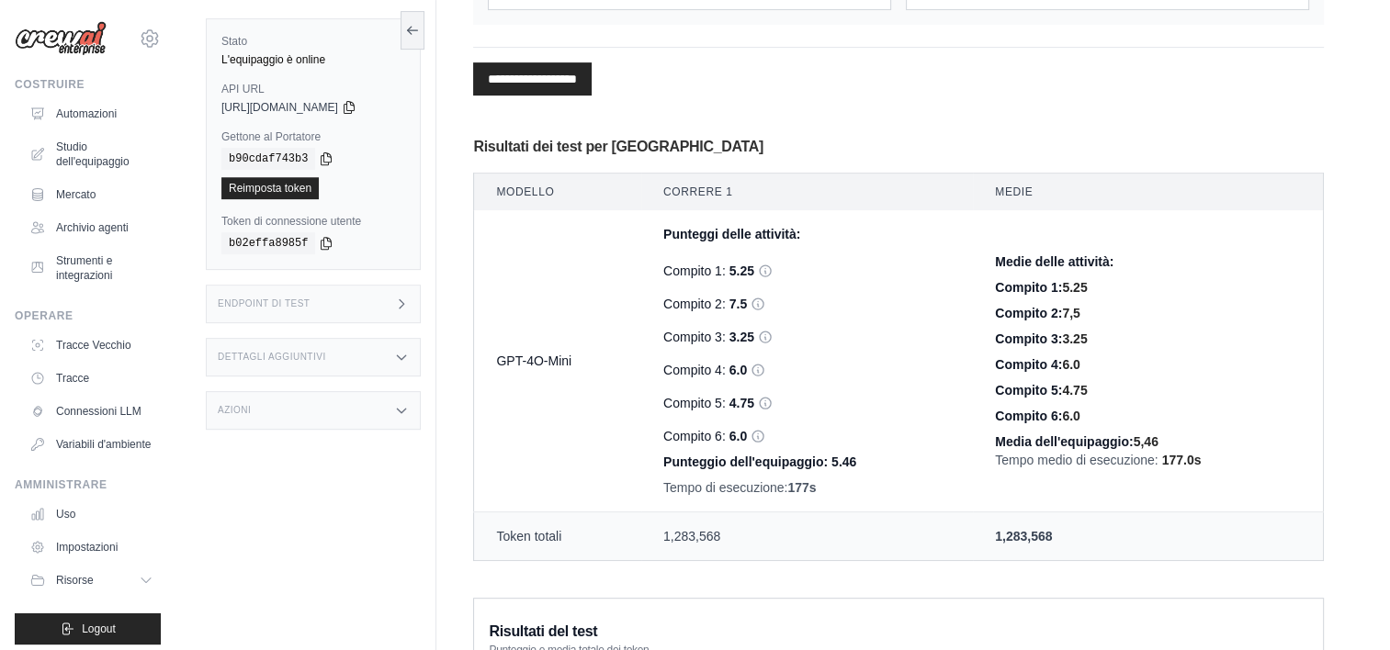
scroll to position [710, 0]
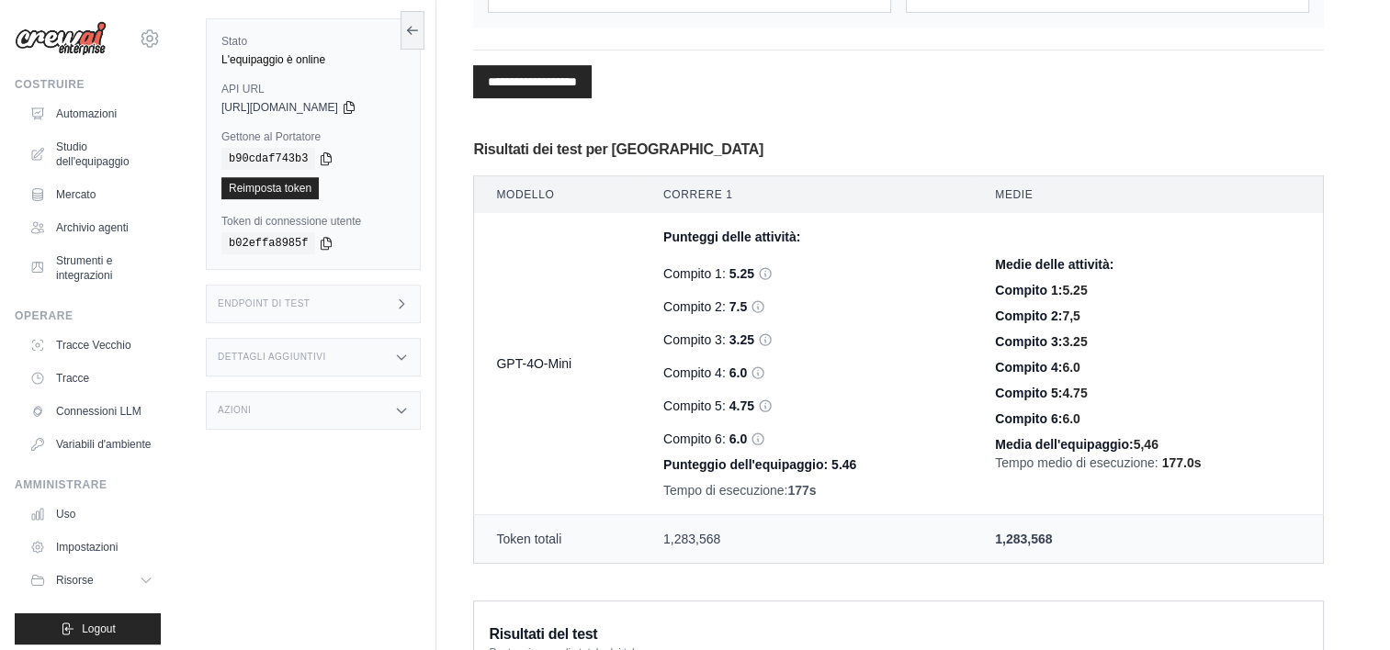
click at [1033, 184] on th "Medie" at bounding box center [1148, 195] width 350 height 38
click at [1020, 198] on th "Medie" at bounding box center [1148, 195] width 350 height 38
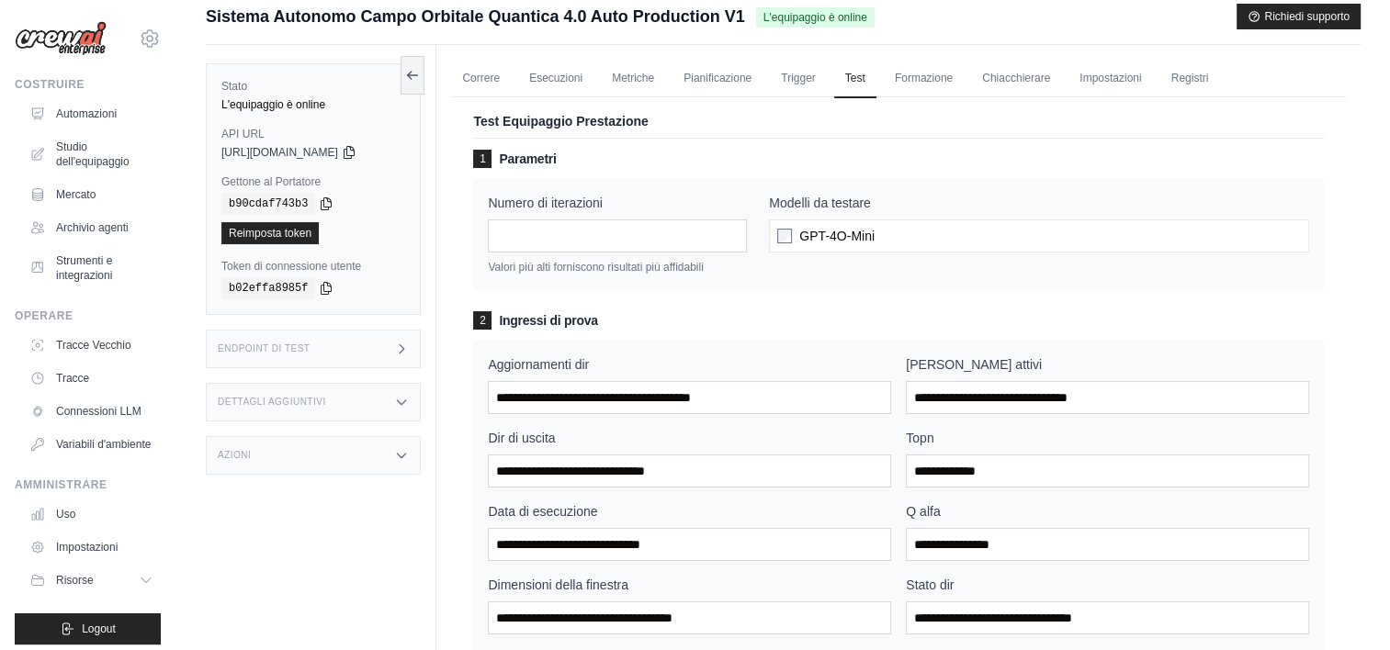
scroll to position [0, 0]
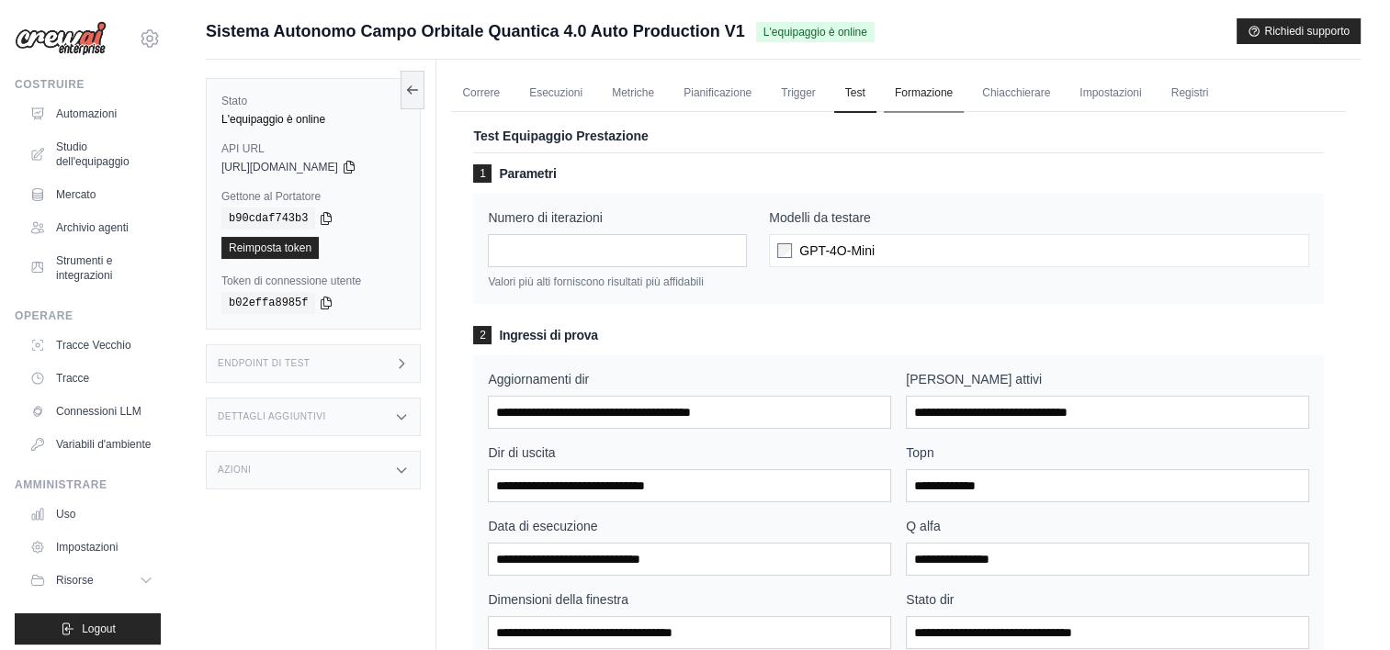
click at [902, 94] on link "Formazione" at bounding box center [924, 93] width 80 height 39
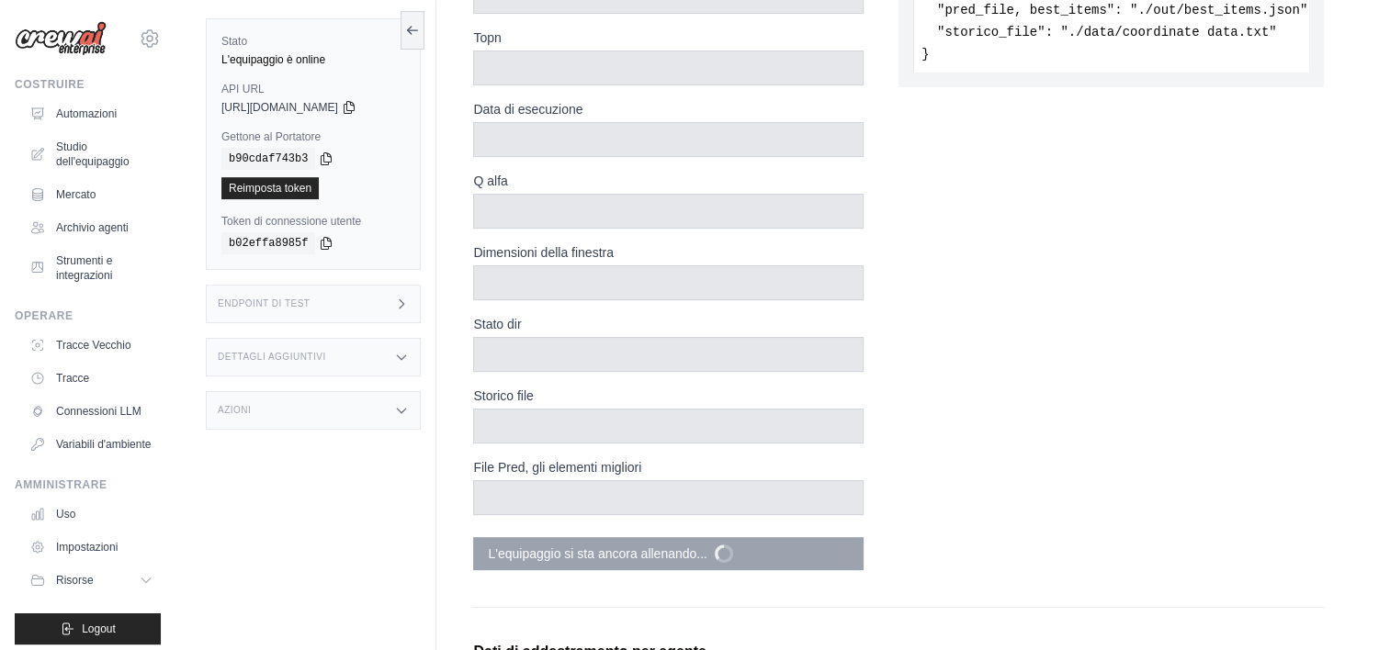
scroll to position [643, 0]
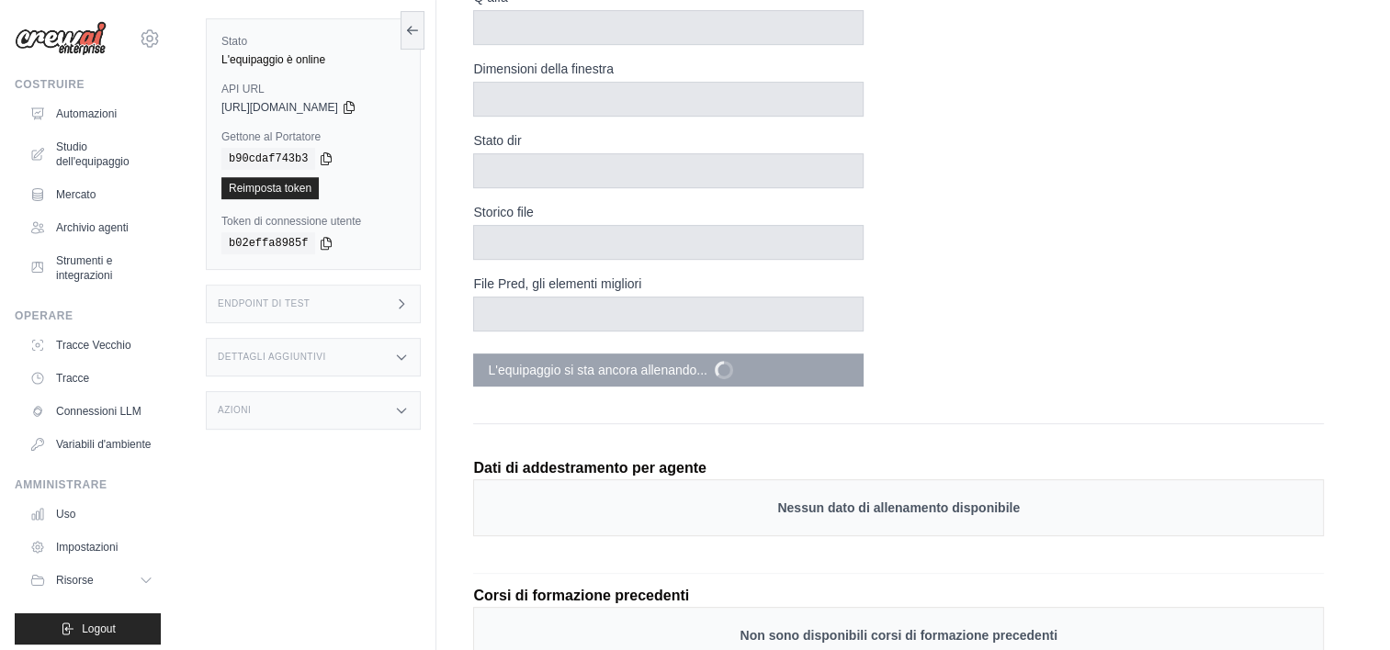
click at [823, 512] on div "Nessun dato di allenamento disponibile" at bounding box center [898, 508] width 851 height 57
copy div "Nessun dato di allenamento disponibile"
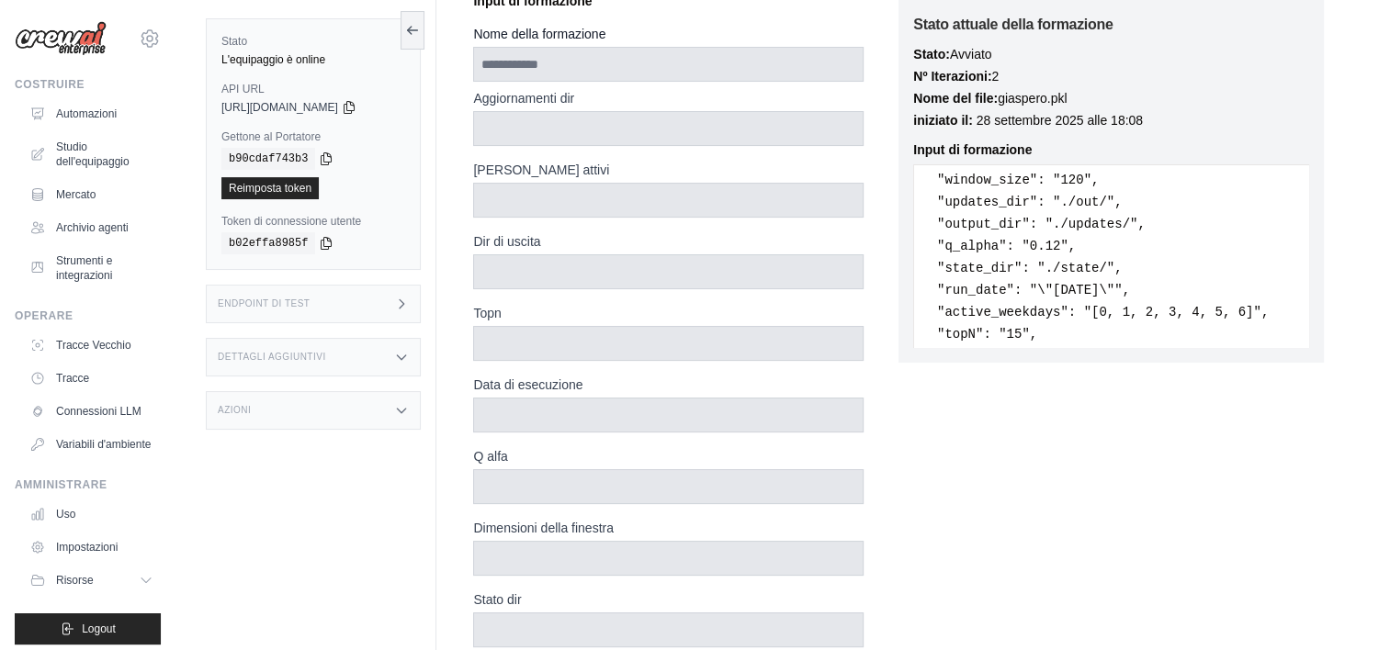
scroll to position [0, 0]
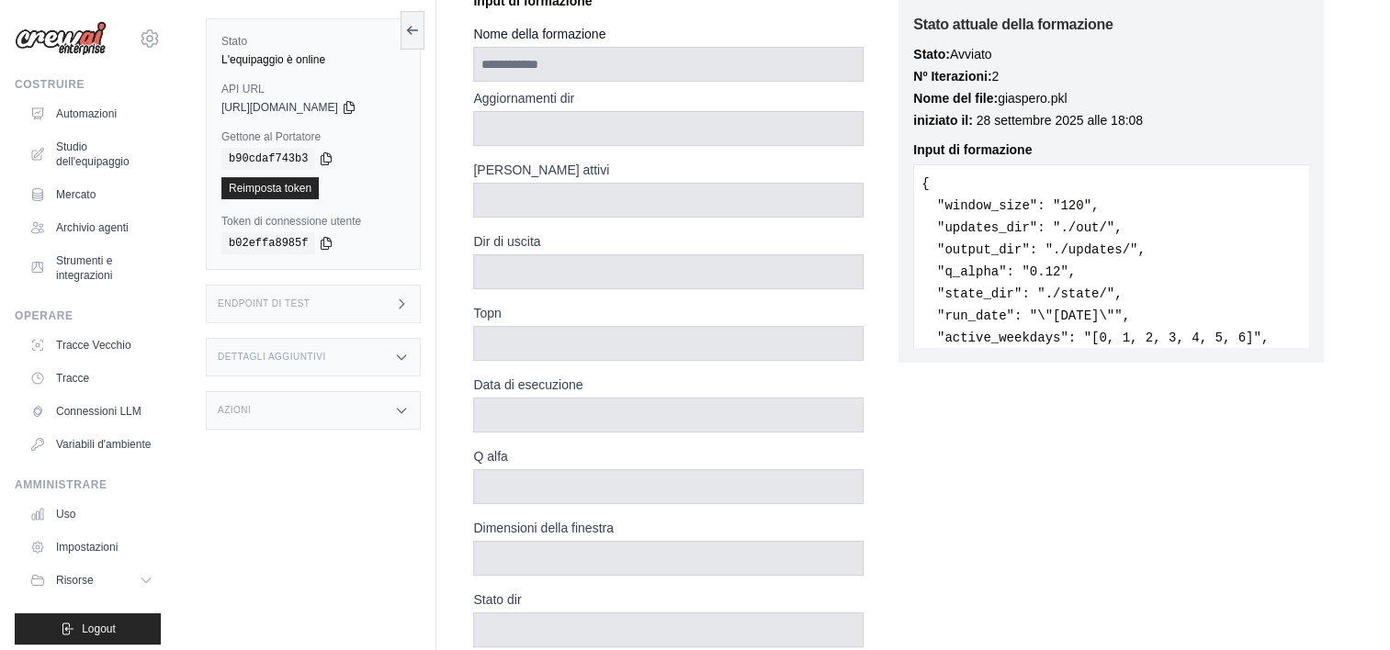
click at [1100, 219] on pre "{ "window_size": "120", "updates_dir": "./out/", "output_dir": "./updates/", "q…" at bounding box center [1111, 256] width 396 height 184
click at [1065, 209] on pre "{ "window_size": "120", "updates_dir": "./out/", "output_dir": "./updates/", "q…" at bounding box center [1111, 256] width 396 height 184
drag, startPoint x: 1065, startPoint y: 209, endPoint x: 1124, endPoint y: 384, distance: 184.2
click at [1124, 384] on div "Stato attuale della formazione Stato: Avviato Nº Iterazioni: 2 Nome del file: g…" at bounding box center [1110, 422] width 425 height 876
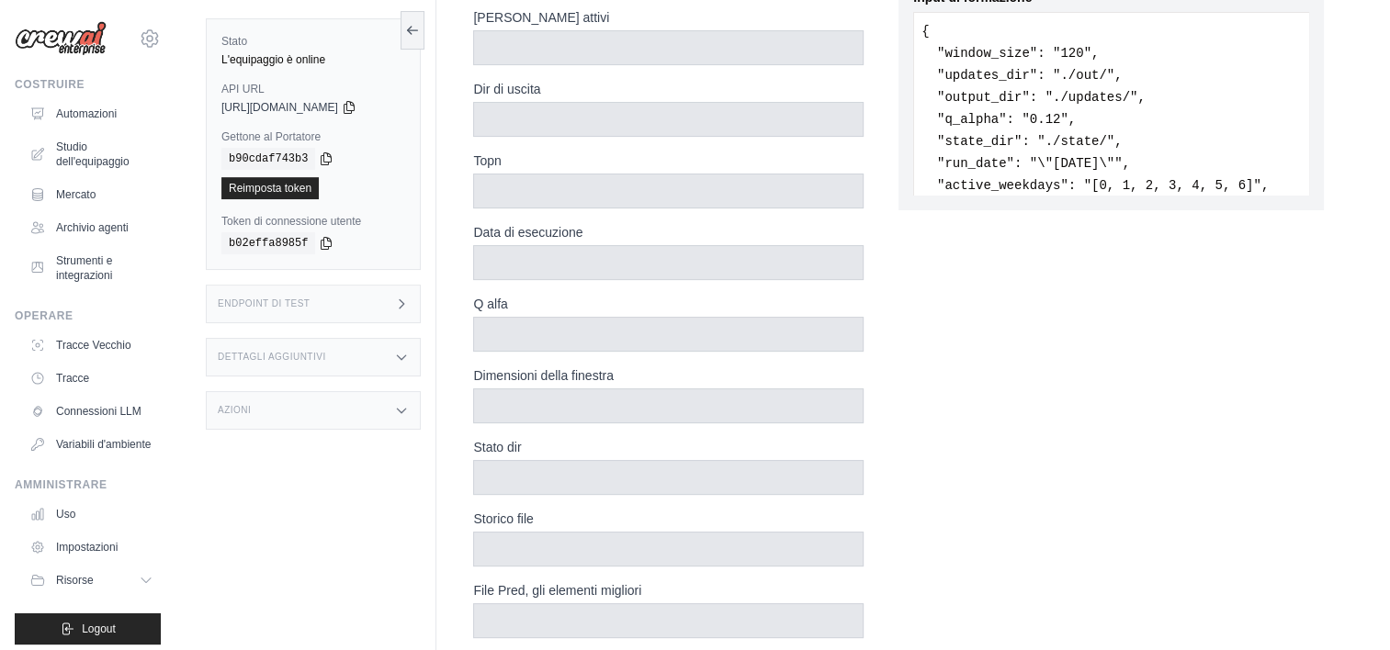
scroll to position [459, 0]
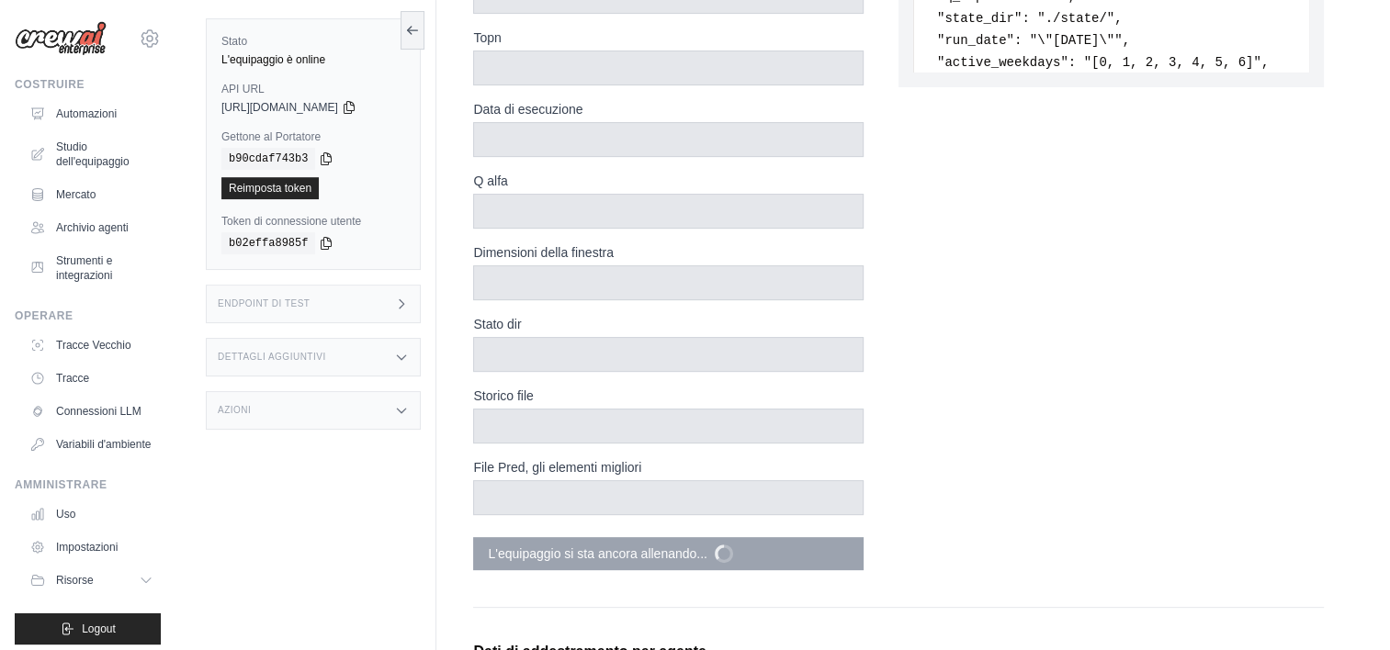
drag, startPoint x: 661, startPoint y: 403, endPoint x: 681, endPoint y: 404, distance: 19.3
click at [661, 401] on div "Storico file" at bounding box center [668, 415] width 390 height 57
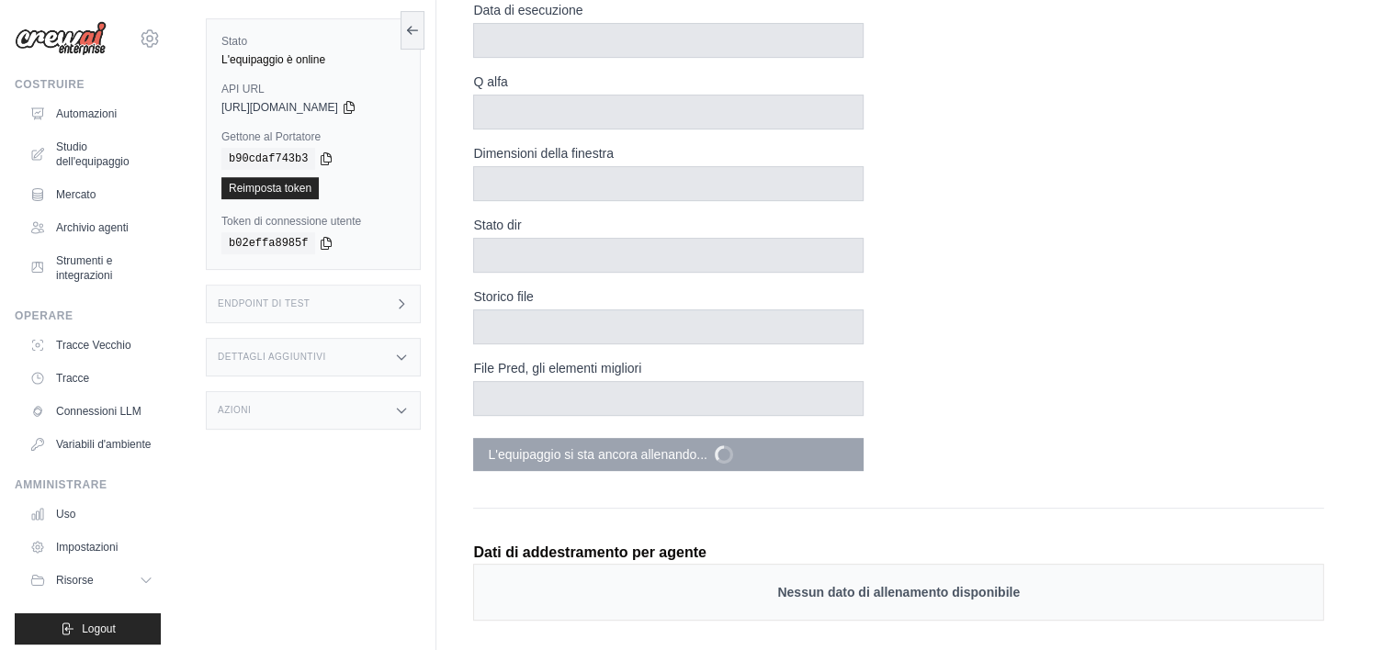
scroll to position [717, 0]
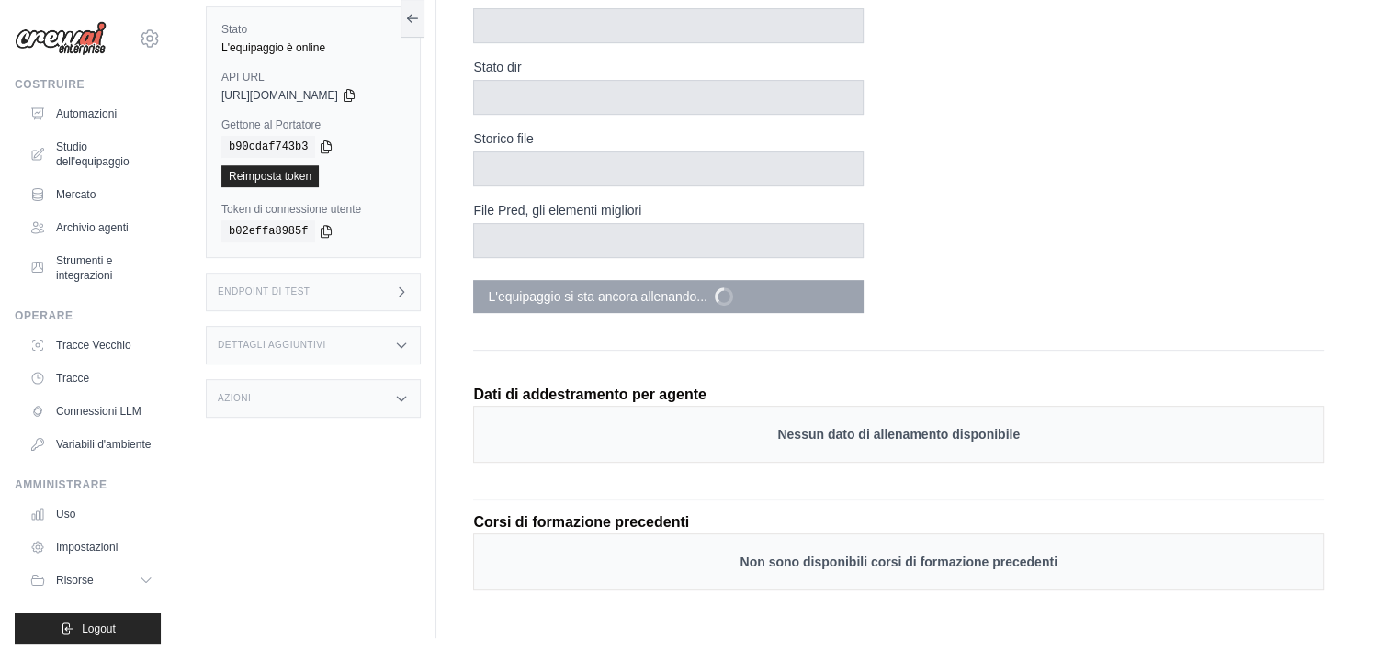
click at [401, 399] on div "Azioni" at bounding box center [313, 398] width 215 height 39
click at [401, 399] on icon at bounding box center [401, 398] width 15 height 15
click at [401, 399] on div "Azioni" at bounding box center [313, 398] width 215 height 39
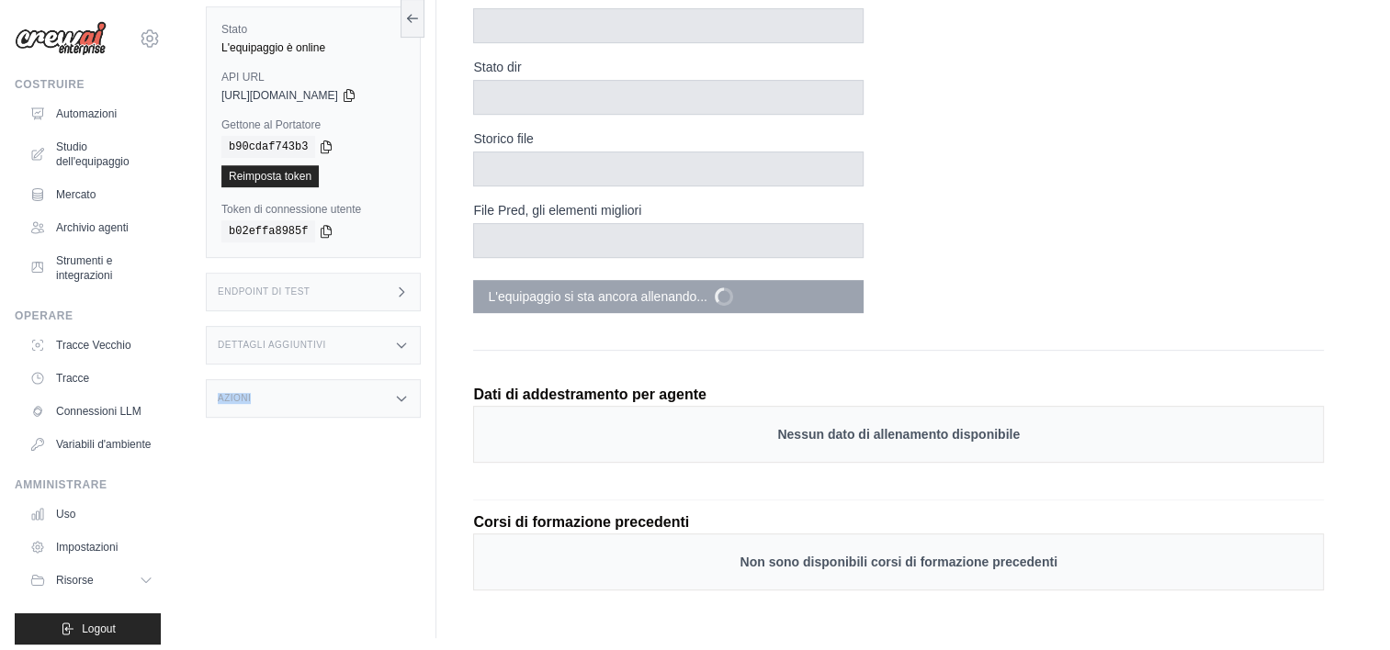
click at [401, 399] on div "Azioni" at bounding box center [313, 398] width 215 height 39
drag, startPoint x: 401, startPoint y: 399, endPoint x: 400, endPoint y: 386, distance: 12.9
click at [400, 391] on icon at bounding box center [401, 398] width 15 height 15
drag, startPoint x: 400, startPoint y: 386, endPoint x: 320, endPoint y: 401, distance: 81.4
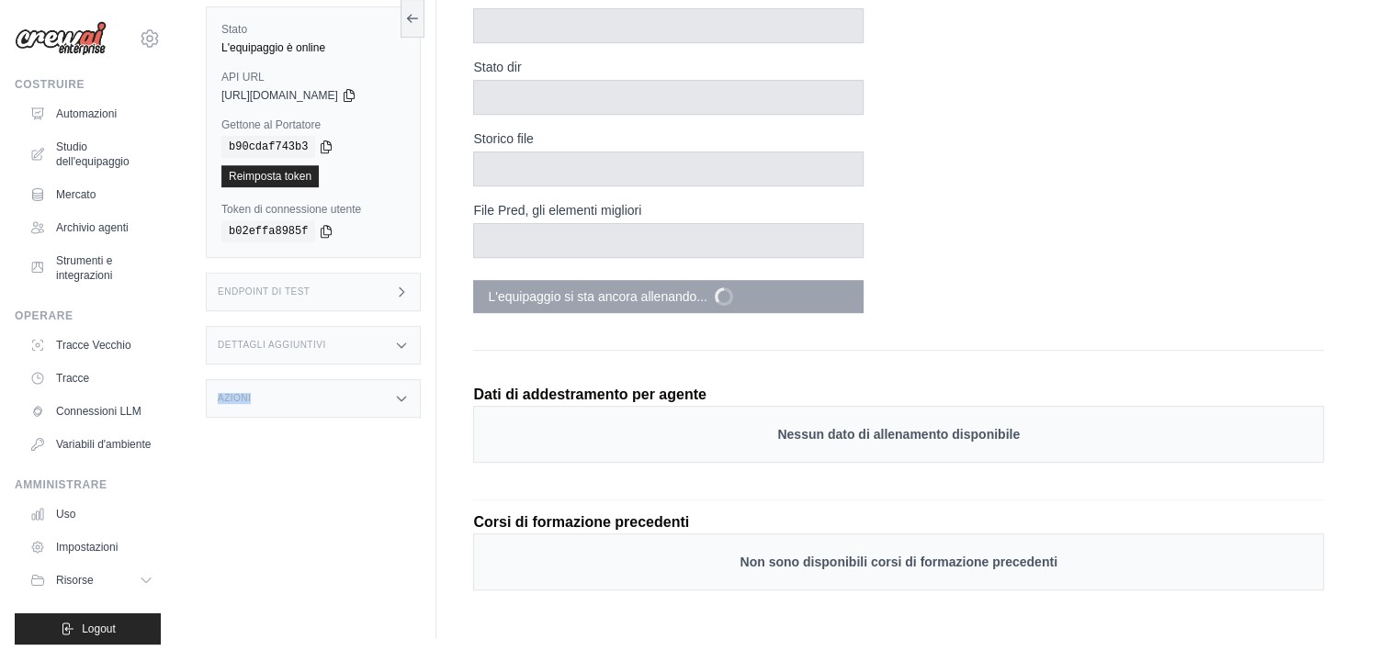
click at [320, 401] on div "Azioni" at bounding box center [313, 398] width 215 height 39
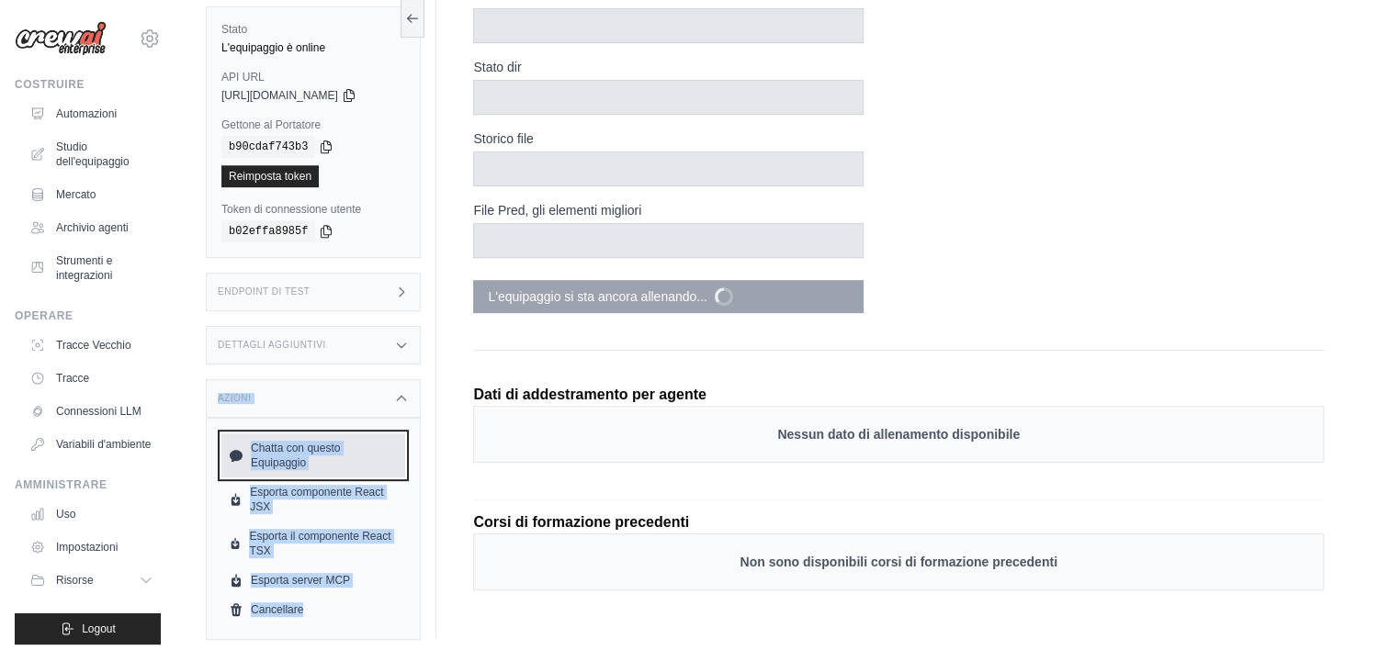
click at [312, 446] on font "Chatta con questo Equipaggio" at bounding box center [324, 455] width 147 height 29
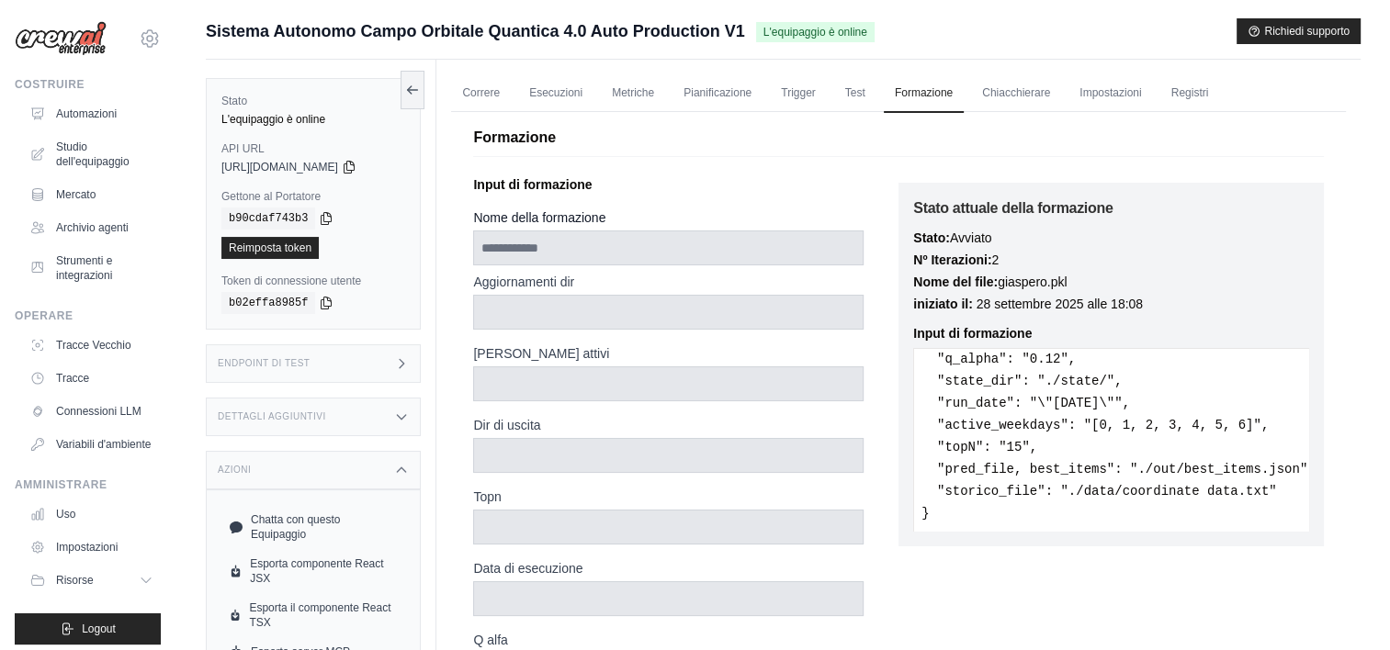
scroll to position [0, 0]
click at [487, 91] on link "Correre" at bounding box center [481, 93] width 60 height 39
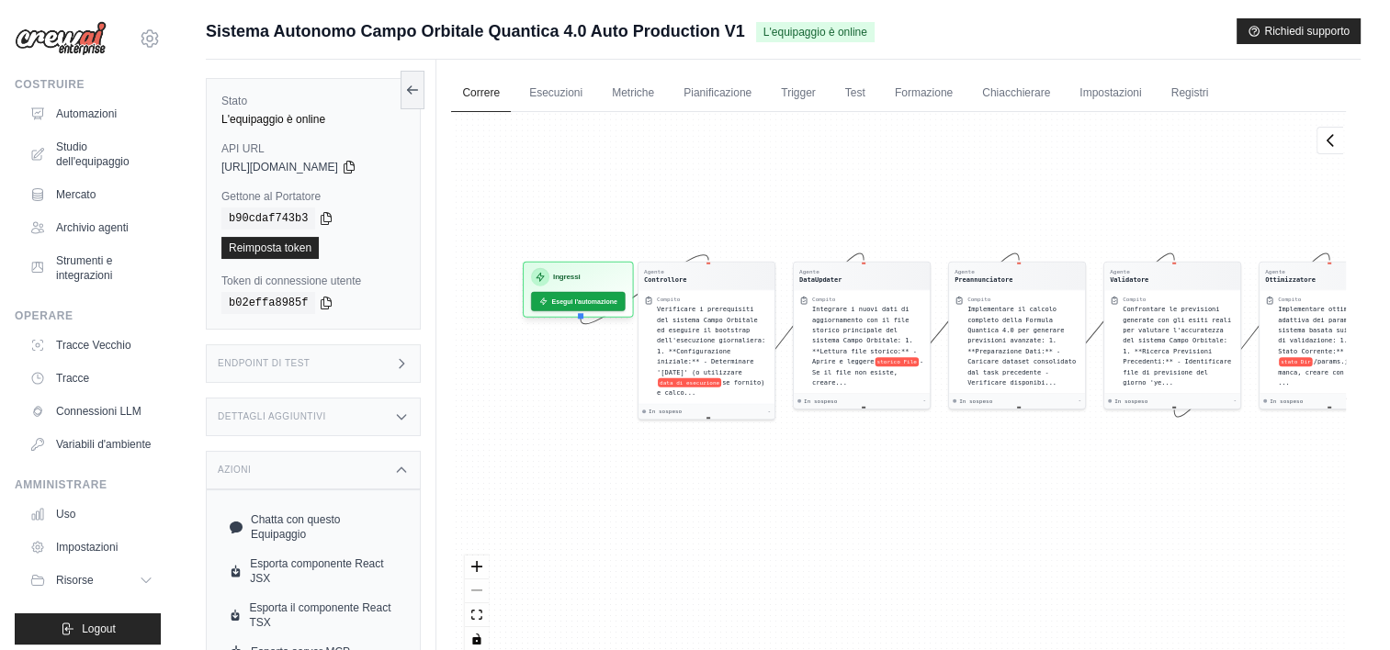
drag, startPoint x: 652, startPoint y: 604, endPoint x: 853, endPoint y: 550, distance: 208.1
click at [853, 550] on div "Agente Controllore Compito Verificare i prerequisiti del sistema Campo Orbitale…" at bounding box center [898, 388] width 895 height 553
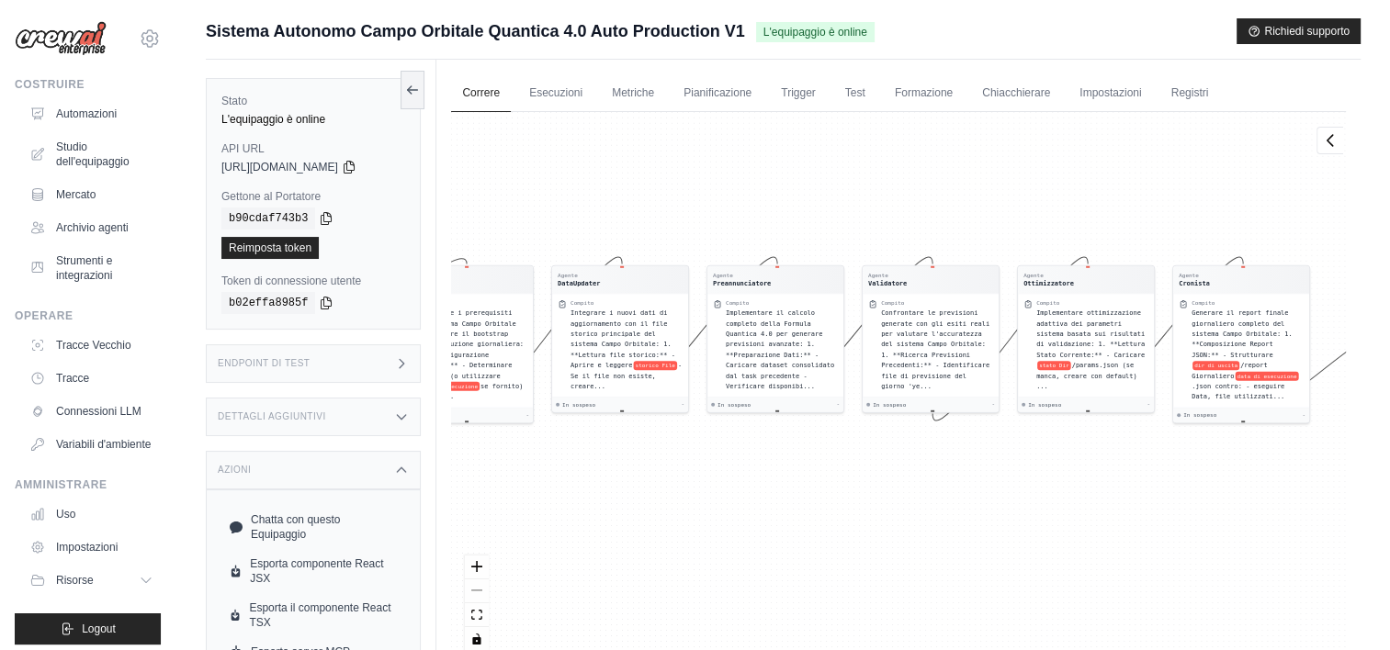
drag, startPoint x: 1046, startPoint y: 518, endPoint x: 805, endPoint y: 522, distance: 241.6
click at [805, 522] on div "Agente Controllore Compito Verificare i prerequisiti del sistema Campo Orbitale…" at bounding box center [898, 388] width 895 height 553
click at [1015, 92] on link "Chiacchierare" at bounding box center [1016, 93] width 90 height 39
click at [897, 102] on link "Formazione" at bounding box center [924, 93] width 80 height 39
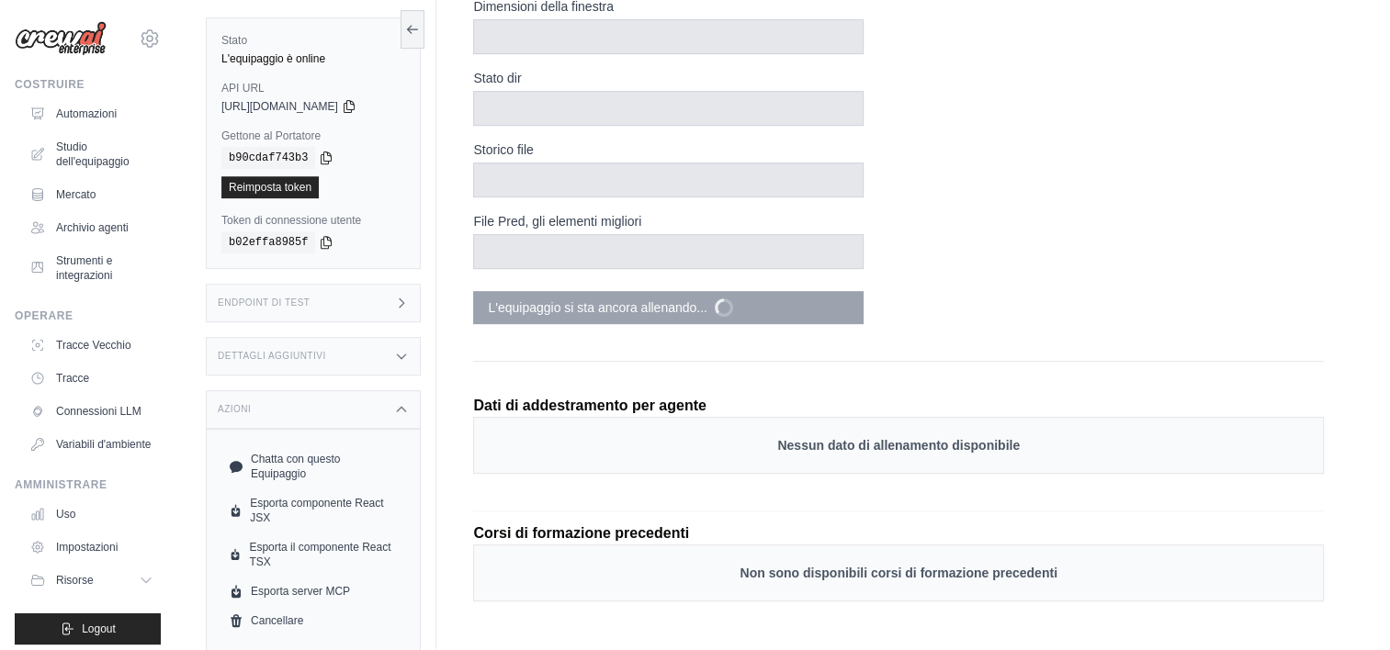
scroll to position [717, 0]
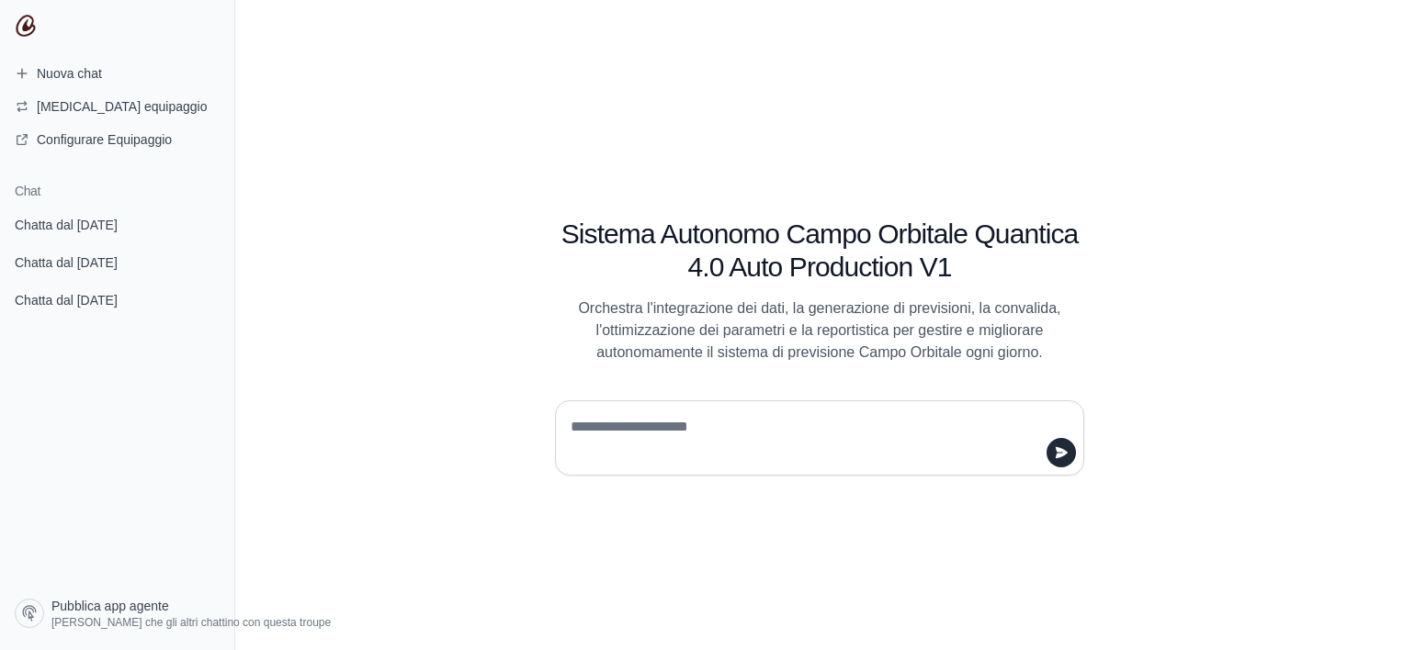
click at [711, 430] on textarea at bounding box center [814, 437] width 494 height 51
type textarea "**********"
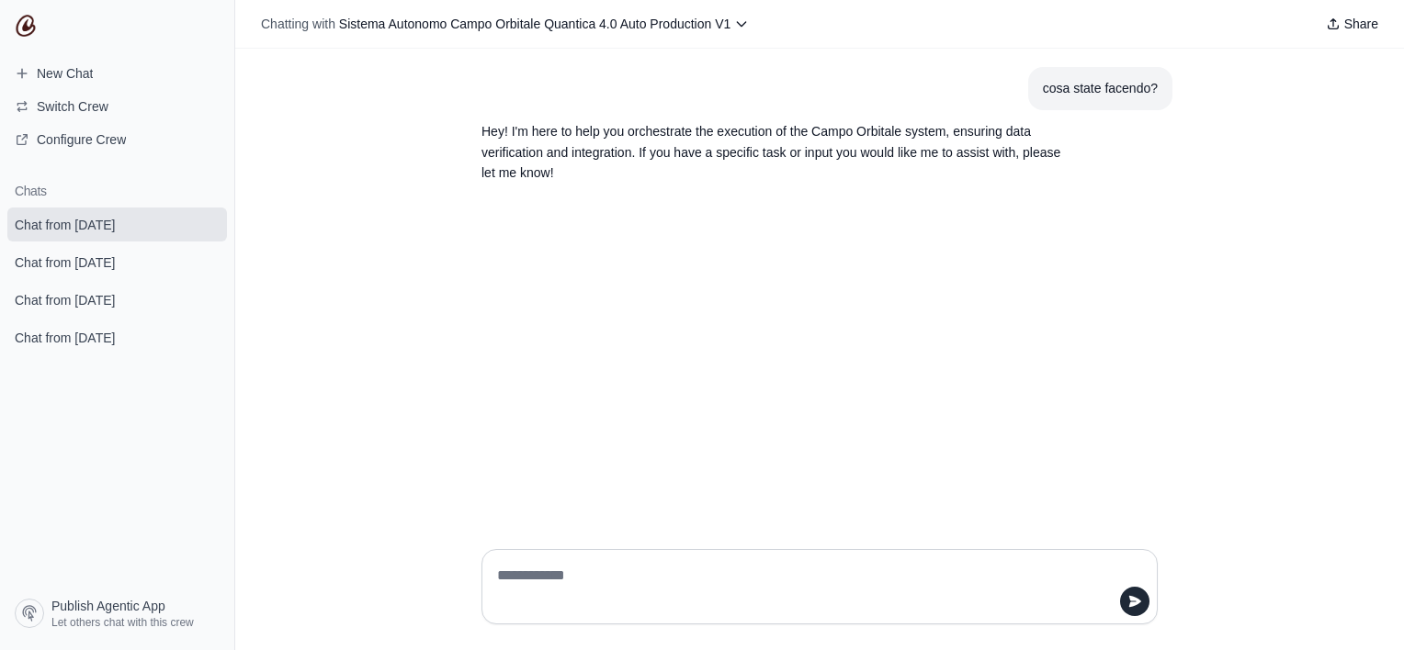
click at [665, 559] on div at bounding box center [819, 586] width 676 height 75
click at [611, 584] on textarea at bounding box center [813, 586] width 641 height 51
type textarea "**********"
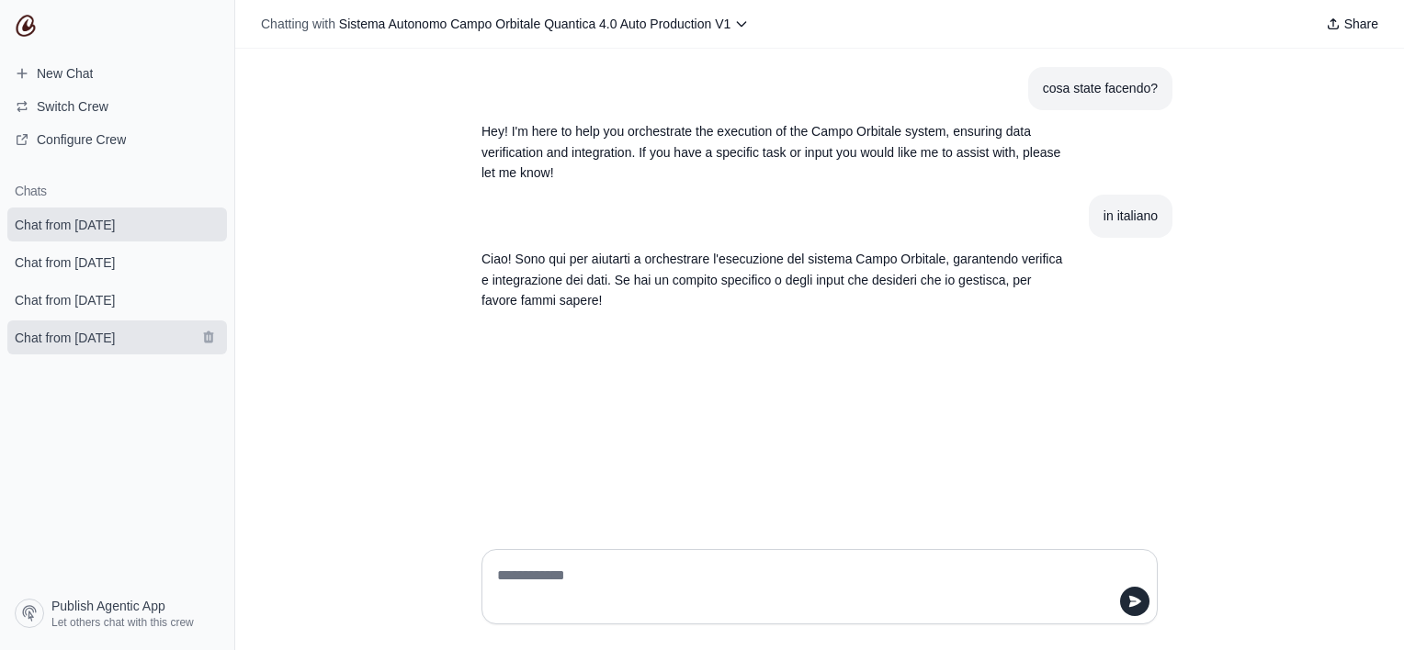
click at [109, 348] on link "Chat from [DATE]" at bounding box center [117, 338] width 220 height 34
click at [109, 347] on span "Chat from [DATE]" at bounding box center [65, 338] width 100 height 18
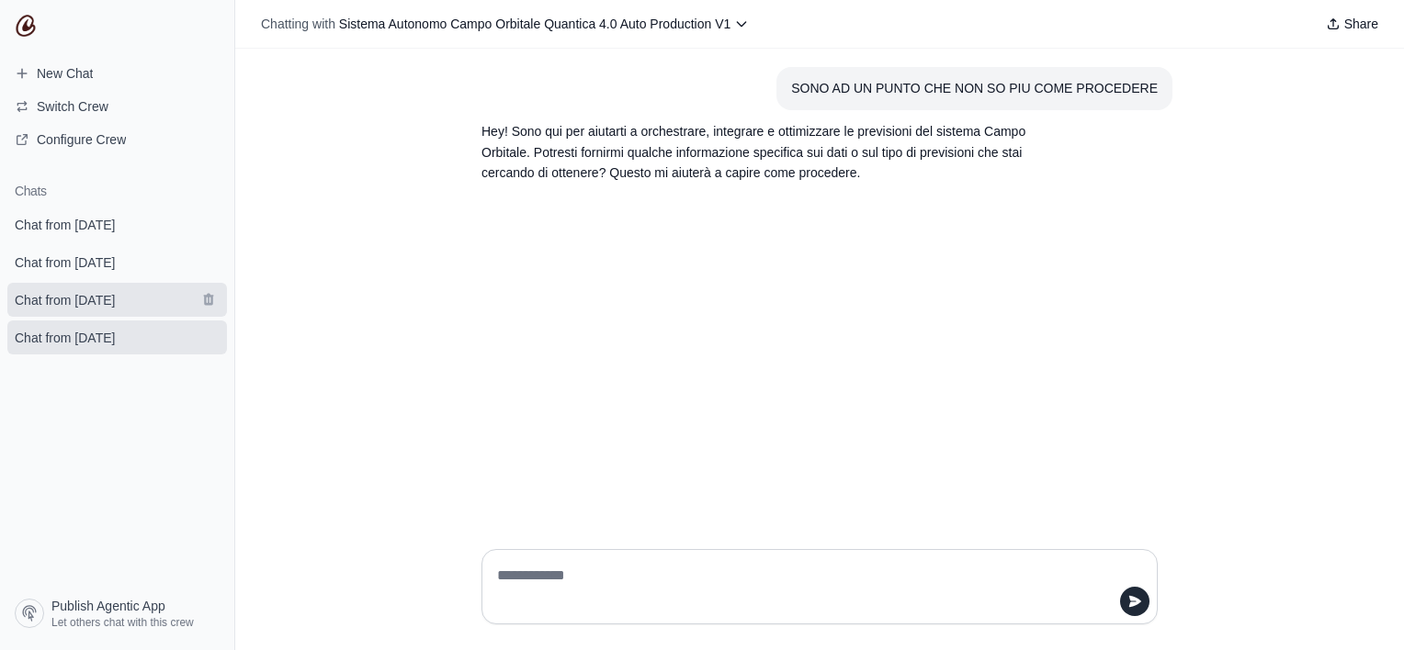
click at [115, 301] on span "Chat from [DATE]" at bounding box center [65, 300] width 100 height 18
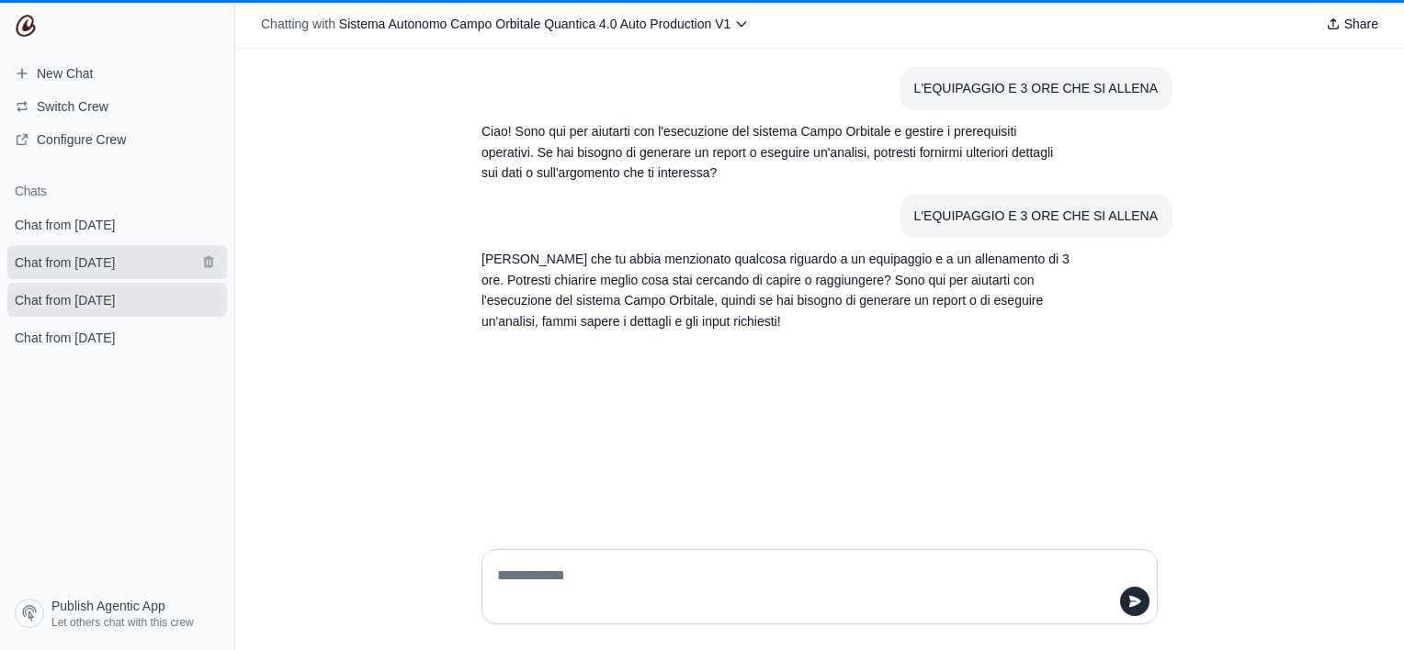
click at [107, 265] on span "Chat from [DATE]" at bounding box center [65, 263] width 100 height 18
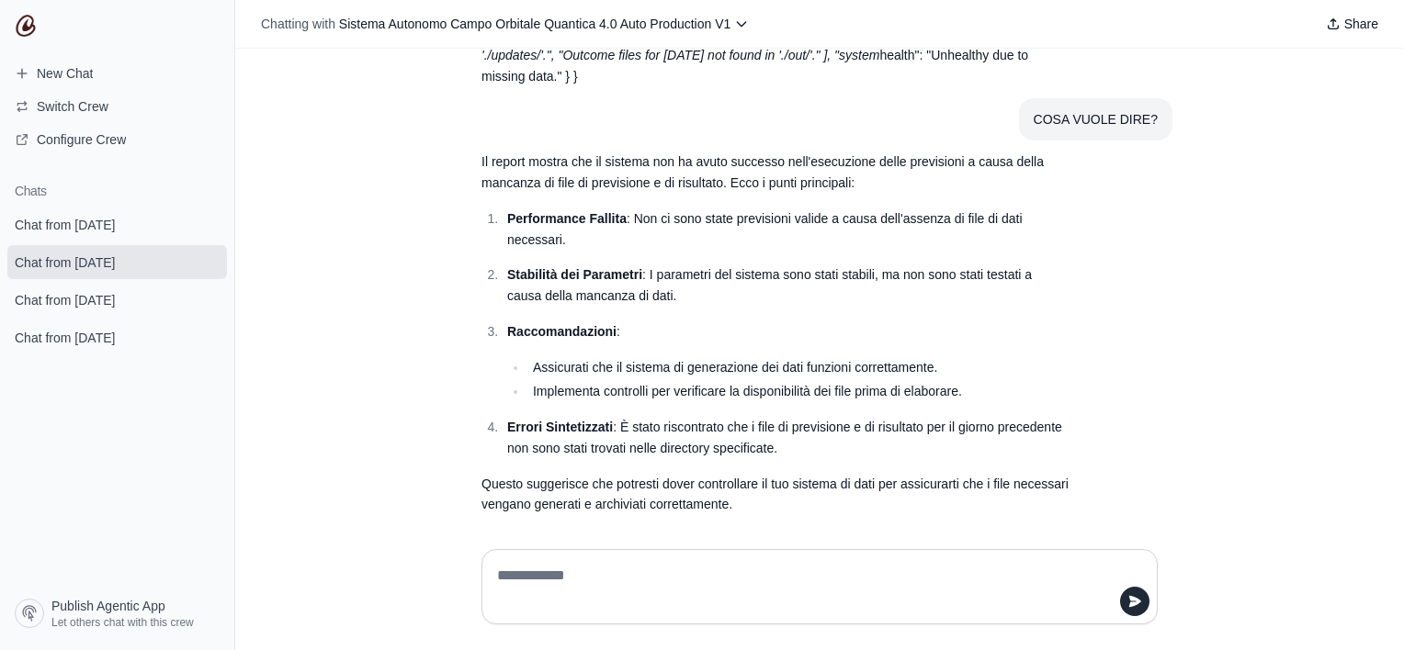
scroll to position [1011, 0]
